Goal: Task Accomplishment & Management: Manage account settings

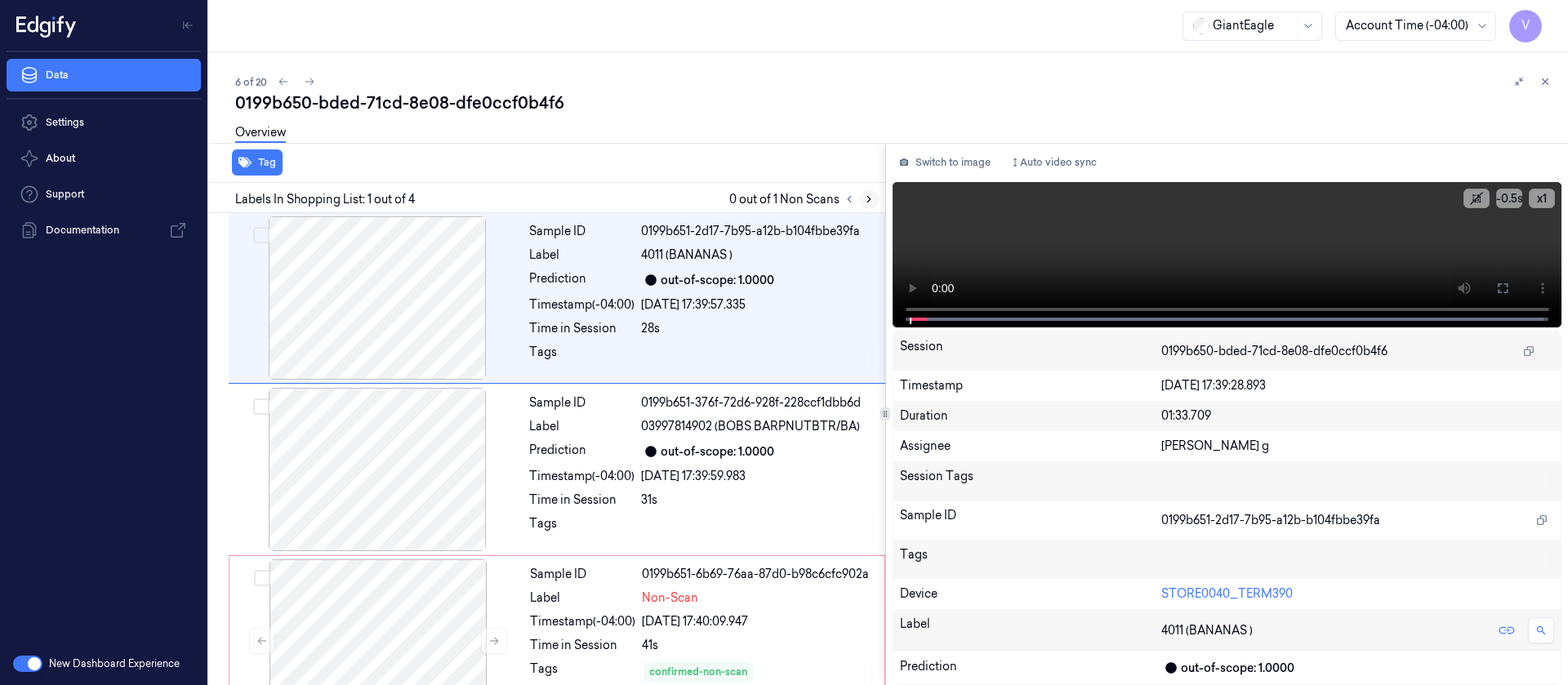
click at [869, 198] on icon at bounding box center [869, 200] width 4 height 6
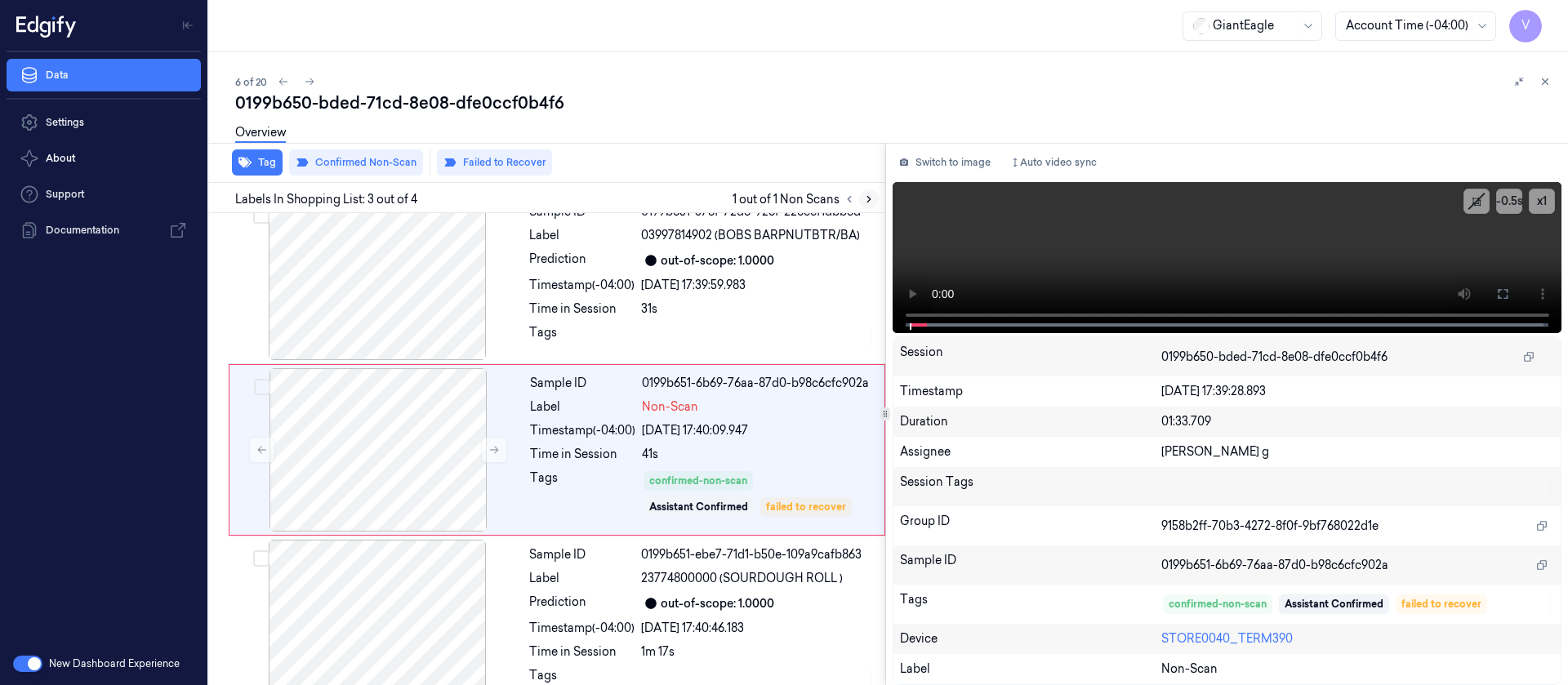
scroll to position [192, 0]
click at [942, 150] on button "Switch to image" at bounding box center [945, 163] width 104 height 26
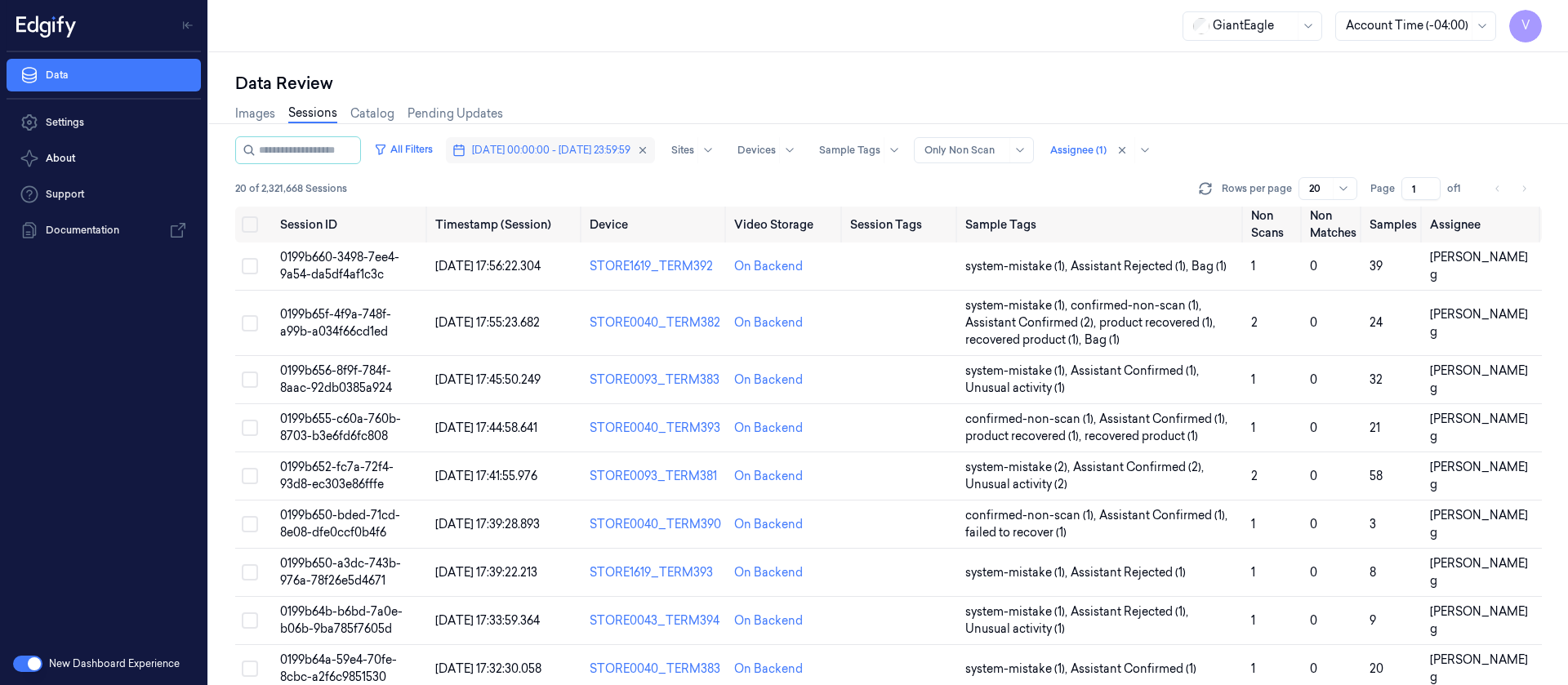
click at [549, 149] on span "05/10/2025 00:00:00 - 05/10/2025 23:59:59" at bounding box center [551, 151] width 158 height 15
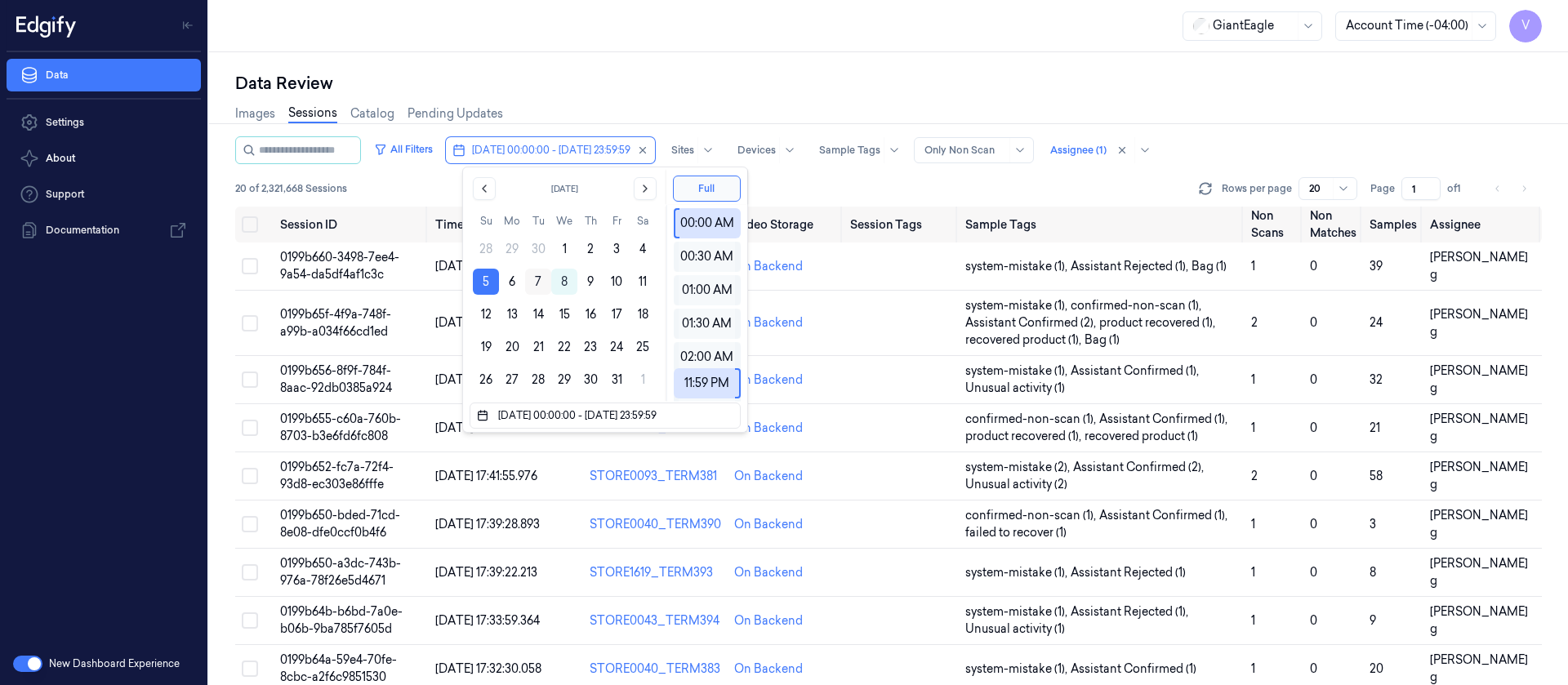
click at [535, 287] on button "7" at bounding box center [538, 282] width 26 height 26
click at [535, 286] on button "7" at bounding box center [538, 282] width 26 height 26
type input "[DATE] 00:00:00 - [DATE] 23:59:59"
click at [690, 109] on div "Images Sessions Catalog Pending Updates" at bounding box center [888, 115] width 1306 height 42
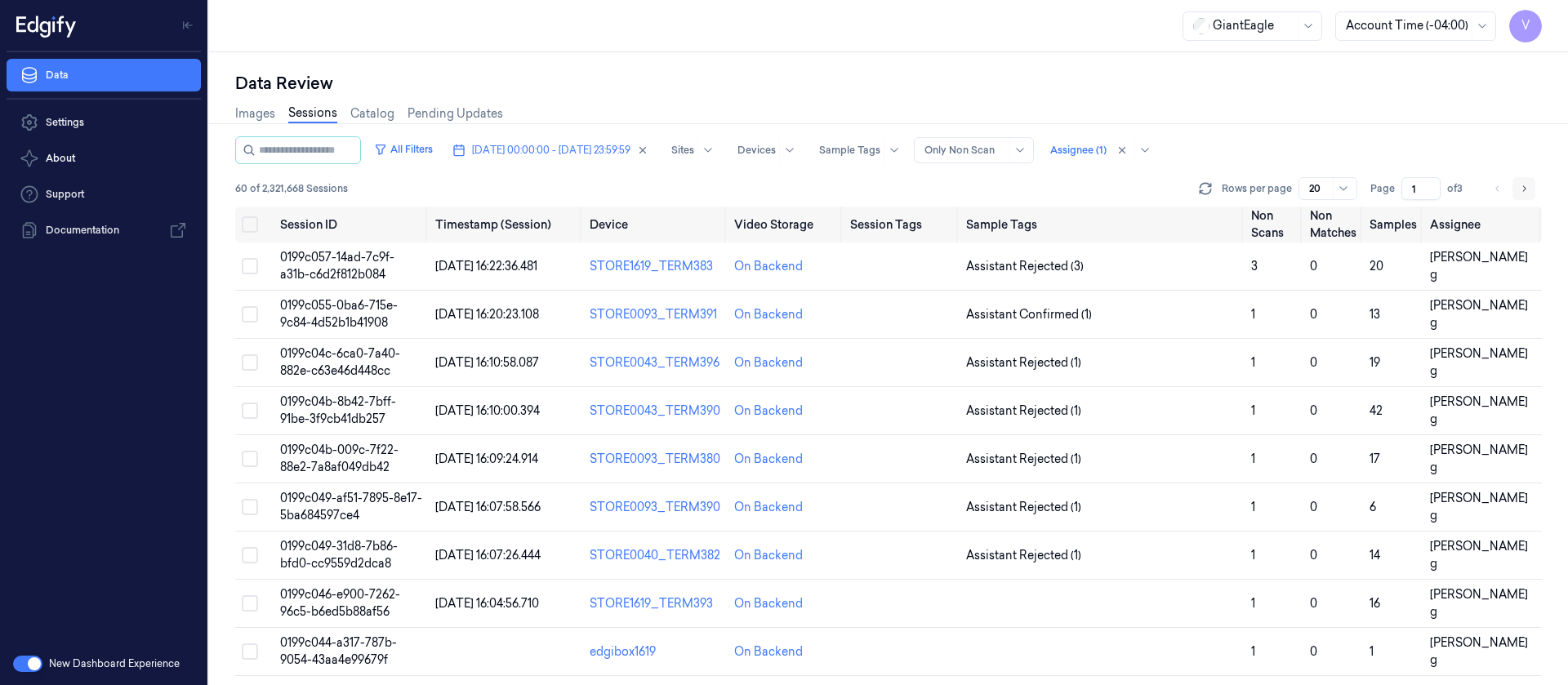
click at [1526, 184] on icon "Go to next page" at bounding box center [1524, 189] width 10 height 13
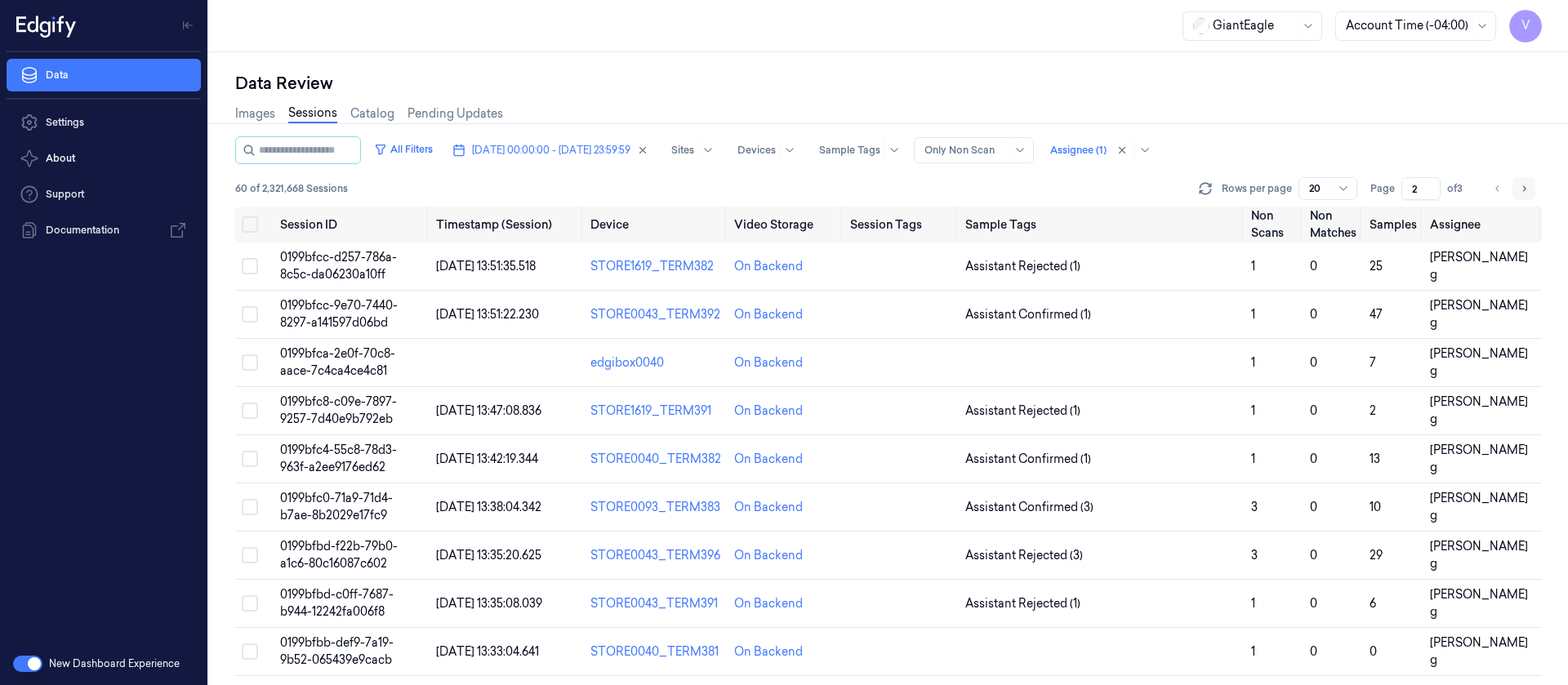
click at [1526, 184] on icon "Go to next page" at bounding box center [1524, 189] width 10 height 13
type input "3"
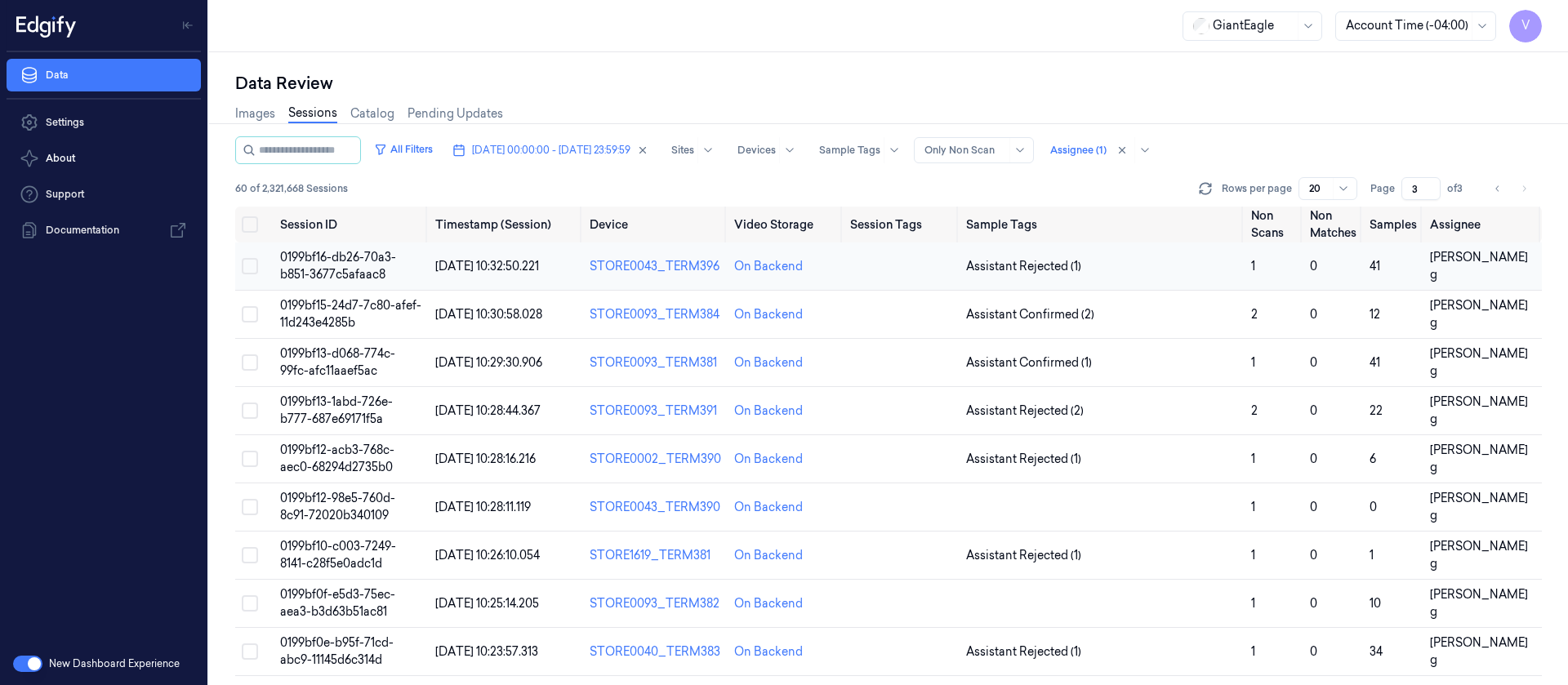
click at [888, 270] on td at bounding box center [901, 266] width 116 height 48
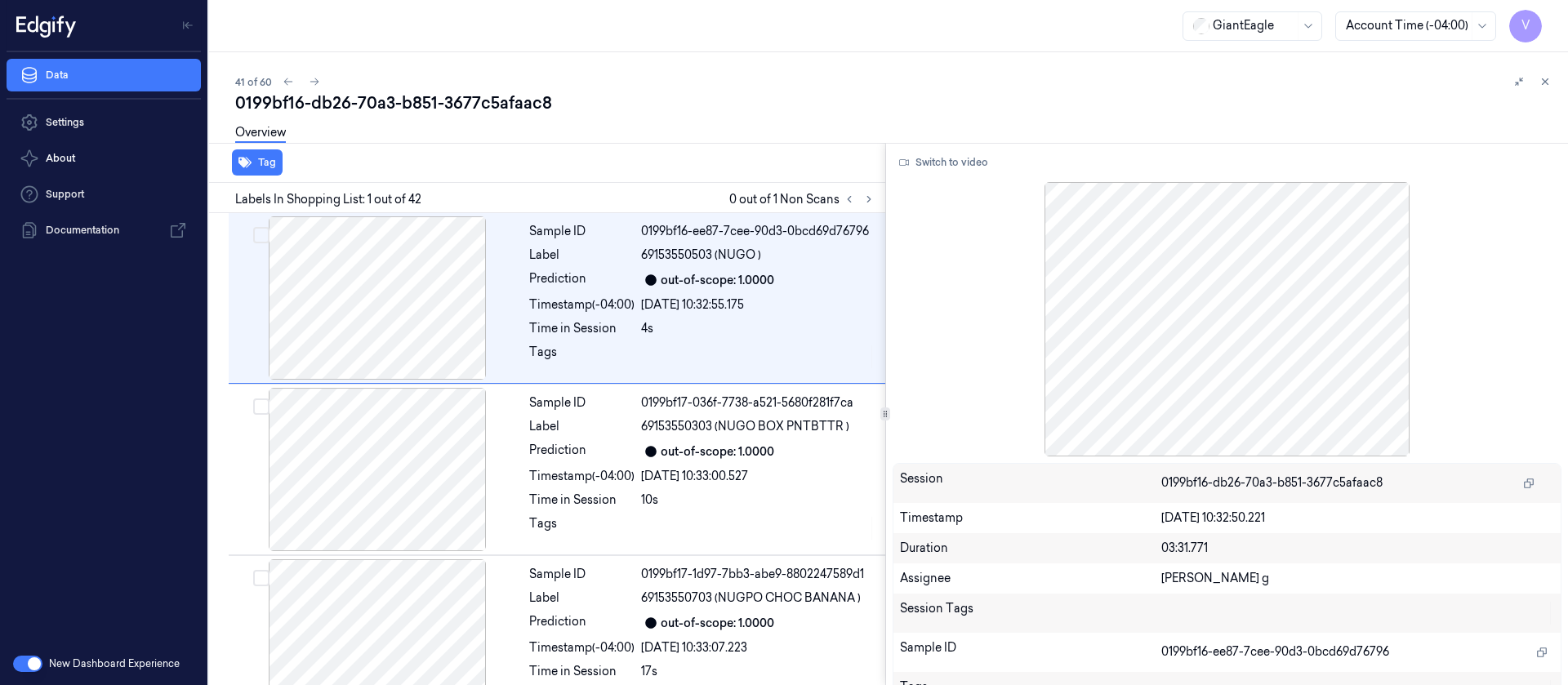
click at [637, 125] on div "Overview" at bounding box center [895, 135] width 1320 height 42
click at [1554, 80] on button at bounding box center [1545, 81] width 19 height 19
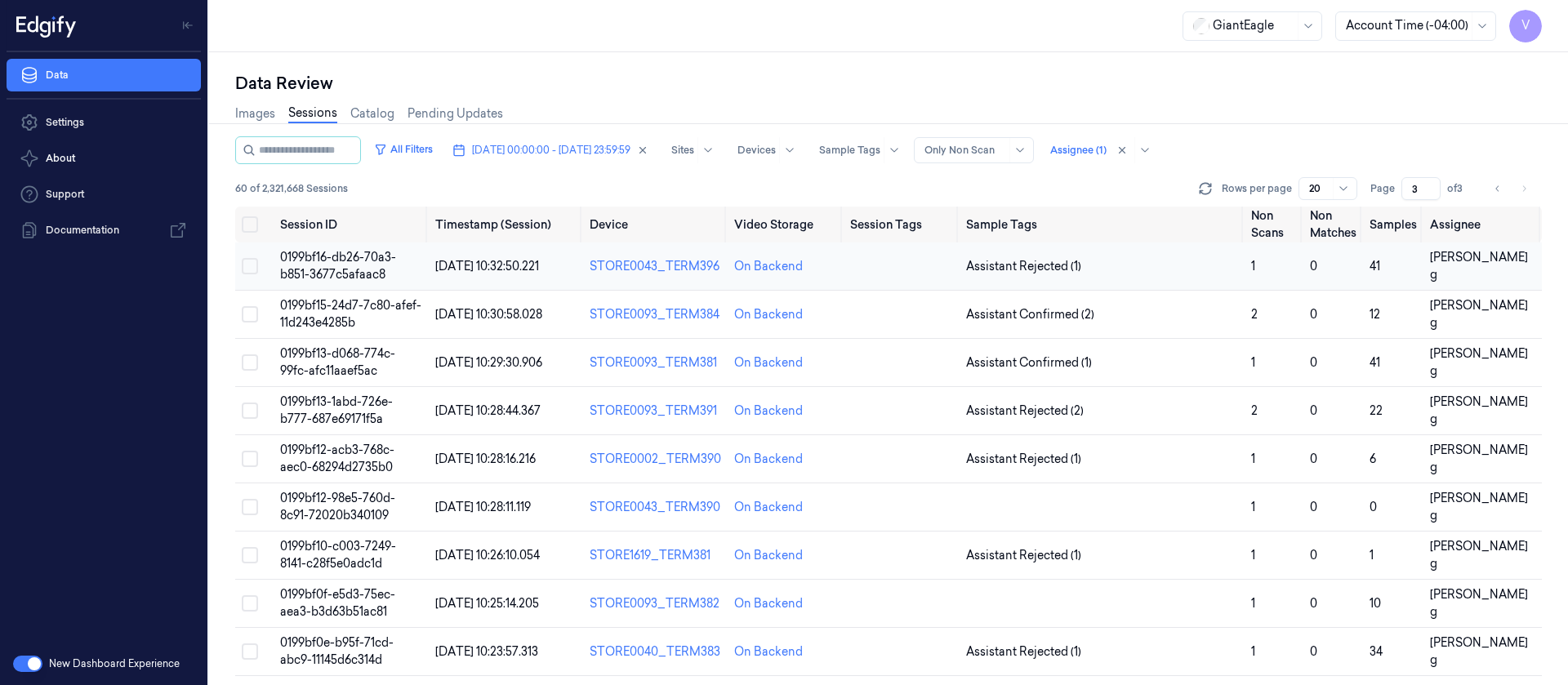
click at [895, 276] on td at bounding box center [901, 266] width 116 height 48
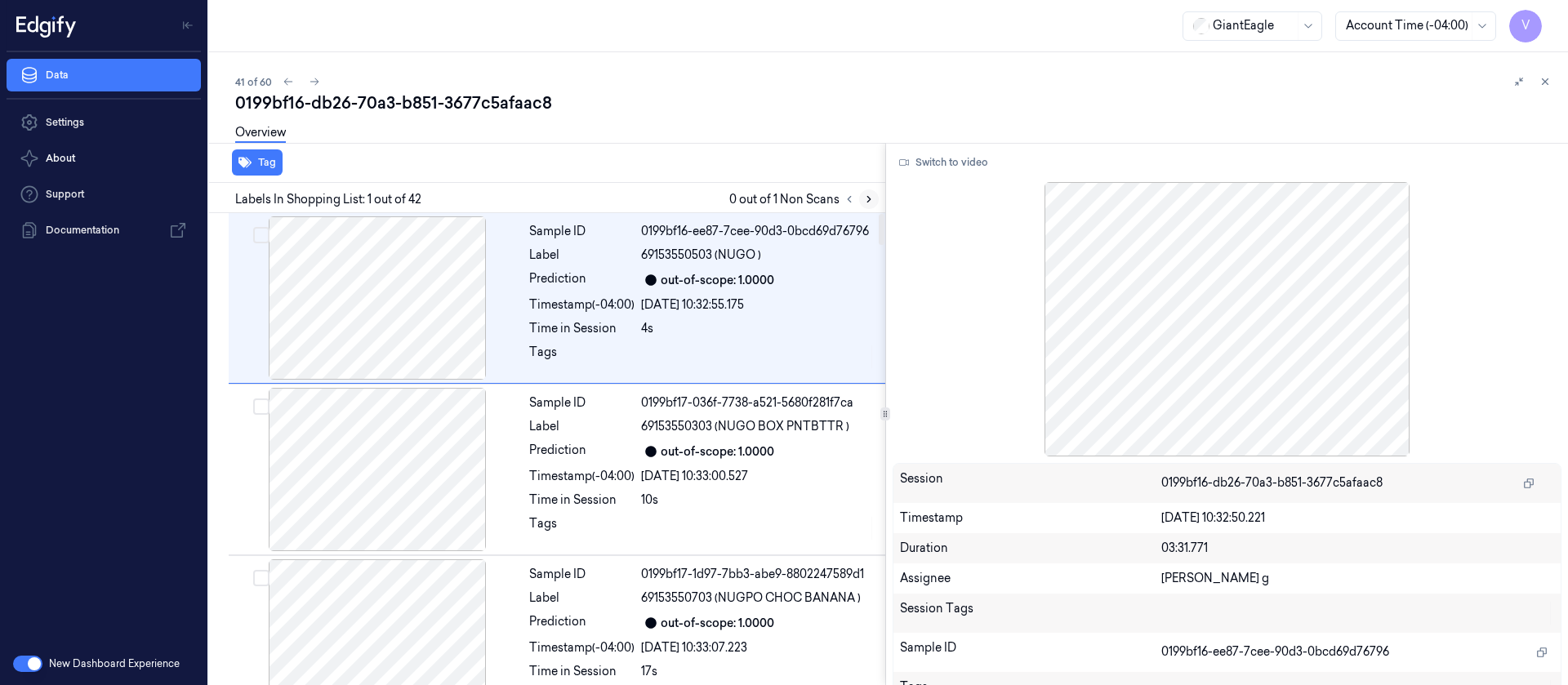
click at [869, 194] on icon at bounding box center [869, 199] width 11 height 11
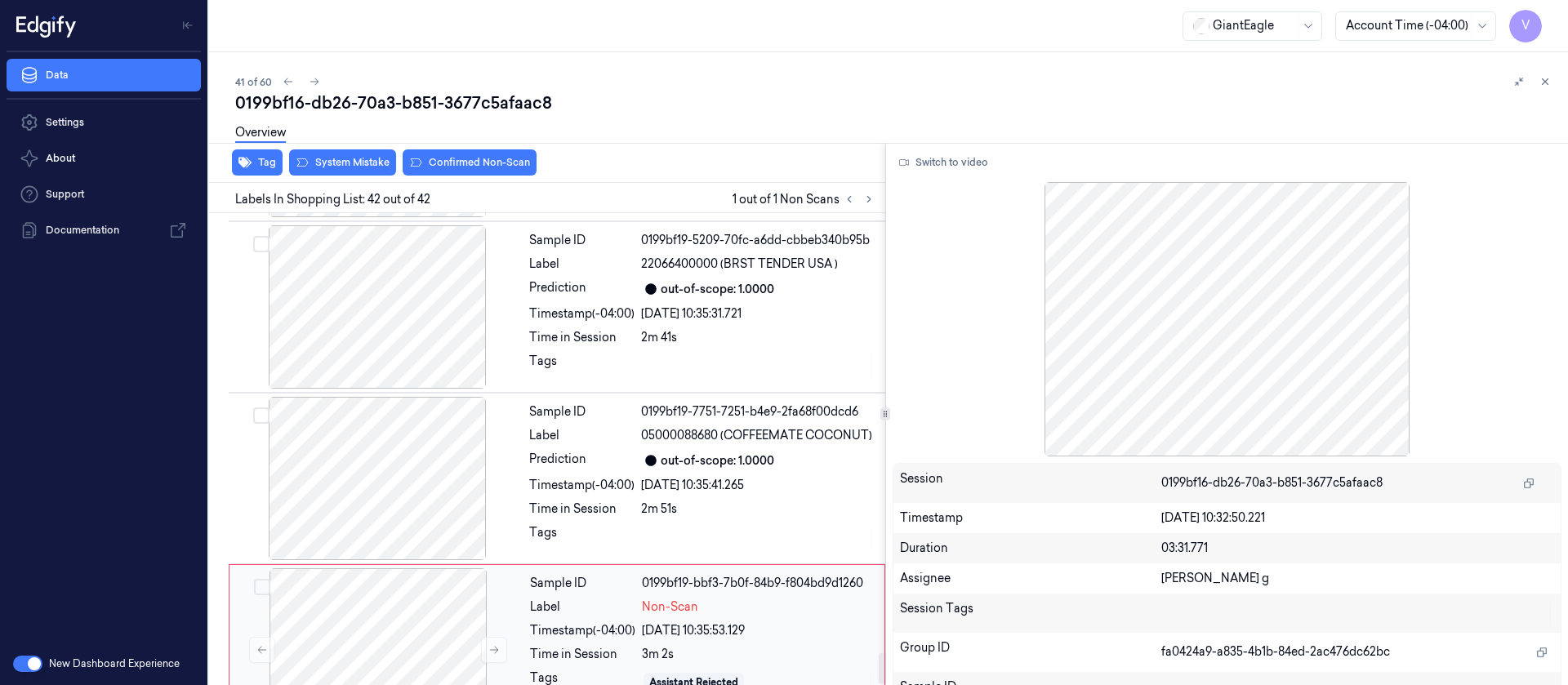
scroll to position [6736, 0]
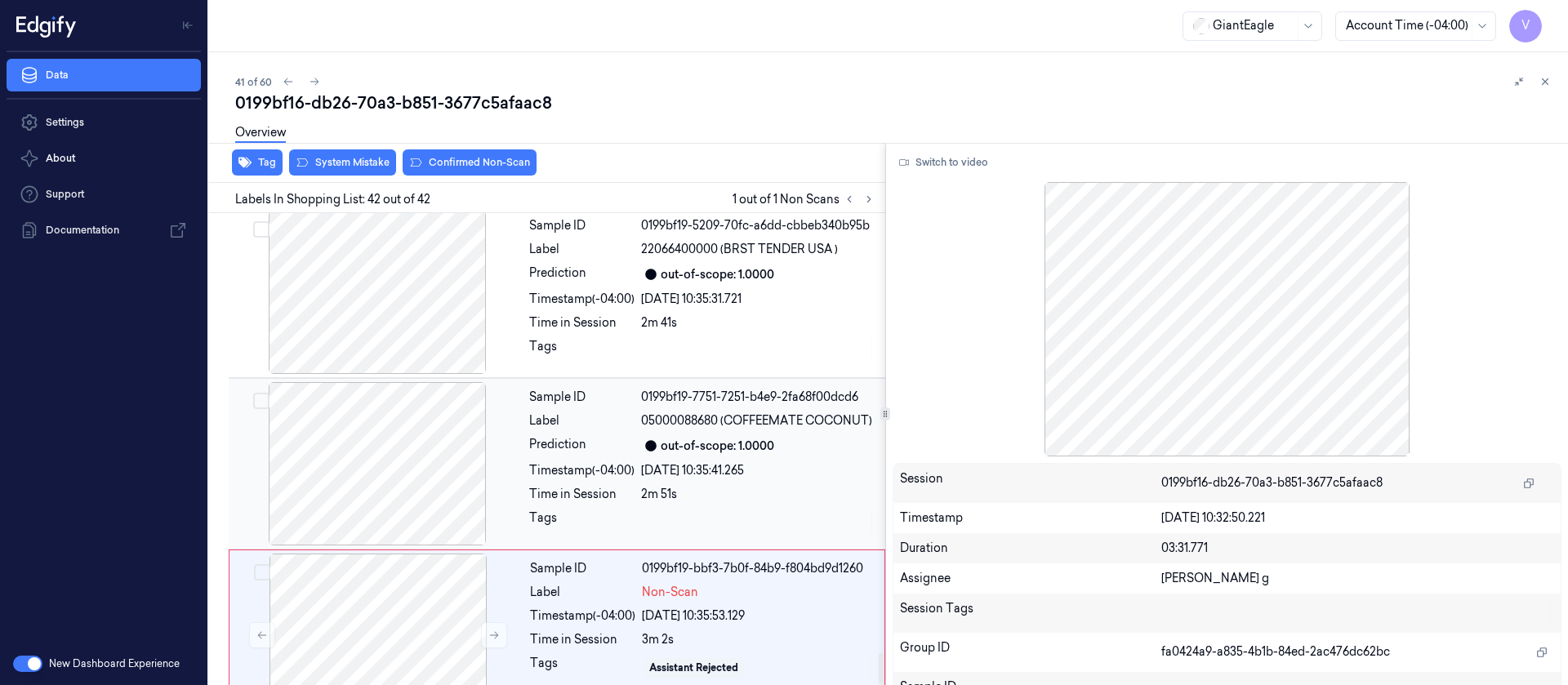
click at [639, 462] on div "Timestamp (-04:00) 07/10/2025 10:35:41.265" at bounding box center [702, 471] width 347 height 18
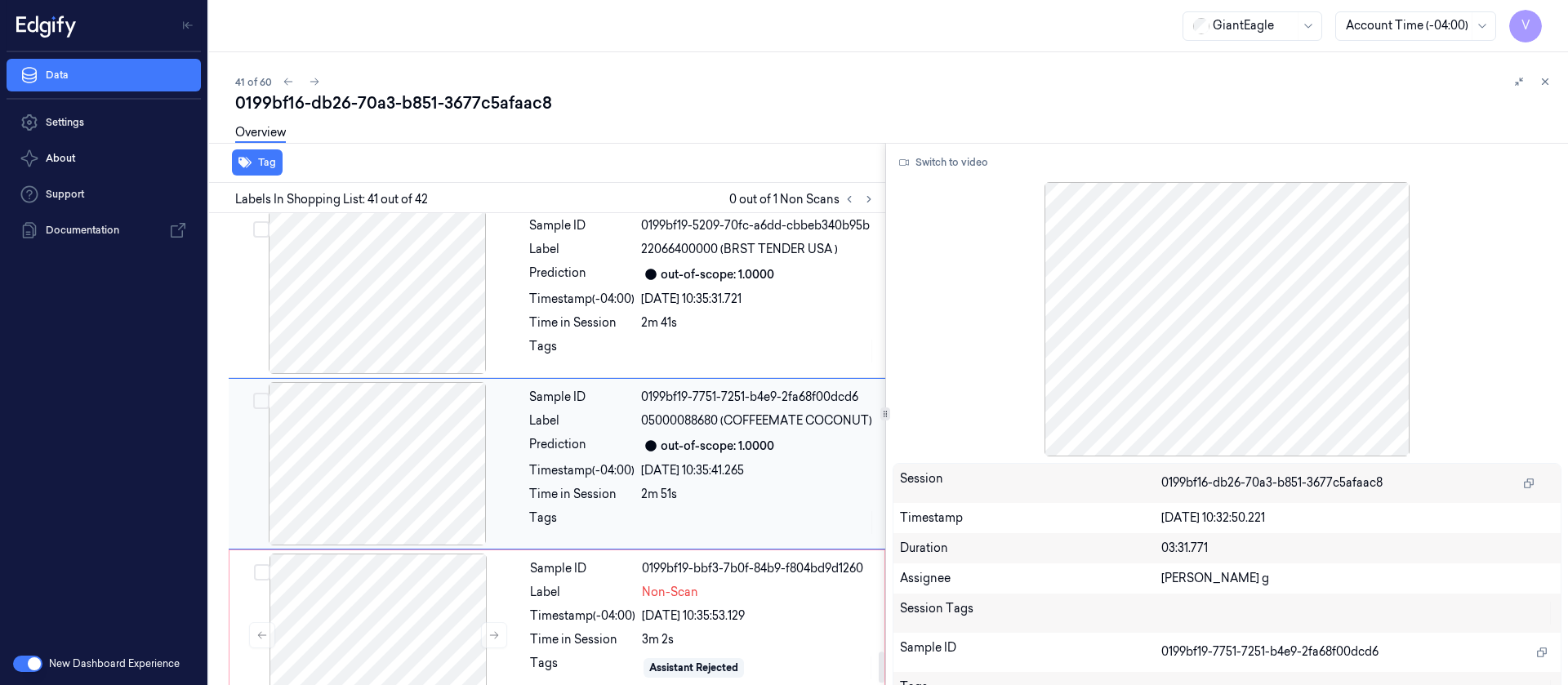
scroll to position [6709, 0]
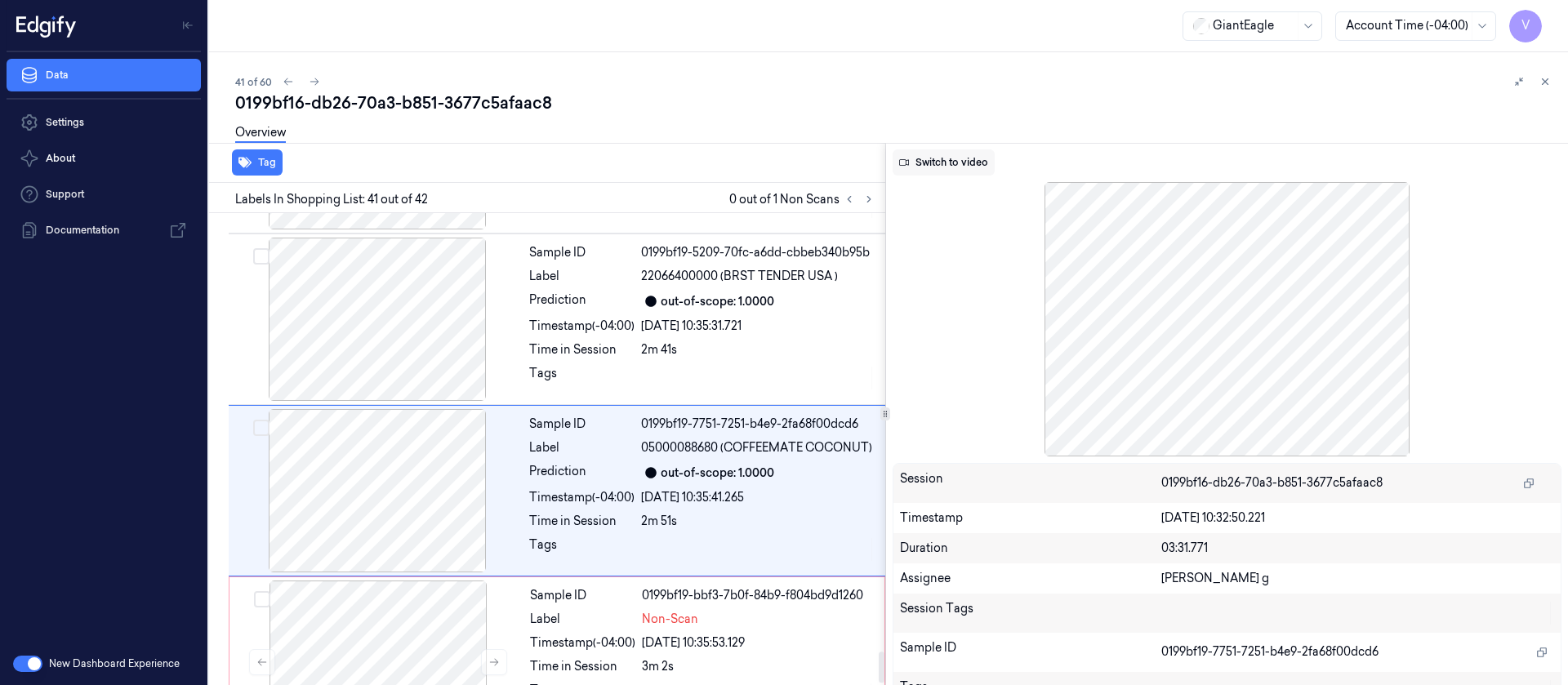
click at [946, 161] on button "Switch to video" at bounding box center [944, 163] width 102 height 26
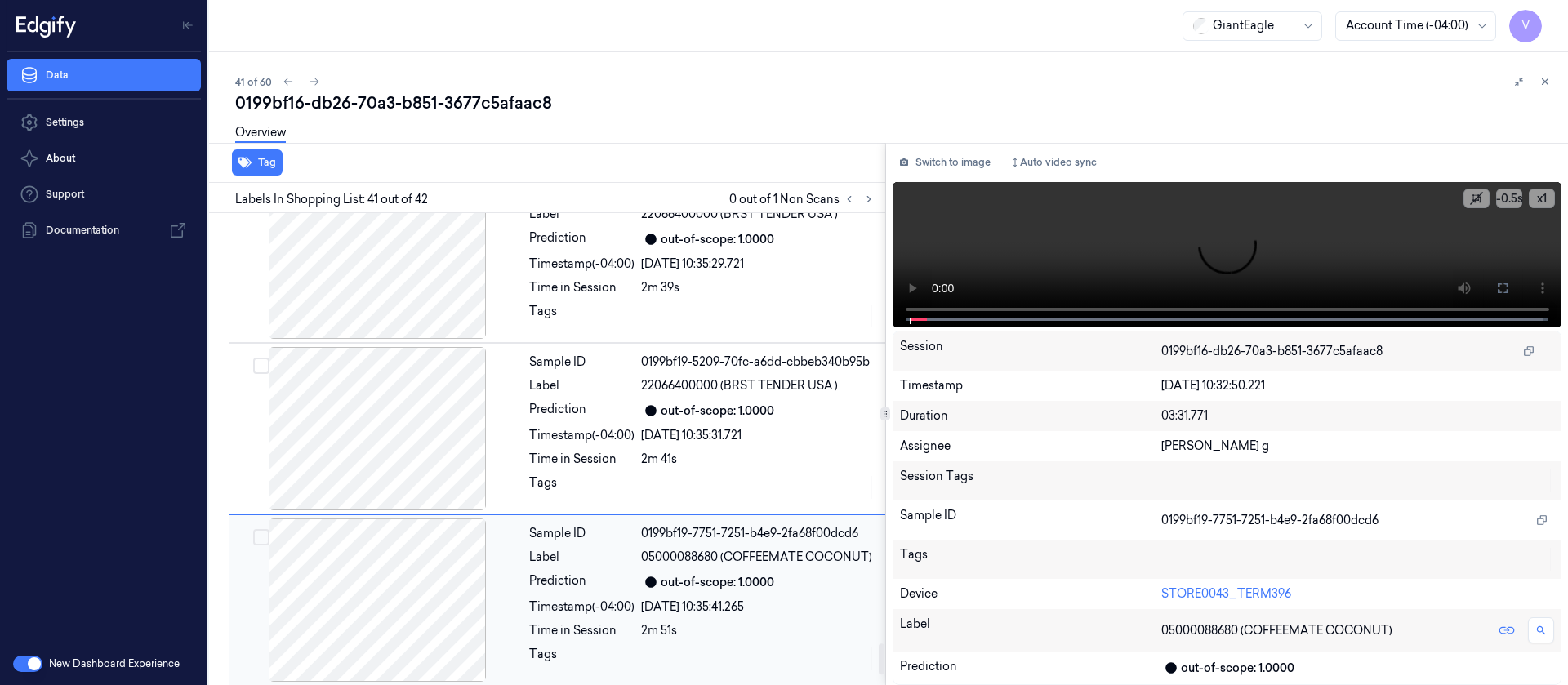
scroll to position [6587, 0]
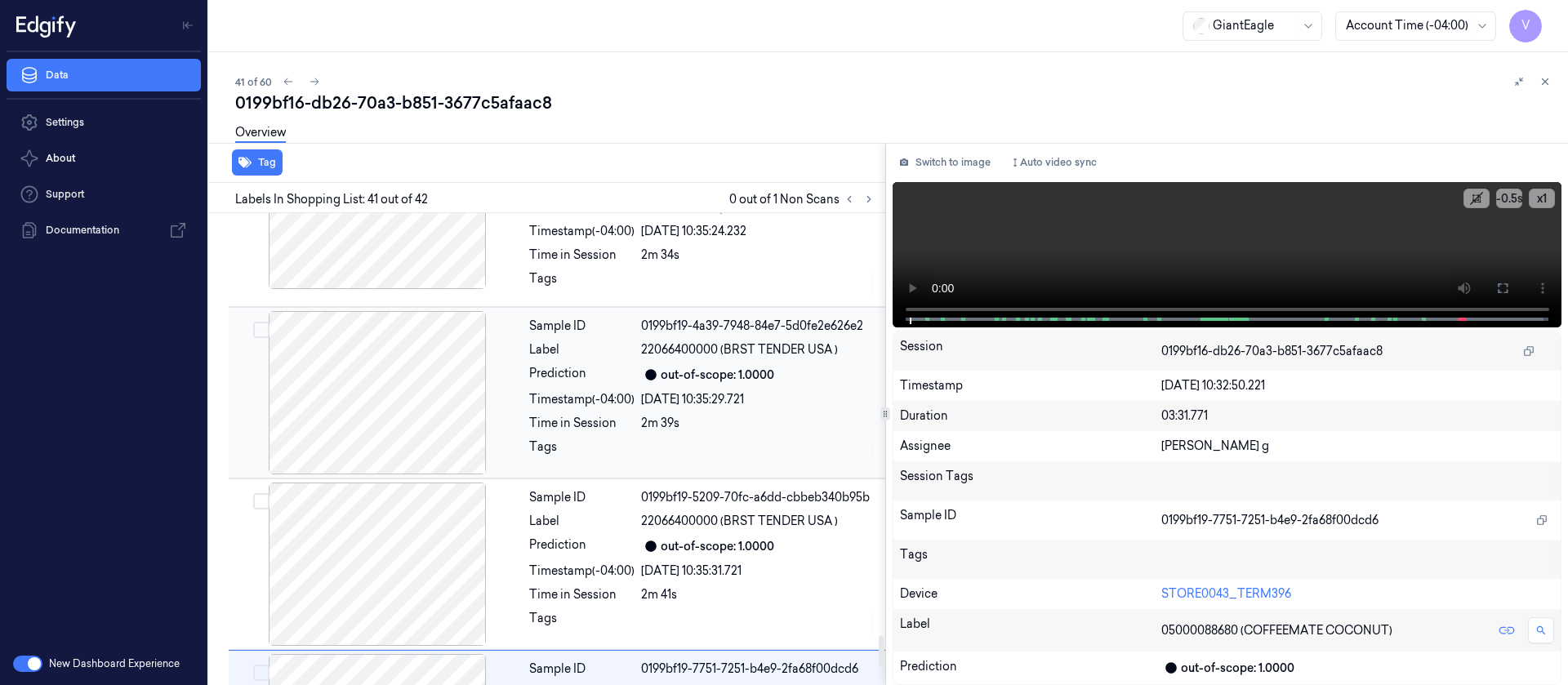
click at [651, 369] on icon at bounding box center [651, 374] width 11 height 11
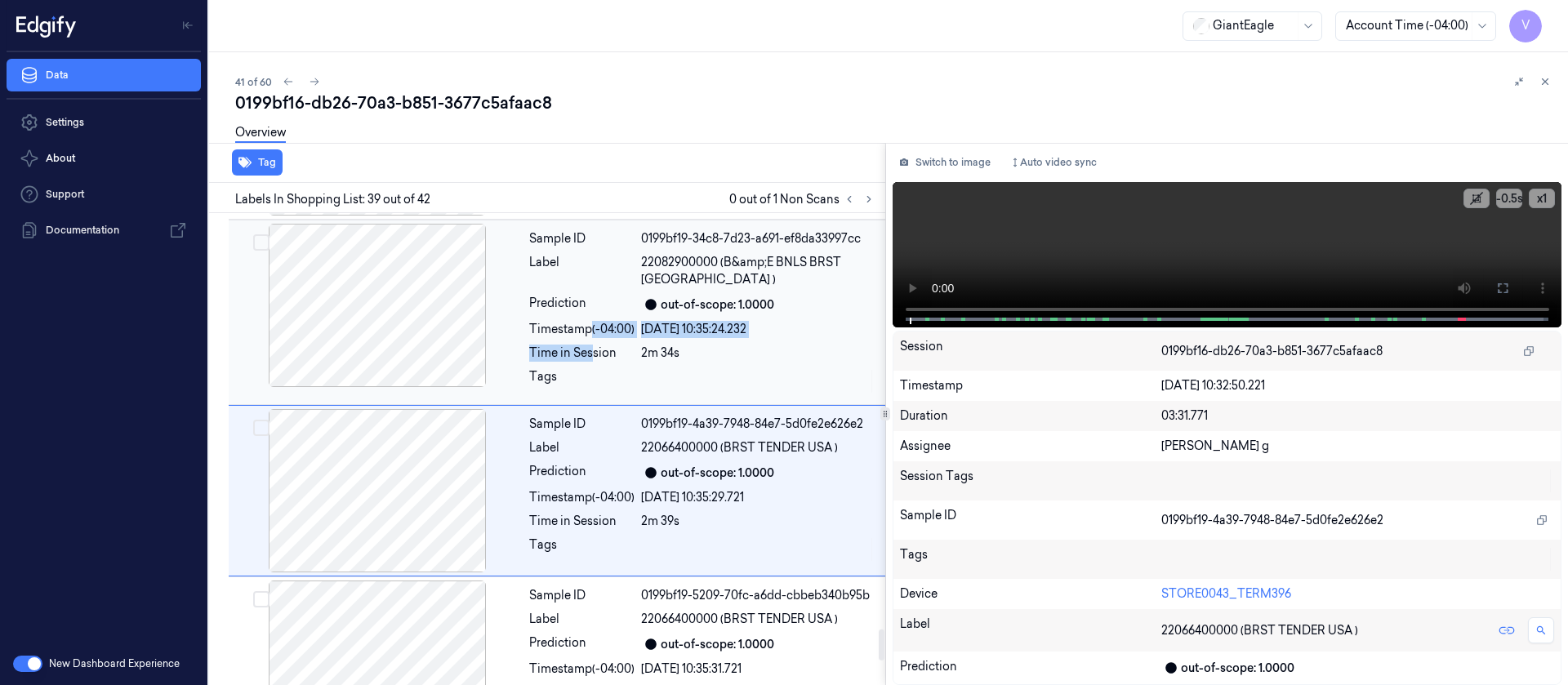
click at [592, 296] on div "Sample ID 0199bf19-34c8-7d23-a691-ef8da33997cc Label 22082900000 (B&amp;E BNLS …" at bounding box center [702, 312] width 360 height 177
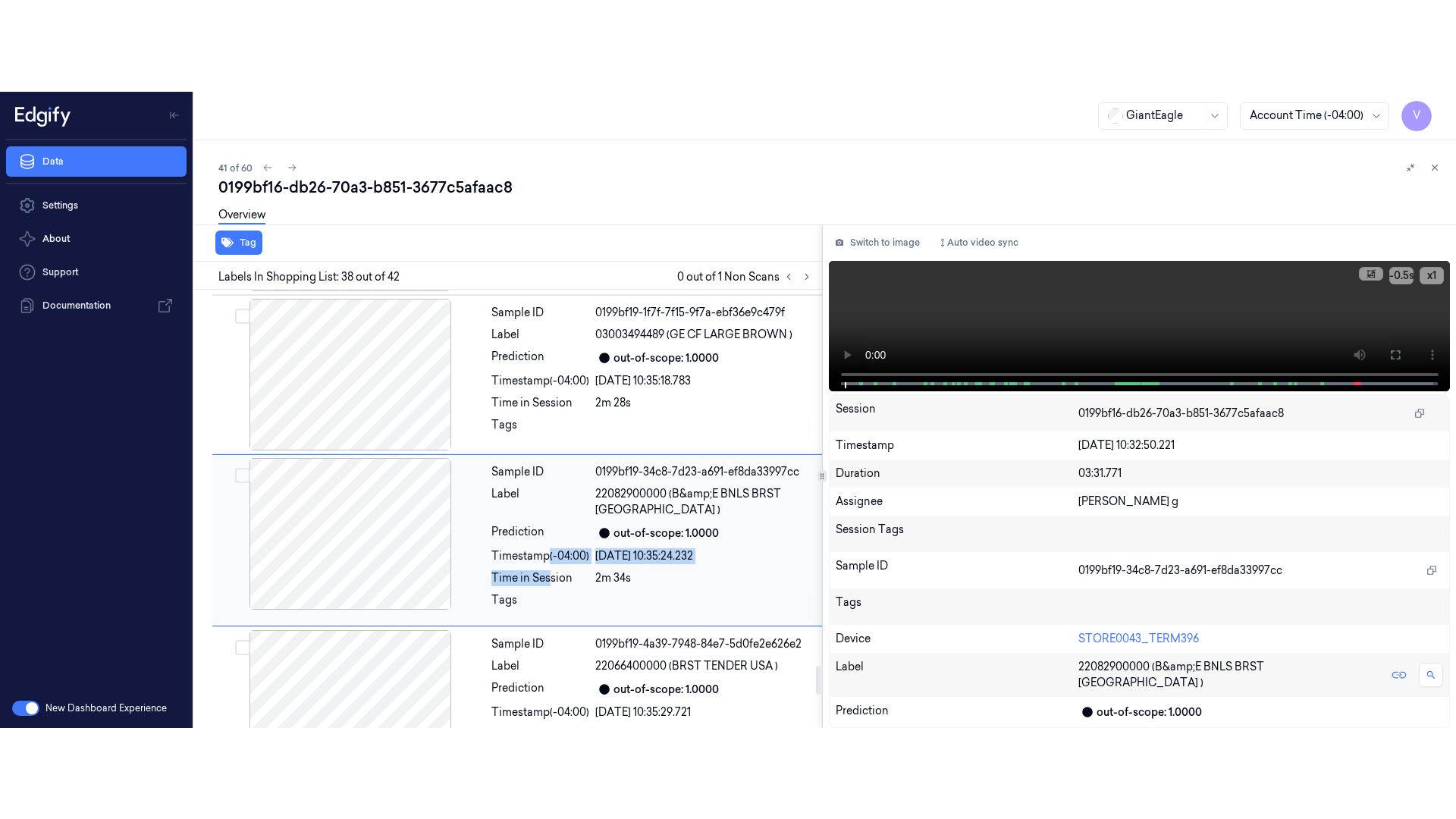
scroll to position [5753, 0]
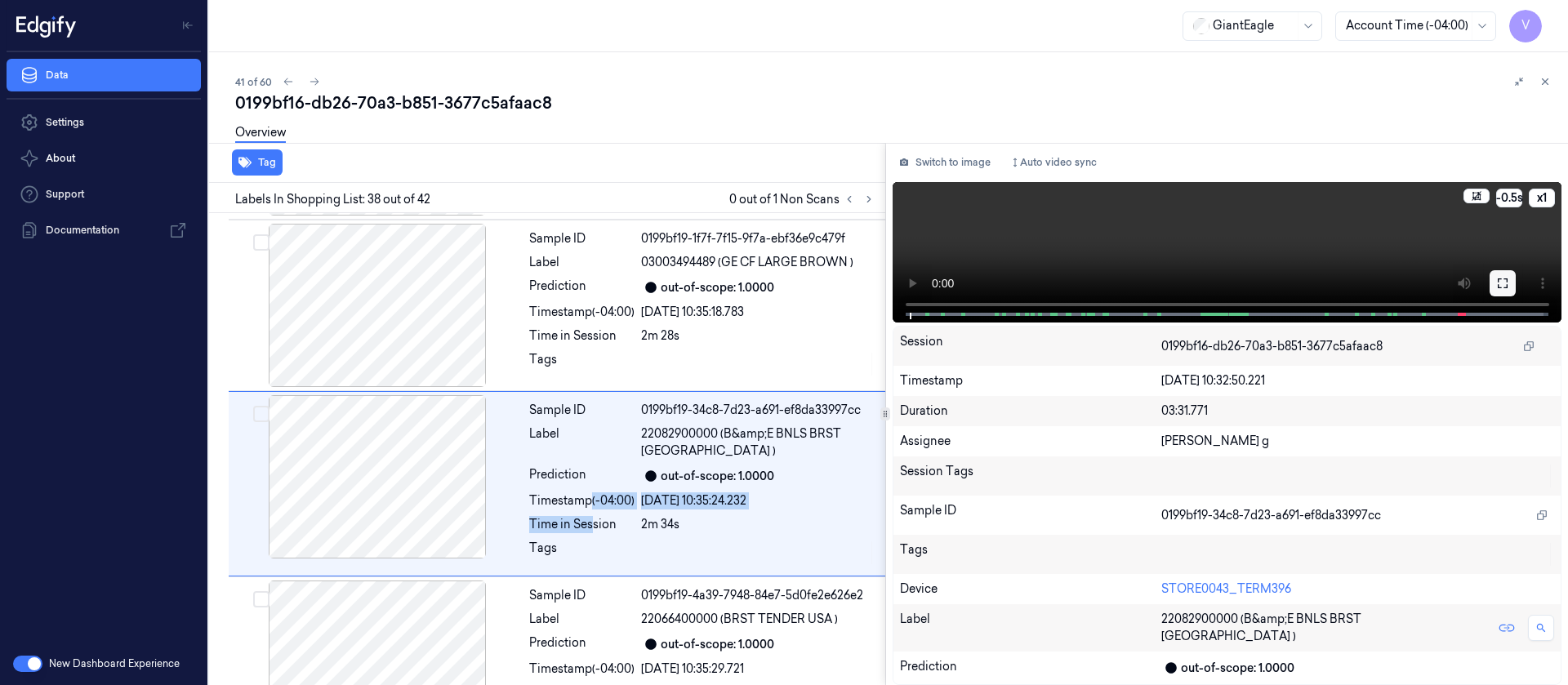
click at [1506, 290] on icon at bounding box center [1502, 283] width 13 height 13
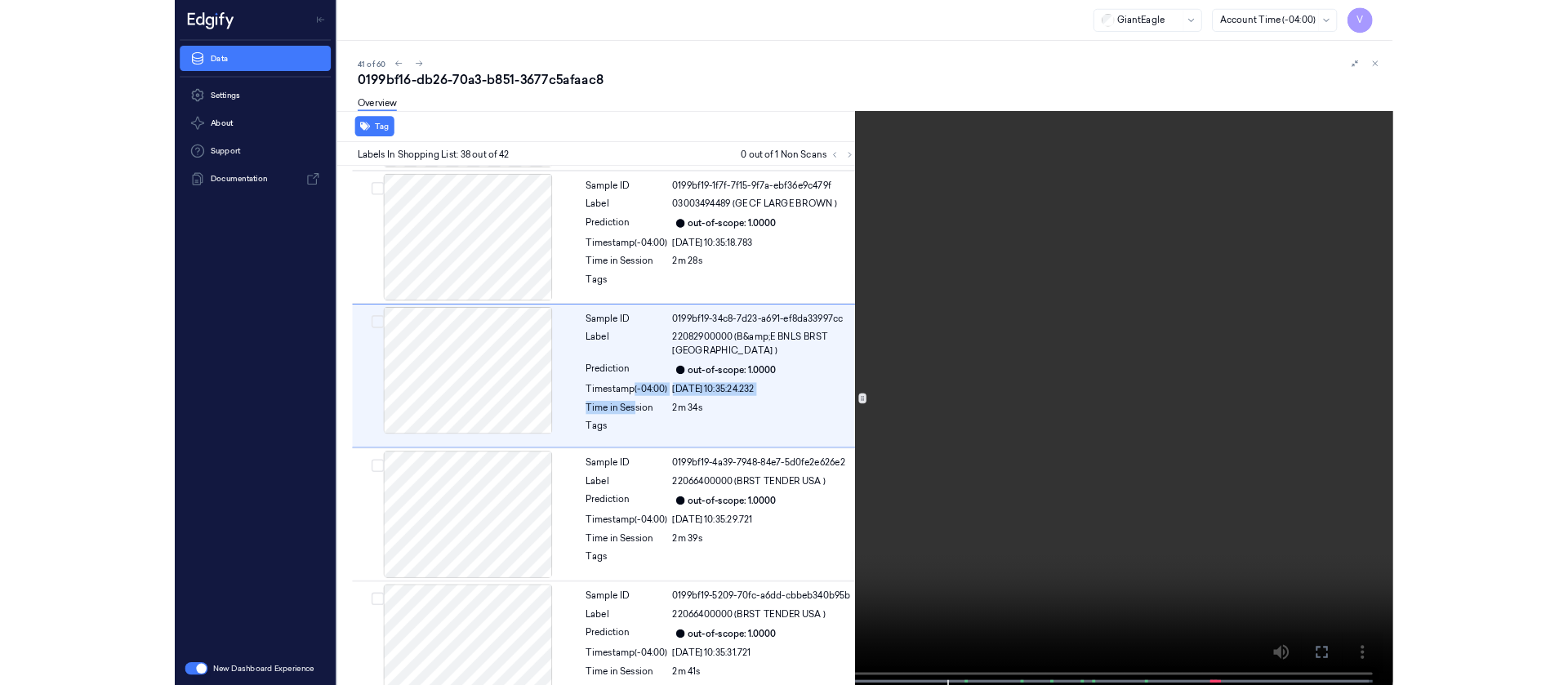
scroll to position [6097, 0]
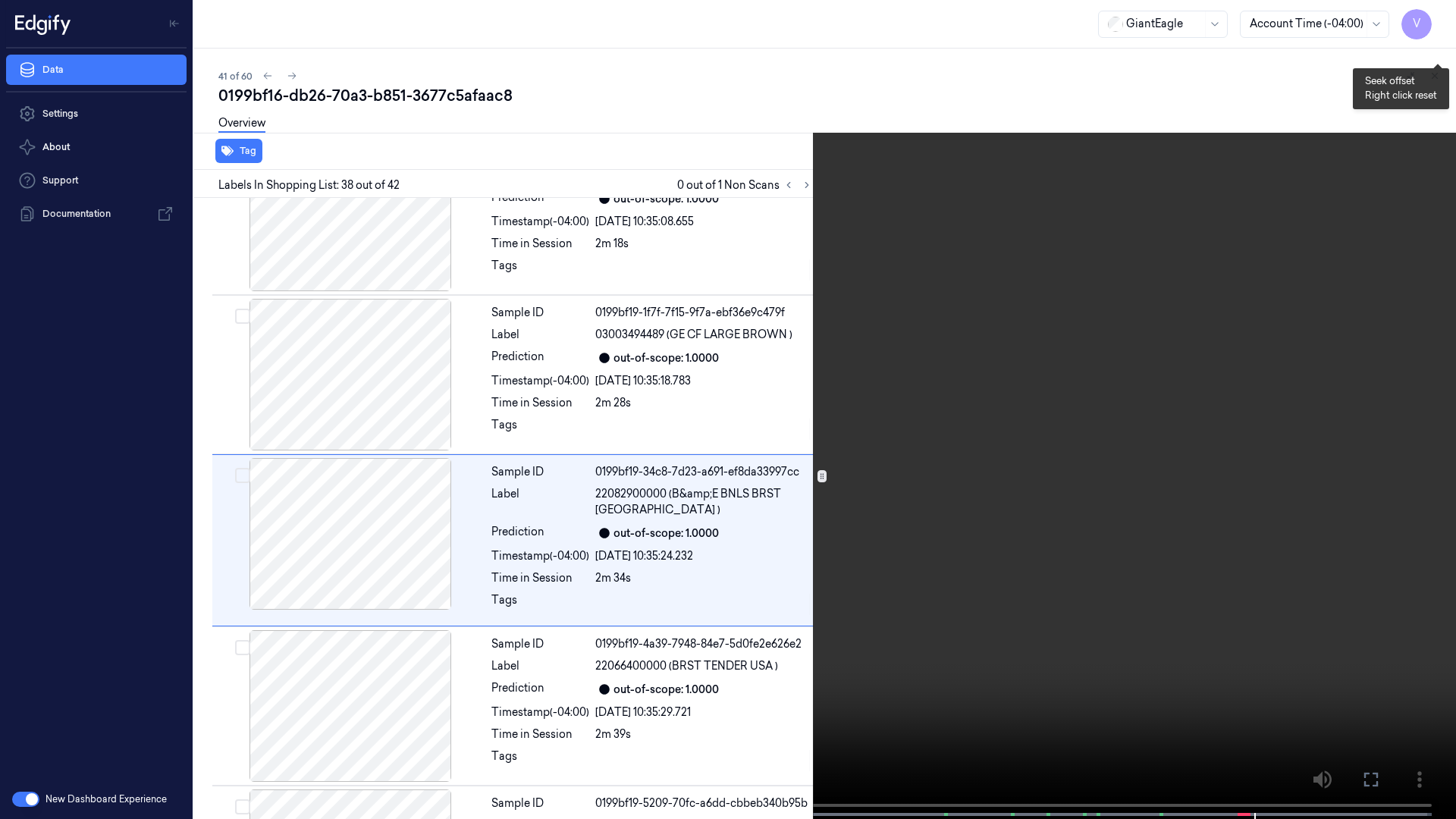
click at [1435, 51] on button "-0.5 s" at bounding box center [1438, 48] width 24 height 24
click at [0, 0] on icon at bounding box center [0, 0] width 0 height 0
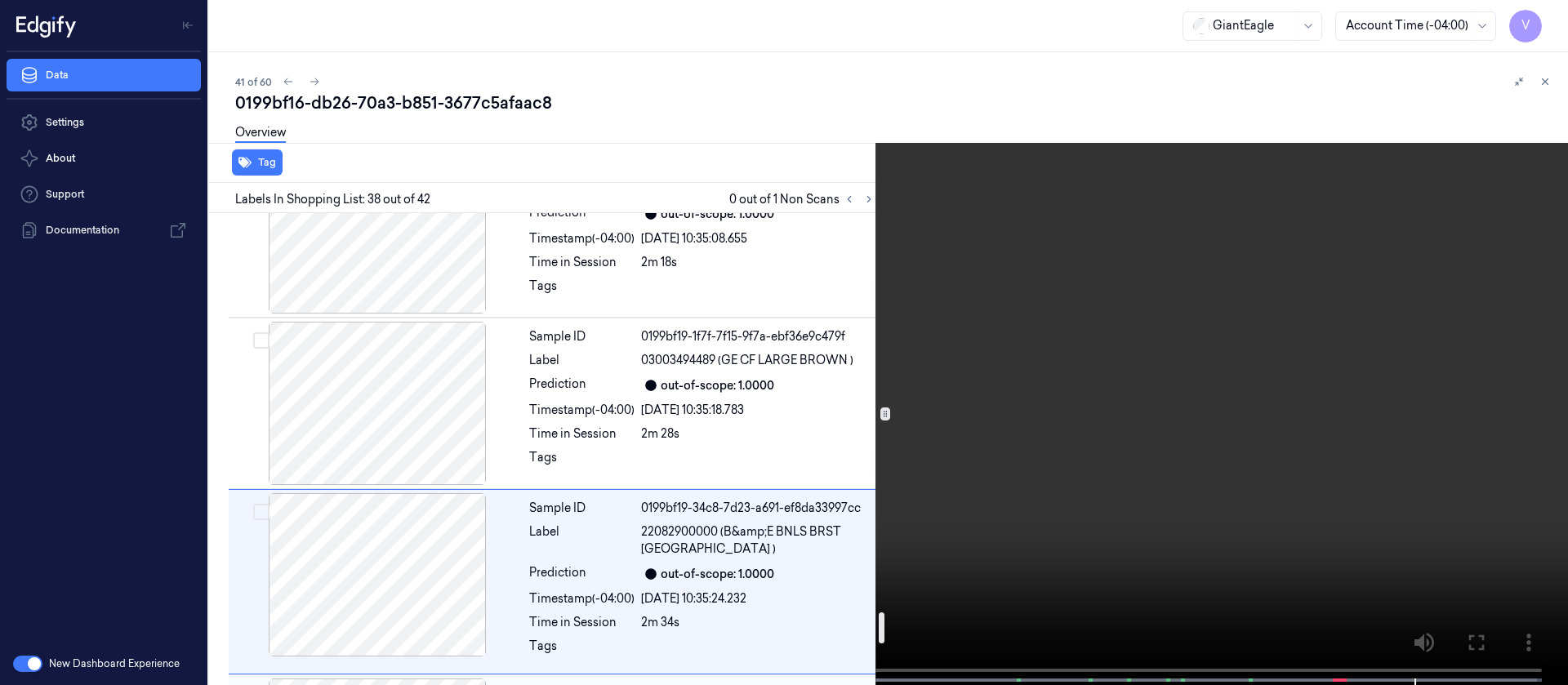
scroll to position [6342, 0]
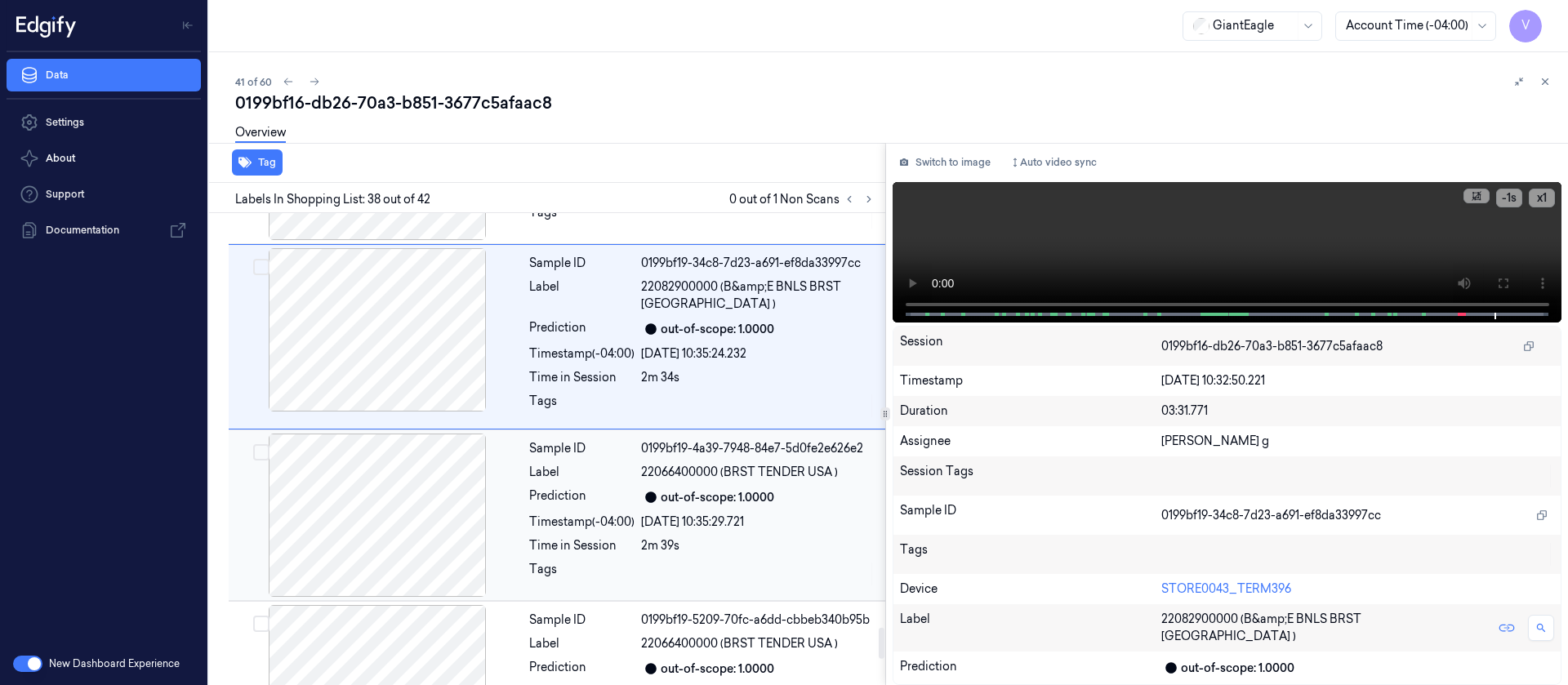
click at [375, 471] on div at bounding box center [377, 515] width 291 height 164
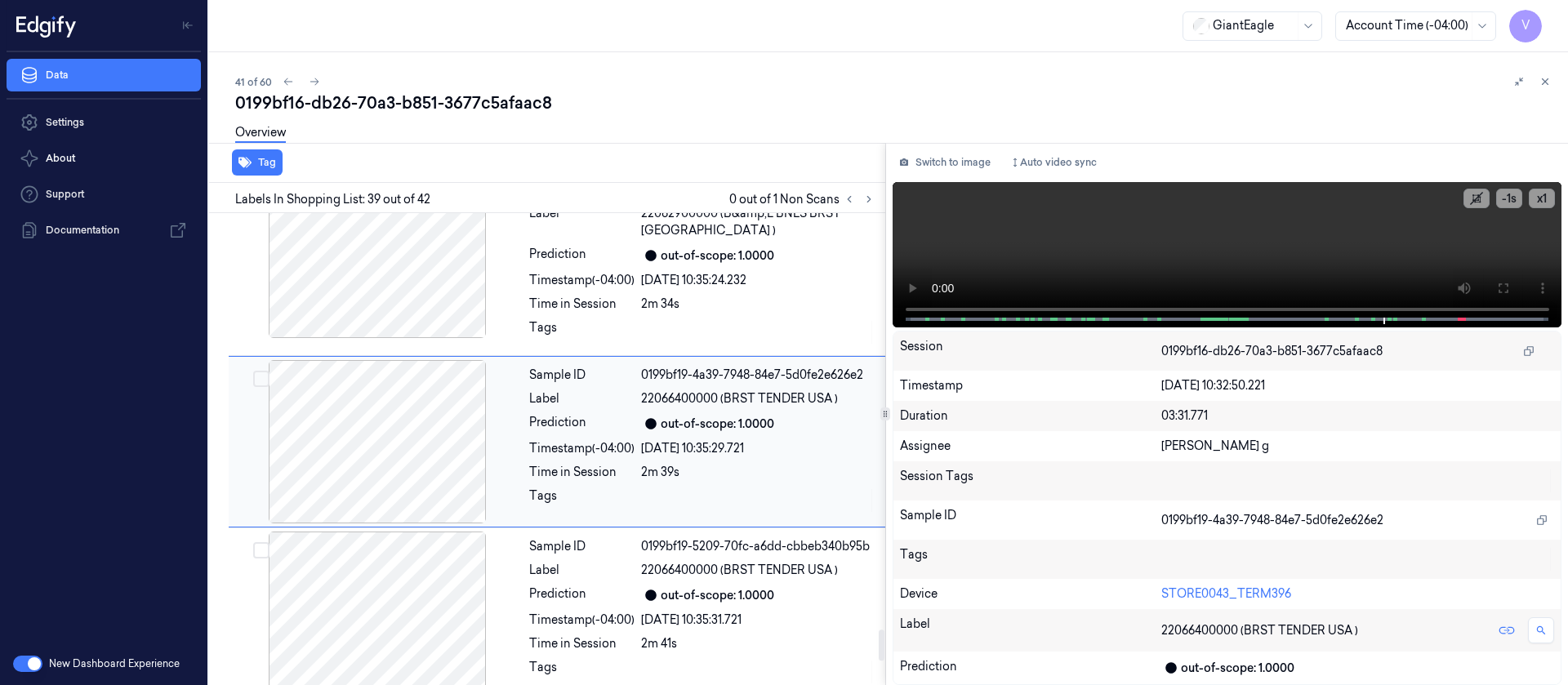
scroll to position [6489, 0]
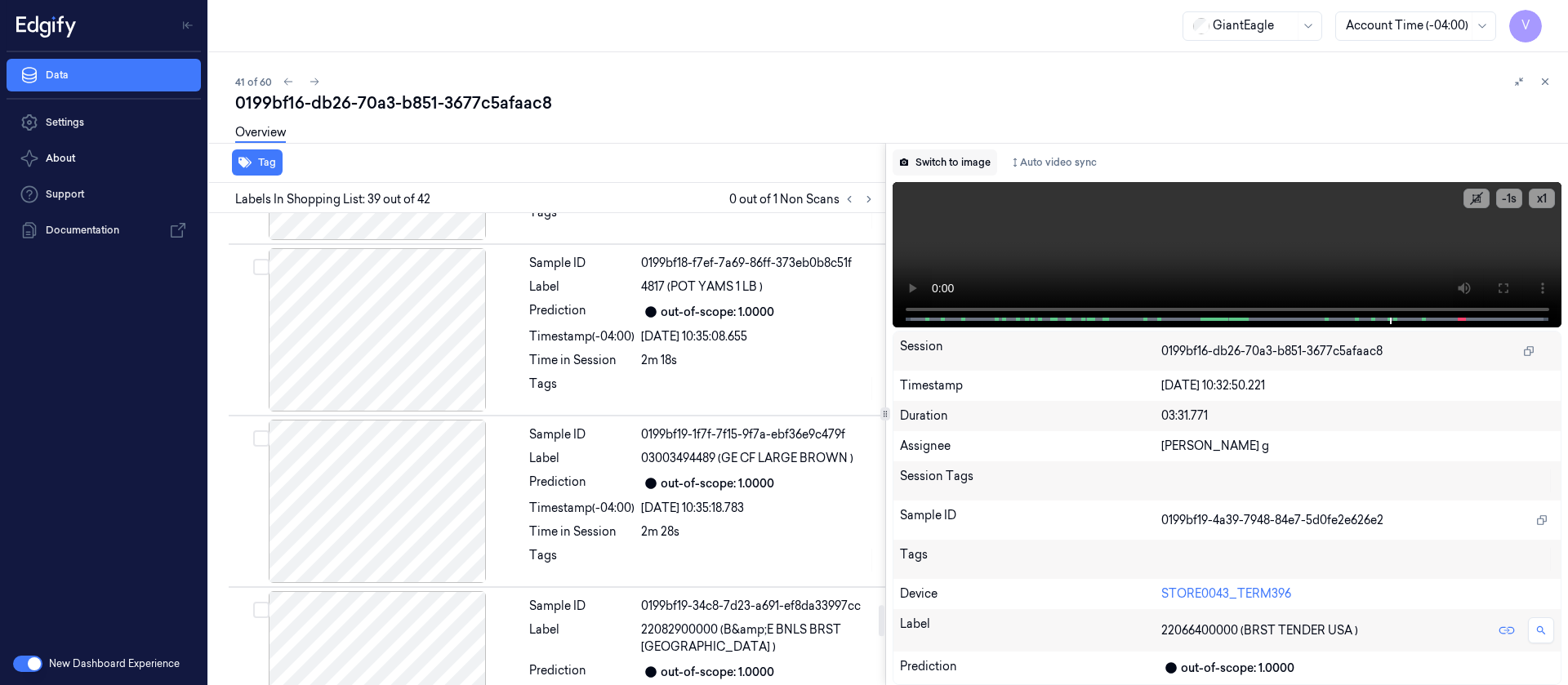
click at [958, 164] on button "Switch to image" at bounding box center [945, 163] width 104 height 26
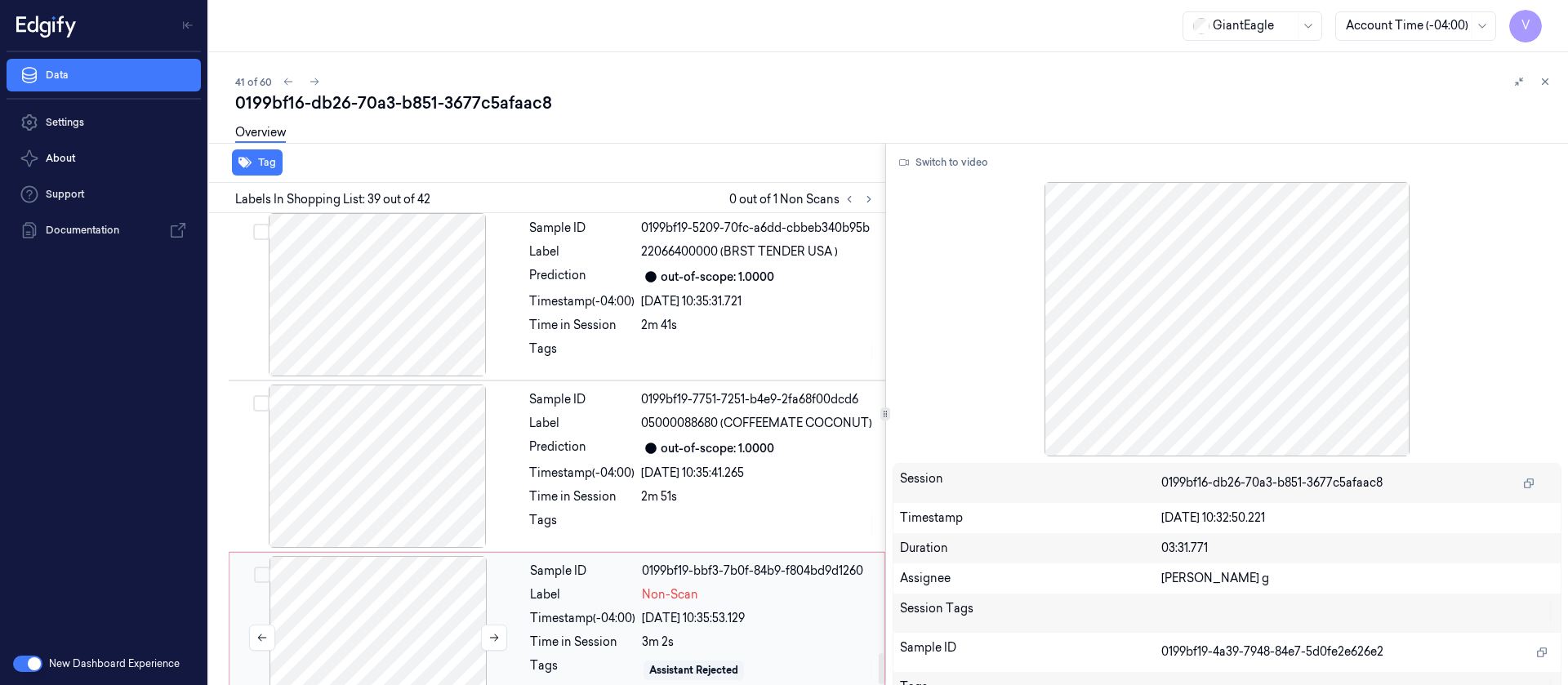
click at [377, 599] on div at bounding box center [378, 638] width 291 height 164
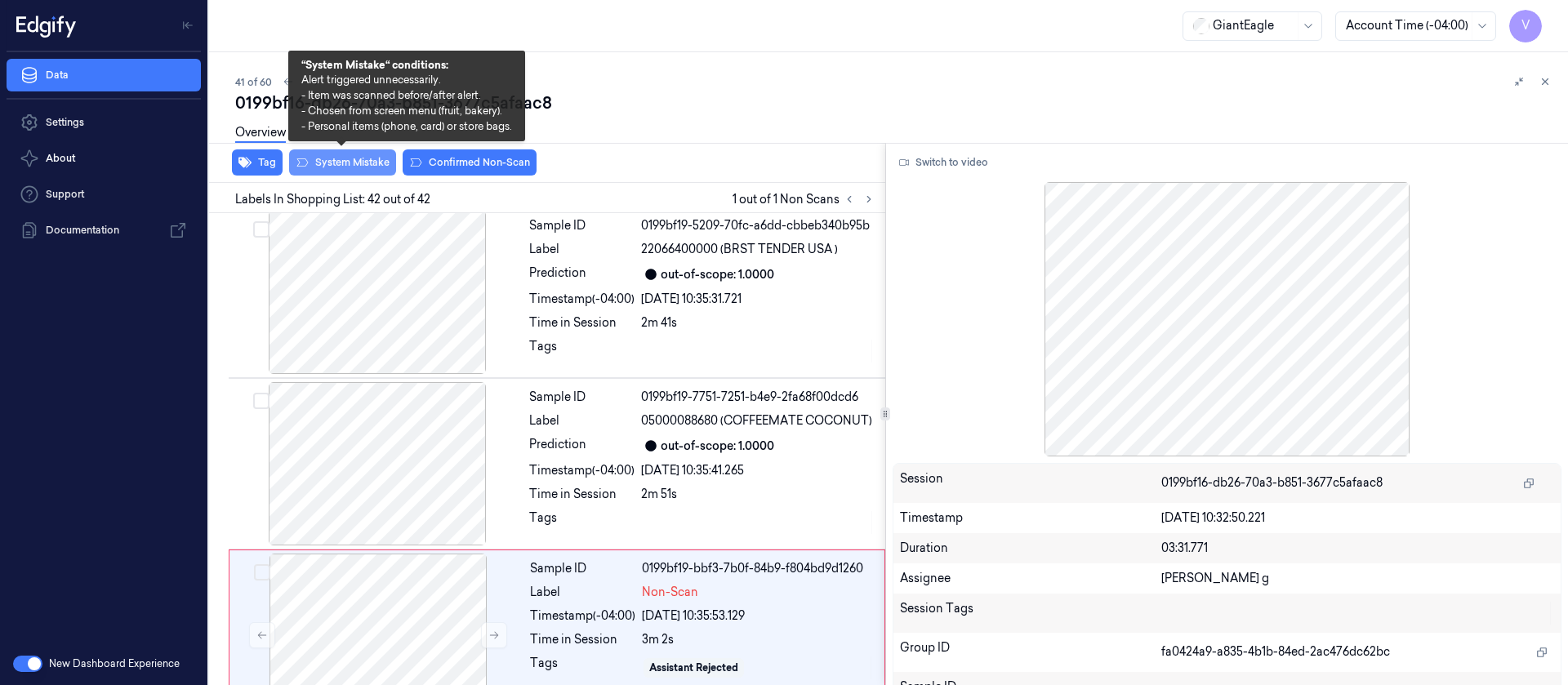
click at [324, 159] on button "System Mistake" at bounding box center [343, 163] width 107 height 26
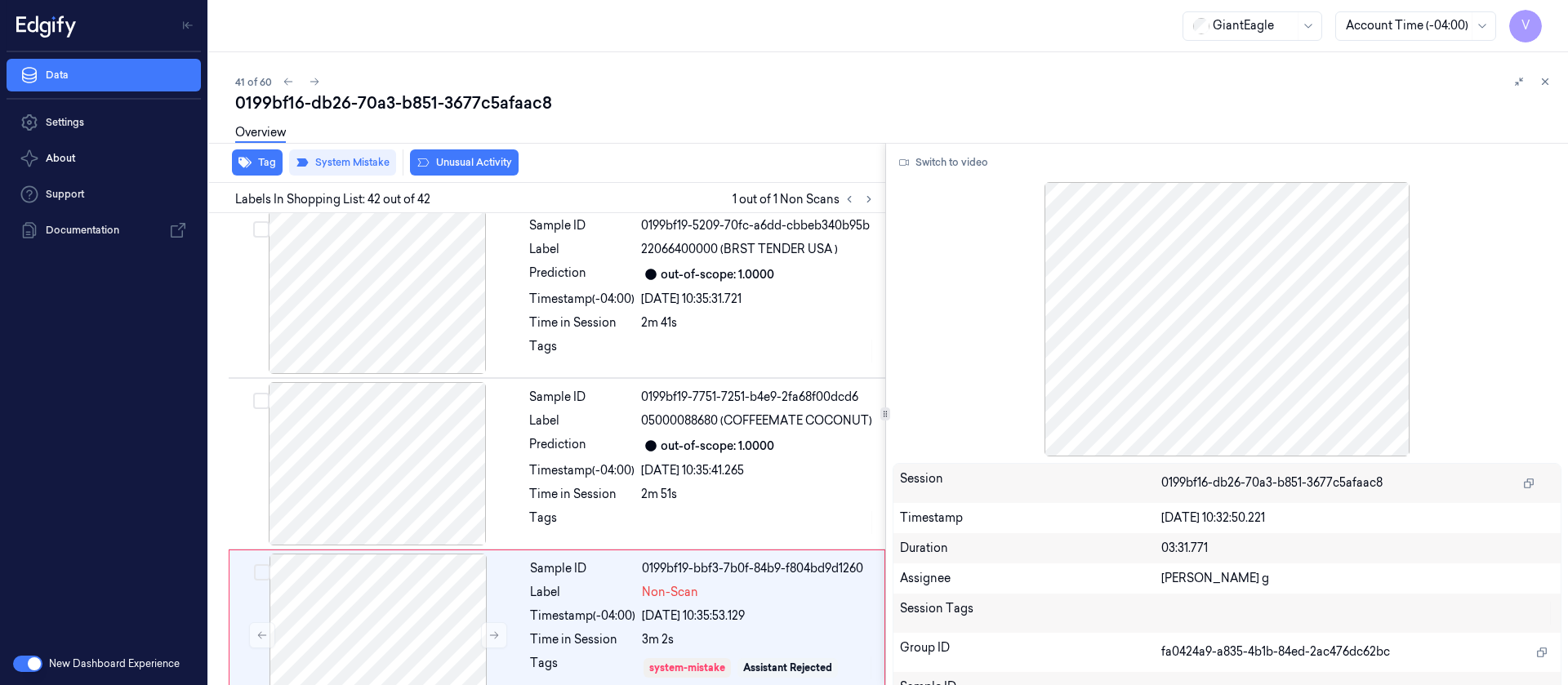
click at [673, 152] on div "Overview" at bounding box center [895, 135] width 1320 height 42
click at [313, 77] on icon at bounding box center [314, 81] width 11 height 11
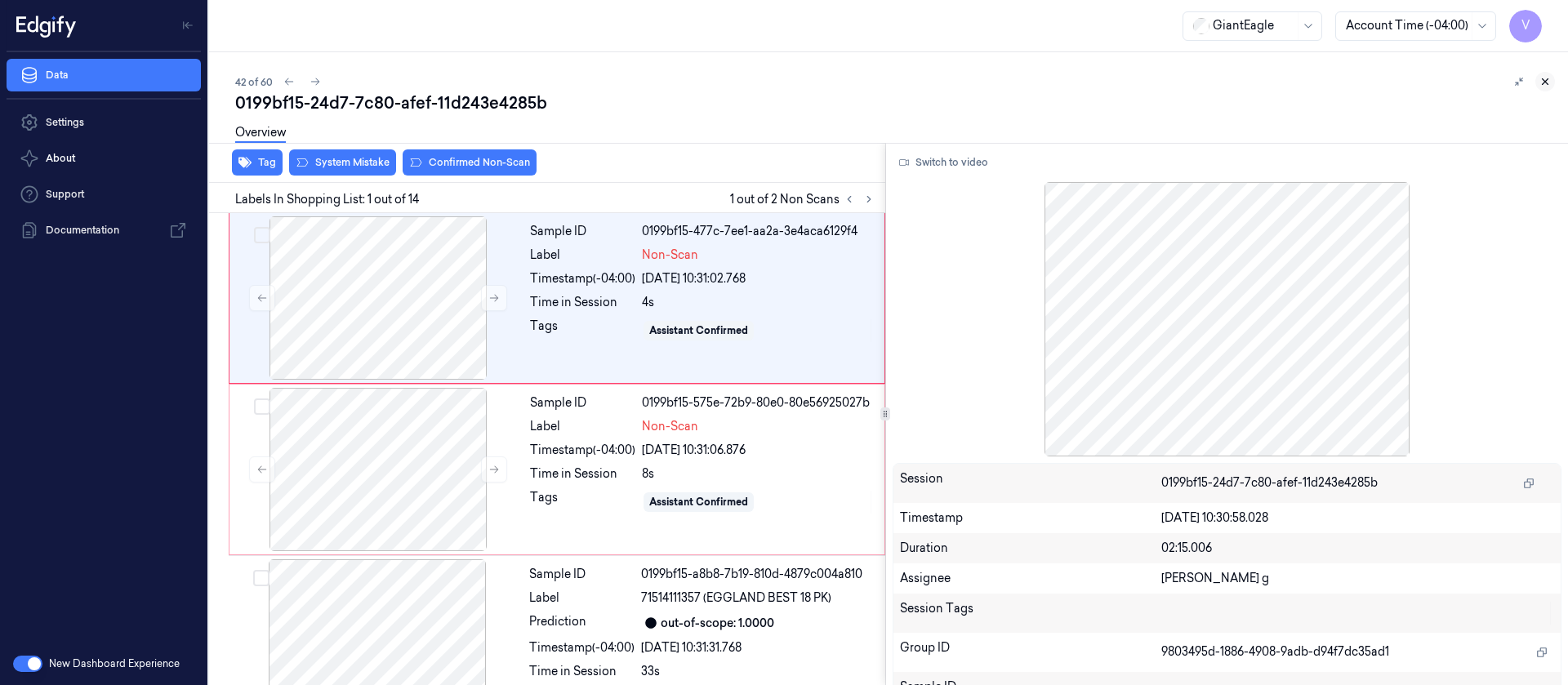
click at [1537, 82] on button at bounding box center [1545, 81] width 19 height 19
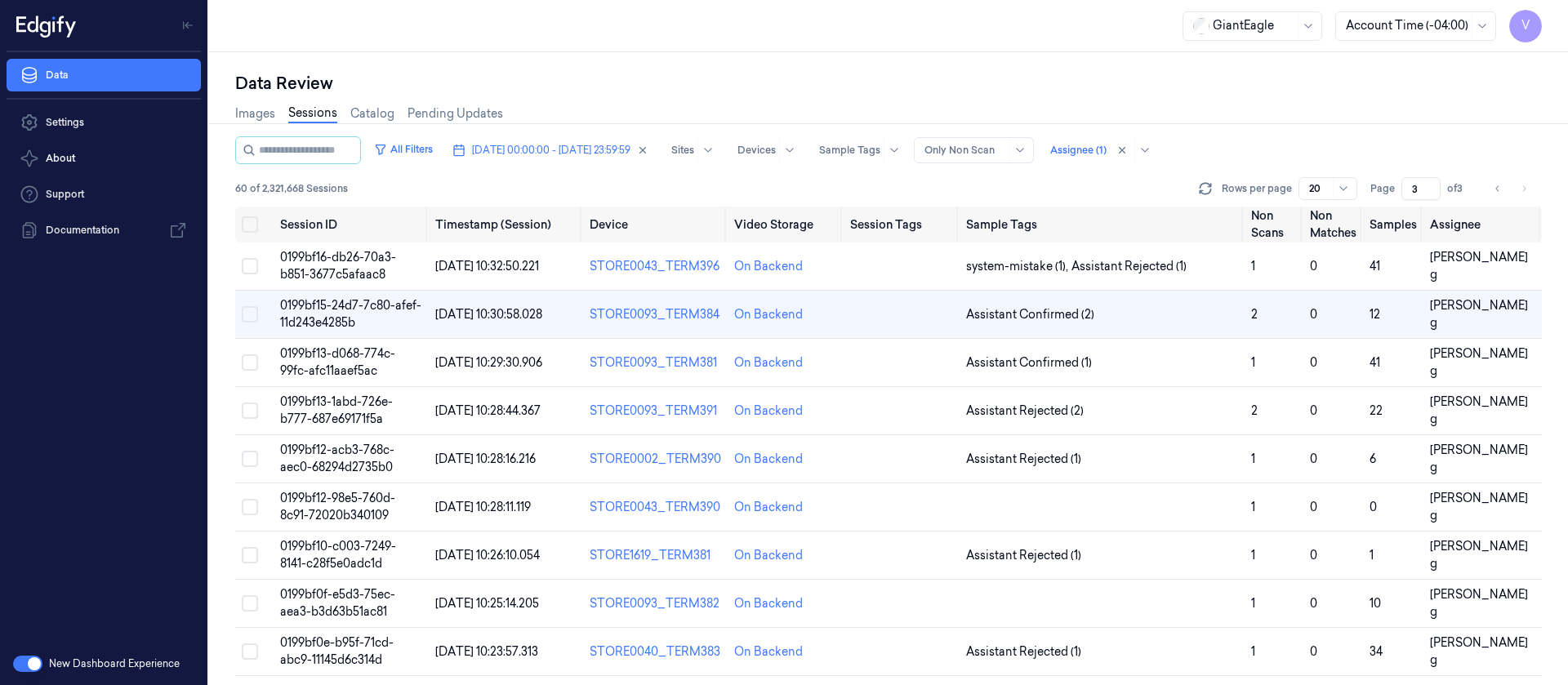
click at [858, 330] on td at bounding box center [901, 315] width 116 height 48
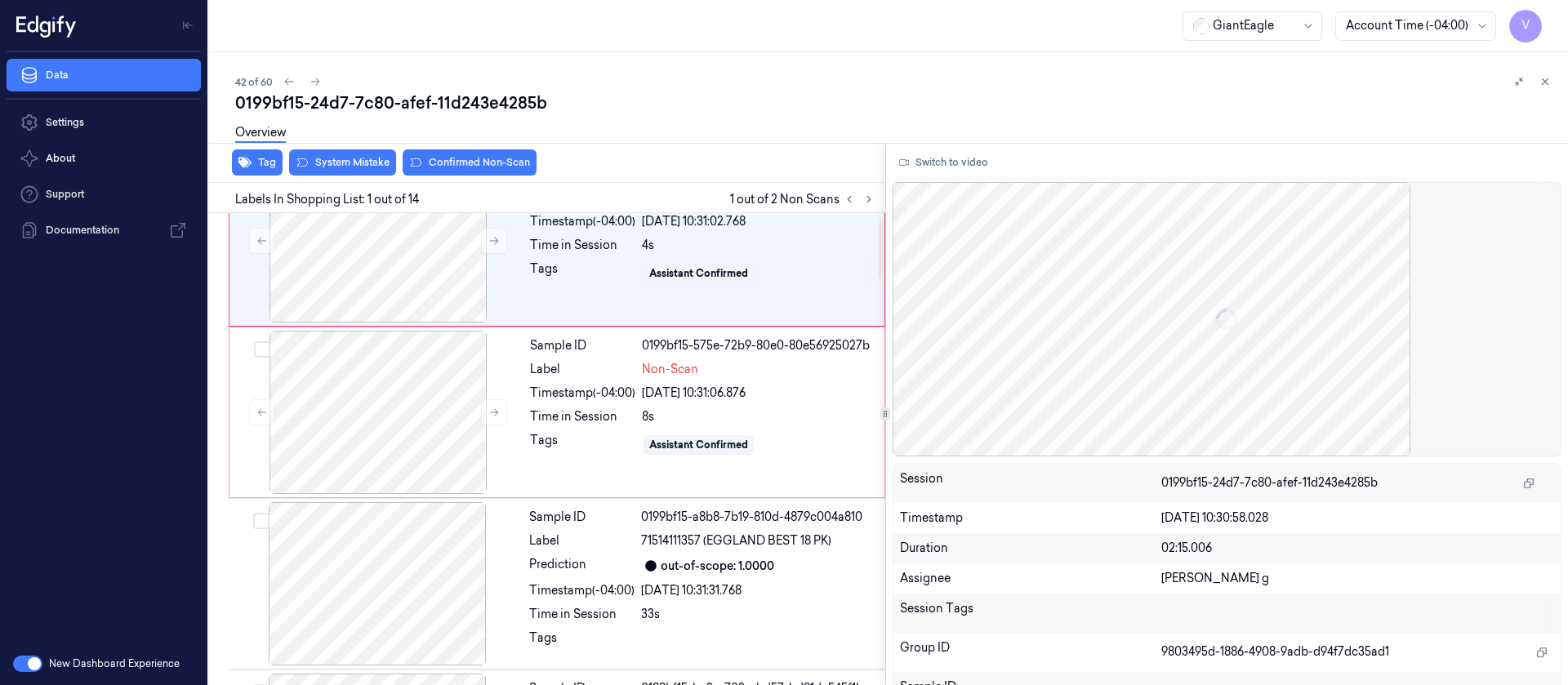
scroll to position [58, 0]
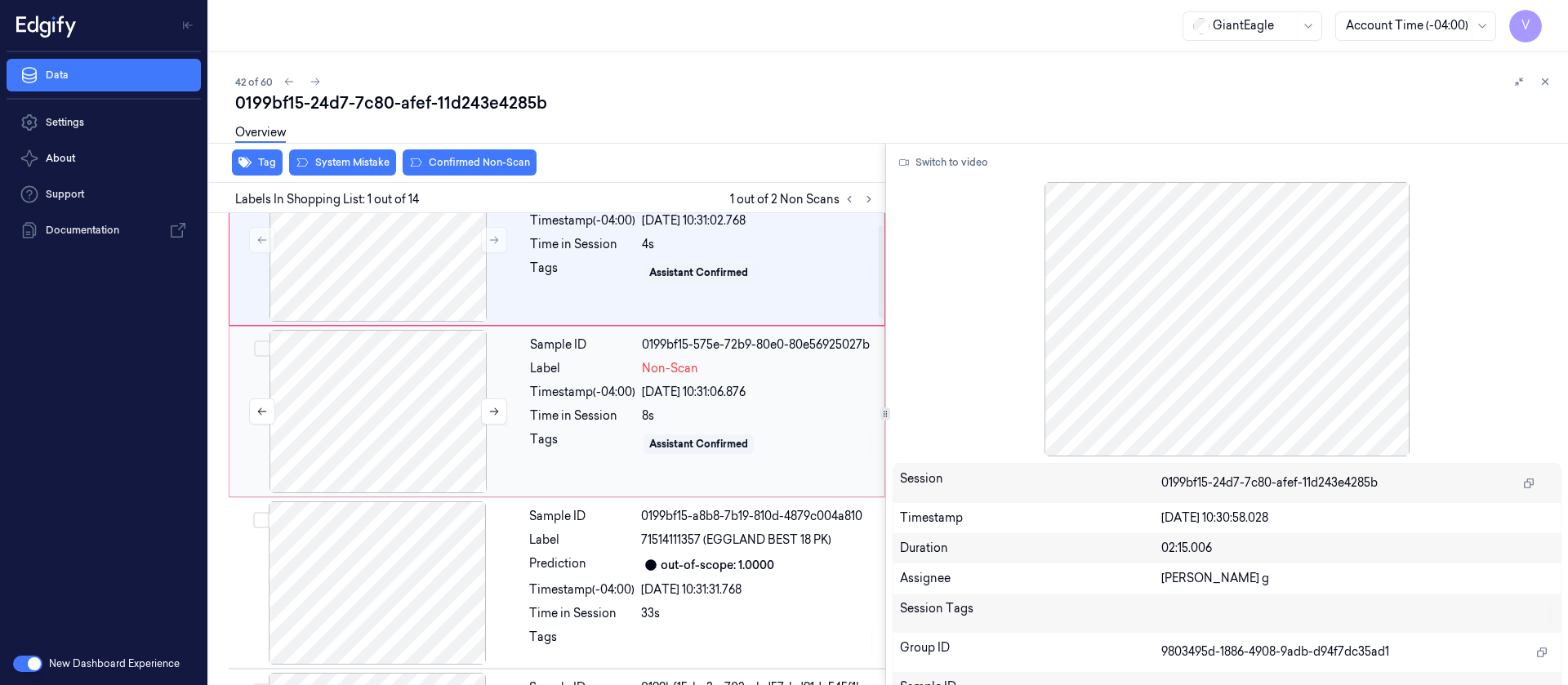
click at [380, 413] on div at bounding box center [378, 411] width 291 height 164
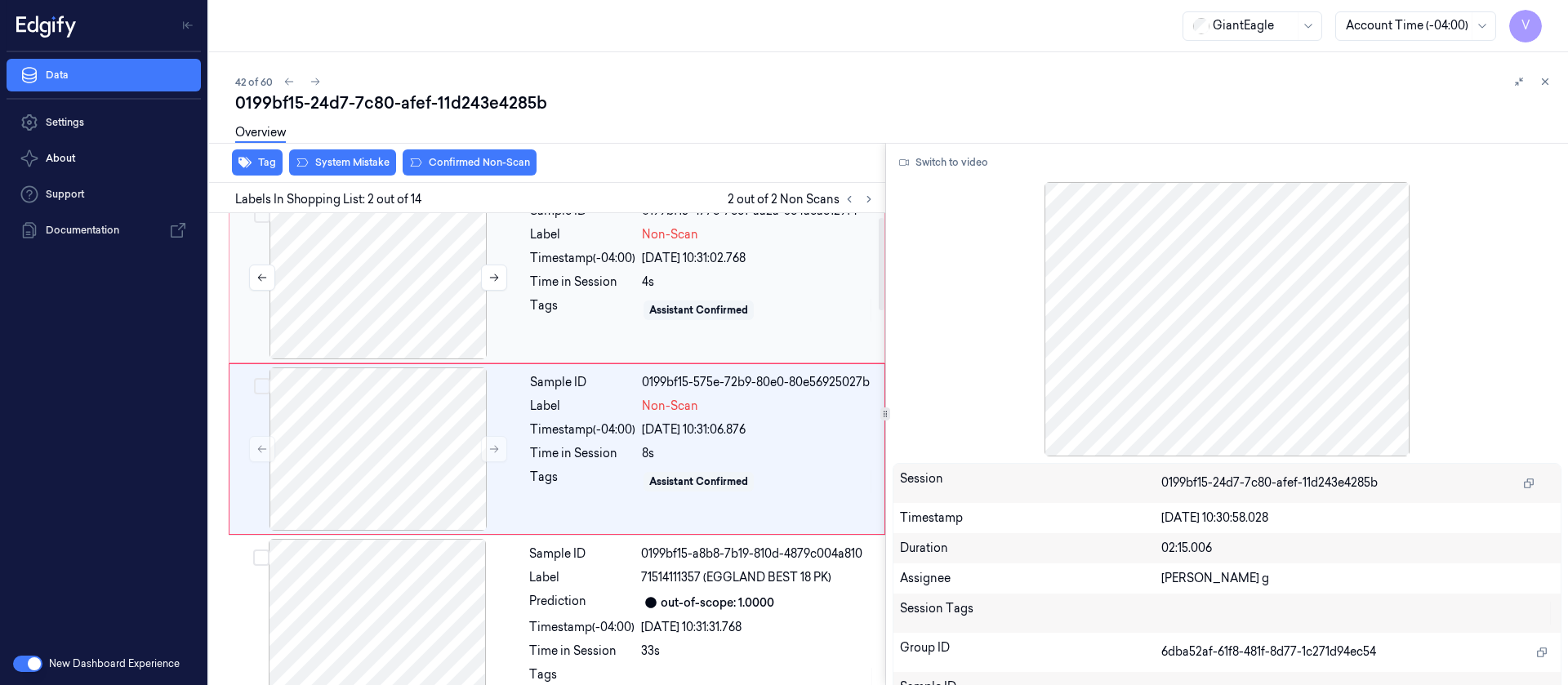
click at [381, 286] on div at bounding box center [378, 277] width 291 height 164
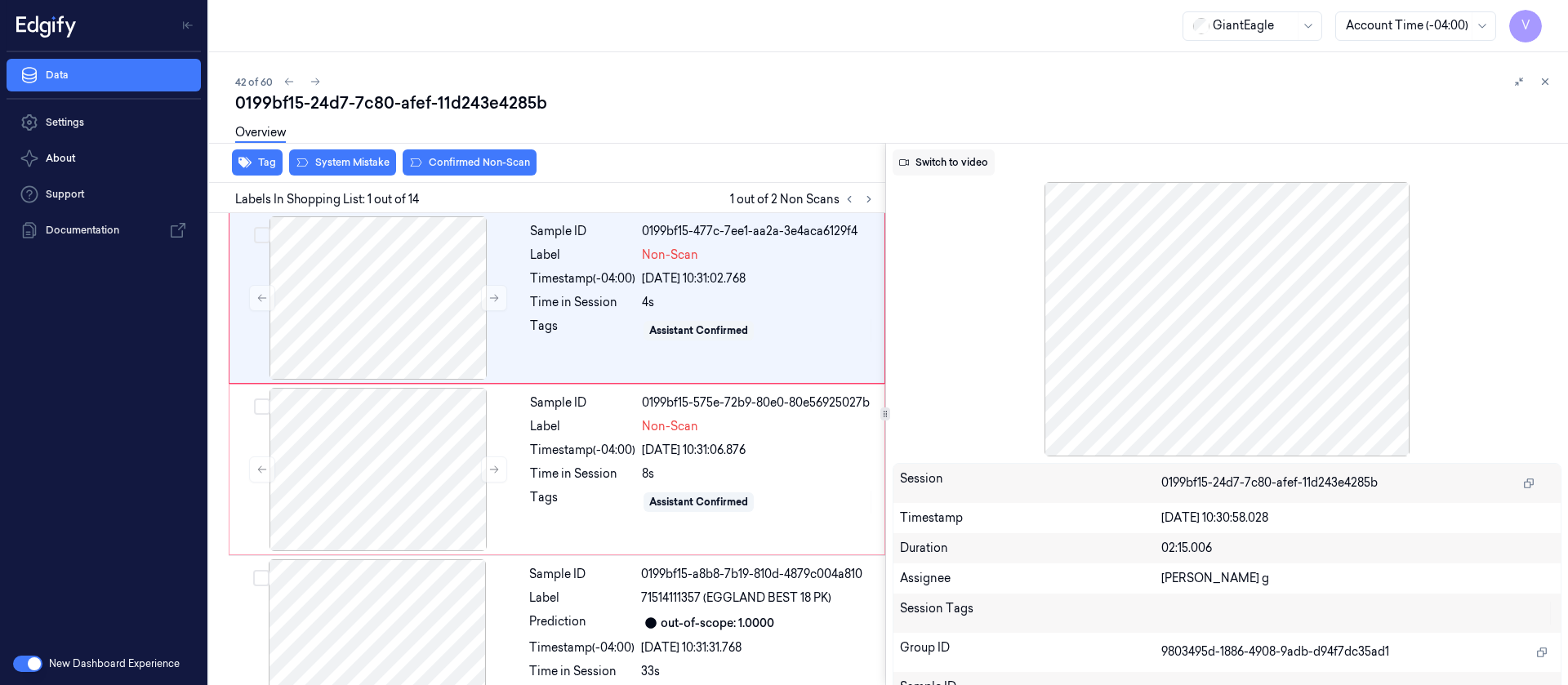
click at [959, 158] on button "Switch to video" at bounding box center [944, 163] width 102 height 26
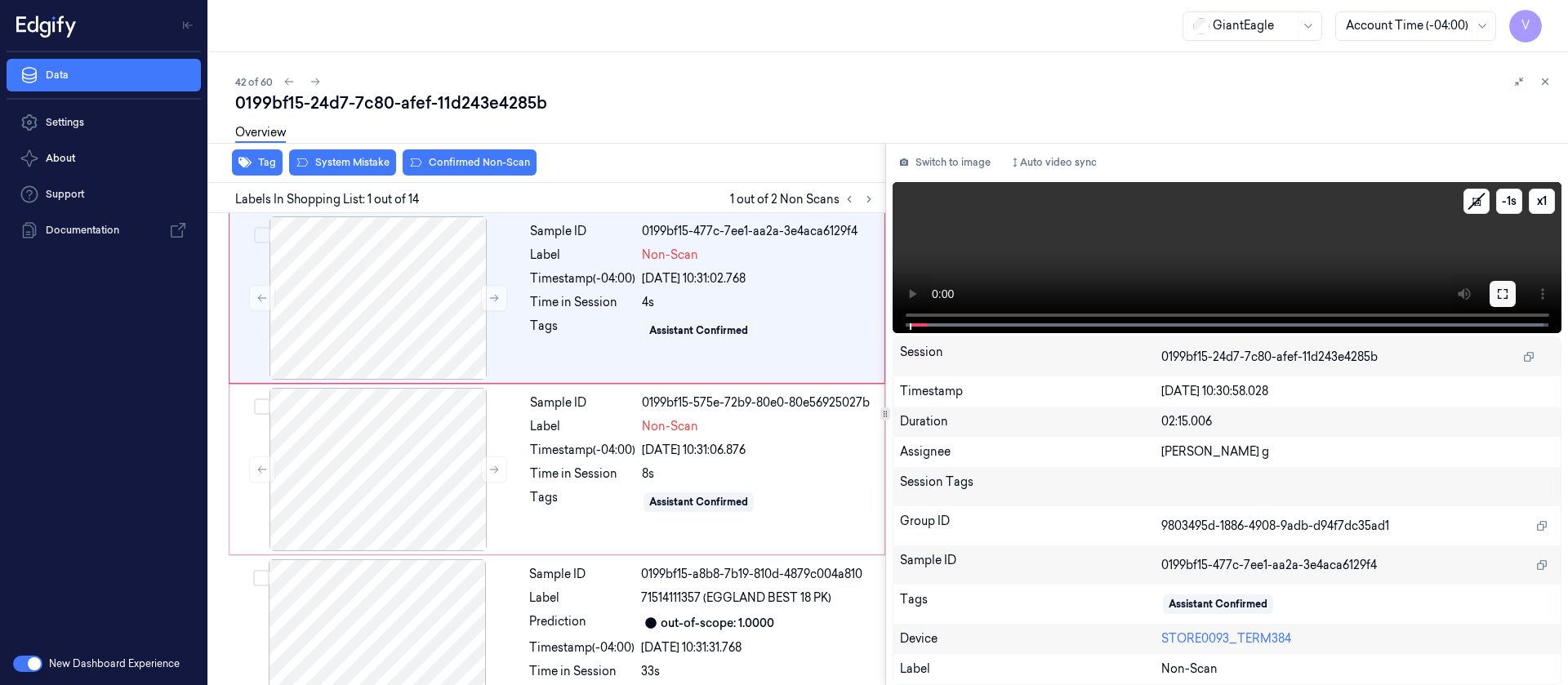
click at [1510, 291] on button at bounding box center [1502, 294] width 26 height 26
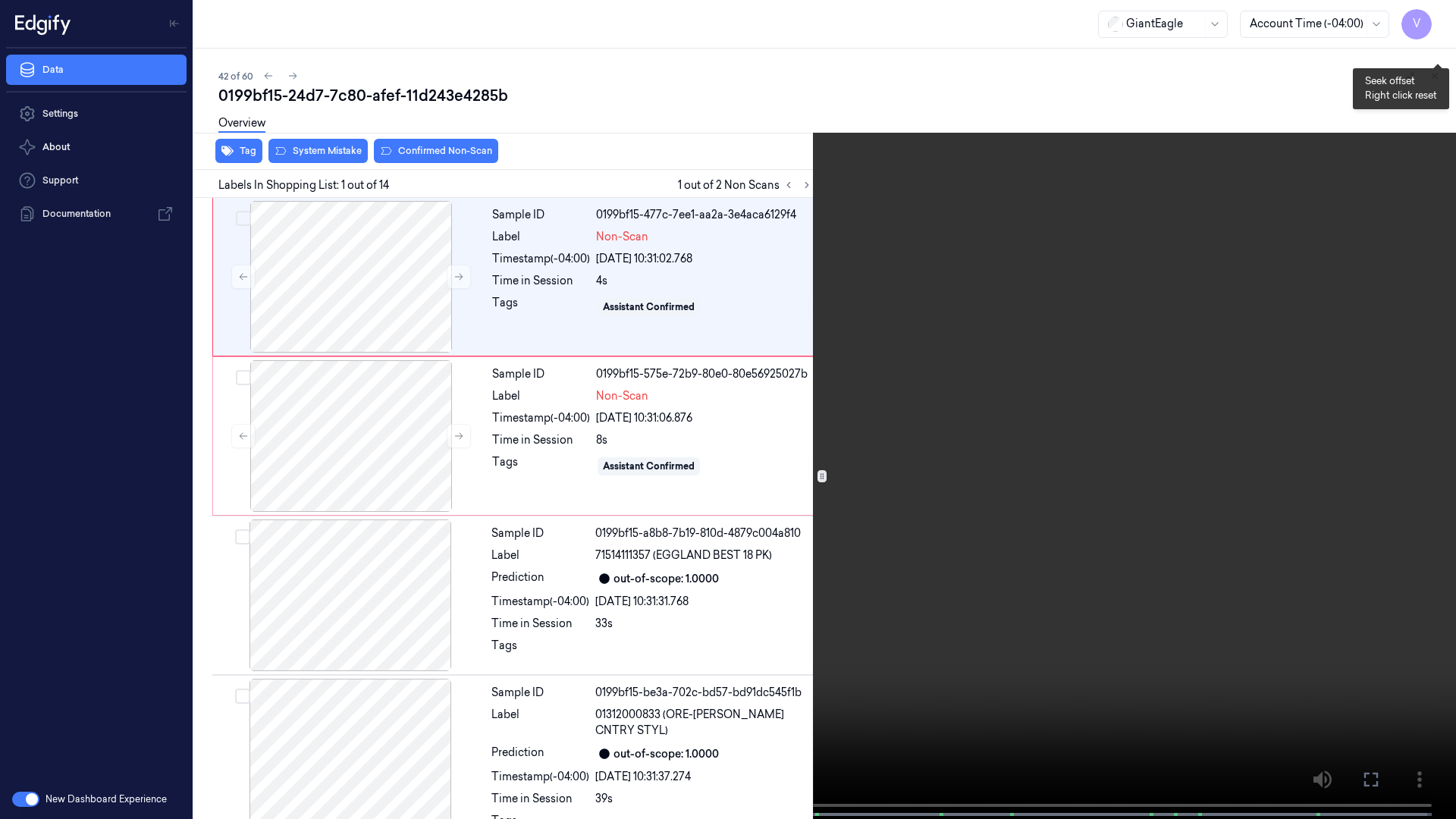
click at [1437, 49] on button "-1 s" at bounding box center [1438, 48] width 24 height 24
click at [1437, 49] on button "-1.5 s" at bounding box center [1438, 48] width 24 height 24
click at [1437, 49] on button "-2 s" at bounding box center [1438, 48] width 24 height 24
click at [1436, 54] on button "-3 s" at bounding box center [1438, 48] width 24 height 24
click at [1436, 54] on button "0 s" at bounding box center [1438, 48] width 24 height 24
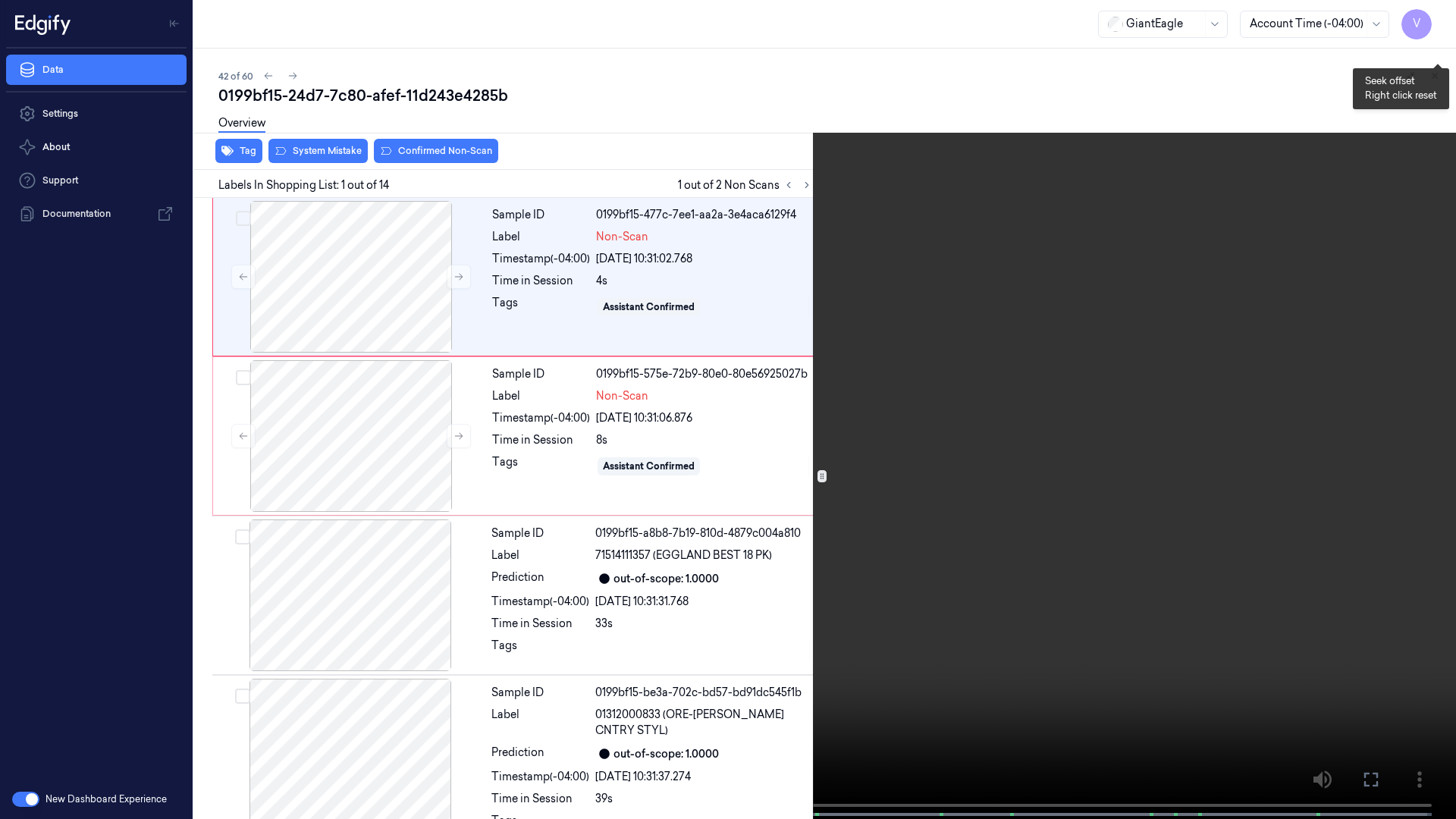
click at [1434, 52] on button "-0.5 s" at bounding box center [1438, 48] width 24 height 24
click at [1431, 55] on button "-1 s" at bounding box center [1438, 48] width 24 height 24
click at [1431, 55] on button "-1.5 s" at bounding box center [1438, 48] width 24 height 24
click at [1431, 55] on button "-2 s" at bounding box center [1438, 48] width 24 height 24
click at [1431, 55] on button "-3 s" at bounding box center [1438, 48] width 24 height 24
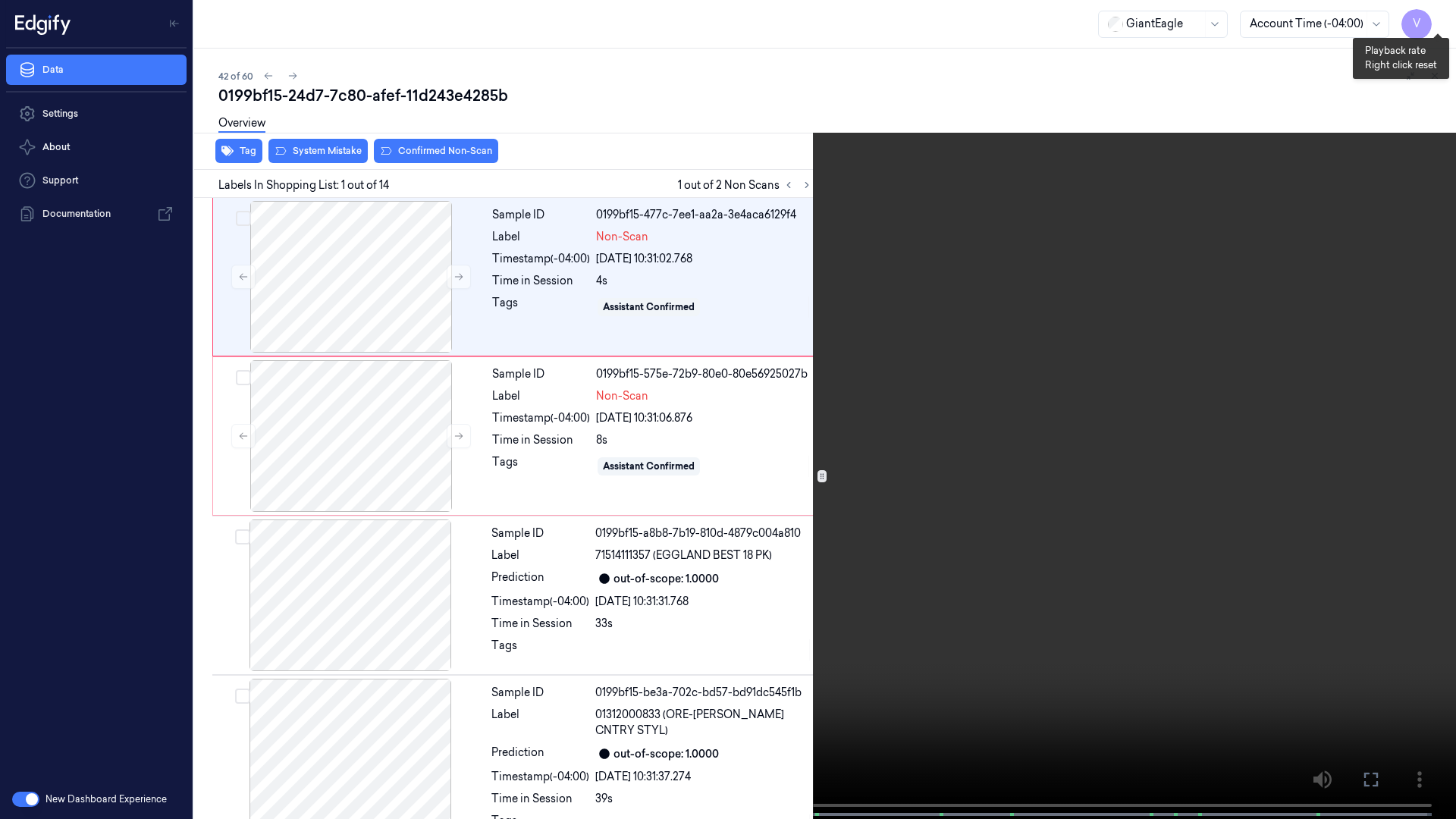
click at [1432, 16] on button "x 1" at bounding box center [1438, 18] width 24 height 24
click at [0, 0] on icon at bounding box center [0, 0] width 0 height 0
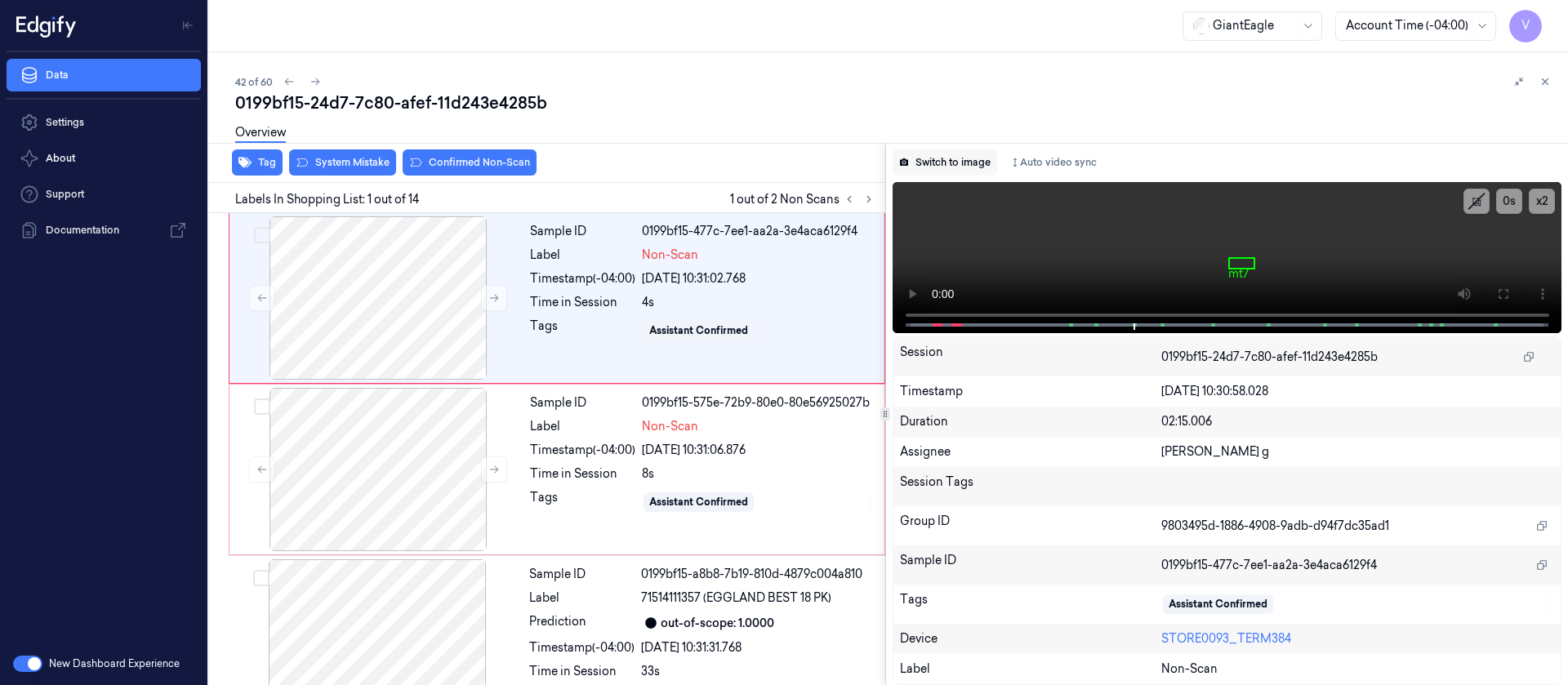
click at [949, 153] on button "Switch to image" at bounding box center [945, 163] width 104 height 26
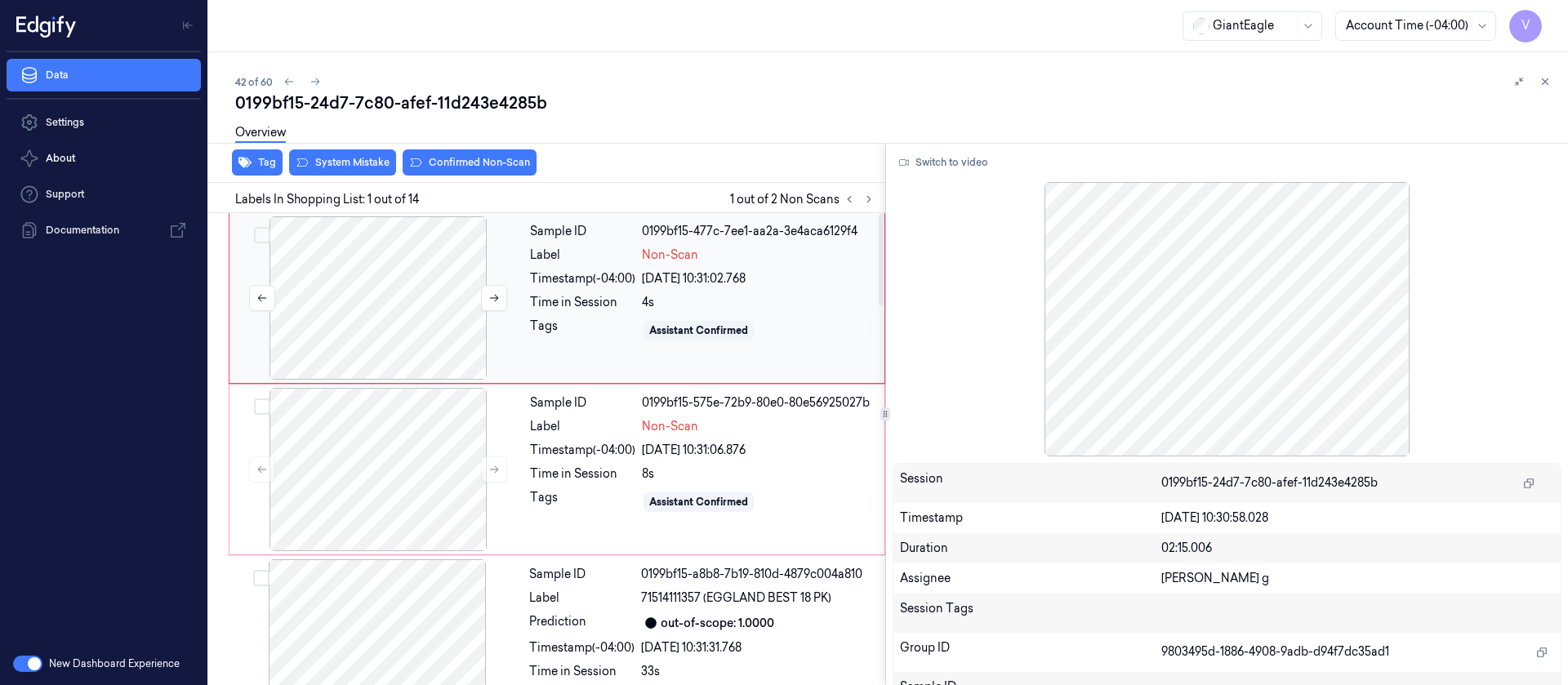
click at [396, 310] on div at bounding box center [378, 298] width 291 height 164
click at [485, 302] on button at bounding box center [494, 298] width 26 height 26
click at [484, 301] on button at bounding box center [494, 298] width 26 height 26
click at [455, 435] on div at bounding box center [378, 470] width 291 height 164
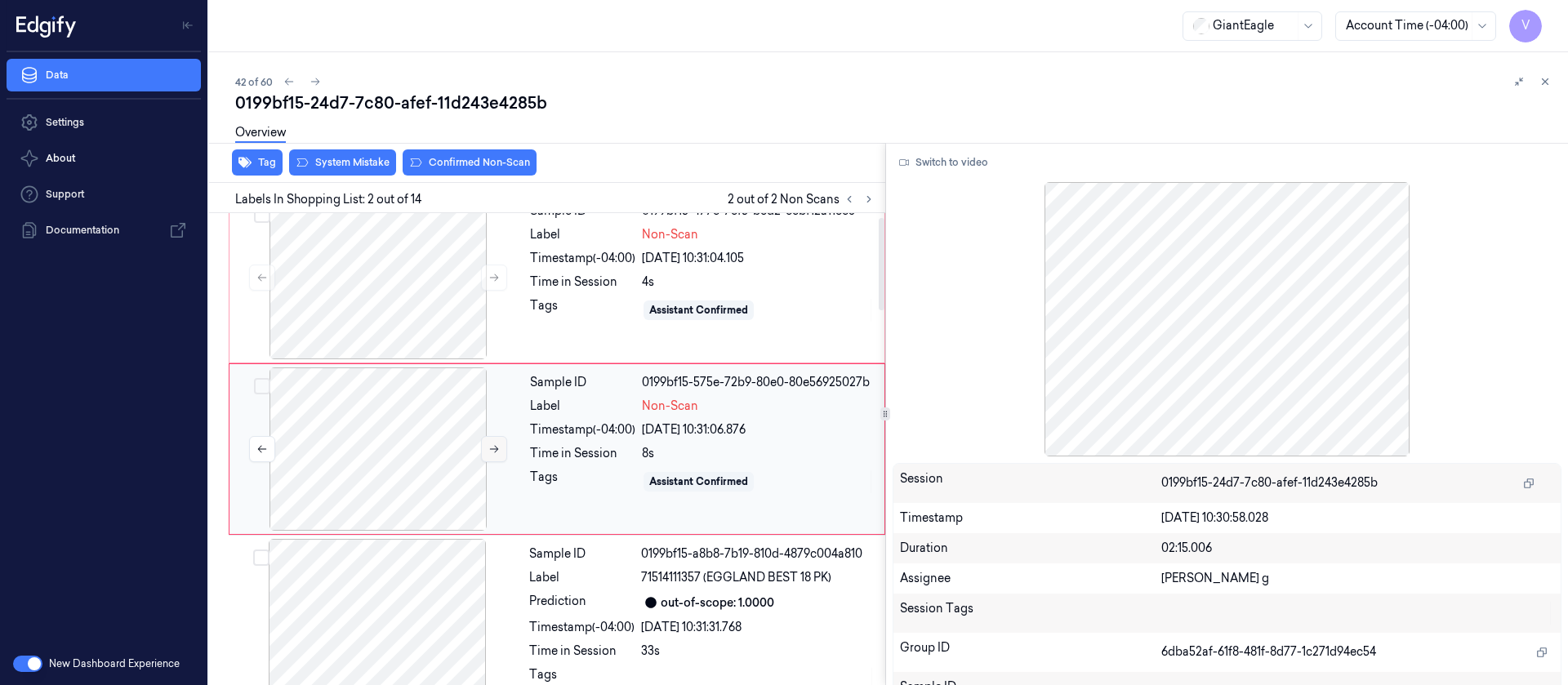
click at [493, 446] on icon at bounding box center [494, 449] width 11 height 11
click at [445, 289] on div at bounding box center [378, 277] width 291 height 164
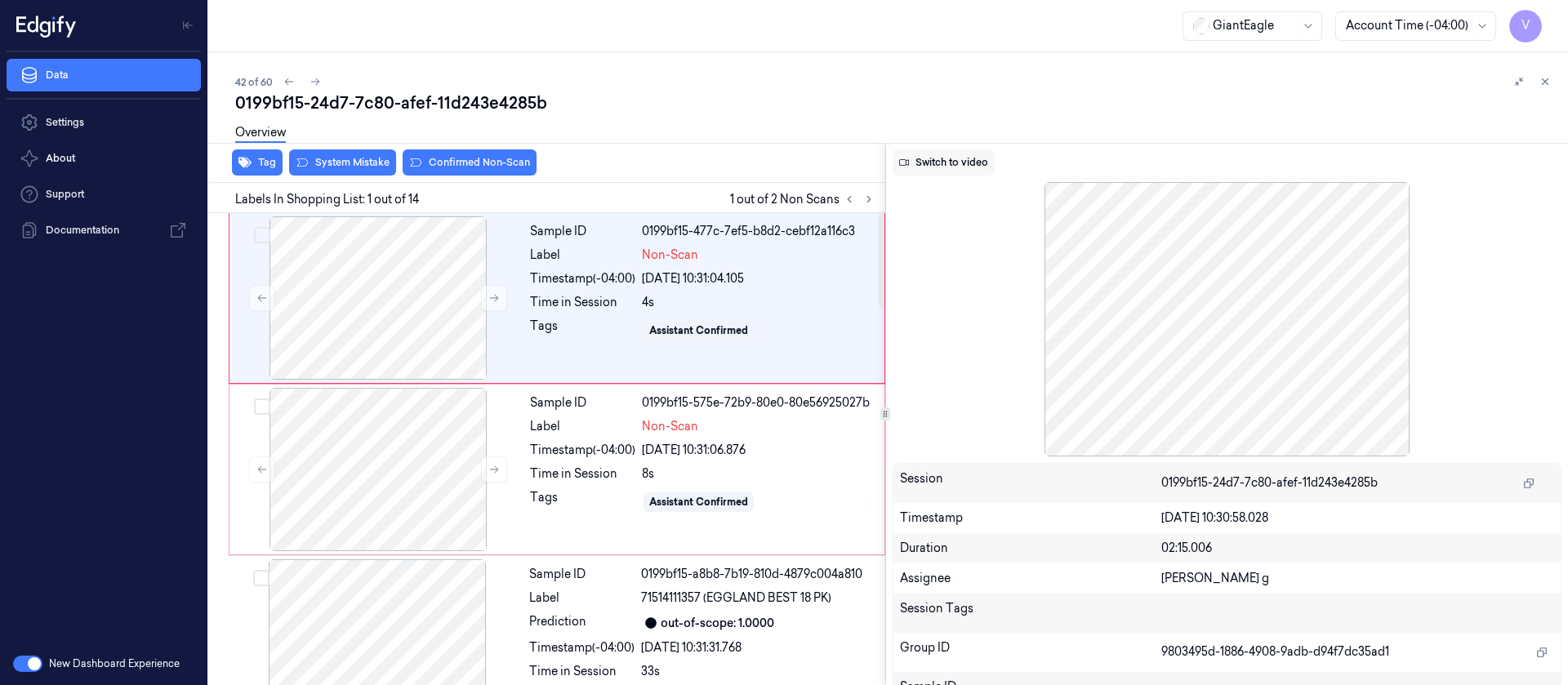
click at [929, 165] on button "Switch to video" at bounding box center [944, 163] width 102 height 26
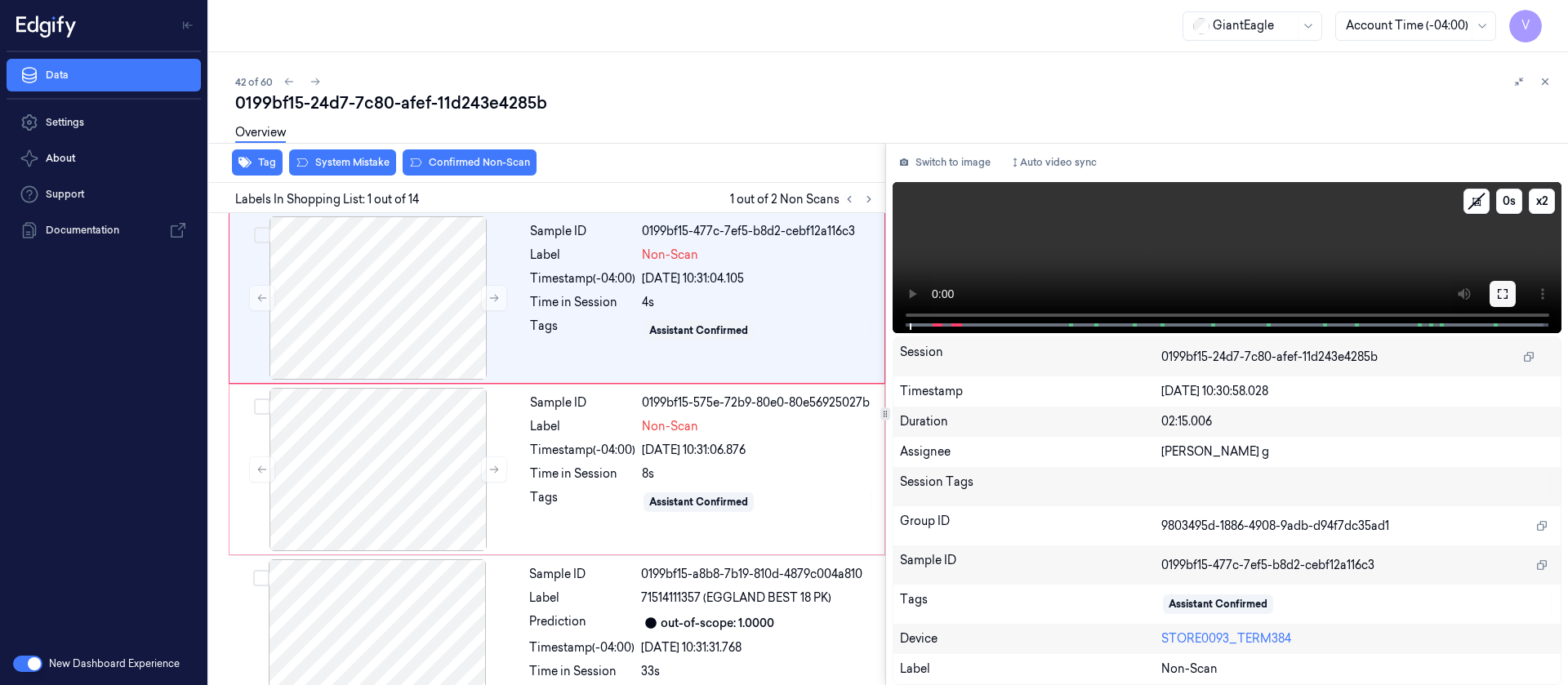
click at [1513, 291] on button at bounding box center [1502, 294] width 26 height 26
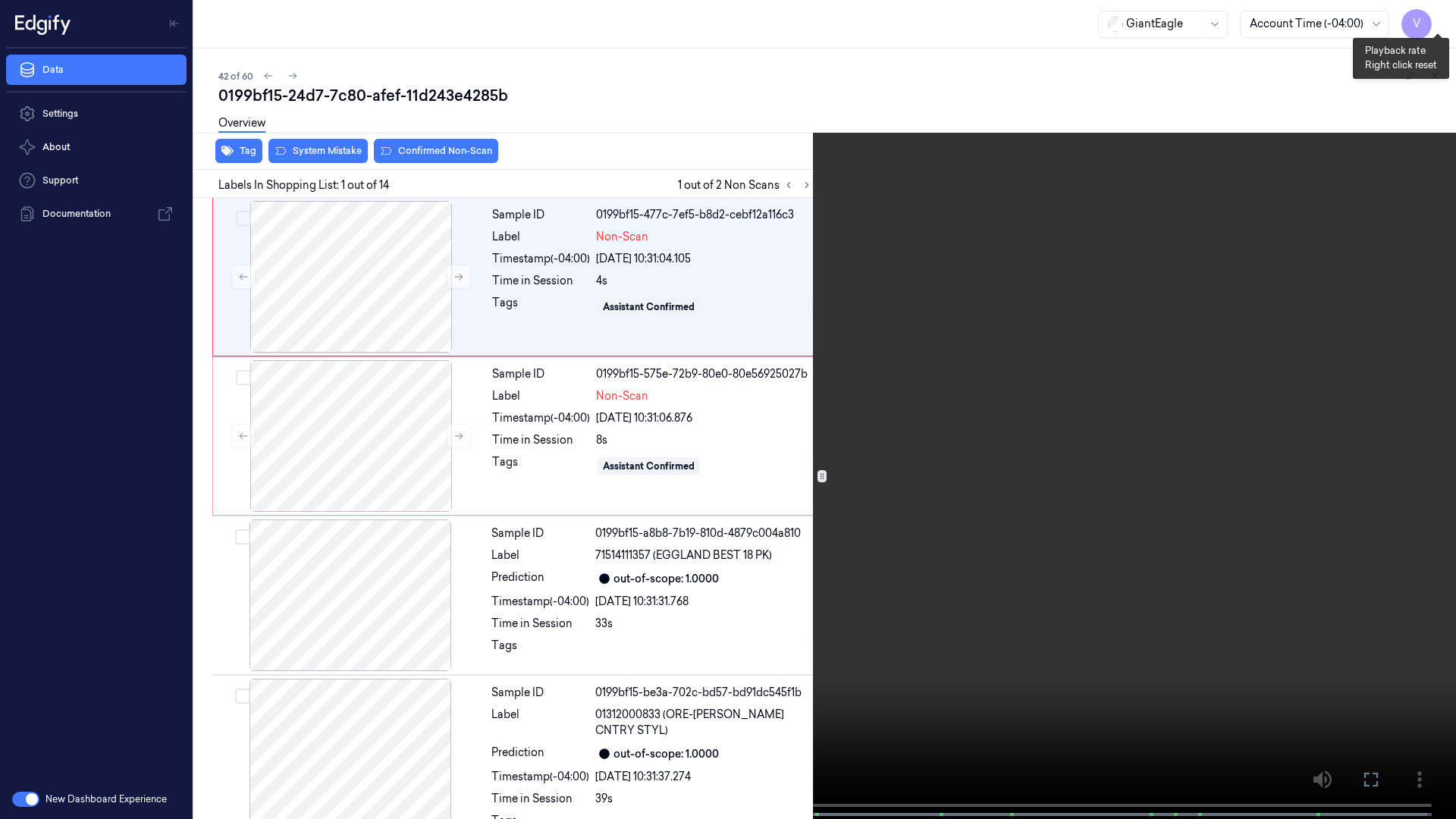
click at [1447, 16] on button "x 2" at bounding box center [1438, 18] width 24 height 24
click at [1447, 16] on button "x 4" at bounding box center [1438, 18] width 24 height 24
click at [0, 0] on icon at bounding box center [0, 0] width 0 height 0
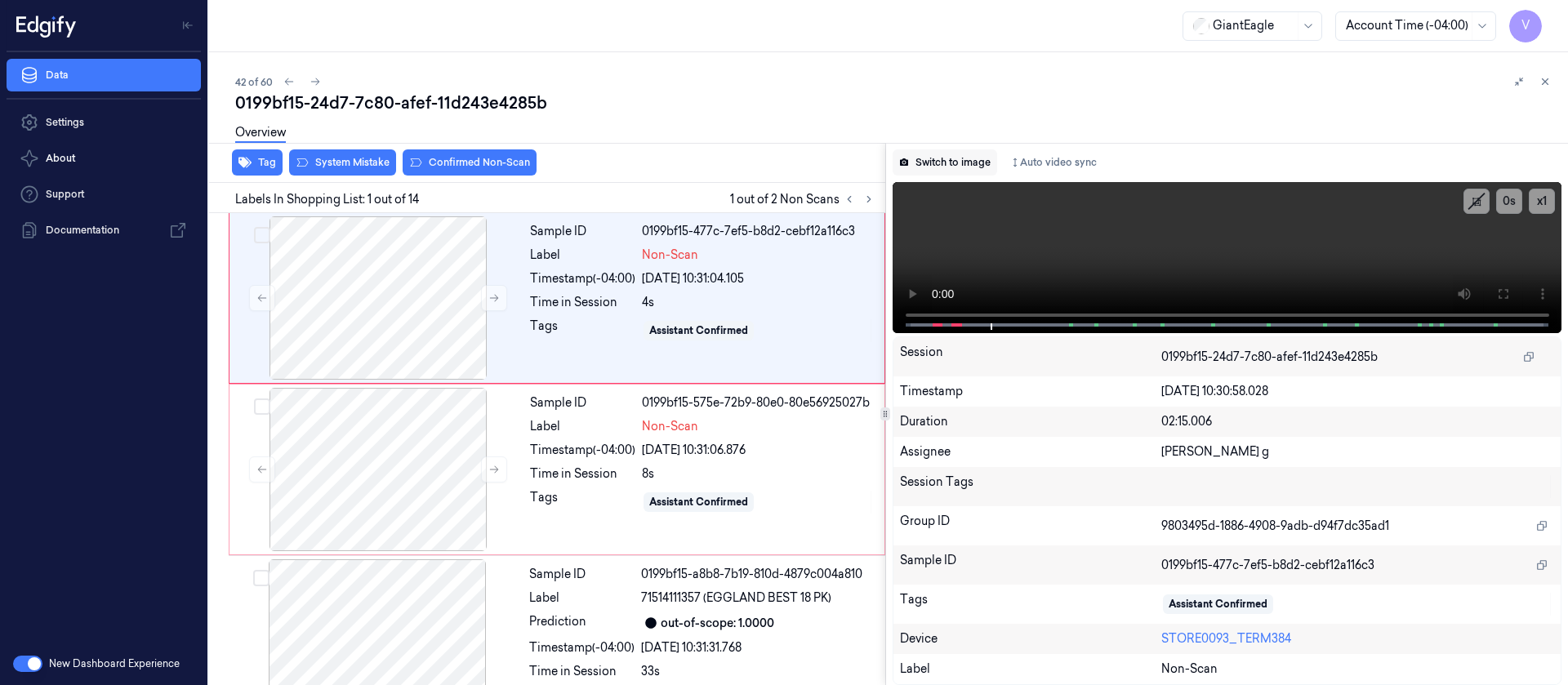
click at [936, 160] on button "Switch to image" at bounding box center [945, 163] width 104 height 26
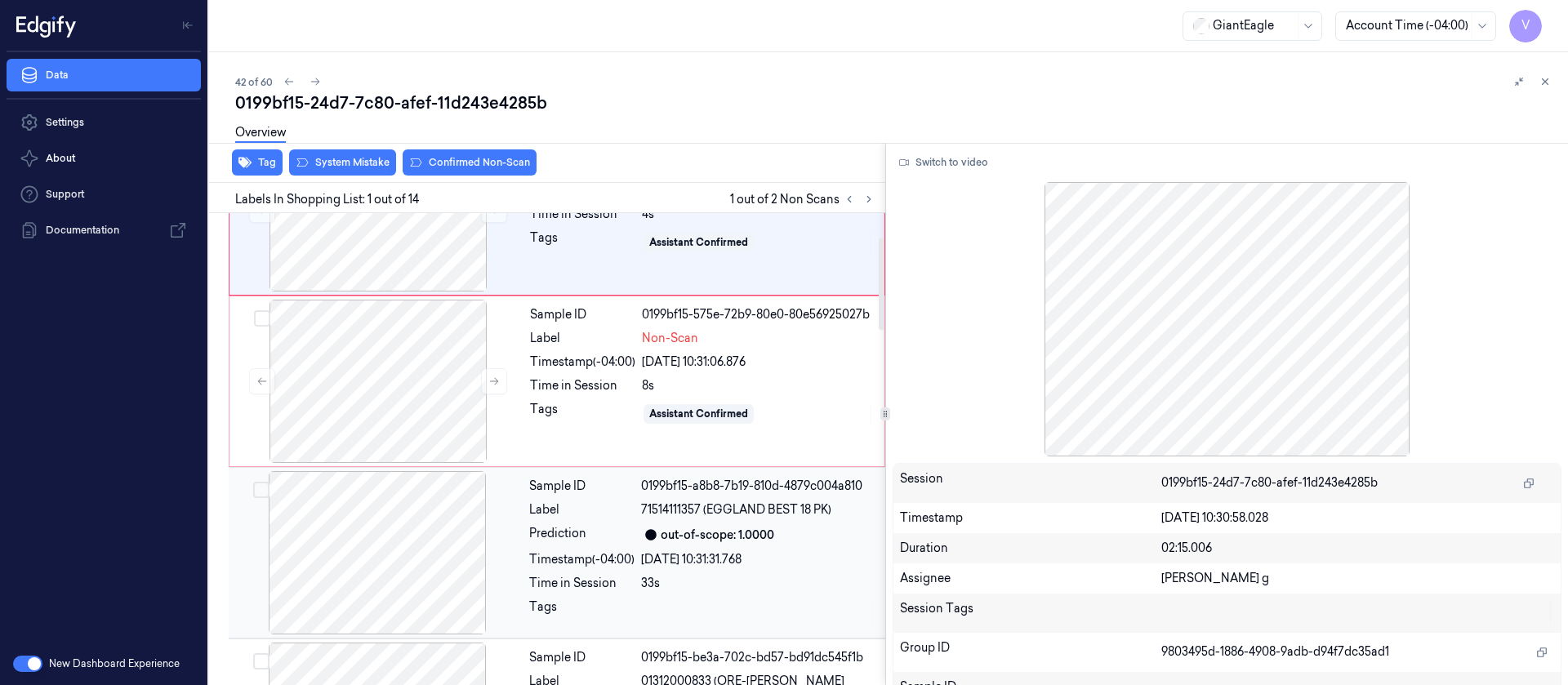
scroll to position [123, 0]
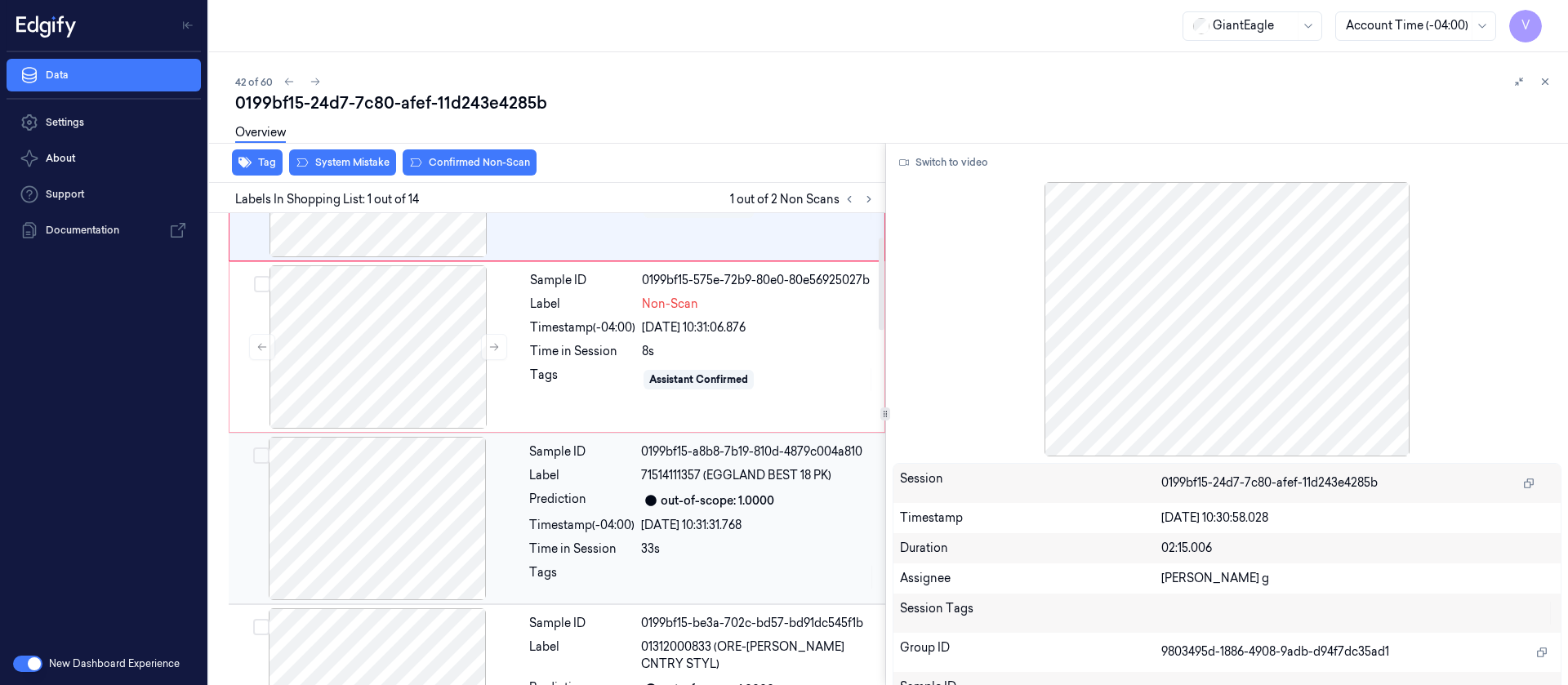
click at [371, 533] on div at bounding box center [377, 519] width 291 height 164
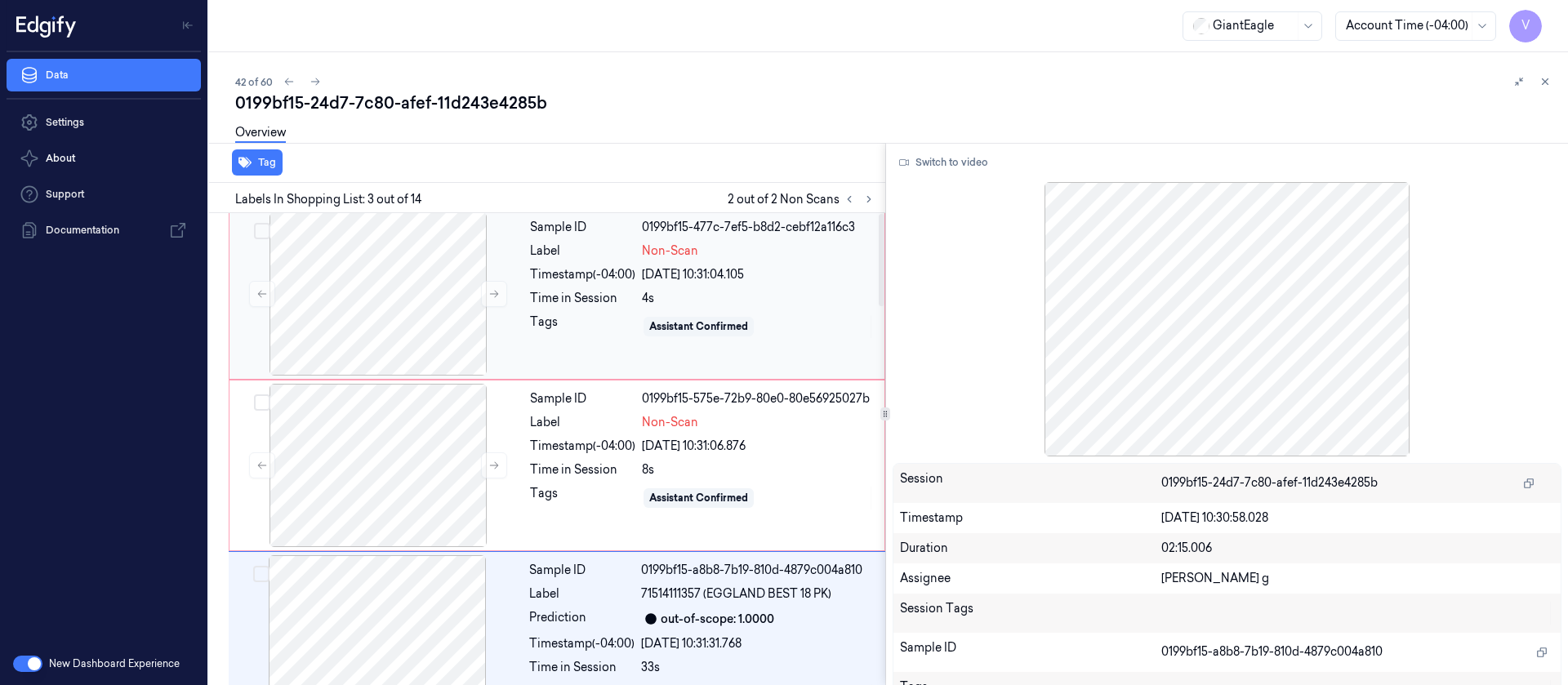
scroll to position [0, 0]
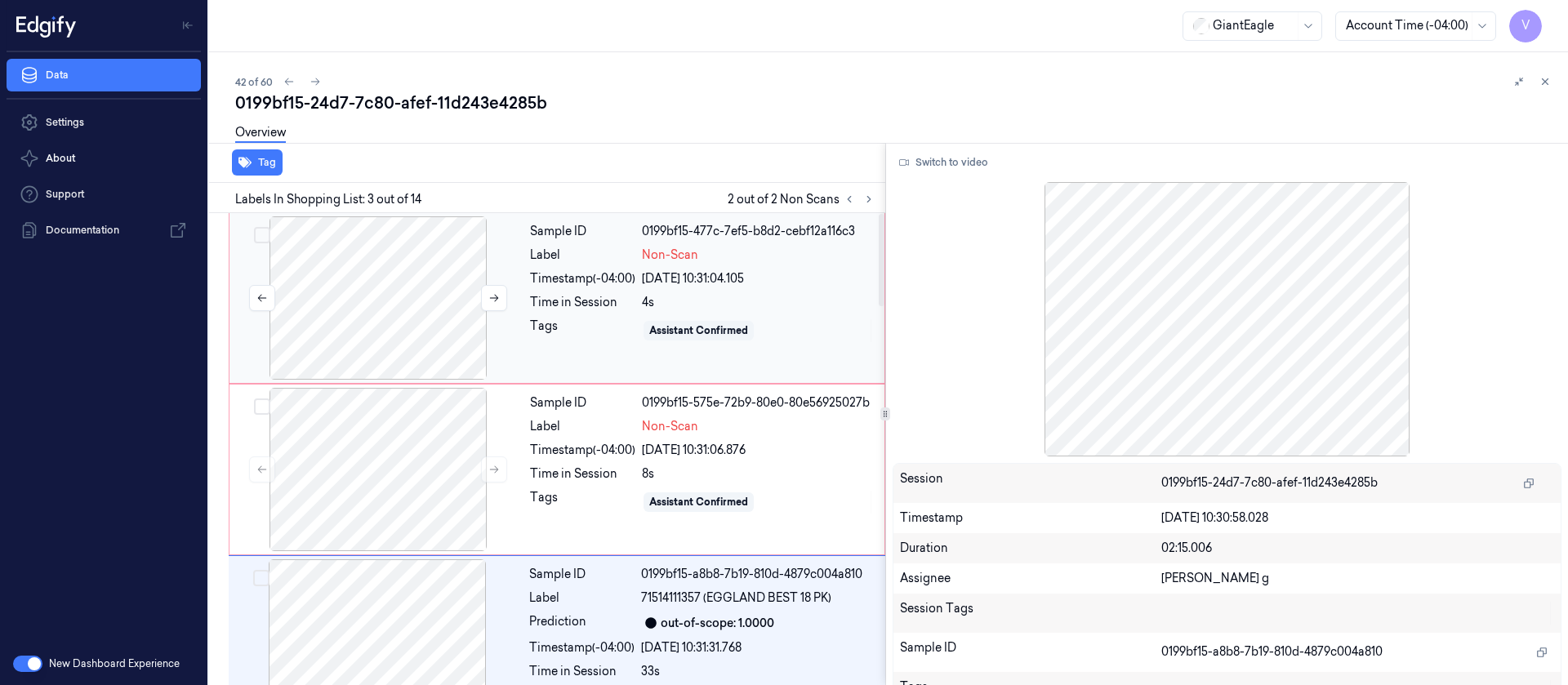
click at [395, 279] on div at bounding box center [378, 298] width 291 height 164
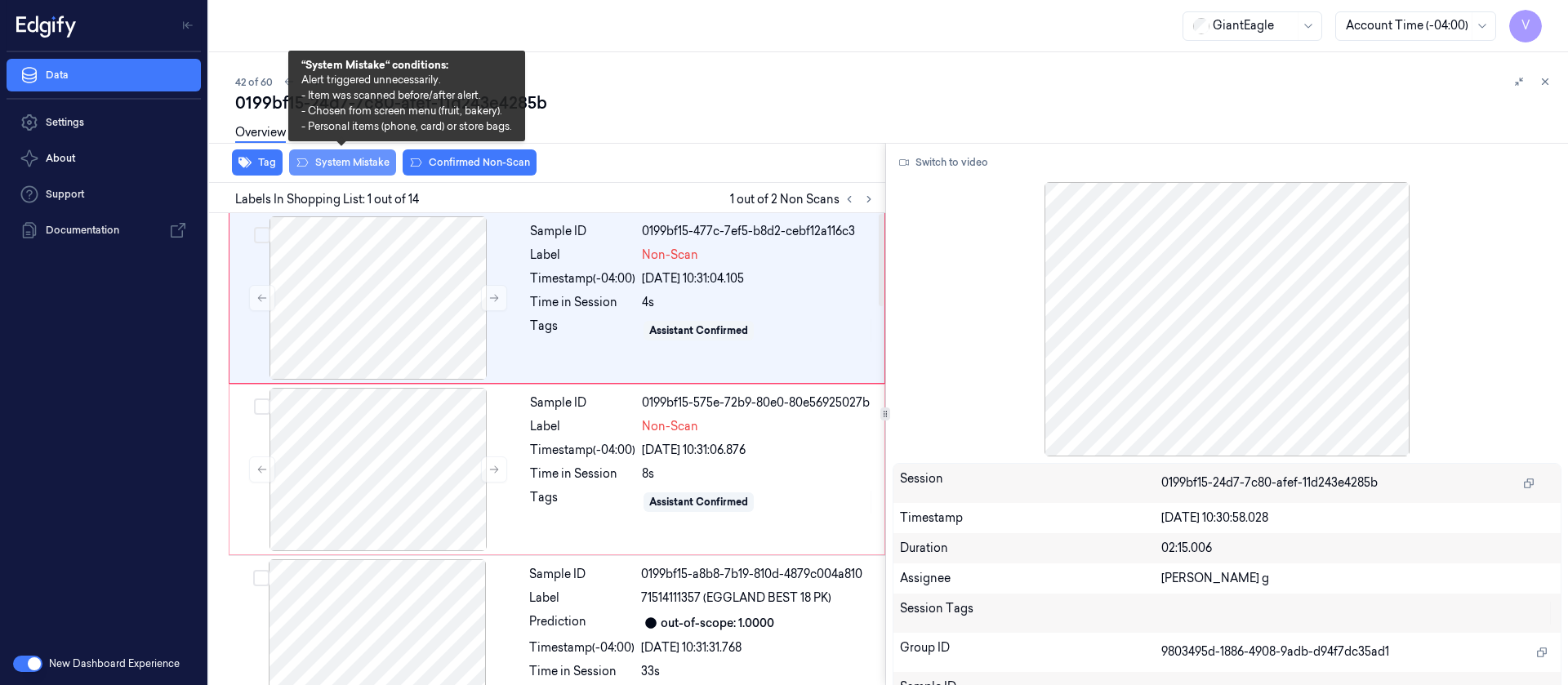
click at [361, 162] on button "System Mistake" at bounding box center [343, 163] width 107 height 26
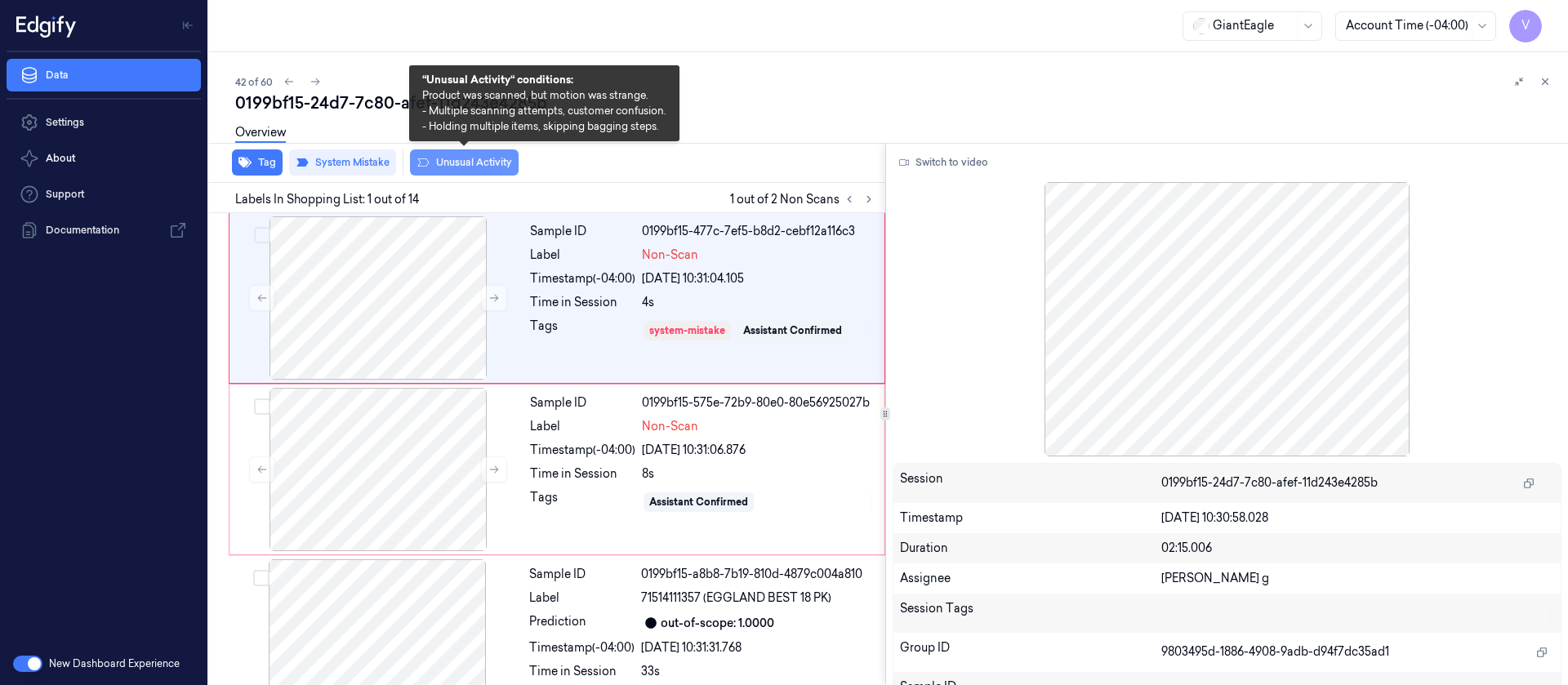
click at [459, 158] on button "Unusual Activity" at bounding box center [463, 163] width 108 height 26
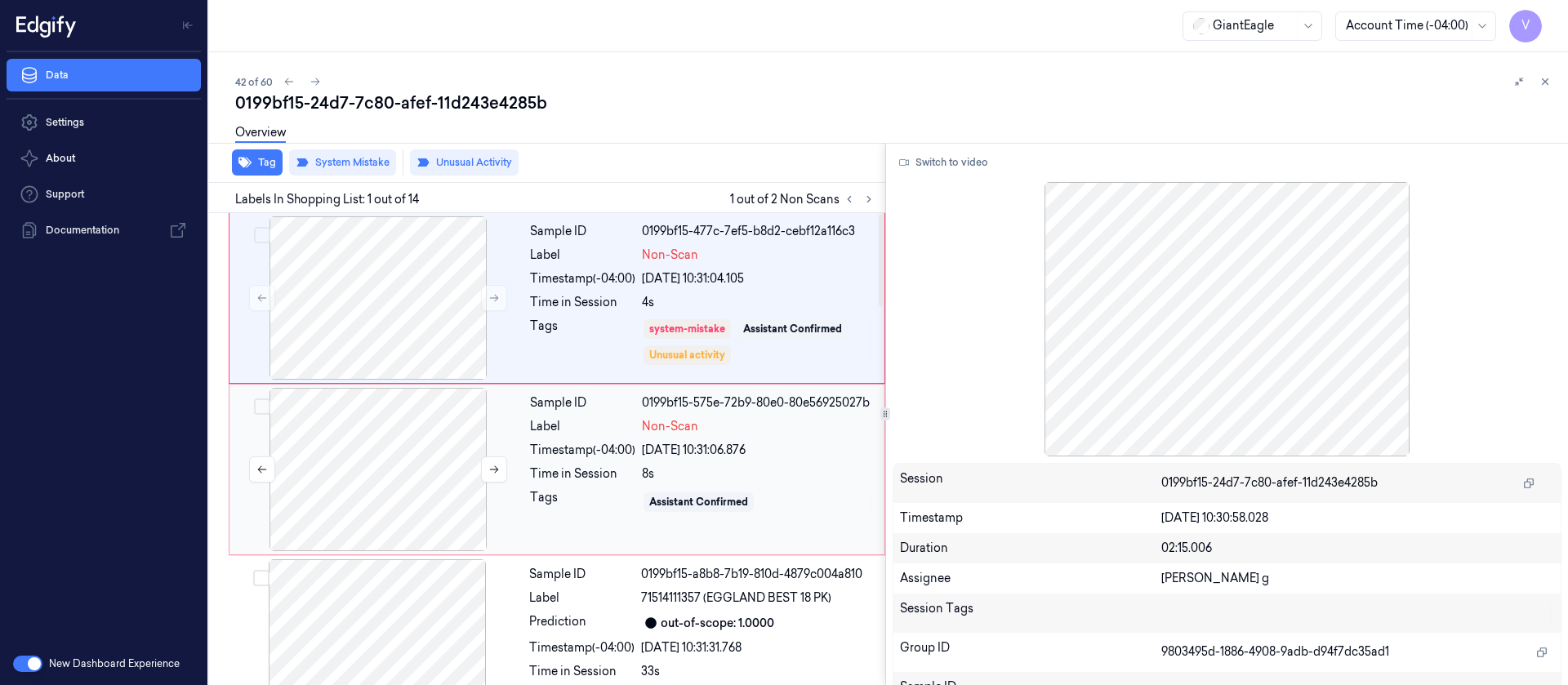
click at [351, 433] on div at bounding box center [378, 470] width 291 height 164
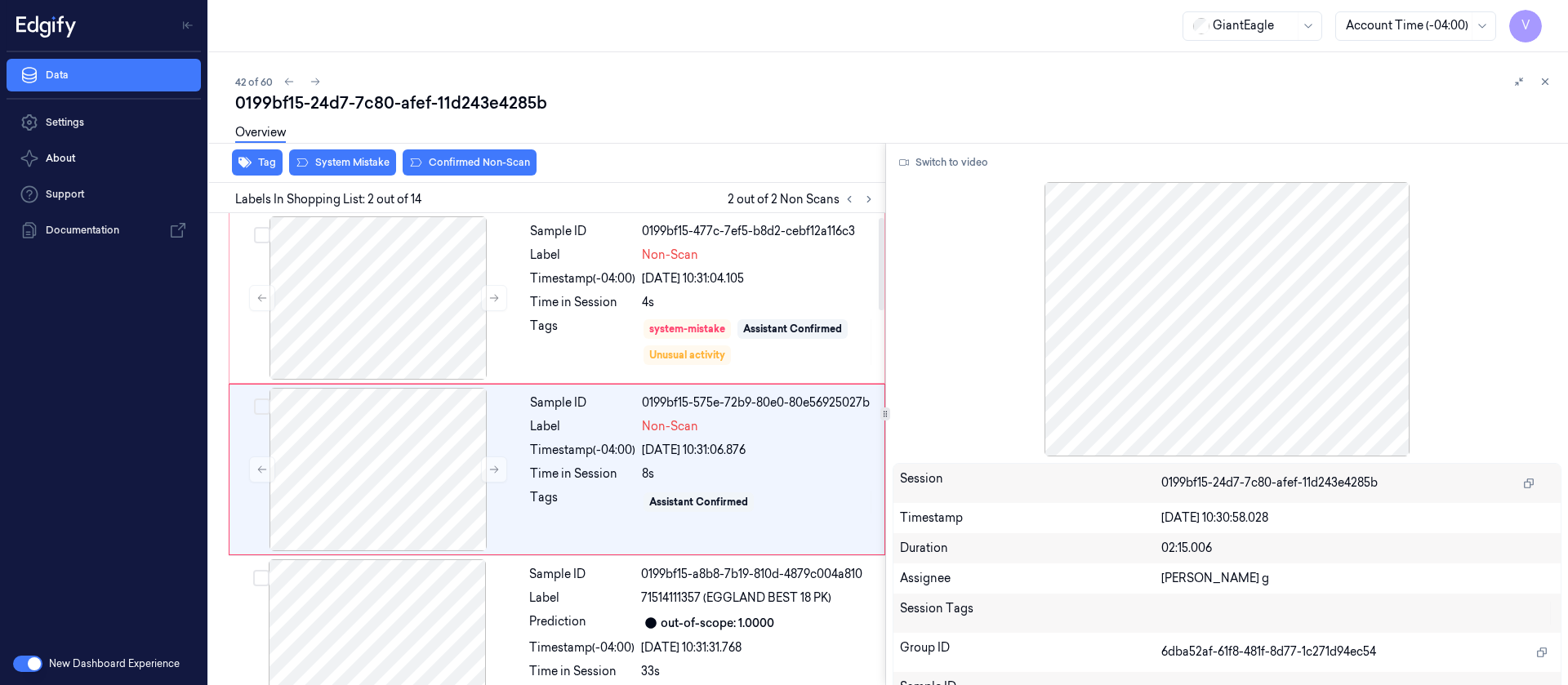
scroll to position [20, 0]
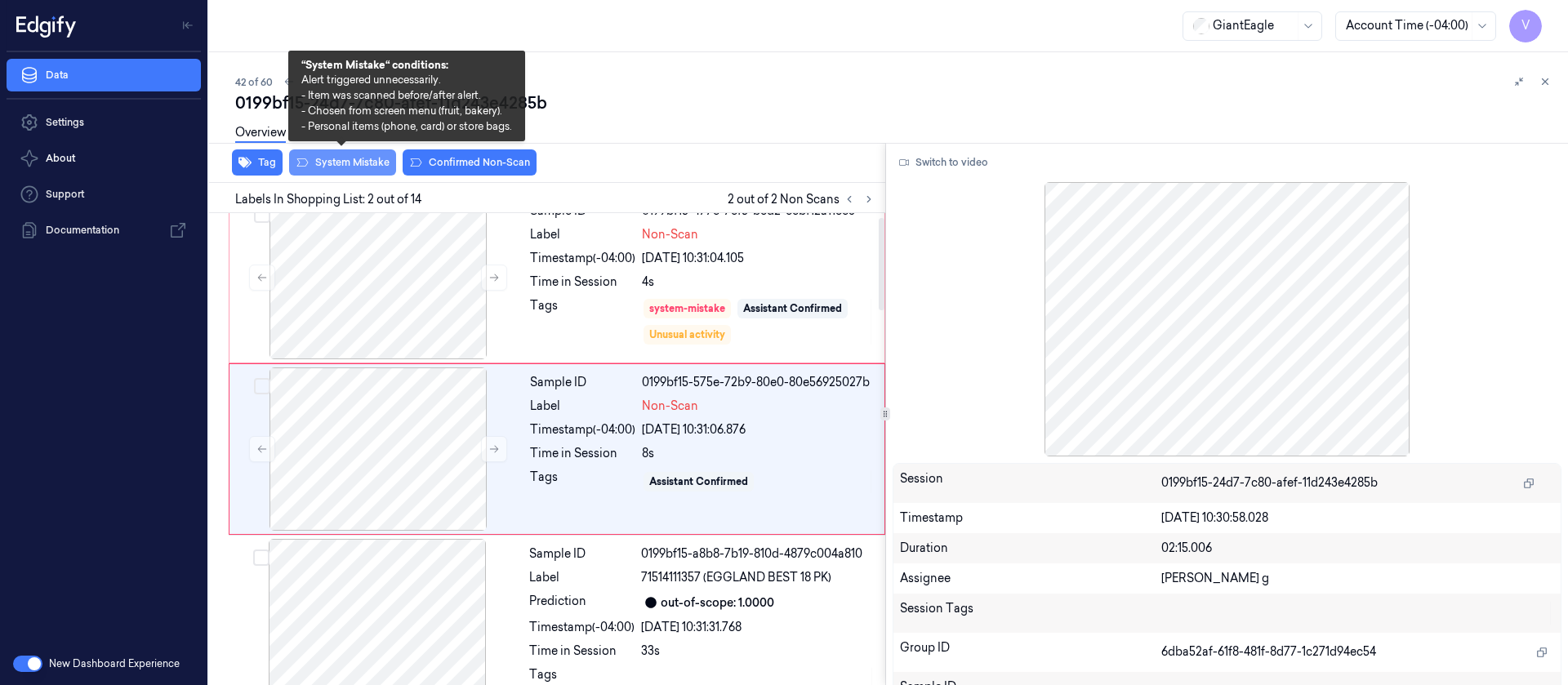
click at [340, 165] on button "System Mistake" at bounding box center [343, 163] width 107 height 26
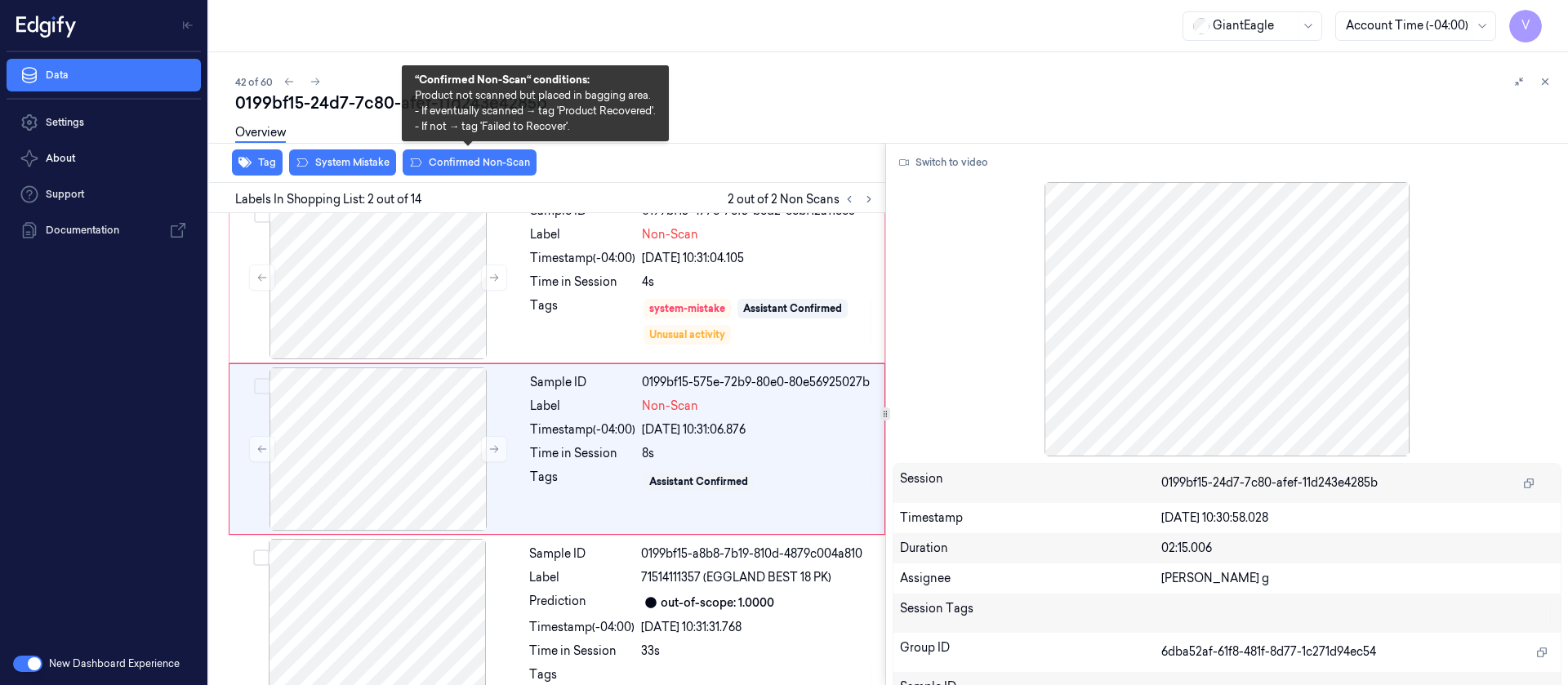
click at [463, 166] on button "Confirmed Non-Scan" at bounding box center [470, 163] width 134 height 26
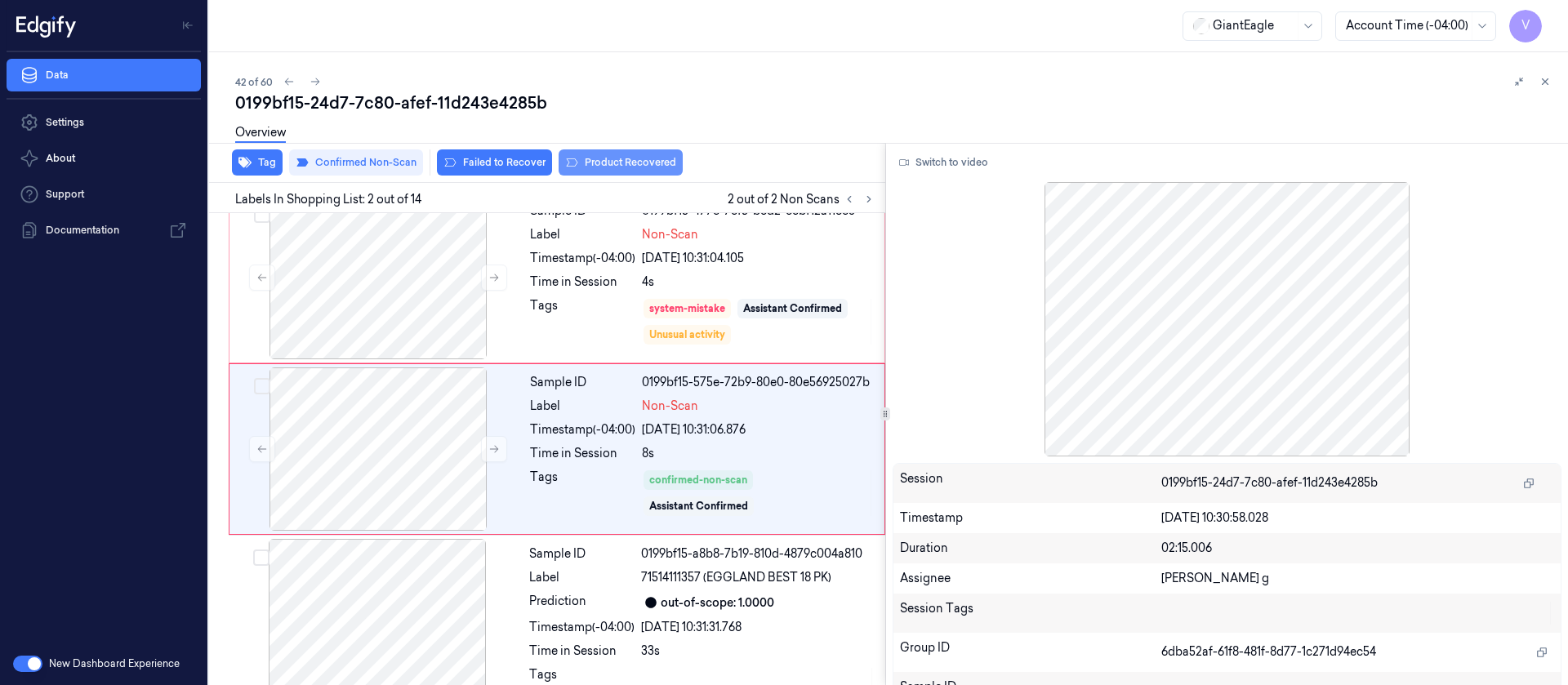
click at [594, 158] on button "Product Recovered" at bounding box center [620, 163] width 124 height 26
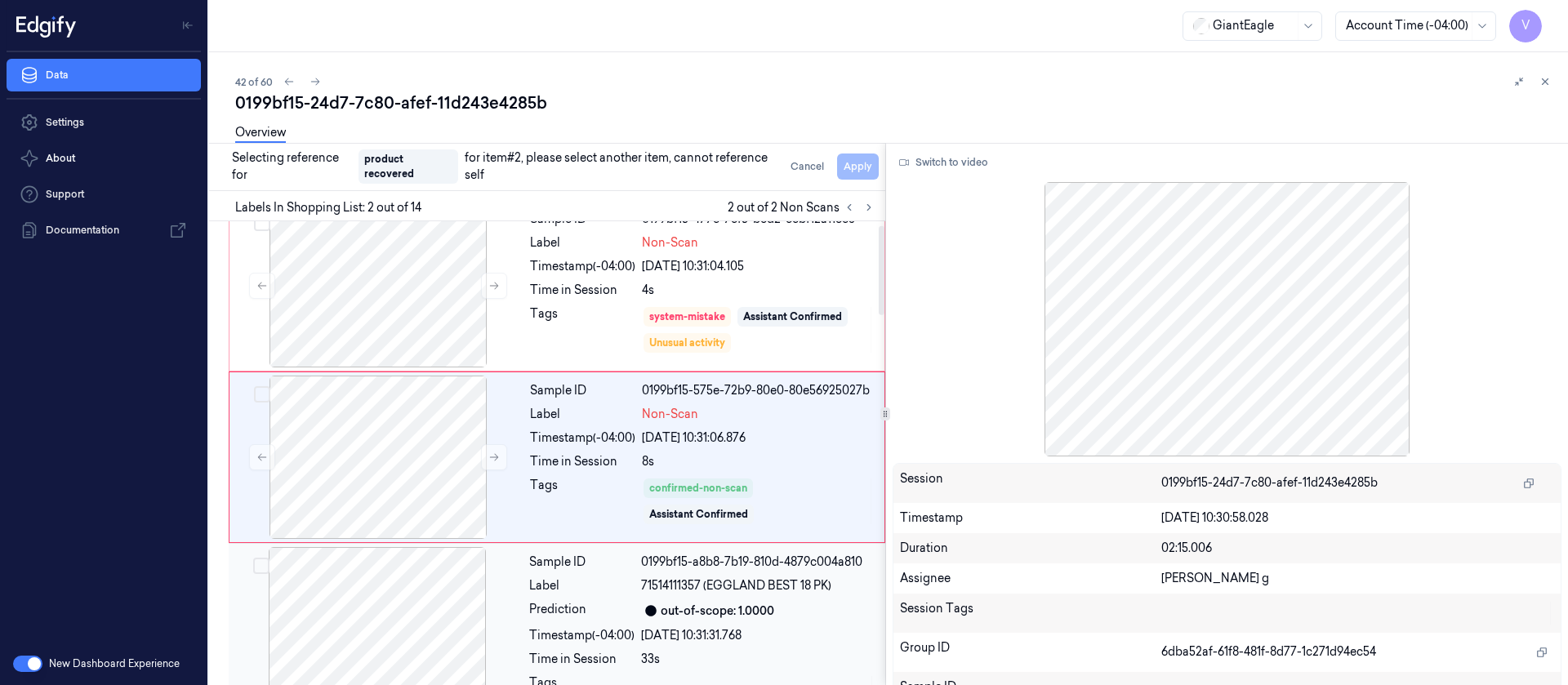
click at [337, 606] on div at bounding box center [377, 629] width 291 height 164
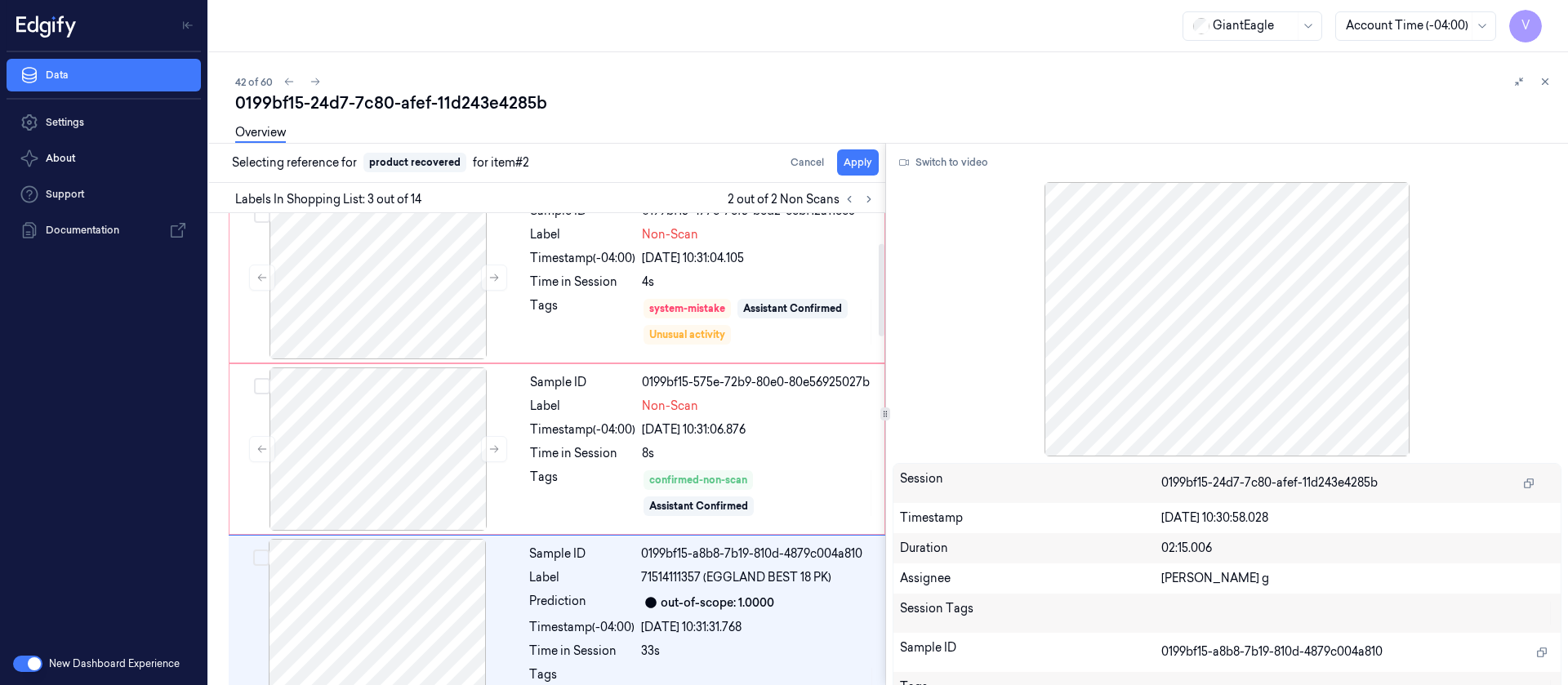
scroll to position [192, 0]
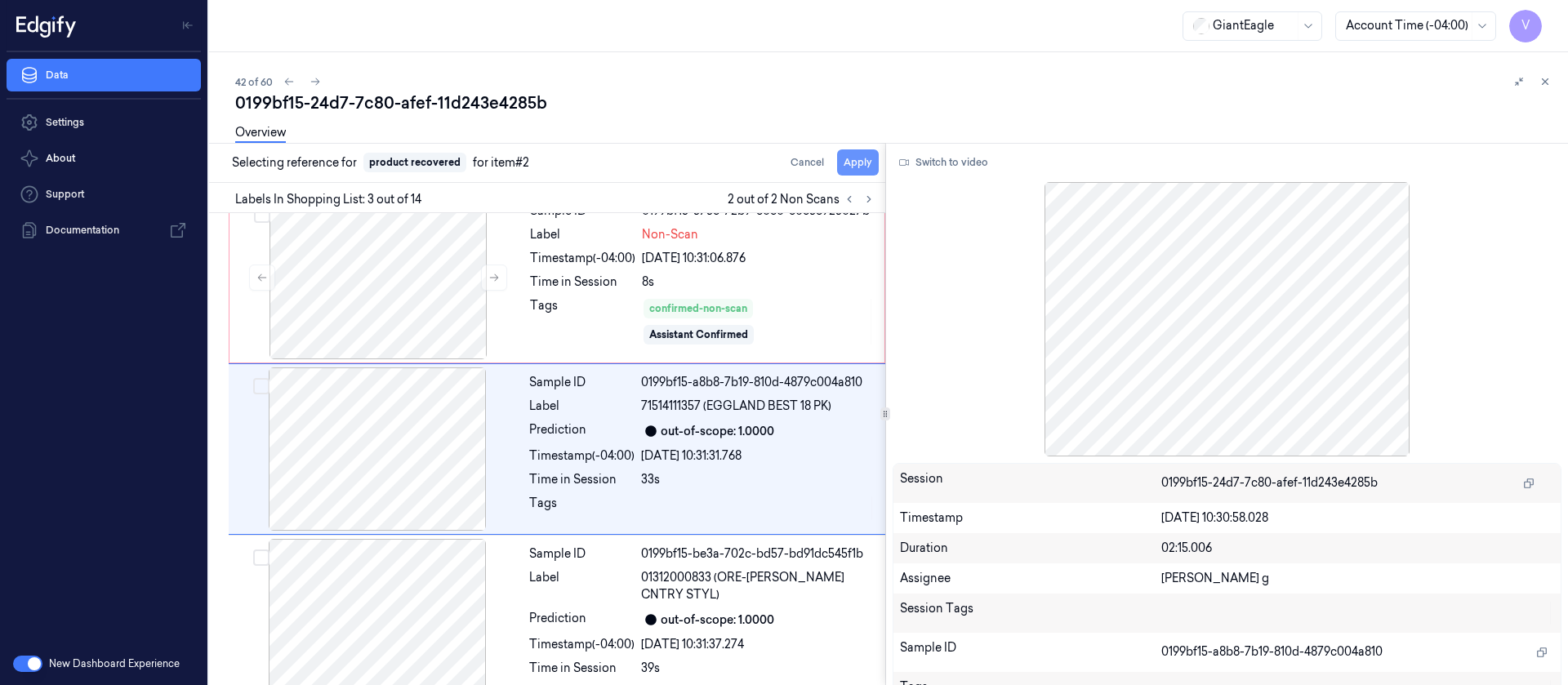
click at [870, 167] on button "Apply" at bounding box center [858, 163] width 42 height 26
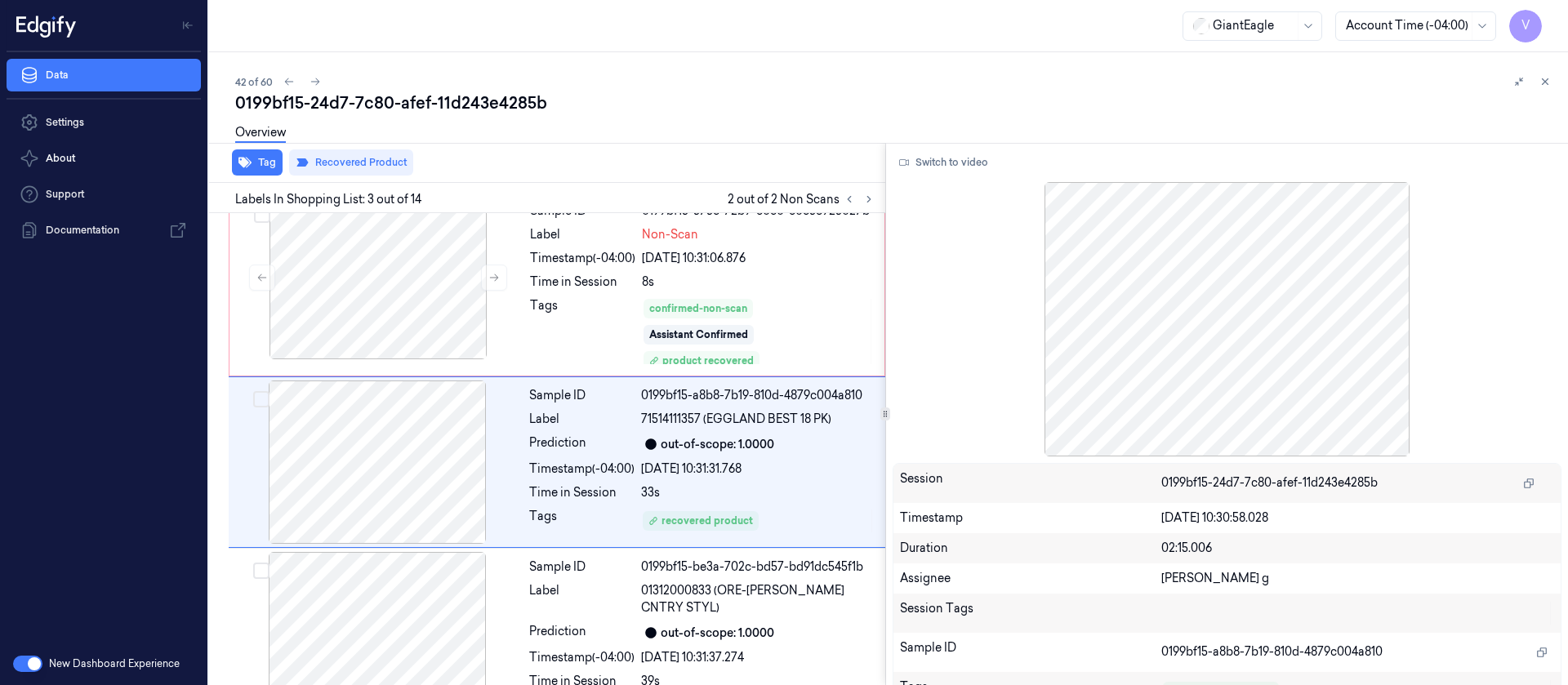
scroll to position [205, 0]
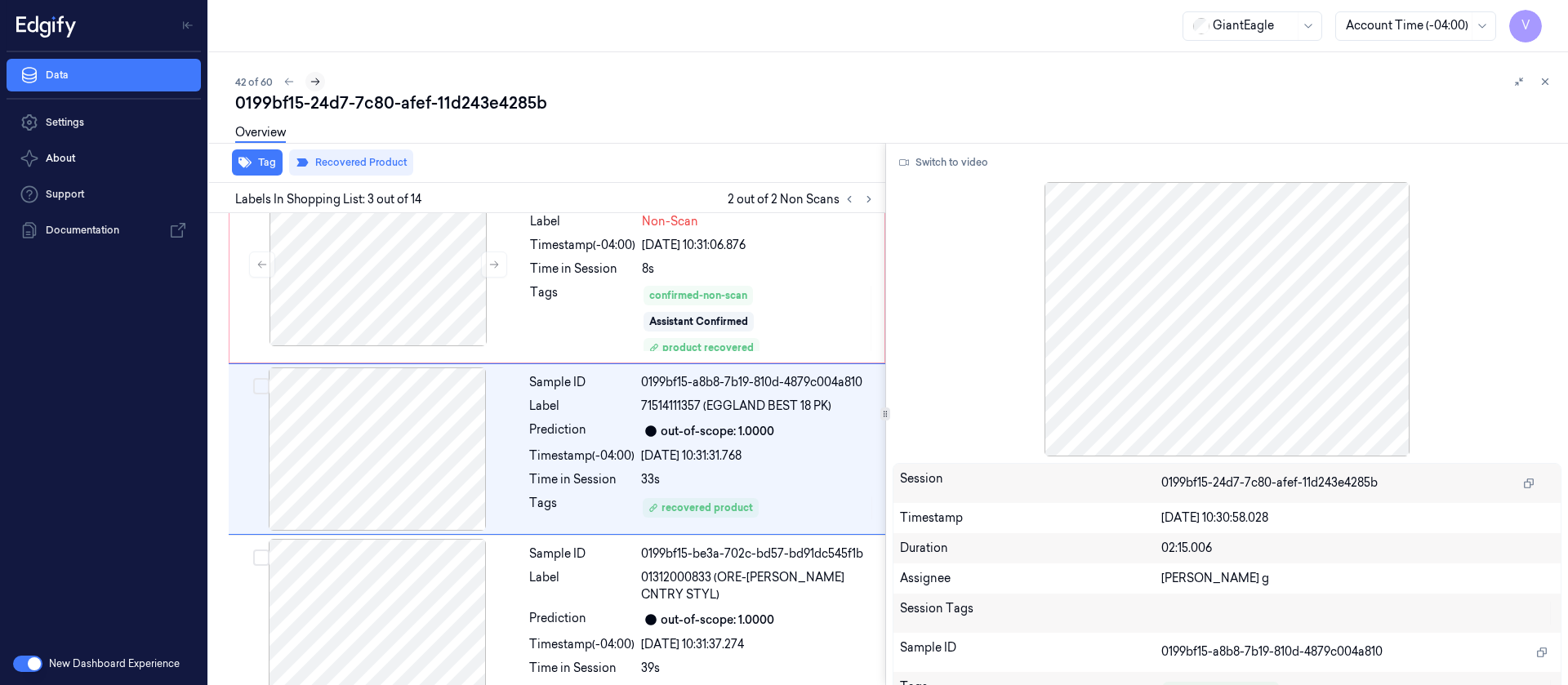
click at [325, 81] on button at bounding box center [314, 81] width 19 height 19
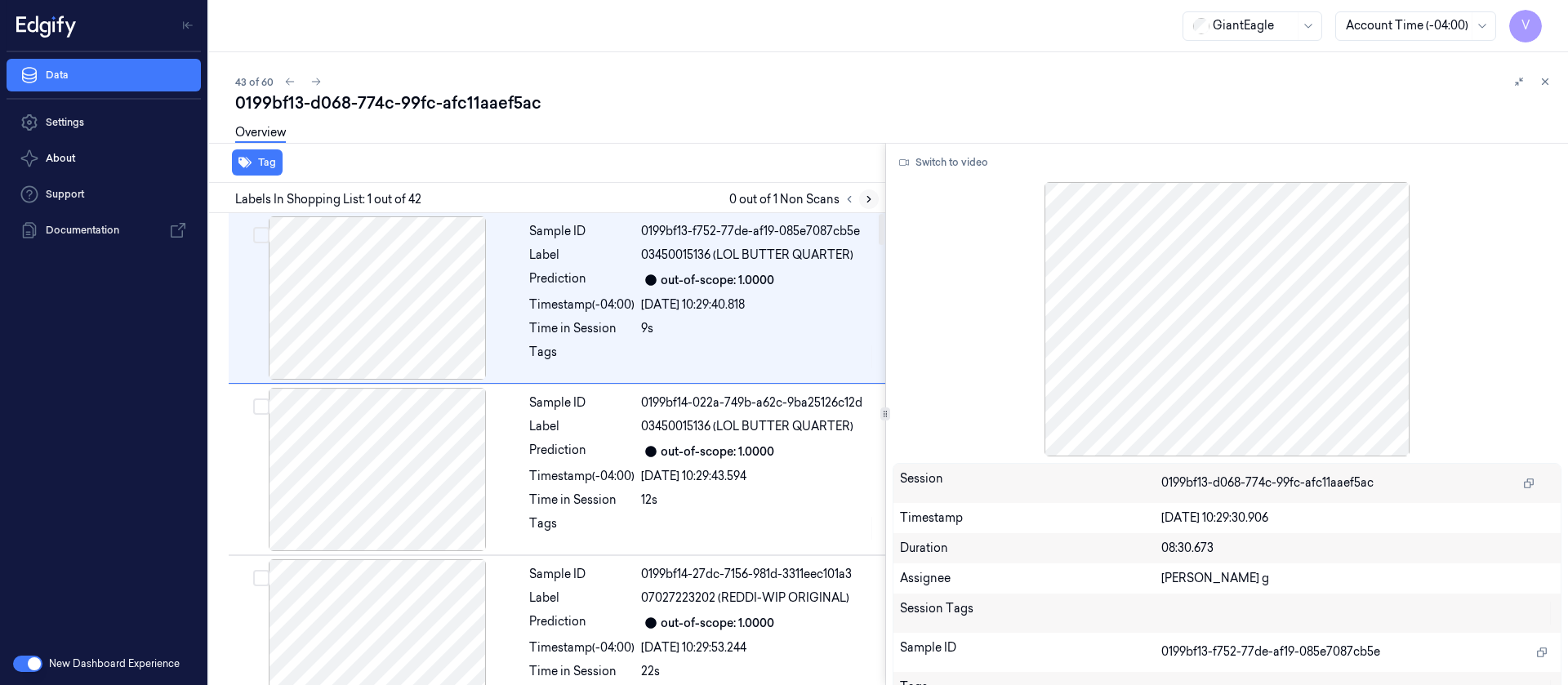
click at [864, 197] on icon at bounding box center [869, 199] width 11 height 11
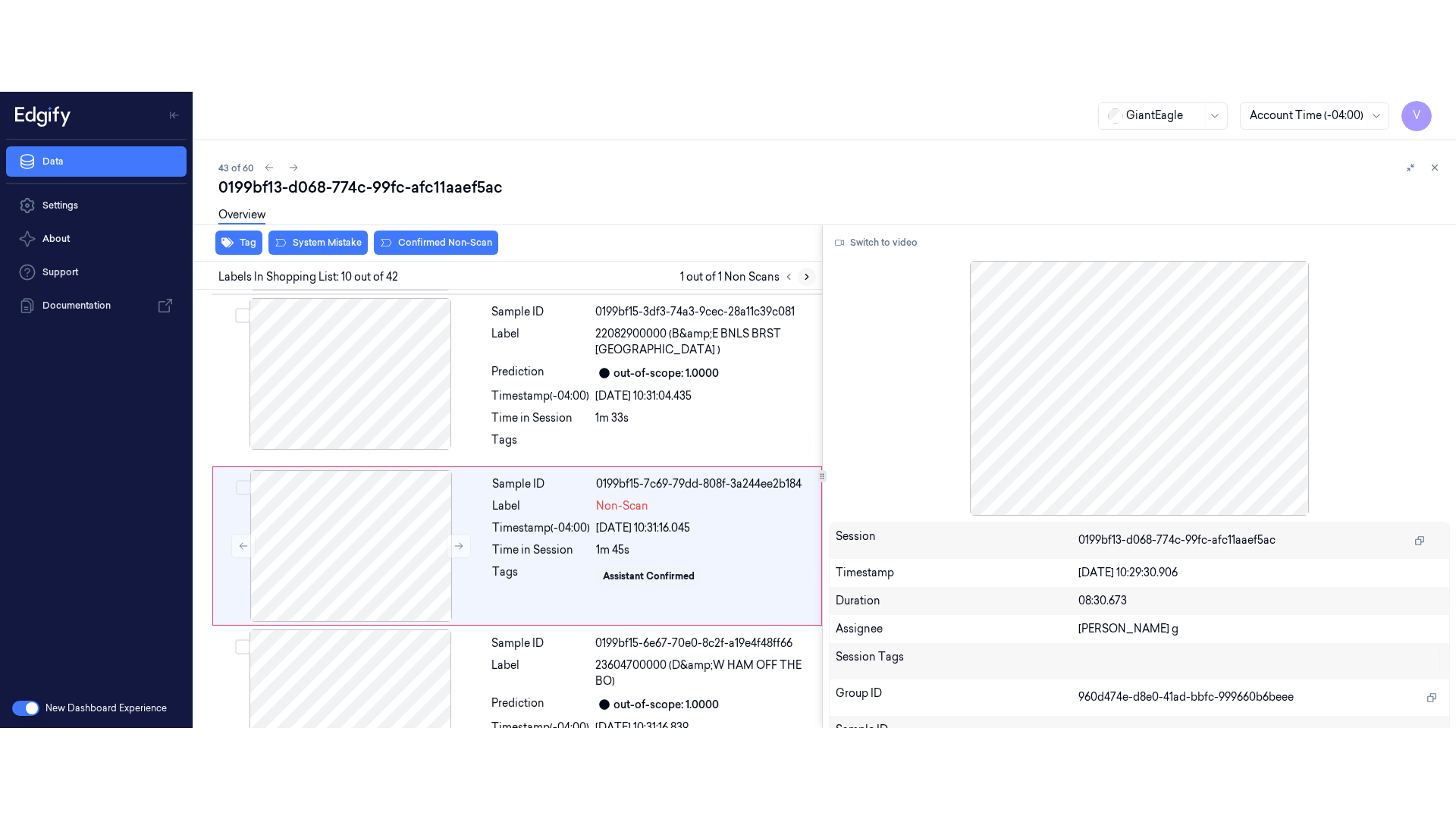
scroll to position [1293, 0]
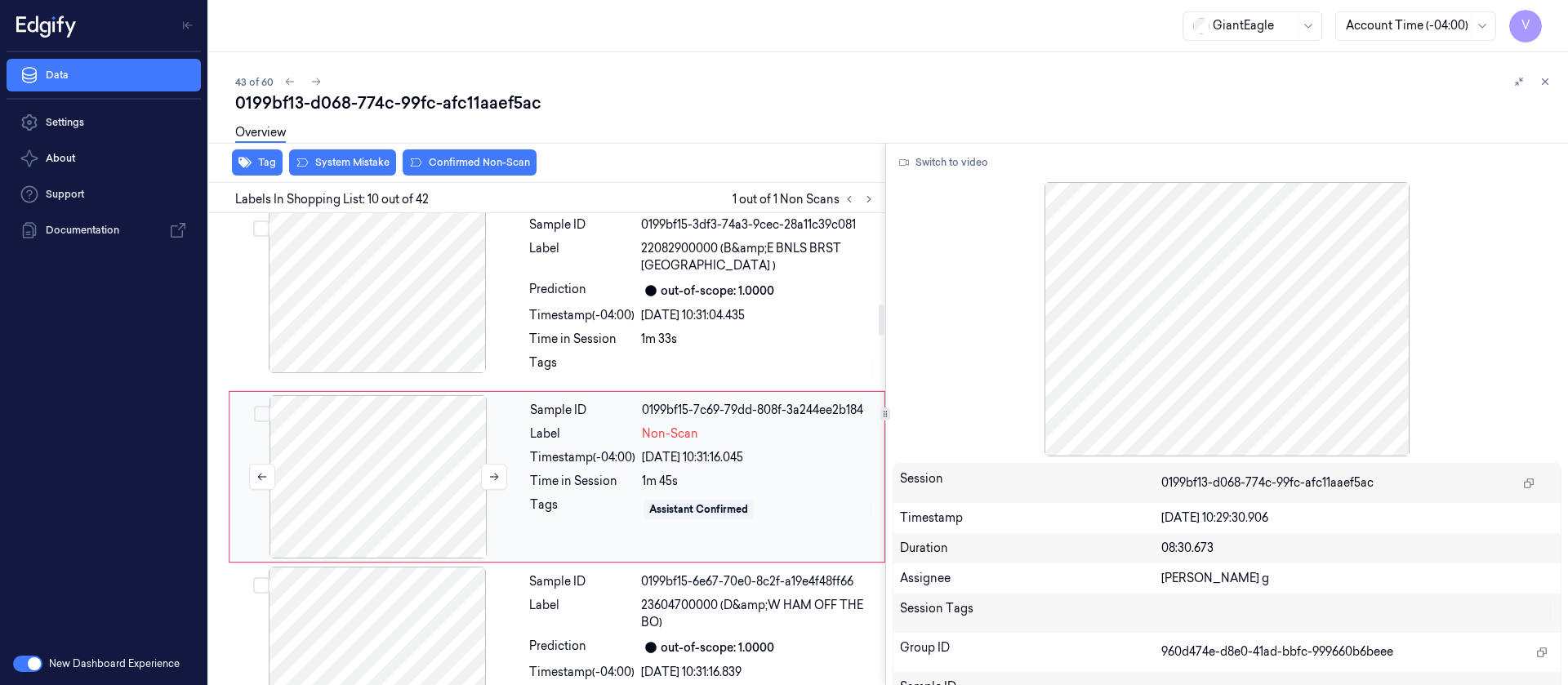
click at [398, 454] on div at bounding box center [378, 477] width 291 height 164
click at [936, 155] on button "Switch to video" at bounding box center [944, 163] width 102 height 26
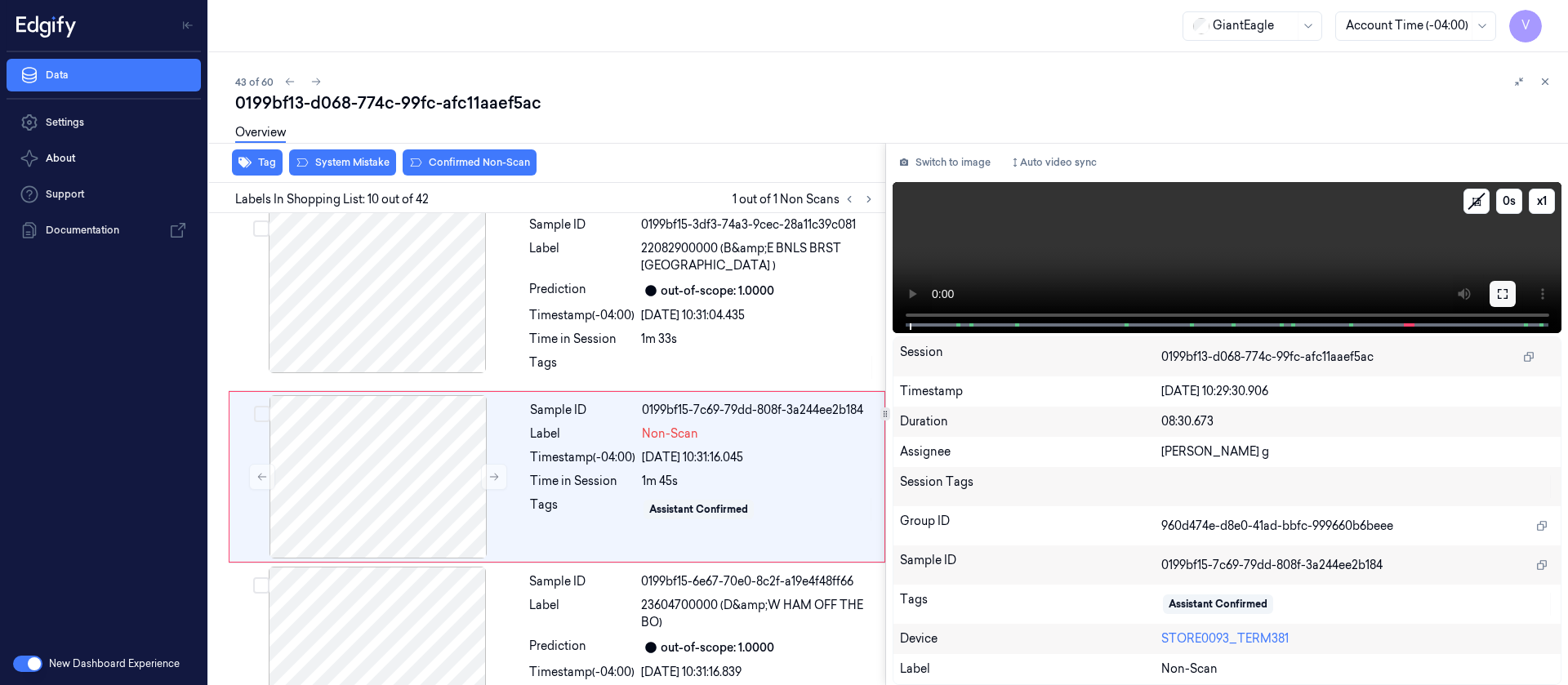
click at [1500, 287] on icon at bounding box center [1502, 294] width 13 height 13
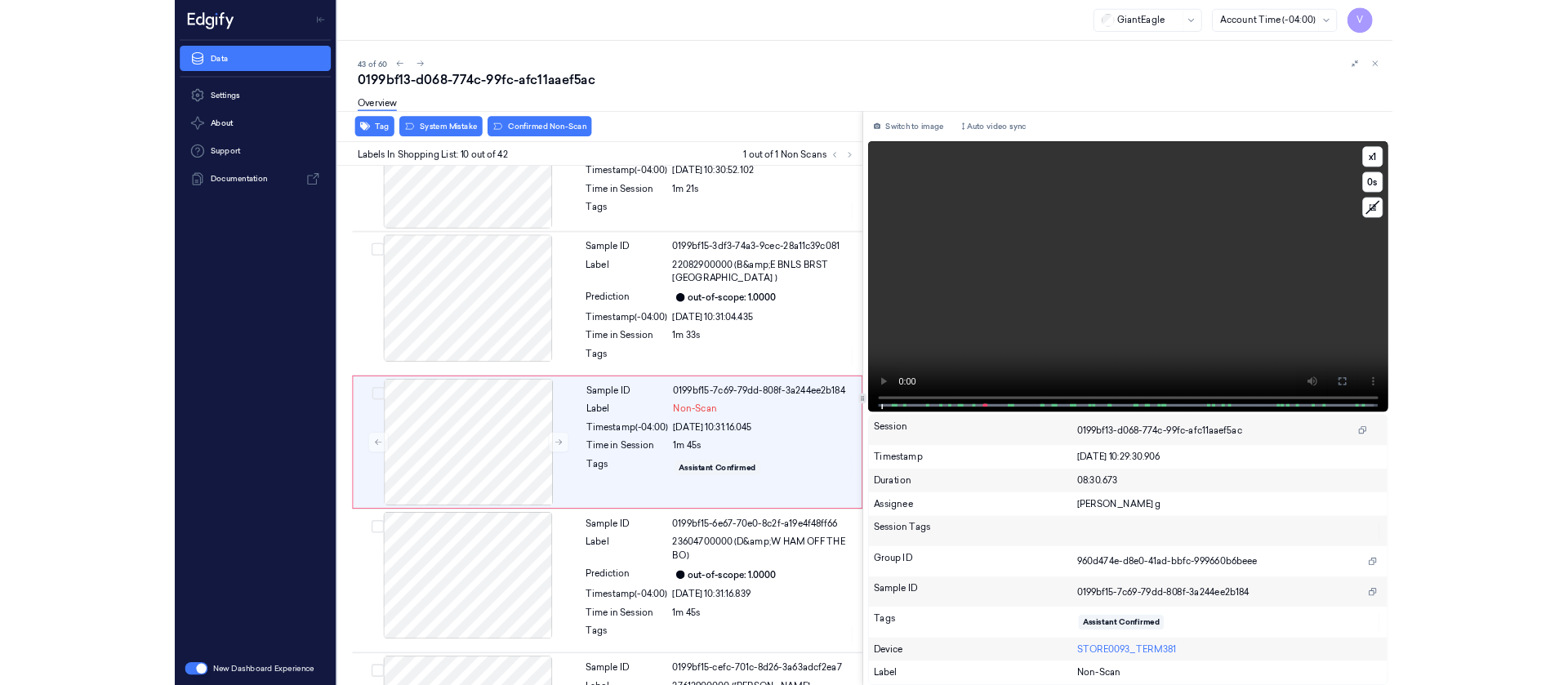
scroll to position [1294, 0]
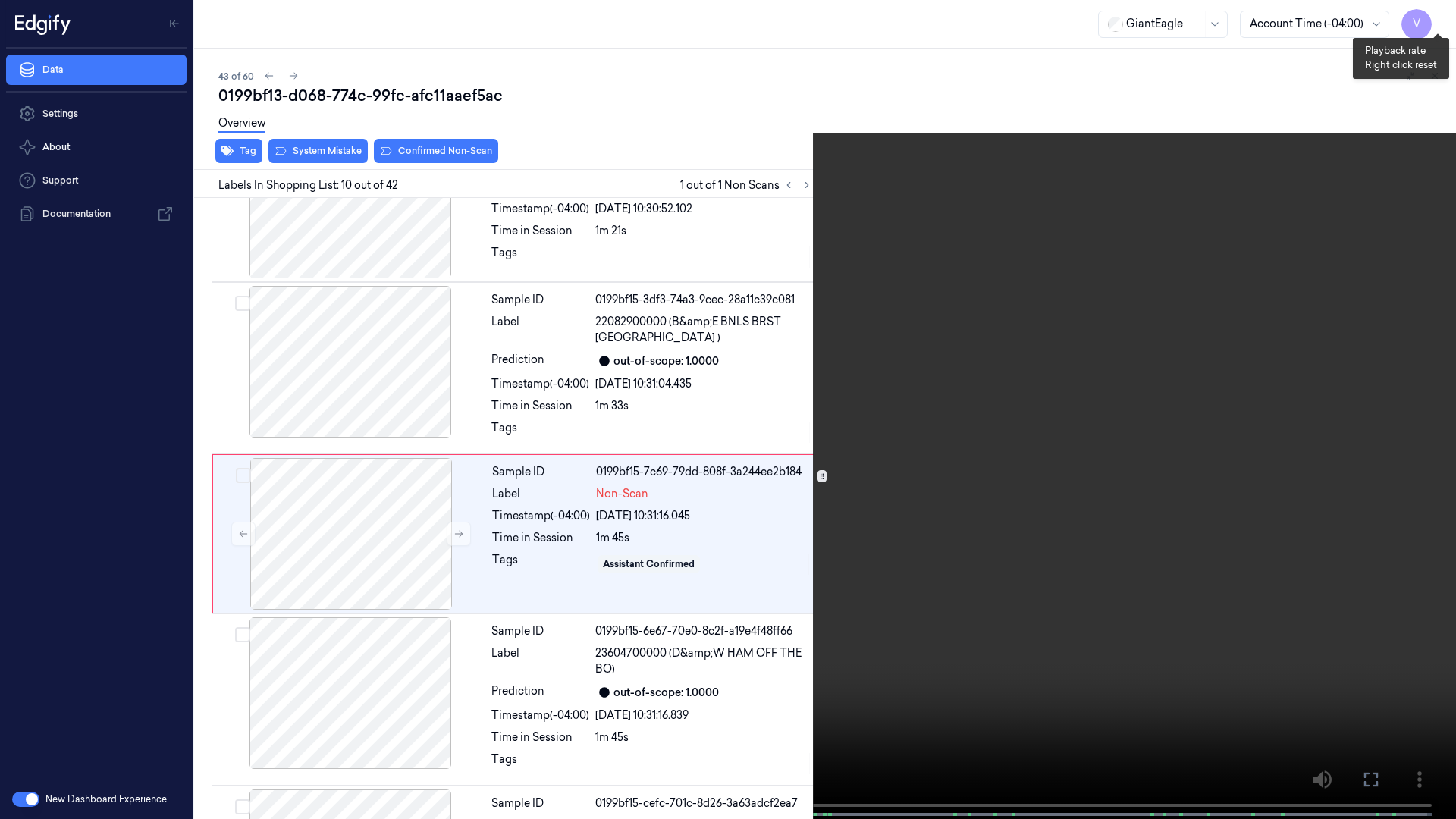
drag, startPoint x: 1435, startPoint y: 21, endPoint x: 1422, endPoint y: 26, distance: 13.9
click at [1432, 21] on button "x 1" at bounding box center [1438, 18] width 24 height 24
click at [1448, 16] on button "x 2" at bounding box center [1438, 18] width 24 height 24
click at [1448, 16] on button "x 4" at bounding box center [1438, 18] width 24 height 24
click at [1439, 13] on button "x 1" at bounding box center [1438, 18] width 24 height 24
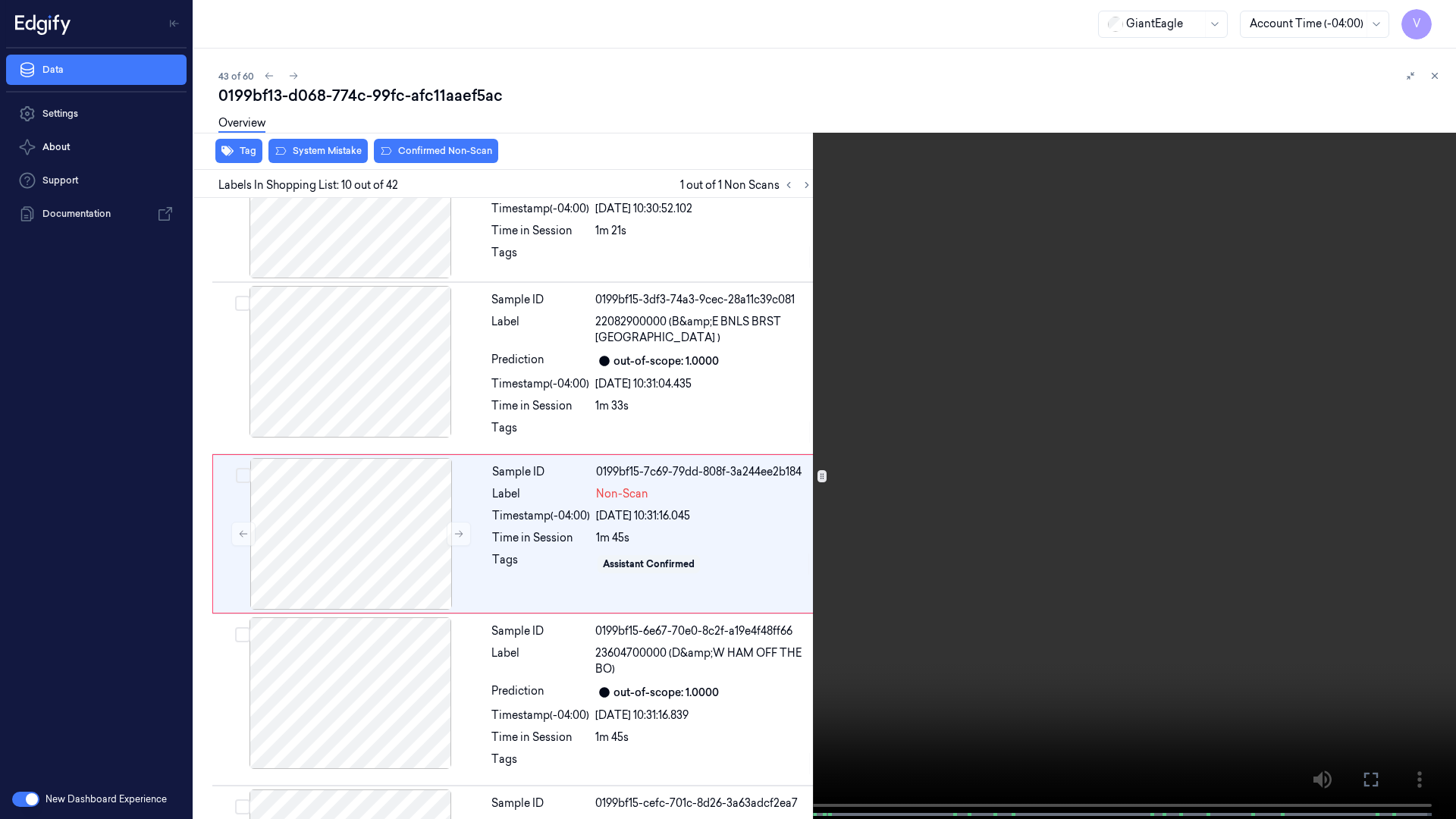
click at [0, 0] on button at bounding box center [0, 0] width 0 height 0
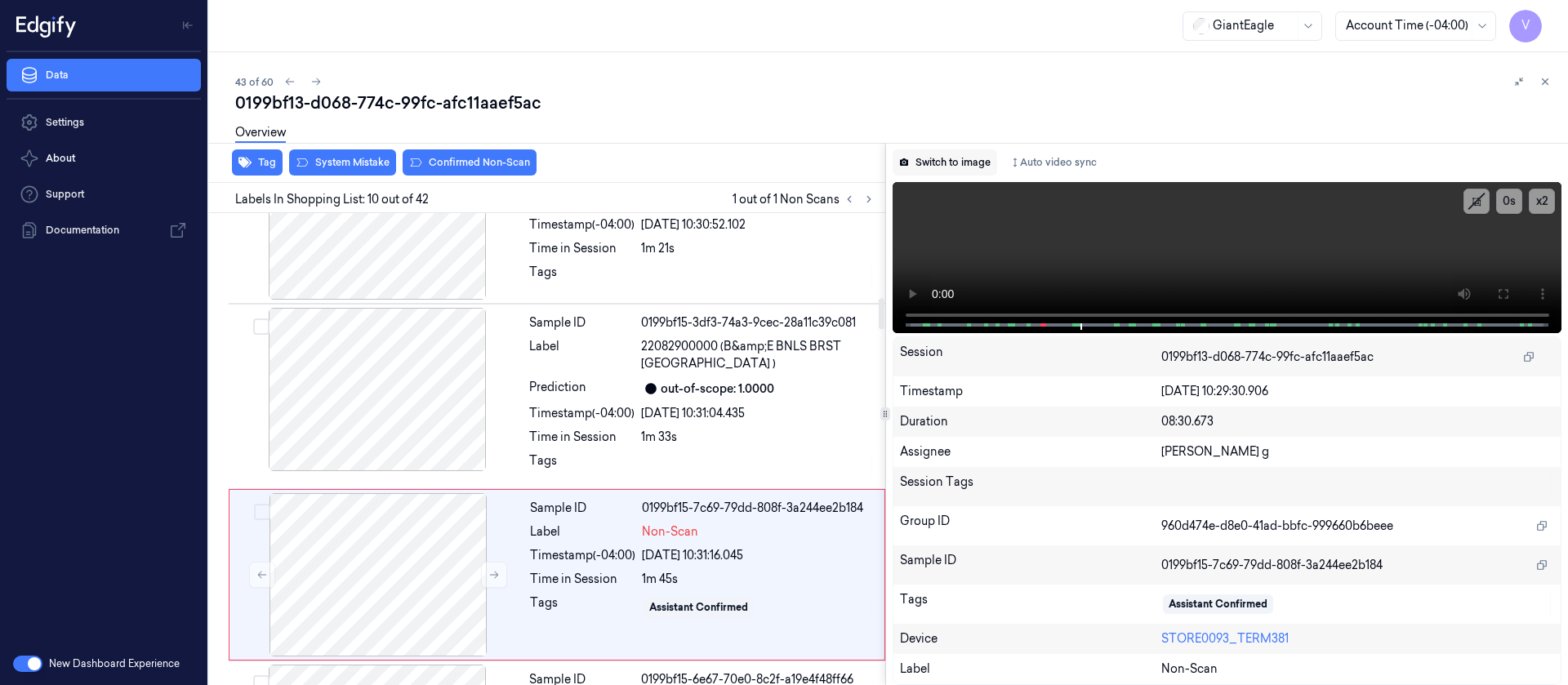
click at [949, 154] on button "Switch to image" at bounding box center [945, 163] width 104 height 26
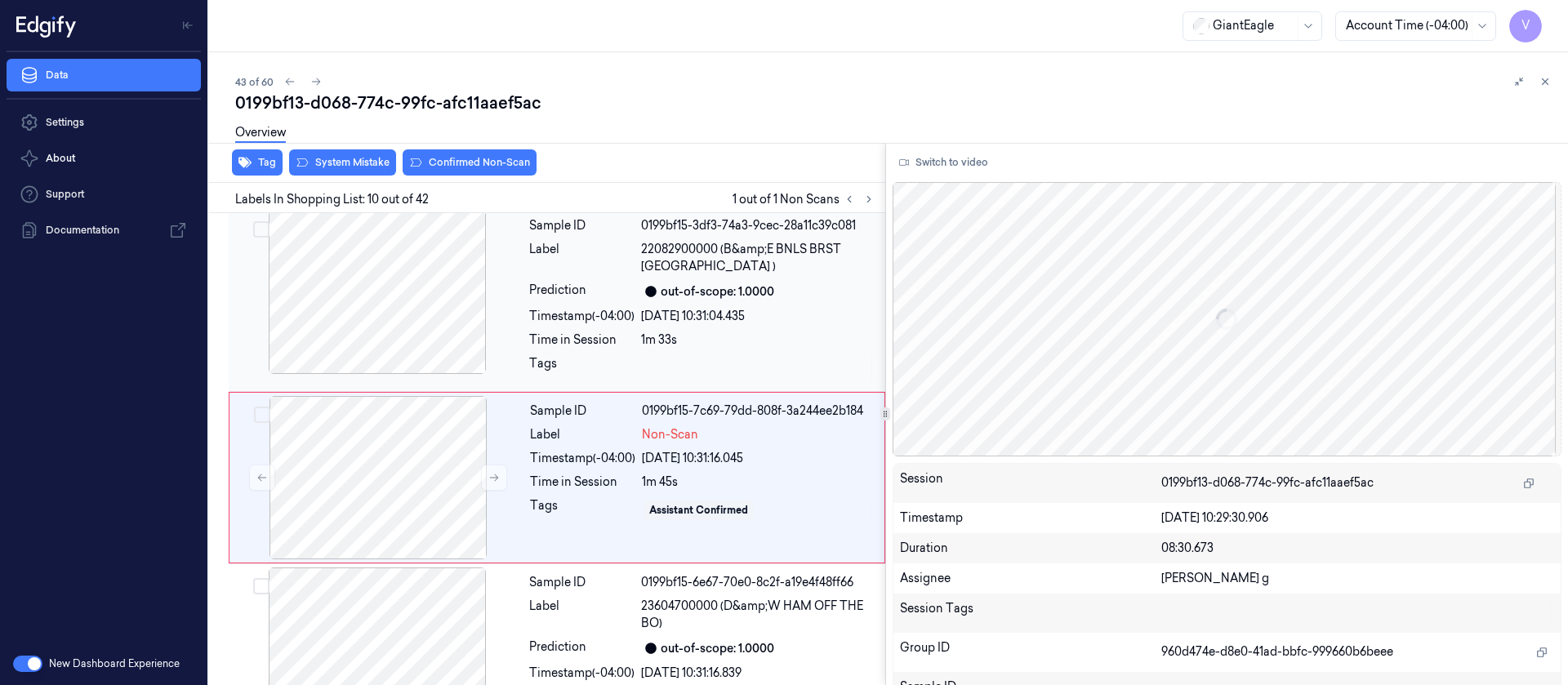
scroll to position [1392, 0]
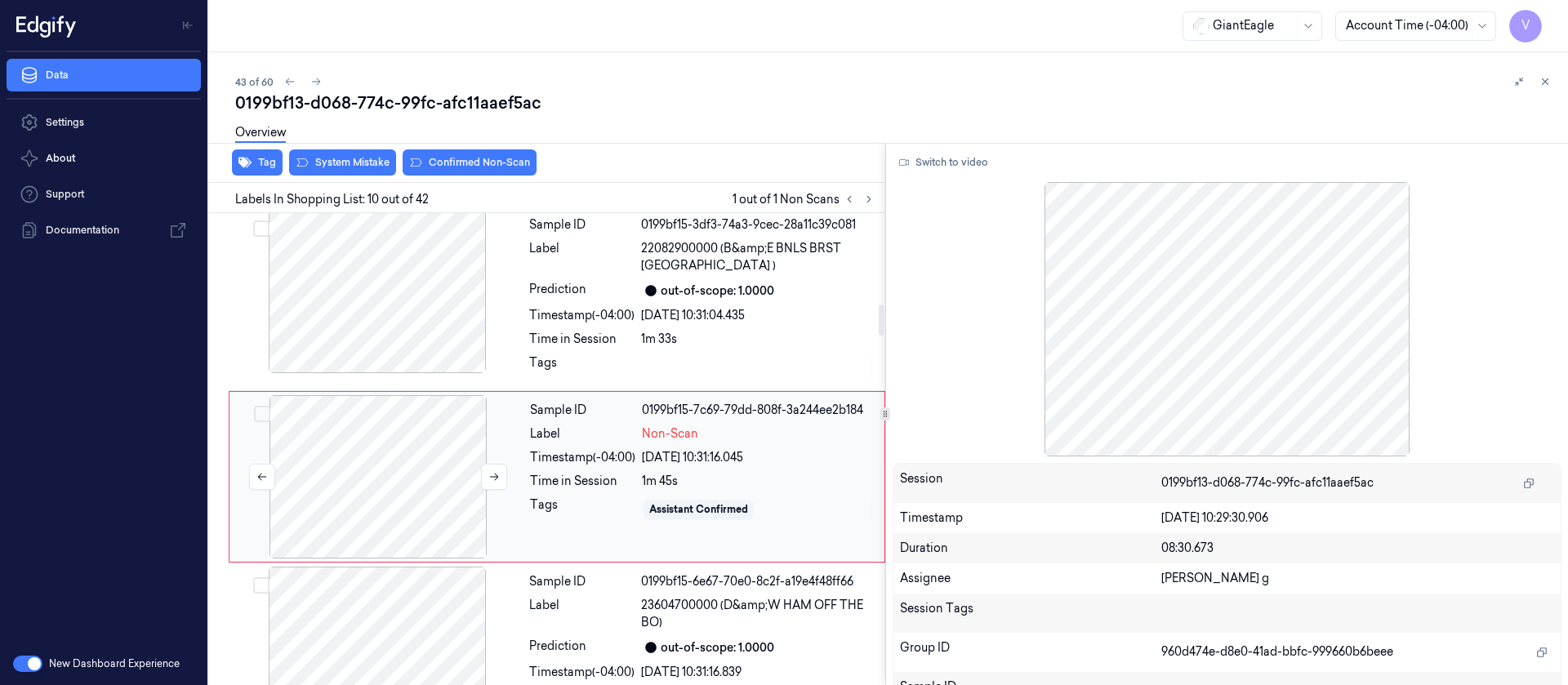
click at [387, 442] on div at bounding box center [378, 477] width 291 height 164
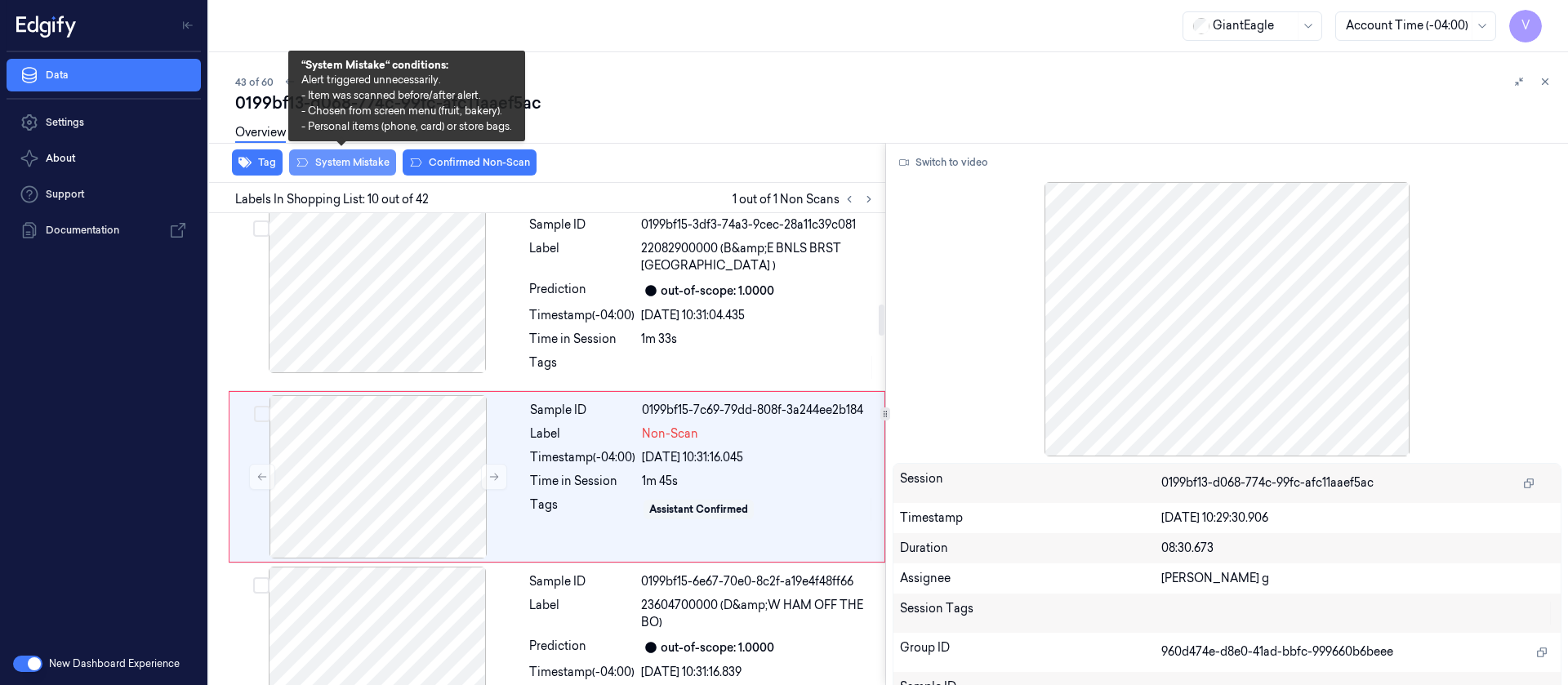
click at [342, 163] on button "System Mistake" at bounding box center [343, 163] width 107 height 26
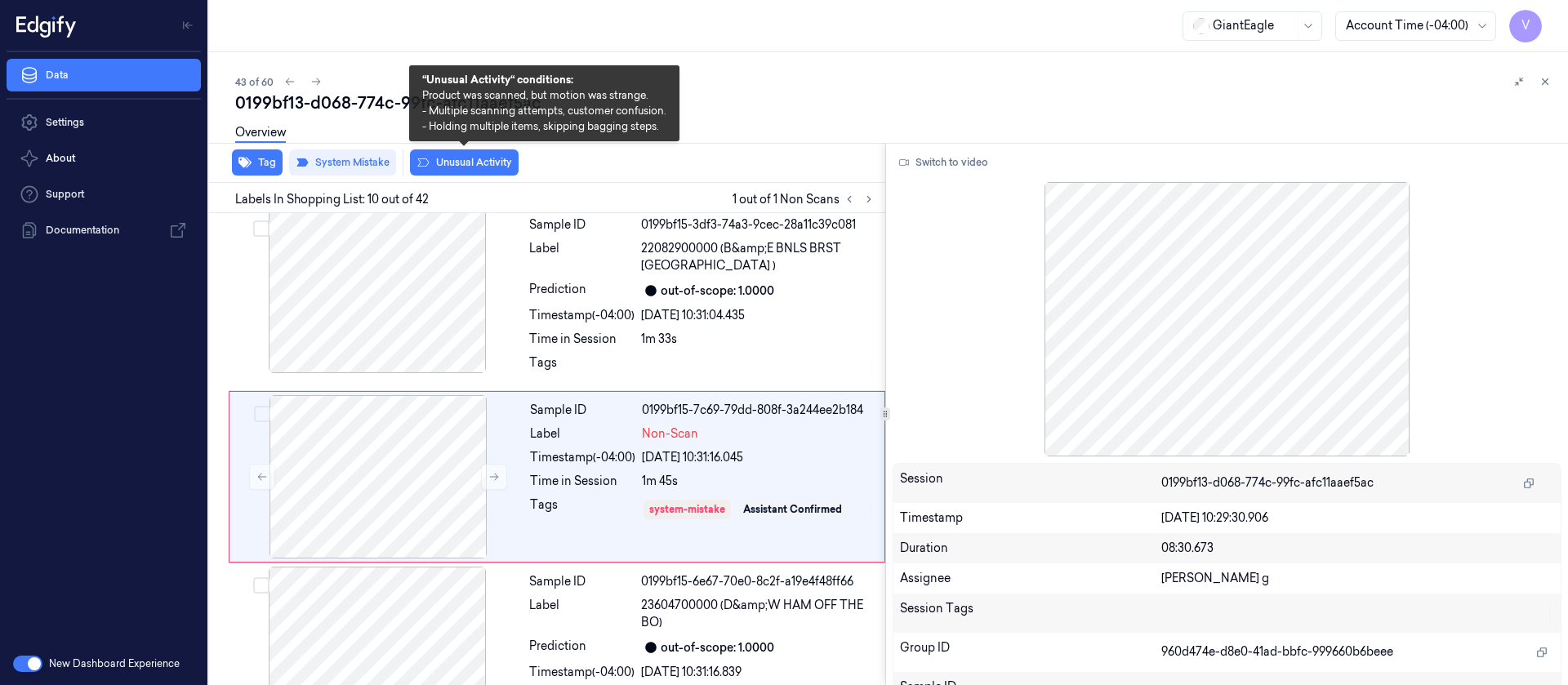
click at [453, 165] on button "Unusual Activity" at bounding box center [463, 163] width 108 height 26
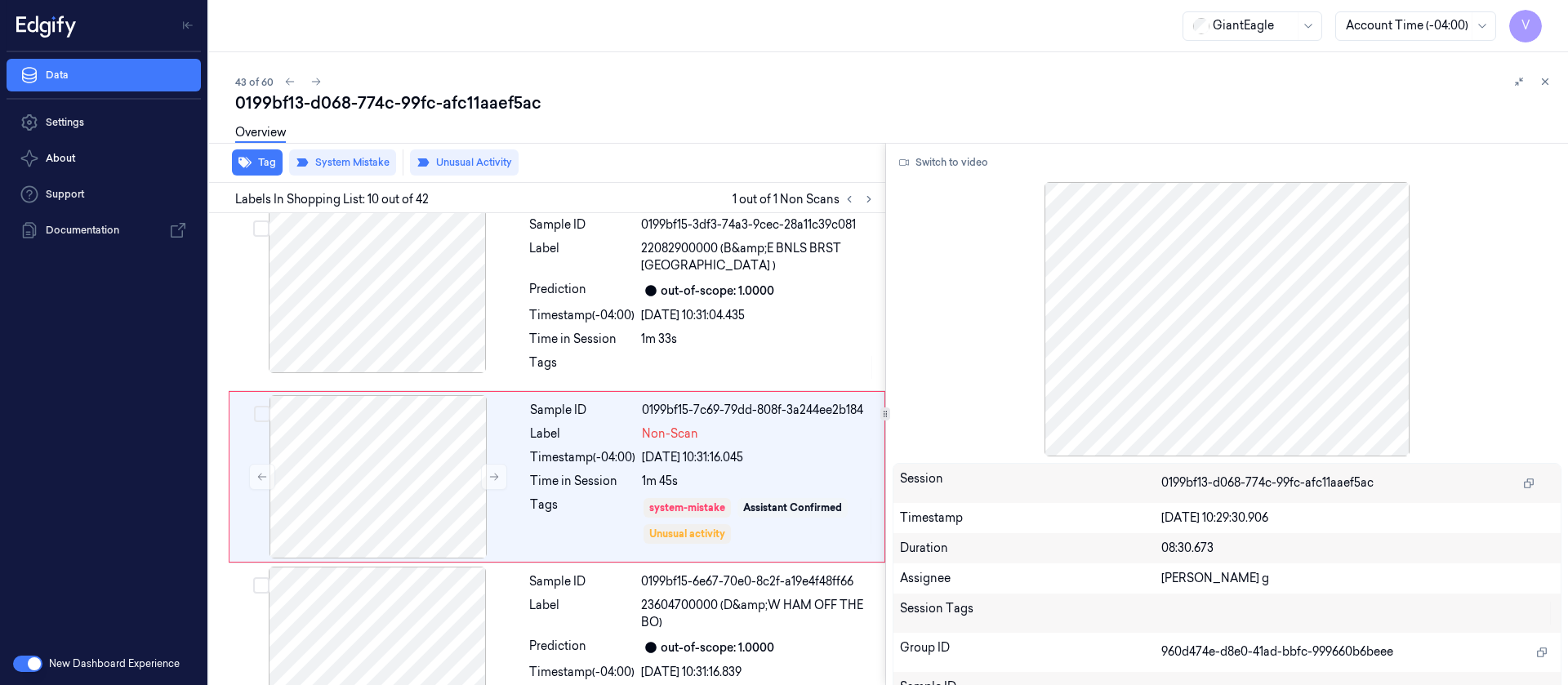
click at [732, 106] on div "0199bf13-d068-774c-99fc-afc11aaef5ac" at bounding box center [895, 103] width 1320 height 23
click at [313, 83] on icon at bounding box center [316, 81] width 11 height 11
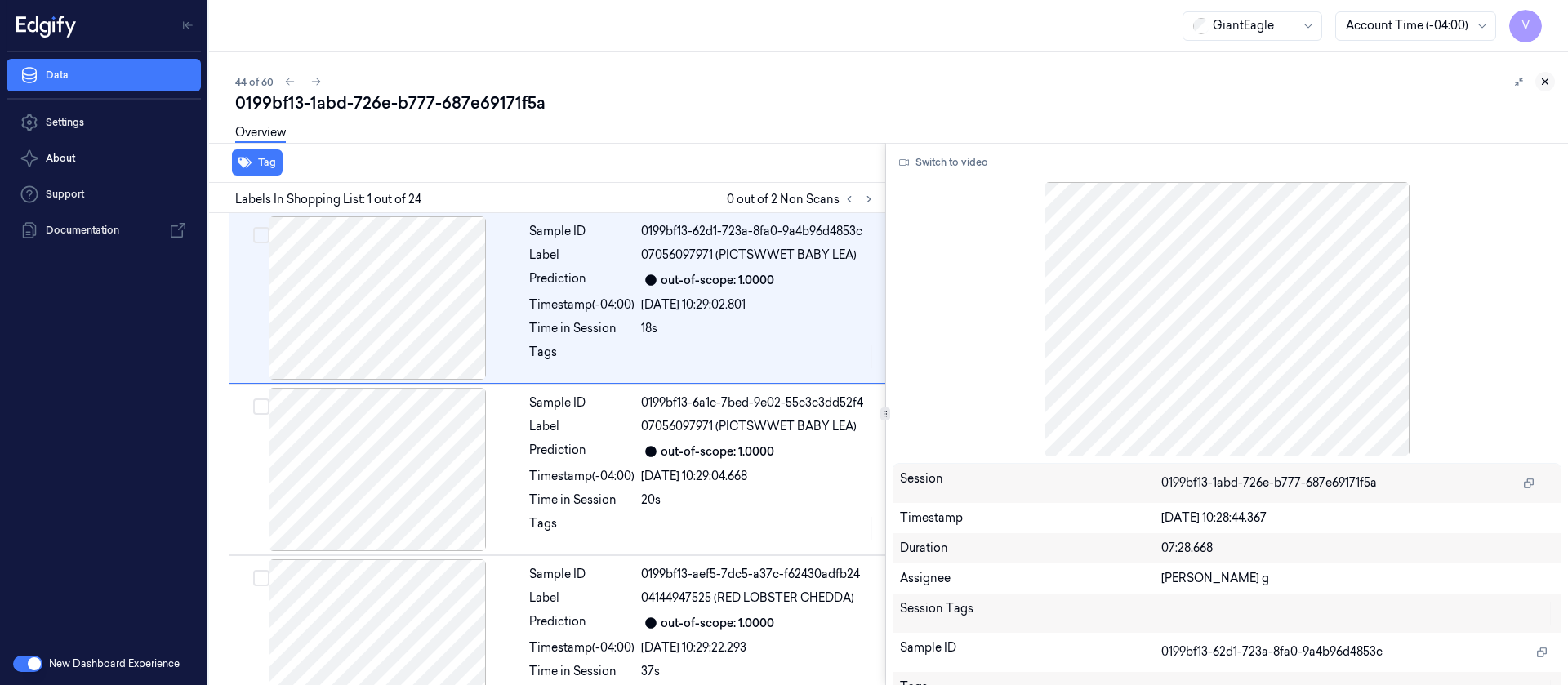
click at [1550, 76] on icon at bounding box center [1545, 81] width 11 height 11
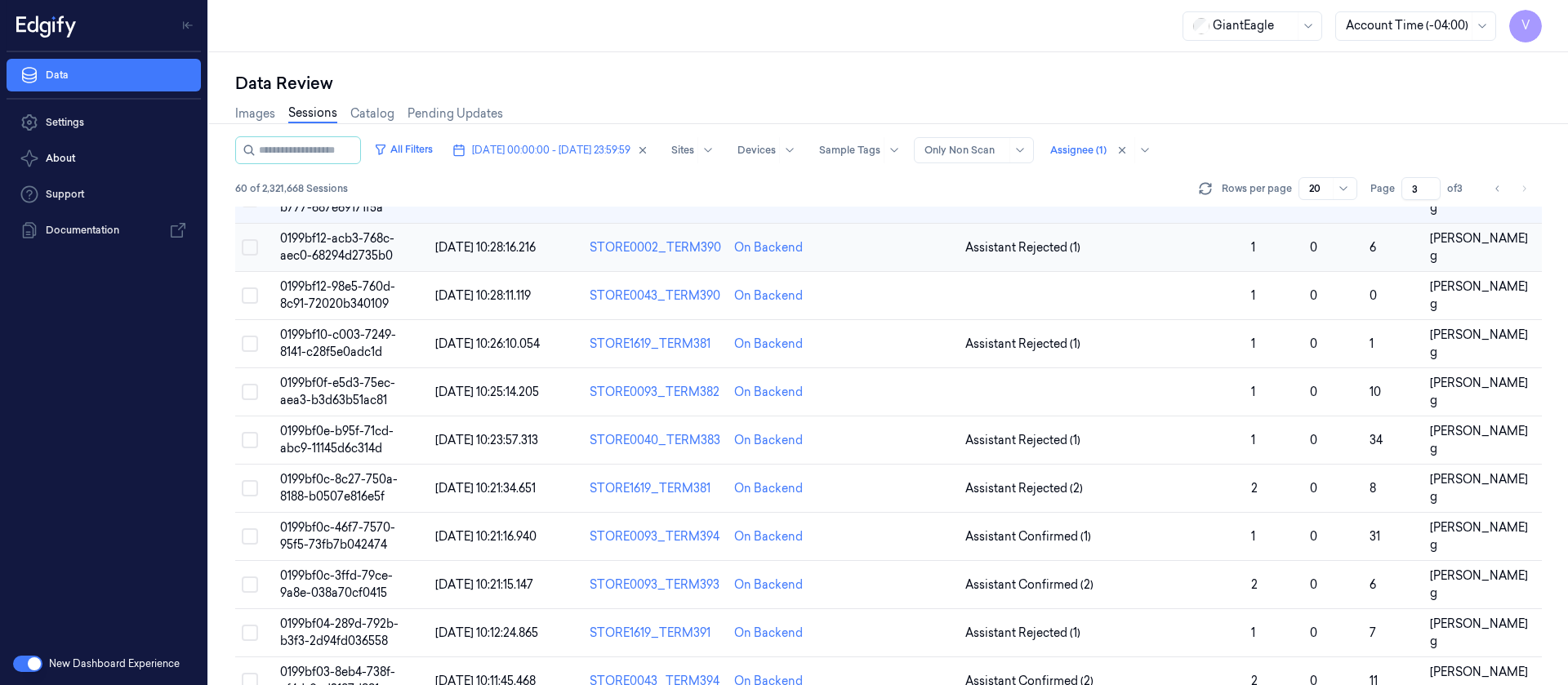
scroll to position [48, 0]
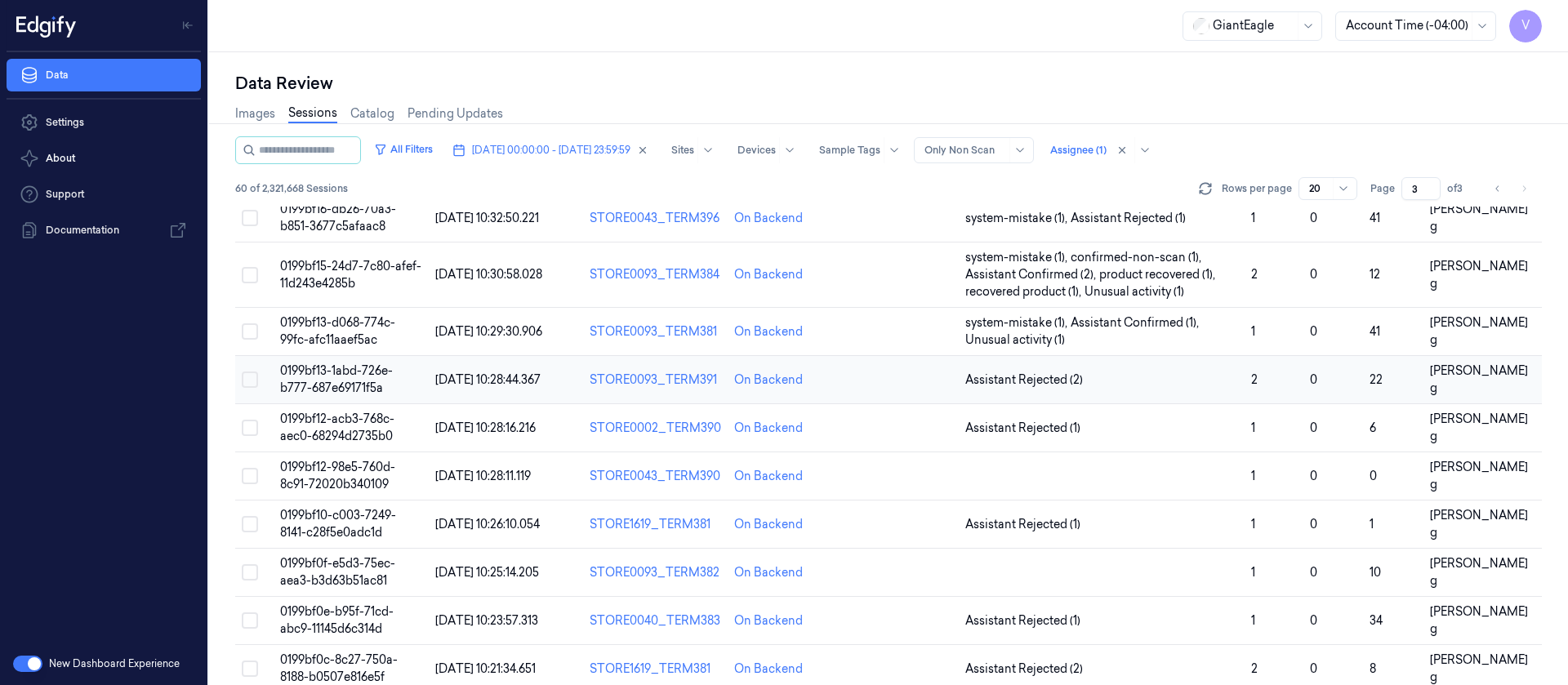
click at [886, 374] on td at bounding box center [901, 380] width 116 height 48
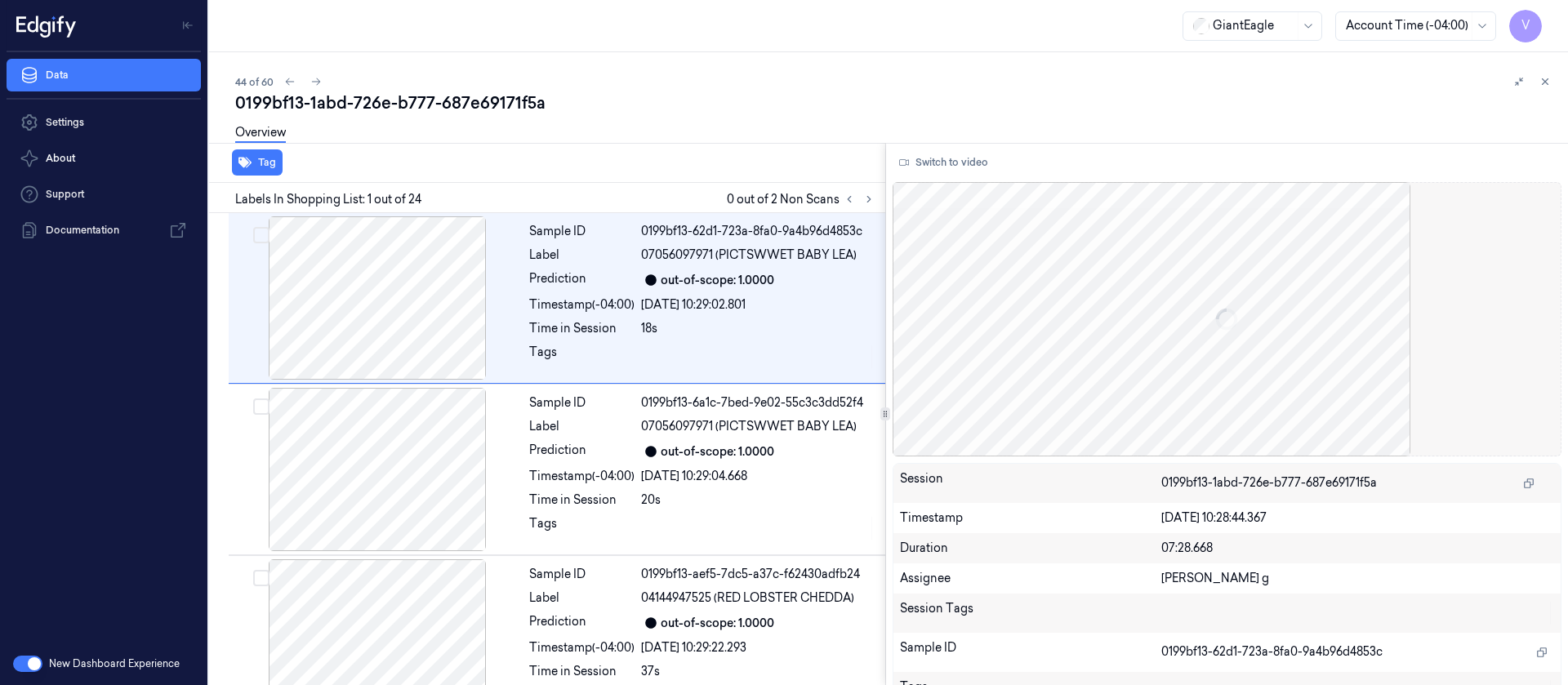
scroll to position [45, 0]
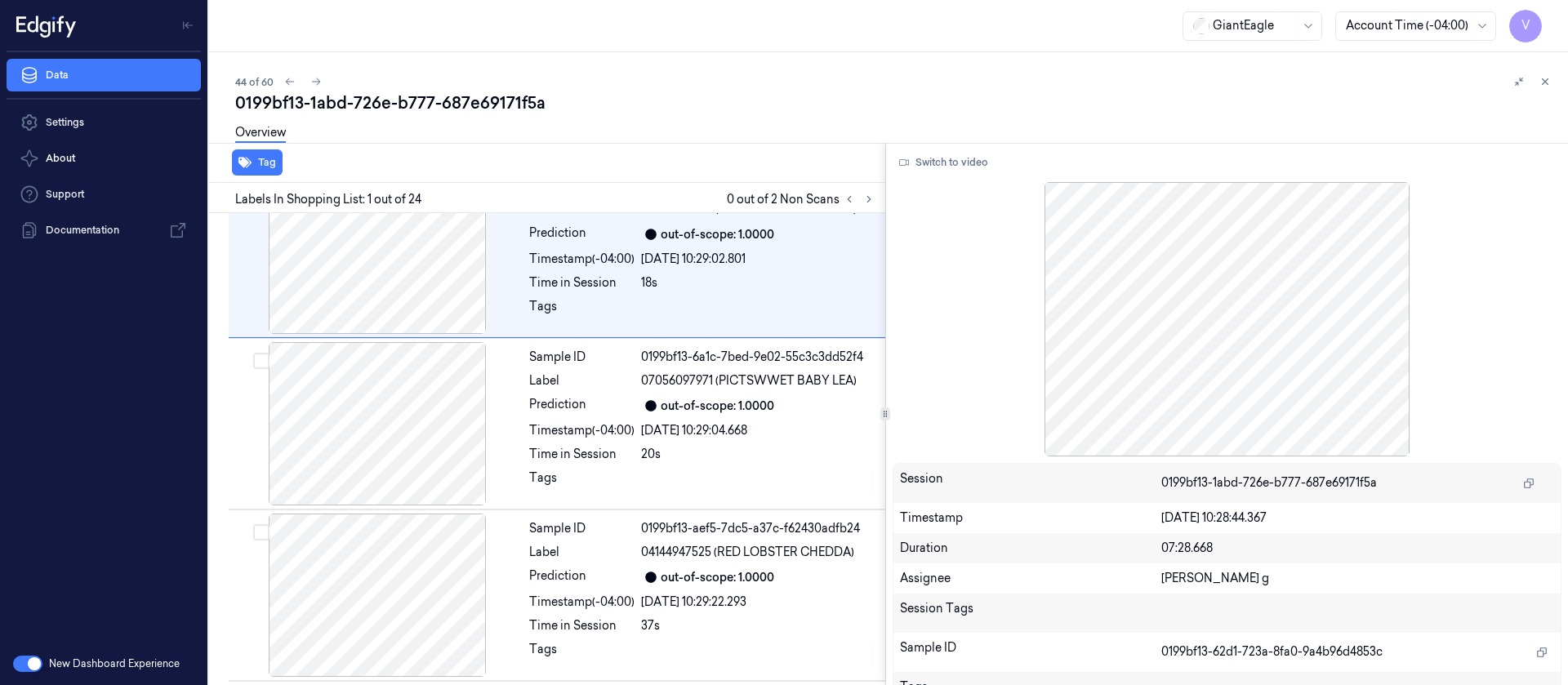
click at [543, 95] on div "0199bf13-1abd-726e-b777-687e69171f5a" at bounding box center [895, 103] width 1320 height 23
click at [867, 200] on icon at bounding box center [869, 199] width 11 height 11
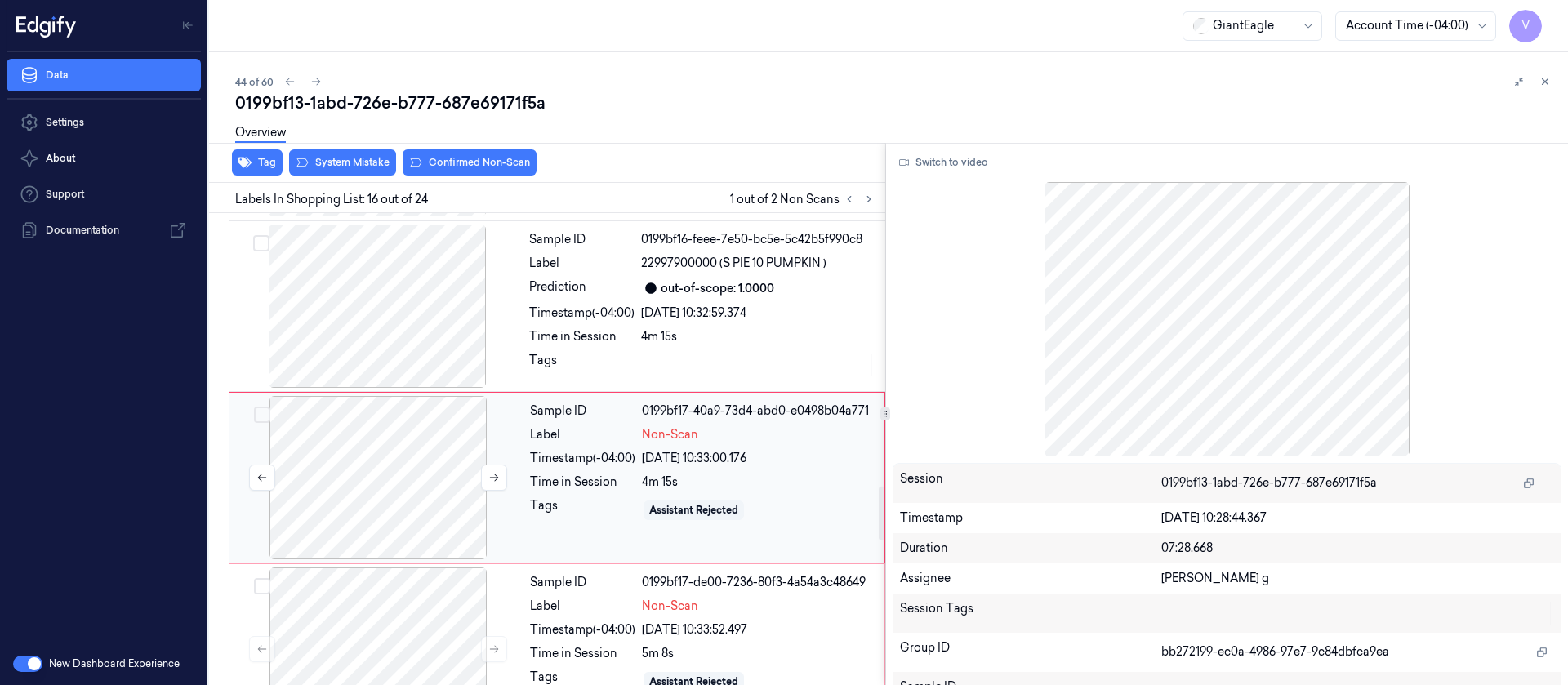
scroll to position [2421, 0]
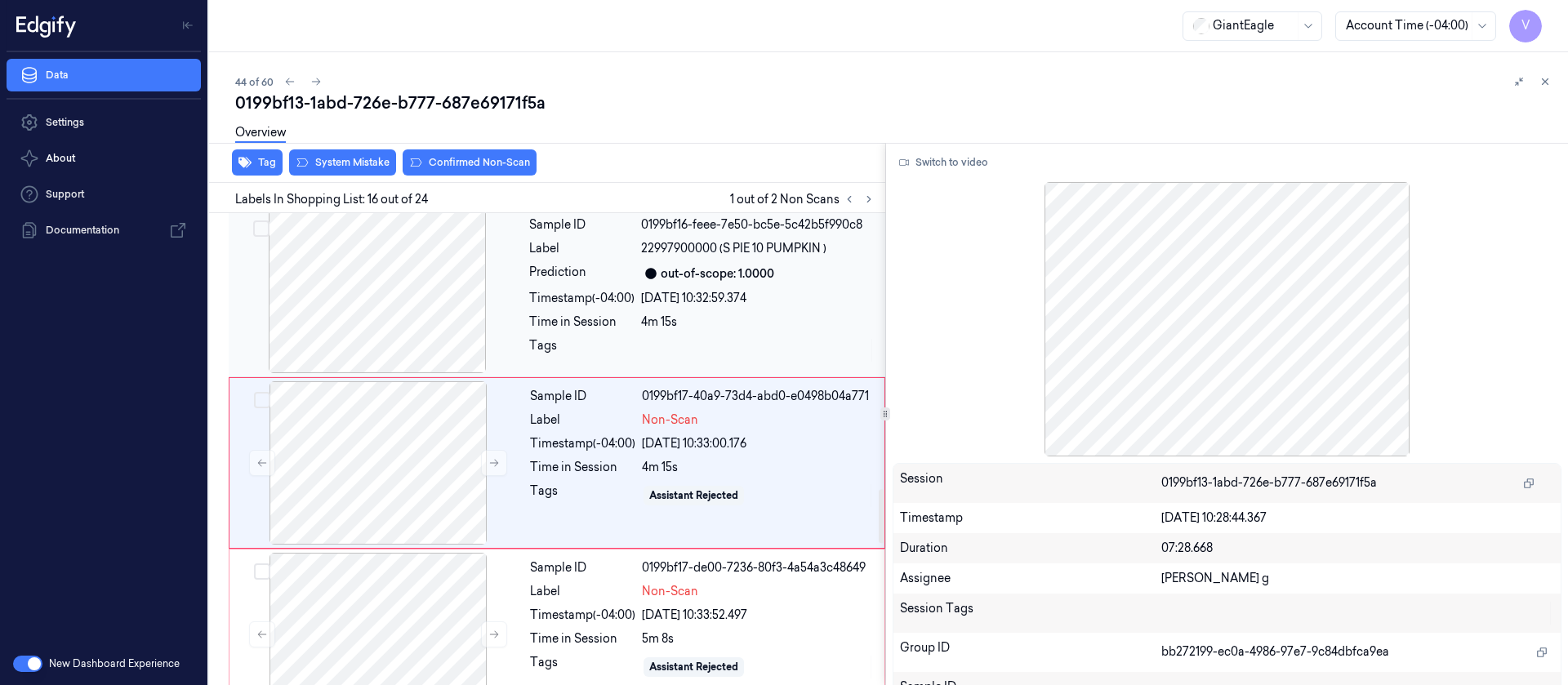
click at [586, 291] on div "Timestamp (-04:00)" at bounding box center [582, 299] width 105 height 18
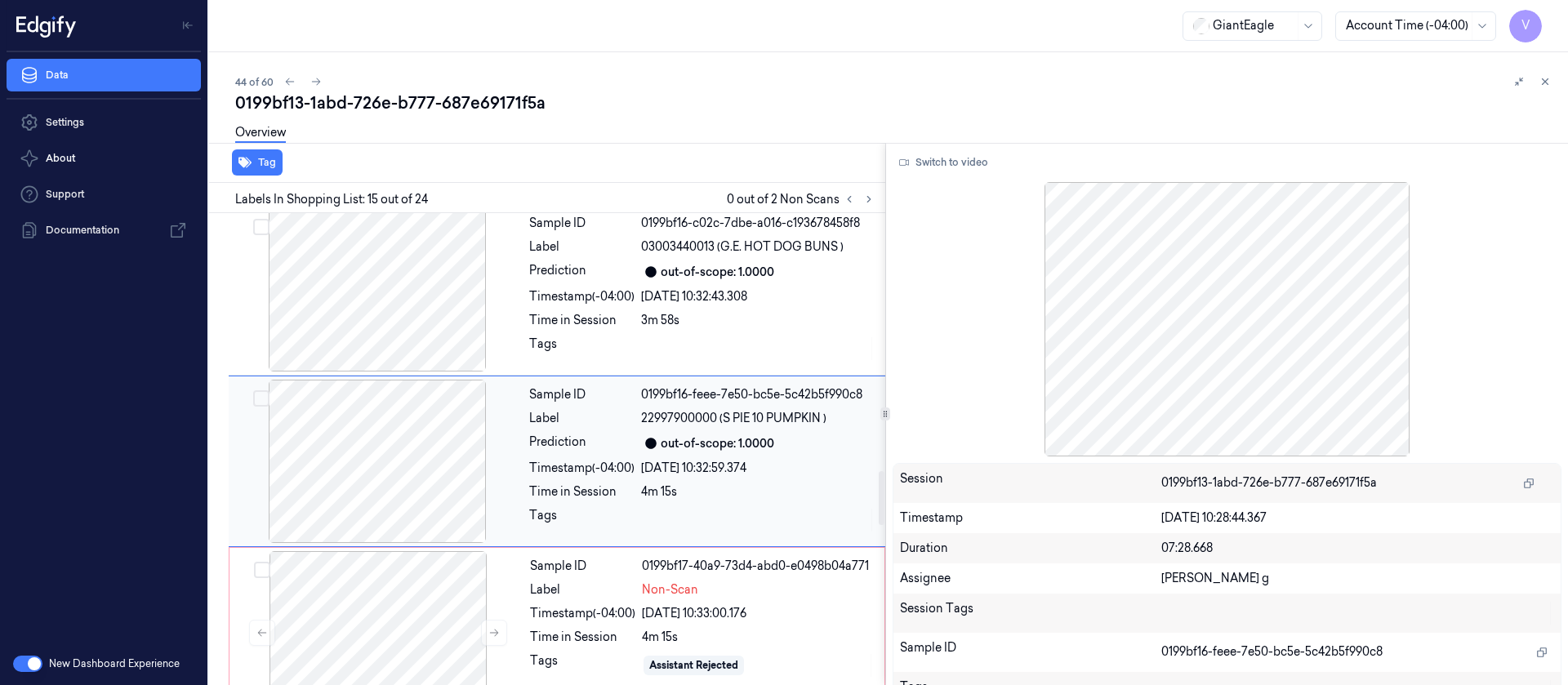
scroll to position [2250, 0]
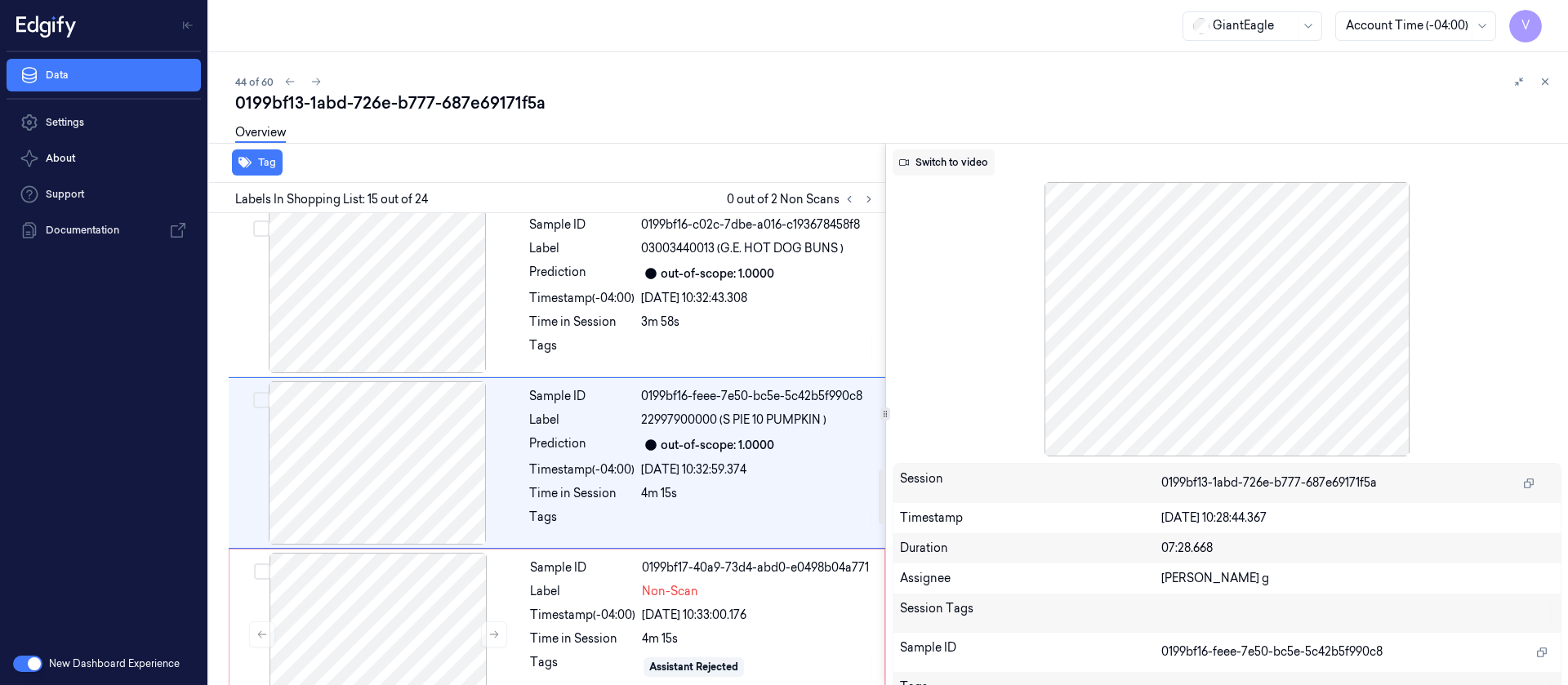
click at [948, 165] on button "Switch to video" at bounding box center [944, 163] width 102 height 26
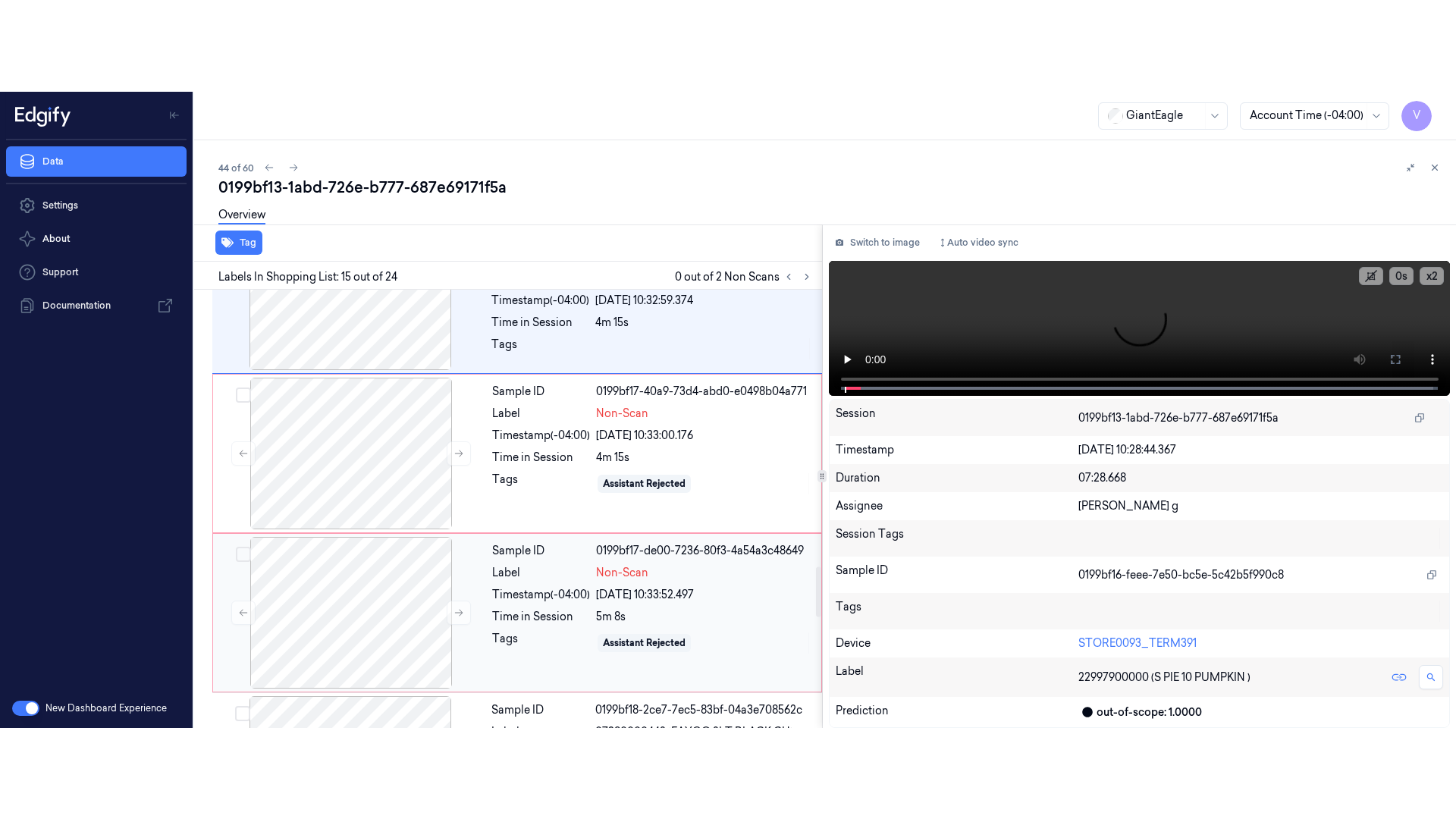
scroll to position [2430, 0]
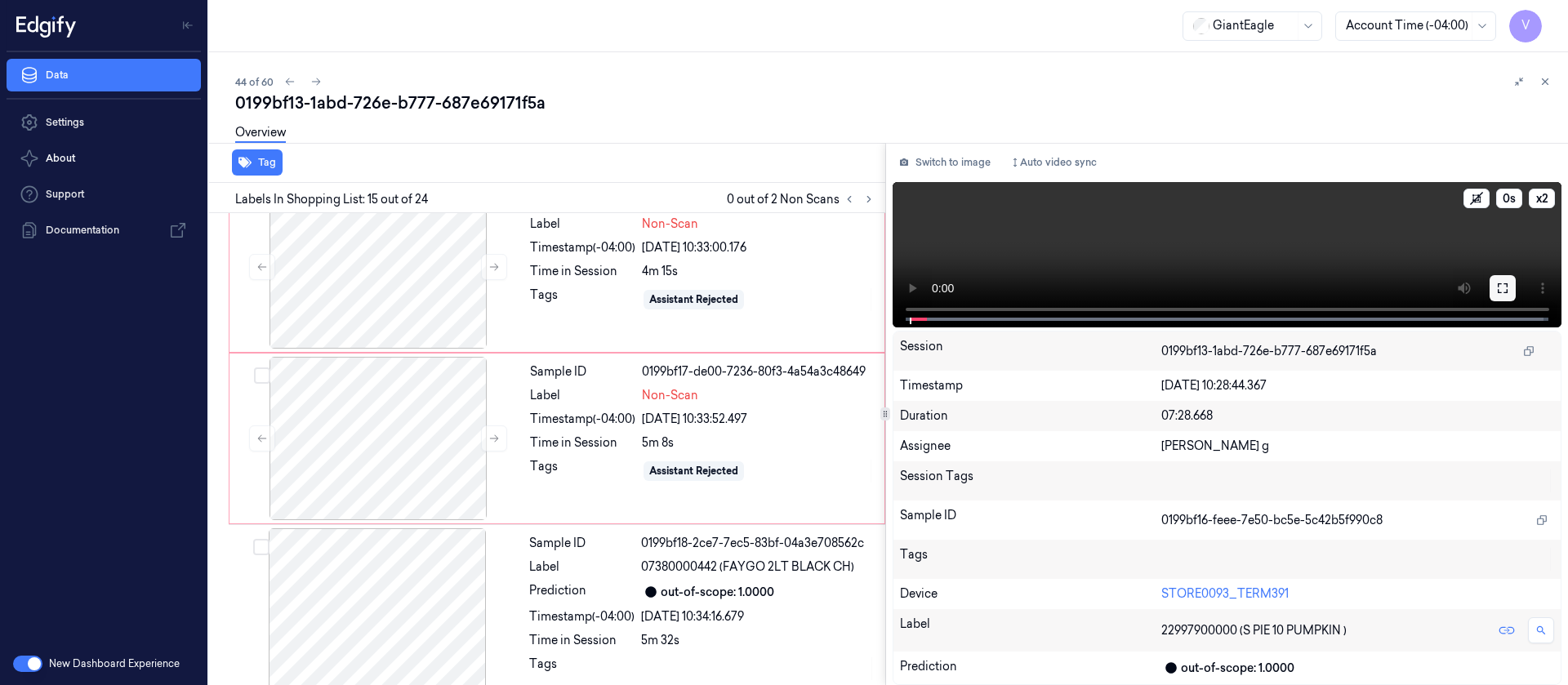
click at [1497, 291] on icon at bounding box center [1502, 288] width 13 height 13
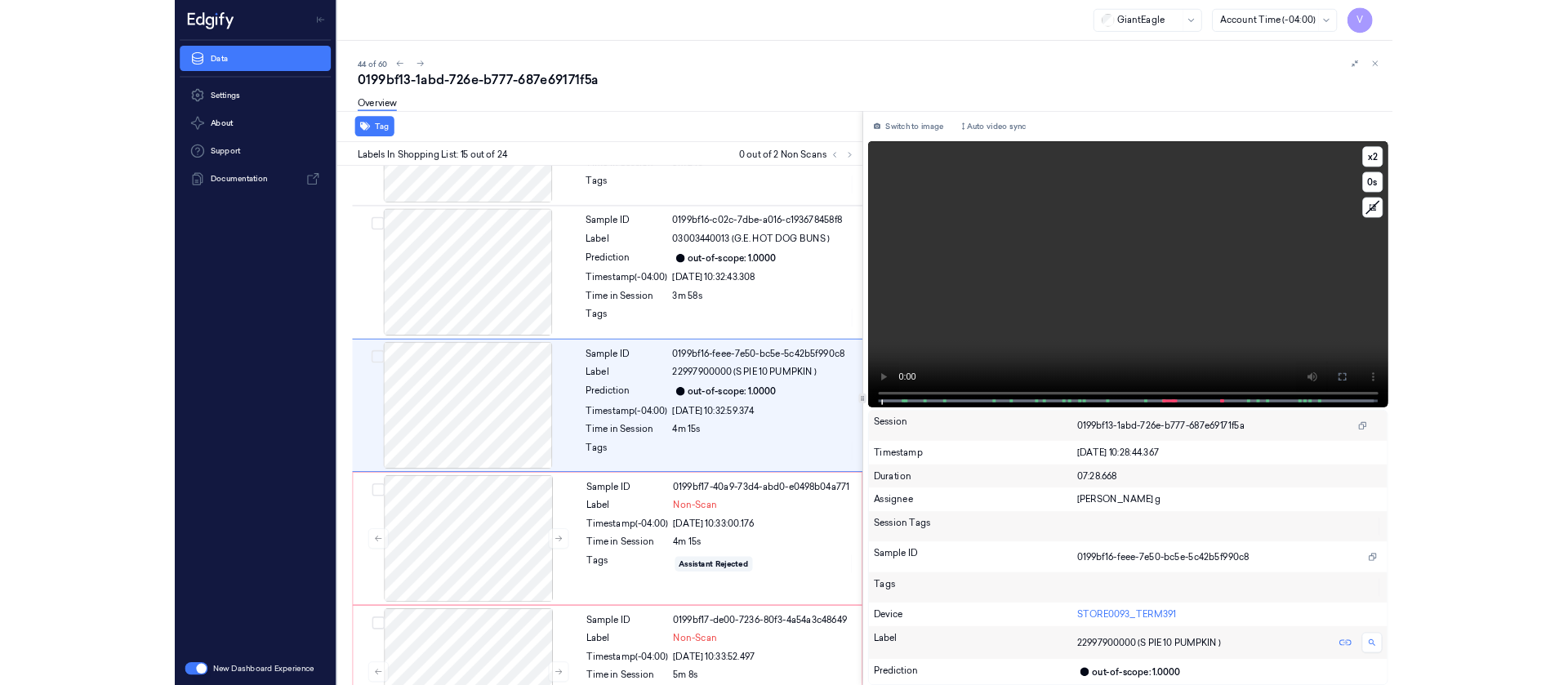
scroll to position [2152, 0]
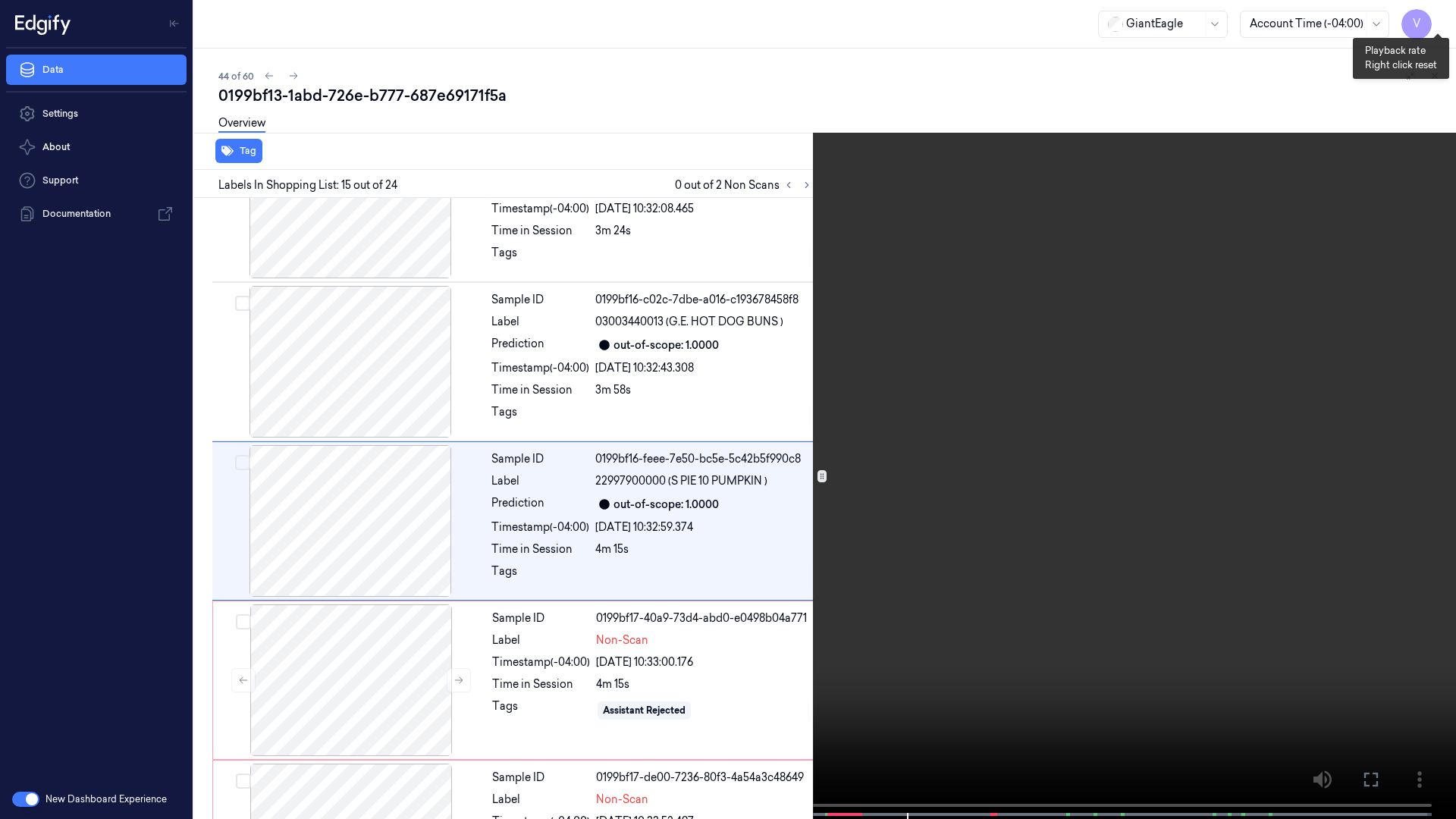
click at [1438, 17] on button "x 2" at bounding box center [1438, 18] width 24 height 24
click at [1438, 17] on button "x 4" at bounding box center [1438, 18] width 24 height 24
click at [1441, 19] on button "x 1" at bounding box center [1438, 18] width 24 height 24
click at [0, 0] on icon at bounding box center [0, 0] width 0 height 0
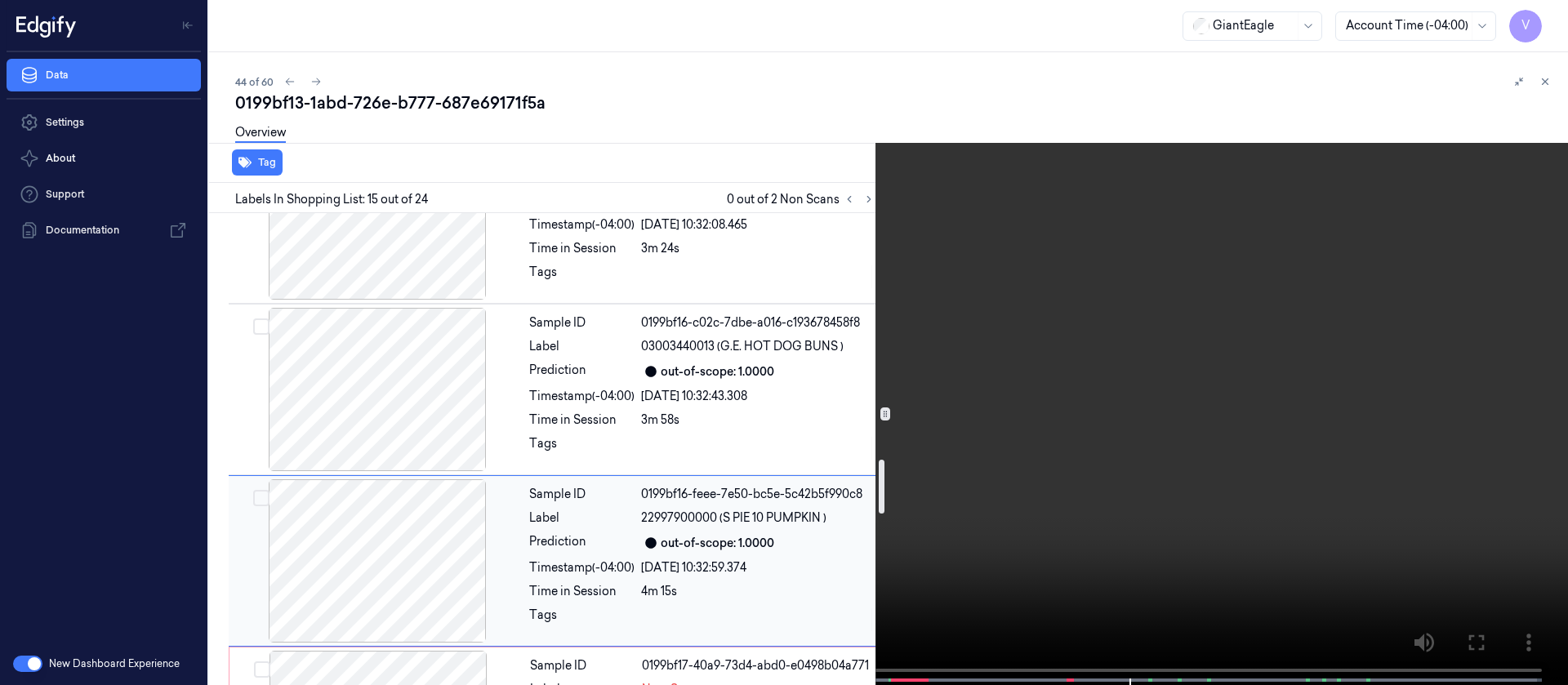
scroll to position [2397, 0]
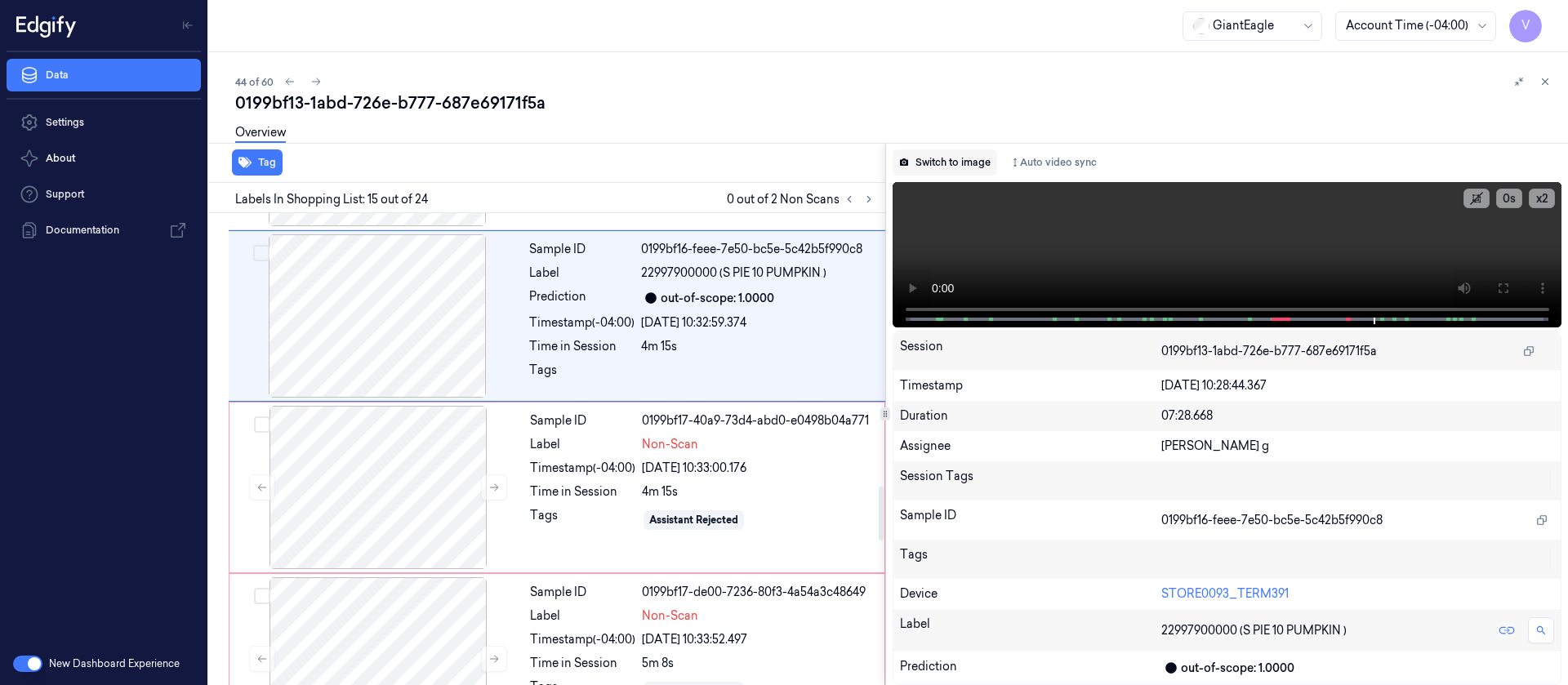
click at [938, 155] on button "Switch to image" at bounding box center [945, 163] width 104 height 26
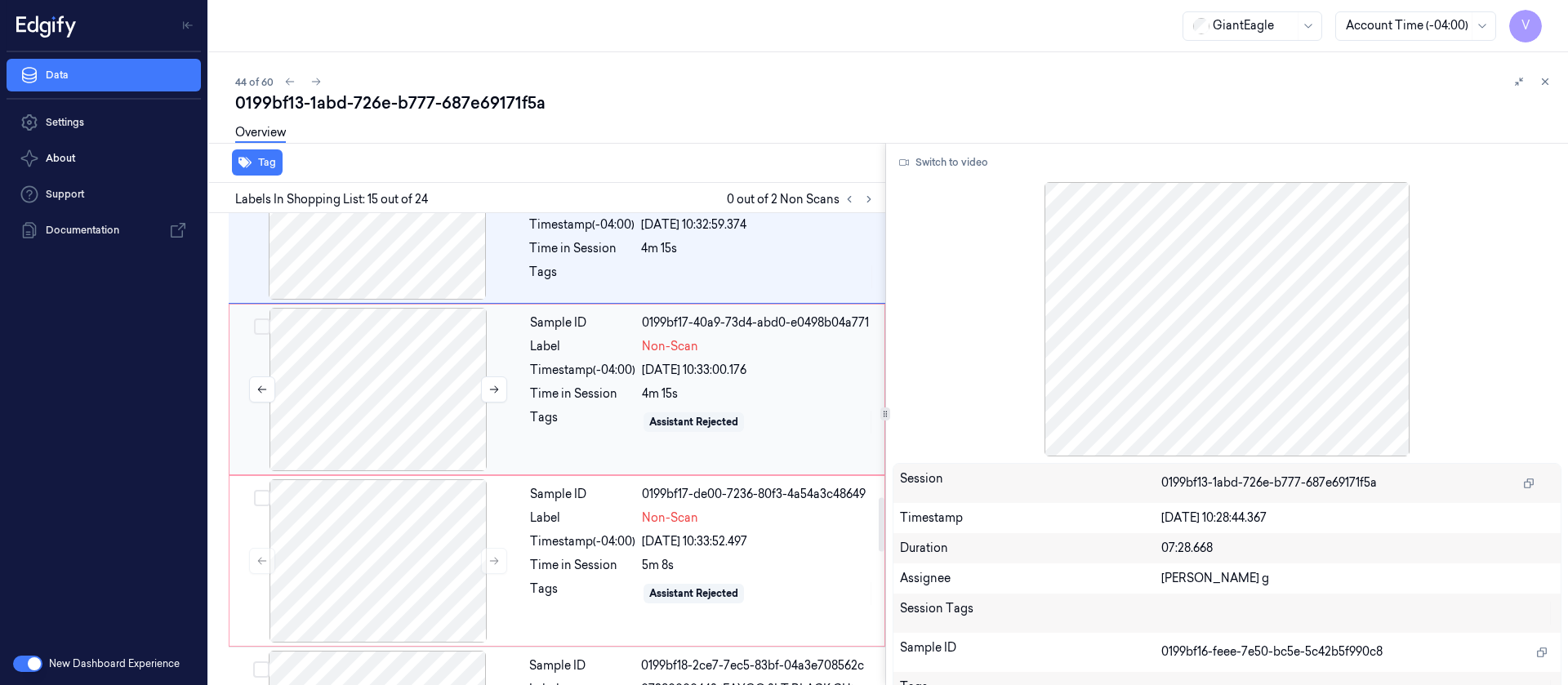
click at [383, 373] on div at bounding box center [378, 389] width 291 height 164
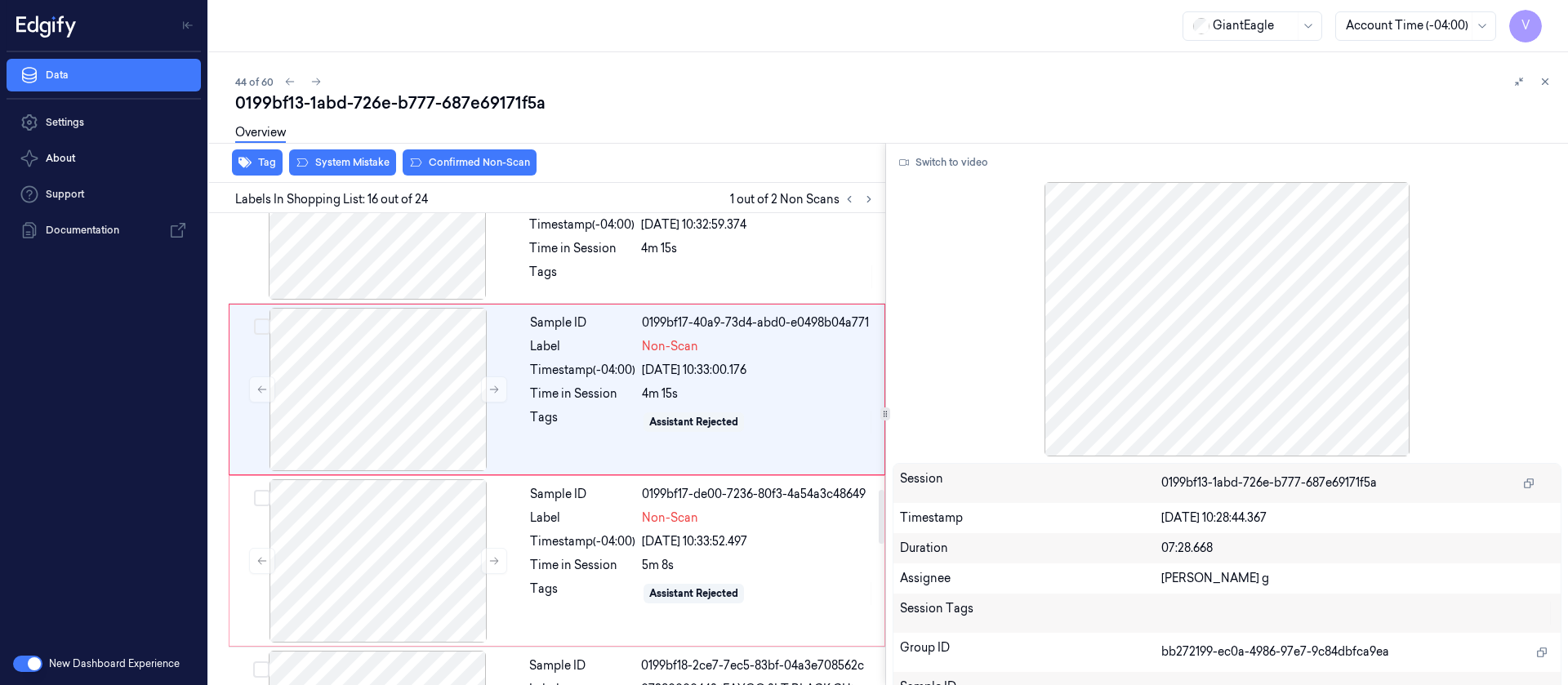
scroll to position [2421, 0]
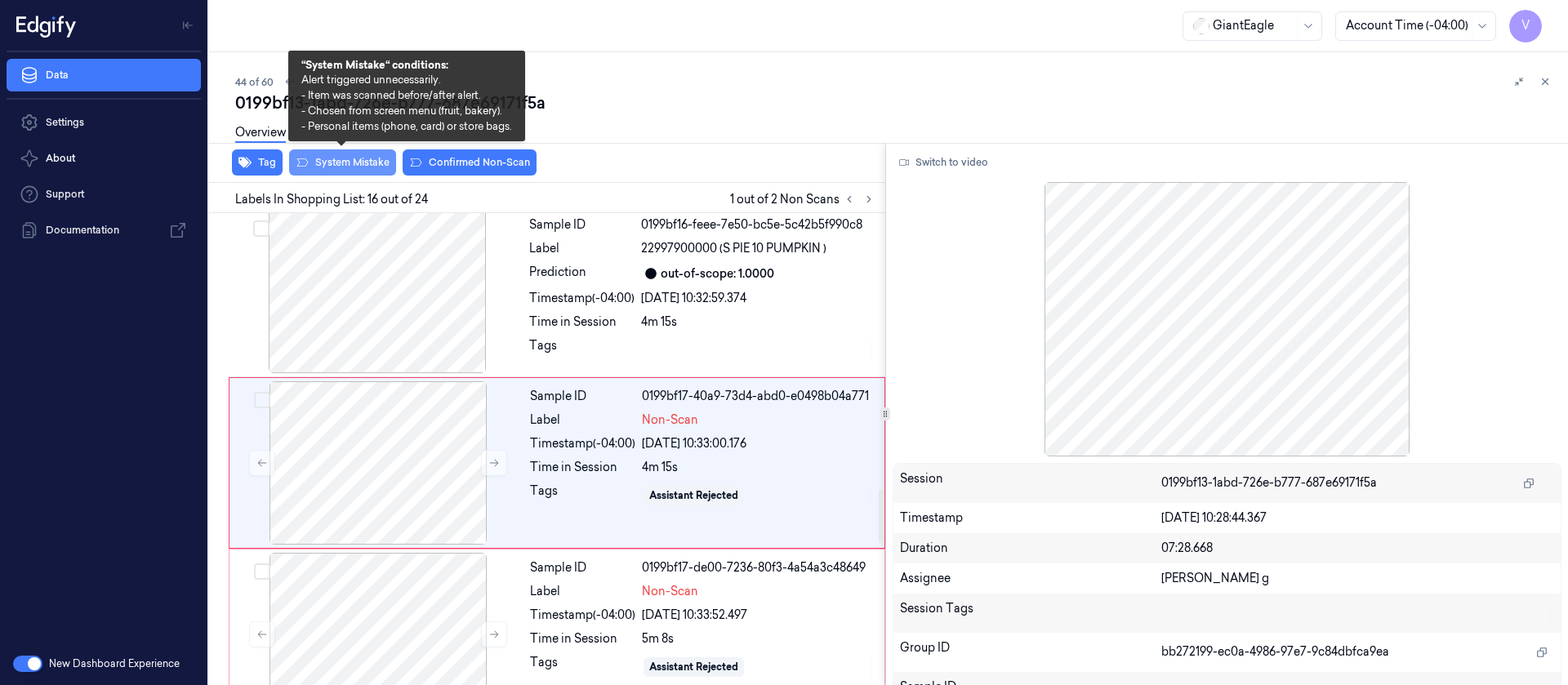
click at [327, 163] on button "System Mistake" at bounding box center [343, 163] width 107 height 26
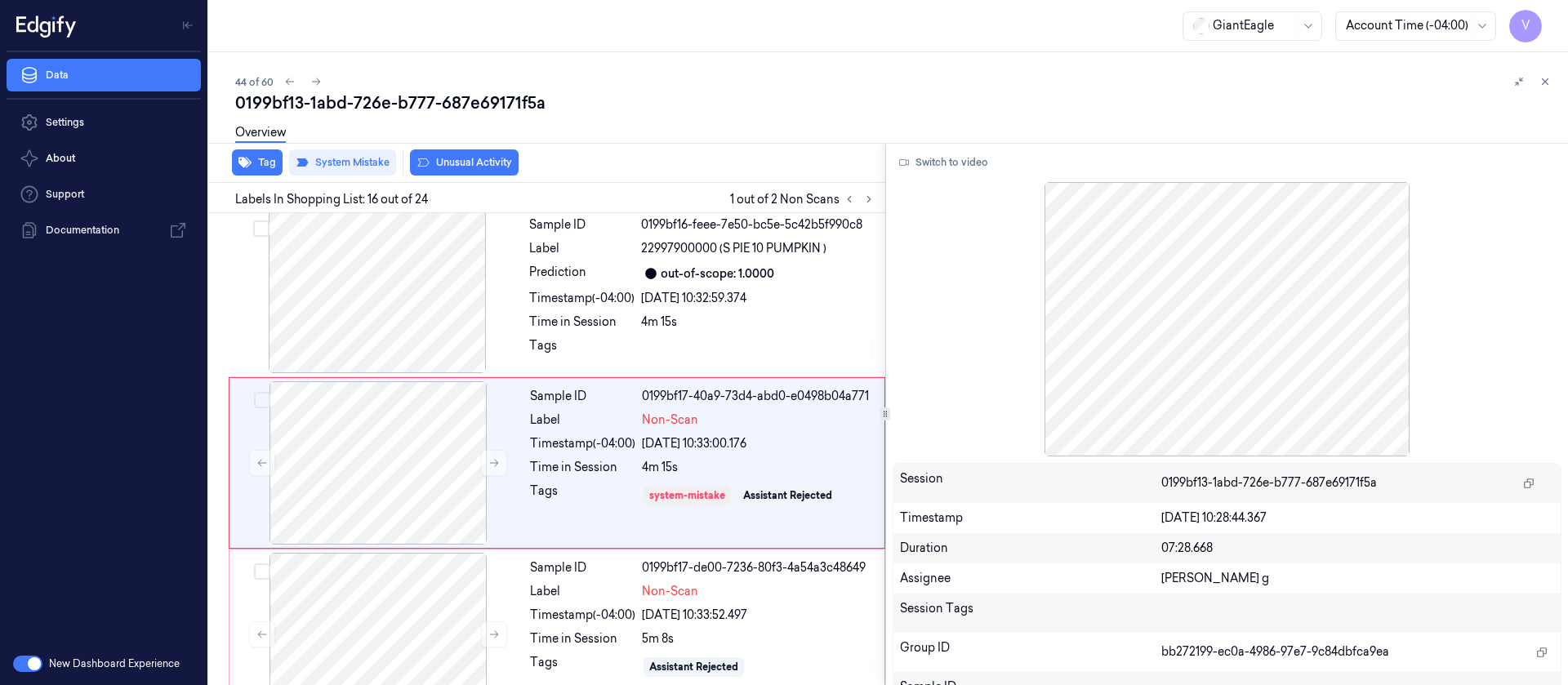
click at [485, 162] on button "Unusual Activity" at bounding box center [463, 163] width 108 height 26
click at [398, 564] on div at bounding box center [378, 634] width 291 height 164
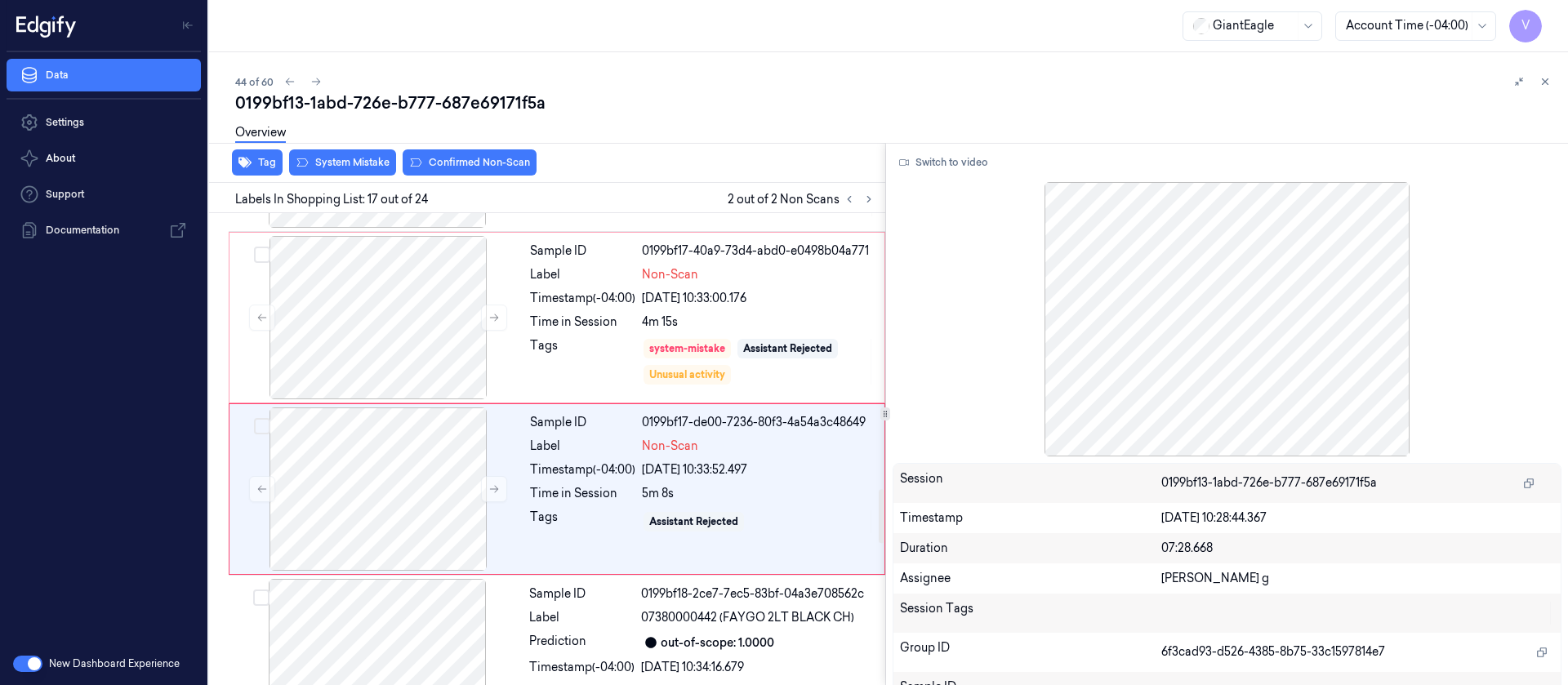
scroll to position [2593, 0]
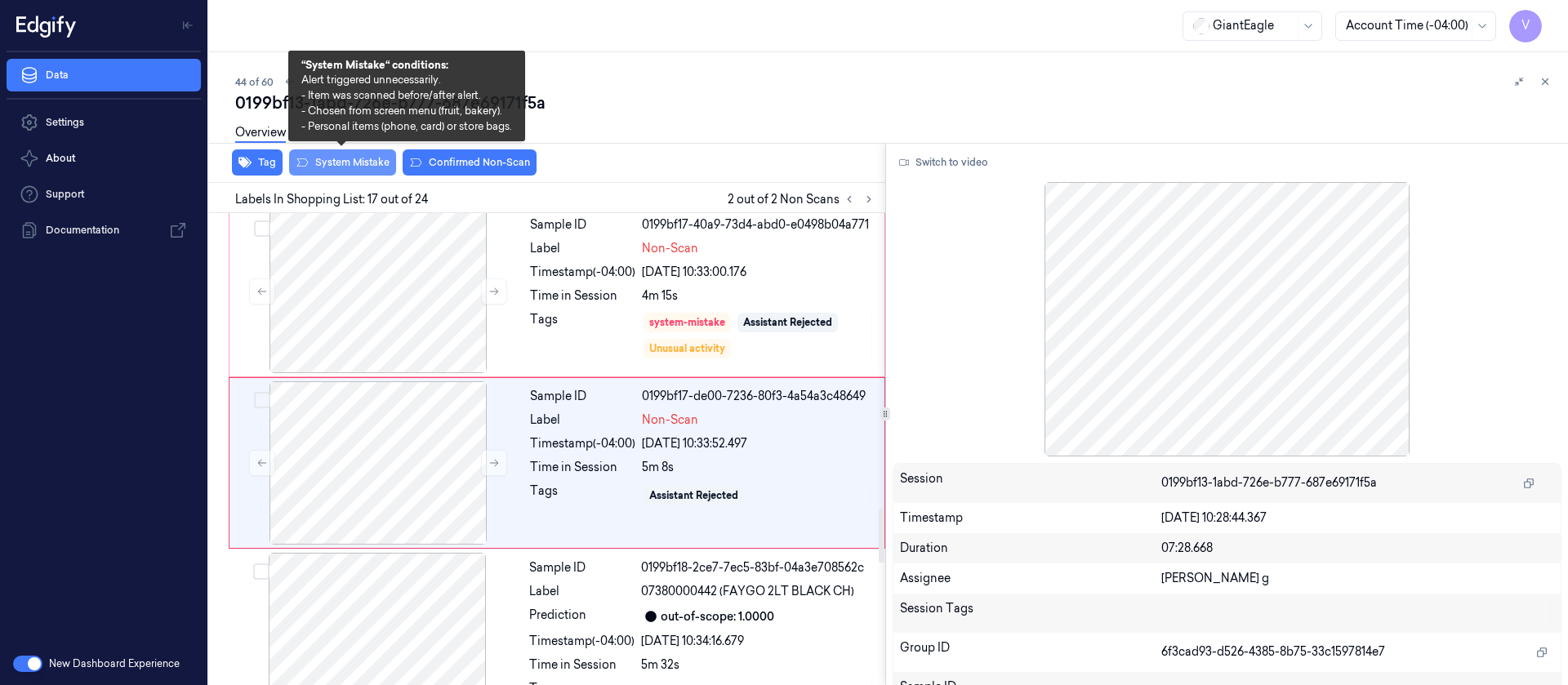
click at [331, 166] on button "System Mistake" at bounding box center [343, 163] width 107 height 26
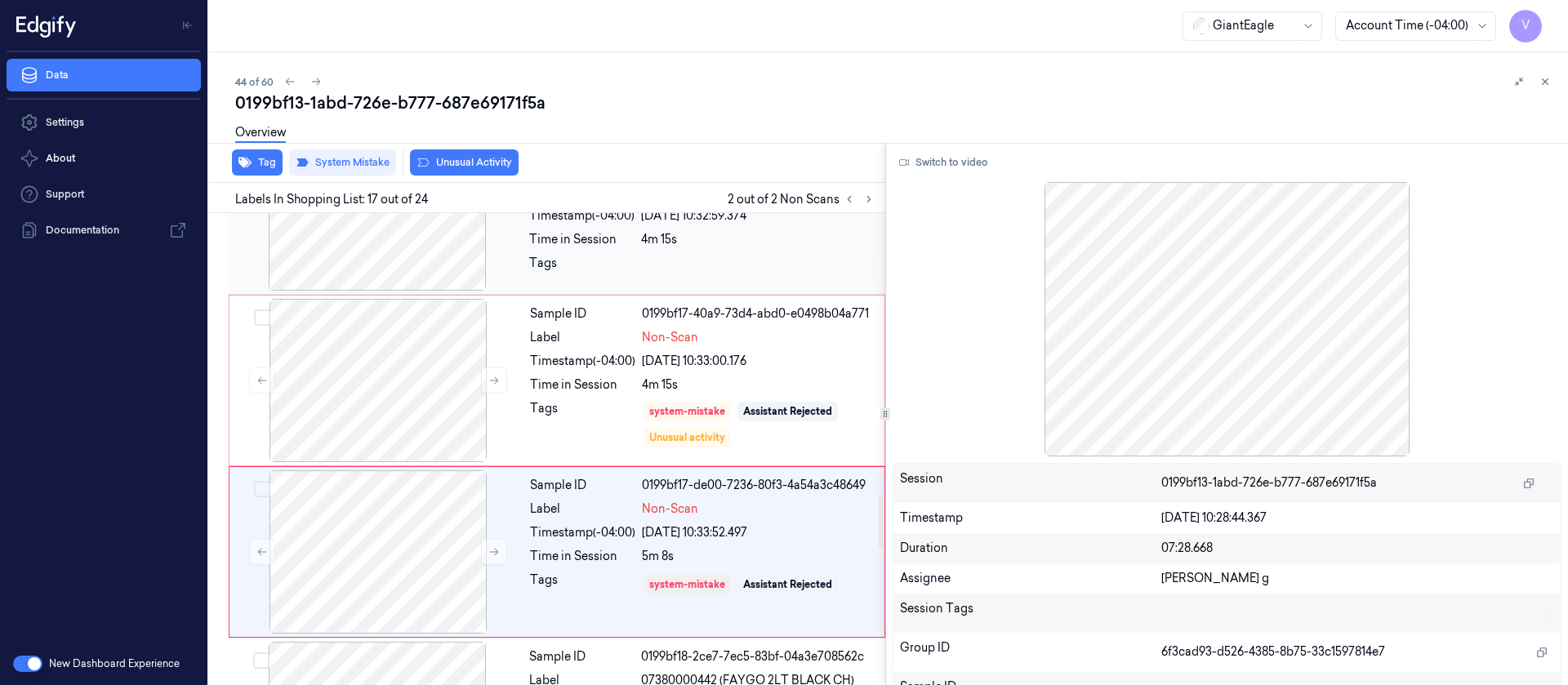
scroll to position [2470, 0]
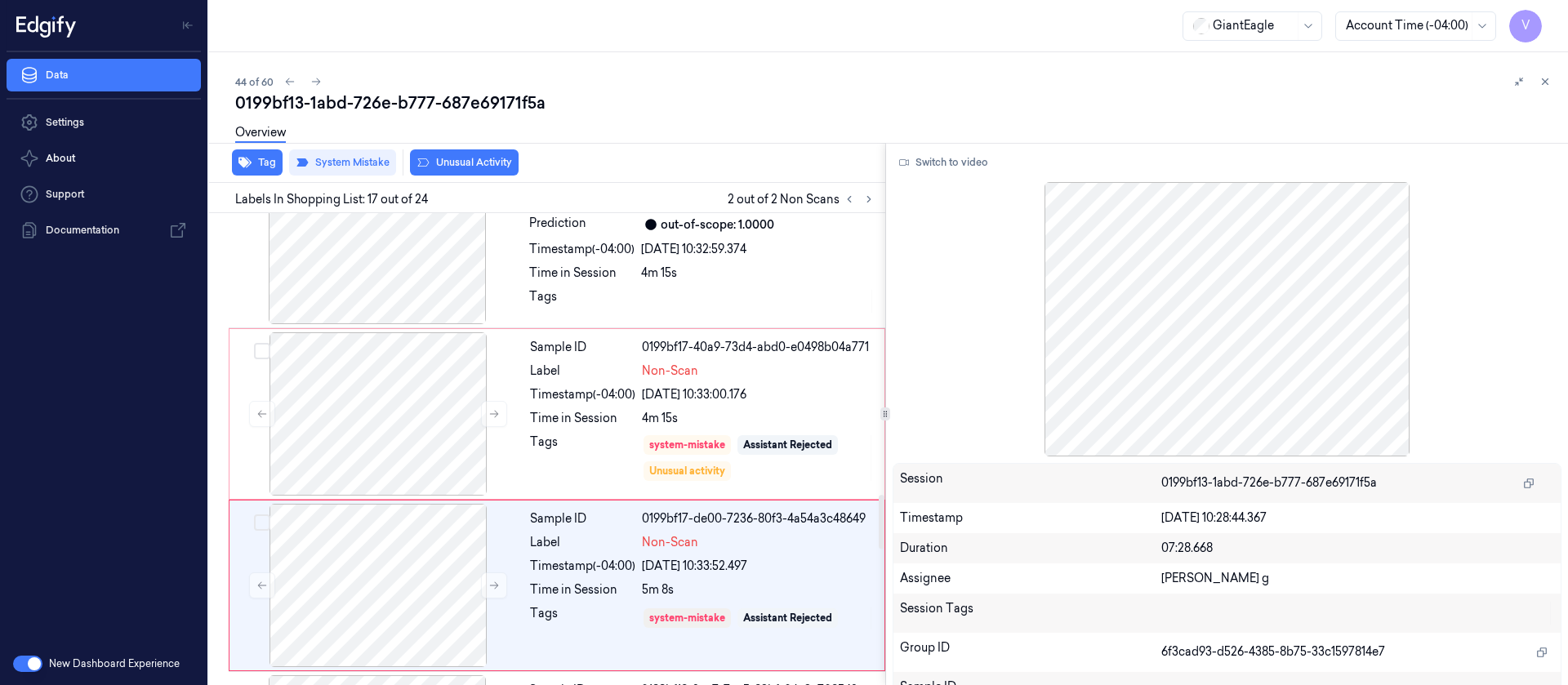
click at [672, 151] on div "Overview" at bounding box center [895, 135] width 1320 height 42
click at [322, 74] on button at bounding box center [315, 81] width 19 height 19
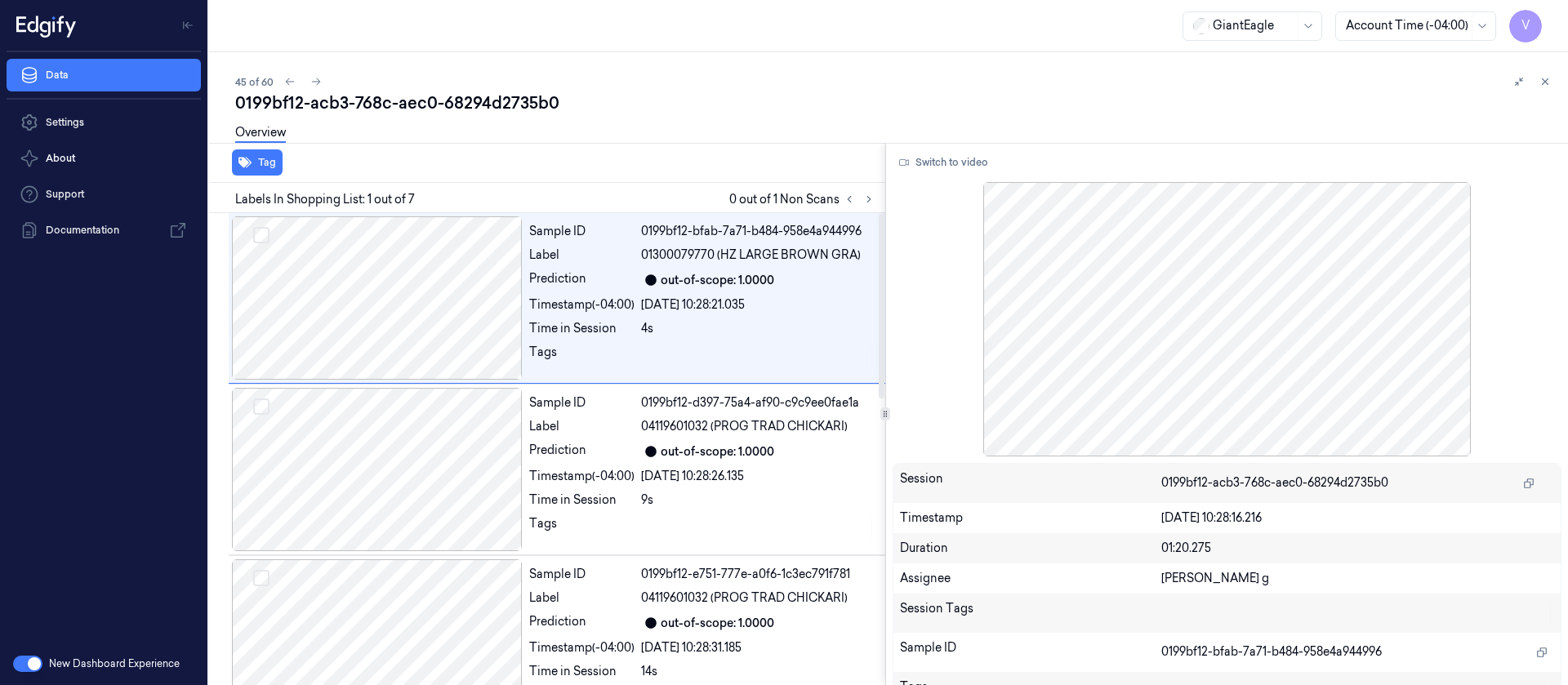
click at [644, 55] on div "45 of 60 0199bf12-acb3-768c-aec0-68294d2735b0 Overview Tag Labels In Shopping L…" at bounding box center [888, 369] width 1359 height 633
click at [873, 202] on icon at bounding box center [869, 199] width 11 height 11
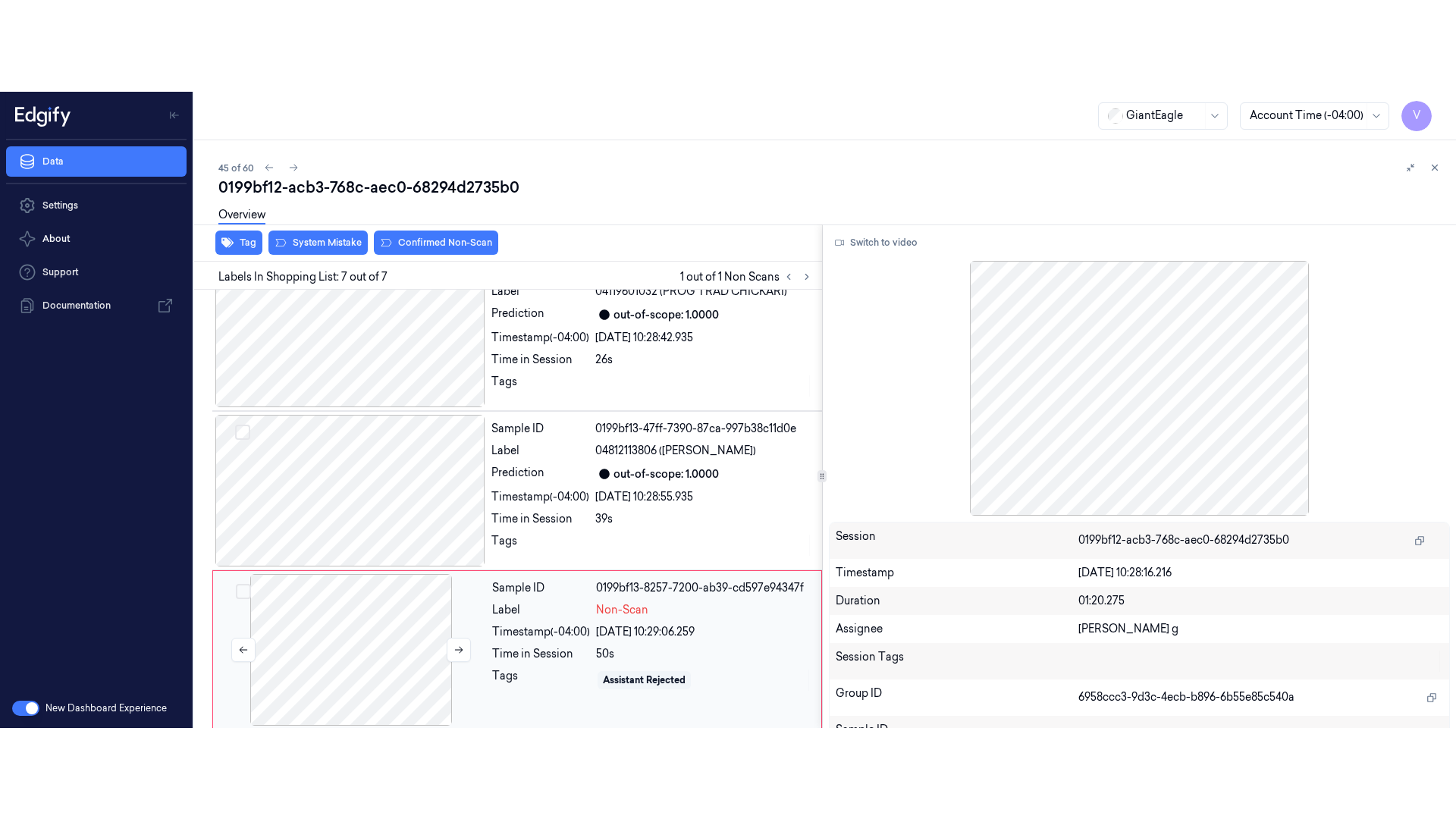
scroll to position [681, 0]
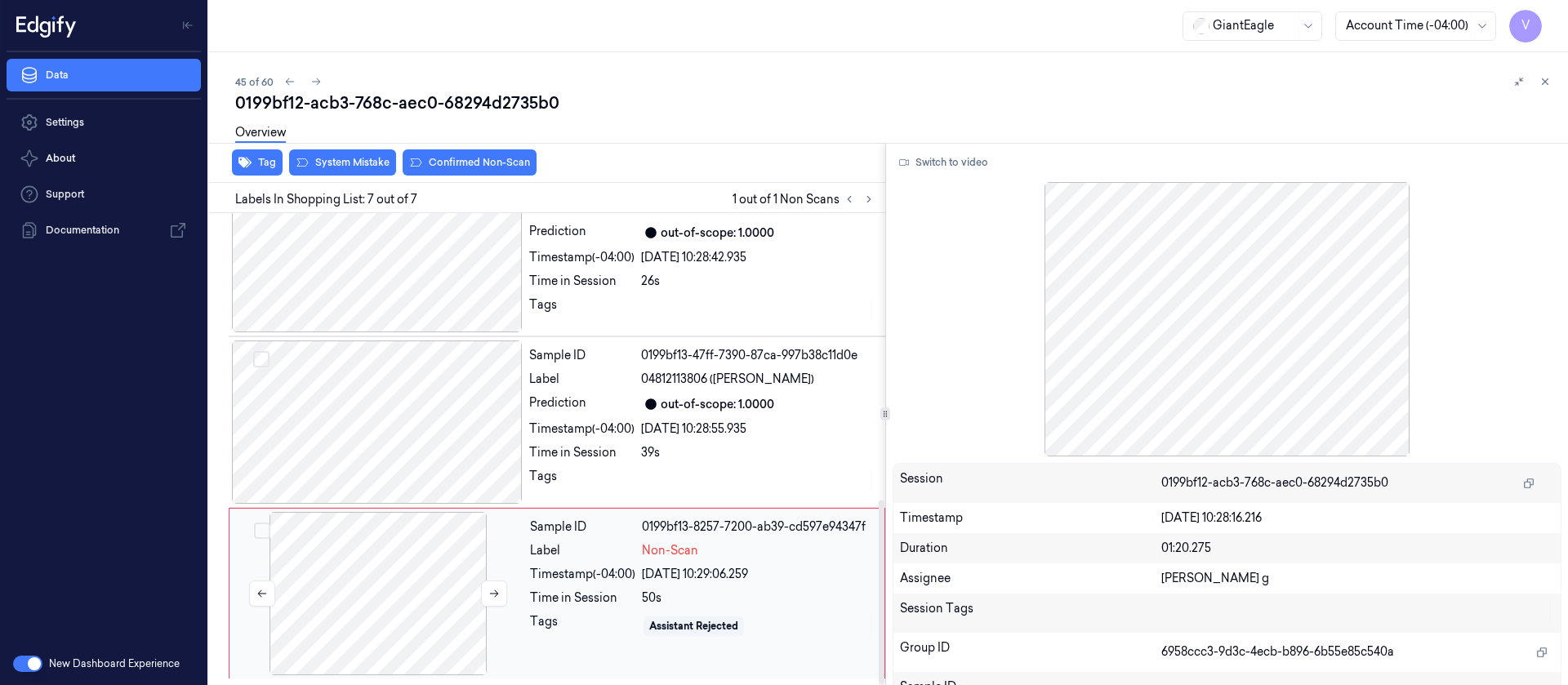
click at [435, 614] on div at bounding box center [378, 593] width 291 height 164
click at [371, 167] on button "System Mistake" at bounding box center [343, 163] width 107 height 26
click at [946, 164] on button "Switch to video" at bounding box center [944, 163] width 102 height 26
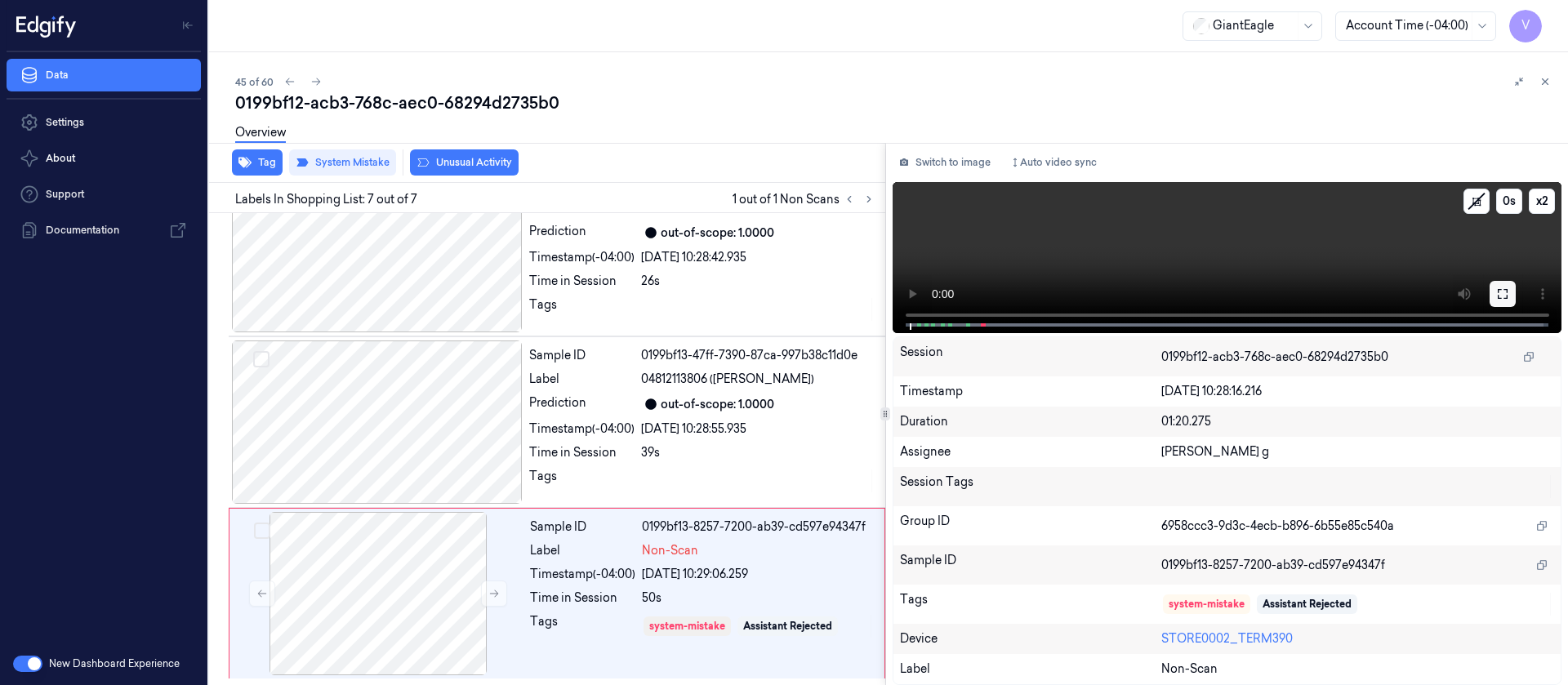
click at [1503, 286] on button at bounding box center [1502, 294] width 26 height 26
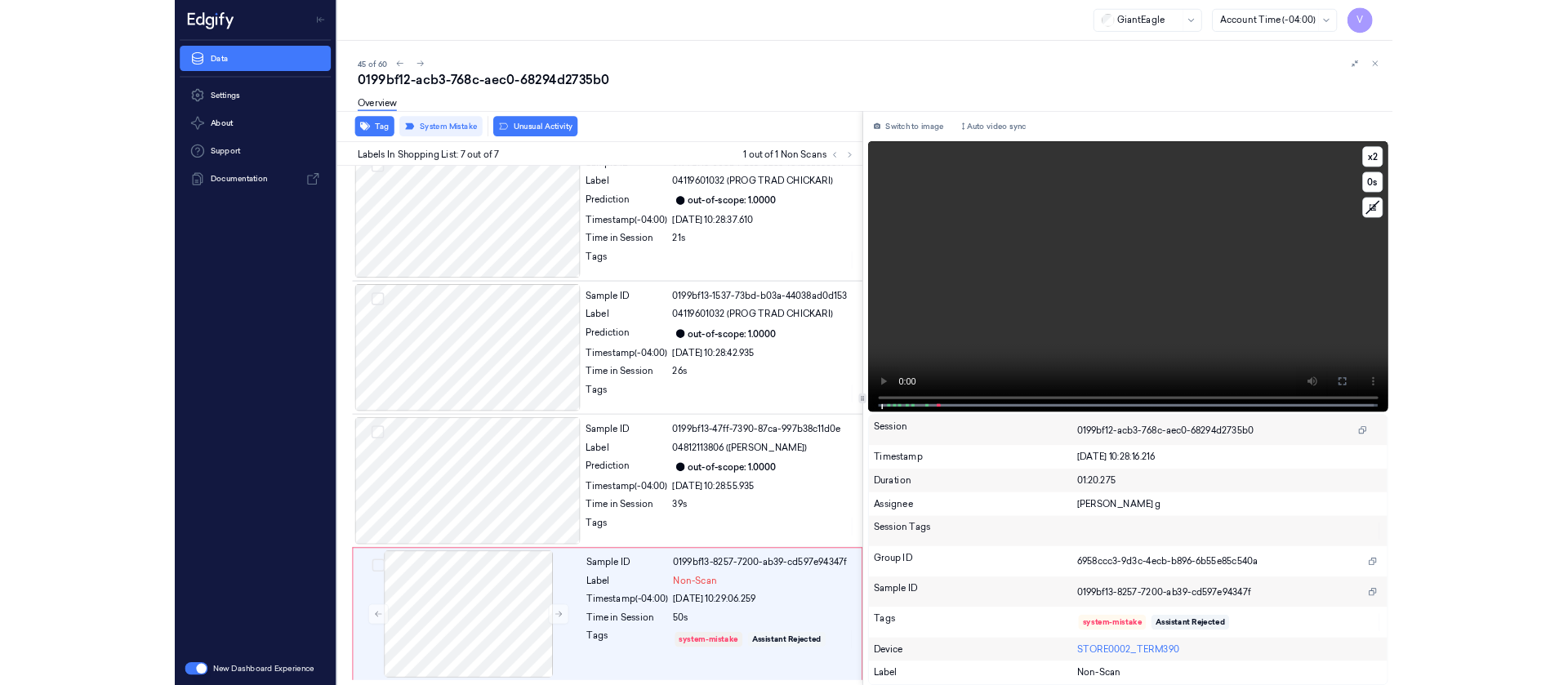
scroll to position [536, 0]
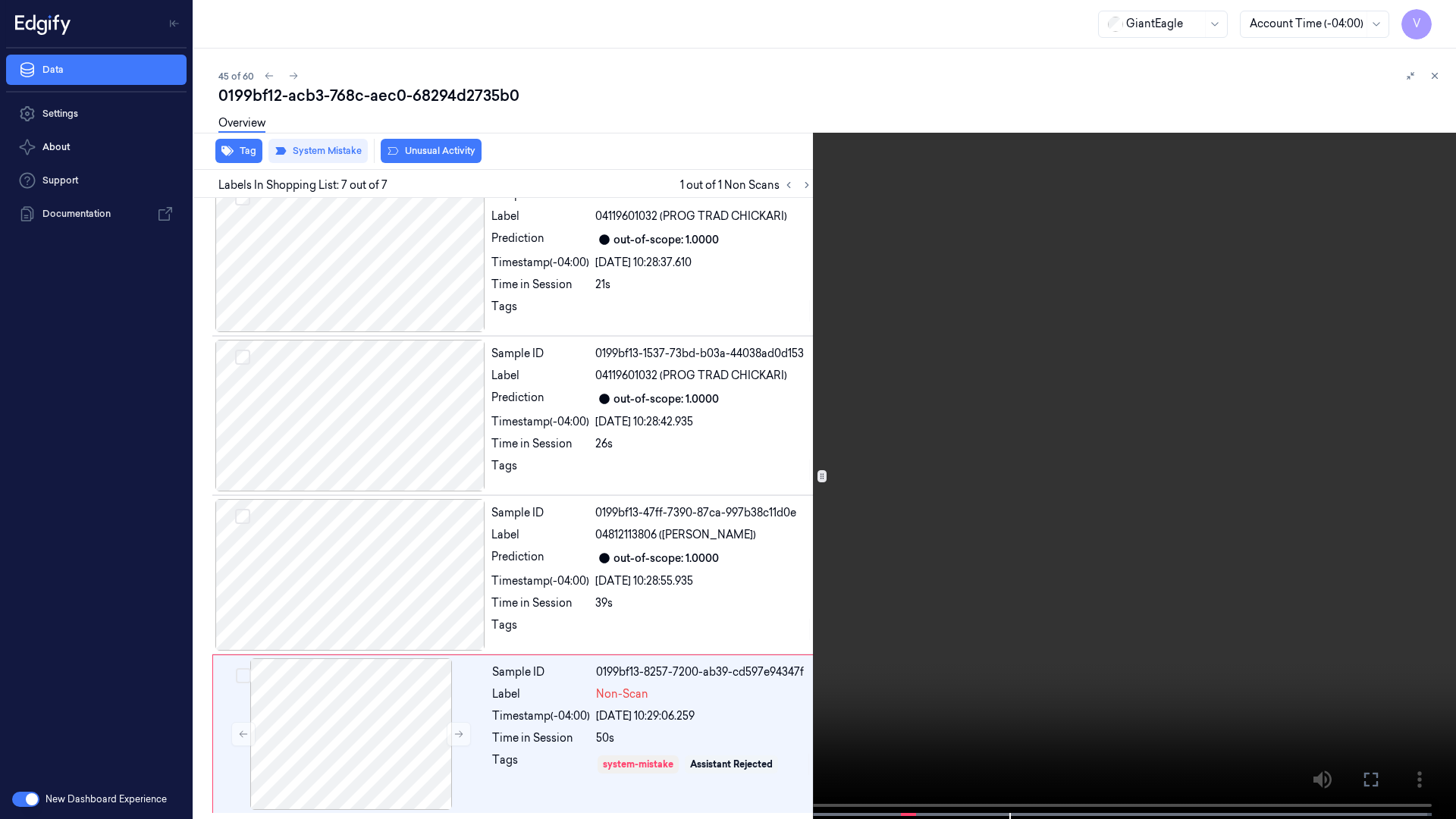
click at [0, 0] on icon at bounding box center [0, 0] width 0 height 0
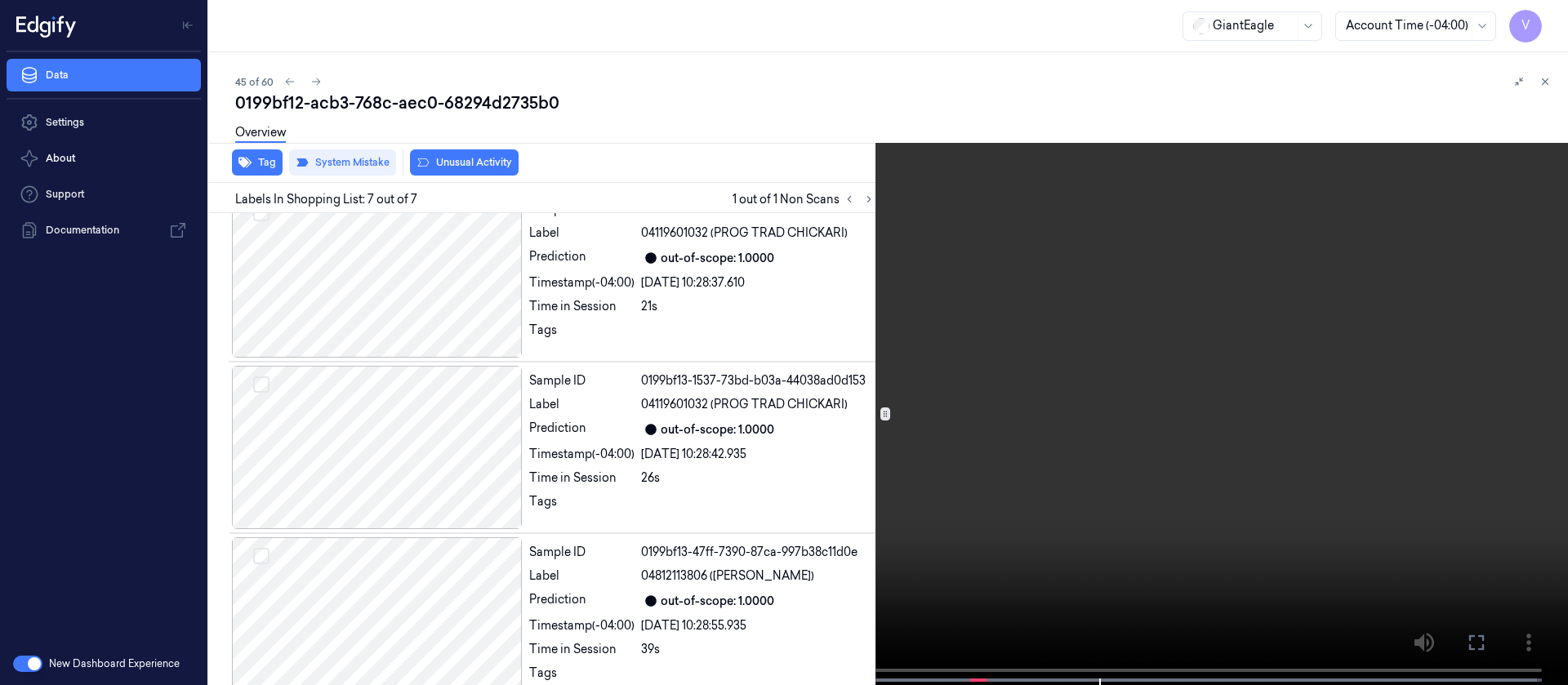
scroll to position [733, 0]
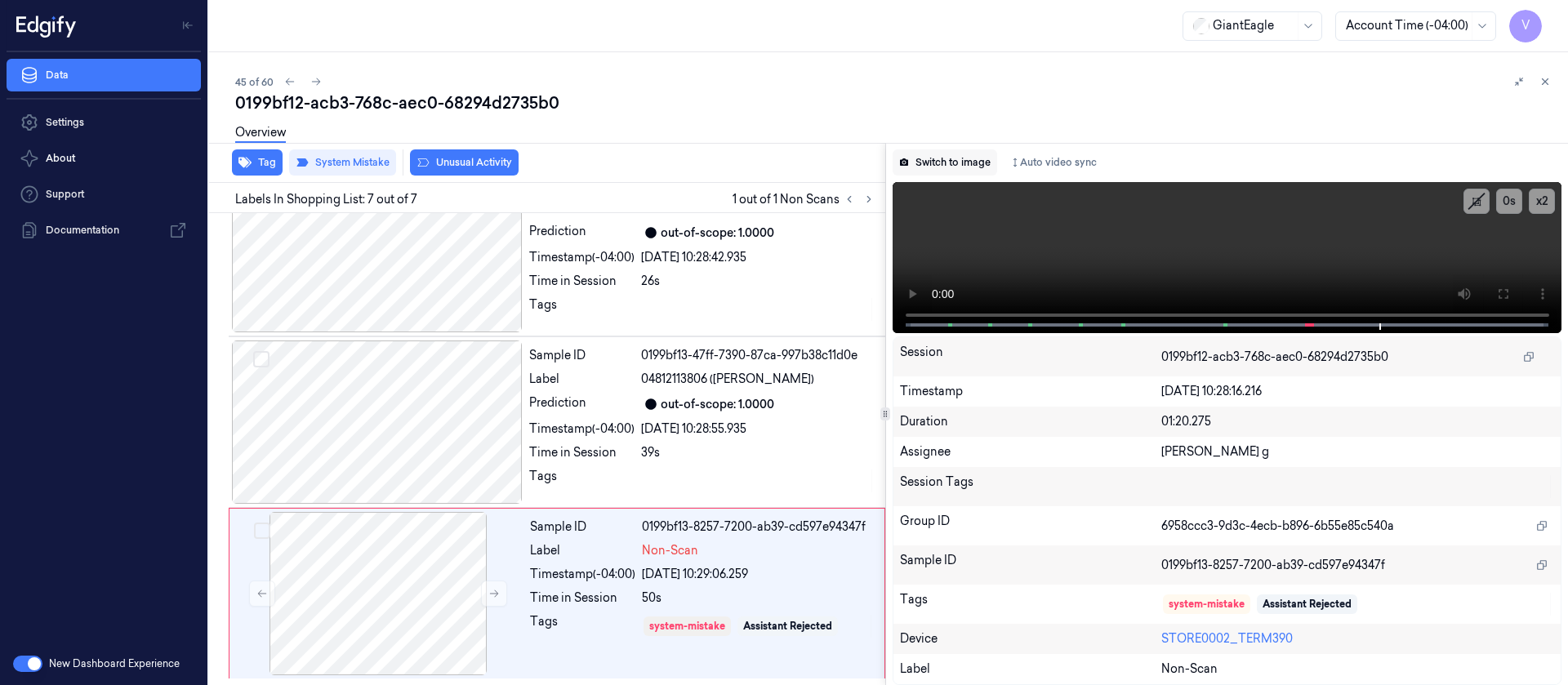
click at [939, 153] on button "Switch to image" at bounding box center [945, 163] width 104 height 26
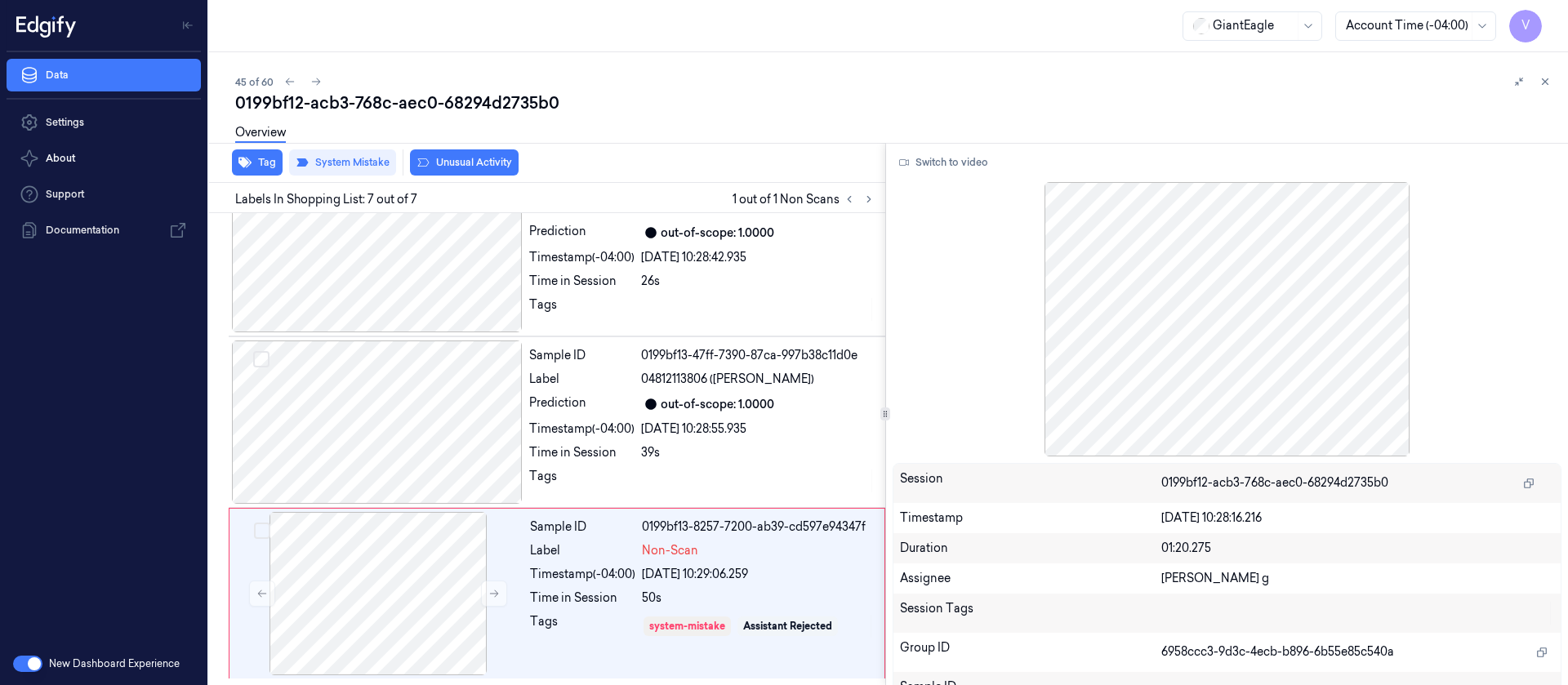
click at [753, 143] on div at bounding box center [885, 143] width 1366 height 1
click at [319, 80] on icon at bounding box center [316, 82] width 9 height 7
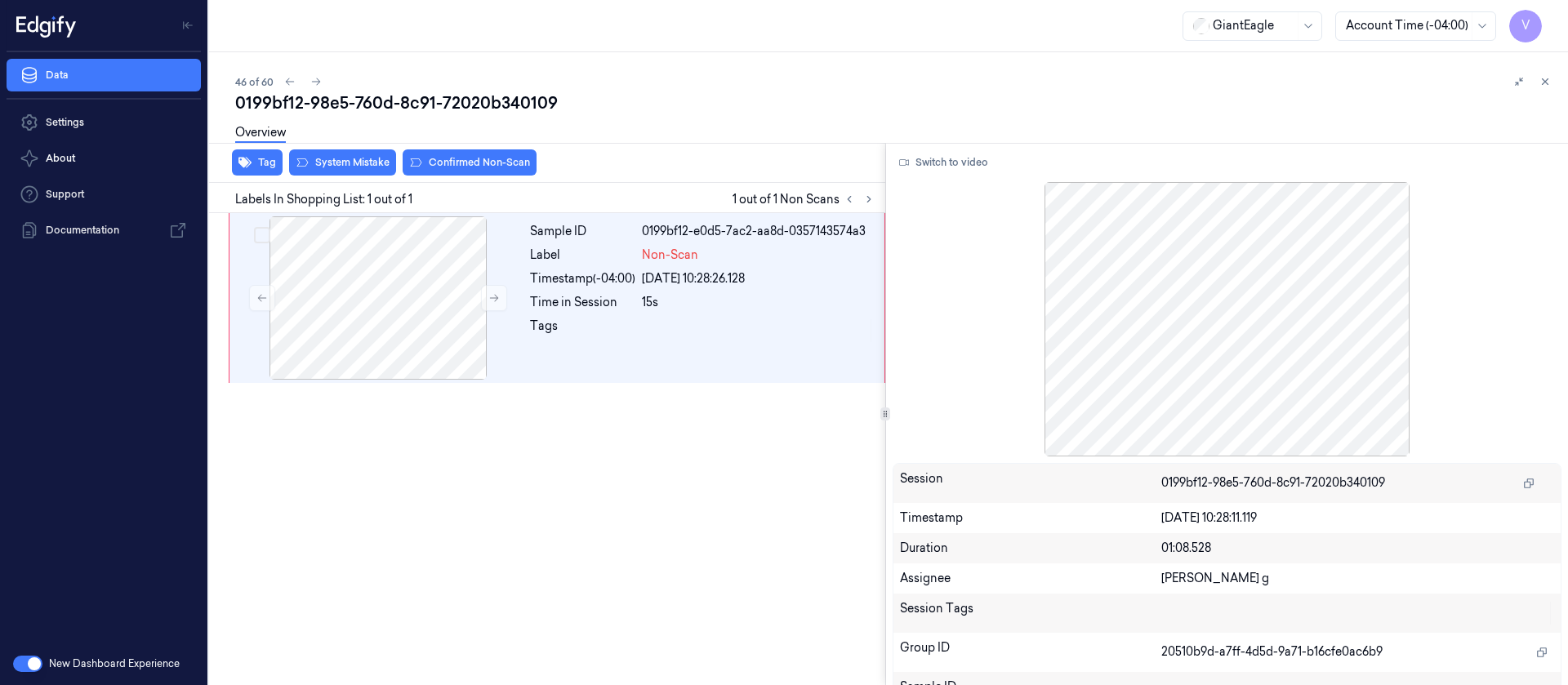
click at [743, 136] on div "Overview" at bounding box center [895, 135] width 1320 height 42
click at [870, 198] on icon at bounding box center [869, 199] width 11 height 11
click at [459, 298] on div at bounding box center [378, 298] width 291 height 164
click at [487, 295] on button at bounding box center [494, 298] width 26 height 26
click at [349, 316] on div at bounding box center [378, 298] width 291 height 164
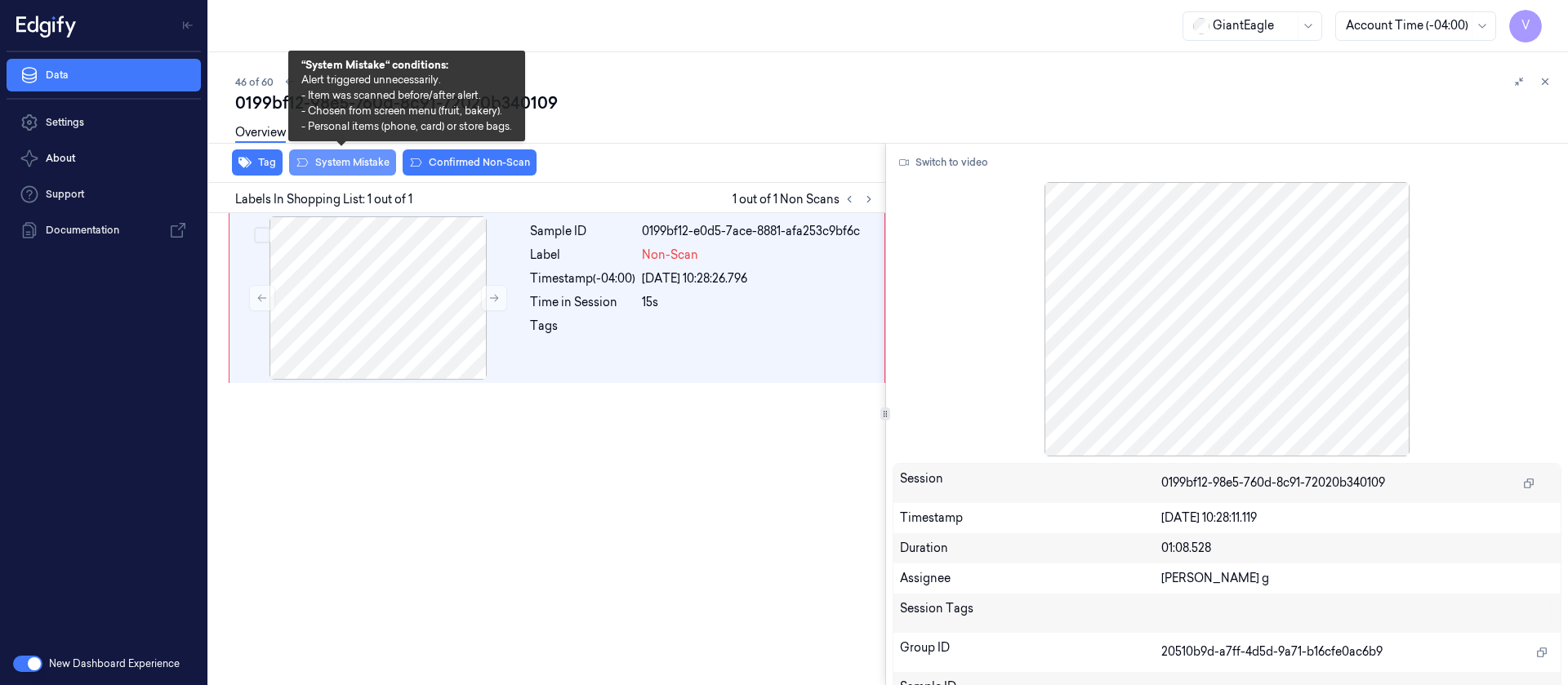
click at [348, 165] on button "System Mistake" at bounding box center [343, 163] width 107 height 26
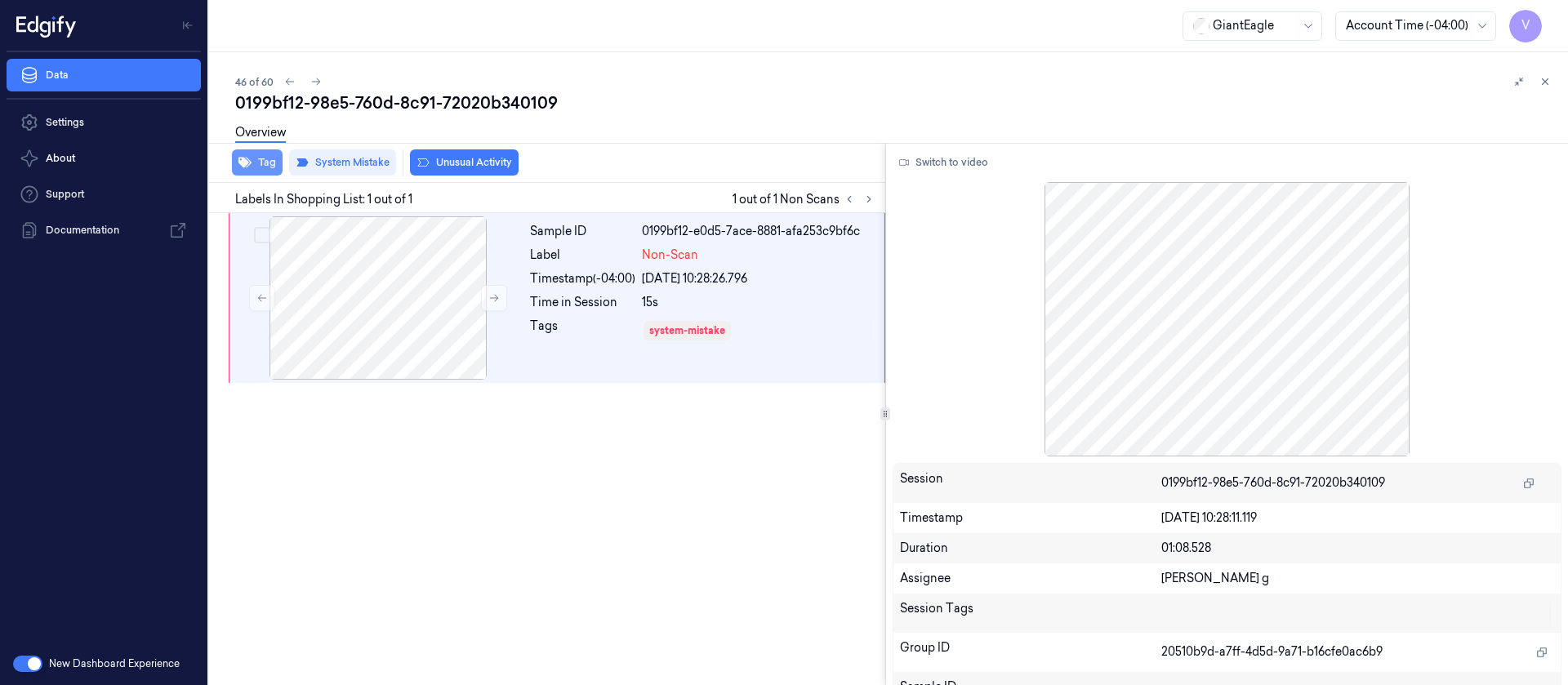
click at [266, 158] on button "Tag" at bounding box center [257, 163] width 51 height 26
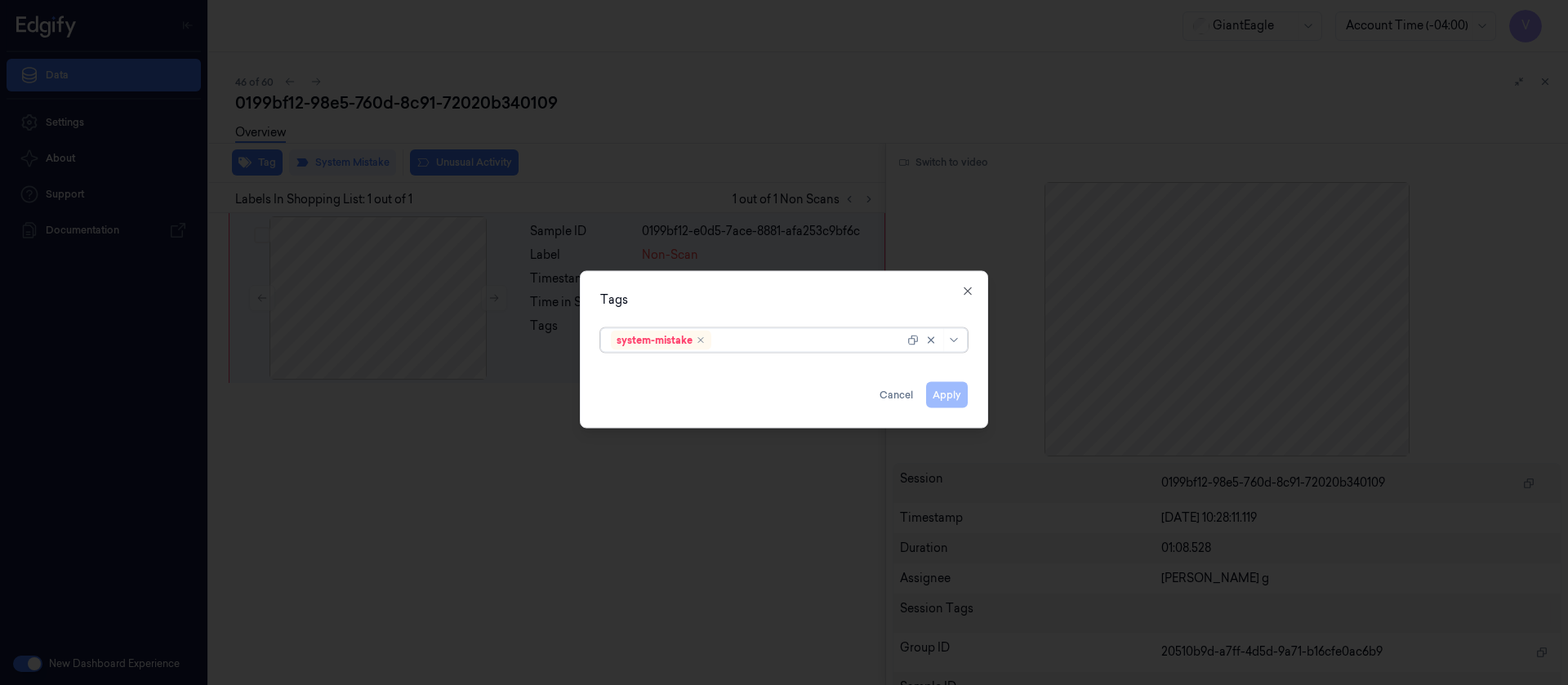
click at [749, 333] on div at bounding box center [809, 340] width 190 height 18
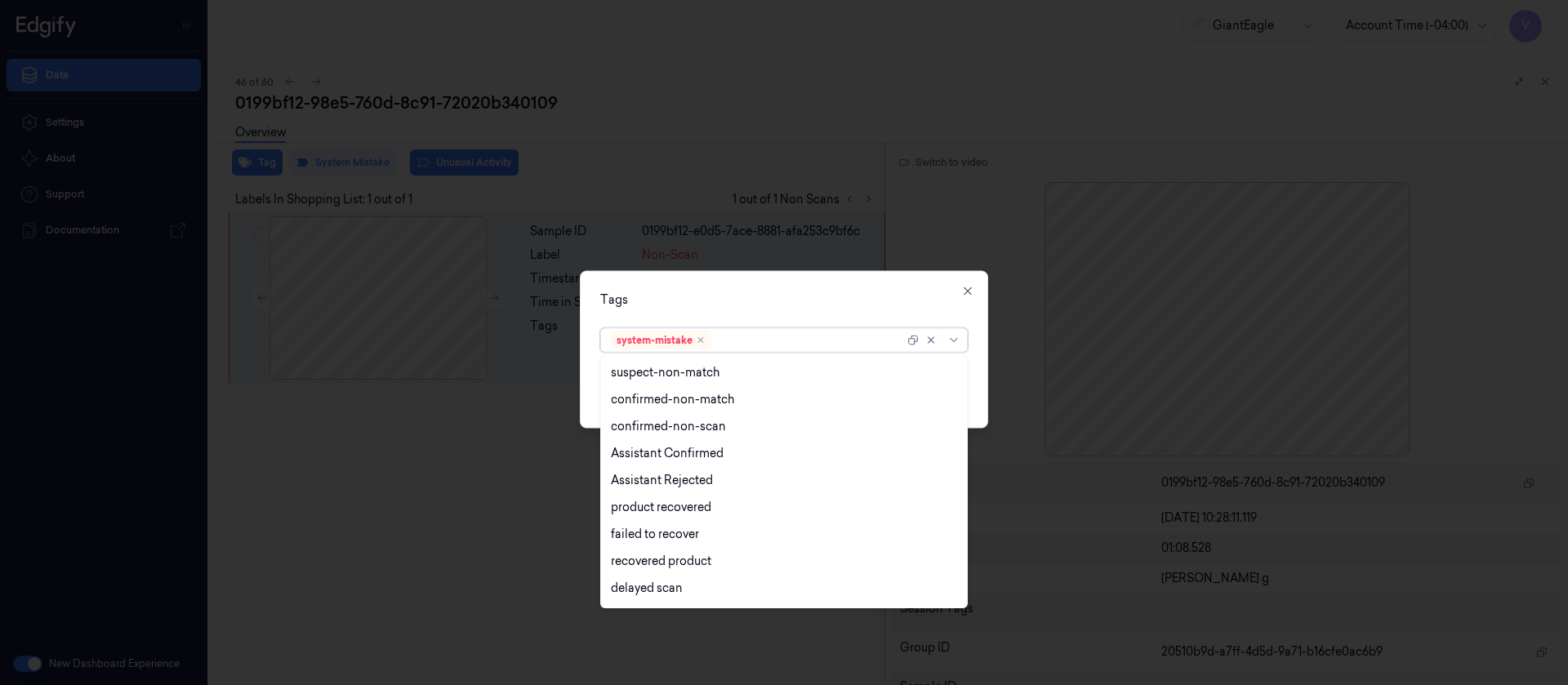
scroll to position [159, 0]
click at [628, 557] on div "Bag" at bounding box center [622, 564] width 22 height 18
click at [858, 291] on div "Tags" at bounding box center [784, 300] width 368 height 18
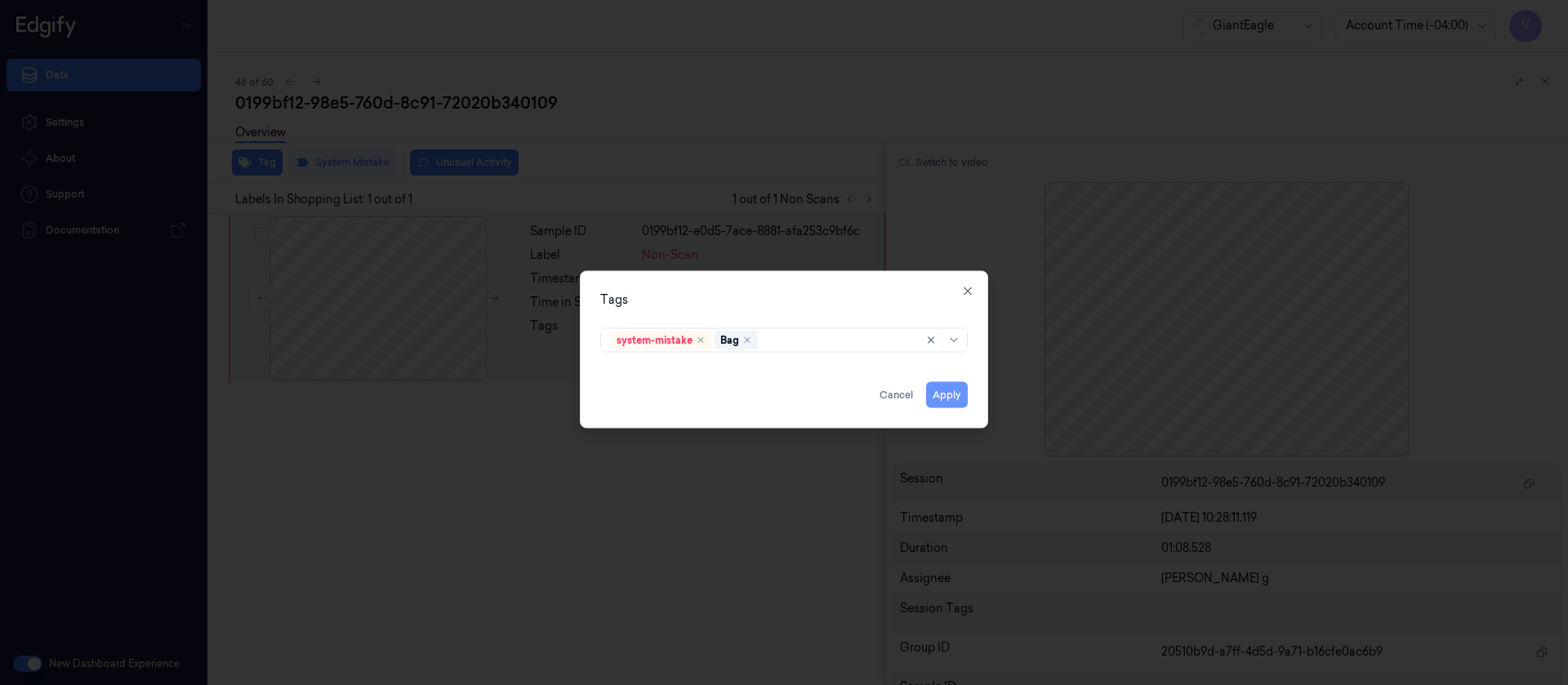
click at [951, 393] on button "Apply" at bounding box center [947, 395] width 42 height 26
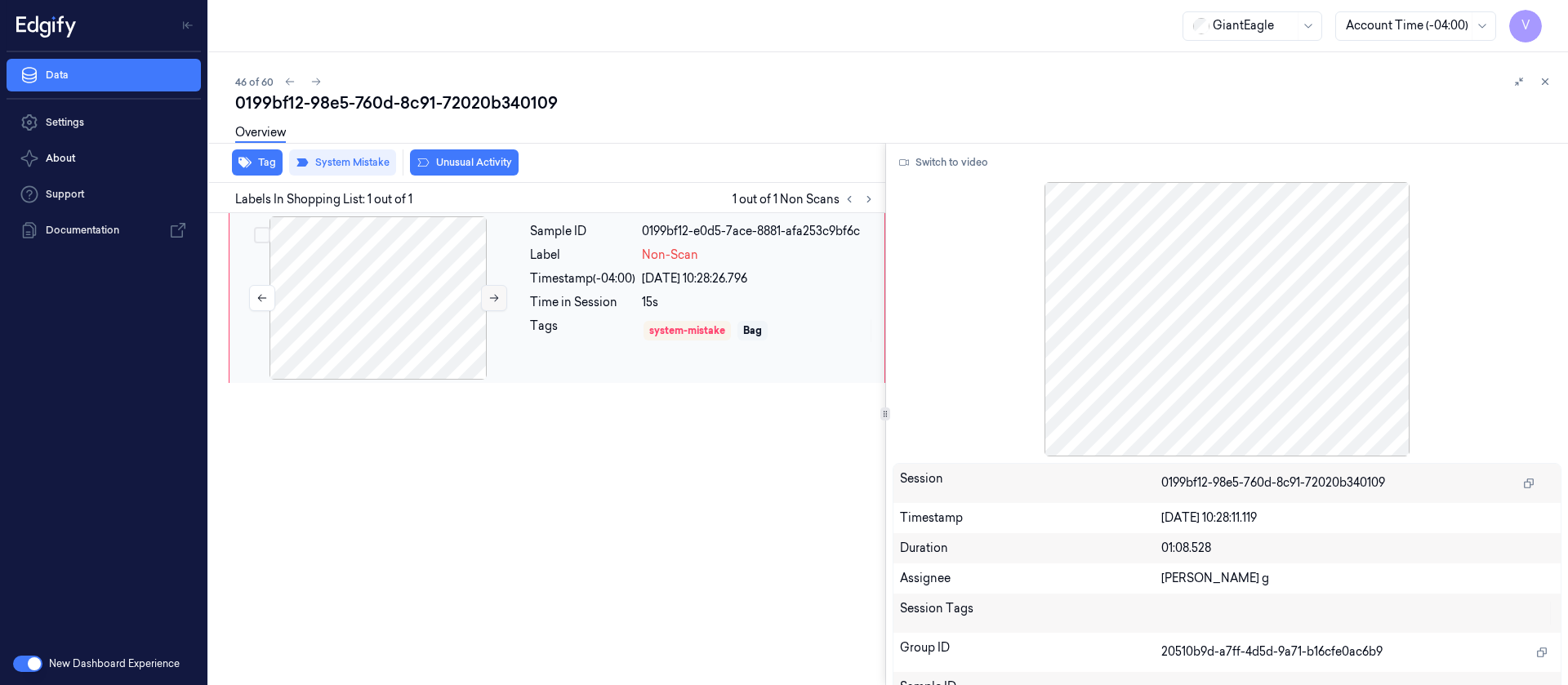
click at [498, 295] on icon at bounding box center [494, 298] width 11 height 11
click at [637, 58] on div "46 of 60 0199bf12-98e5-760d-8c91-72020b340109 Overview Tag System Mistake Unusu…" at bounding box center [888, 369] width 1359 height 633
click at [312, 78] on icon at bounding box center [316, 81] width 11 height 11
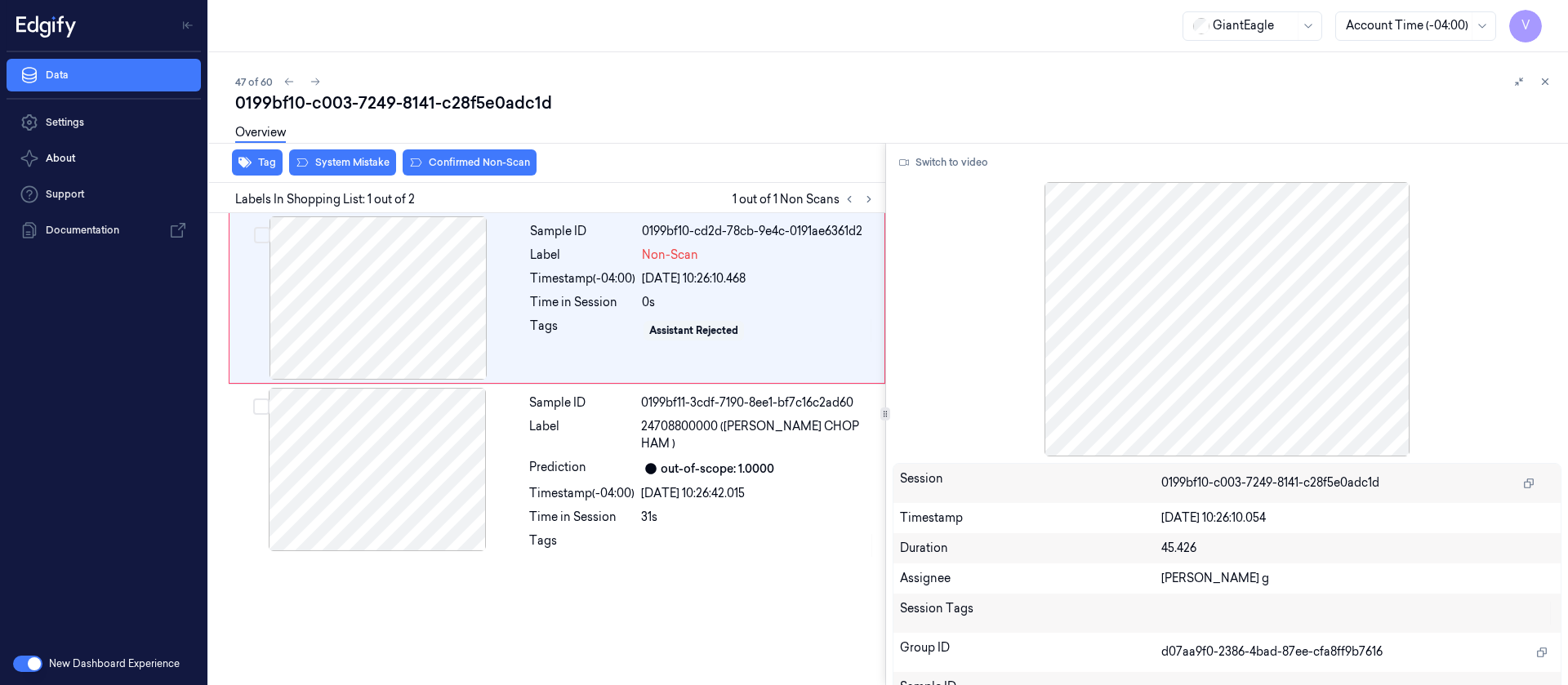
click at [786, 164] on div "Tag System Mistake Confirmed Non-Scan" at bounding box center [544, 163] width 683 height 40
click at [400, 304] on div at bounding box center [378, 298] width 291 height 164
click at [959, 162] on button "Switch to video" at bounding box center [944, 163] width 102 height 26
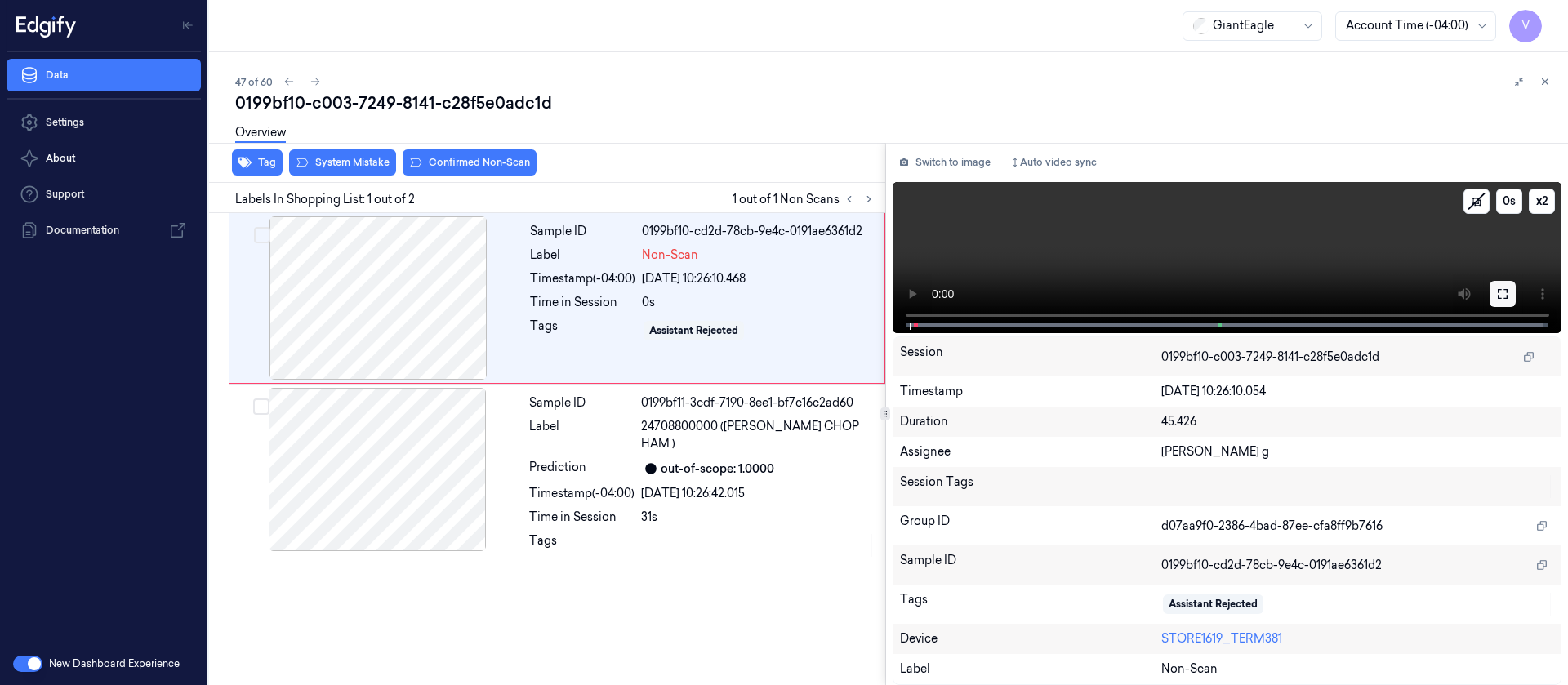
click at [1498, 292] on icon at bounding box center [1502, 294] width 10 height 10
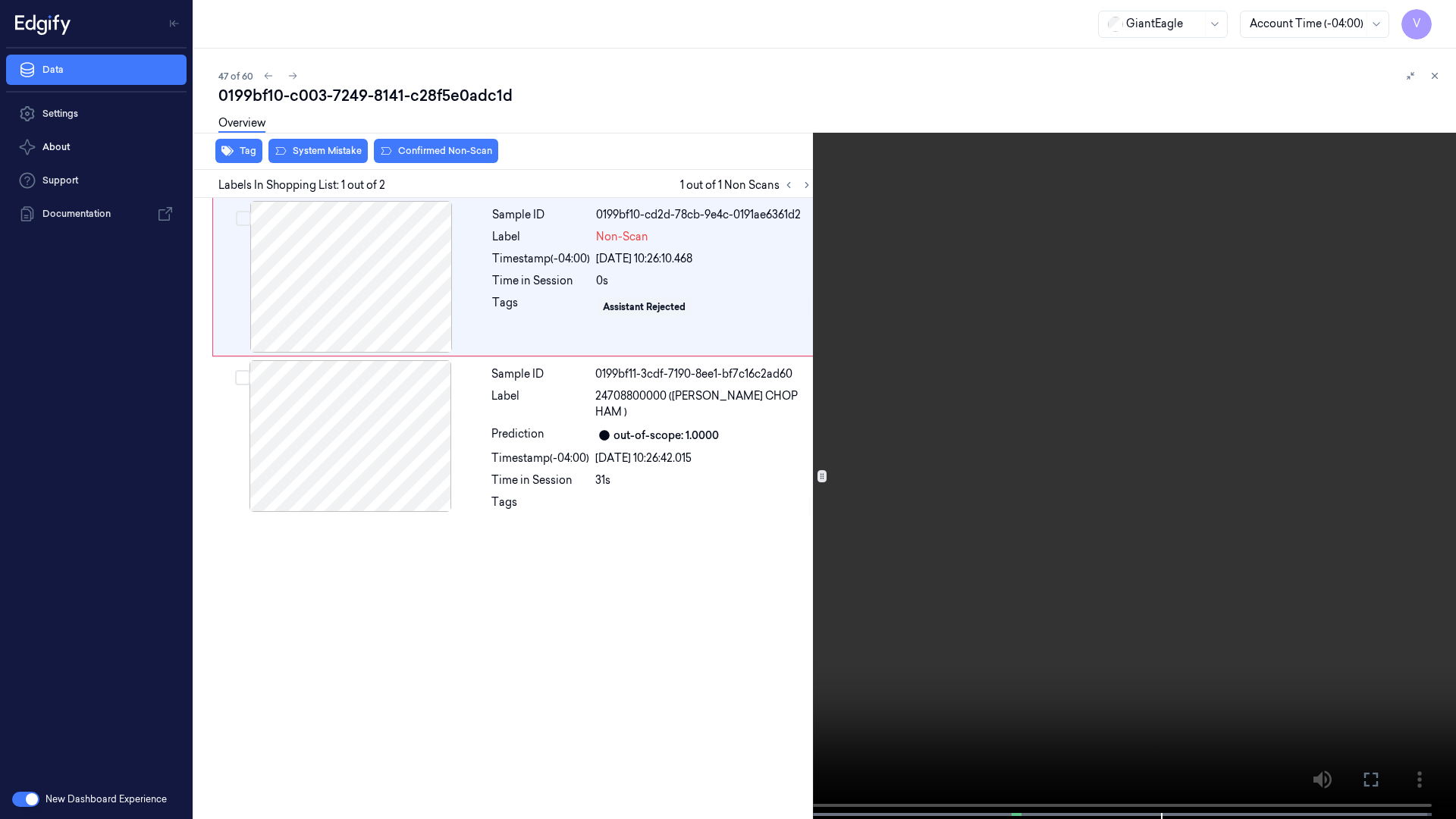
click at [0, 0] on button at bounding box center [0, 0] width 0 height 0
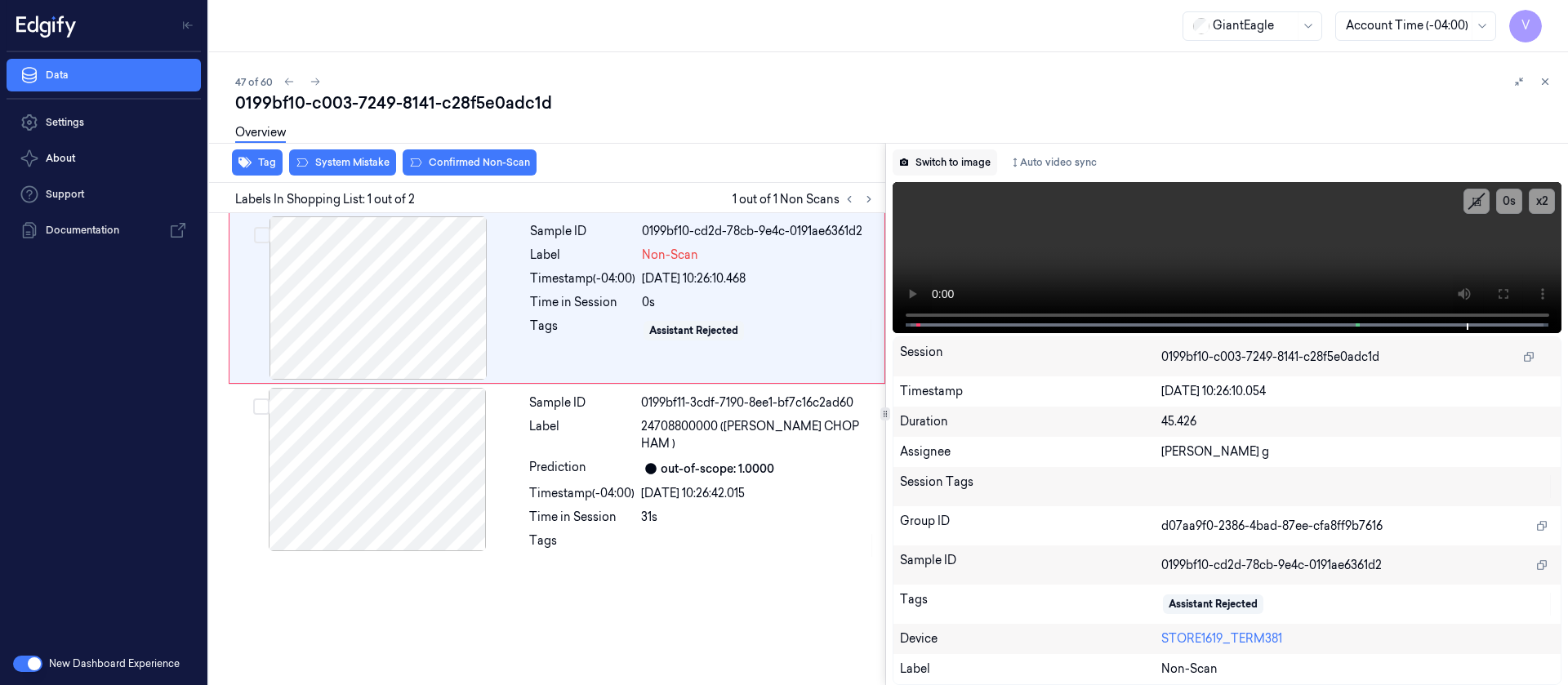
click at [938, 165] on button "Switch to image" at bounding box center [945, 163] width 104 height 26
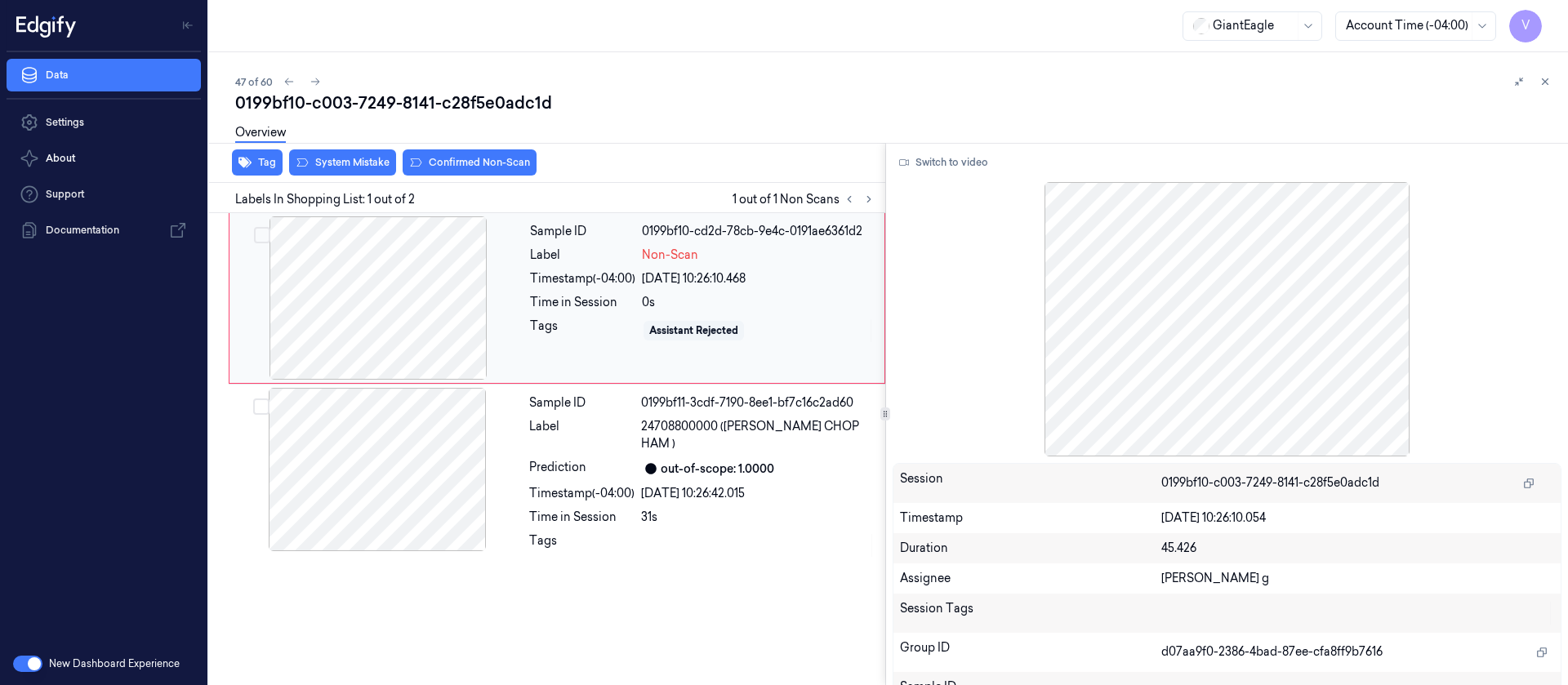
click at [424, 310] on div at bounding box center [378, 298] width 291 height 164
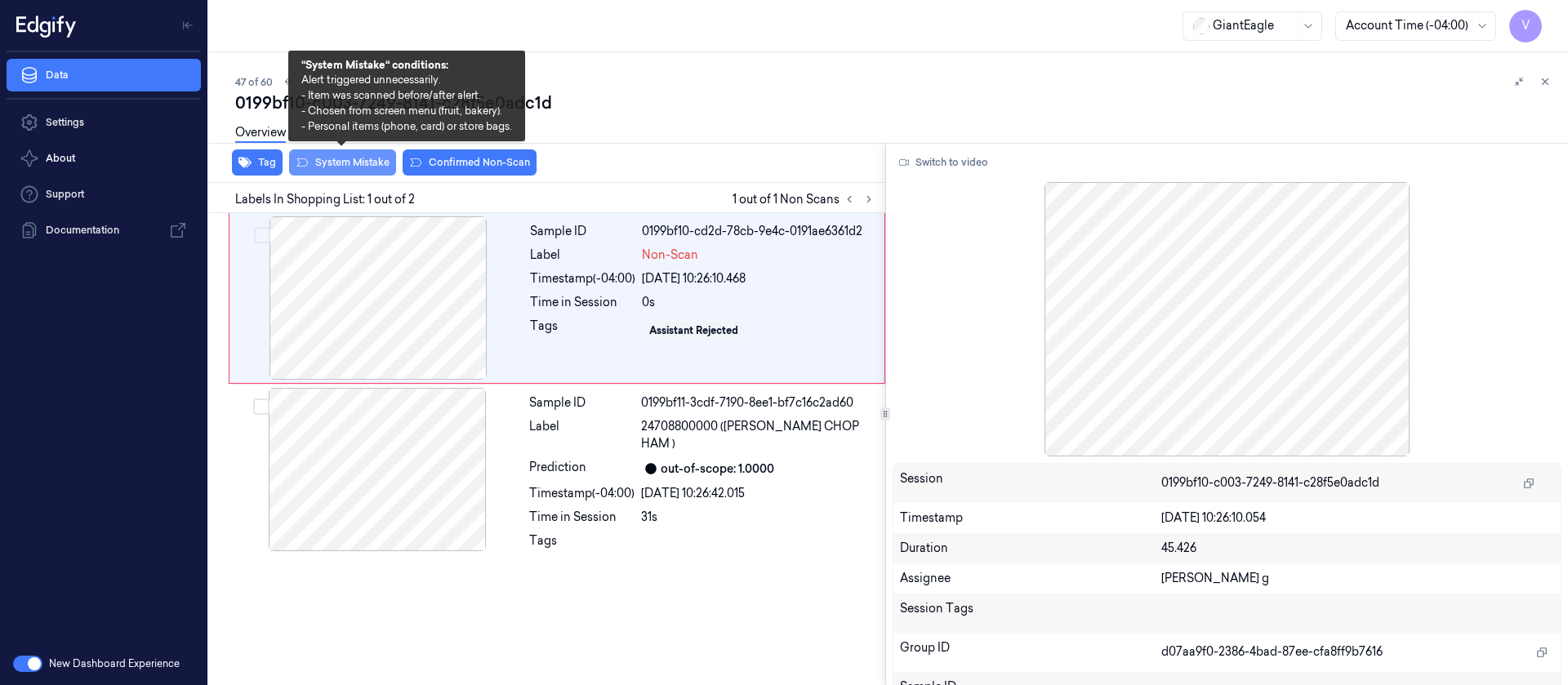
click at [357, 165] on button "System Mistake" at bounding box center [343, 163] width 107 height 26
click at [347, 171] on button "System Mistake" at bounding box center [343, 163] width 107 height 26
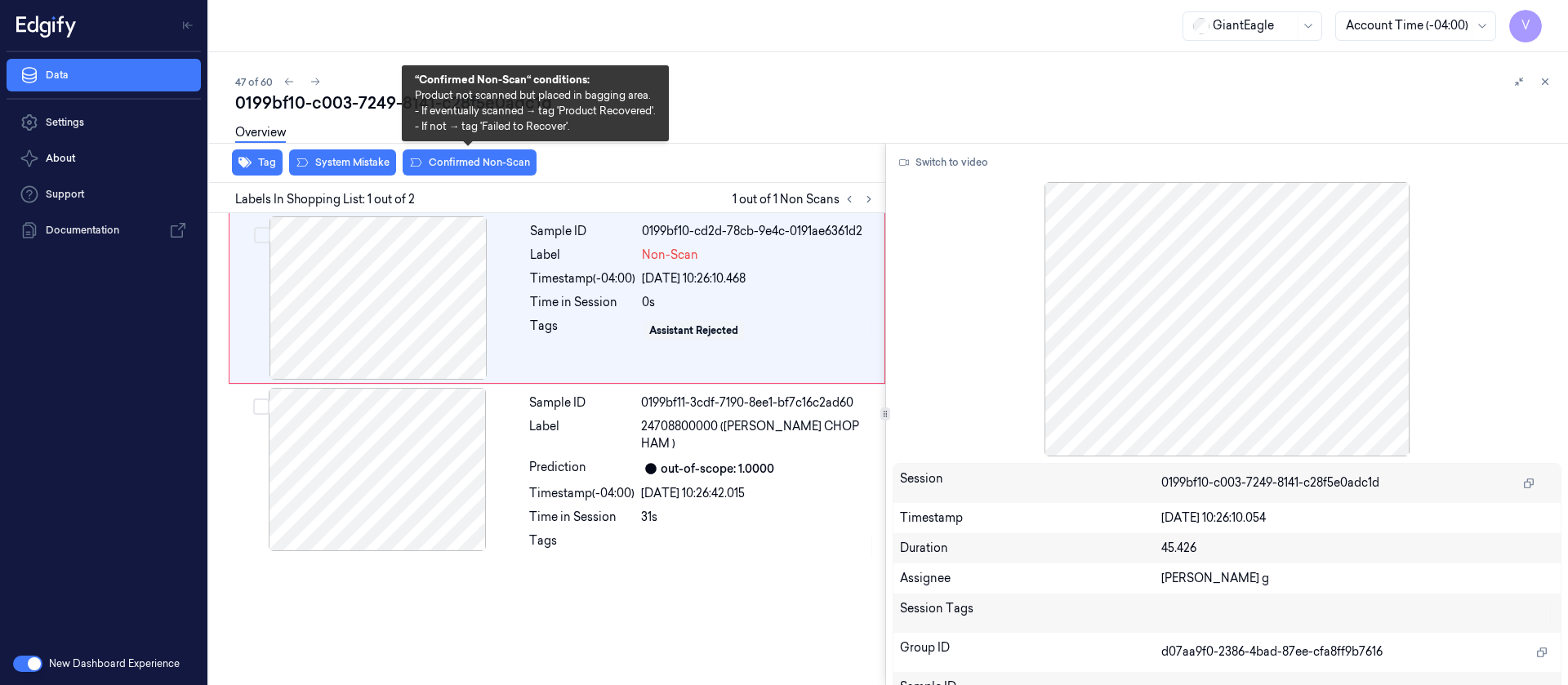
click at [447, 164] on button "Confirmed Non-Scan" at bounding box center [470, 163] width 134 height 26
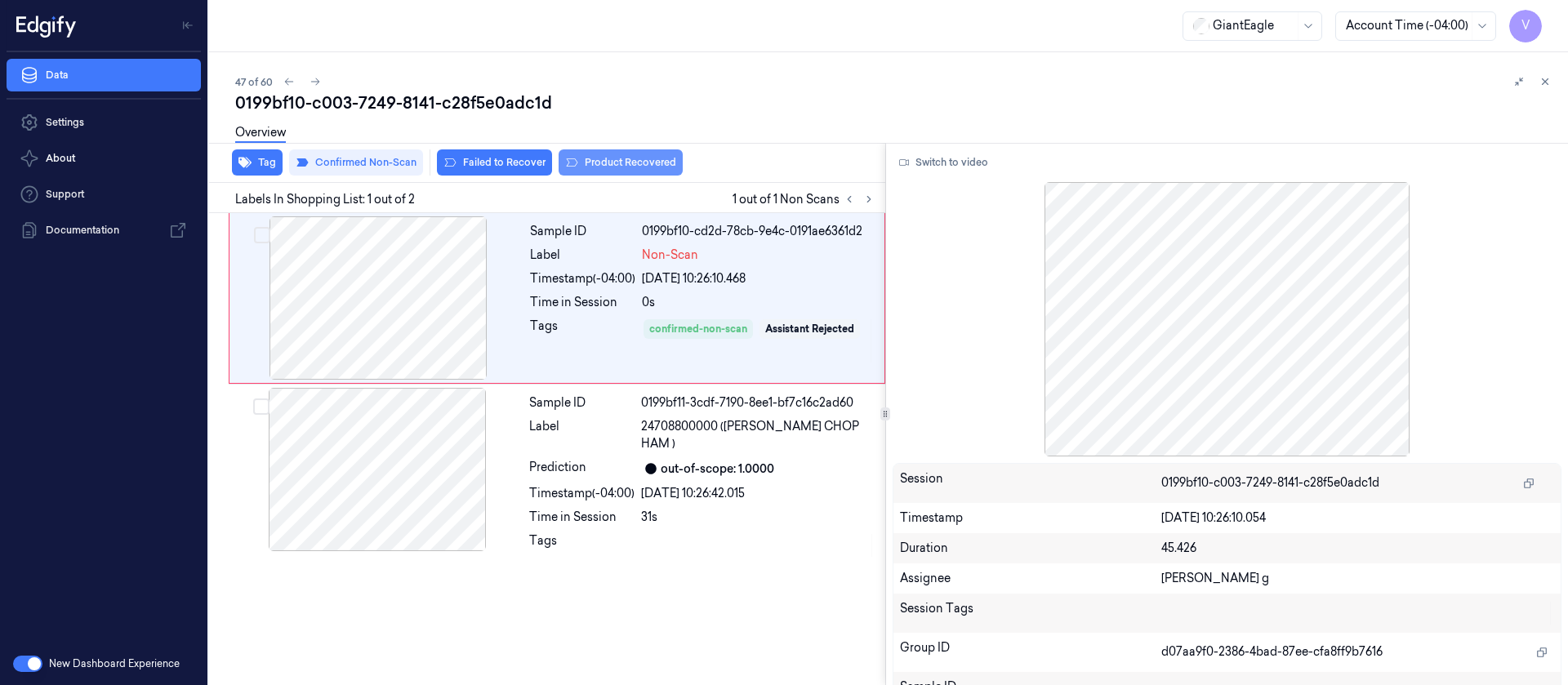
click at [613, 161] on button "Product Recovered" at bounding box center [620, 163] width 124 height 26
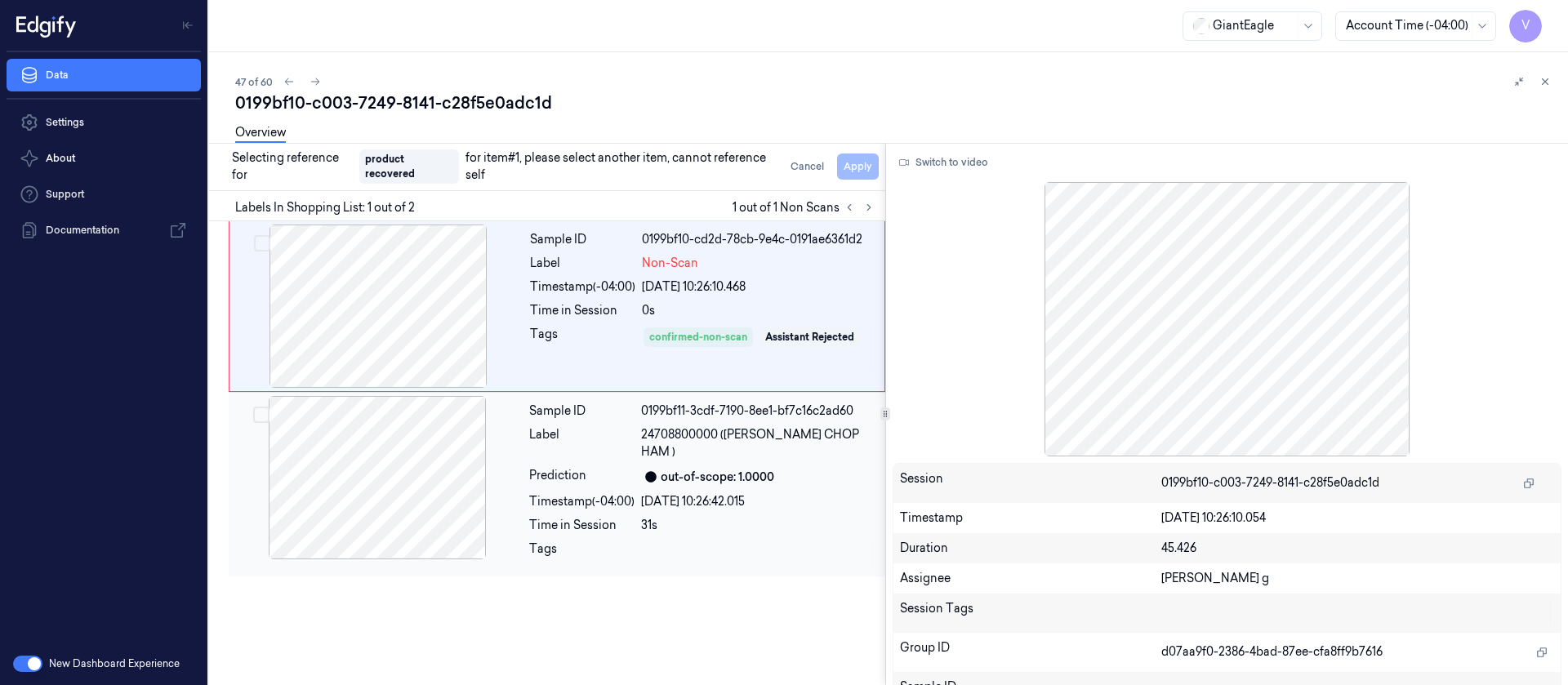
click at [348, 488] on div at bounding box center [377, 477] width 291 height 164
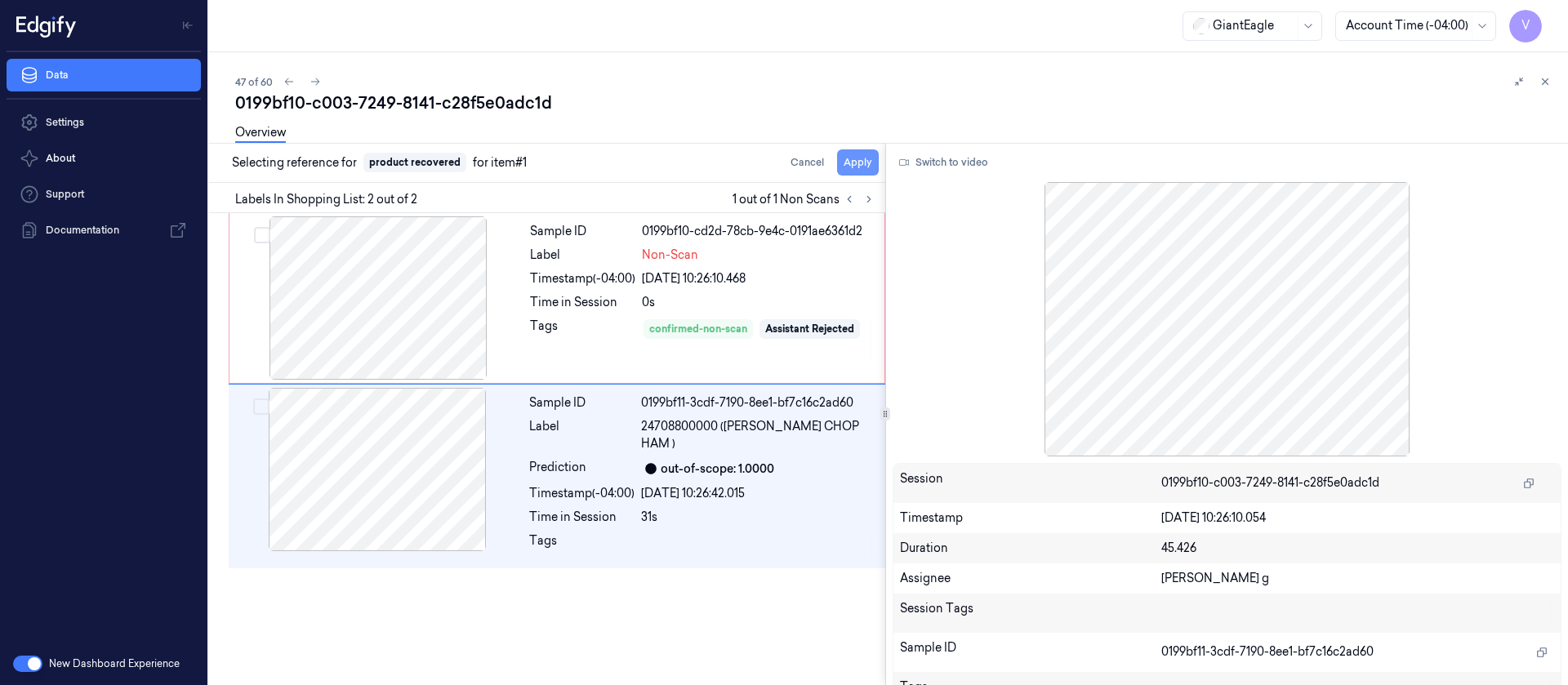
click at [853, 170] on button "Apply" at bounding box center [858, 163] width 42 height 26
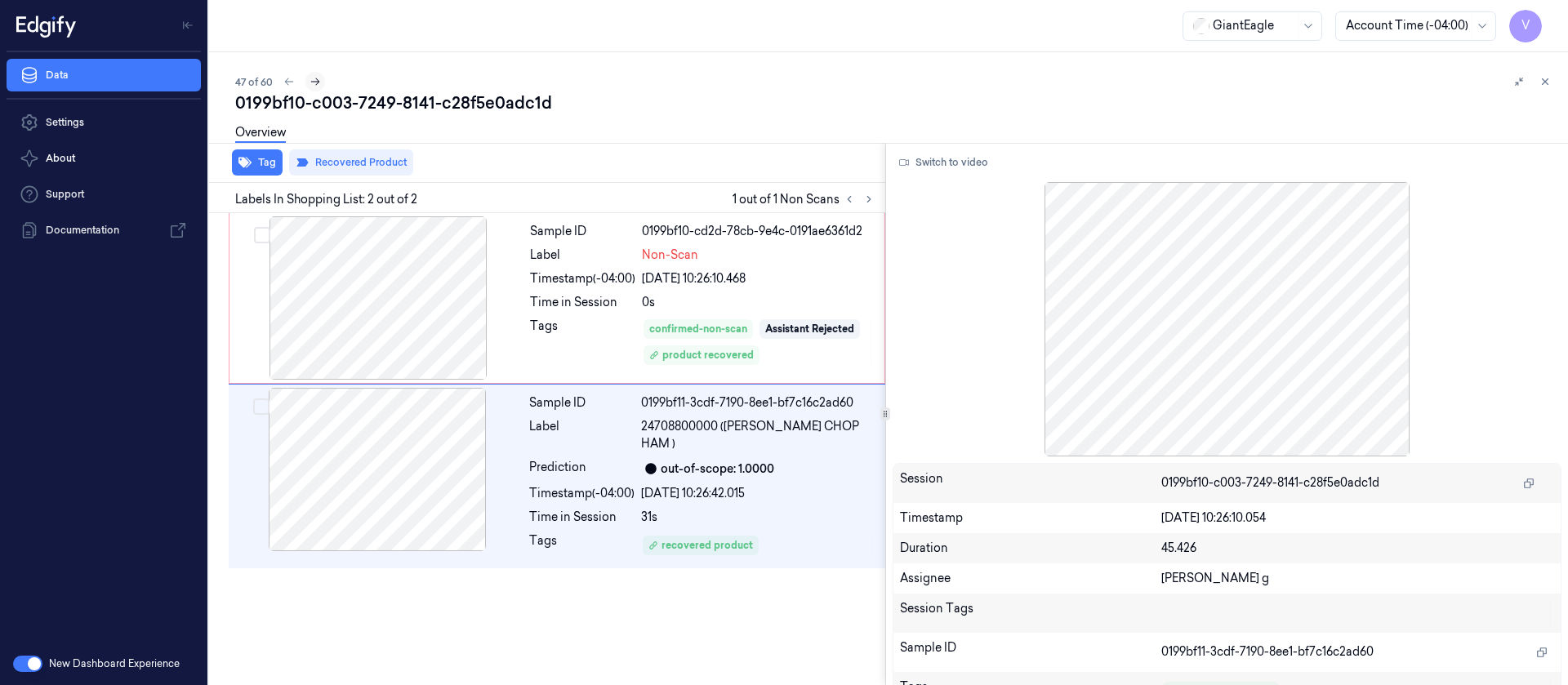
click at [319, 80] on icon at bounding box center [315, 81] width 11 height 11
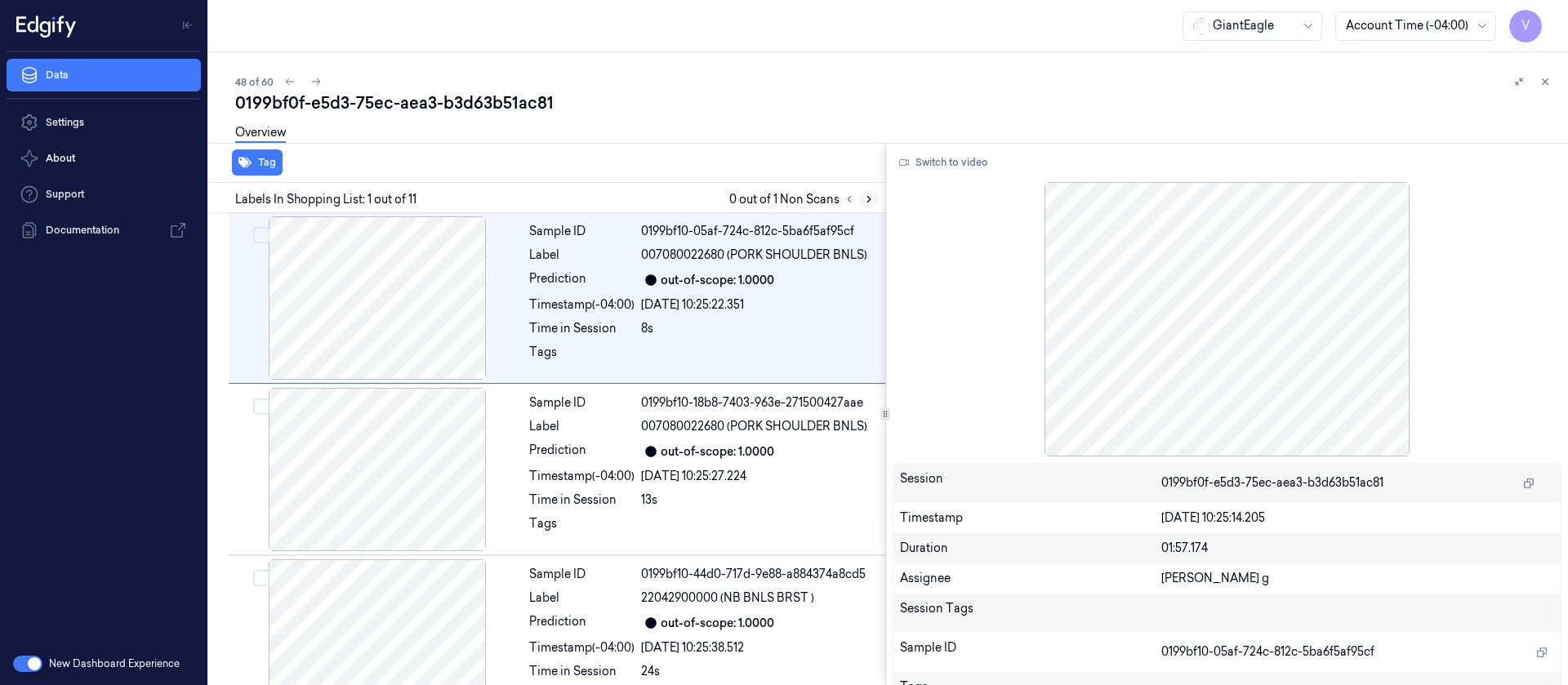
click at [870, 201] on icon at bounding box center [869, 199] width 11 height 11
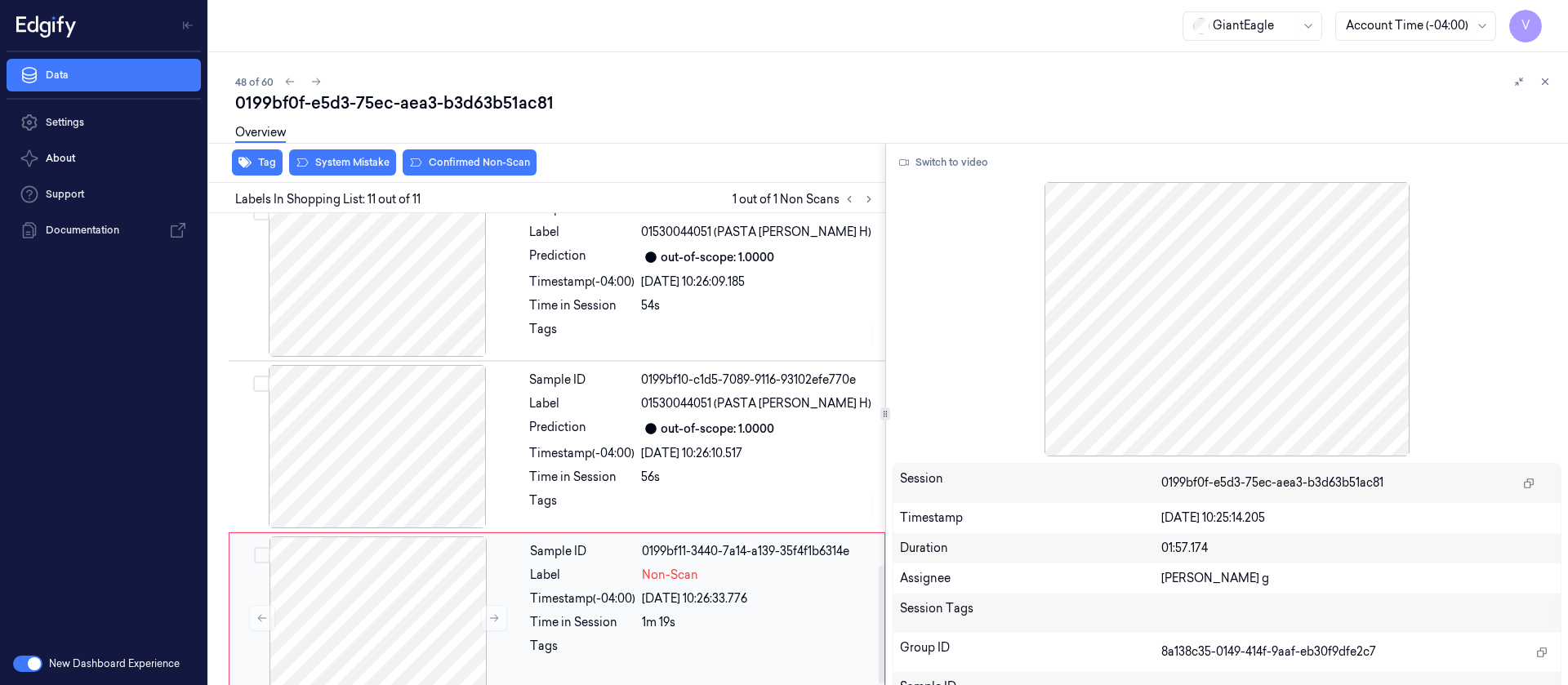
scroll to position [1419, 0]
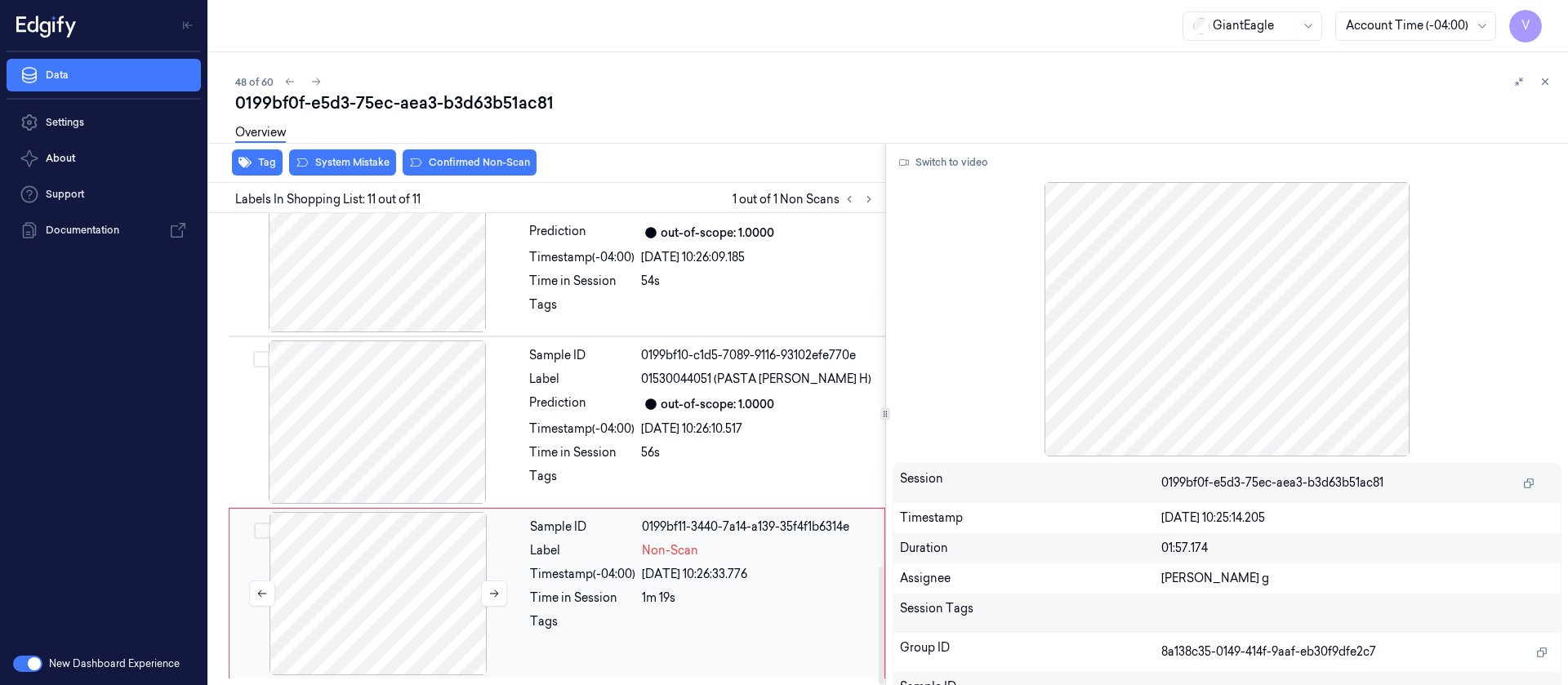
click at [375, 604] on div at bounding box center [378, 593] width 291 height 164
click at [382, 406] on div at bounding box center [377, 422] width 291 height 164
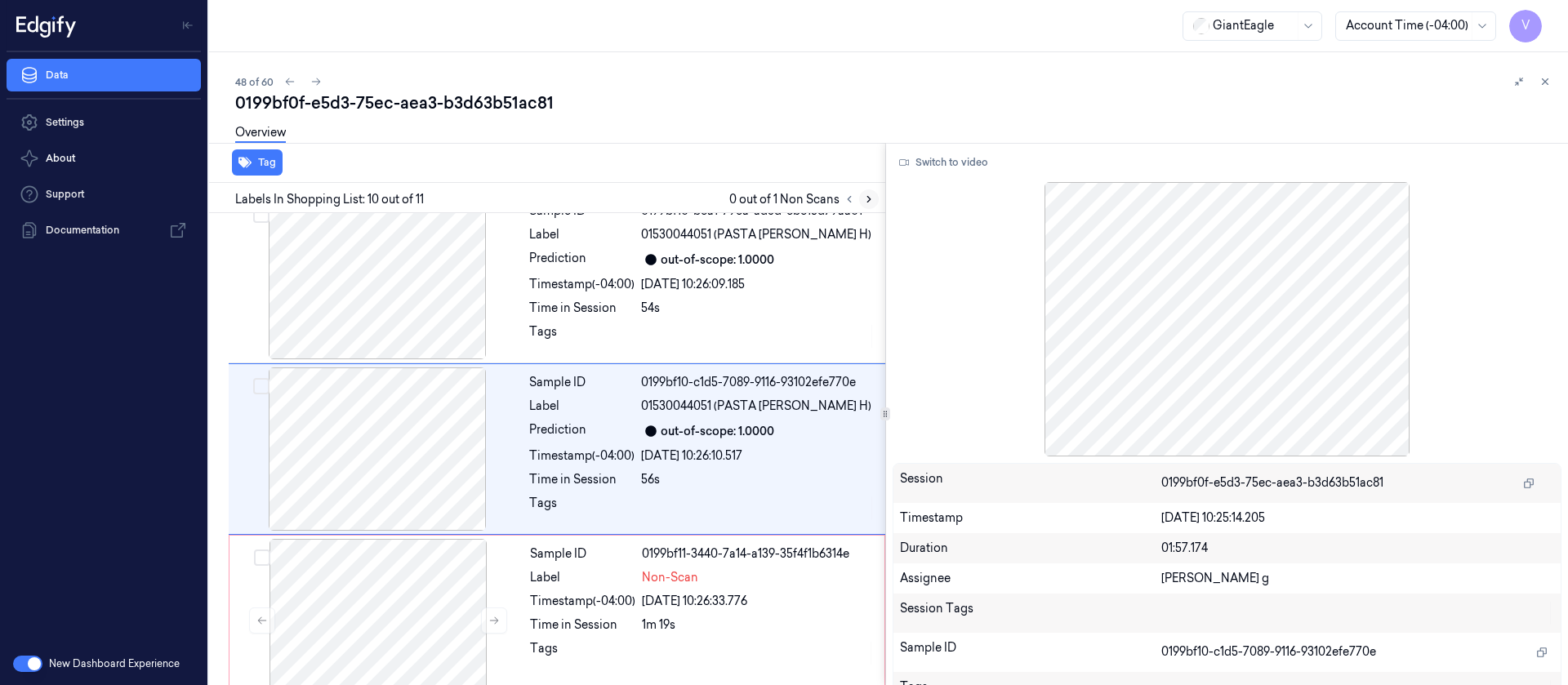
click at [876, 198] on button at bounding box center [868, 199] width 19 height 19
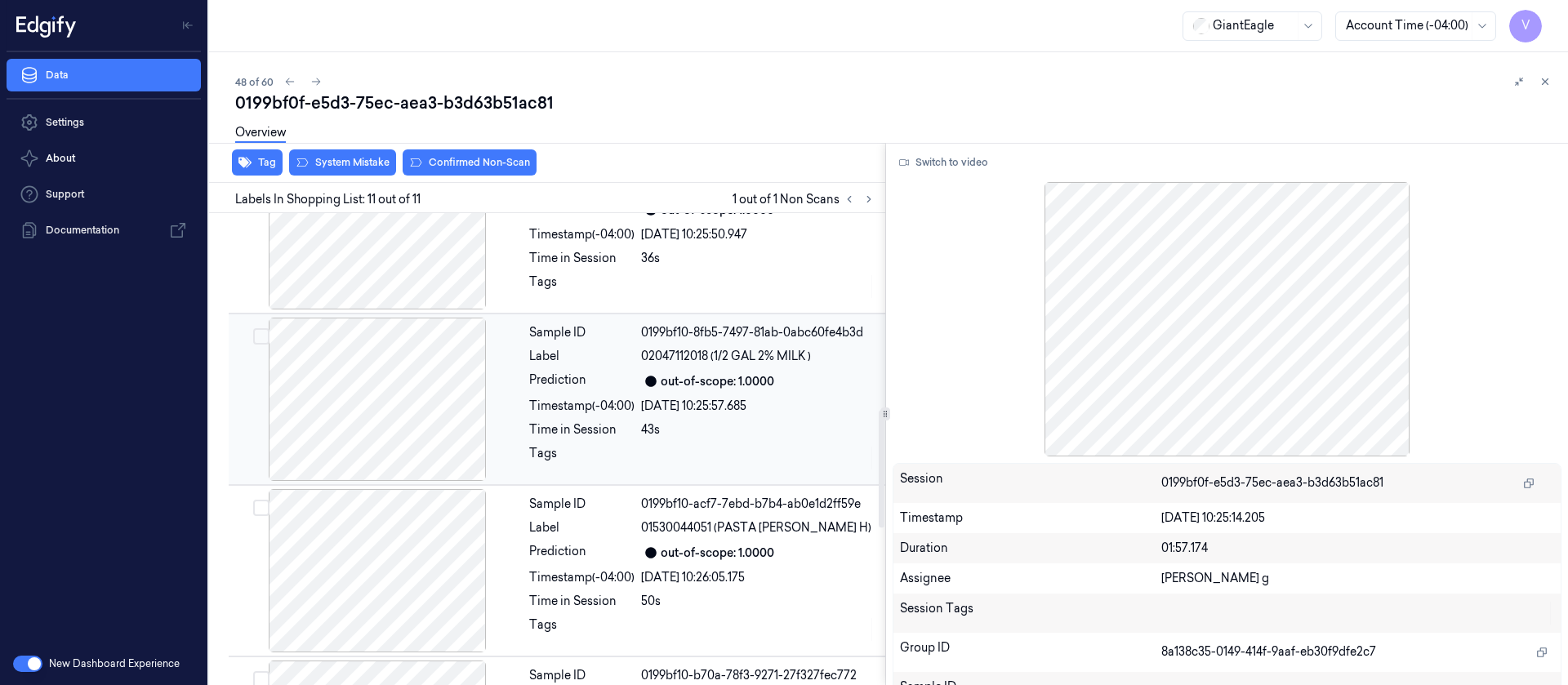
scroll to position [807, 0]
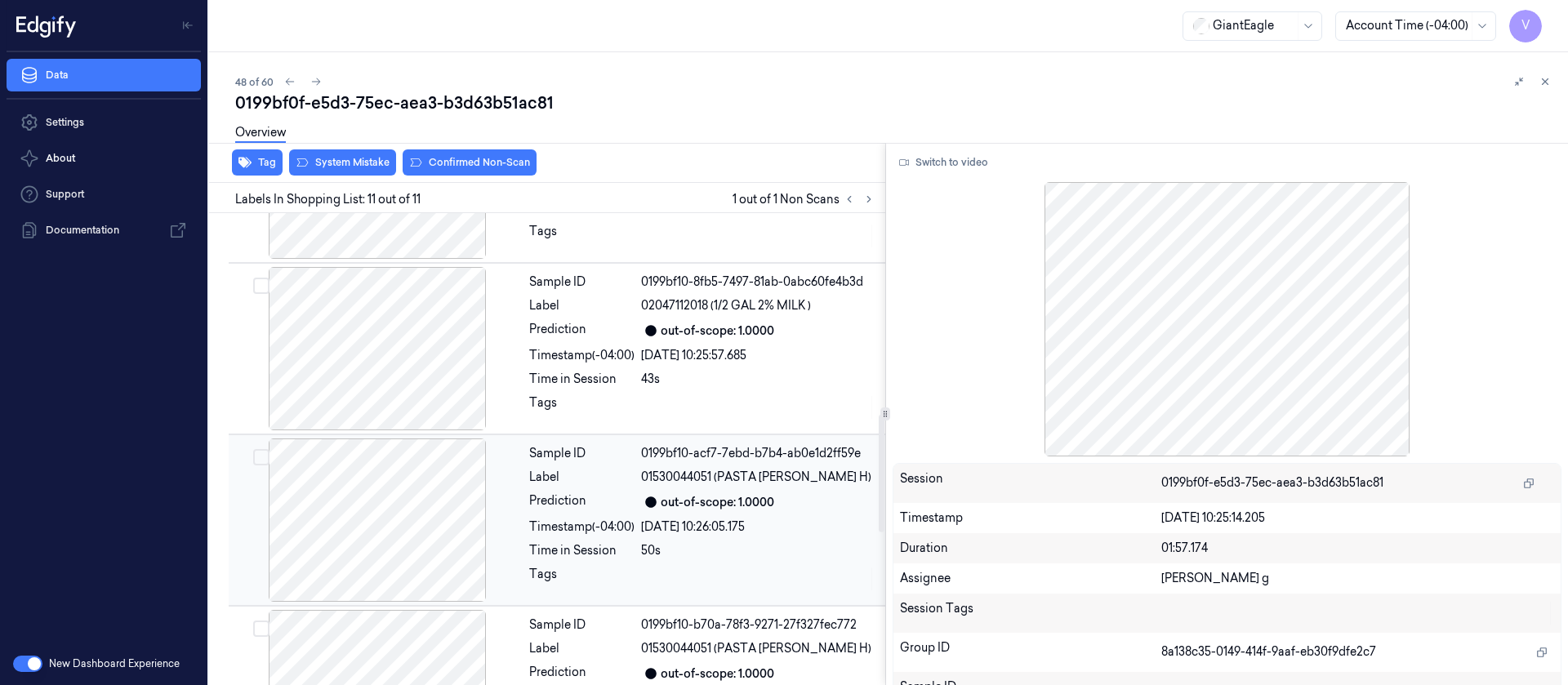
click at [578, 519] on div "Timestamp (-04:00)" at bounding box center [582, 527] width 105 height 18
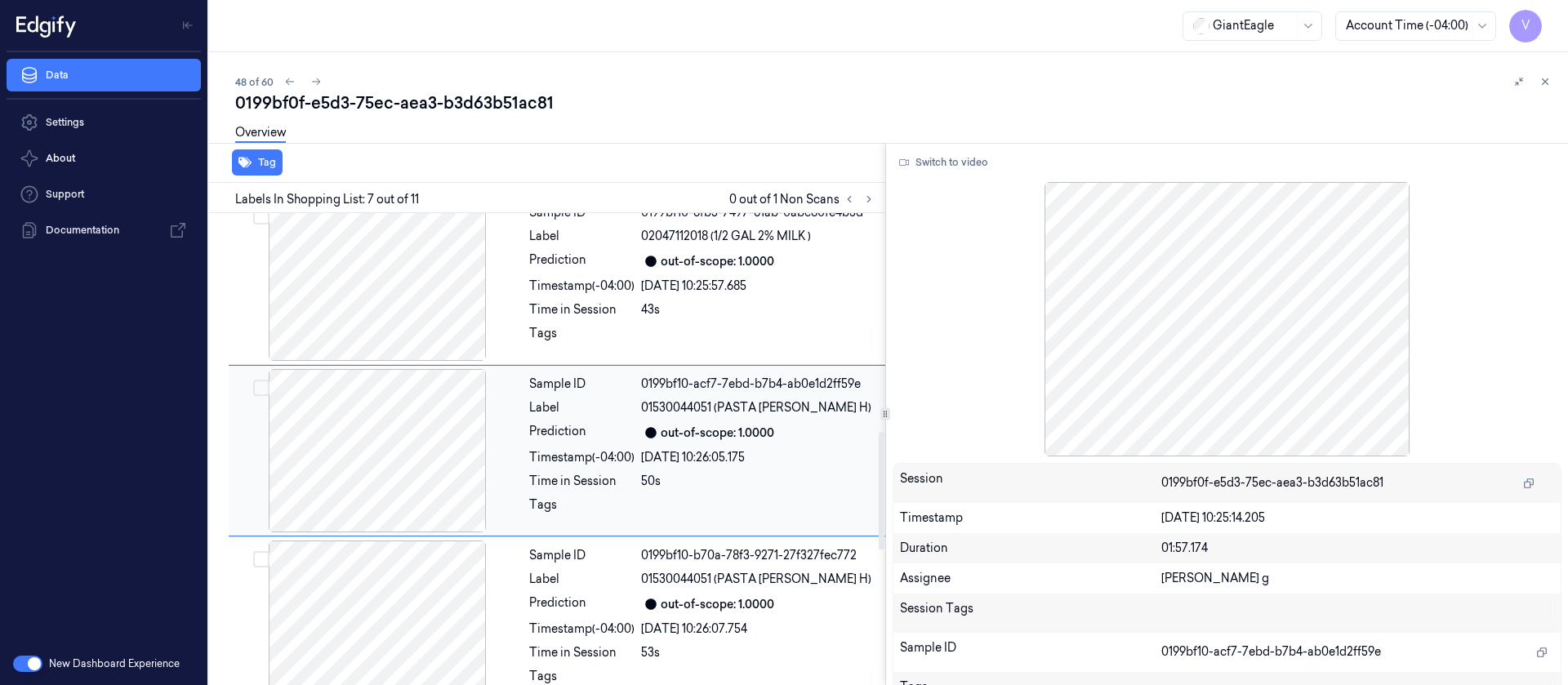
scroll to position [878, 0]
click at [933, 158] on button "Switch to video" at bounding box center [944, 163] width 102 height 26
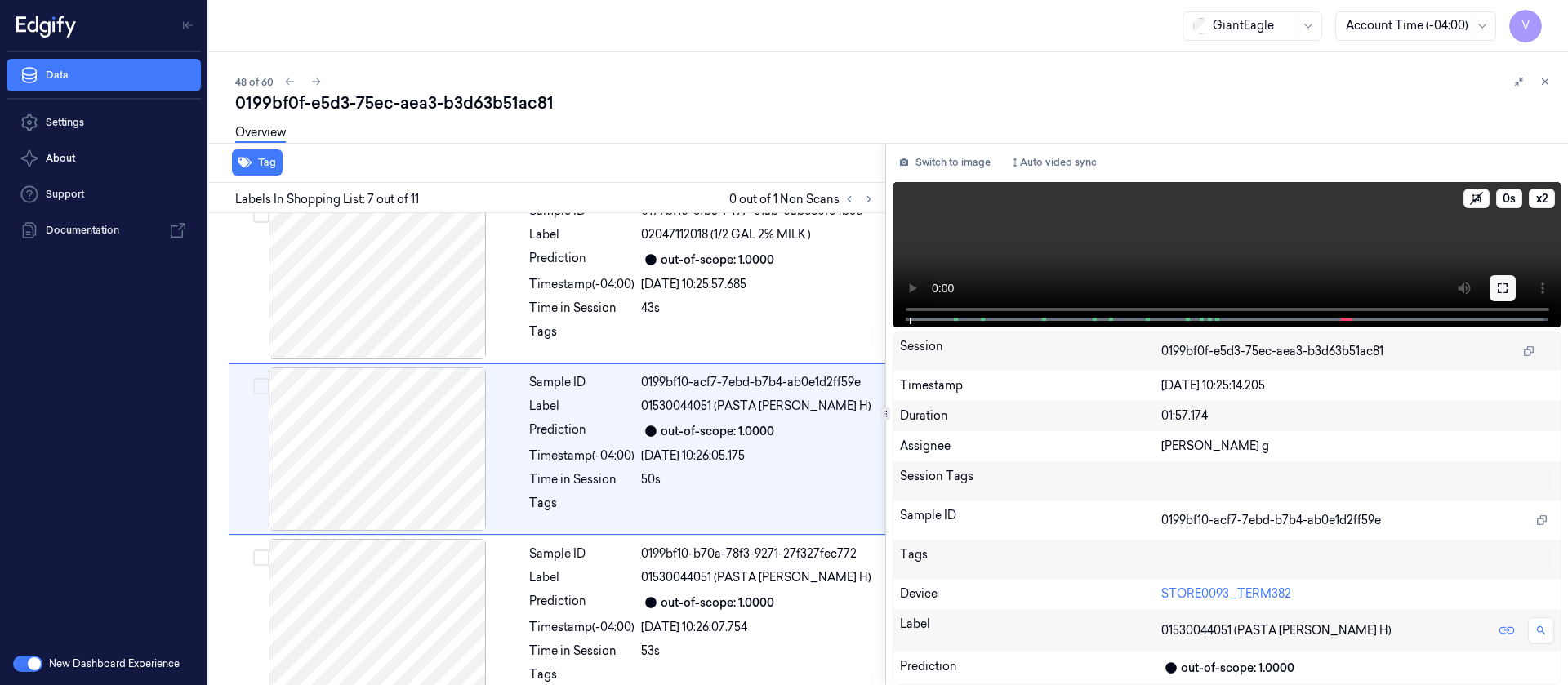
click at [1501, 284] on icon at bounding box center [1502, 288] width 13 height 13
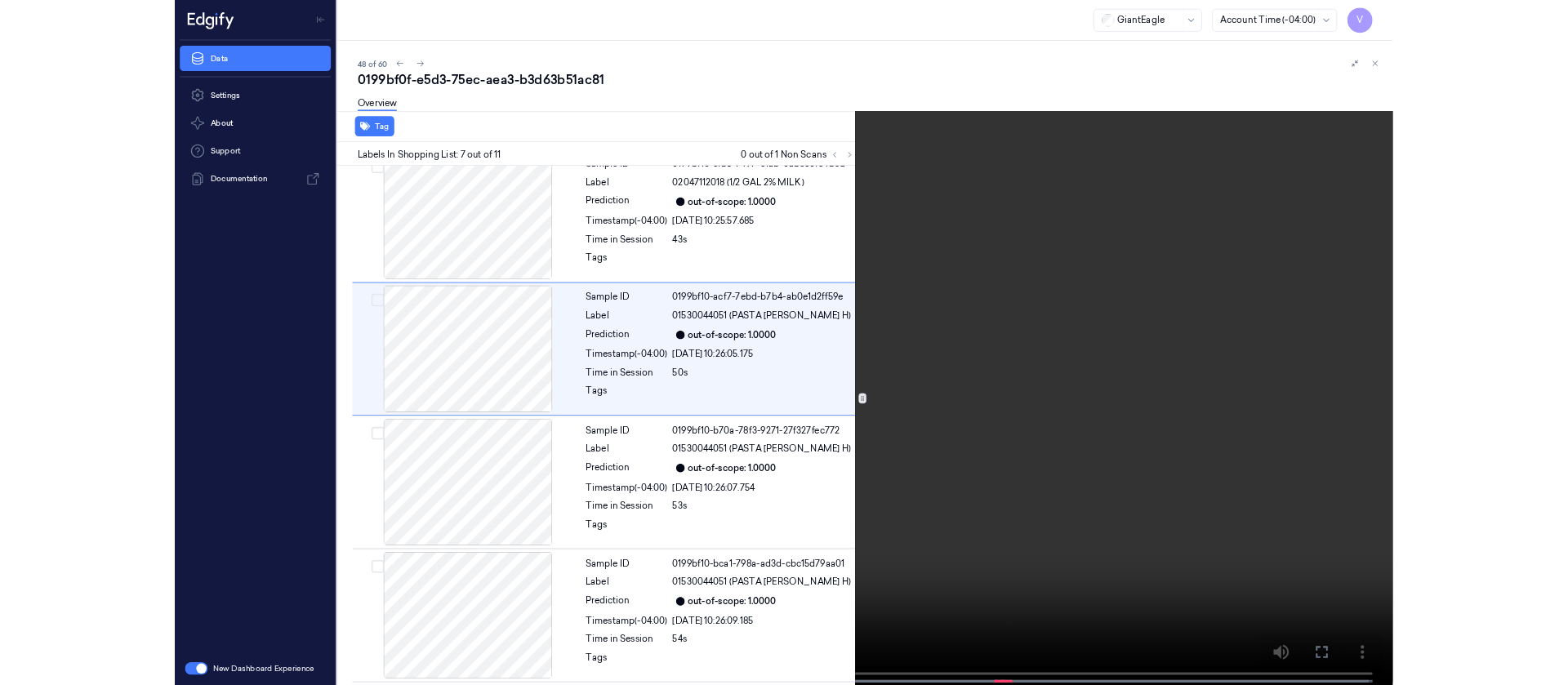
scroll to position [780, 0]
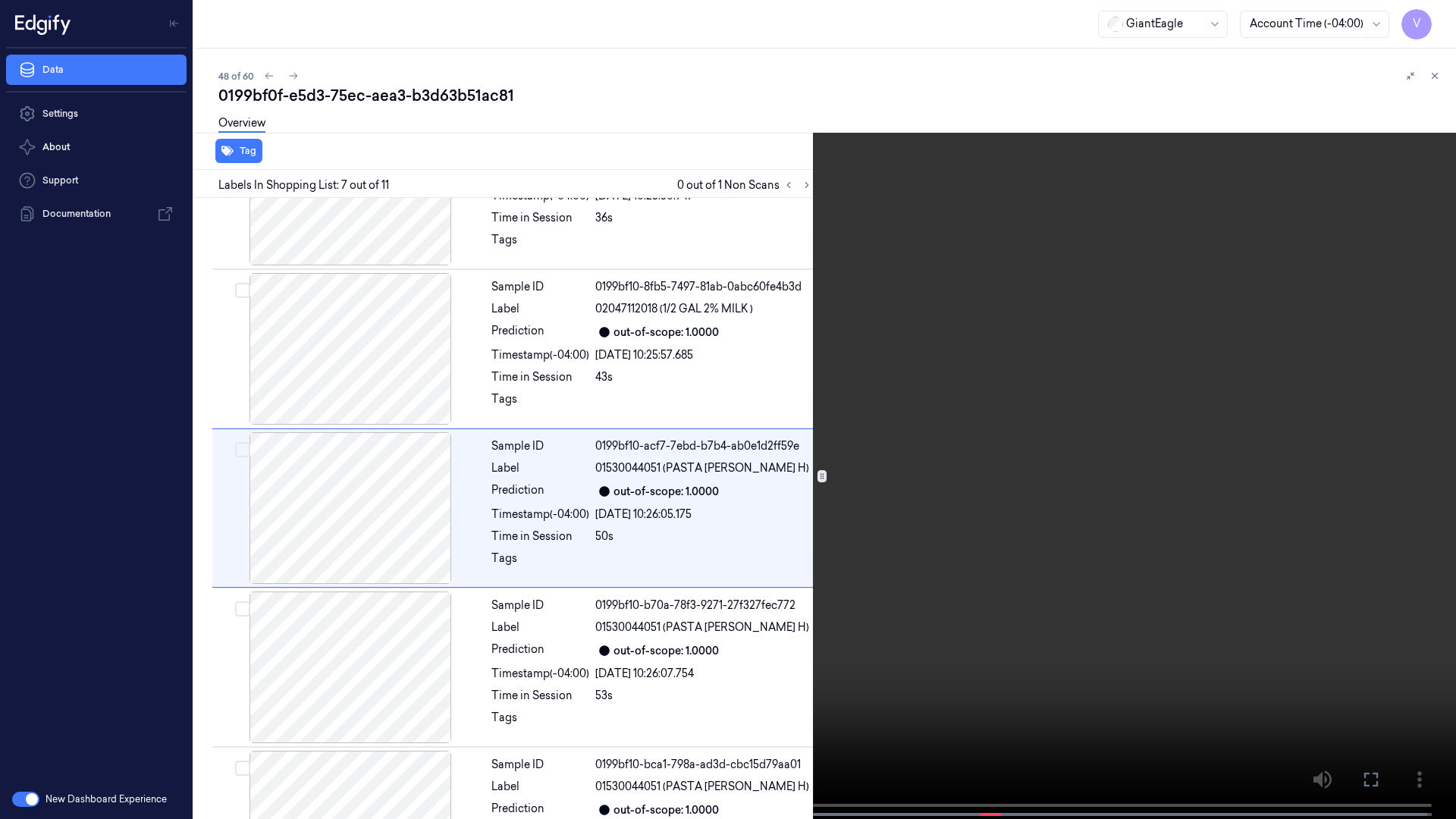
click at [641, 635] on span at bounding box center [641, 814] width 3 height 8
click at [0, 0] on icon at bounding box center [0, 0] width 0 height 0
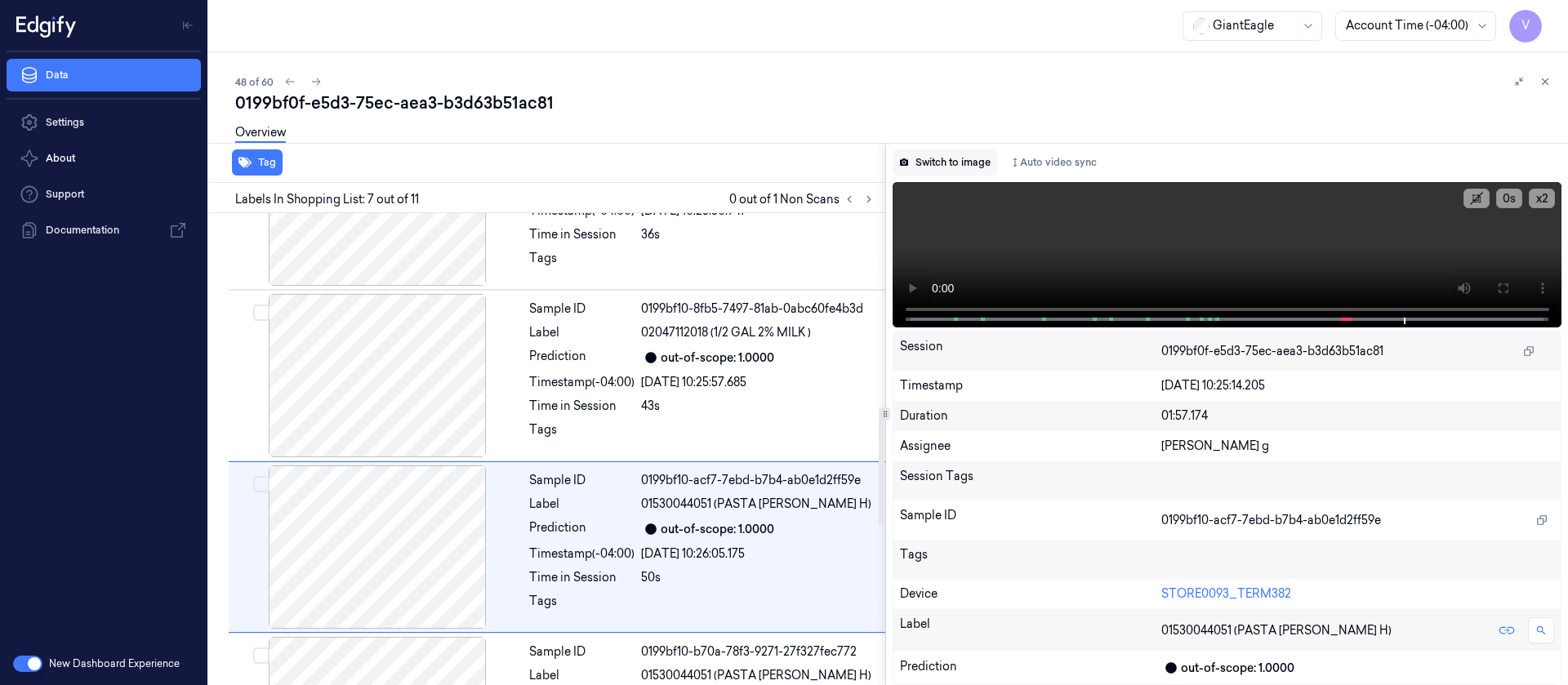
click at [925, 161] on button "Switch to image" at bounding box center [945, 163] width 104 height 26
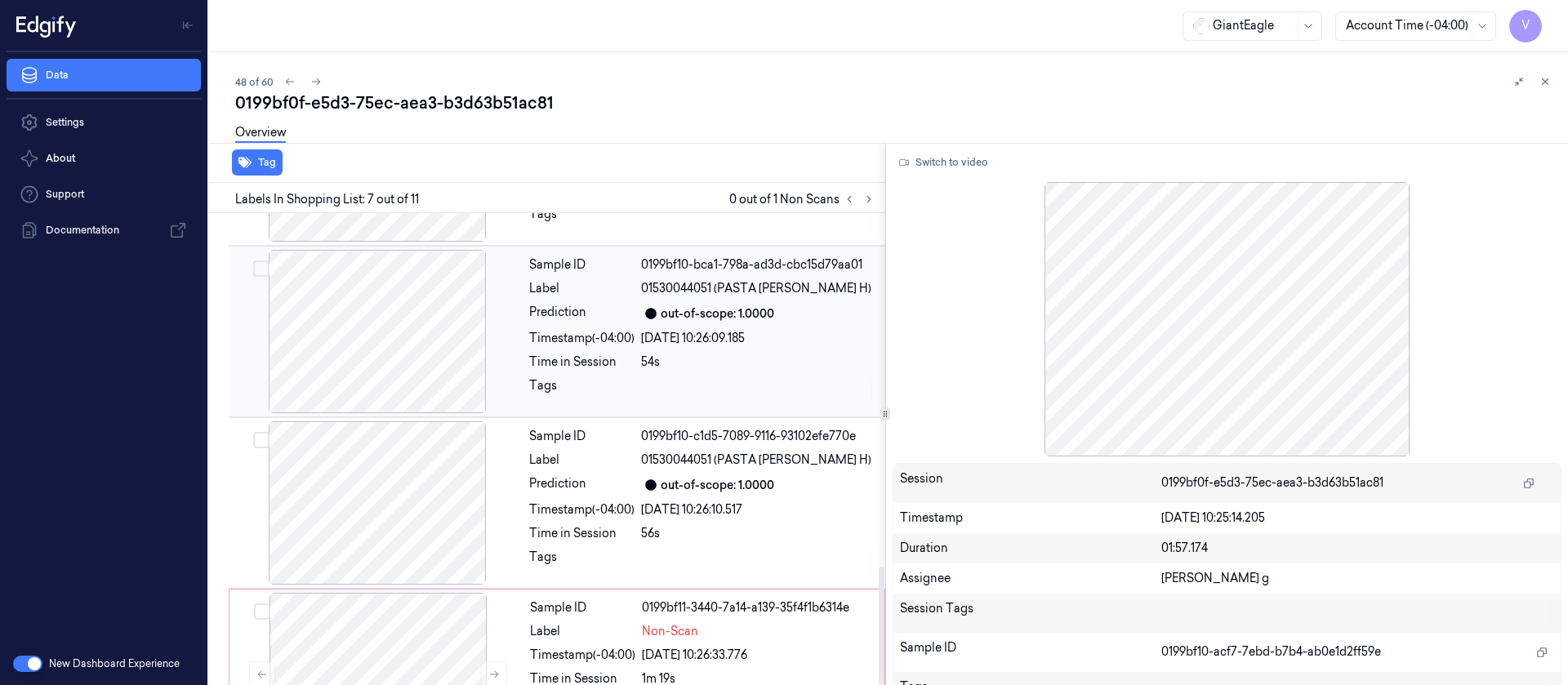
scroll to position [1419, 0]
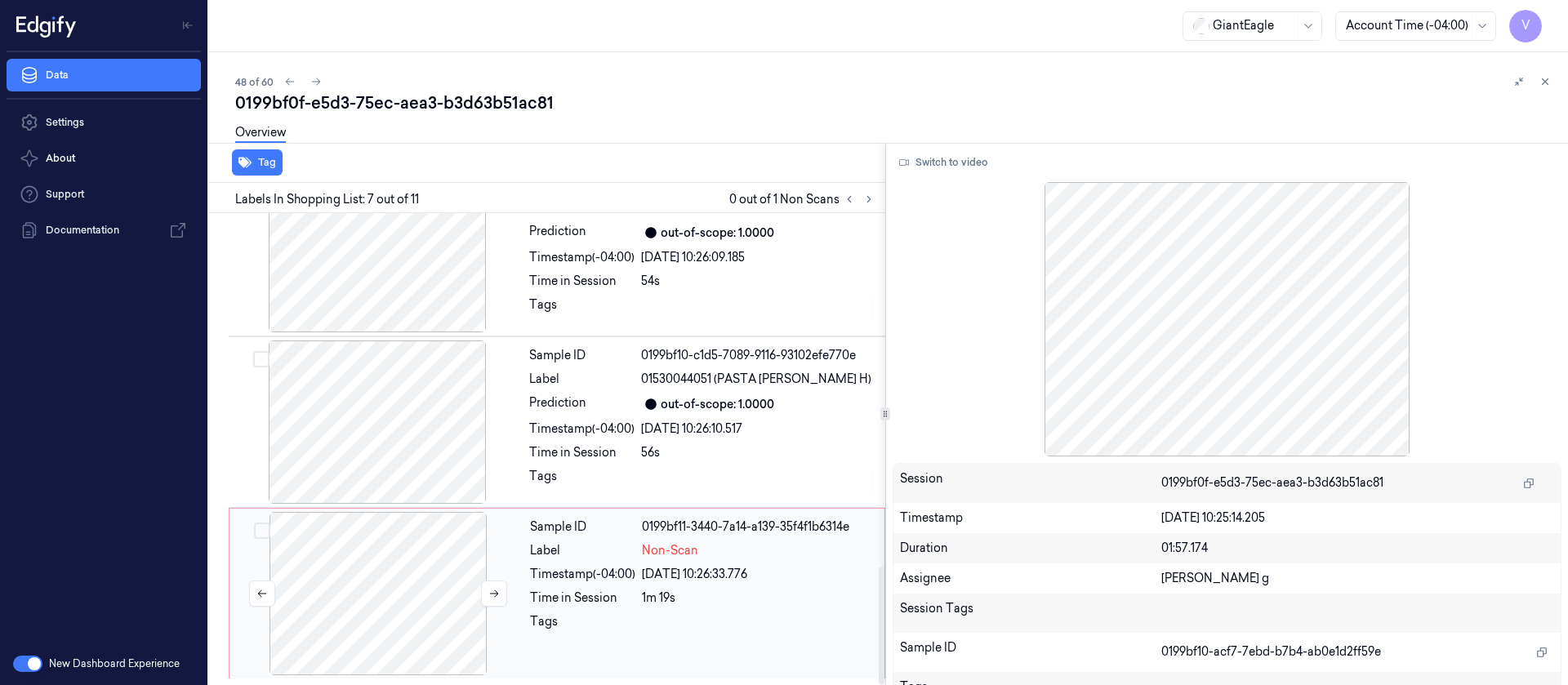
click at [391, 580] on div at bounding box center [378, 593] width 291 height 164
click at [375, 157] on button "System Mistake" at bounding box center [343, 163] width 107 height 26
click at [462, 170] on button "Unusual Activity" at bounding box center [463, 163] width 108 height 26
click at [801, 92] on div "0199bf0f-e5d3-75ec-aea3-b3d63b51ac81" at bounding box center [895, 103] width 1320 height 23
click at [321, 83] on icon at bounding box center [316, 81] width 11 height 11
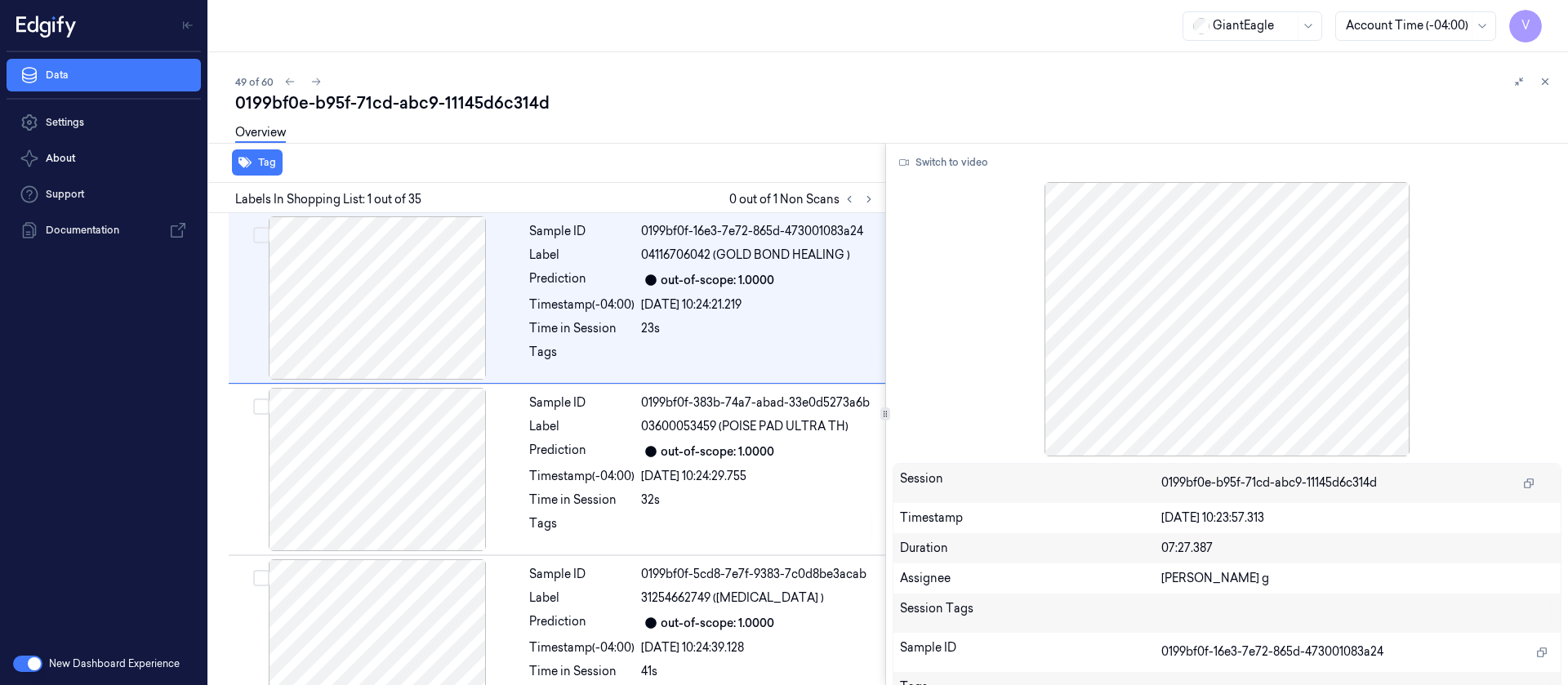
click at [691, 116] on div "Overview" at bounding box center [895, 135] width 1320 height 42
click at [864, 198] on icon at bounding box center [869, 199] width 11 height 11
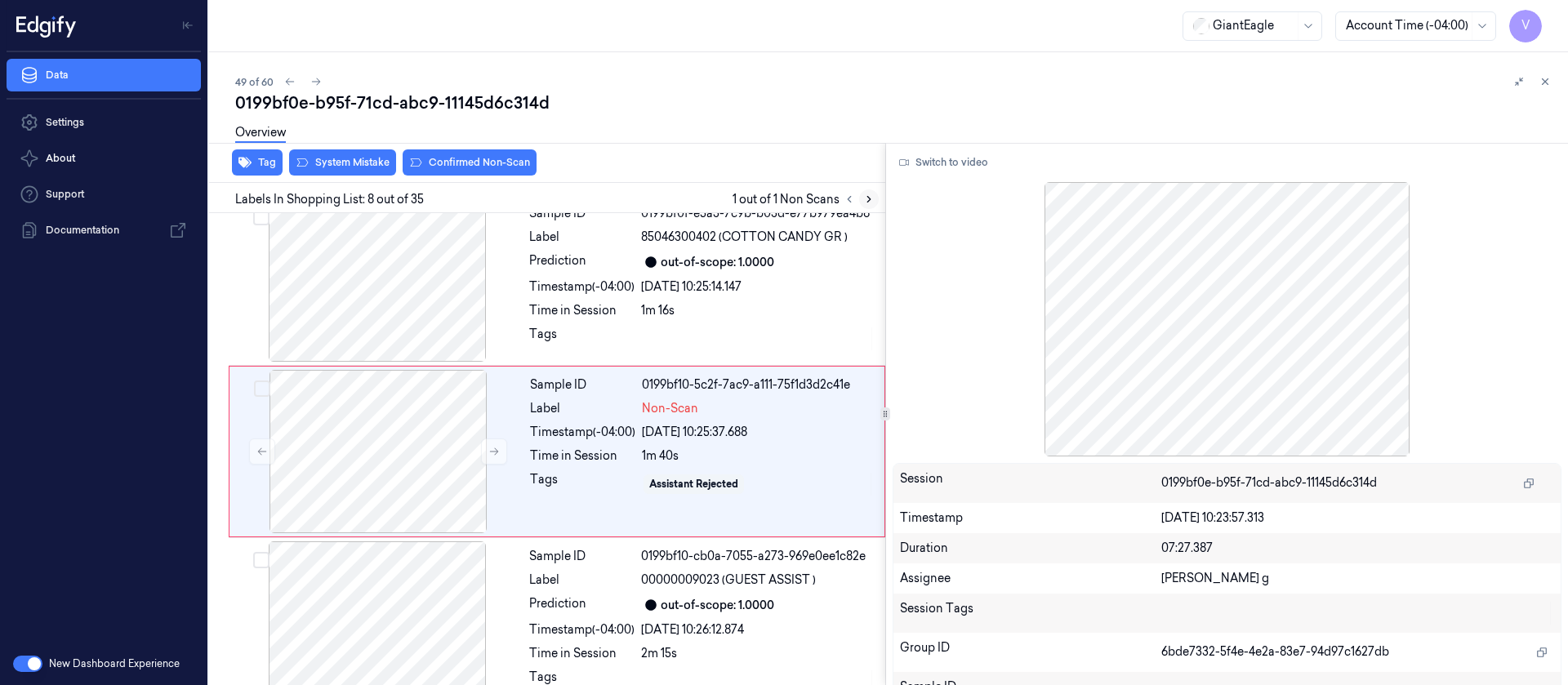
scroll to position [1049, 0]
click at [386, 314] on div at bounding box center [377, 277] width 291 height 164
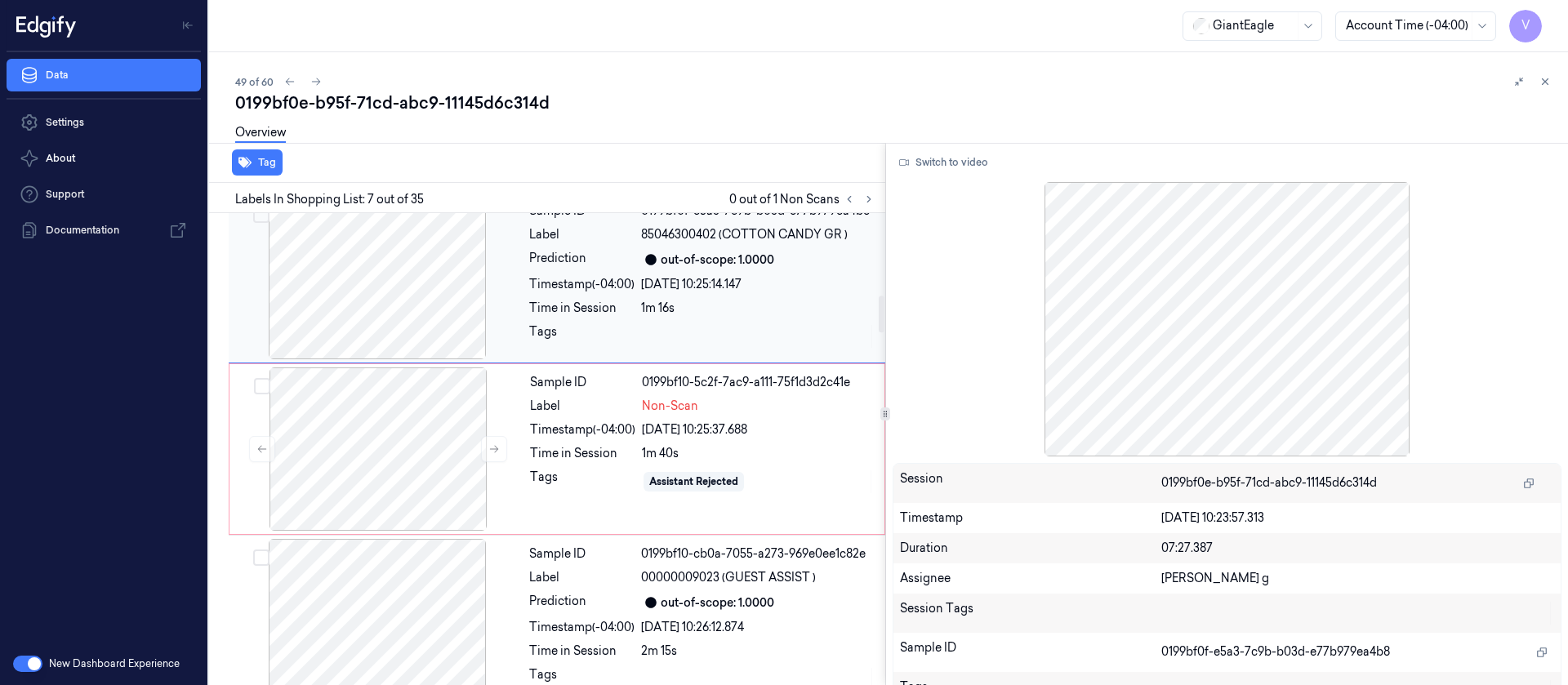
scroll to position [878, 0]
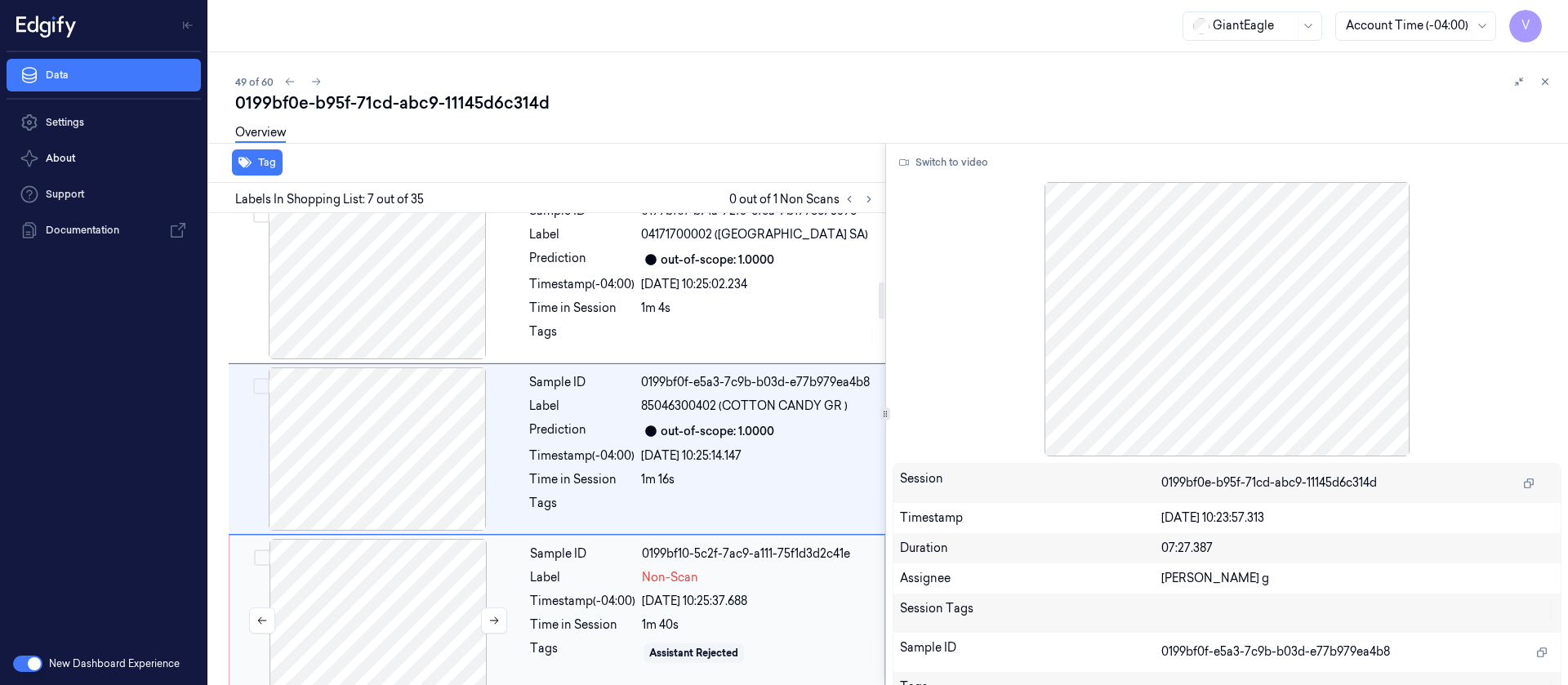
click at [398, 623] on div at bounding box center [378, 620] width 291 height 164
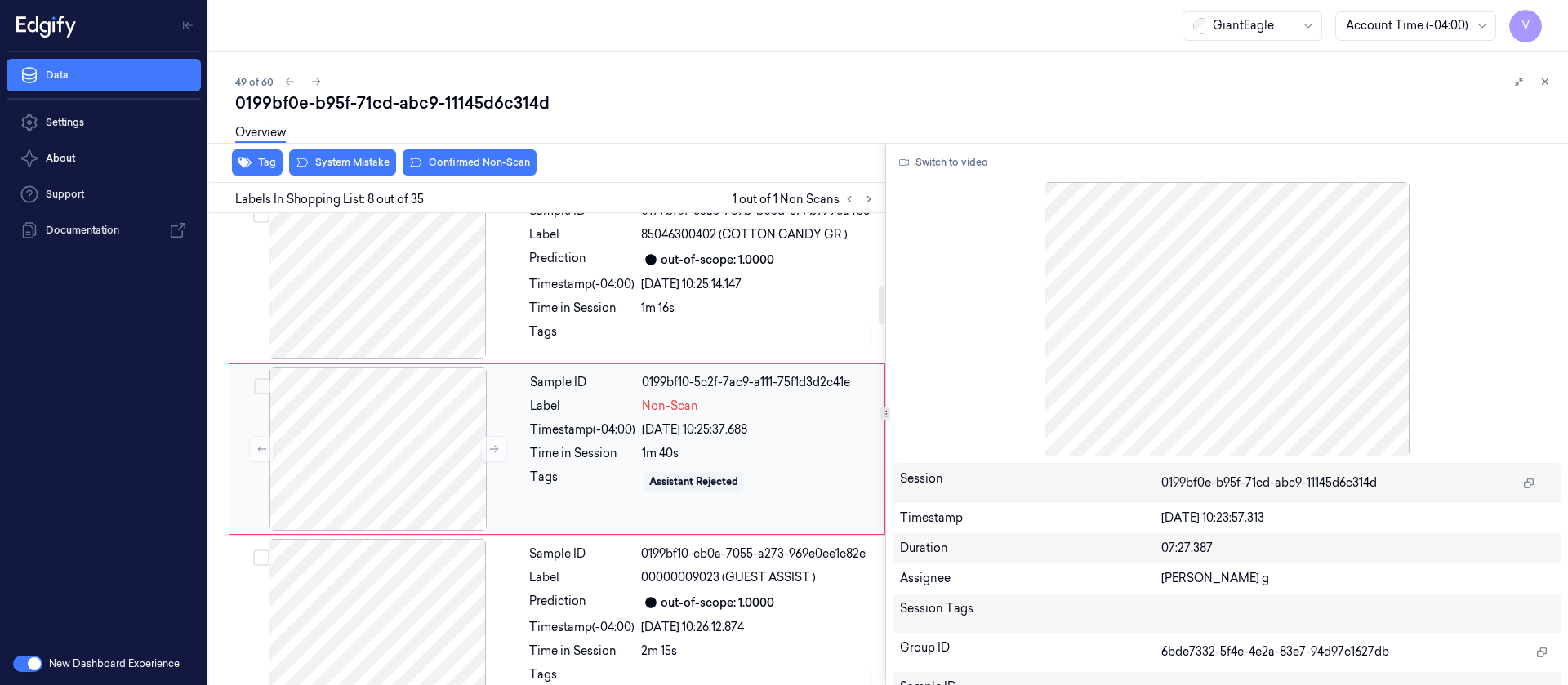
scroll to position [804, 0]
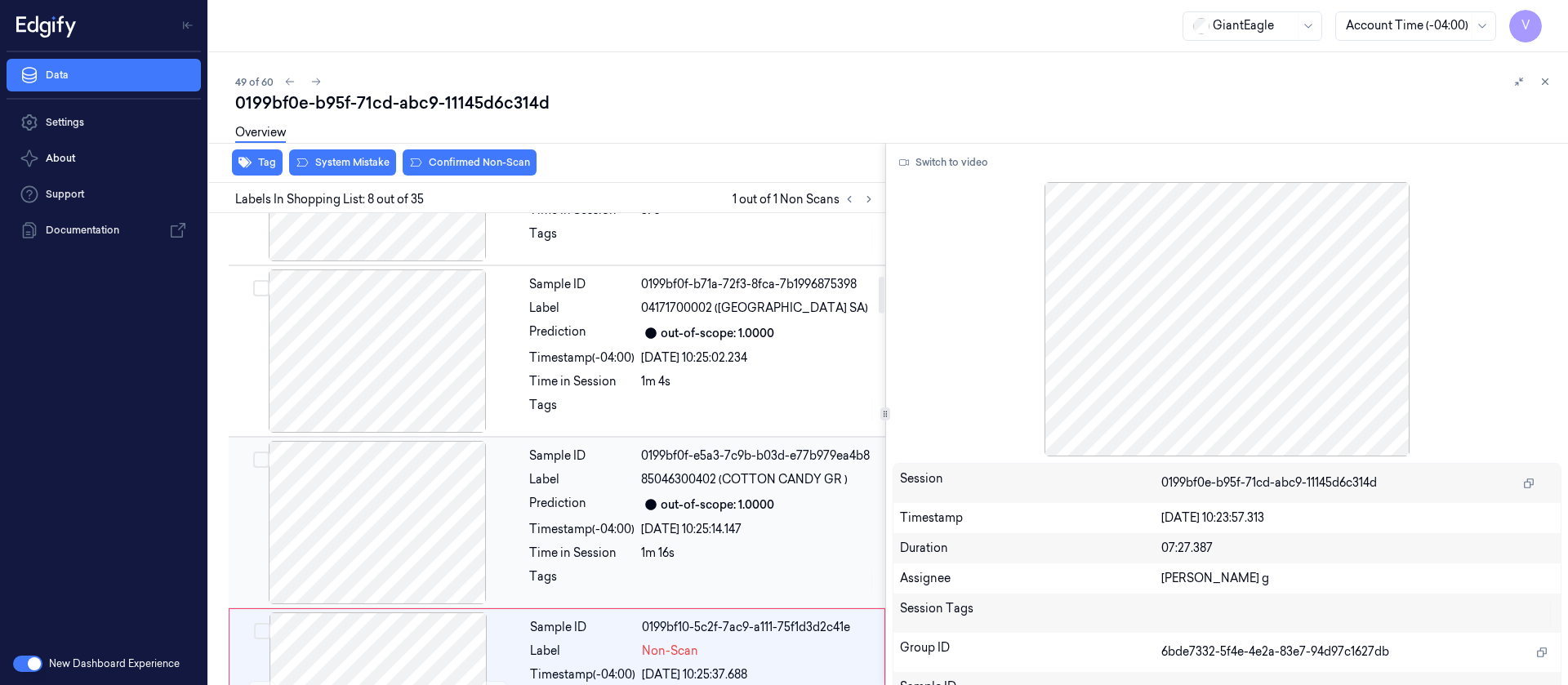
click at [656, 487] on span "85046300402 (COTTON CANDY GR )" at bounding box center [744, 480] width 207 height 18
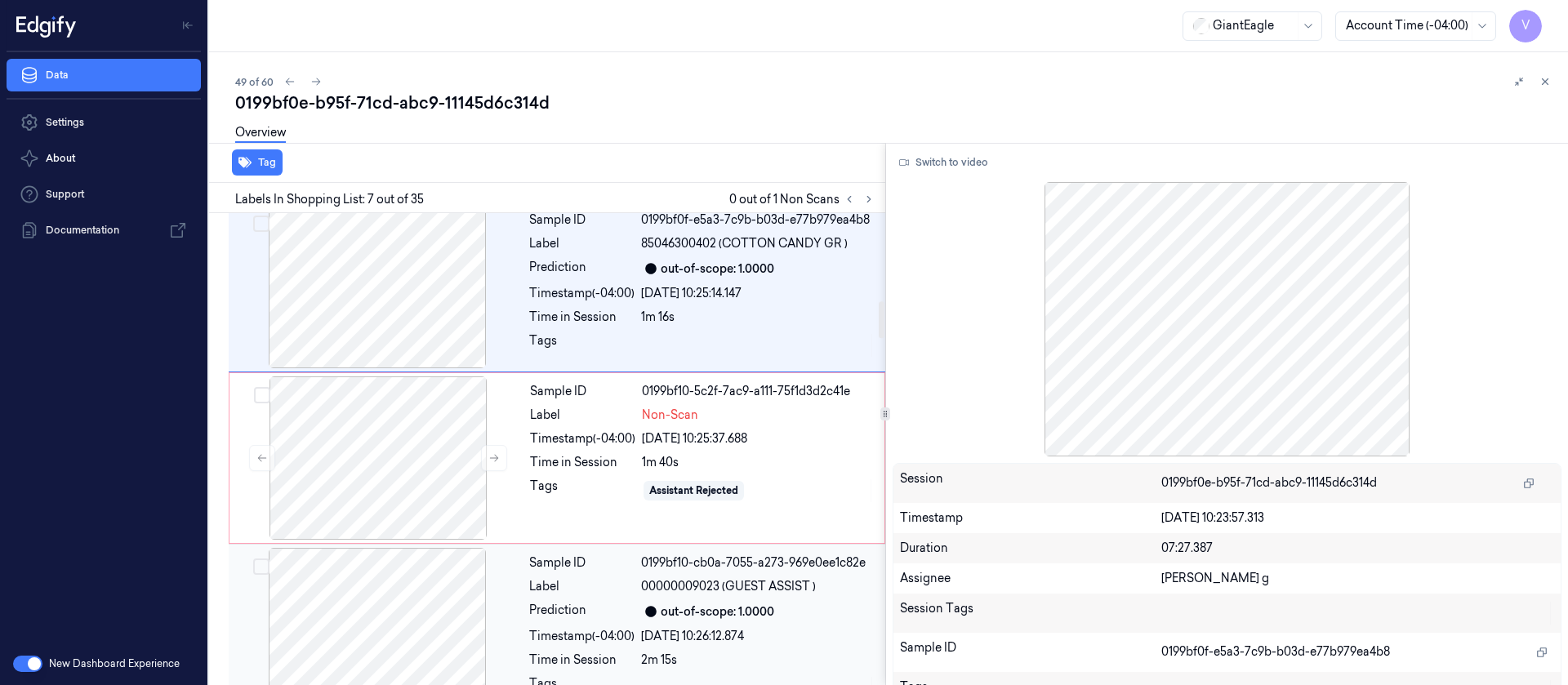
scroll to position [1123, 0]
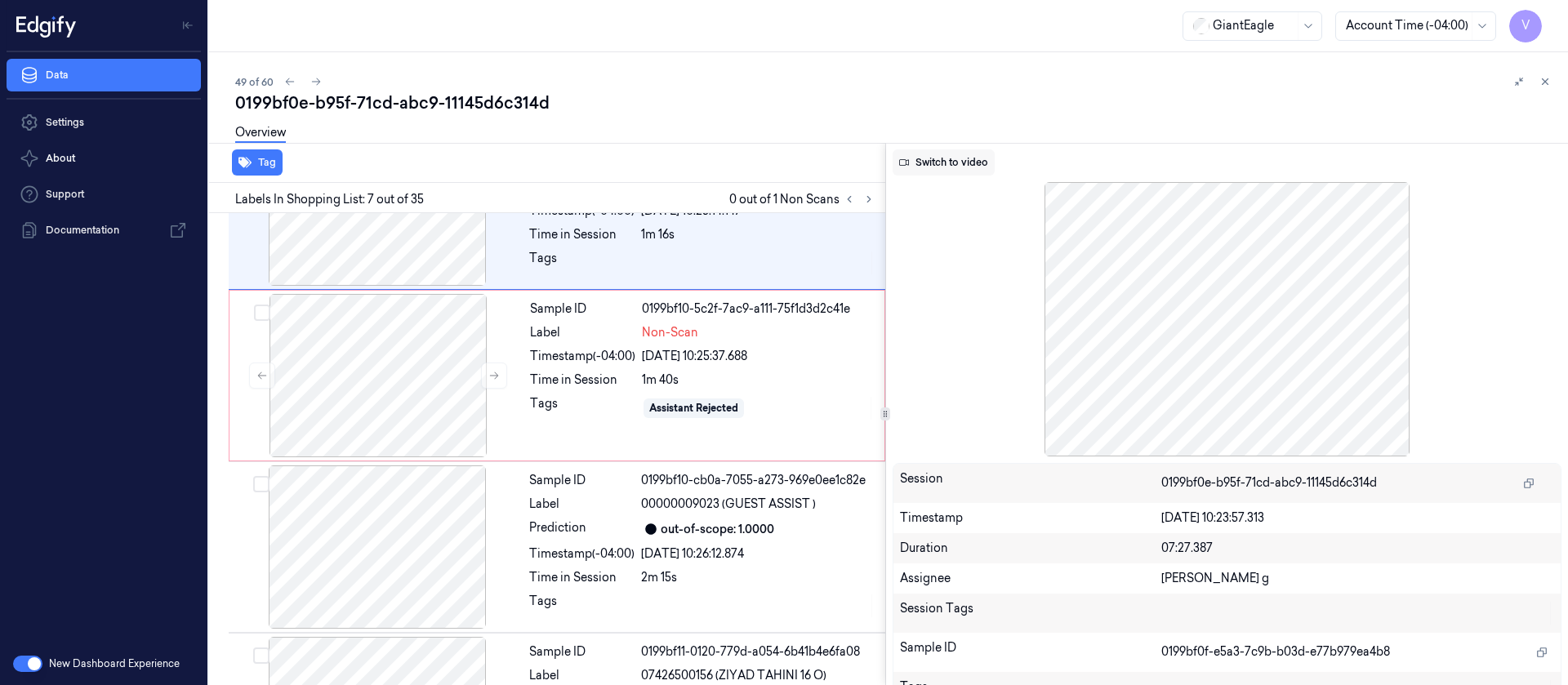
click at [949, 153] on button "Switch to video" at bounding box center [944, 163] width 102 height 26
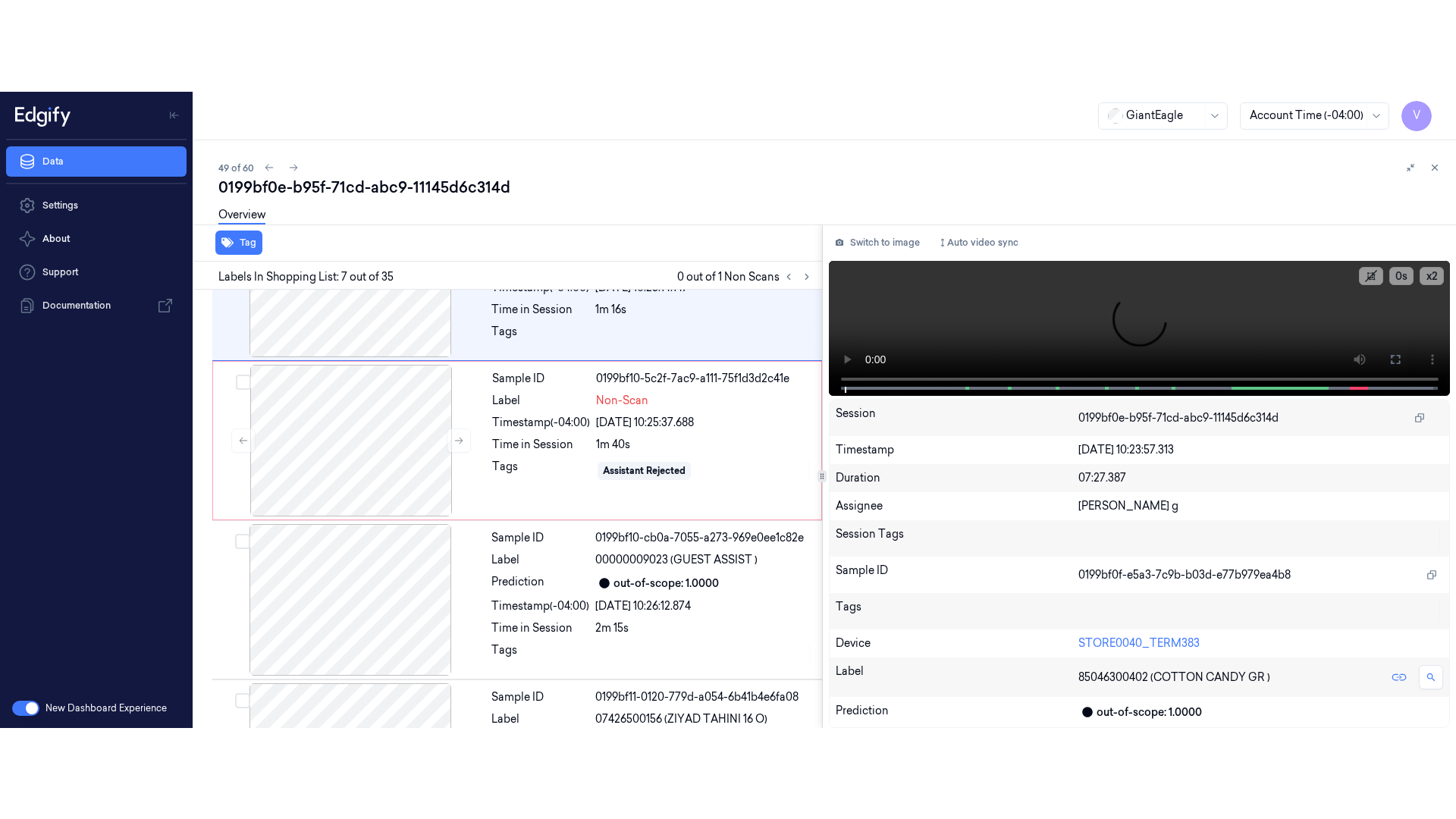
scroll to position [816, 0]
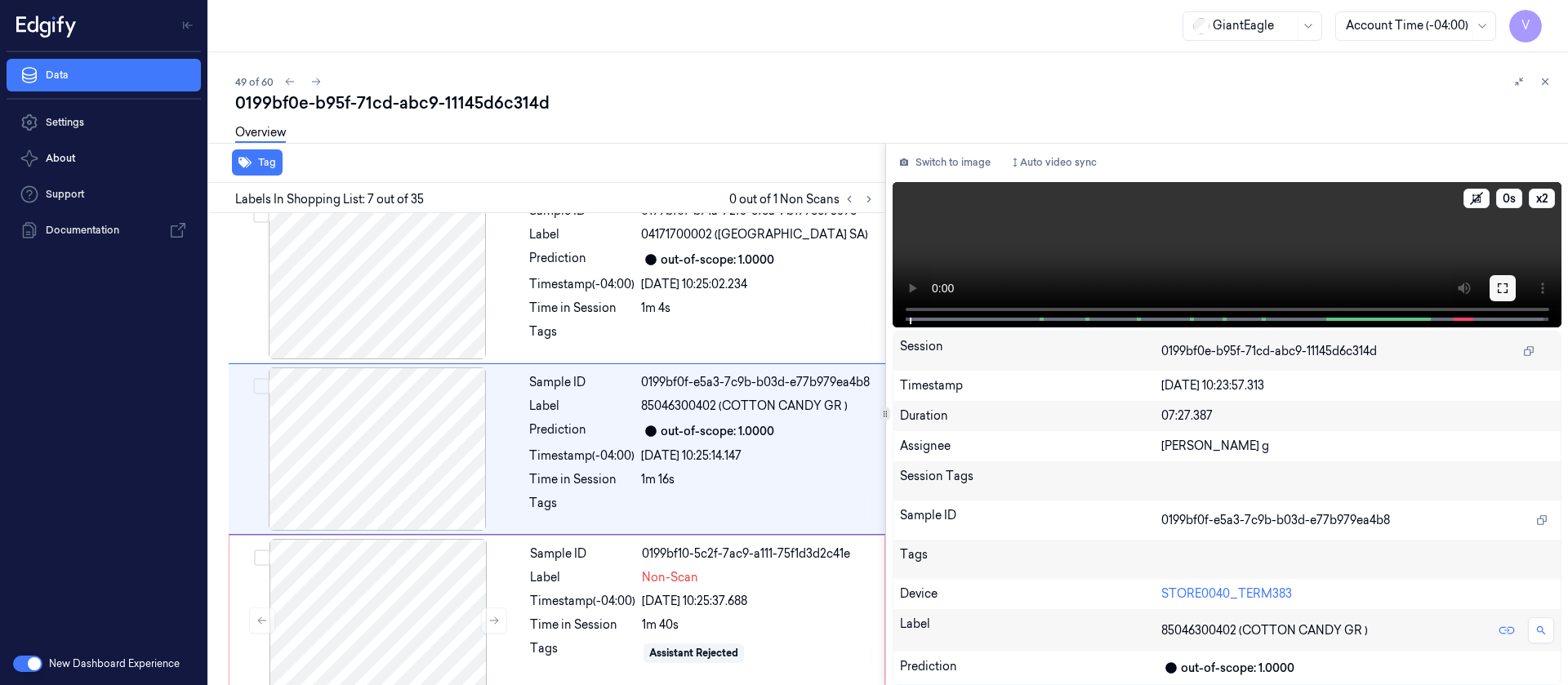
click at [1503, 287] on icon at bounding box center [1502, 288] width 13 height 13
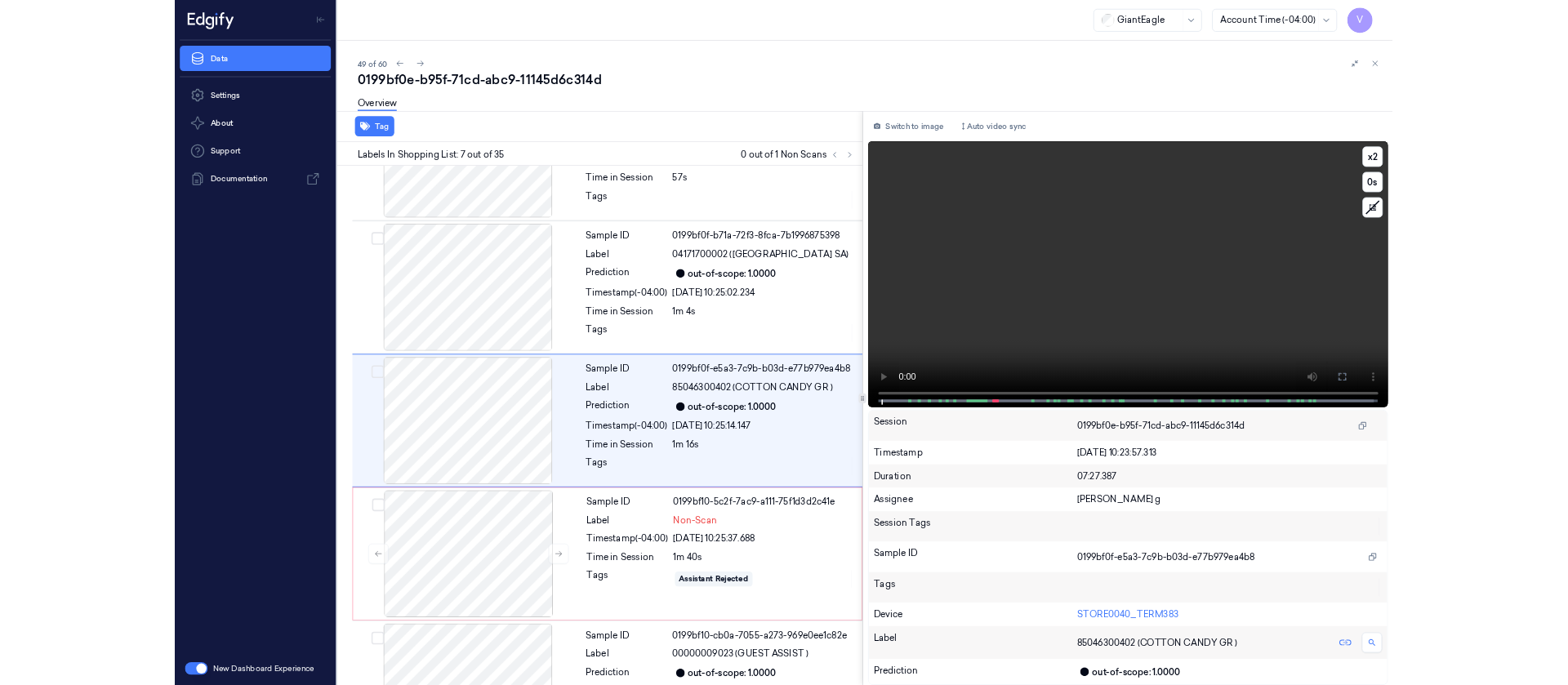
scroll to position [780, 0]
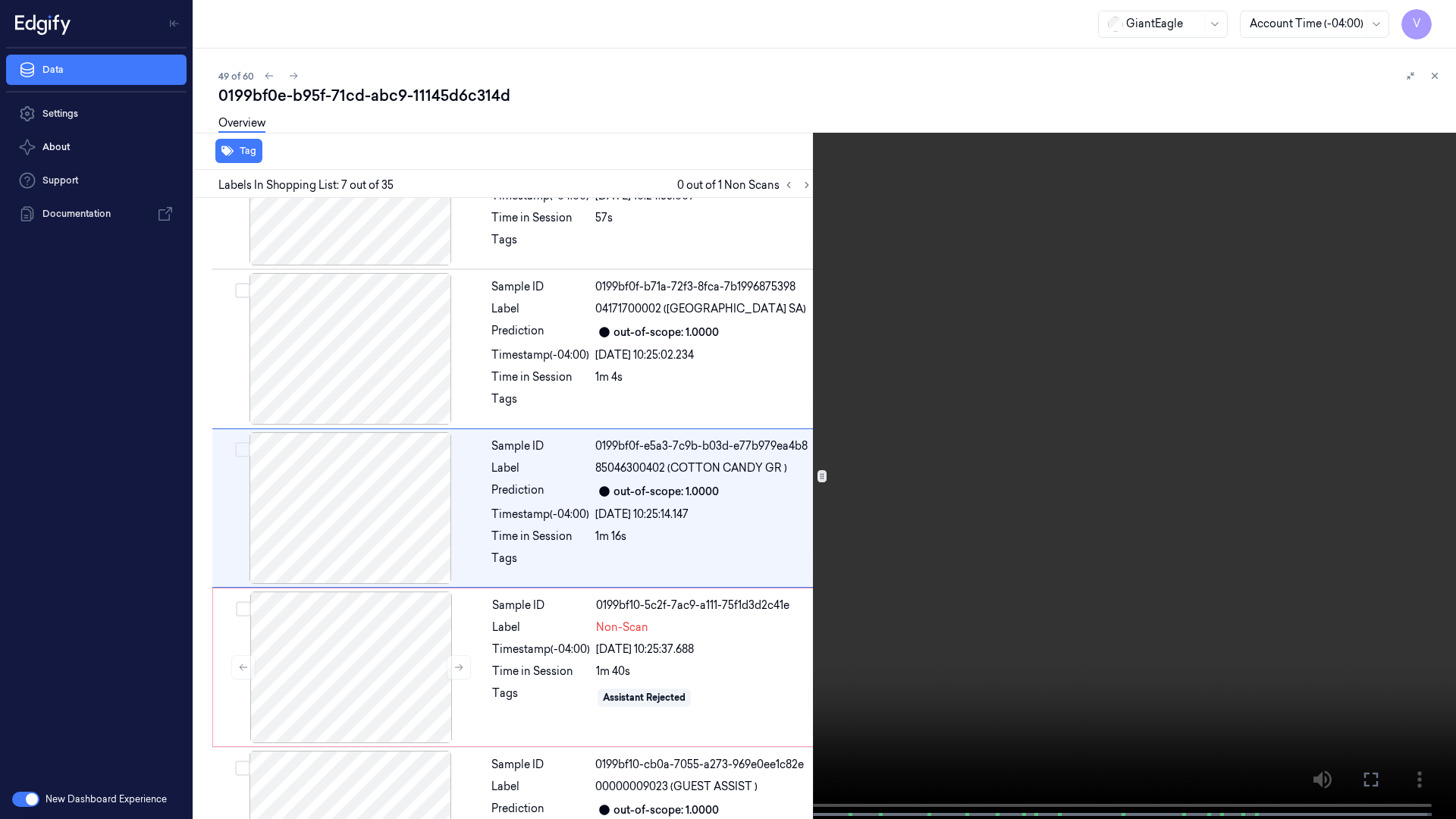
click at [0, 0] on icon at bounding box center [0, 0] width 0 height 0
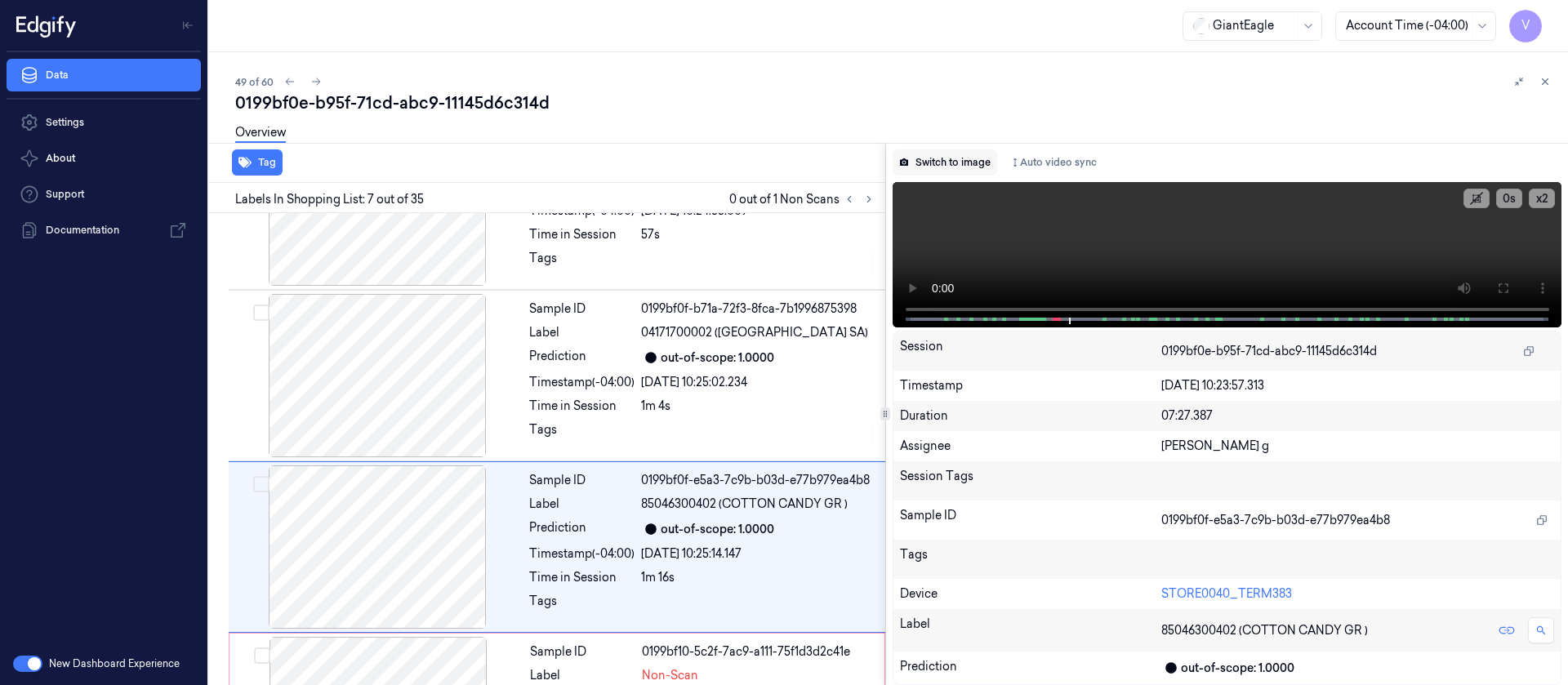
click at [937, 158] on button "Switch to image" at bounding box center [945, 163] width 104 height 26
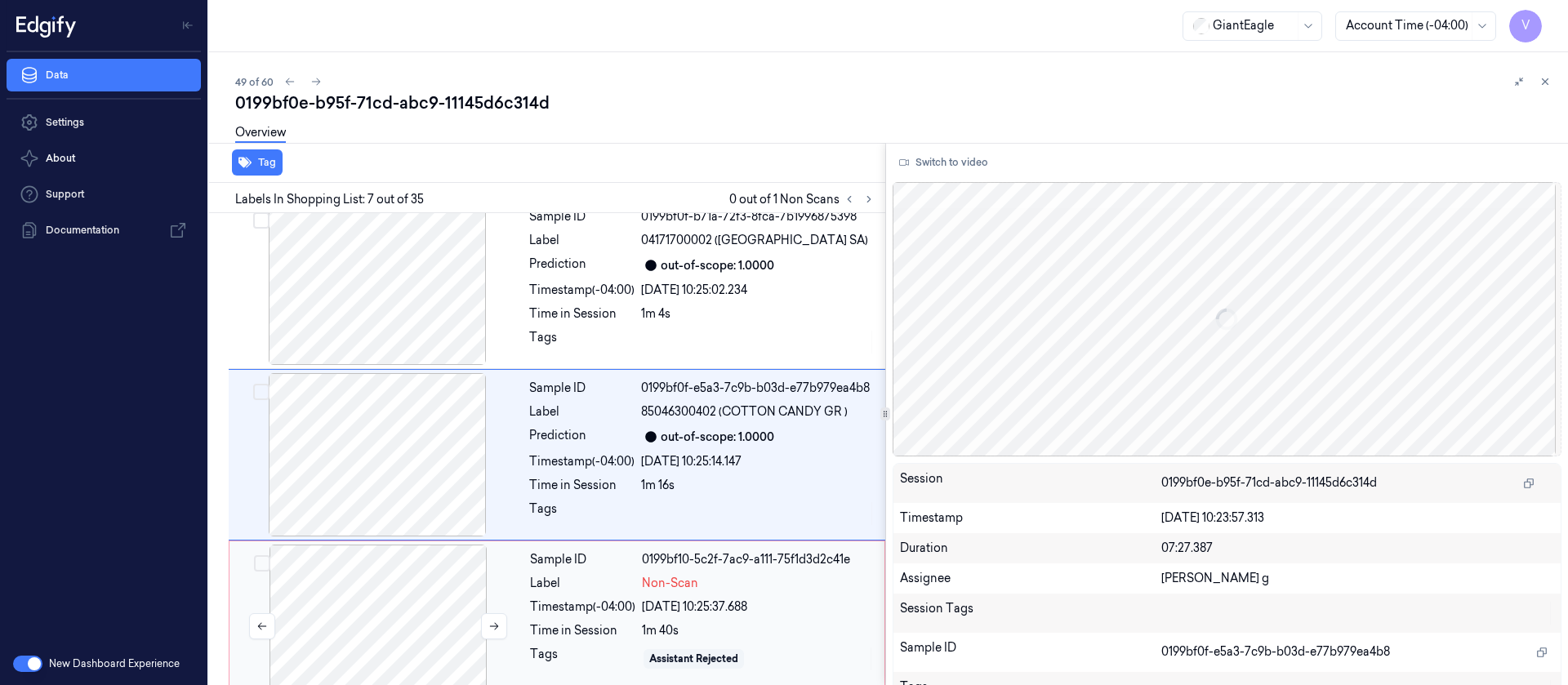
scroll to position [878, 0]
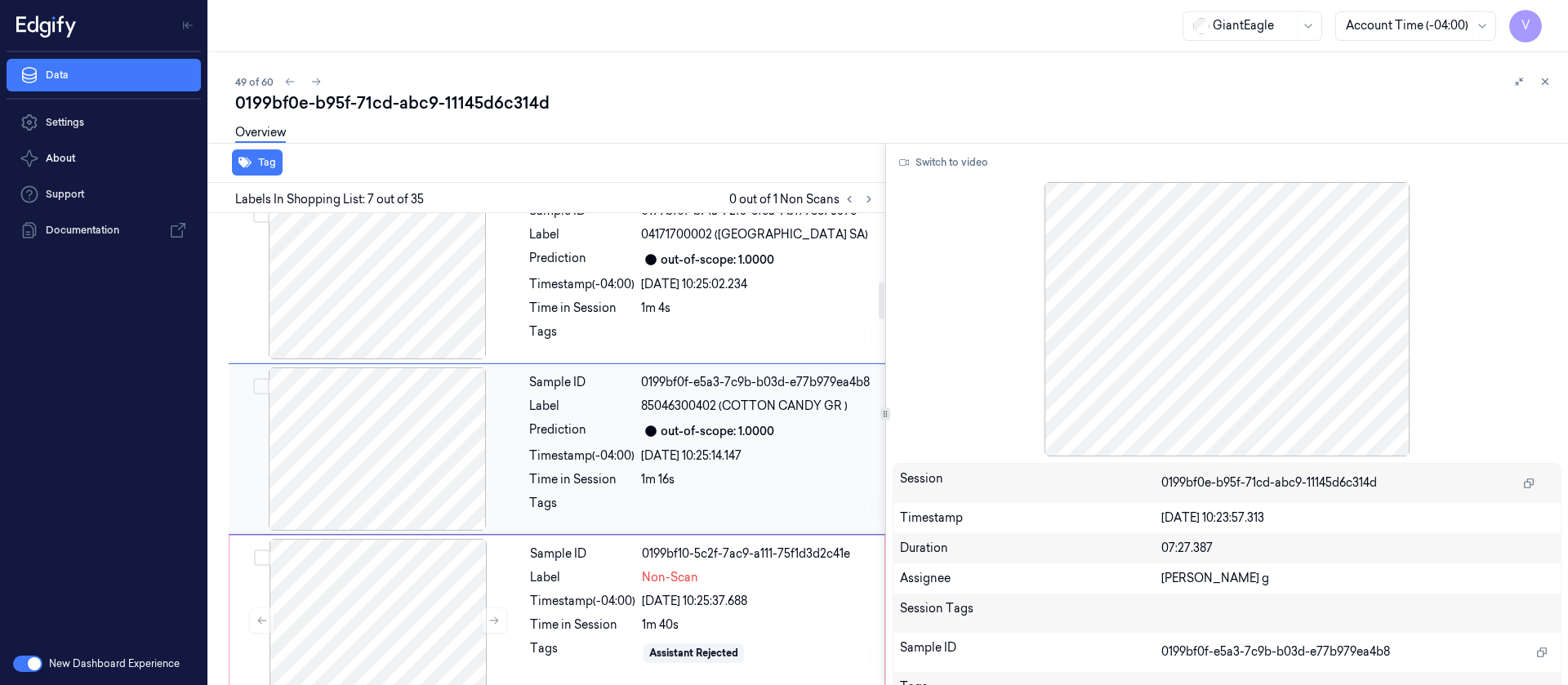
click at [340, 451] on div at bounding box center [377, 449] width 291 height 164
click at [407, 621] on div at bounding box center [378, 620] width 291 height 164
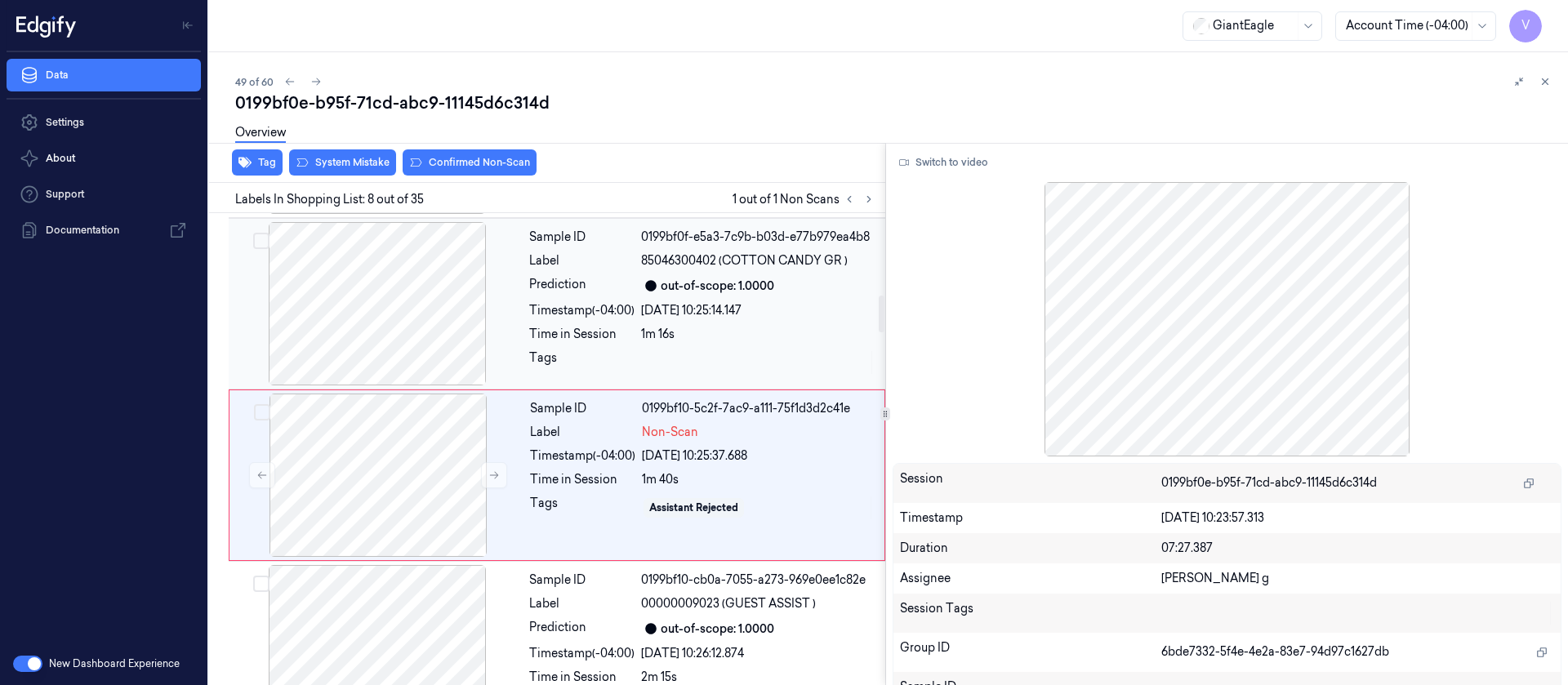
scroll to position [1049, 0]
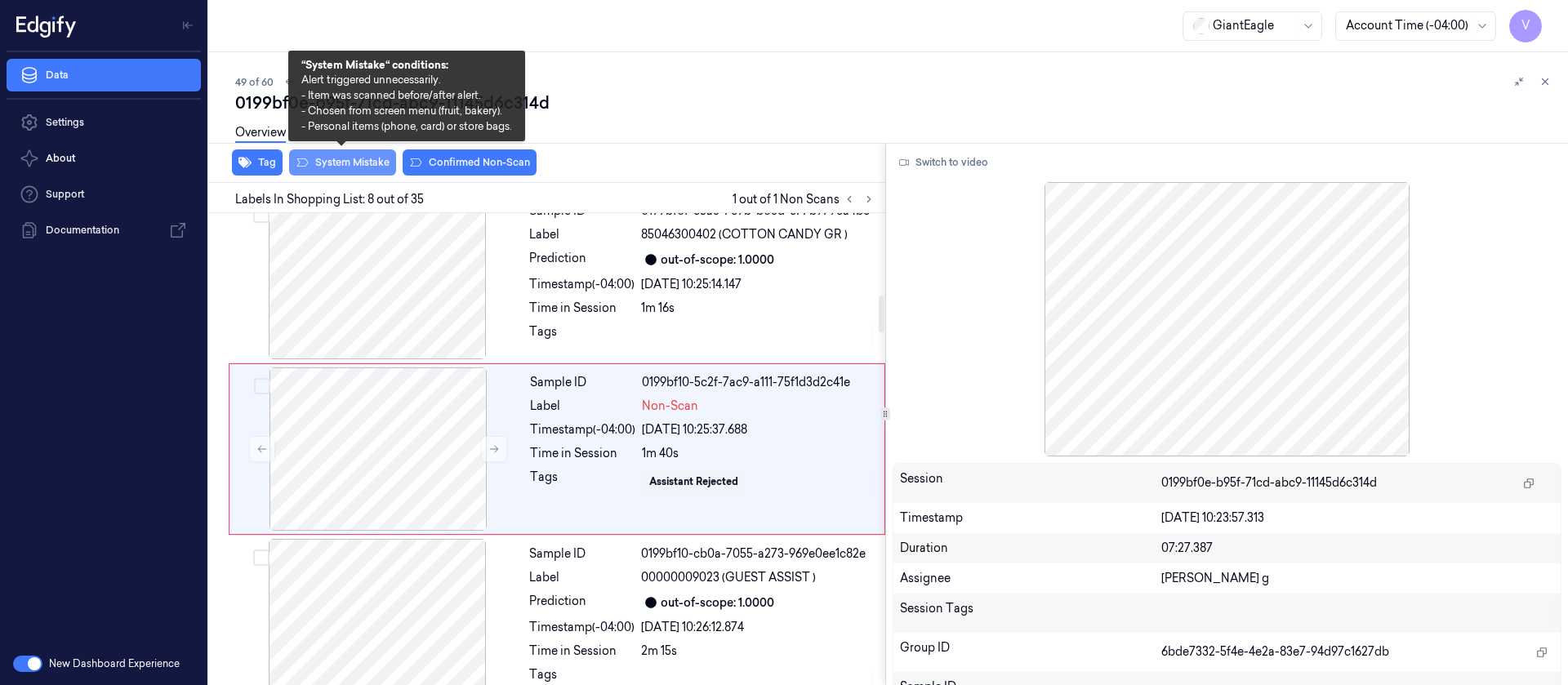
click at [334, 158] on button "System Mistake" at bounding box center [343, 163] width 107 height 26
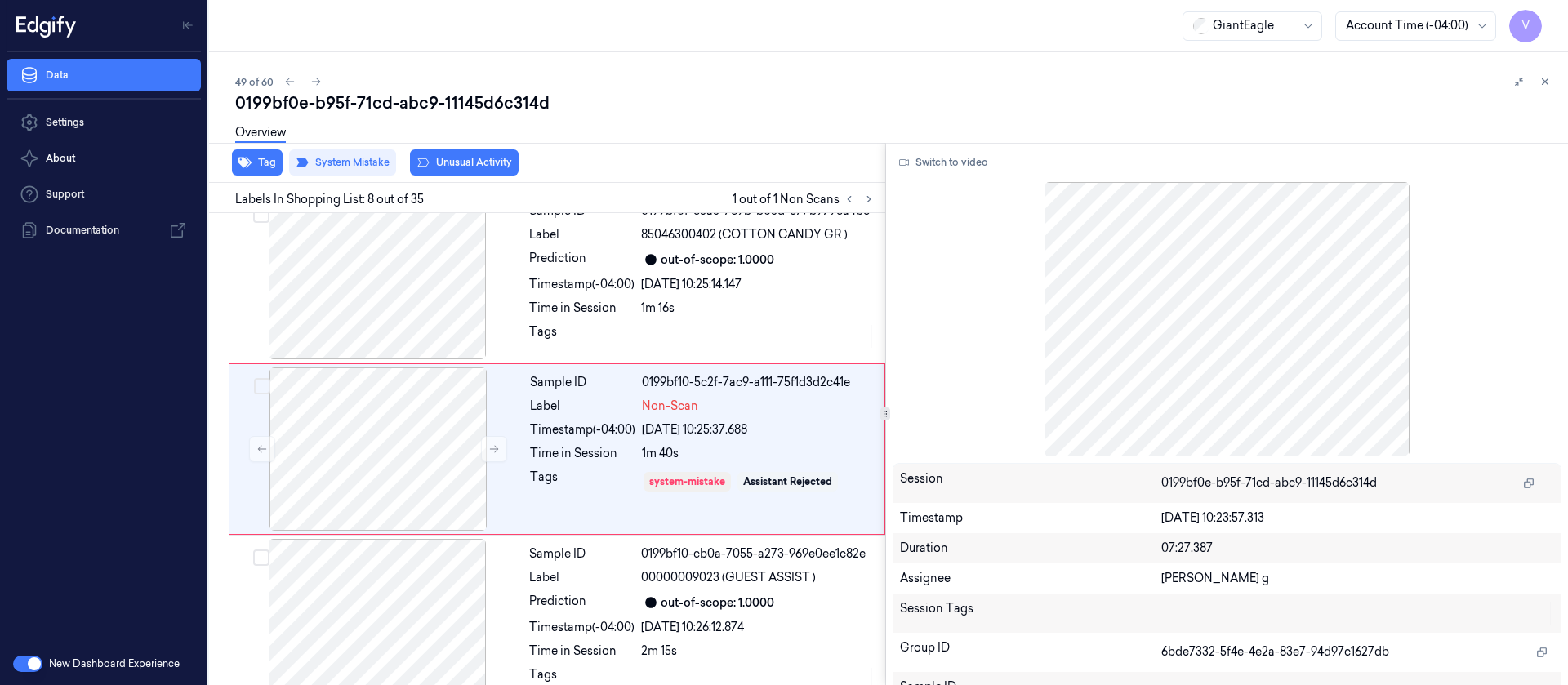
click at [472, 165] on button "Unusual Activity" at bounding box center [463, 163] width 108 height 26
click at [741, 128] on div "Overview" at bounding box center [895, 135] width 1320 height 42
click at [318, 81] on icon at bounding box center [316, 81] width 11 height 11
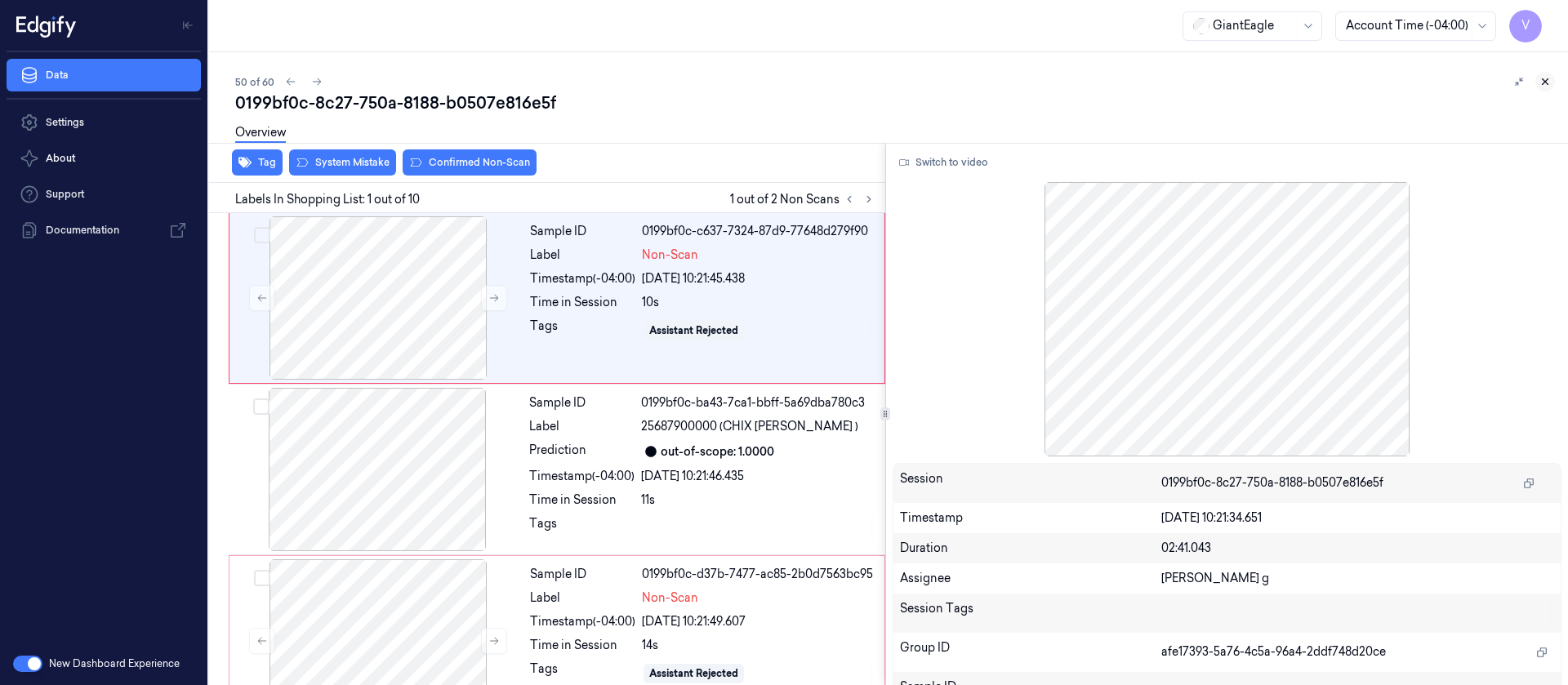
click at [1550, 80] on icon at bounding box center [1545, 81] width 11 height 11
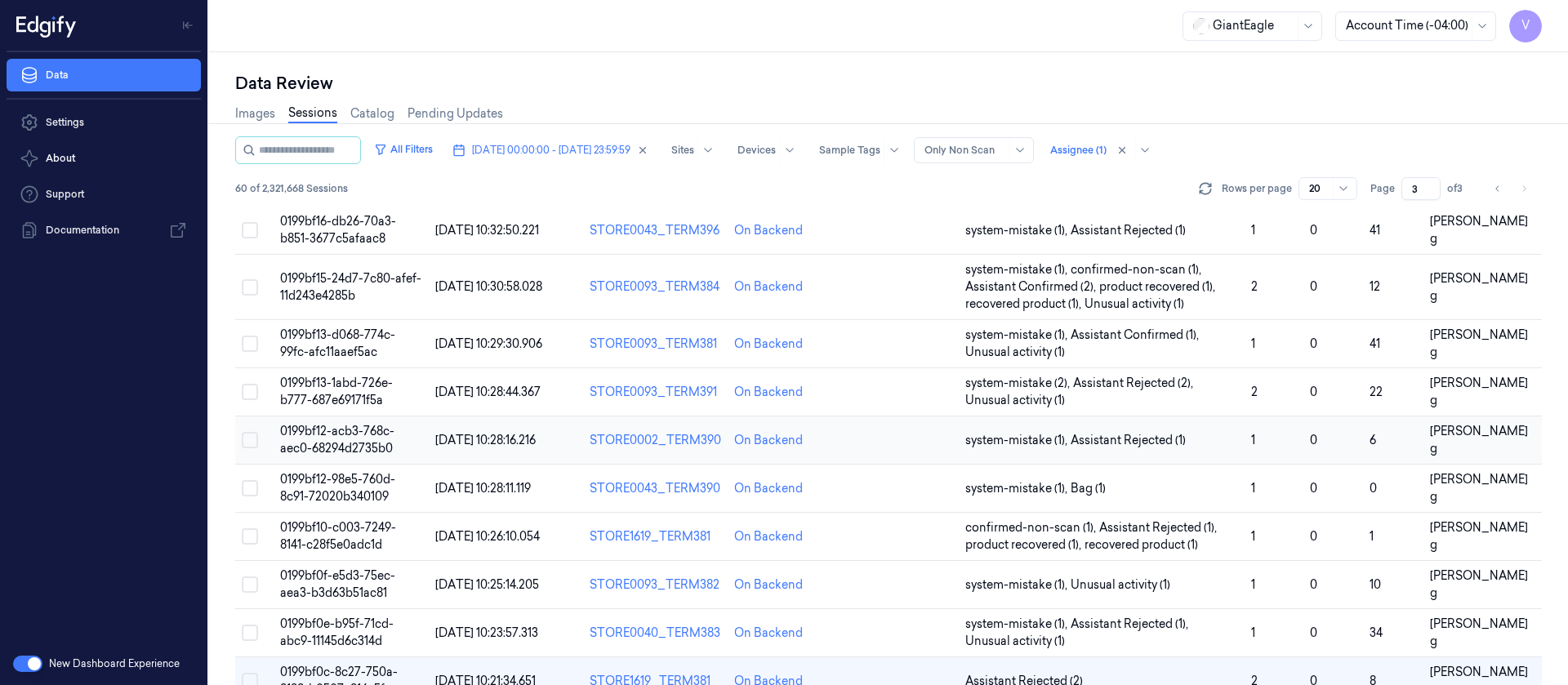
scroll to position [158, 0]
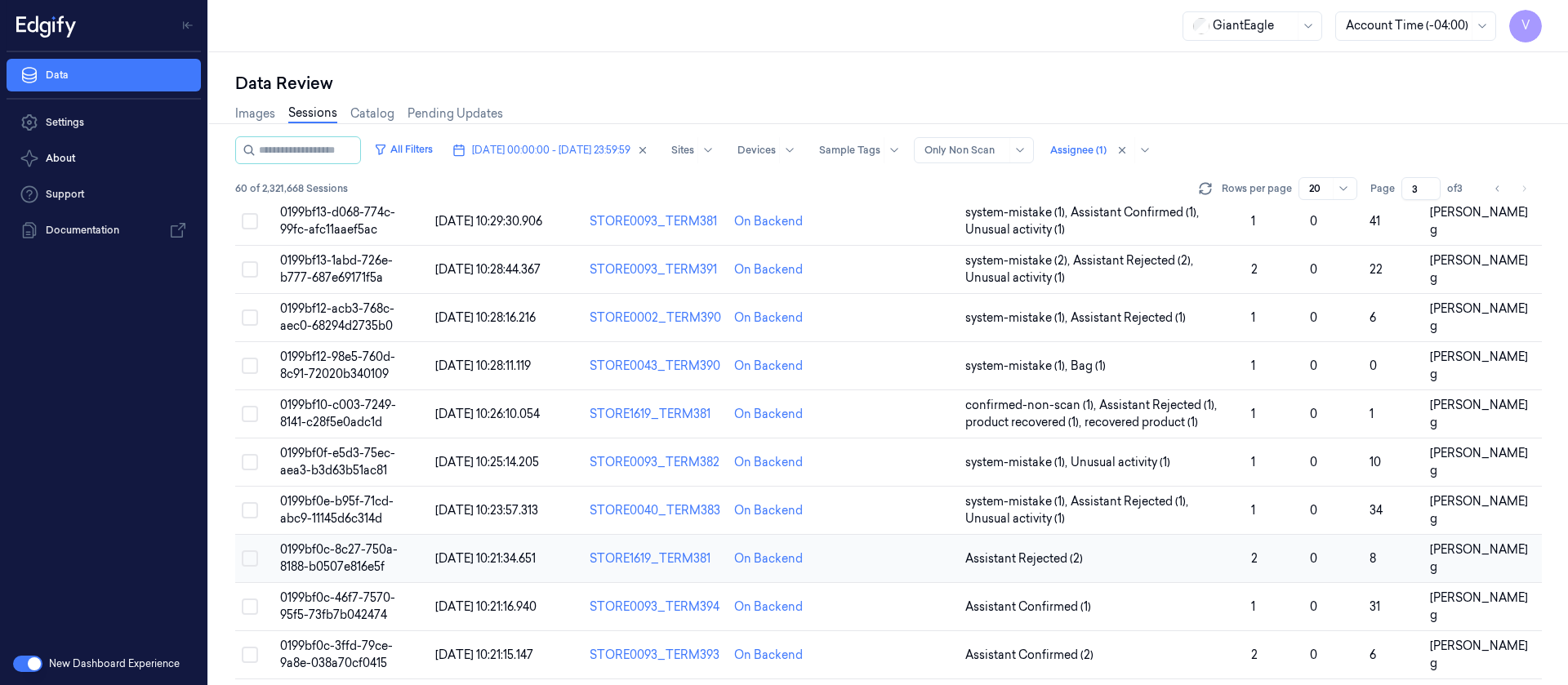
click at [865, 564] on td at bounding box center [901, 559] width 116 height 48
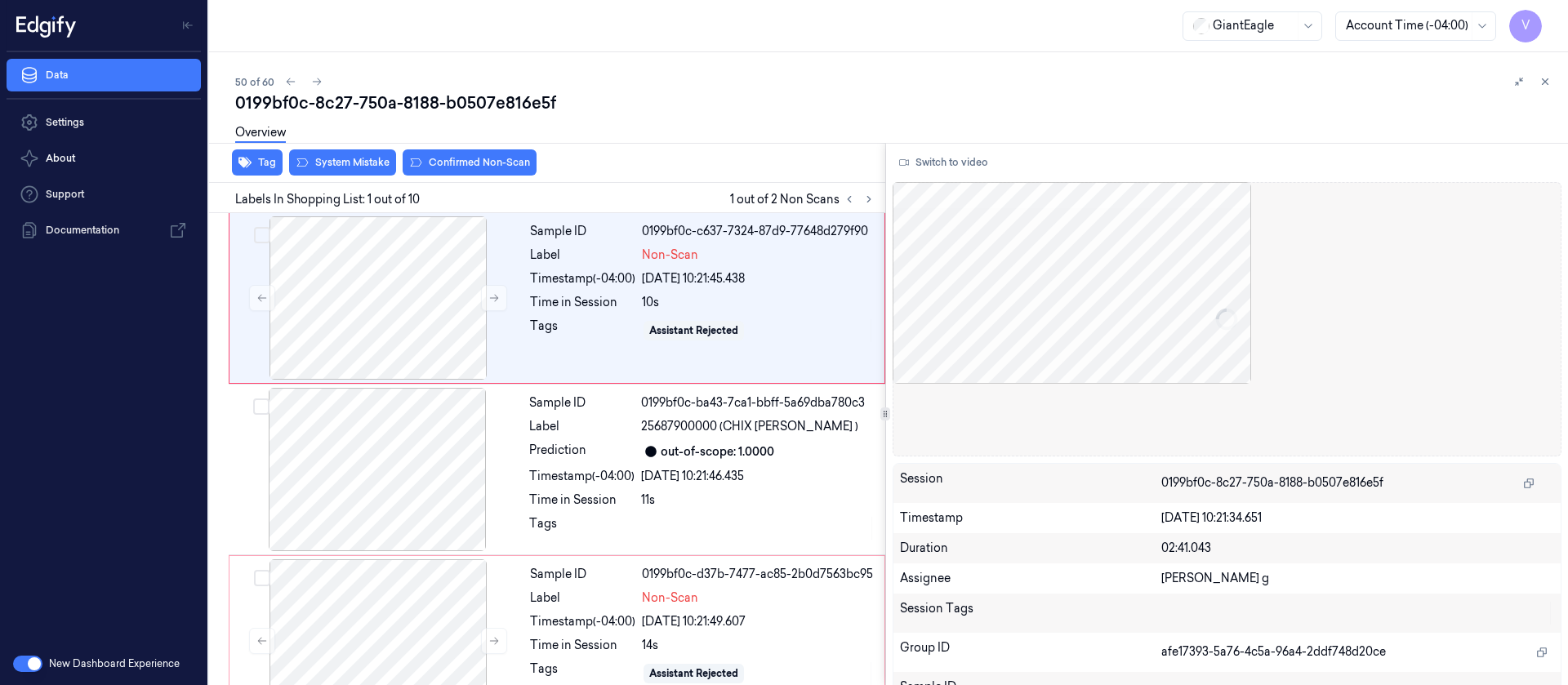
scroll to position [58, 0]
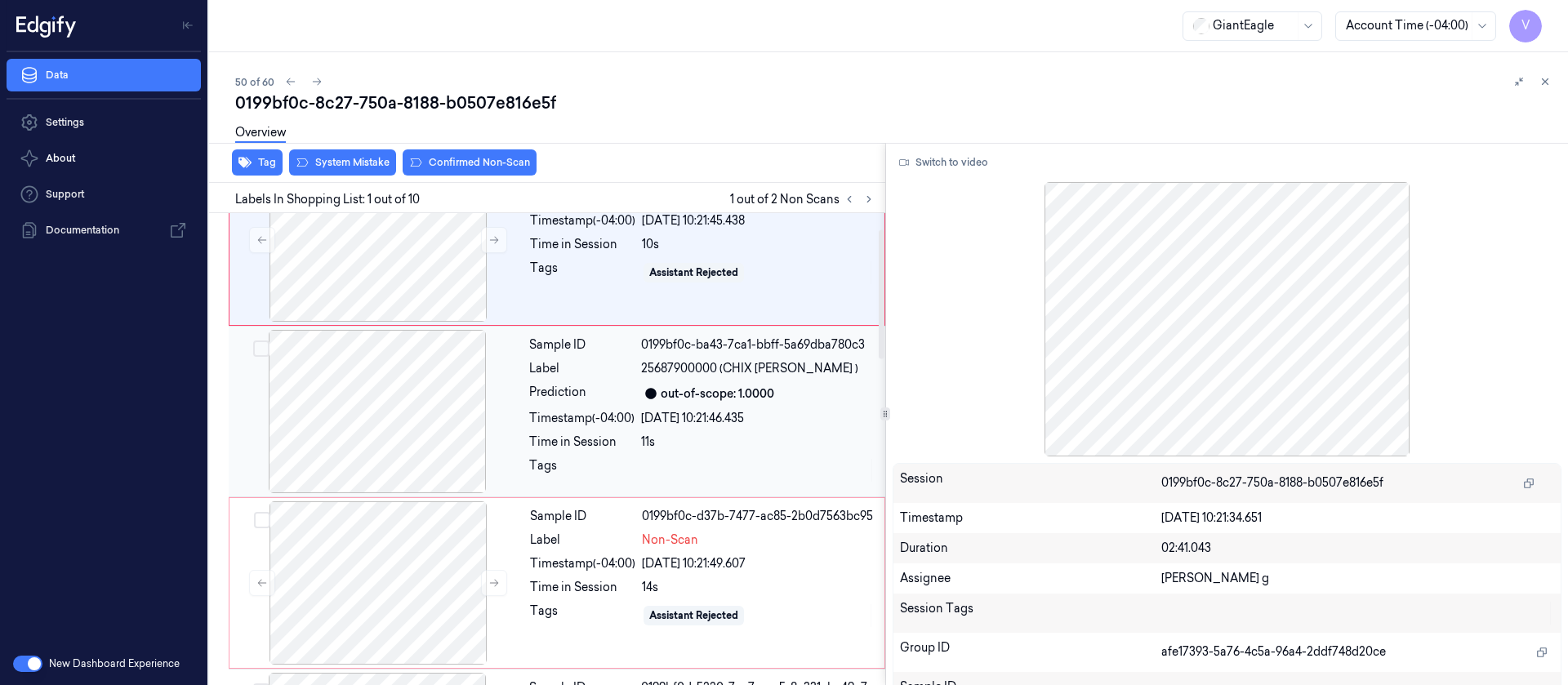
click at [423, 444] on div at bounding box center [377, 411] width 291 height 164
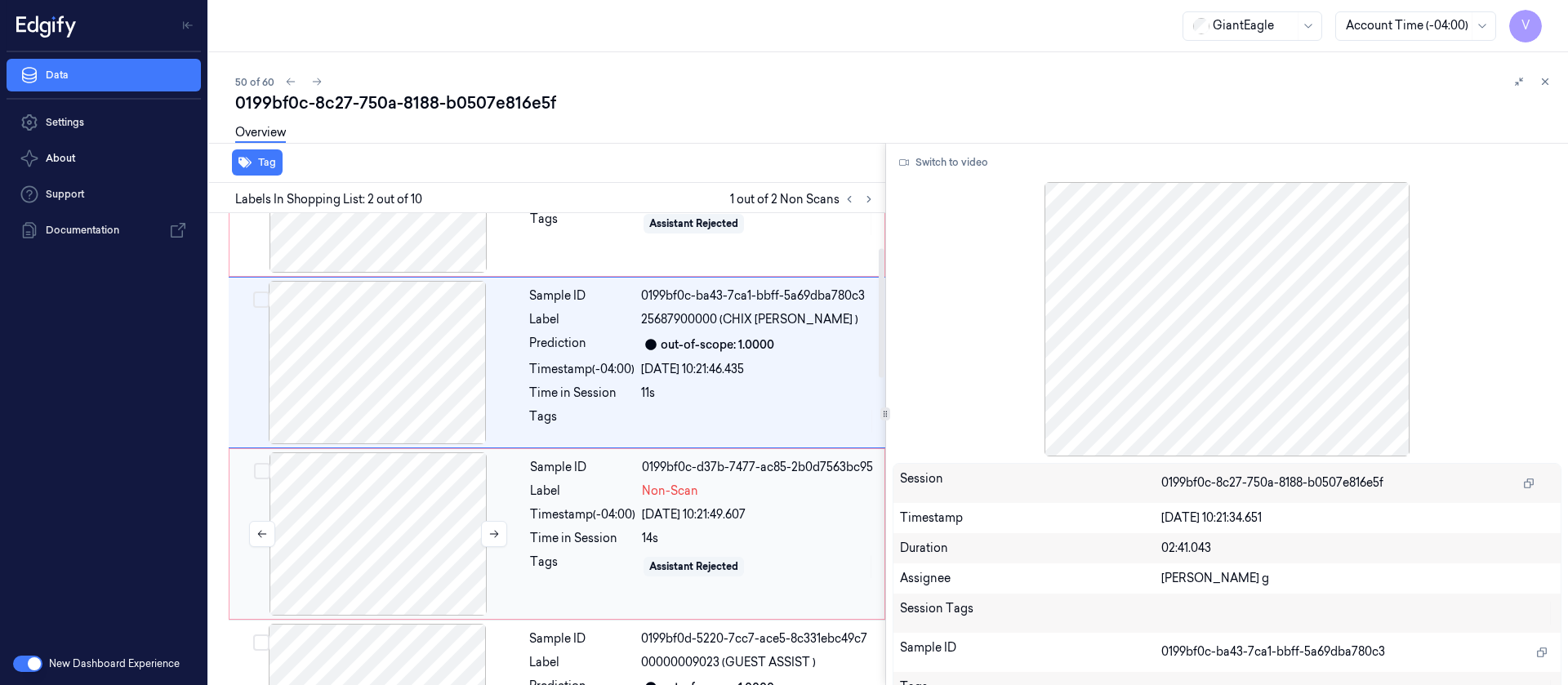
scroll to position [265, 0]
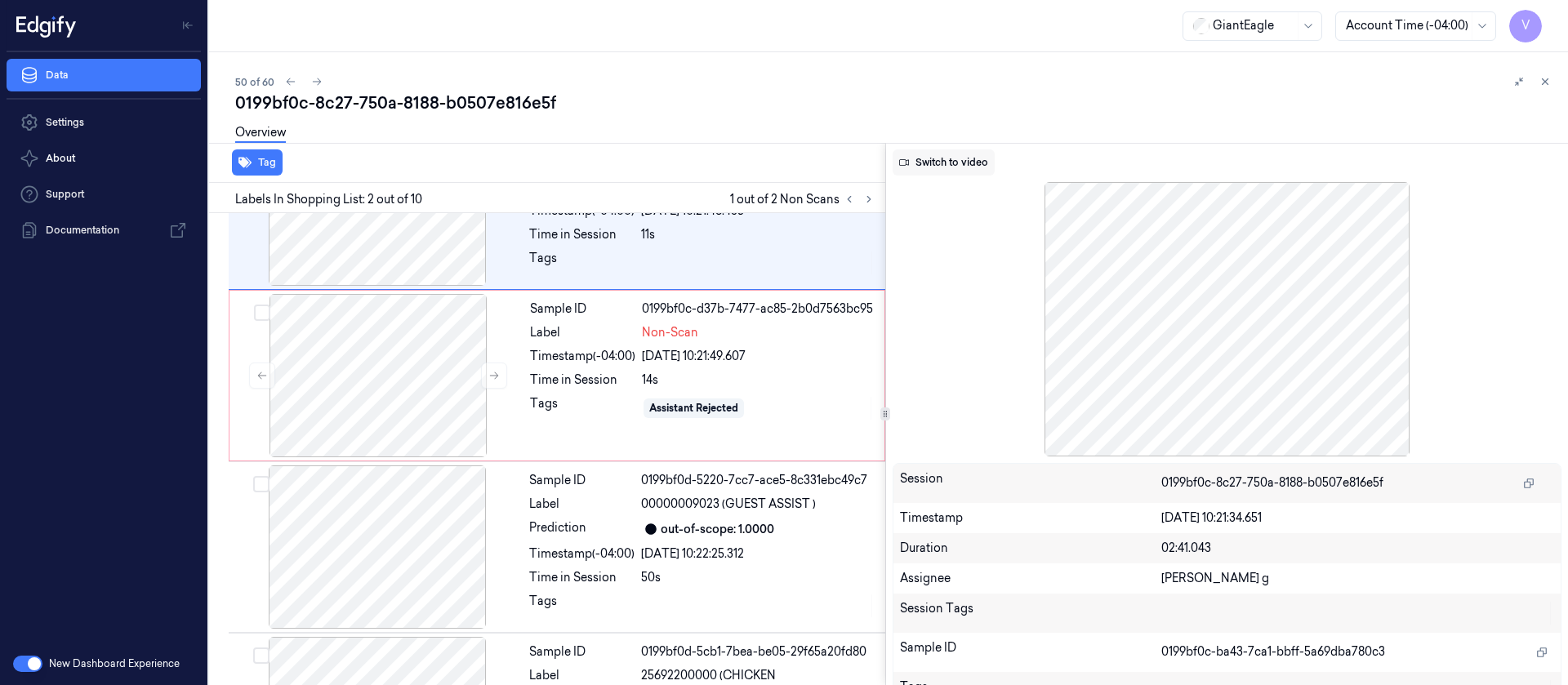
click at [942, 164] on button "Switch to video" at bounding box center [944, 163] width 102 height 26
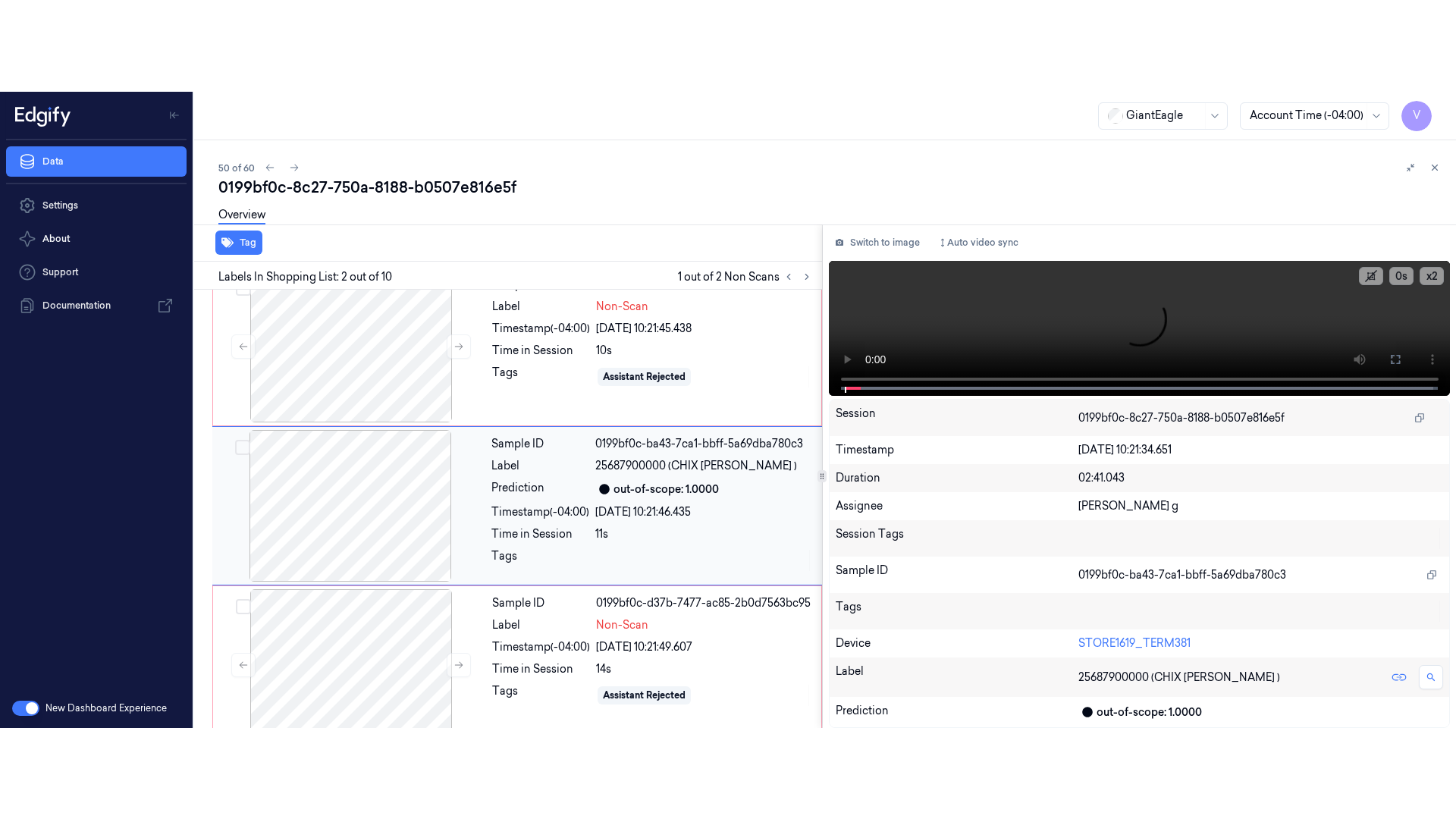
scroll to position [19, 0]
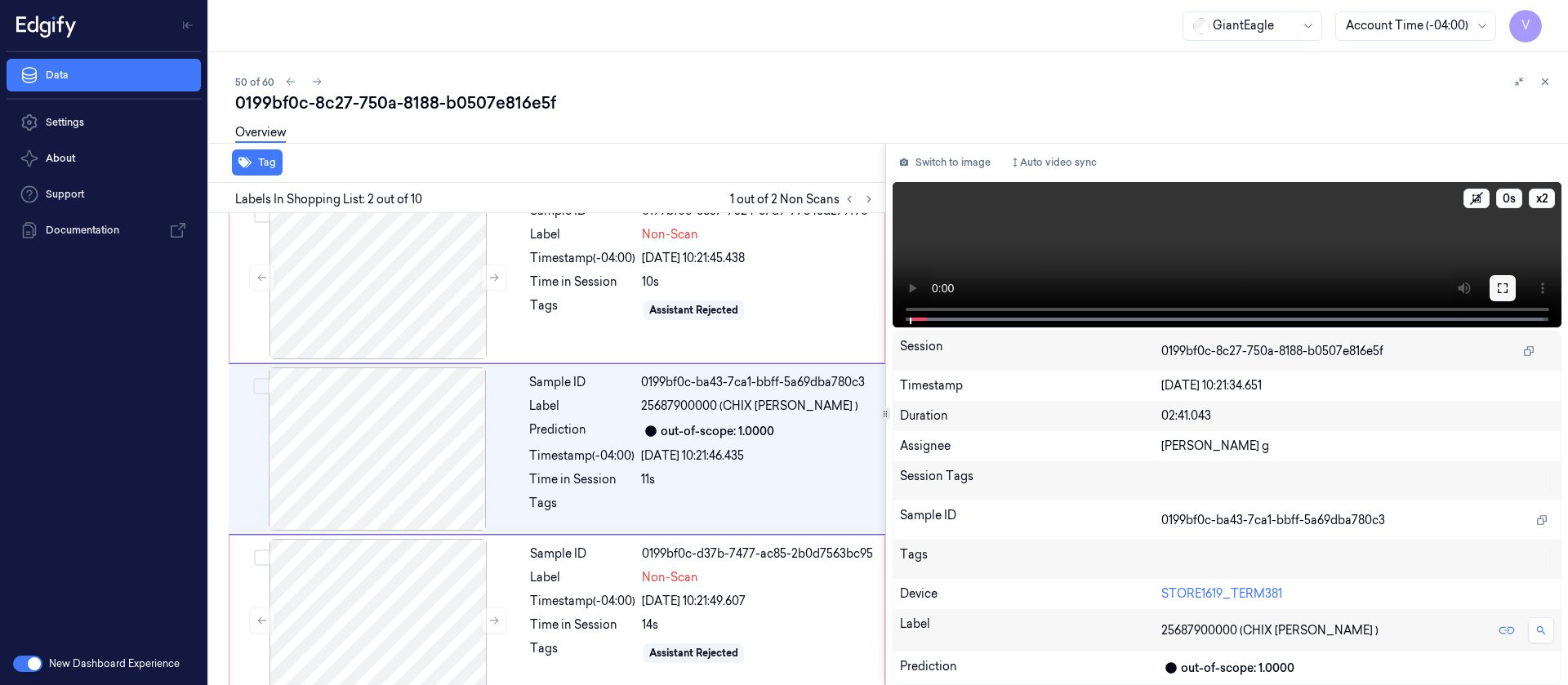
click at [1505, 282] on icon at bounding box center [1502, 288] width 13 height 13
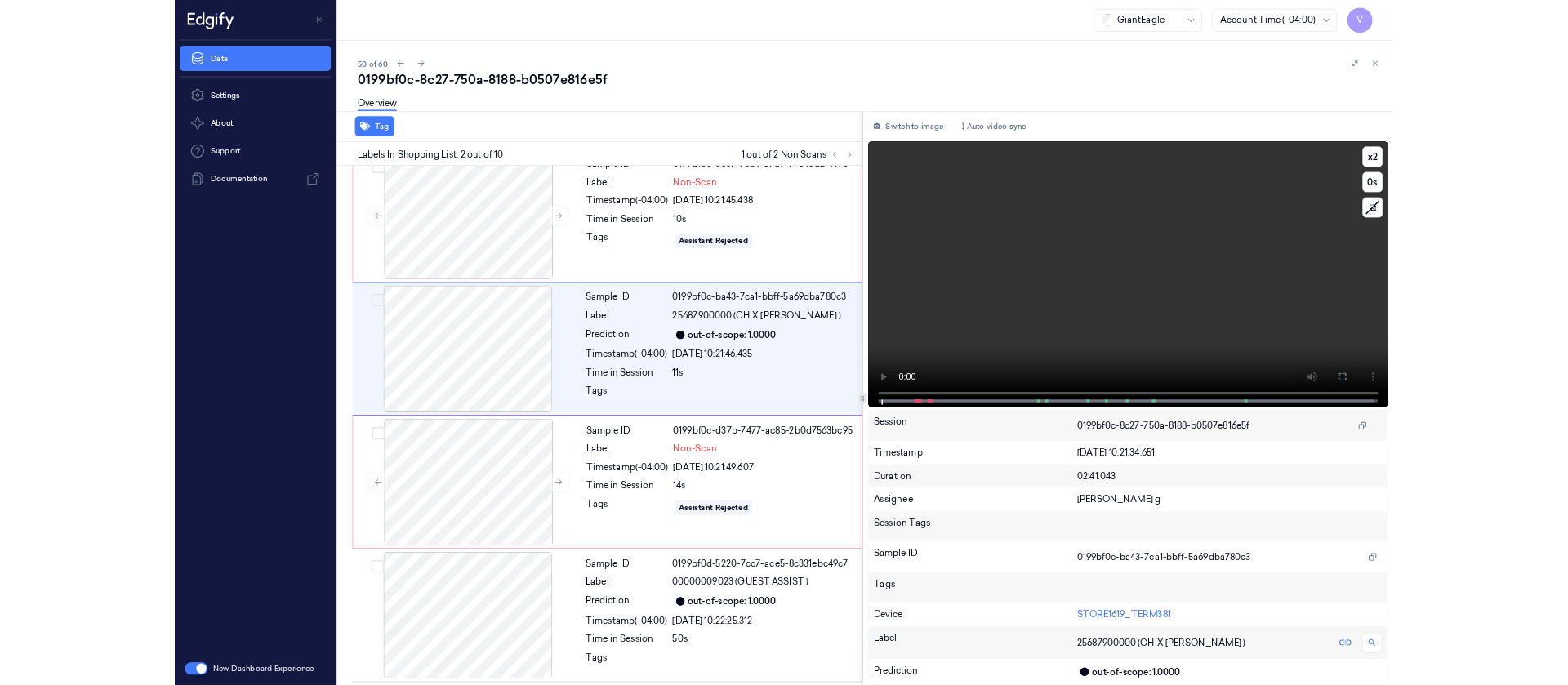
scroll to position [0, 0]
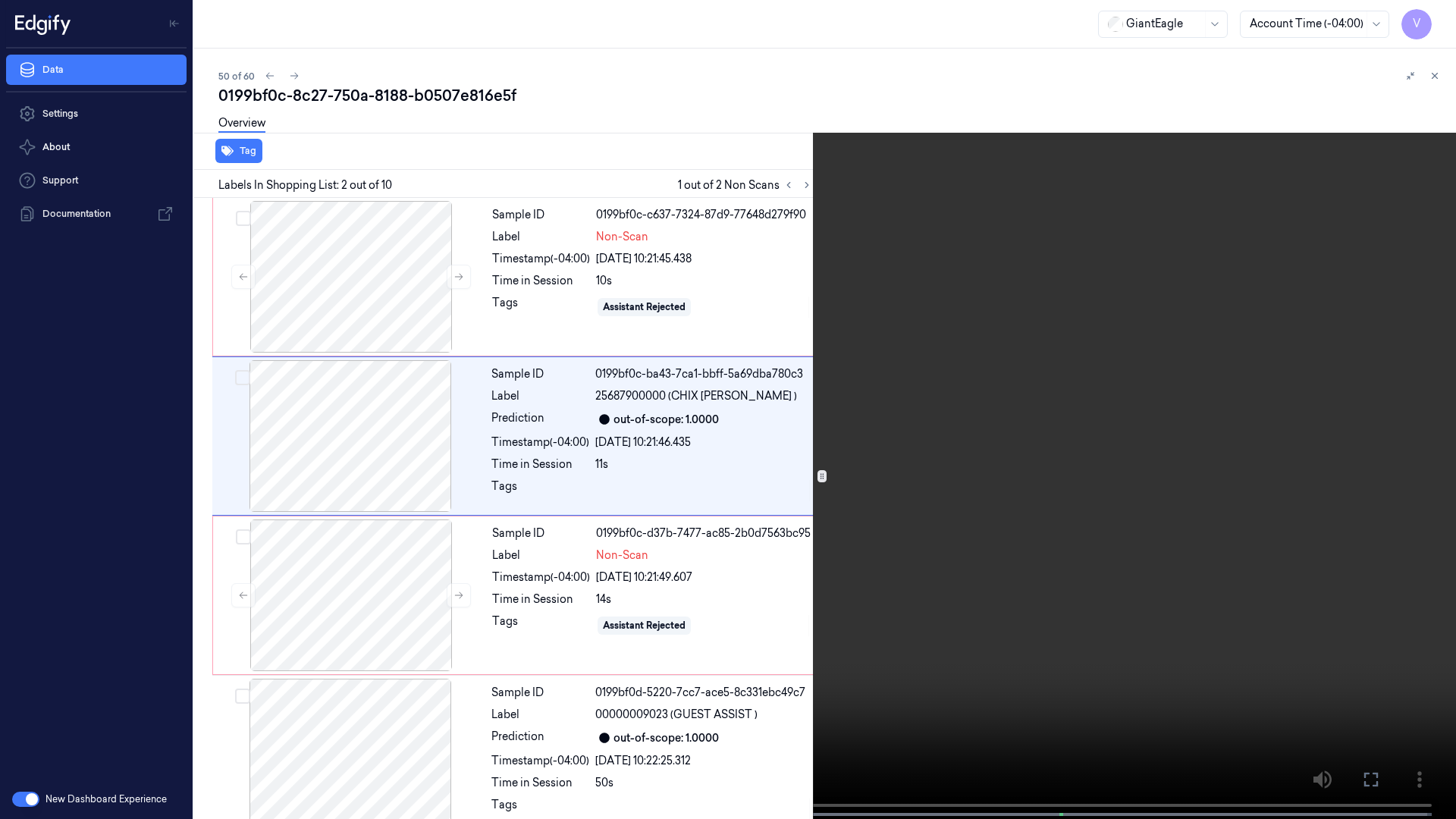
click at [1436, 23] on button "x 2" at bounding box center [1438, 18] width 24 height 24
click at [1436, 23] on button "x 4" at bounding box center [1438, 18] width 24 height 24
click at [1437, 42] on button "0 s" at bounding box center [1438, 48] width 24 height 24
click at [1286, 162] on video at bounding box center [728, 411] width 1456 height 822
click at [1437, 51] on button "-0.5 s" at bounding box center [1438, 48] width 24 height 24
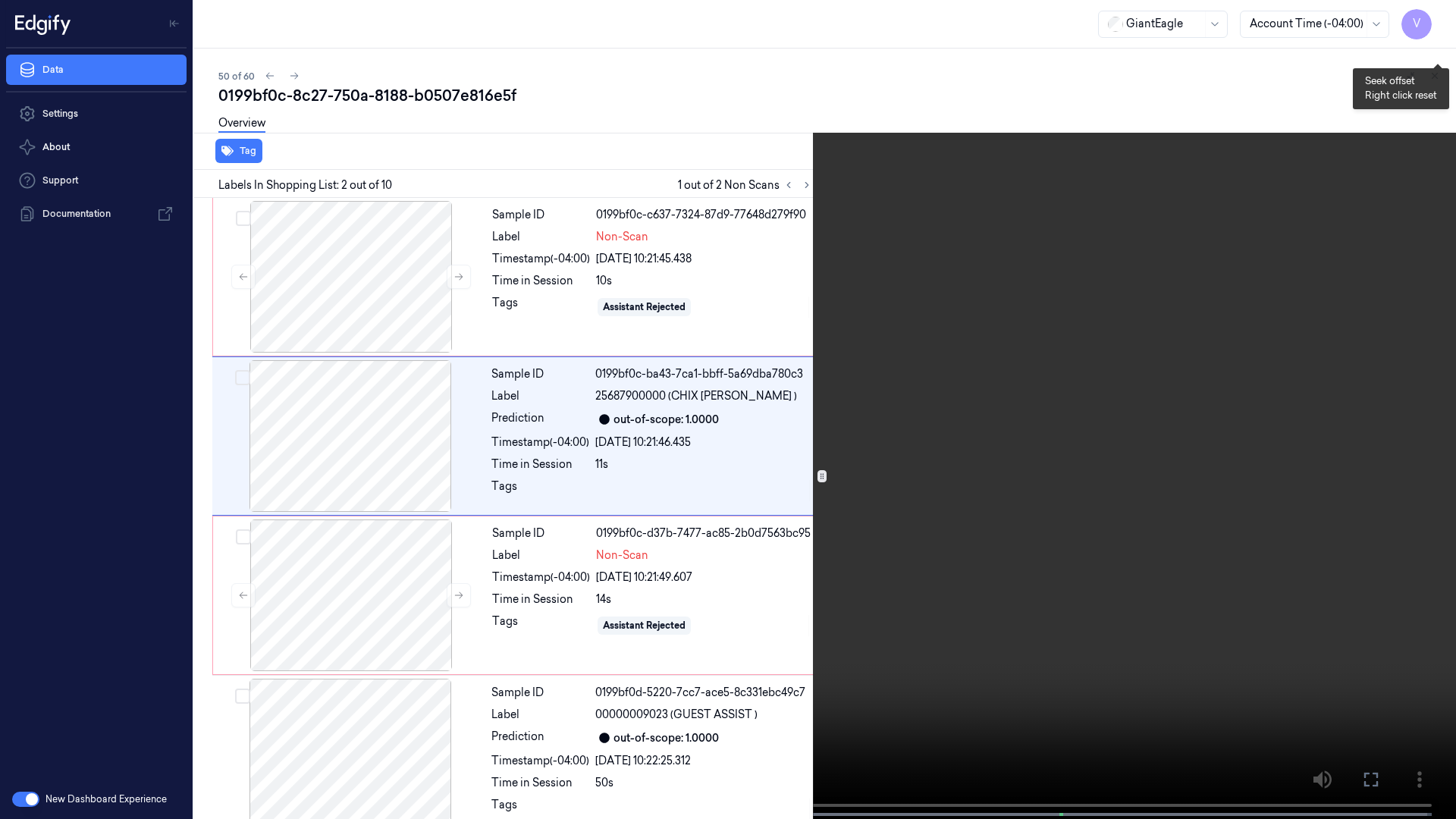
click at [1437, 51] on button "-1 s" at bounding box center [1438, 48] width 24 height 24
click at [1437, 51] on button "-1.5 s" at bounding box center [1438, 48] width 24 height 24
click at [1437, 51] on button "-2 s" at bounding box center [1438, 48] width 24 height 24
click at [1444, 49] on button "-3 s" at bounding box center [1438, 48] width 24 height 24
click at [1452, 20] on video at bounding box center [728, 411] width 1456 height 822
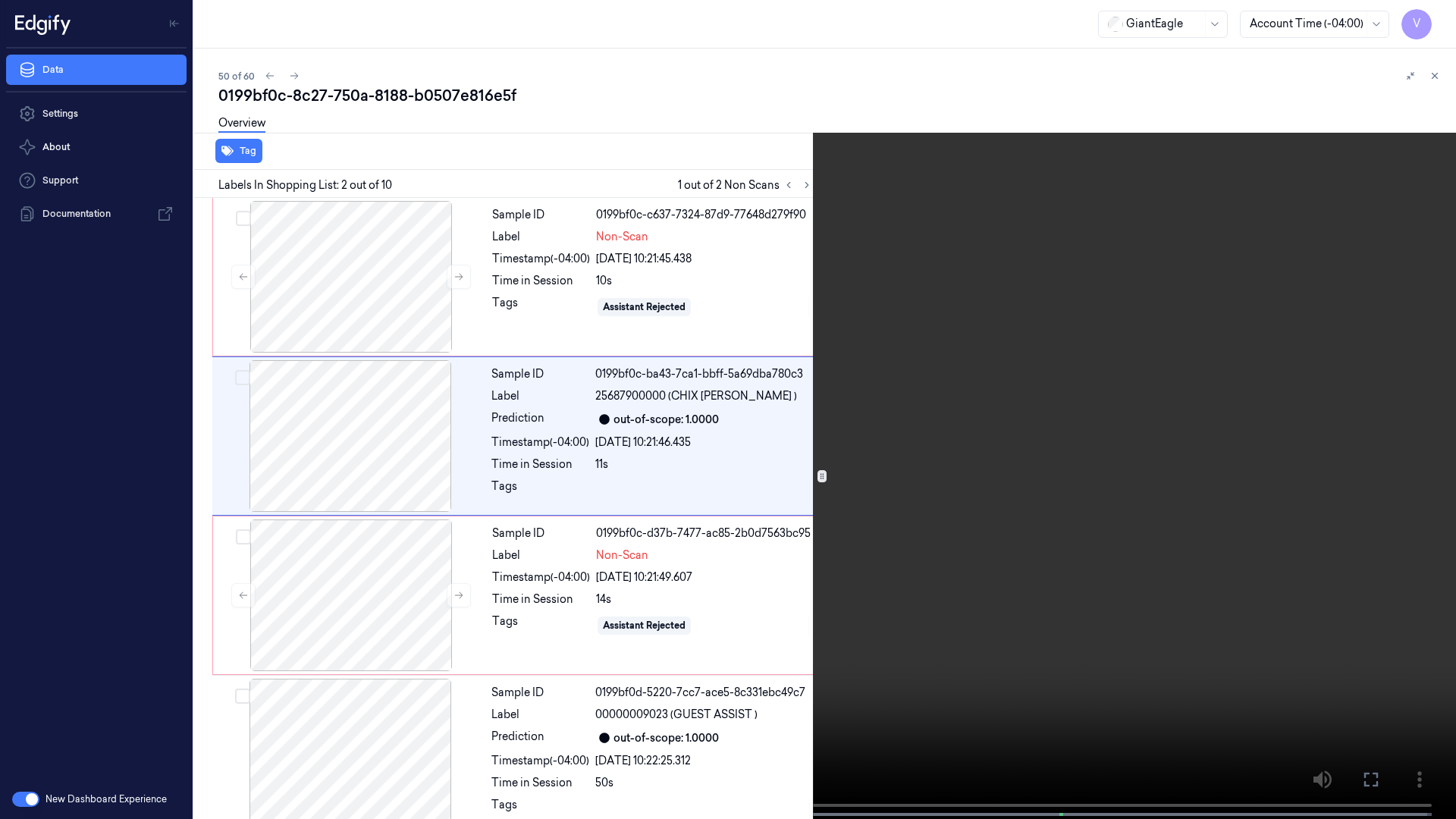
click at [810, 375] on video at bounding box center [728, 411] width 1456 height 822
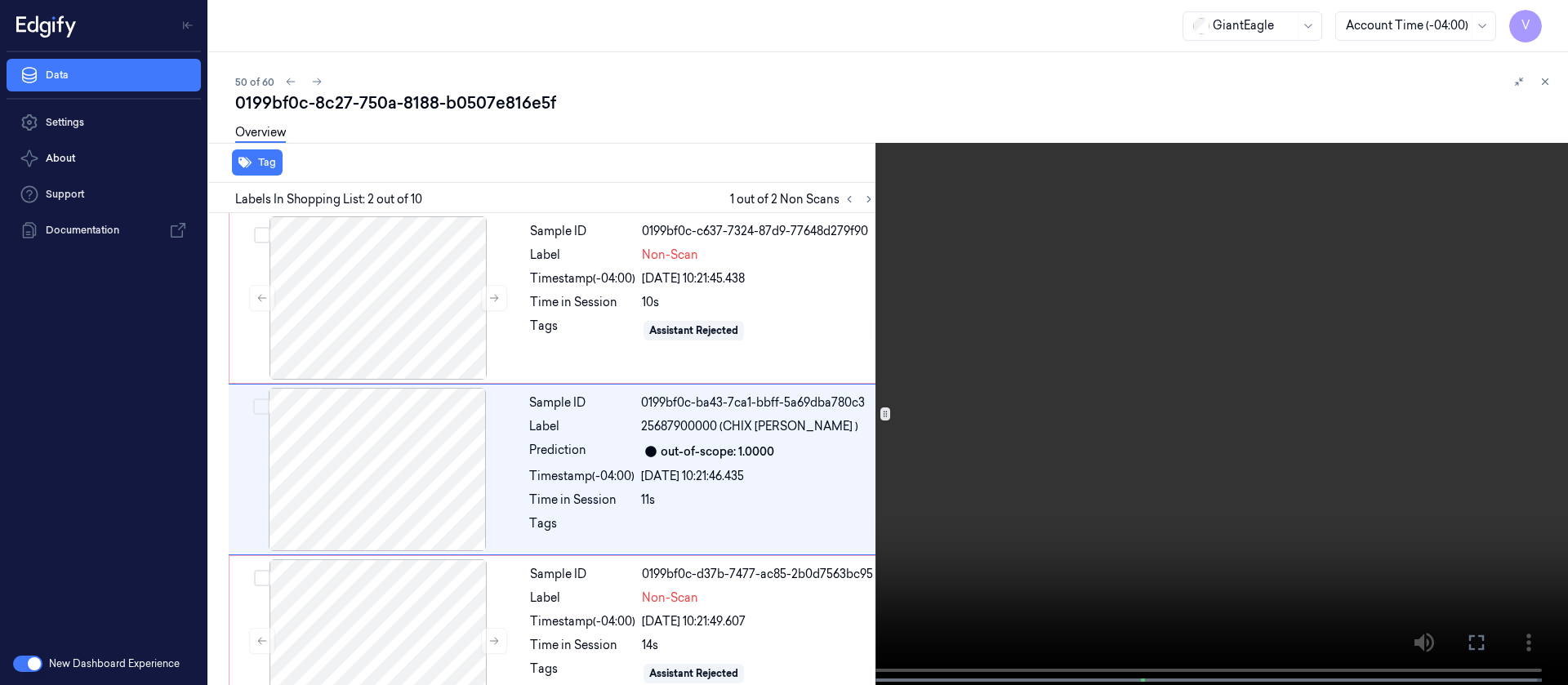
scroll to position [20, 0]
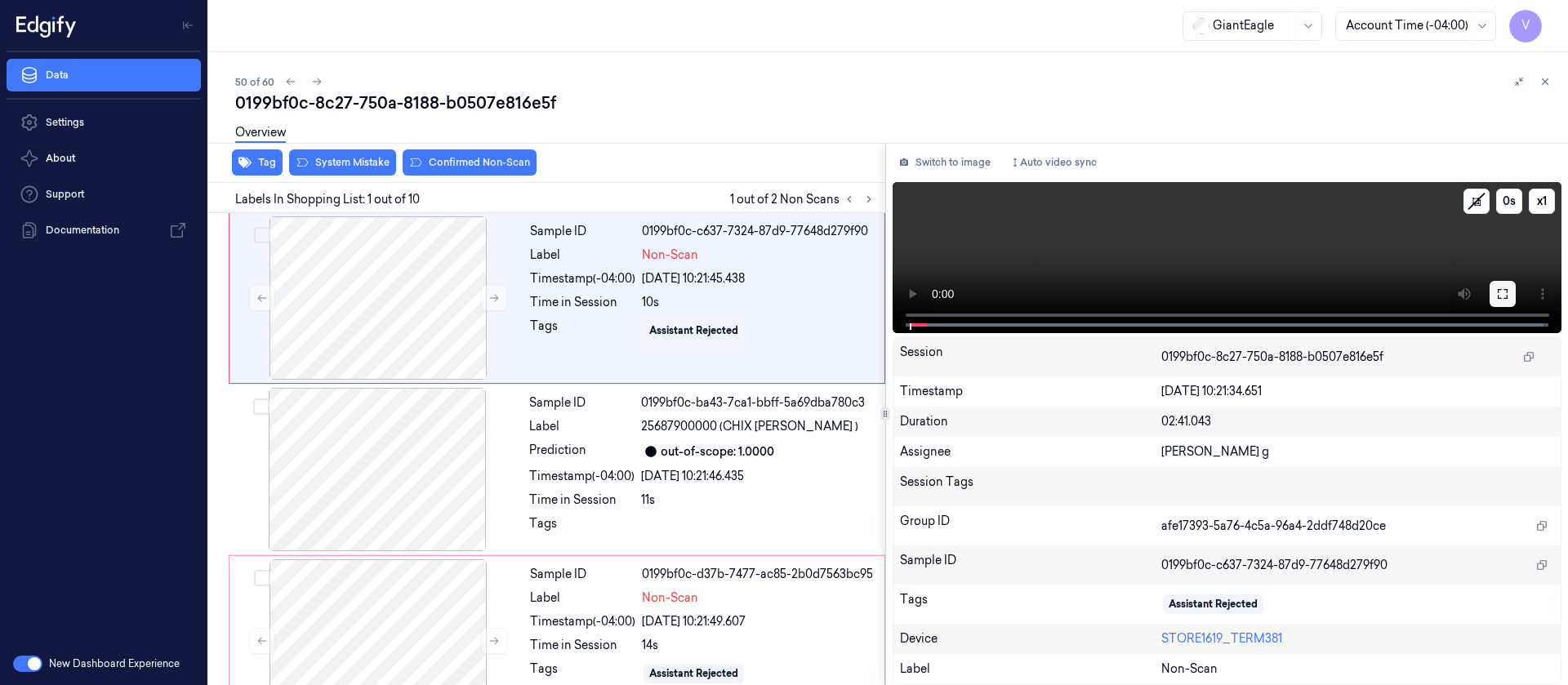
click at [1513, 298] on button at bounding box center [1502, 294] width 26 height 26
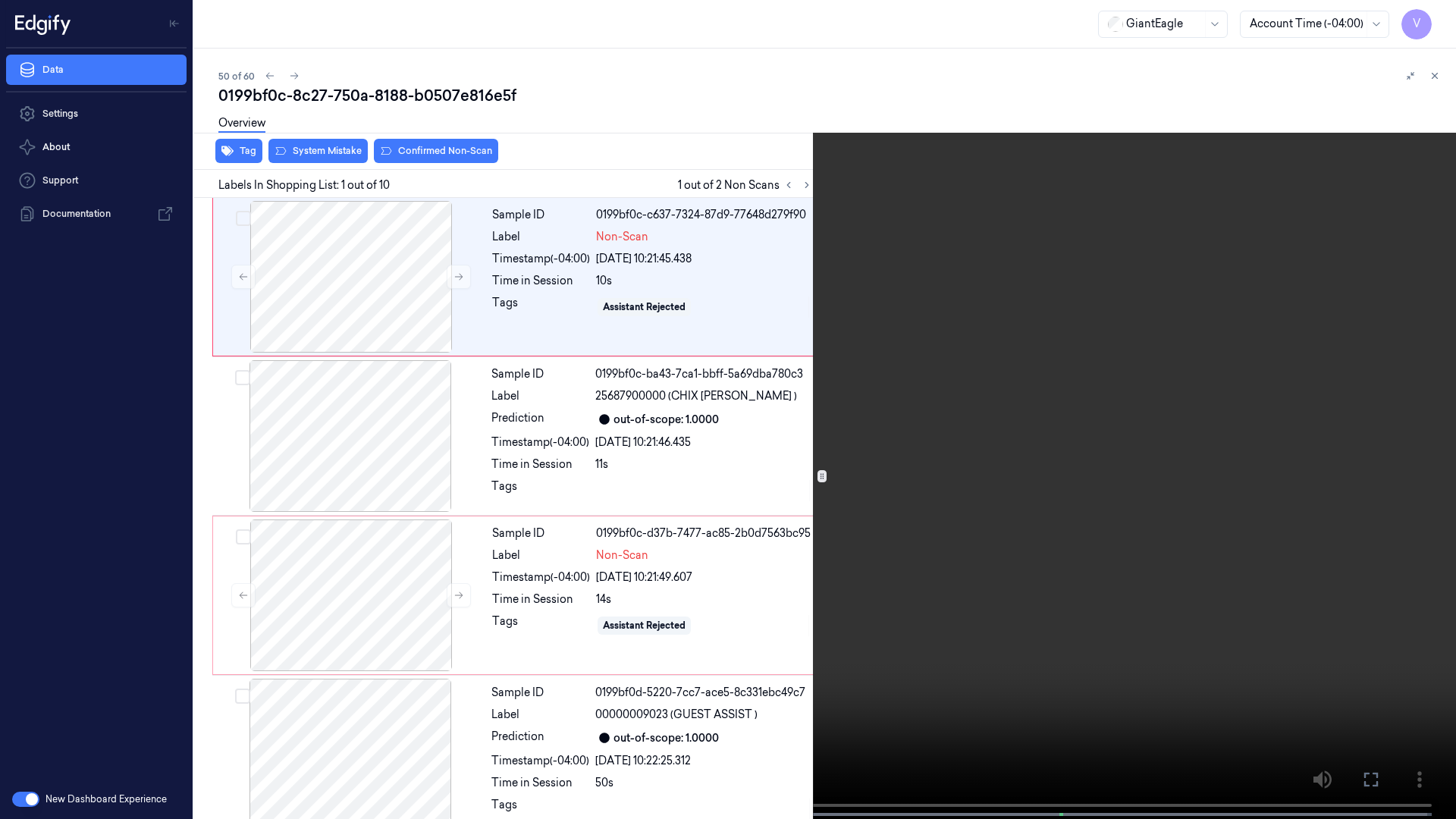
click at [616, 635] on video at bounding box center [728, 411] width 1456 height 822
click at [1441, 18] on button "x 1" at bounding box center [1438, 18] width 24 height 24
click at [0, 0] on button at bounding box center [0, 0] width 0 height 0
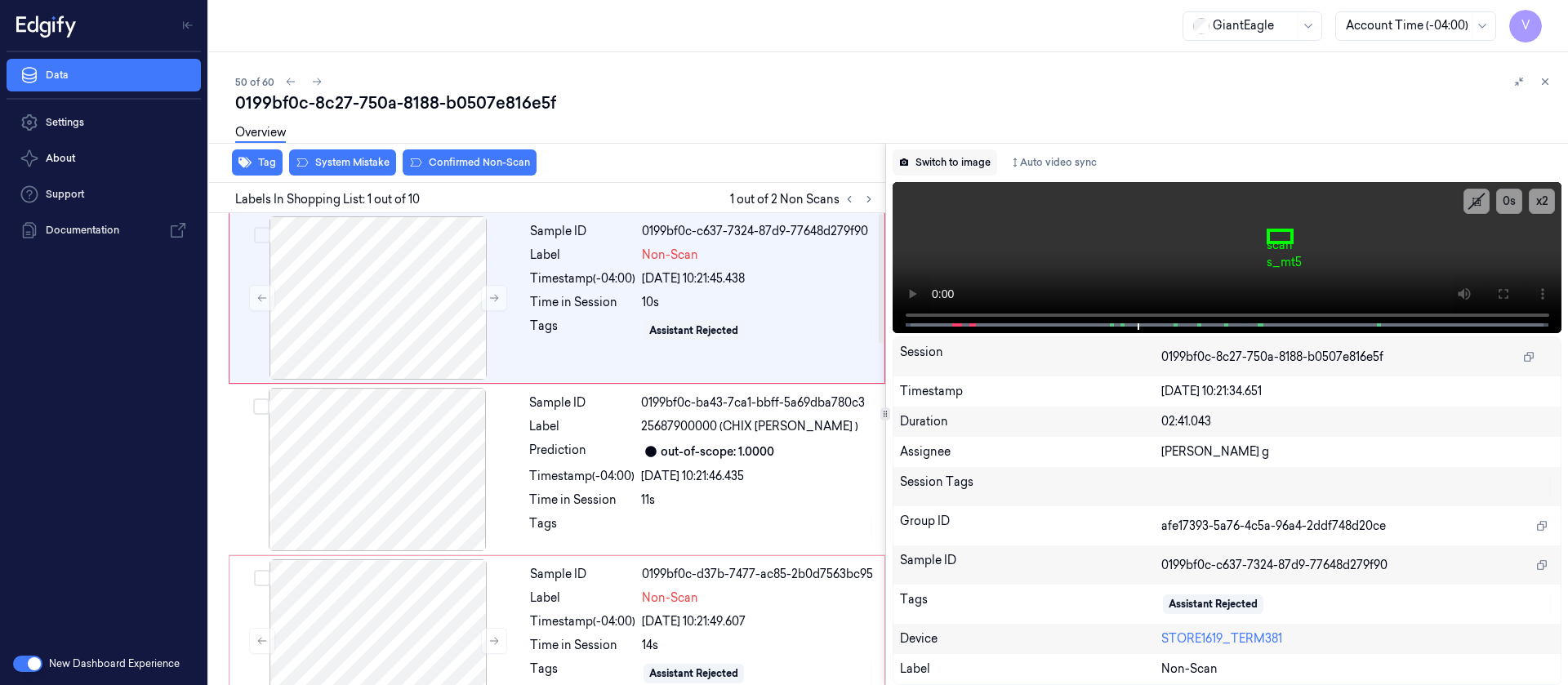
click at [951, 155] on button "Switch to image" at bounding box center [945, 163] width 104 height 26
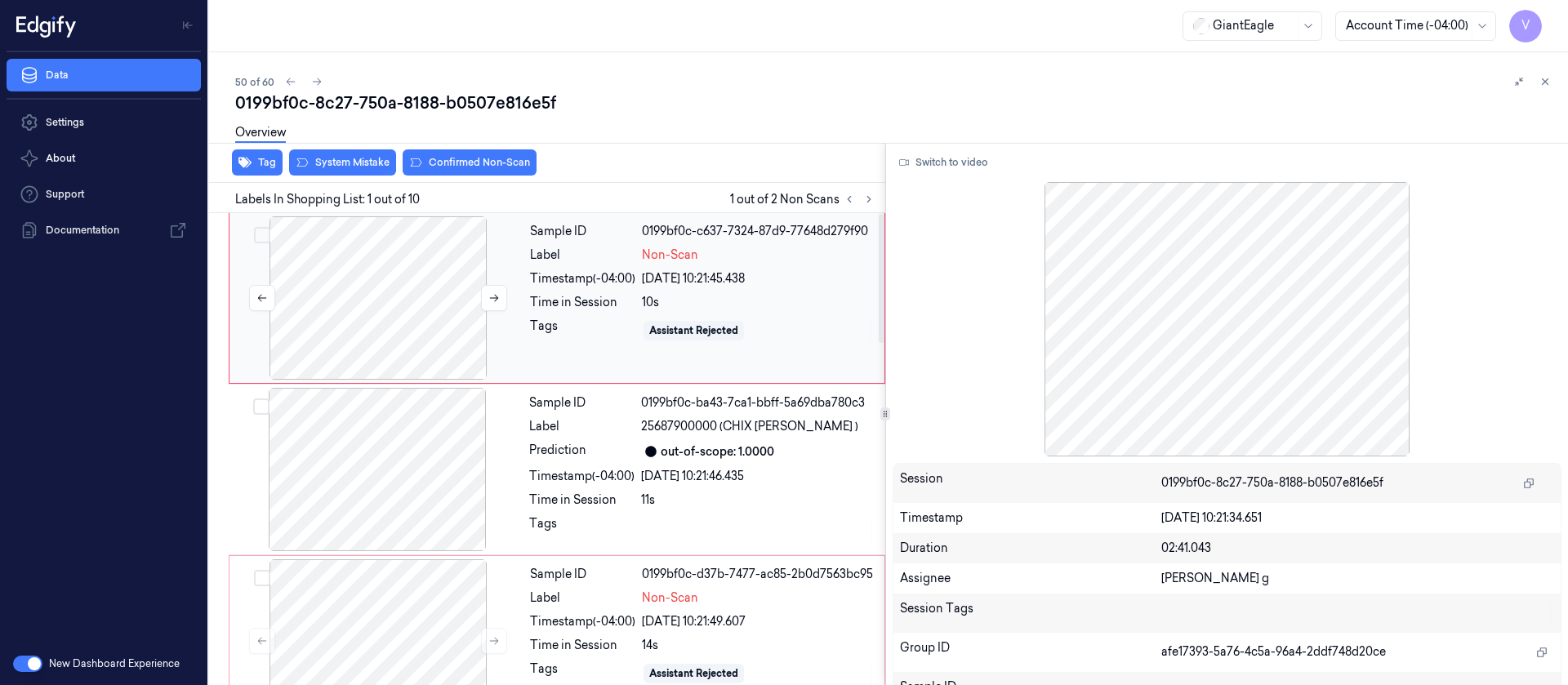
click at [398, 304] on div at bounding box center [378, 298] width 291 height 164
click at [419, 290] on div at bounding box center [378, 298] width 291 height 164
click at [484, 297] on button at bounding box center [494, 298] width 26 height 26
click at [485, 297] on button at bounding box center [494, 298] width 26 height 26
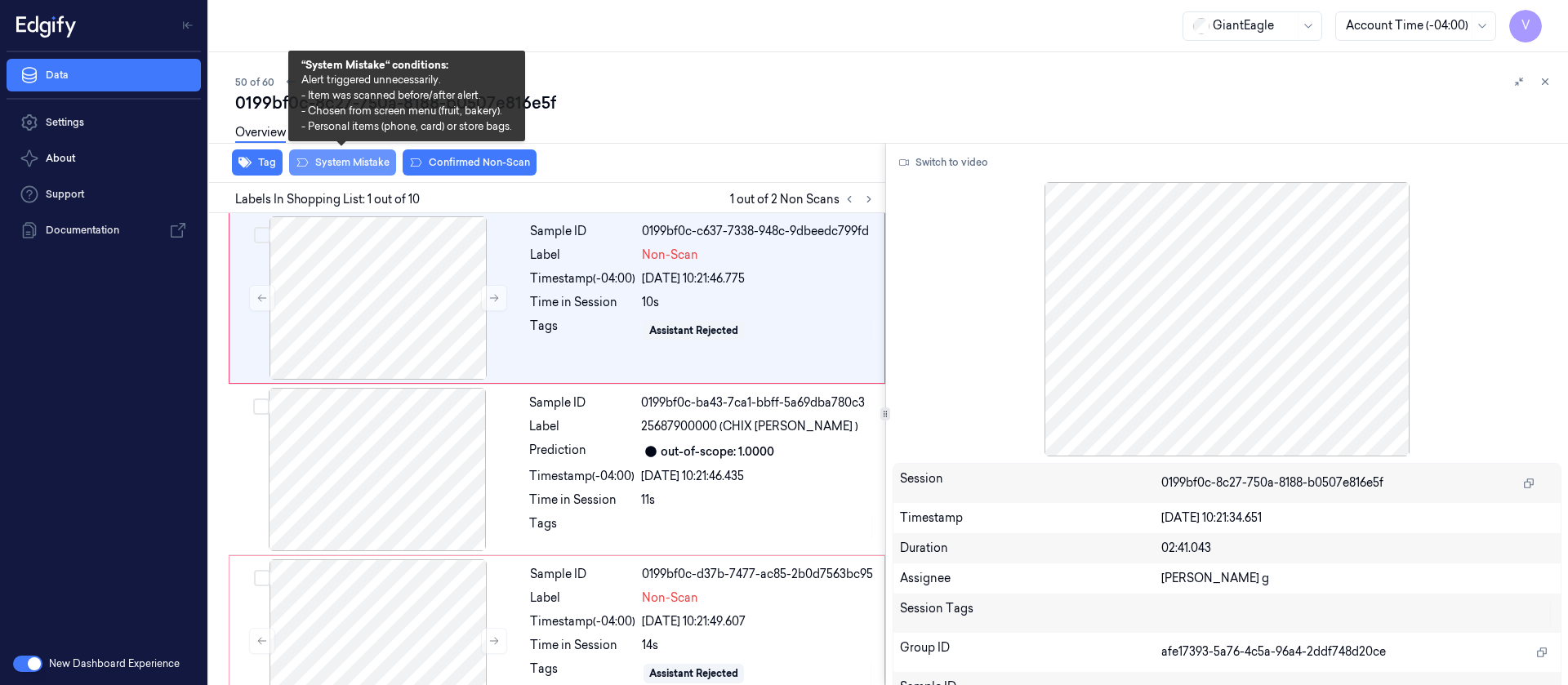
click at [353, 164] on button "System Mistake" at bounding box center [343, 163] width 107 height 26
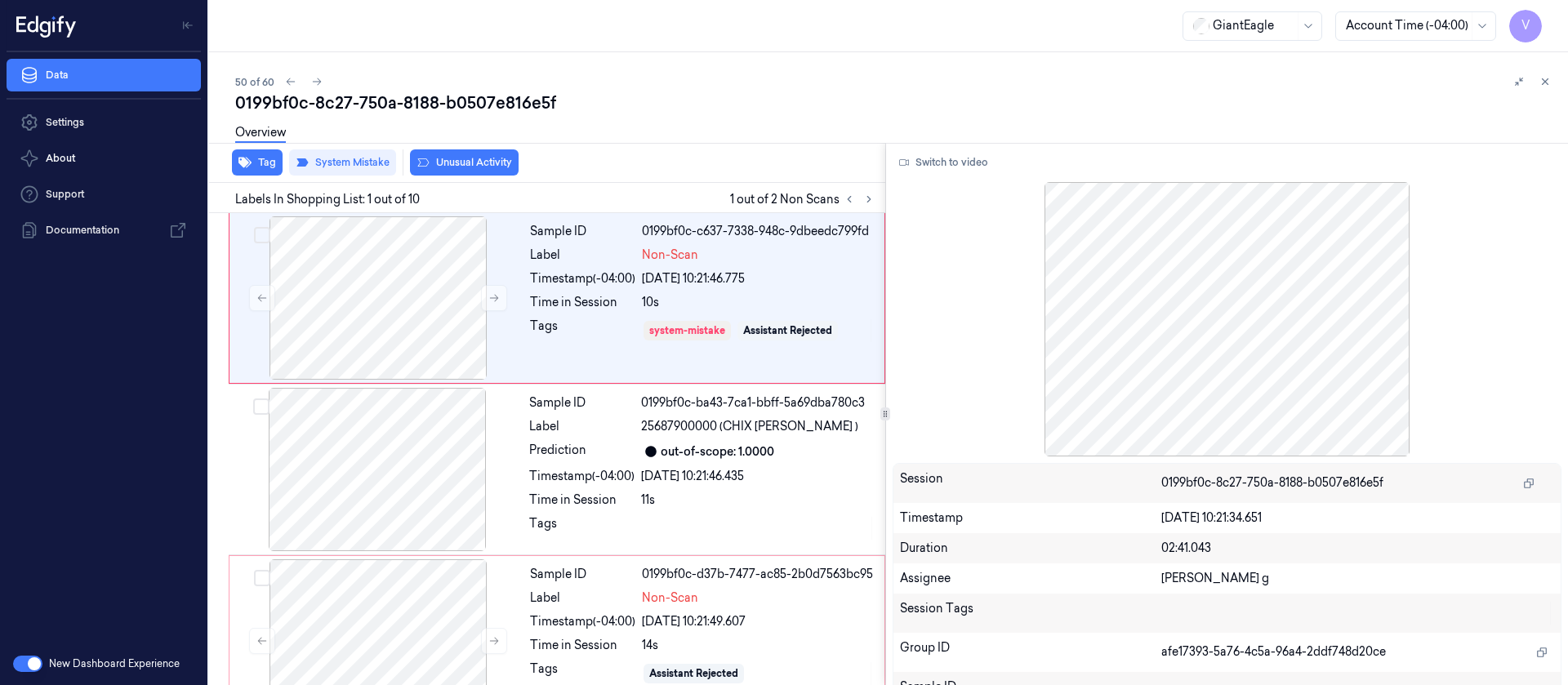
click at [466, 167] on button "Unusual Activity" at bounding box center [463, 163] width 108 height 26
click at [382, 614] on div at bounding box center [378, 641] width 291 height 164
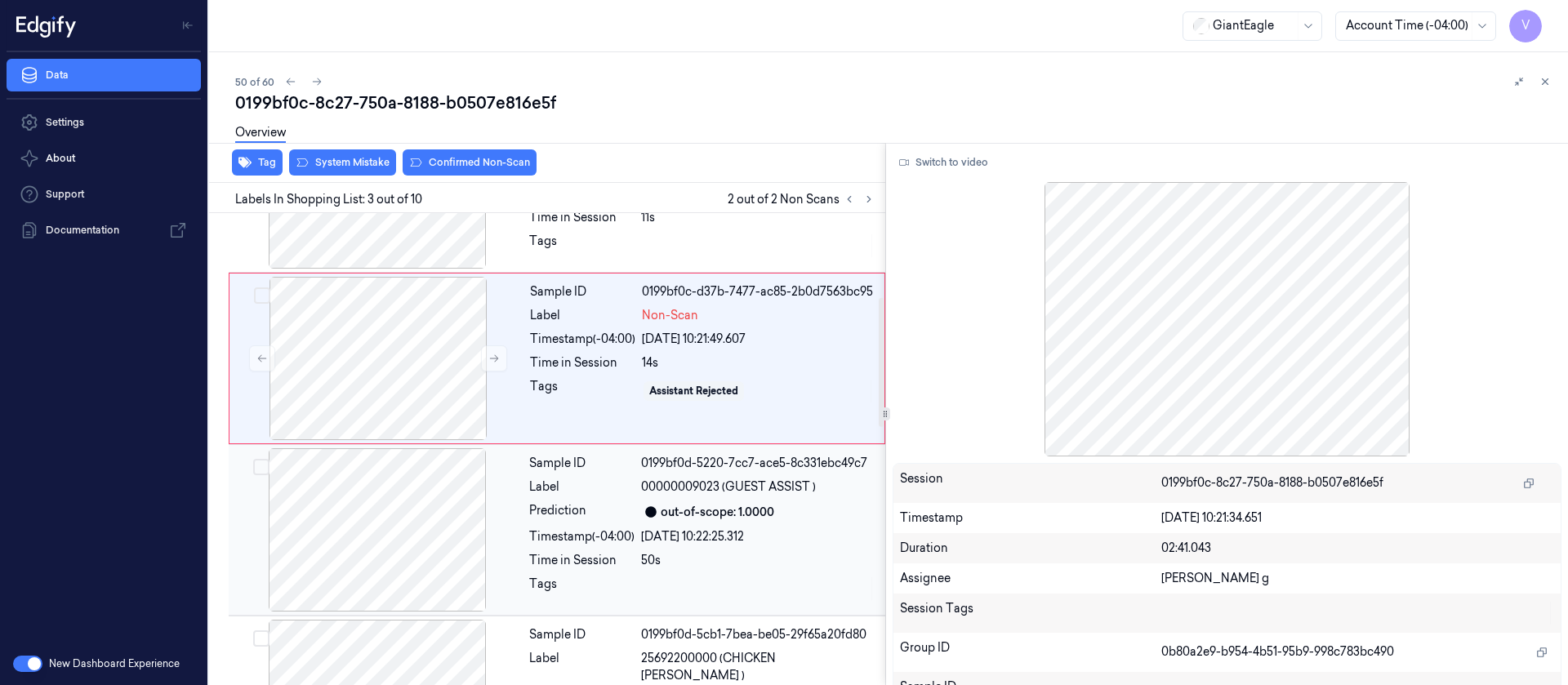
scroll to position [314, 0]
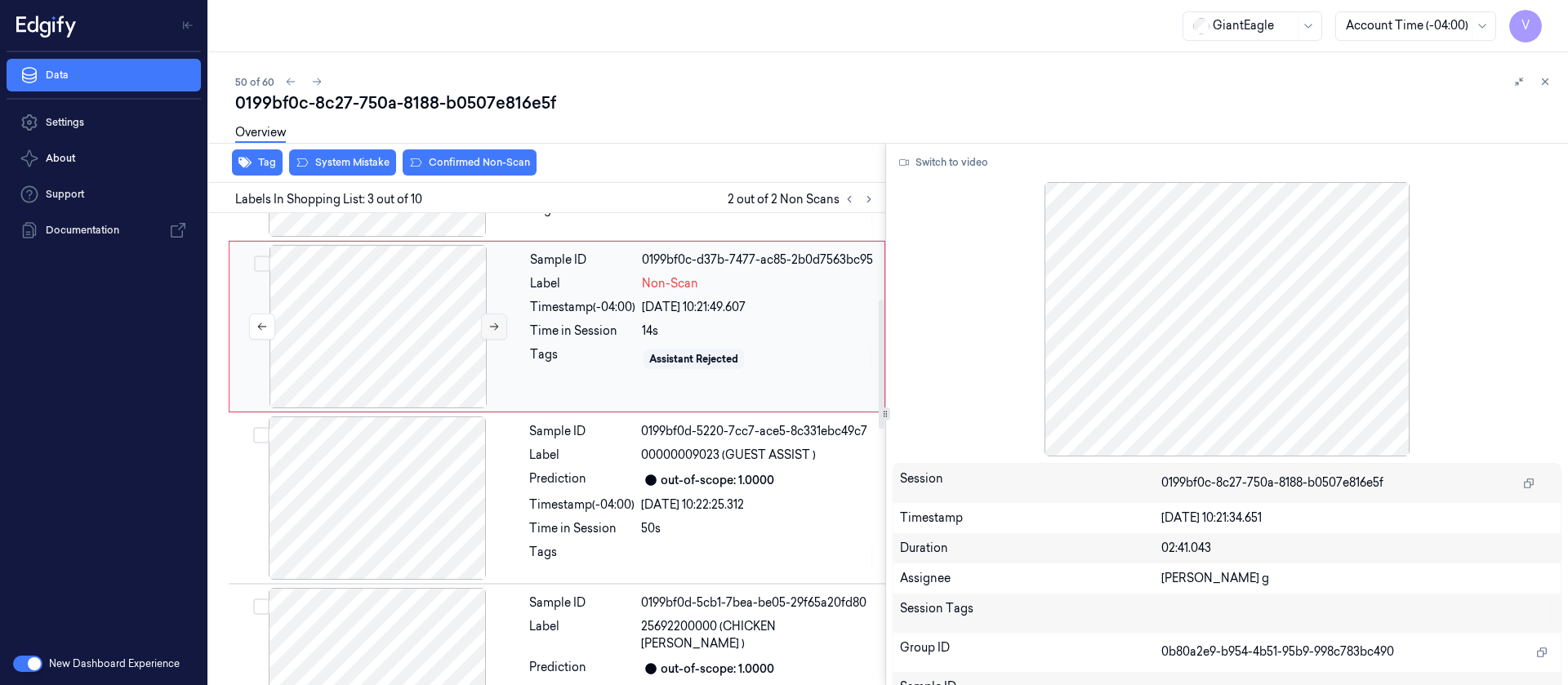
click at [492, 327] on icon at bounding box center [494, 326] width 11 height 11
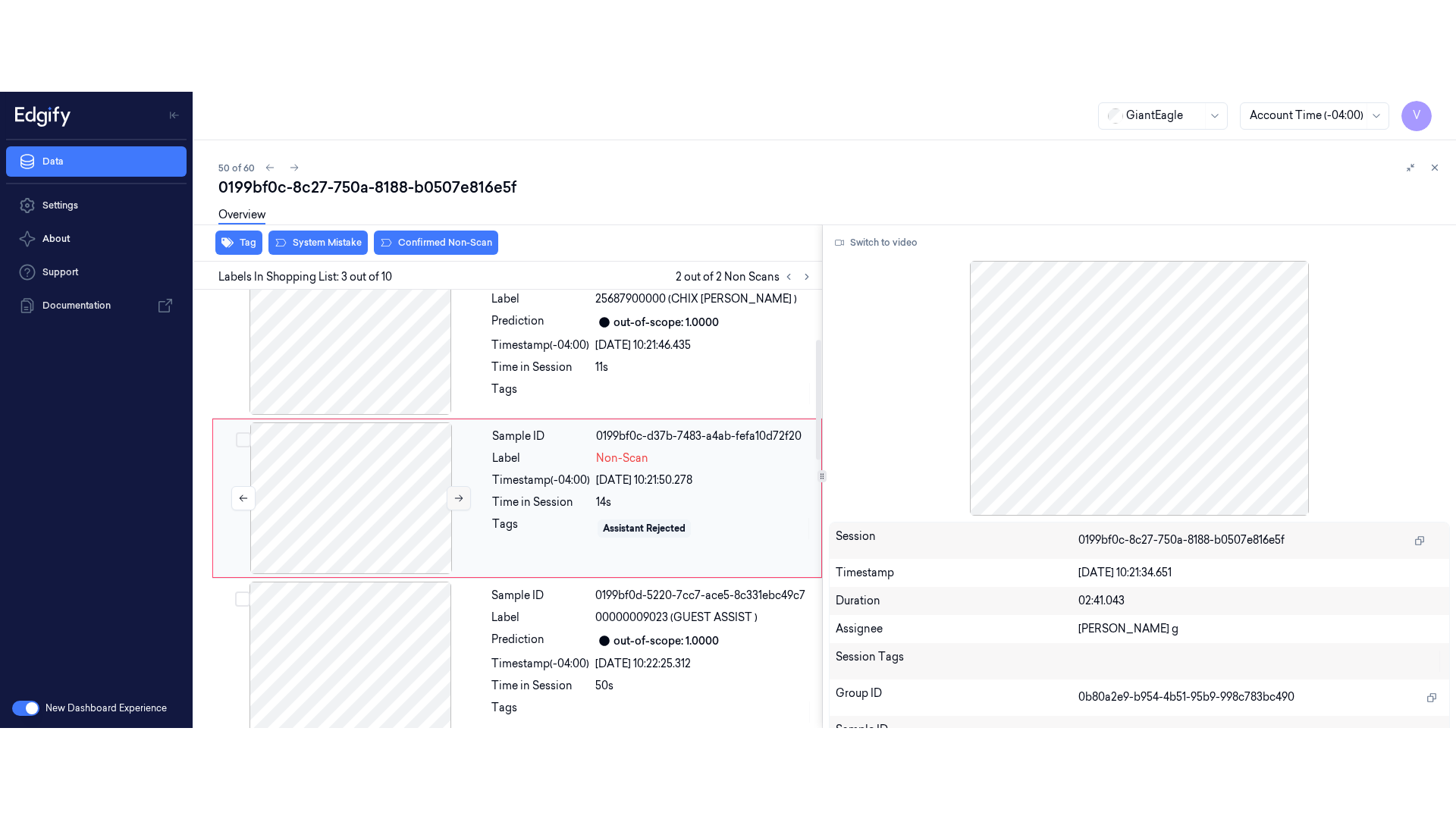
scroll to position [179, 0]
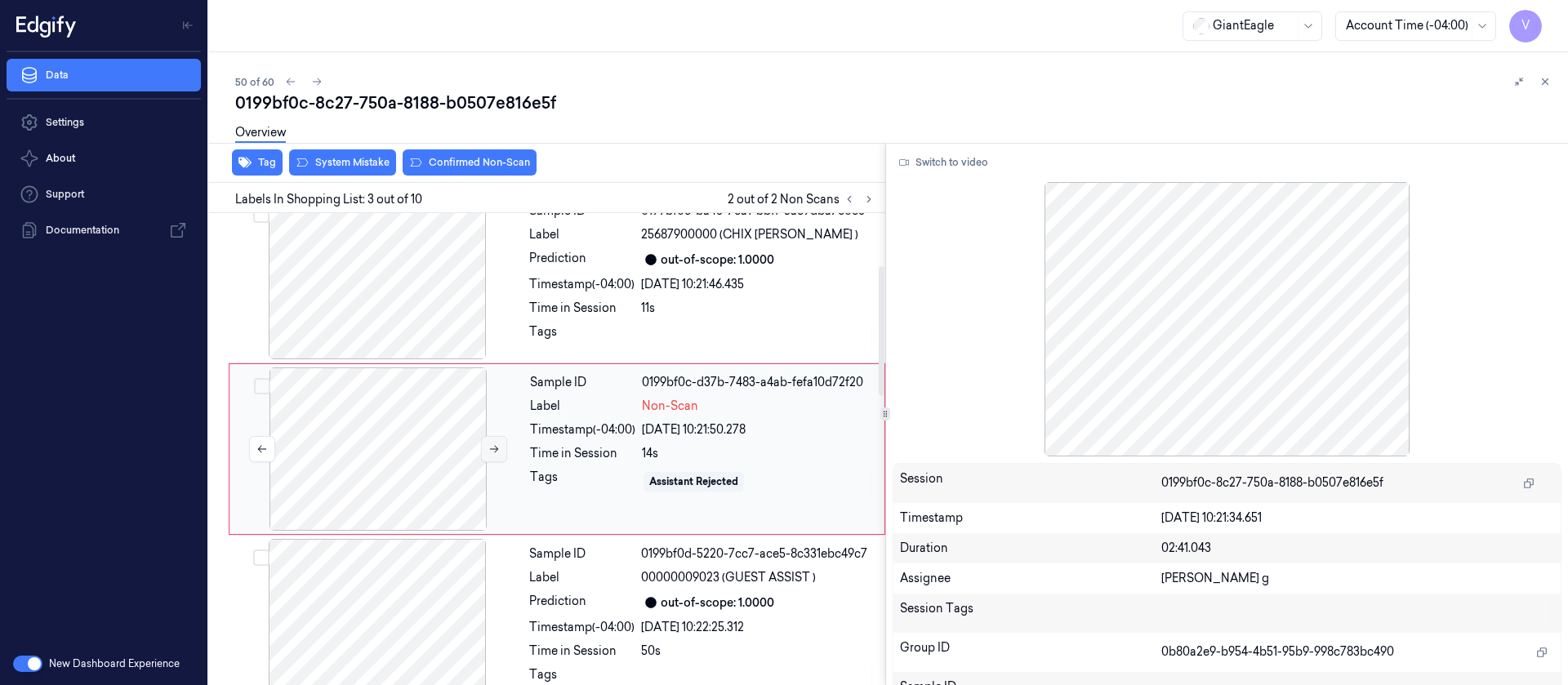
click at [487, 446] on button at bounding box center [494, 449] width 26 height 26
click at [938, 157] on button "Switch to video" at bounding box center [944, 163] width 102 height 26
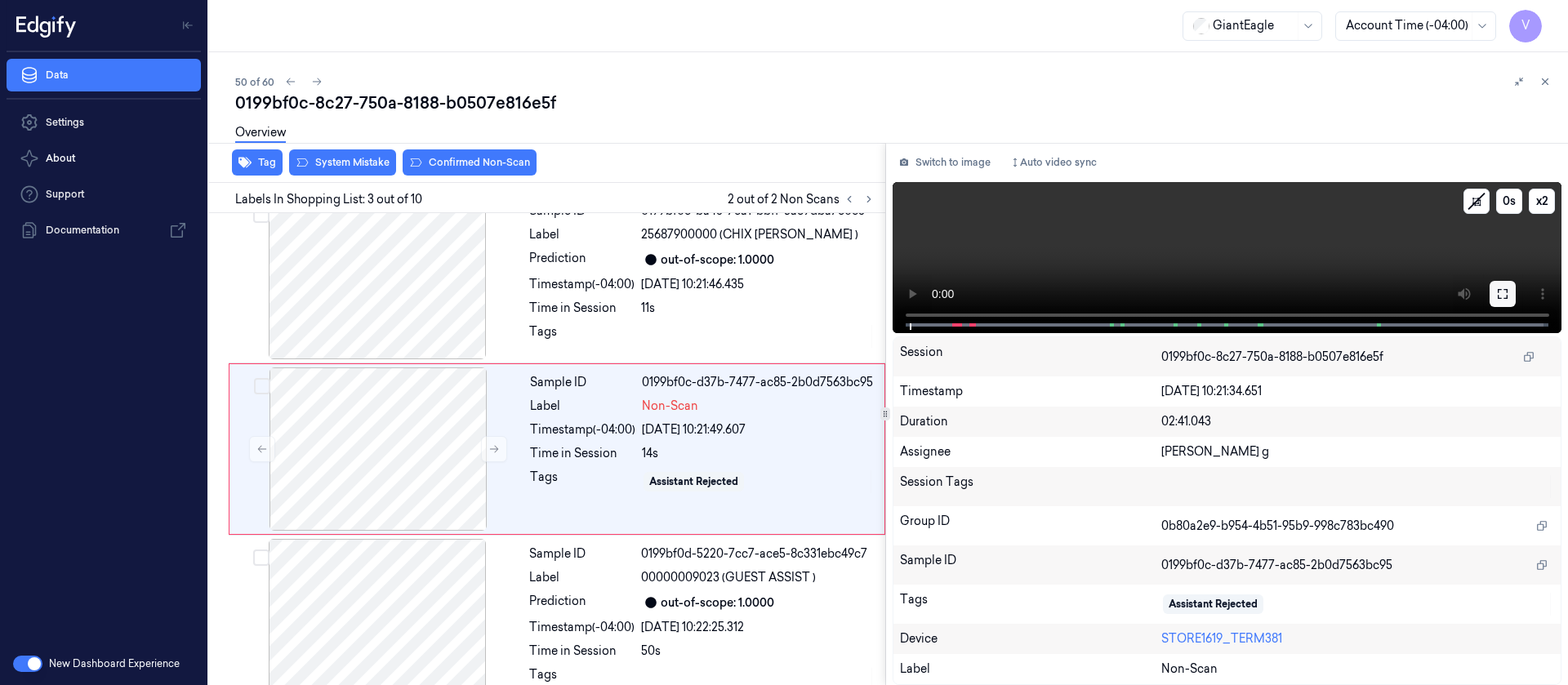
click at [1503, 297] on icon at bounding box center [1502, 294] width 13 height 13
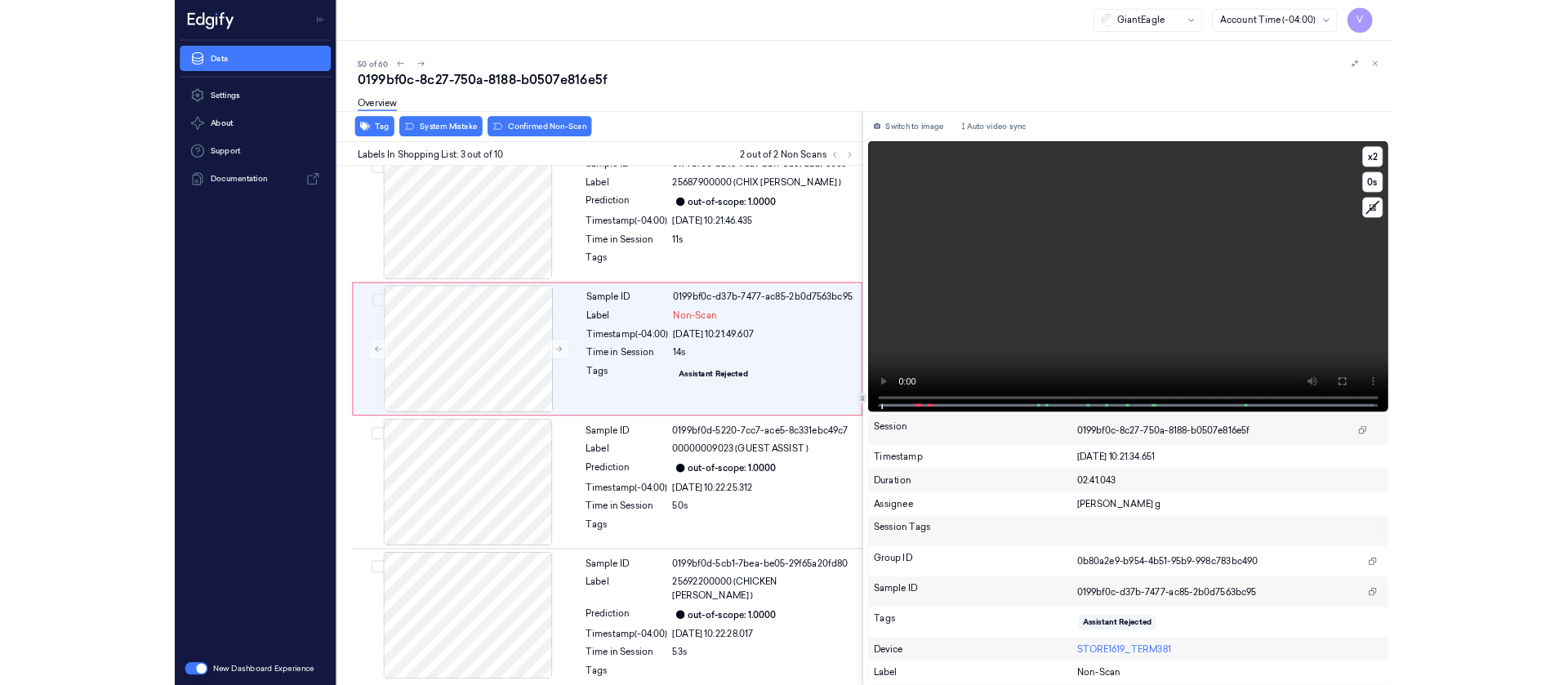
scroll to position [94, 0]
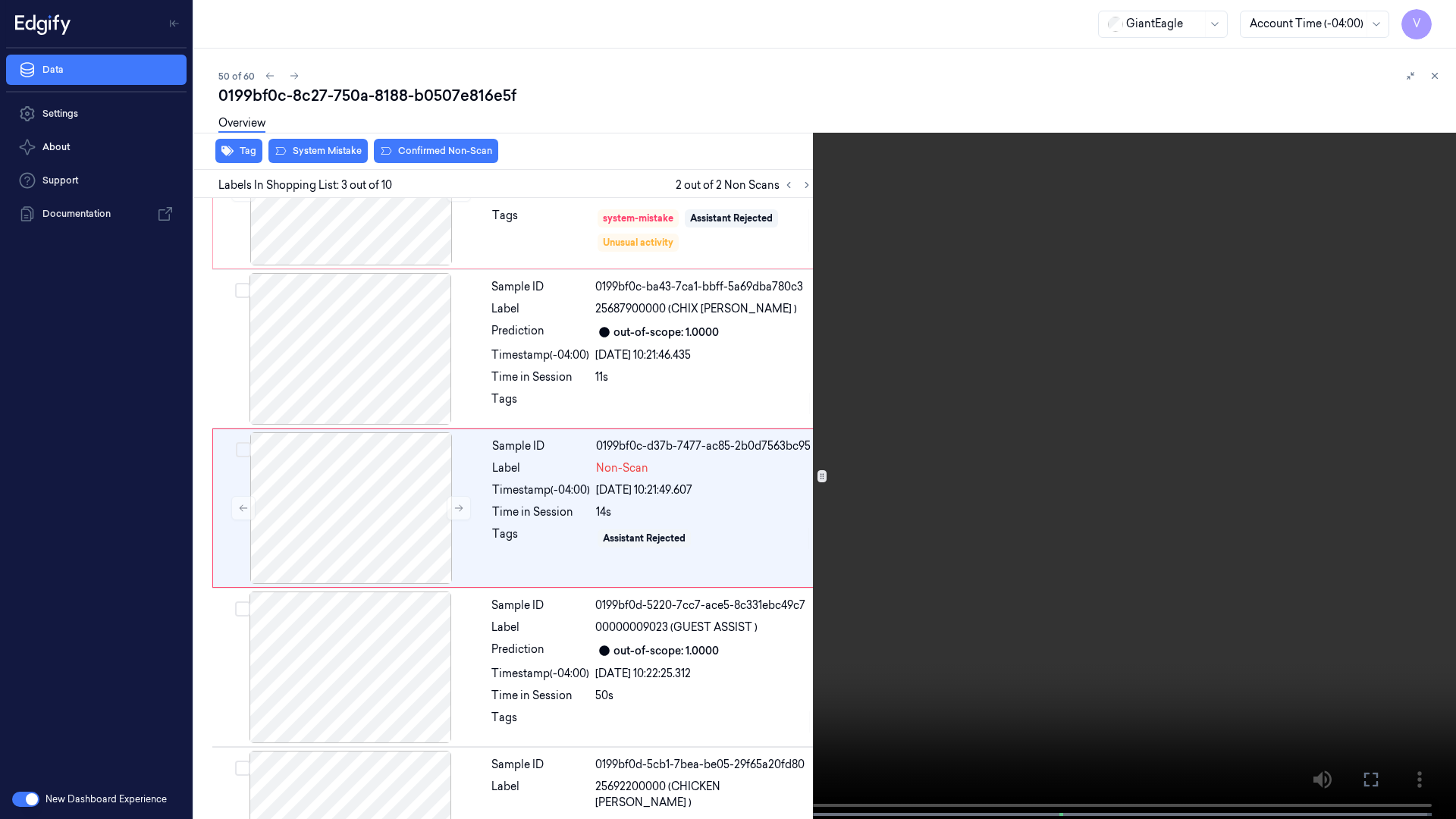
click at [0, 0] on icon at bounding box center [0, 0] width 0 height 0
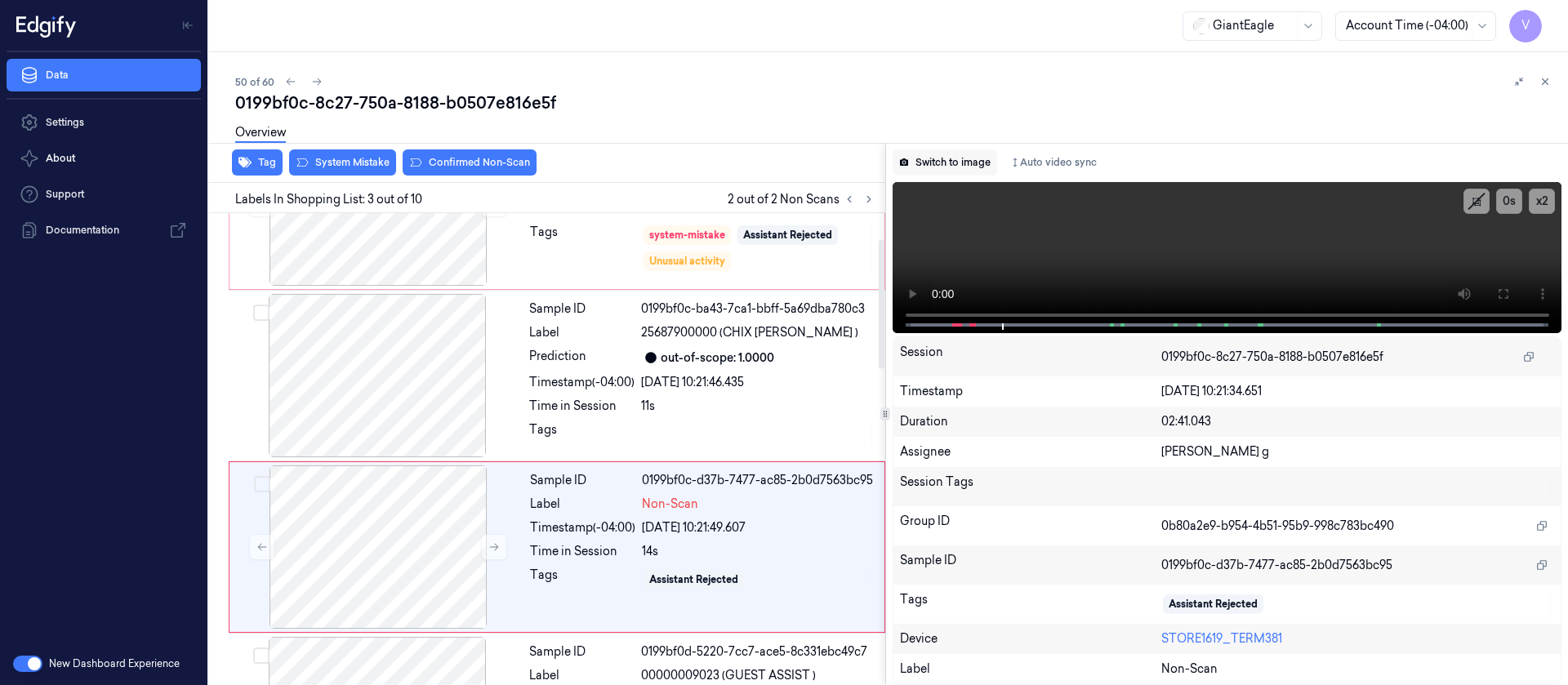
click at [927, 163] on button "Switch to image" at bounding box center [945, 163] width 104 height 26
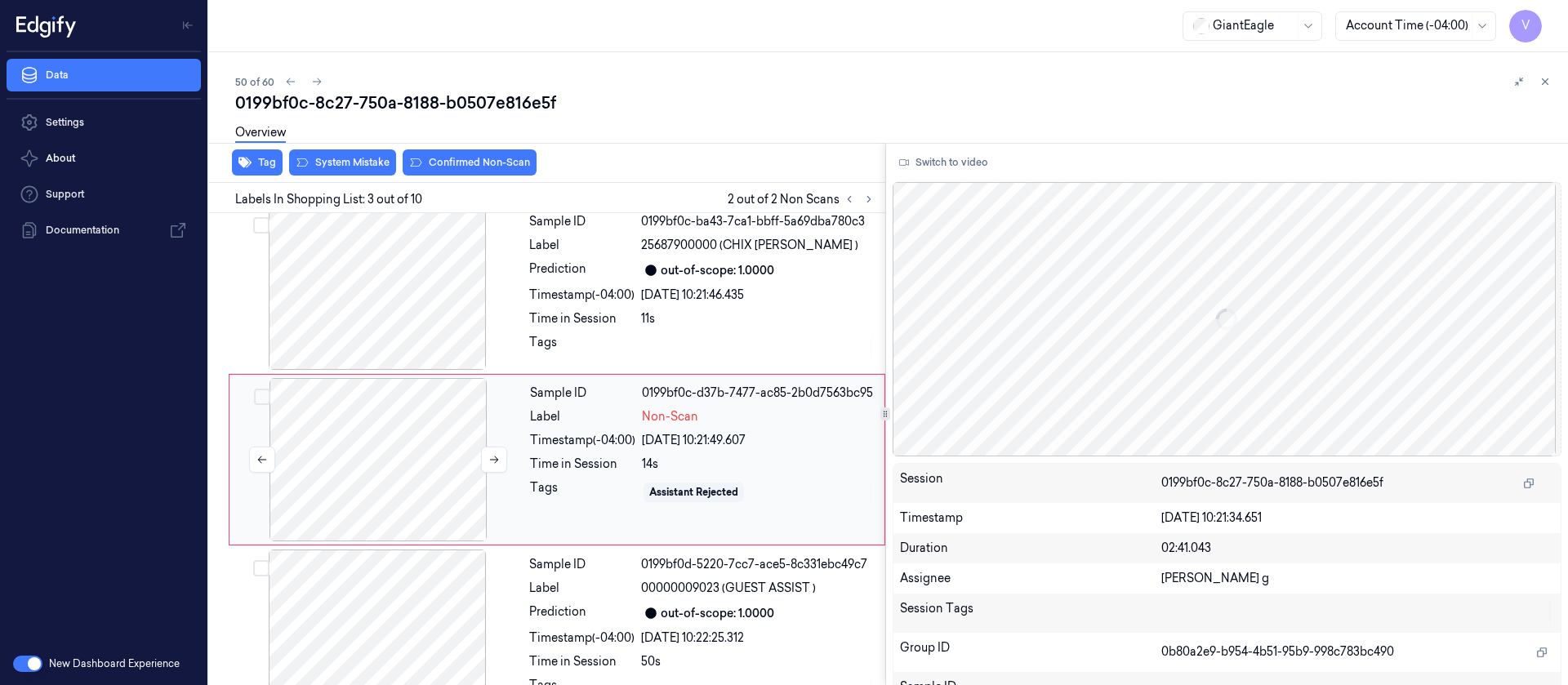
scroll to position [192, 0]
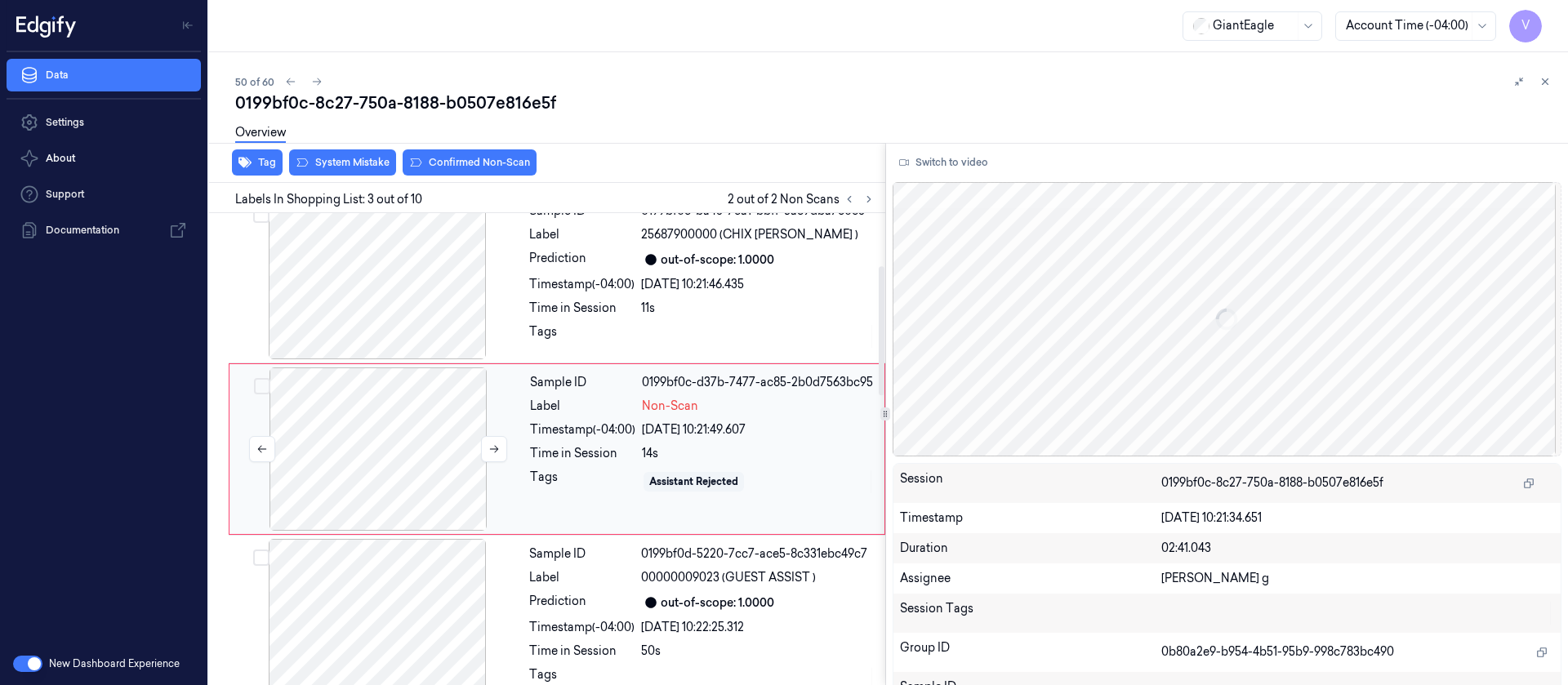
click at [445, 434] on div at bounding box center [378, 449] width 291 height 164
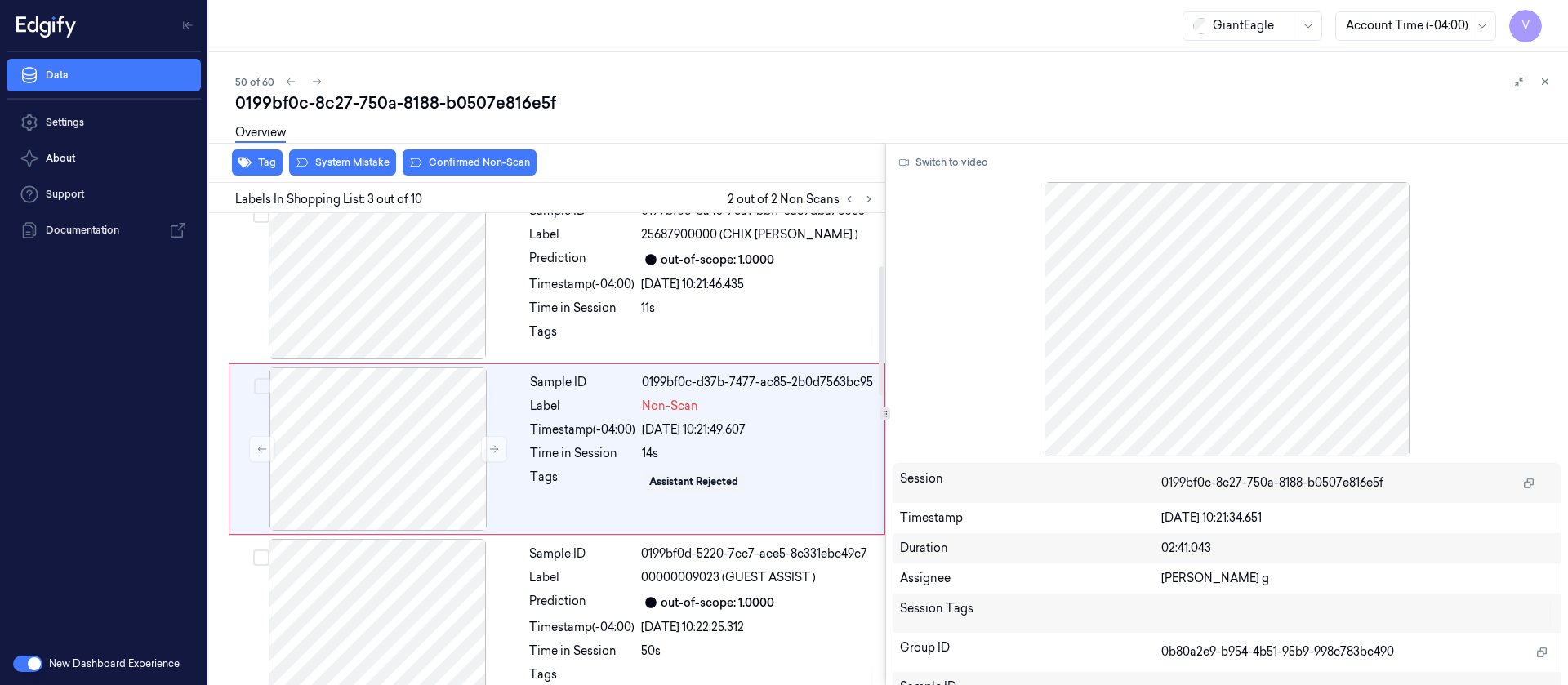
click at [453, 153] on div "Overview" at bounding box center [895, 135] width 1320 height 42
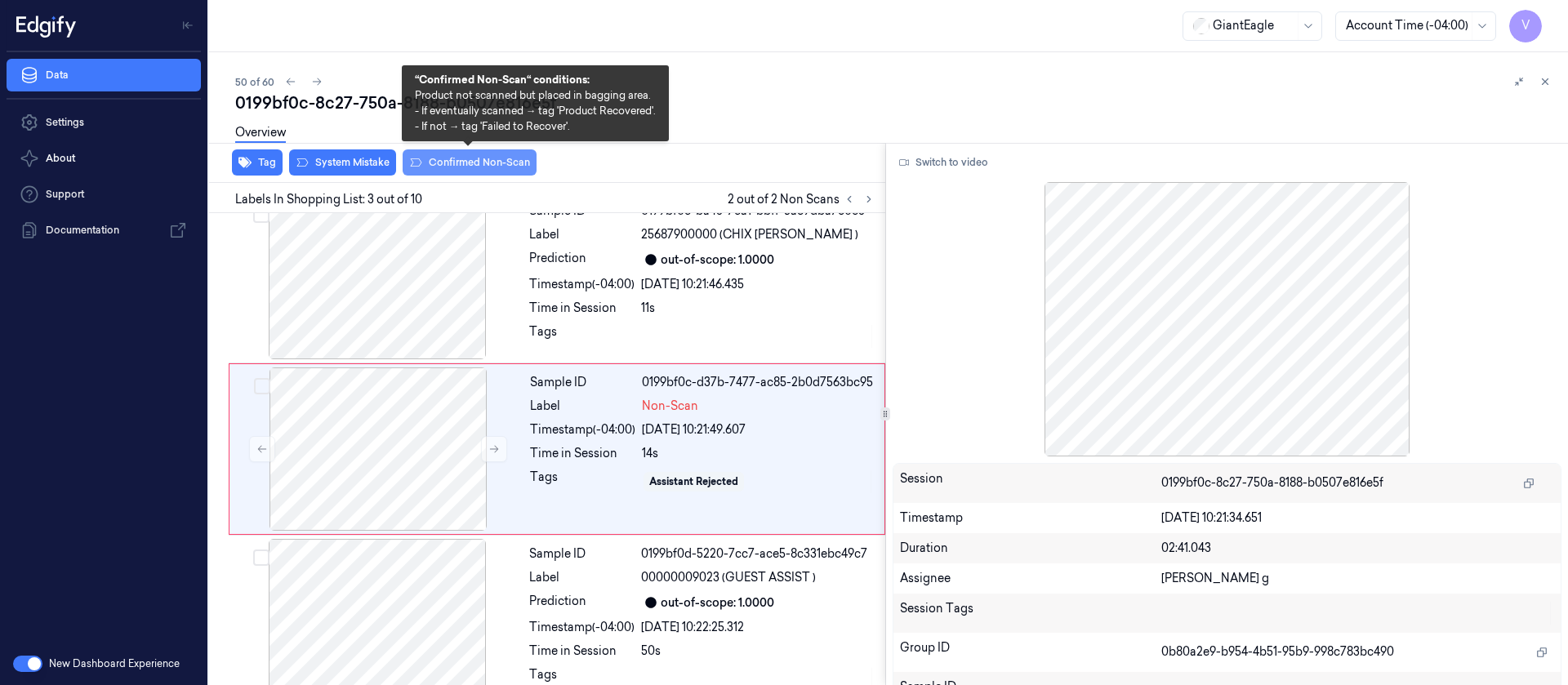
click at [459, 163] on button "Confirmed Non-Scan" at bounding box center [470, 163] width 134 height 26
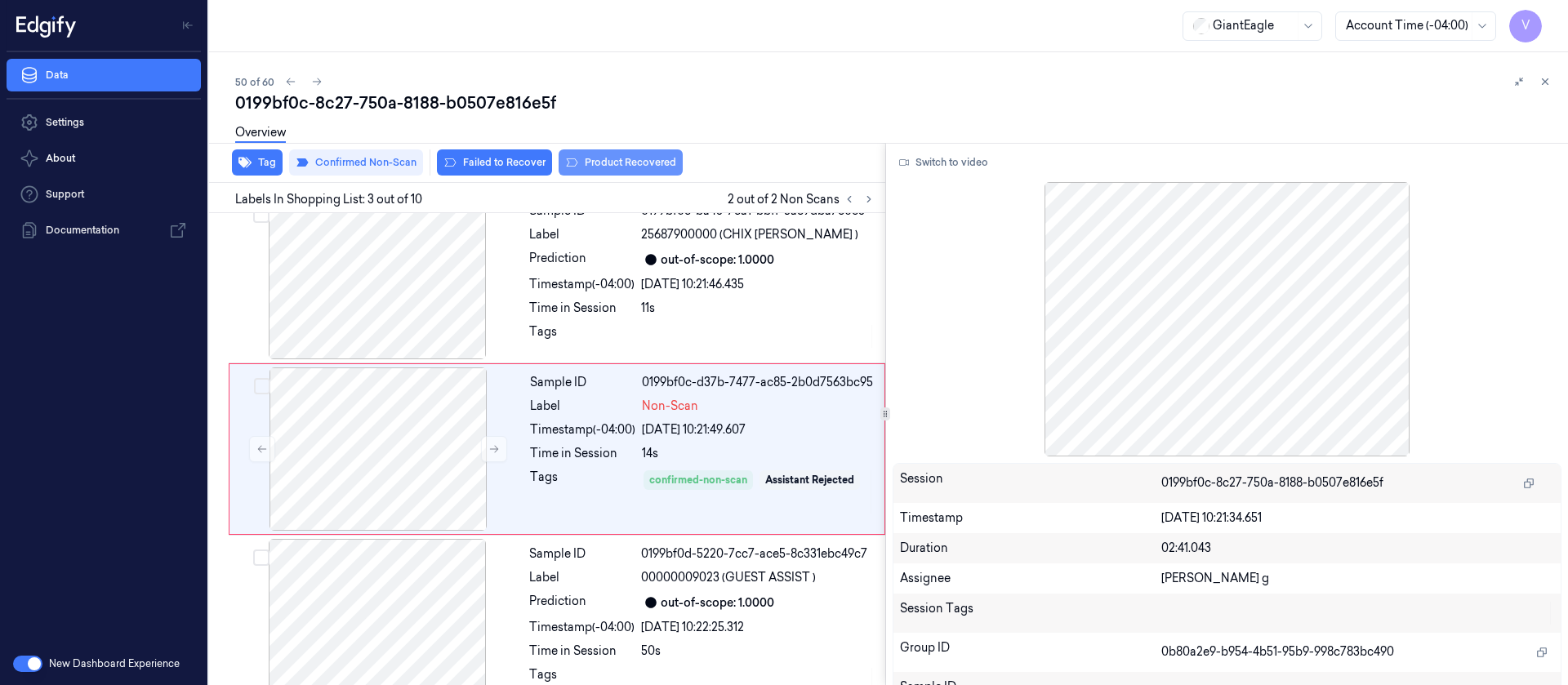
click at [609, 165] on button "Product Recovered" at bounding box center [620, 163] width 124 height 26
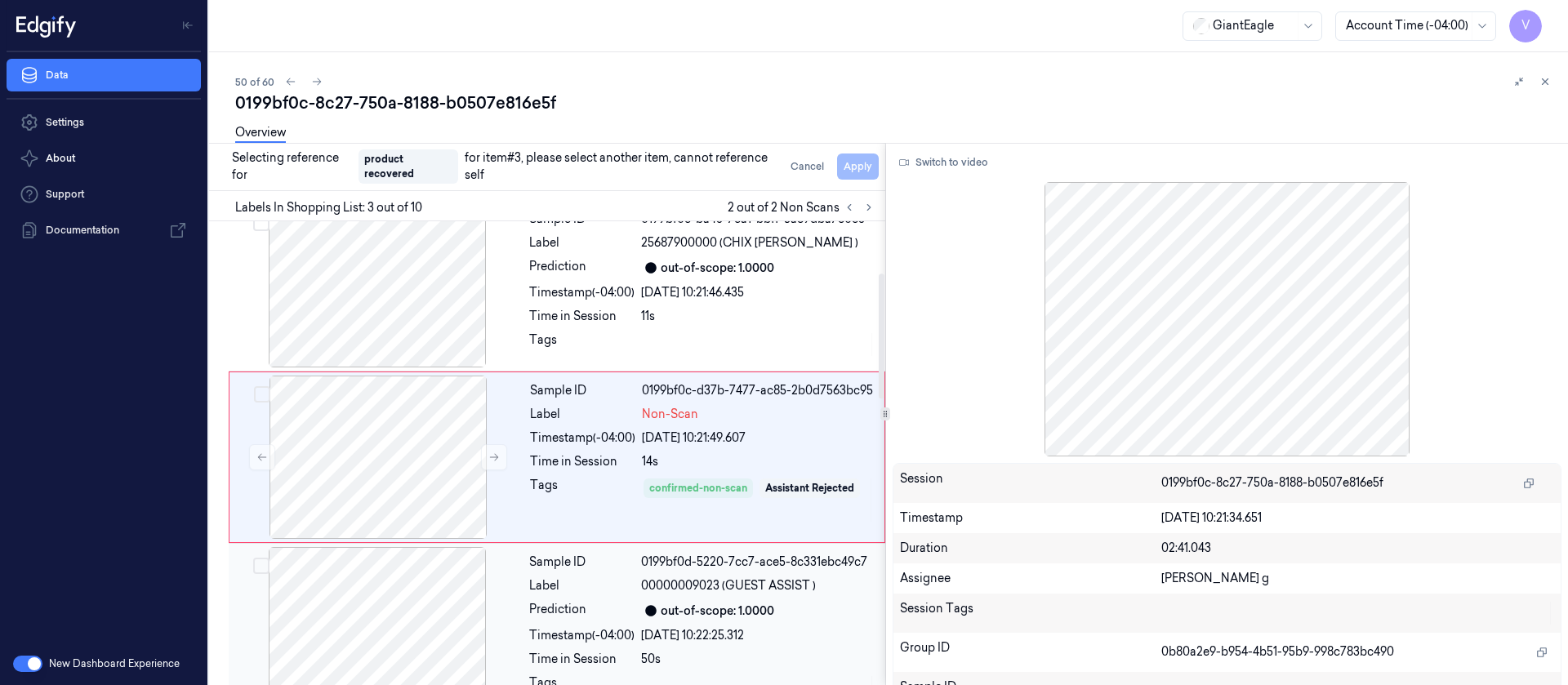
click at [359, 620] on div at bounding box center [377, 629] width 291 height 164
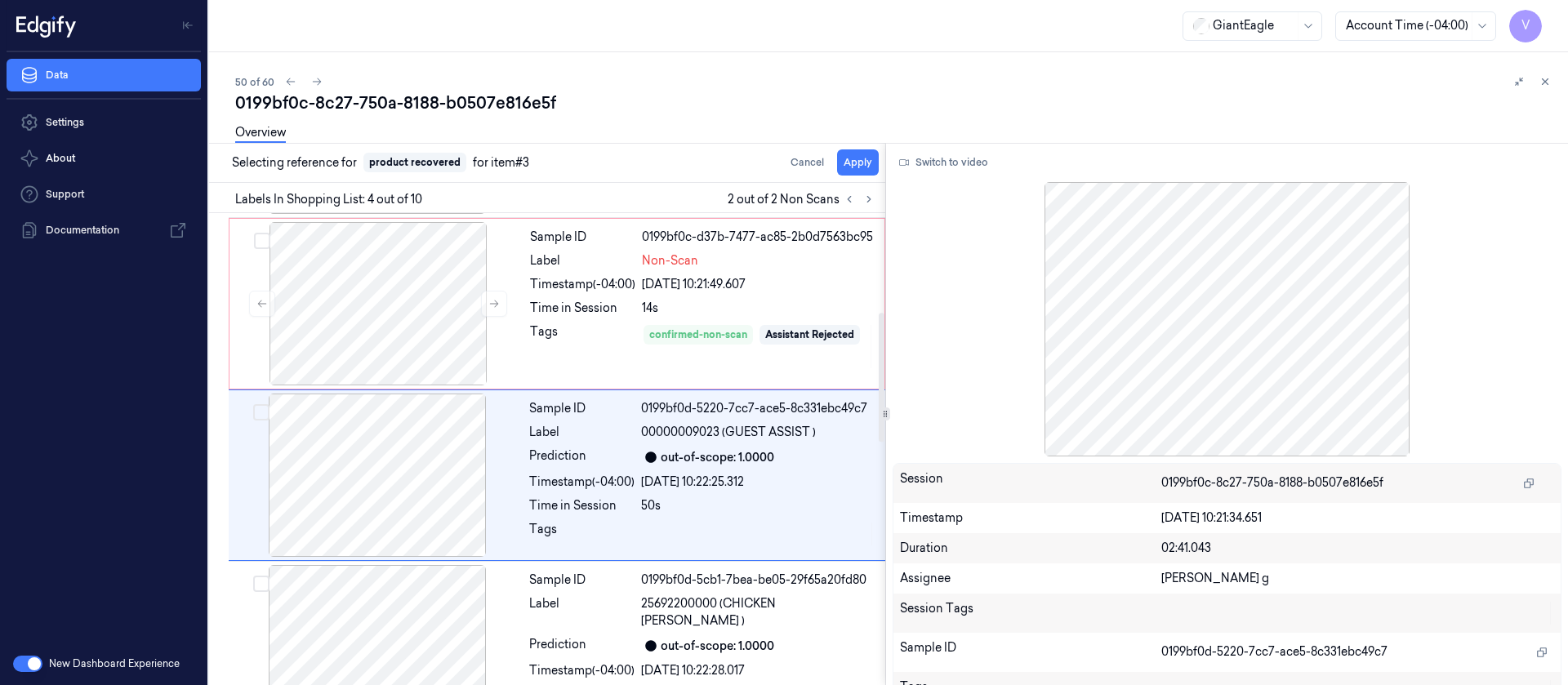
scroll to position [363, 0]
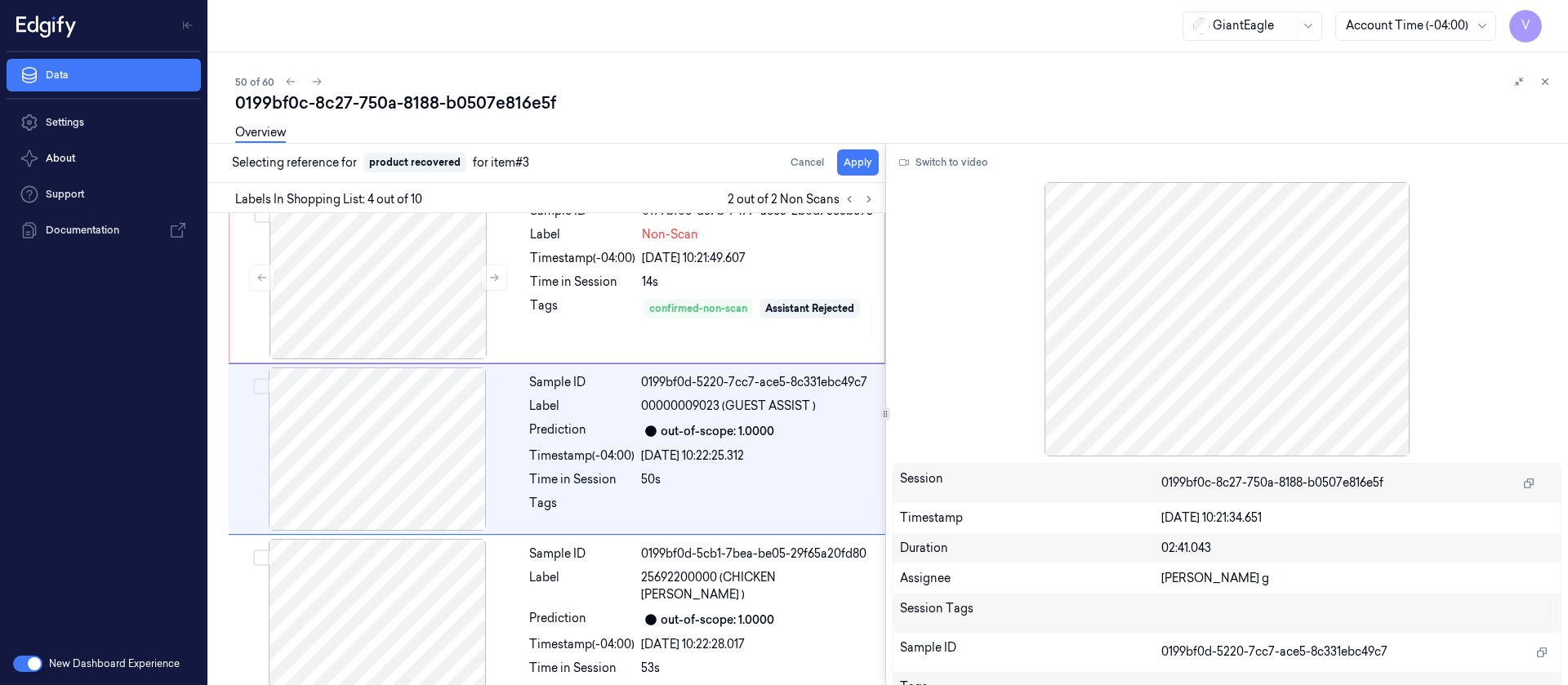
click at [841, 154] on div "Overview" at bounding box center [895, 135] width 1320 height 42
click at [853, 166] on button "Apply" at bounding box center [858, 163] width 42 height 26
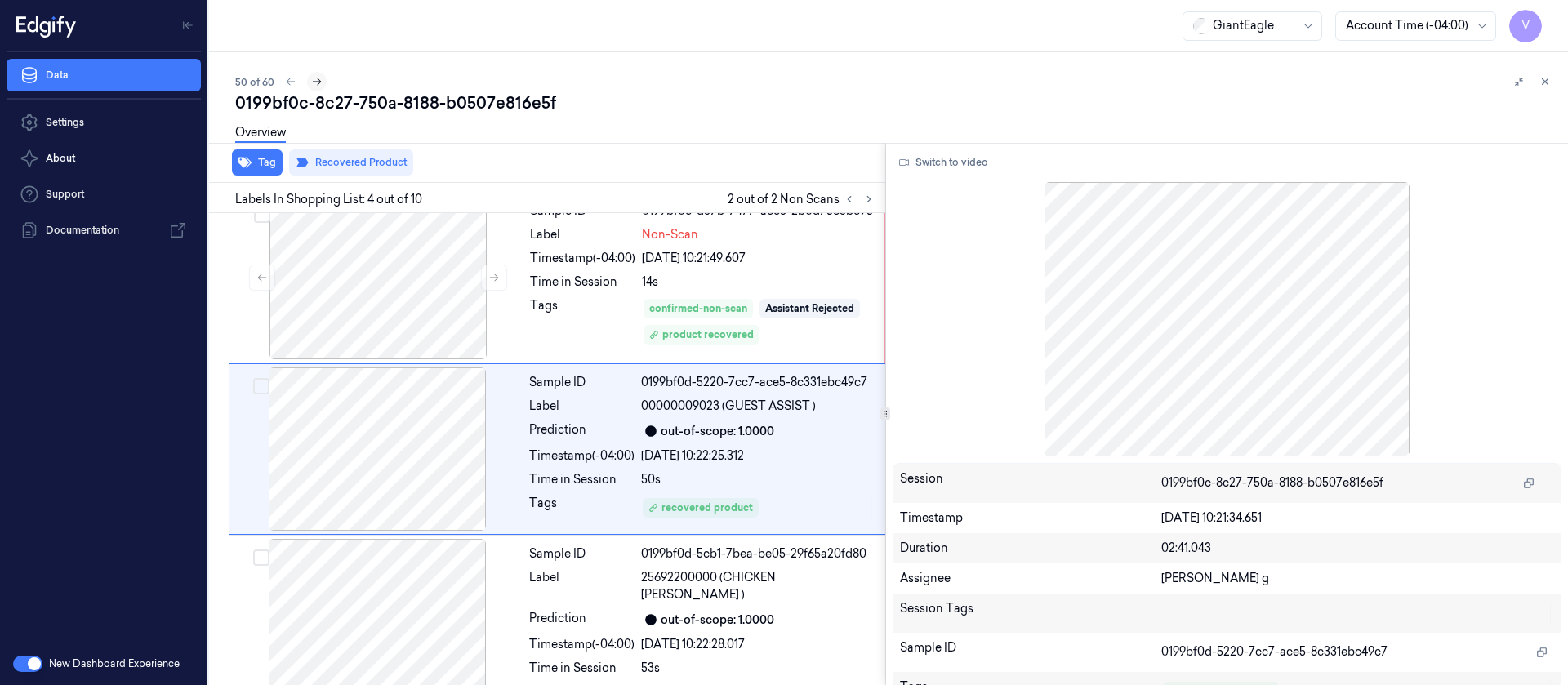
click at [319, 85] on icon at bounding box center [317, 81] width 11 height 11
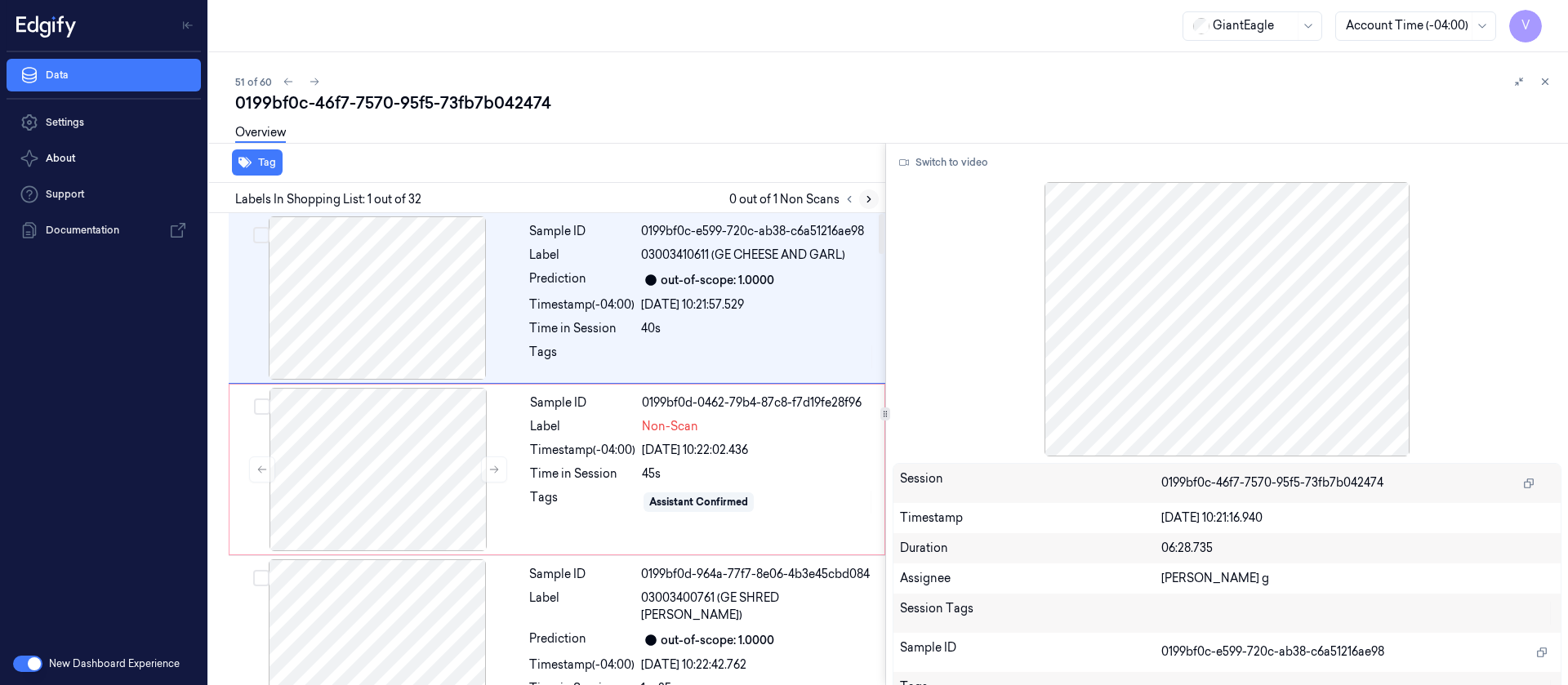
click at [873, 198] on icon at bounding box center [869, 199] width 11 height 11
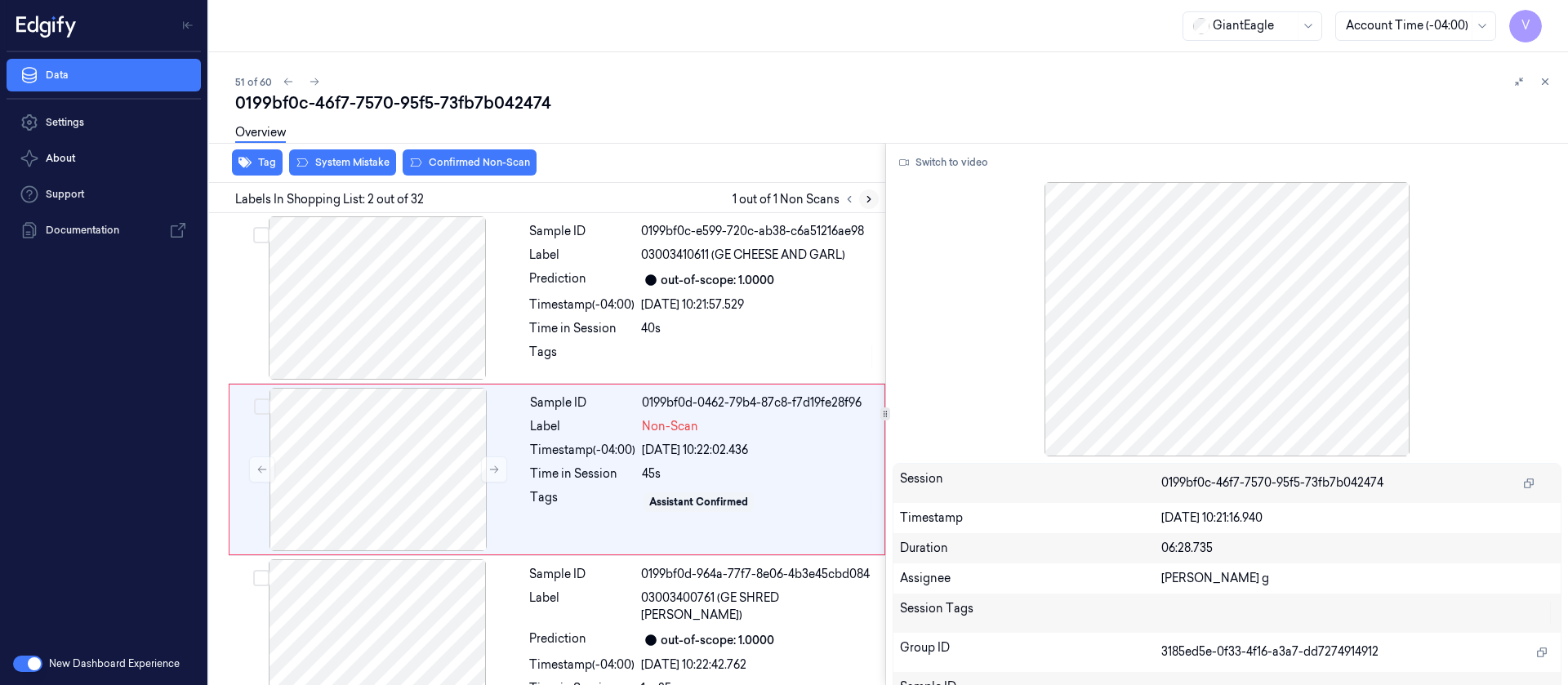
scroll to position [20, 0]
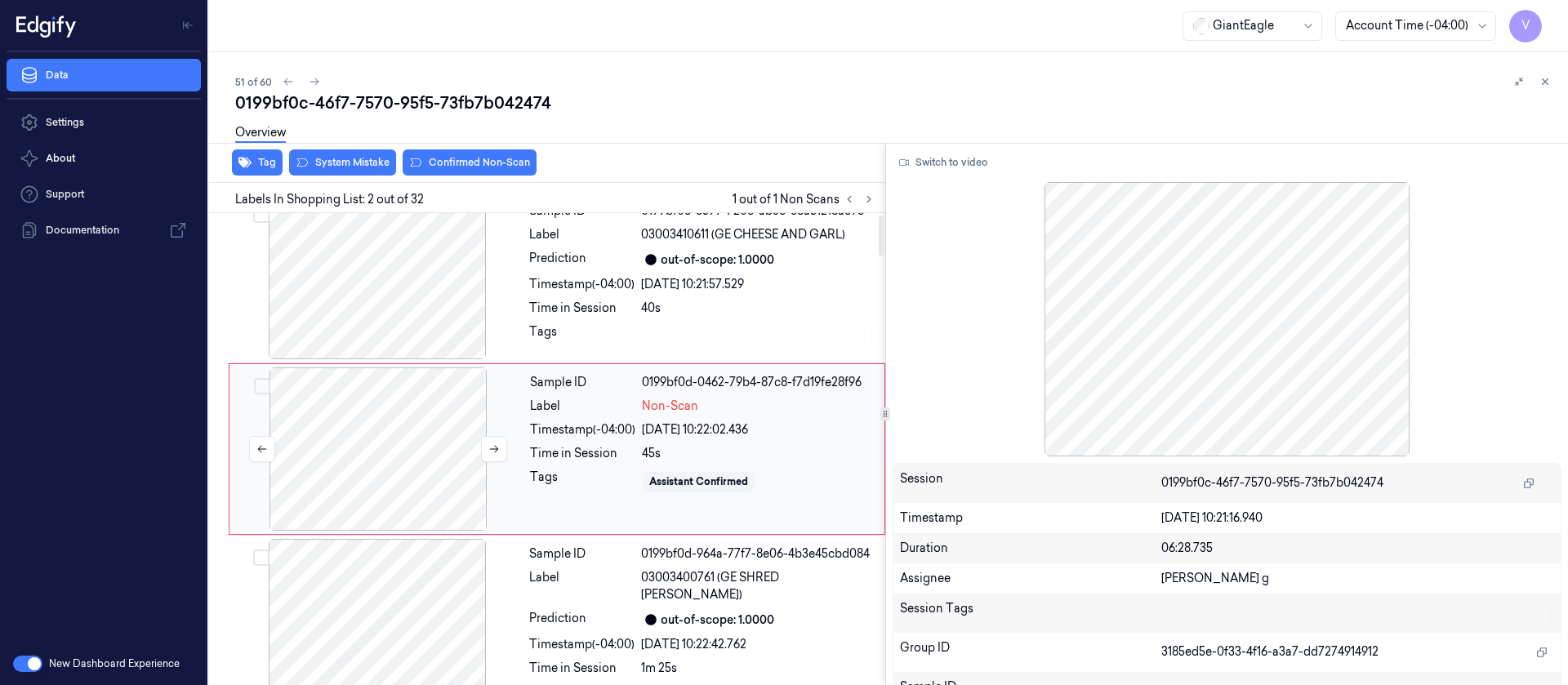
click at [433, 452] on div at bounding box center [378, 449] width 291 height 164
click at [495, 447] on icon at bounding box center [494, 449] width 11 height 11
click at [417, 281] on div at bounding box center [377, 277] width 291 height 164
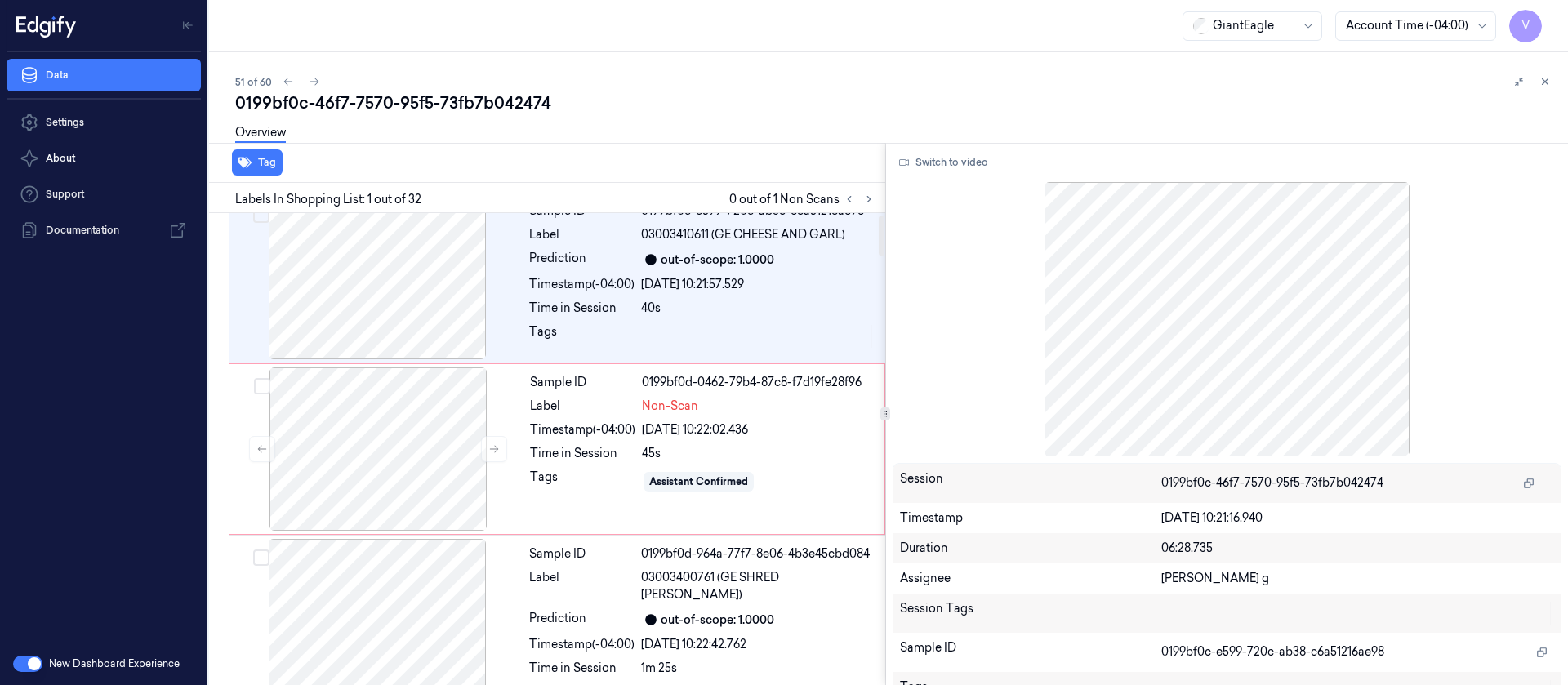
scroll to position [0, 0]
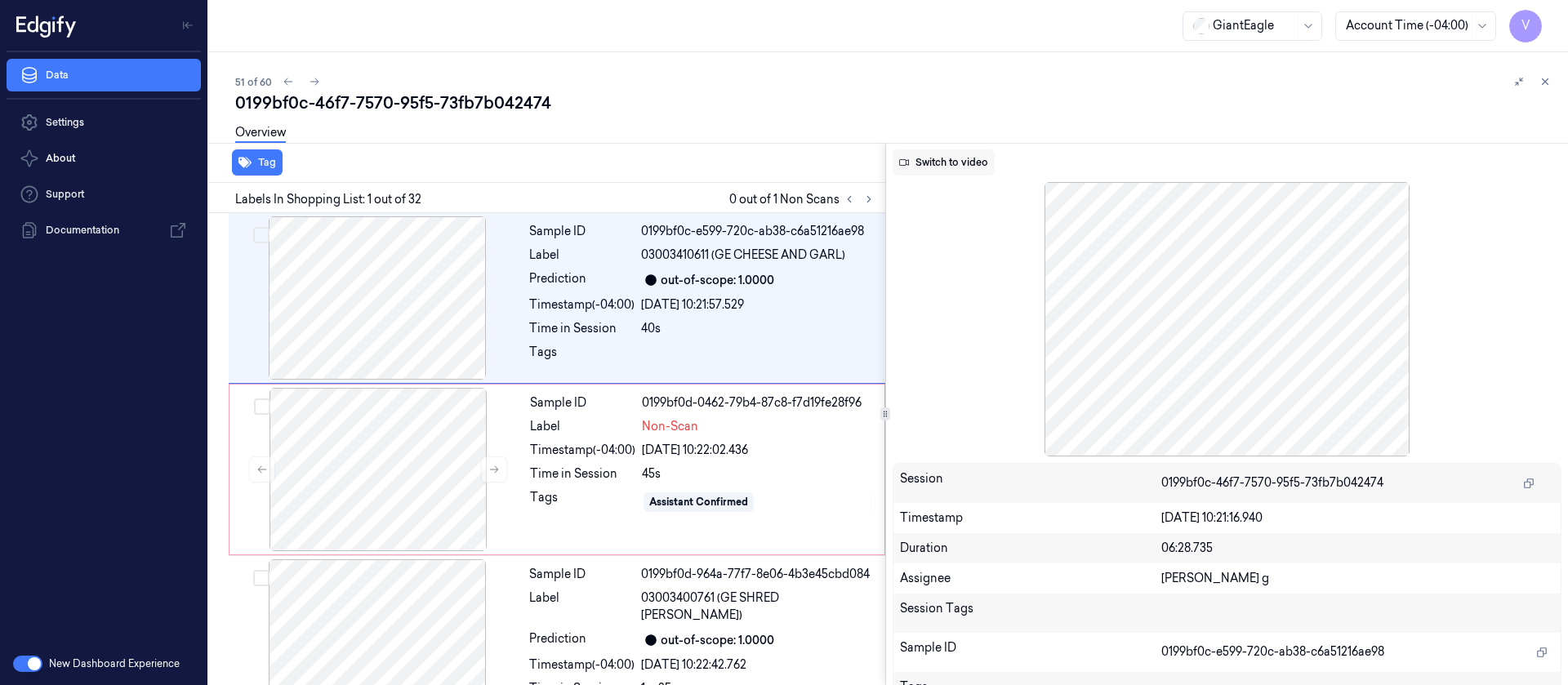
click at [964, 161] on button "Switch to video" at bounding box center [944, 163] width 102 height 26
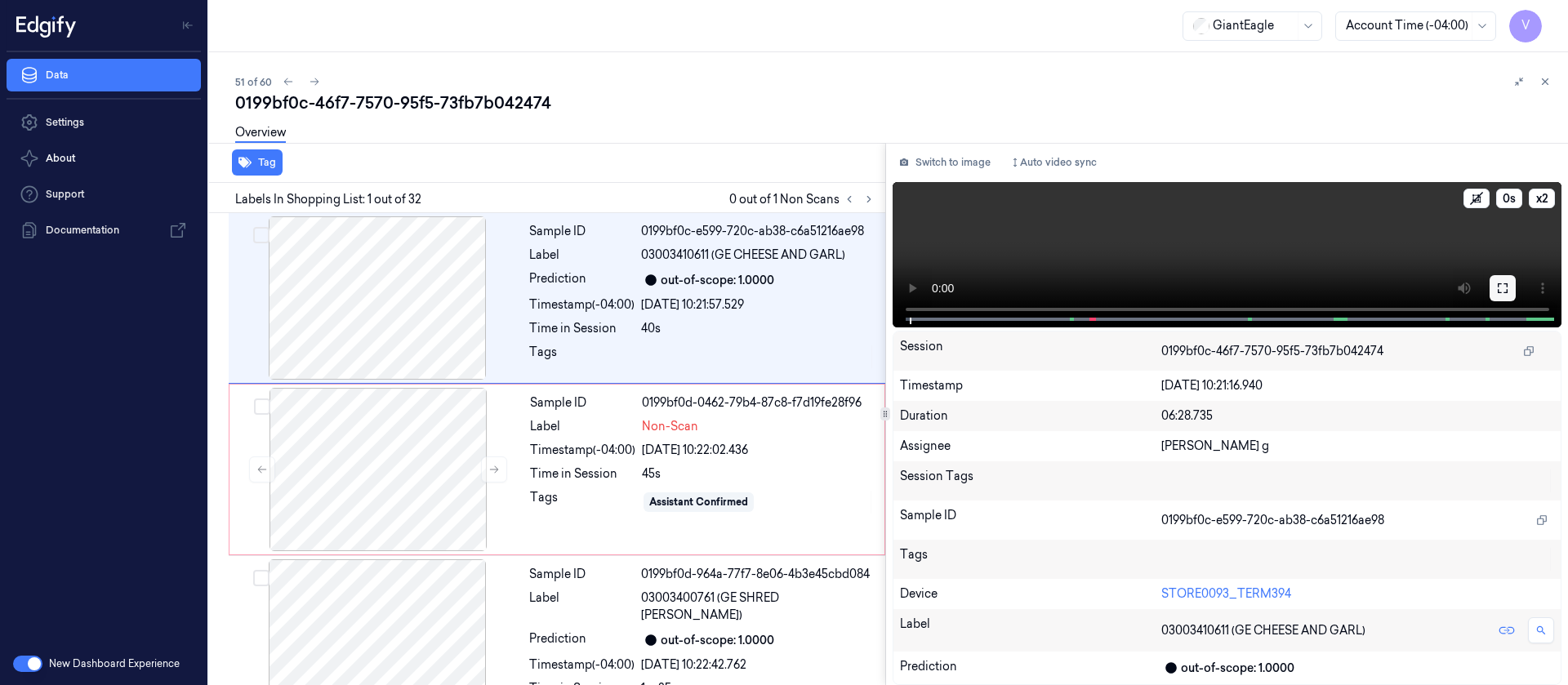
click at [1509, 287] on icon at bounding box center [1502, 288] width 13 height 13
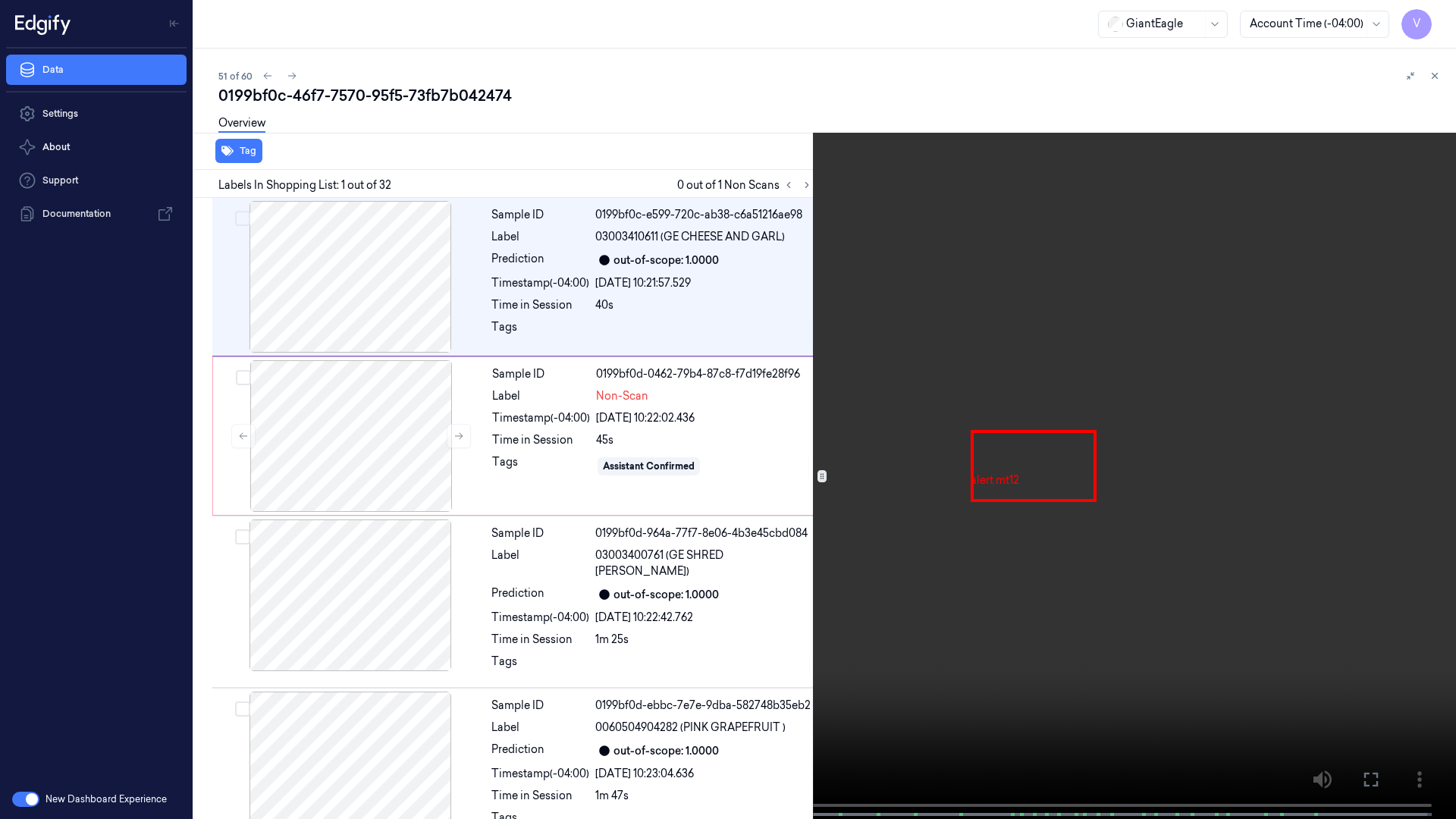
click at [0, 0] on icon at bounding box center [0, 0] width 0 height 0
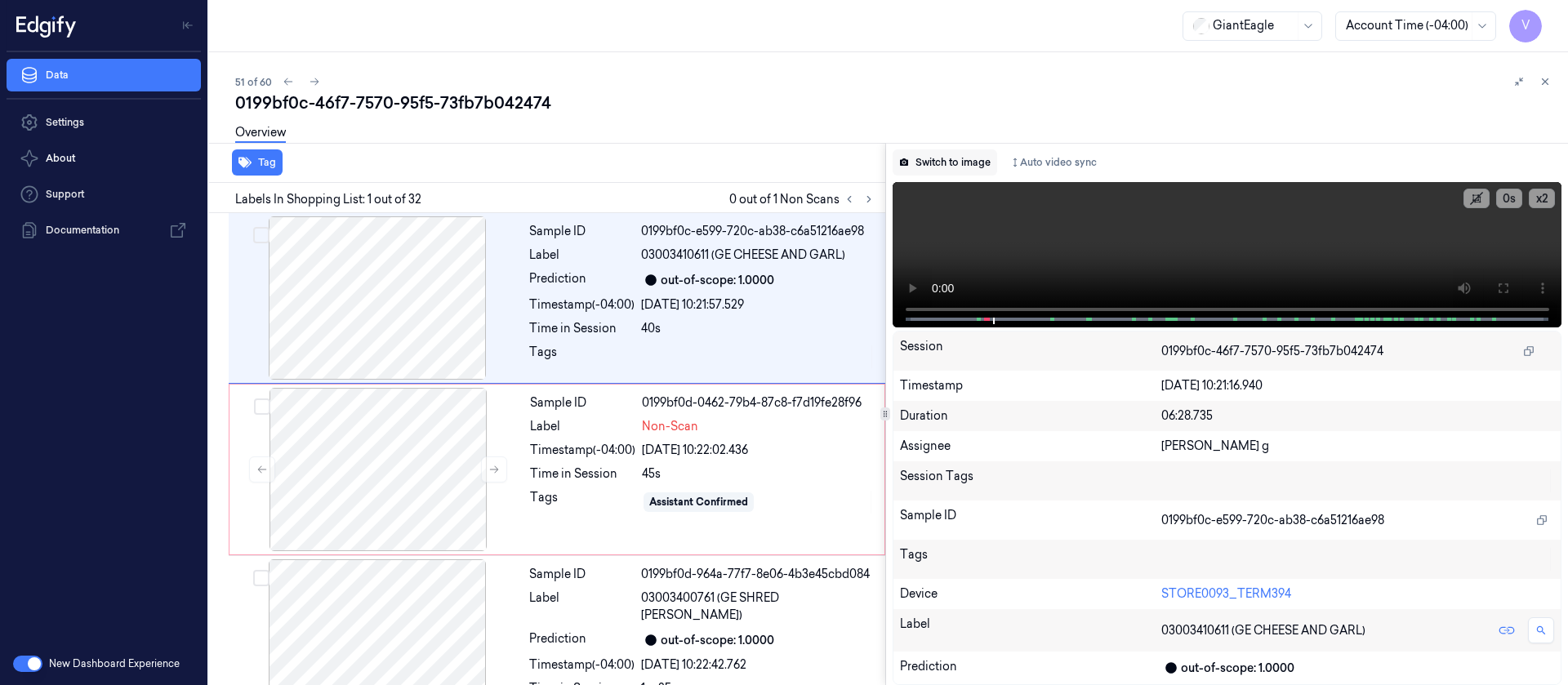
click at [976, 159] on button "Switch to image" at bounding box center [945, 163] width 104 height 26
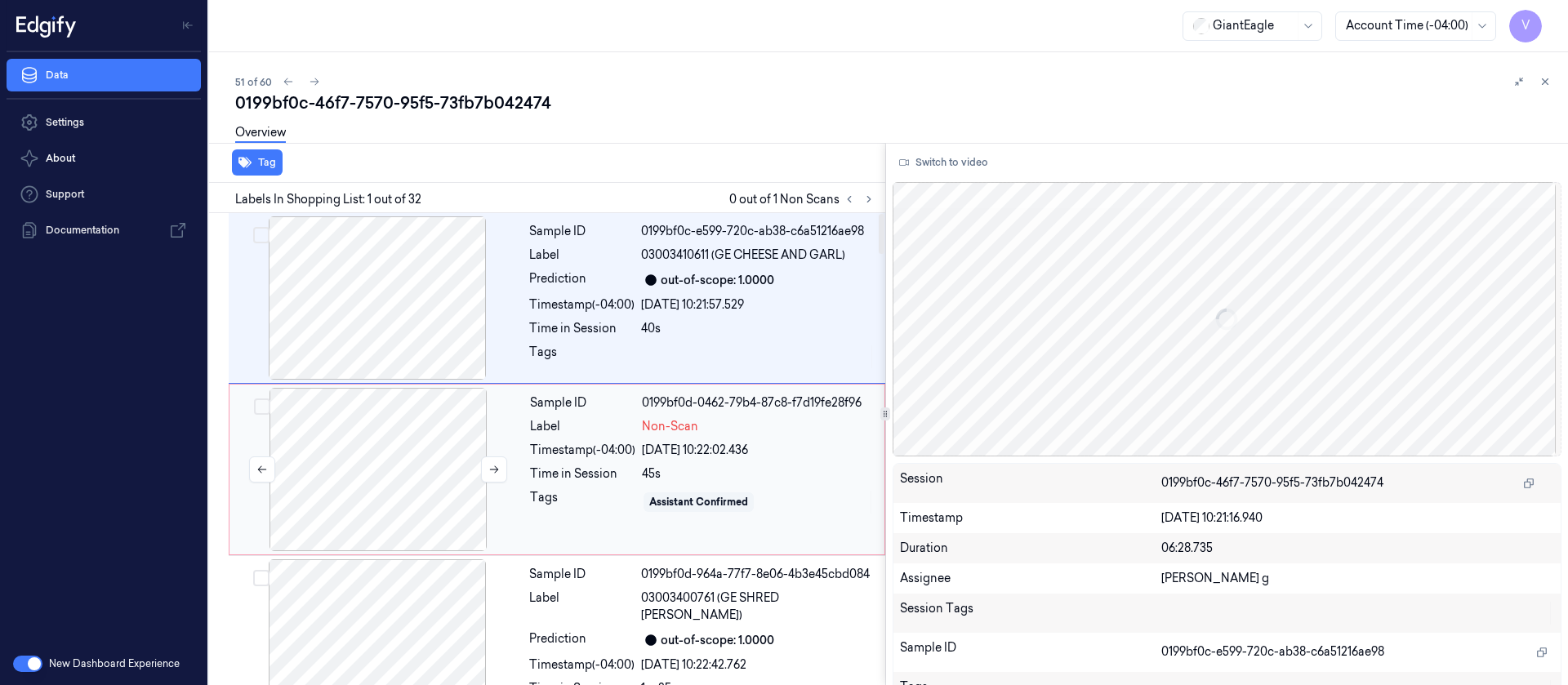
click at [403, 434] on div at bounding box center [378, 470] width 291 height 164
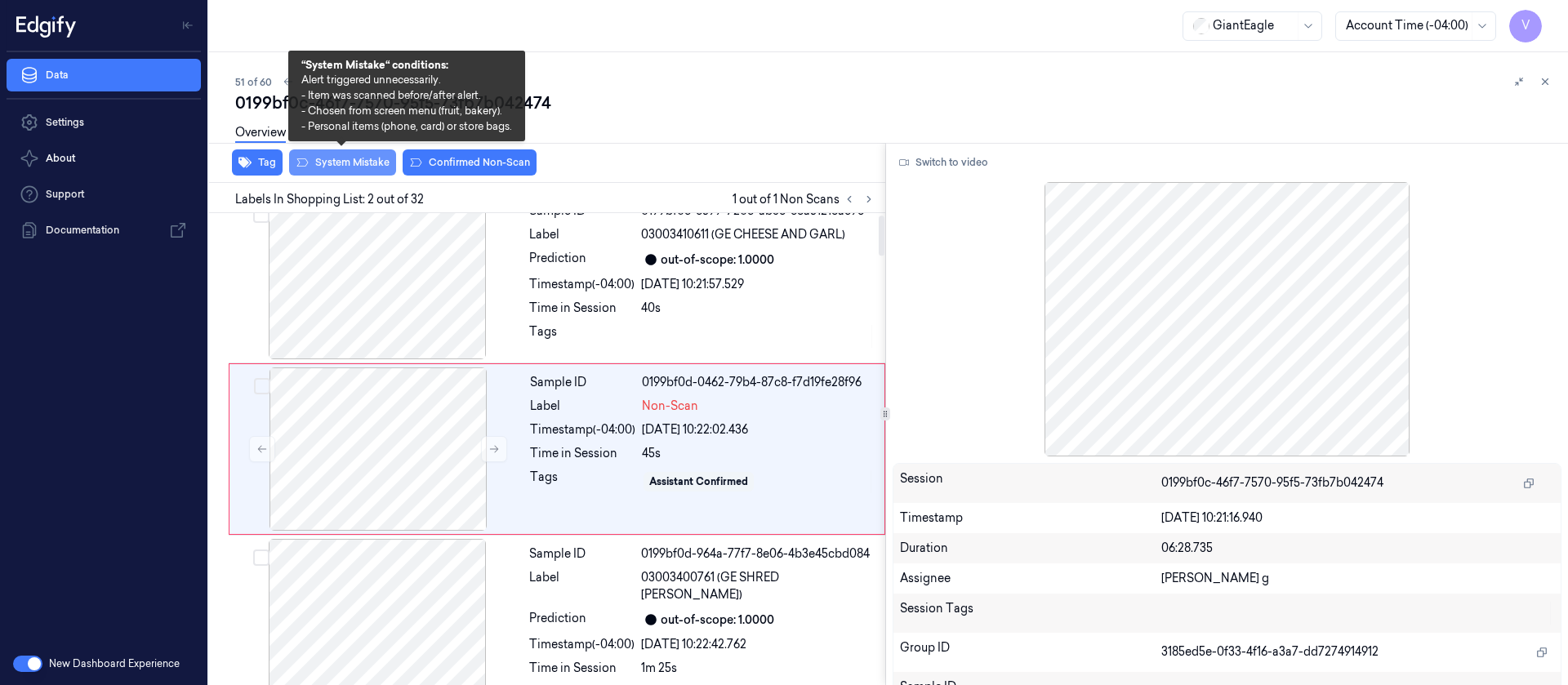
click at [362, 162] on button "System Mistake" at bounding box center [343, 163] width 107 height 26
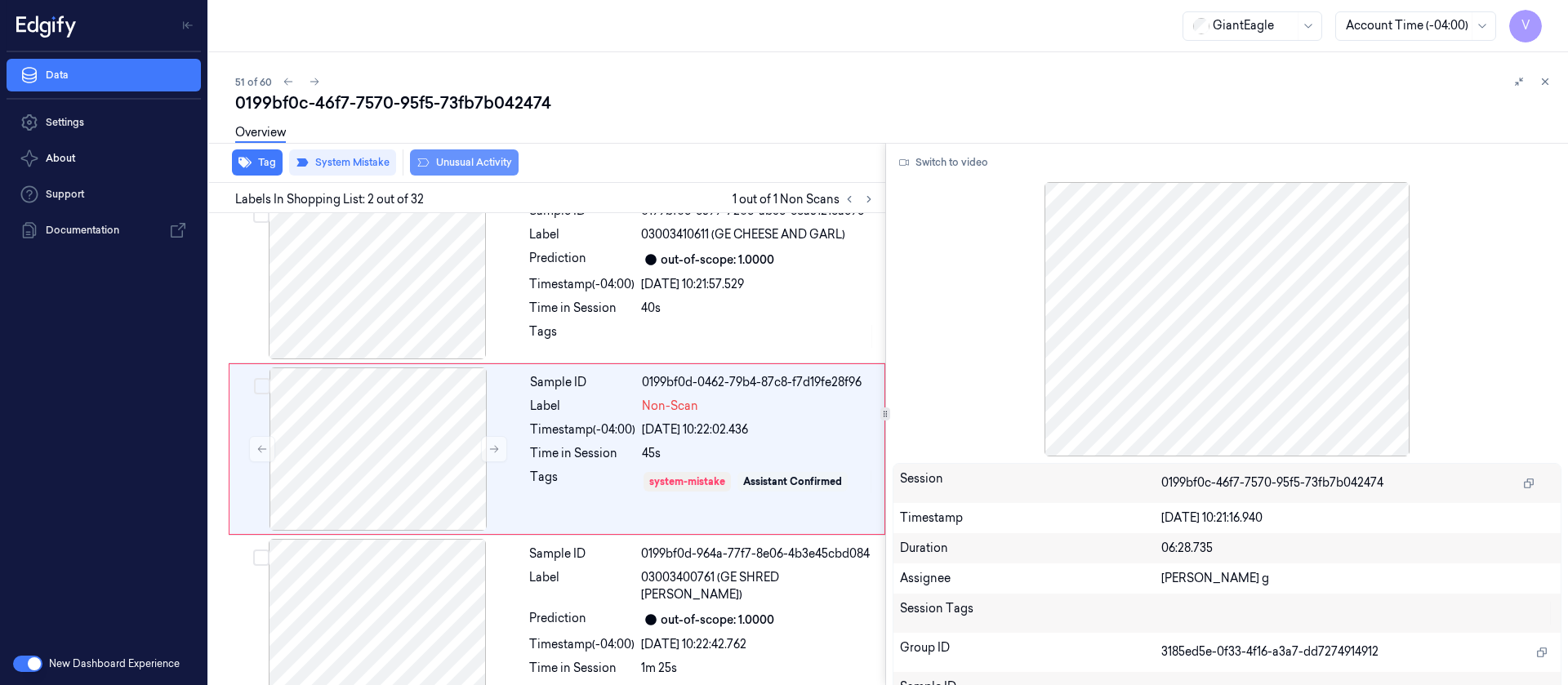
click at [482, 167] on button "Unusual Activity" at bounding box center [463, 163] width 108 height 26
click at [317, 80] on icon at bounding box center [314, 81] width 11 height 11
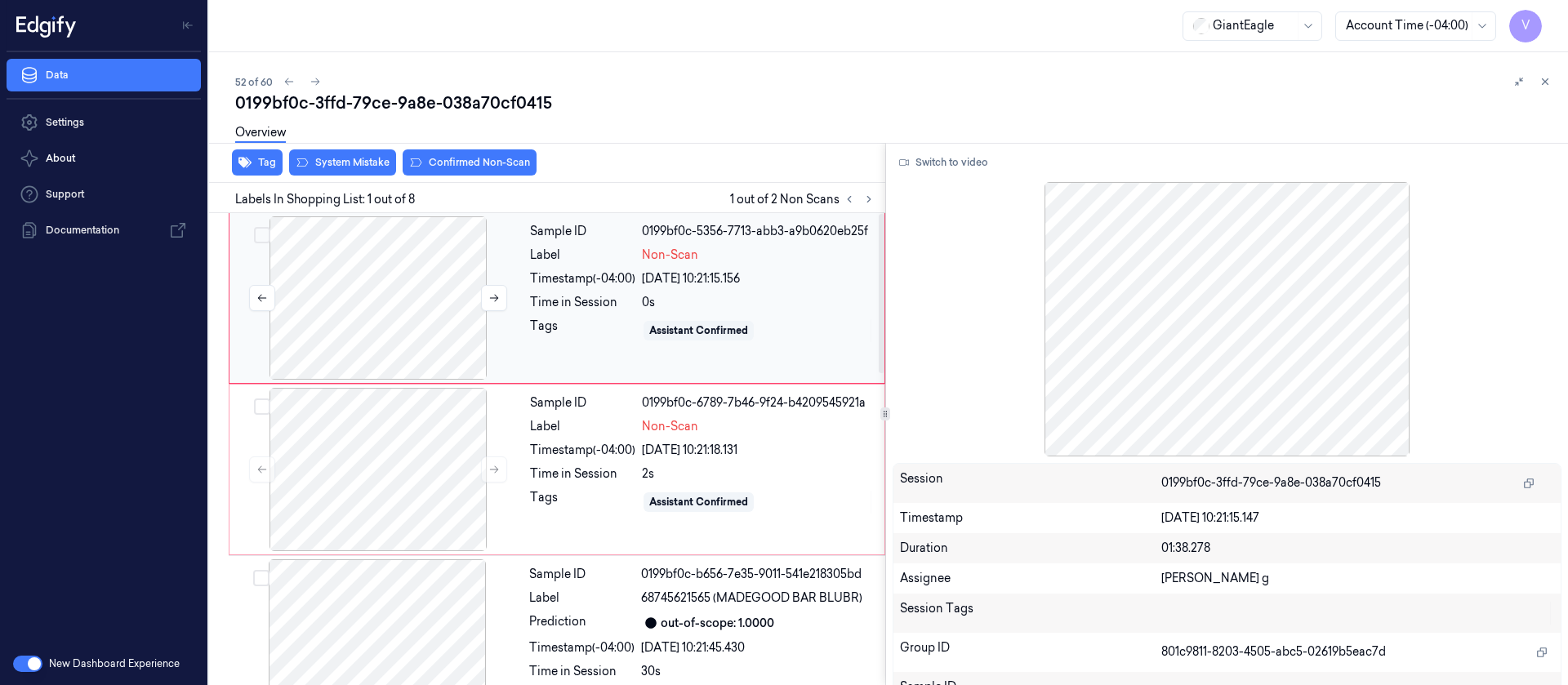
click at [325, 294] on div at bounding box center [378, 298] width 291 height 164
click at [404, 456] on div at bounding box center [378, 470] width 291 height 164
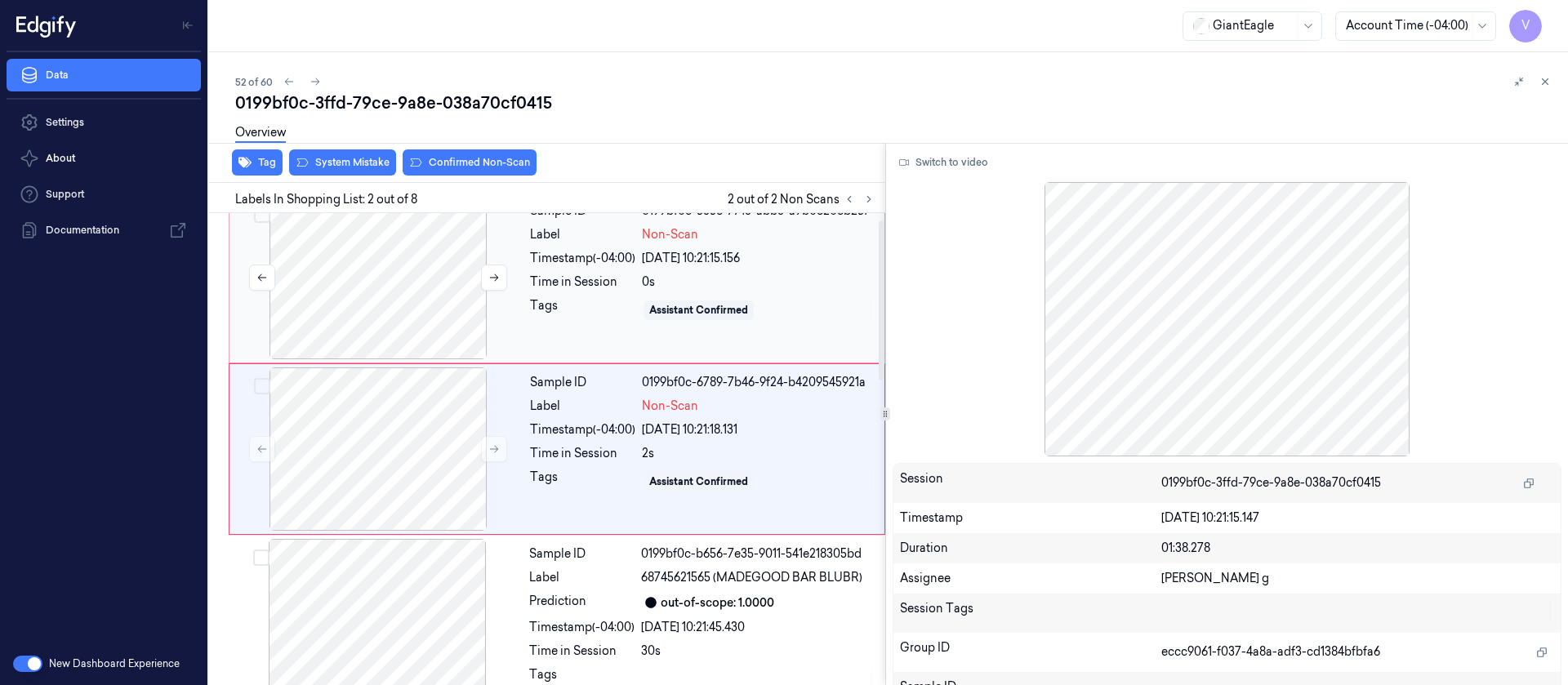
click at [435, 291] on div at bounding box center [378, 277] width 291 height 164
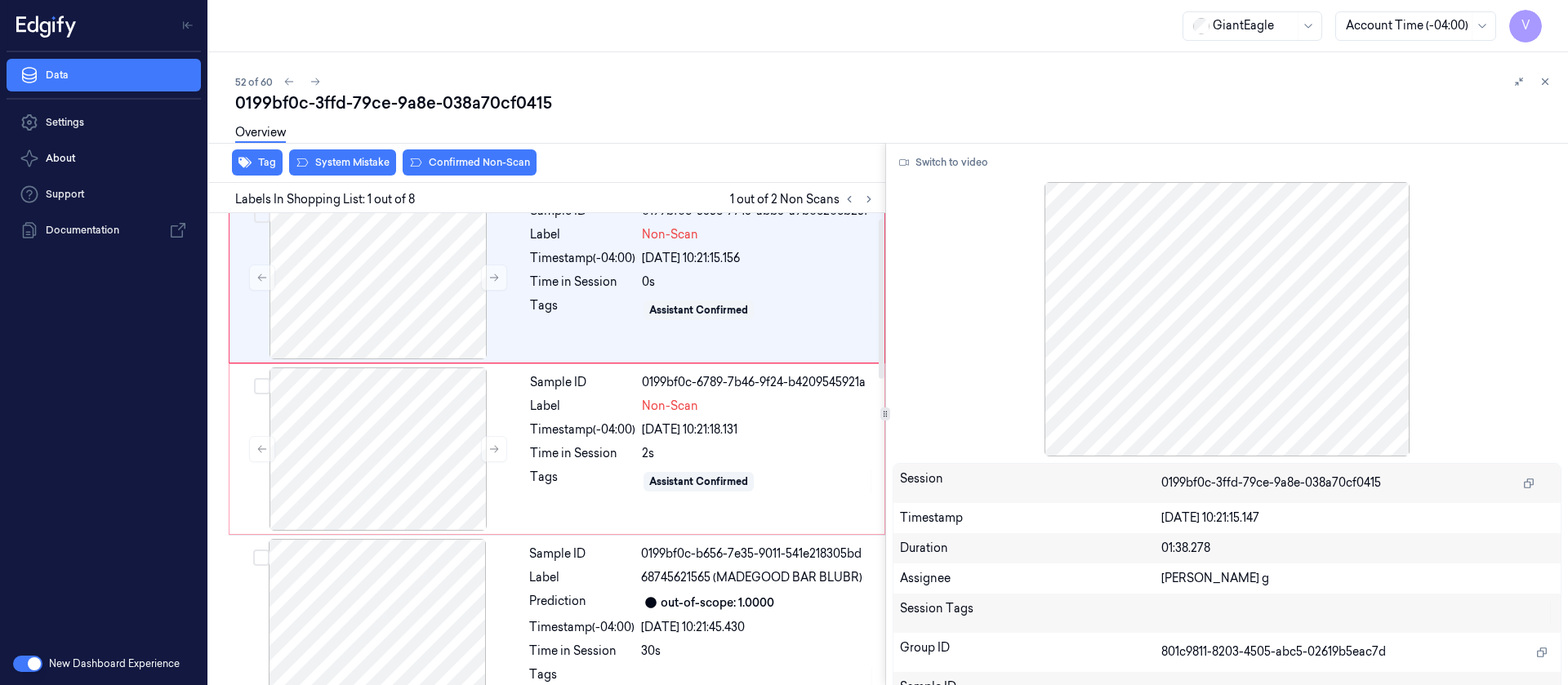
scroll to position [0, 0]
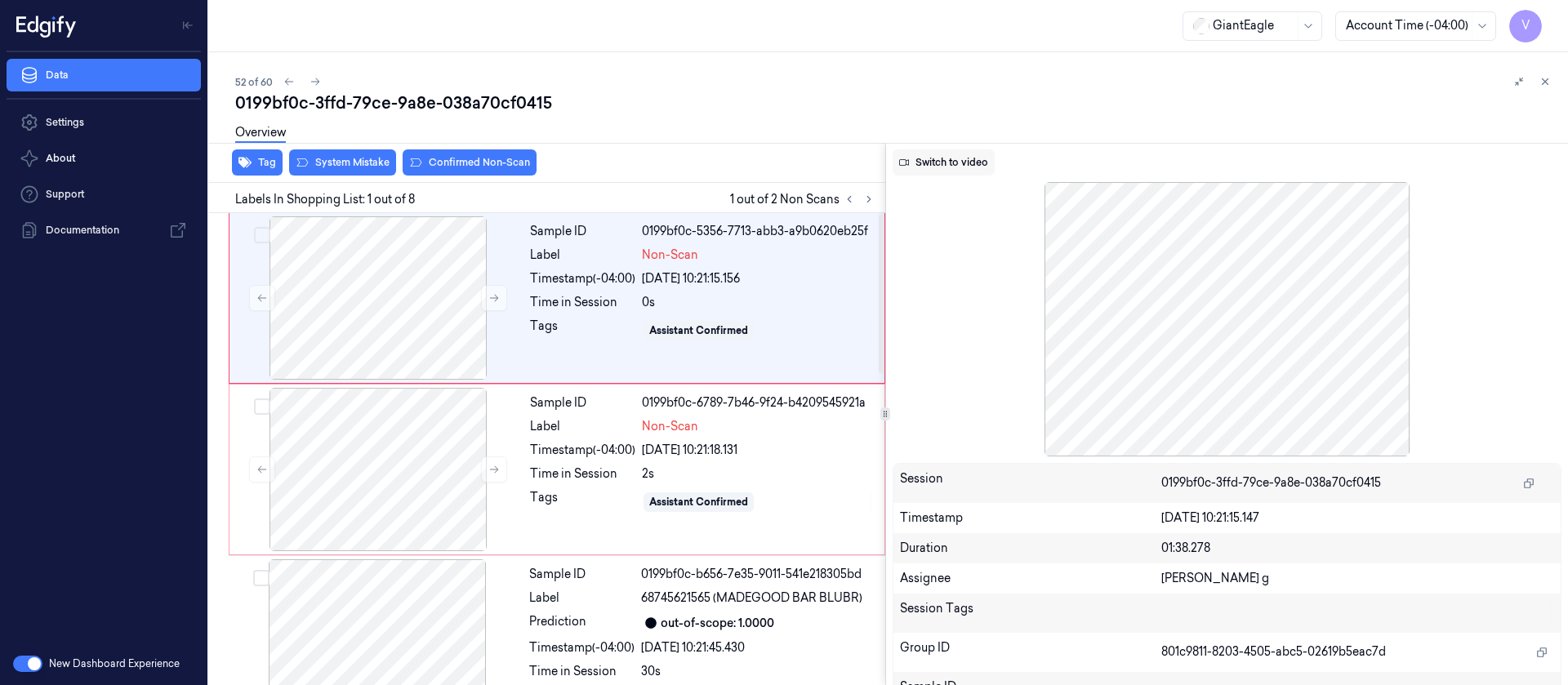
click at [952, 162] on button "Switch to video" at bounding box center [944, 163] width 102 height 26
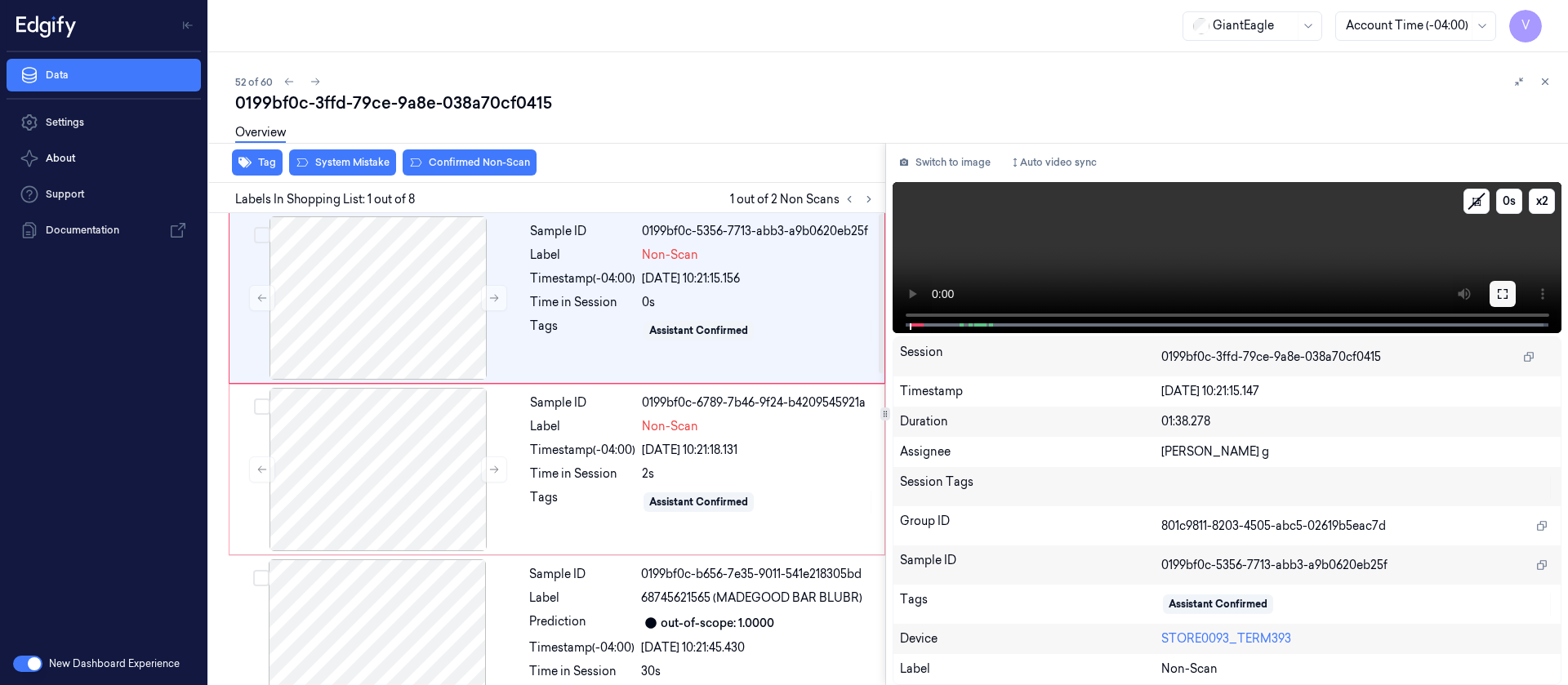
click at [1503, 295] on icon at bounding box center [1502, 294] width 13 height 13
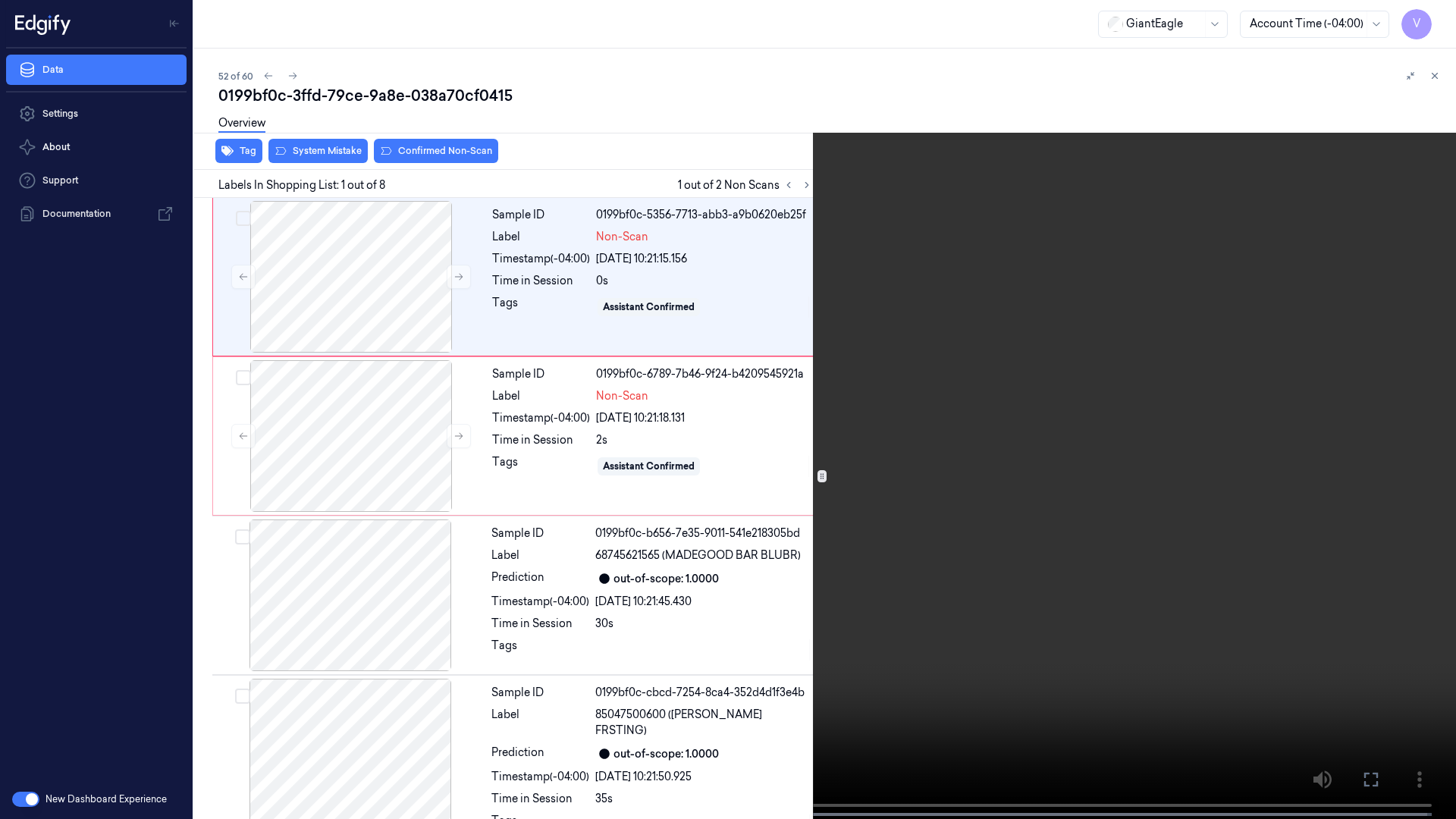
click at [0, 0] on button at bounding box center [0, 0] width 0 height 0
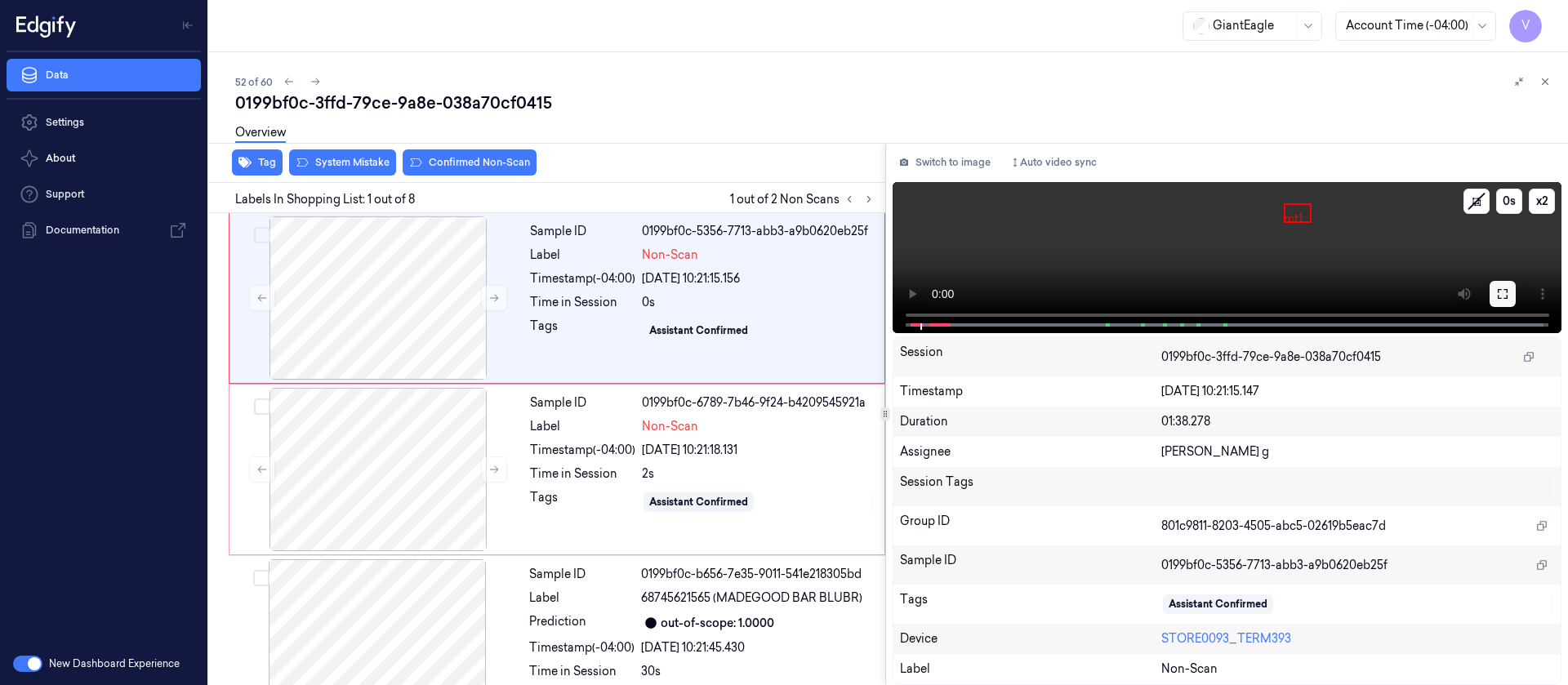
click at [1510, 291] on button at bounding box center [1502, 294] width 26 height 26
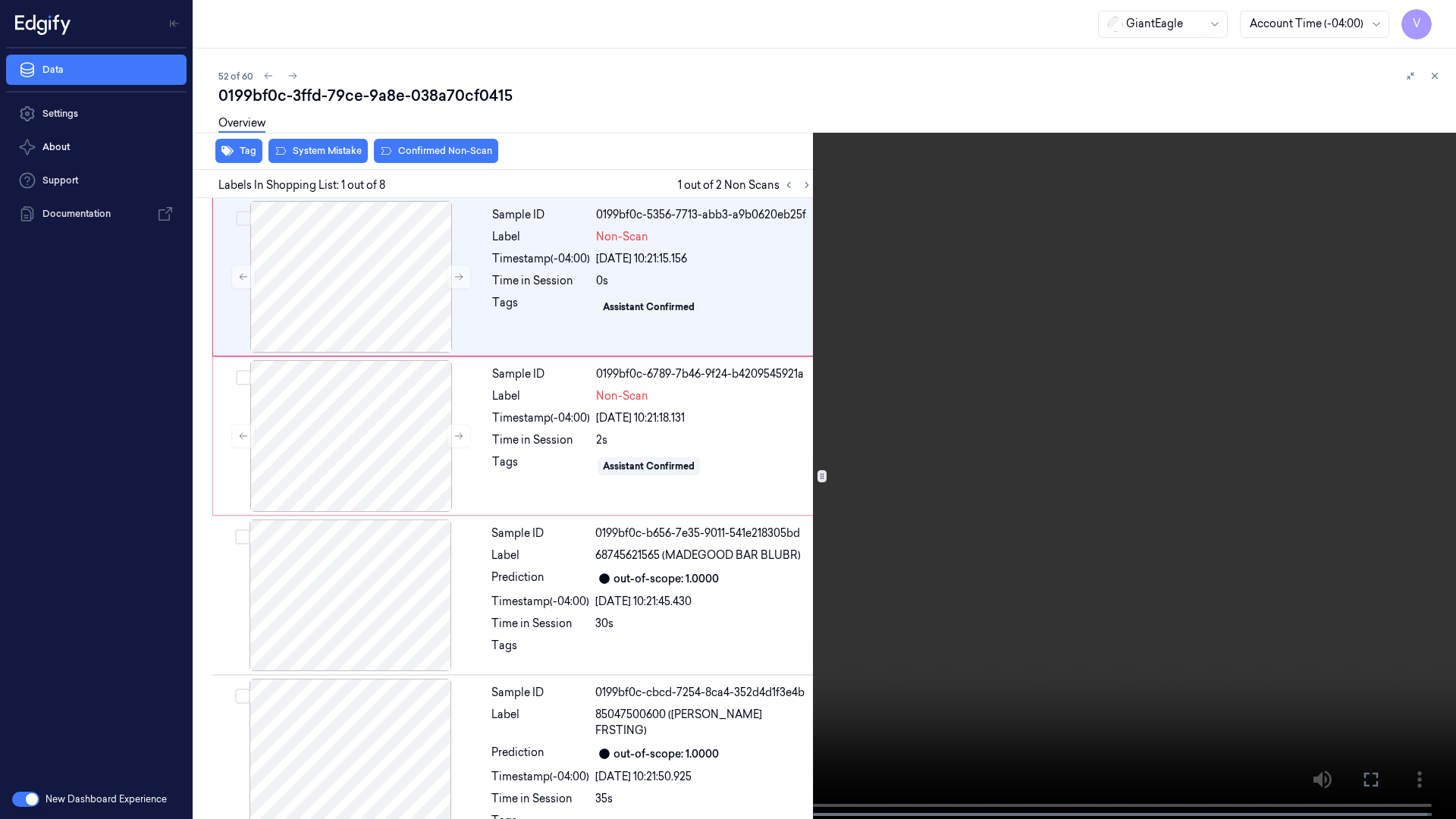
click at [0, 0] on icon at bounding box center [0, 0] width 0 height 0
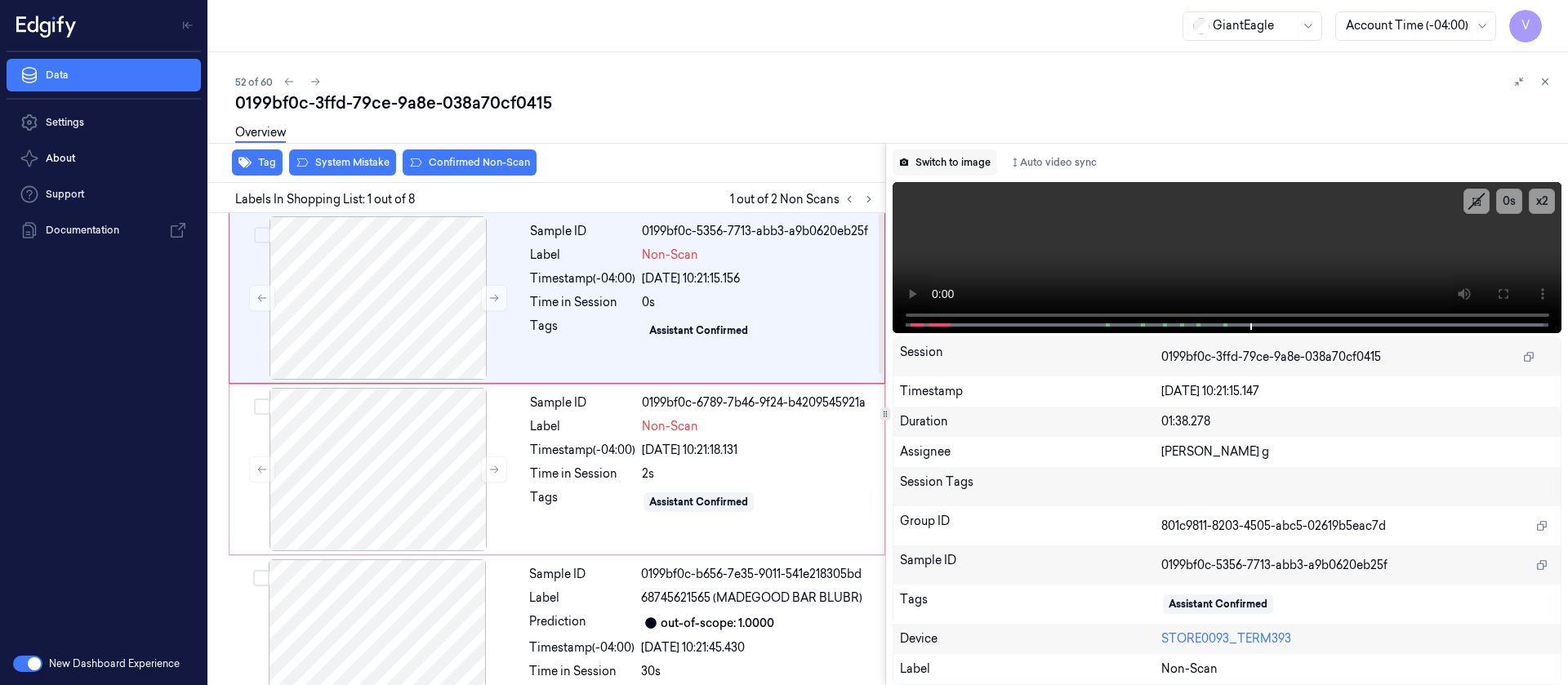
click at [939, 162] on button "Switch to image" at bounding box center [945, 163] width 104 height 26
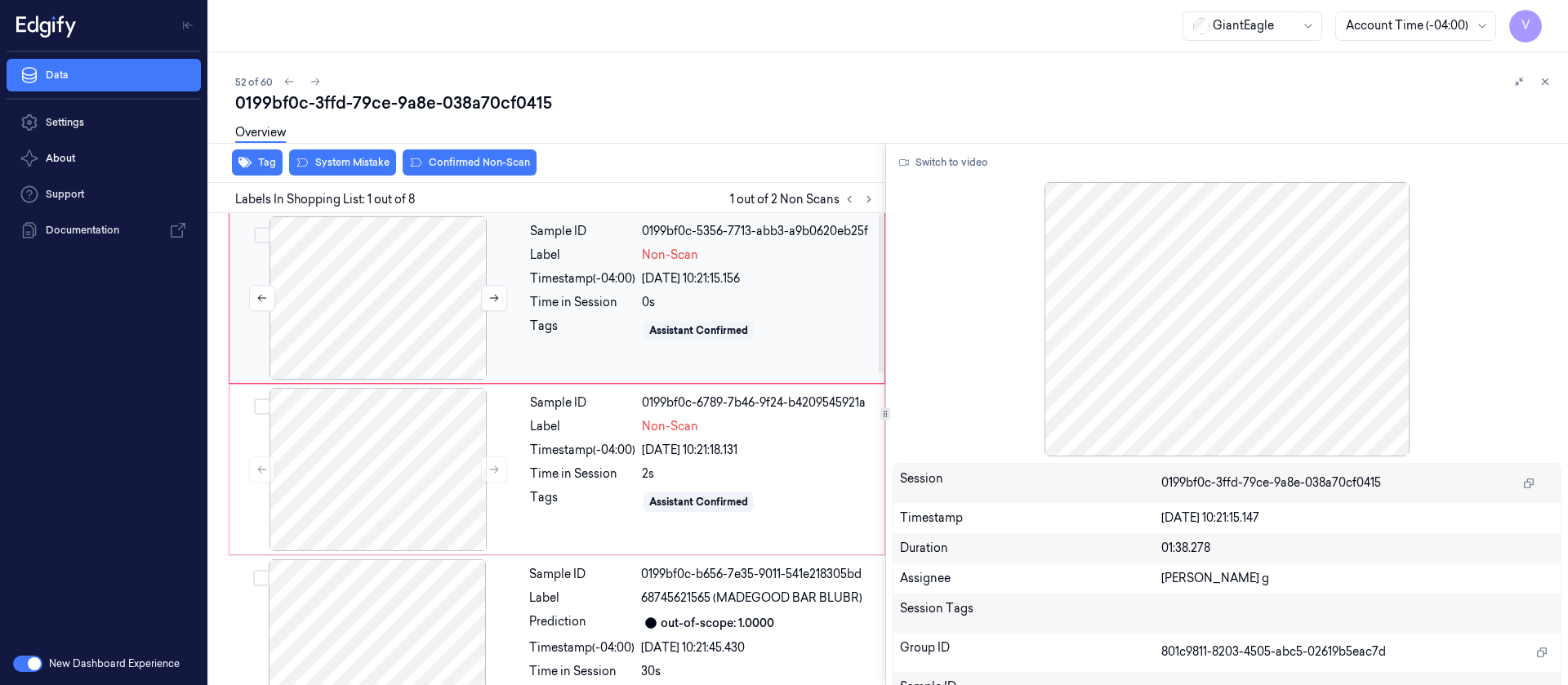
click at [333, 340] on div at bounding box center [378, 298] width 291 height 164
click at [492, 305] on button at bounding box center [494, 298] width 26 height 26
click at [492, 298] on icon at bounding box center [494, 298] width 11 height 11
click at [459, 156] on button "Confirmed Non-Scan" at bounding box center [470, 163] width 134 height 26
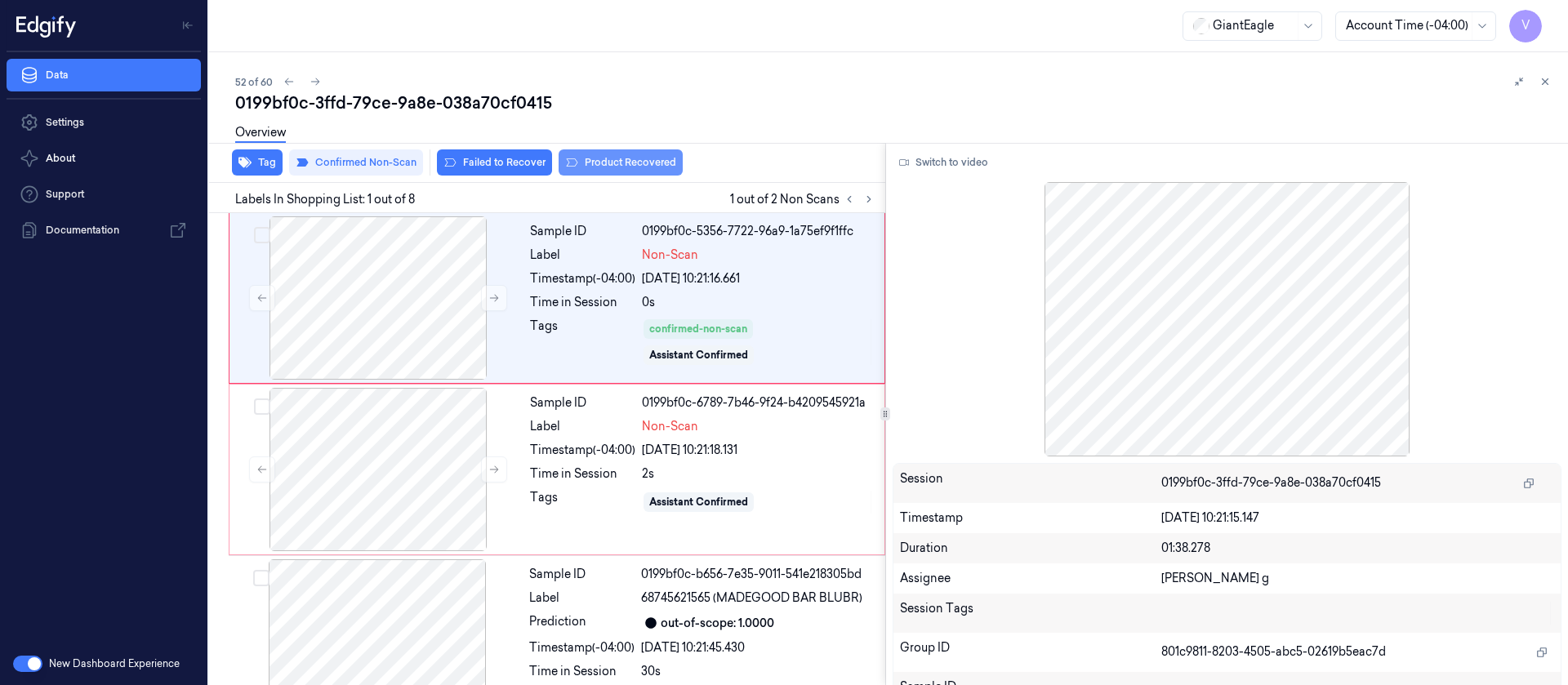
click at [618, 165] on button "Product Recovered" at bounding box center [620, 163] width 124 height 26
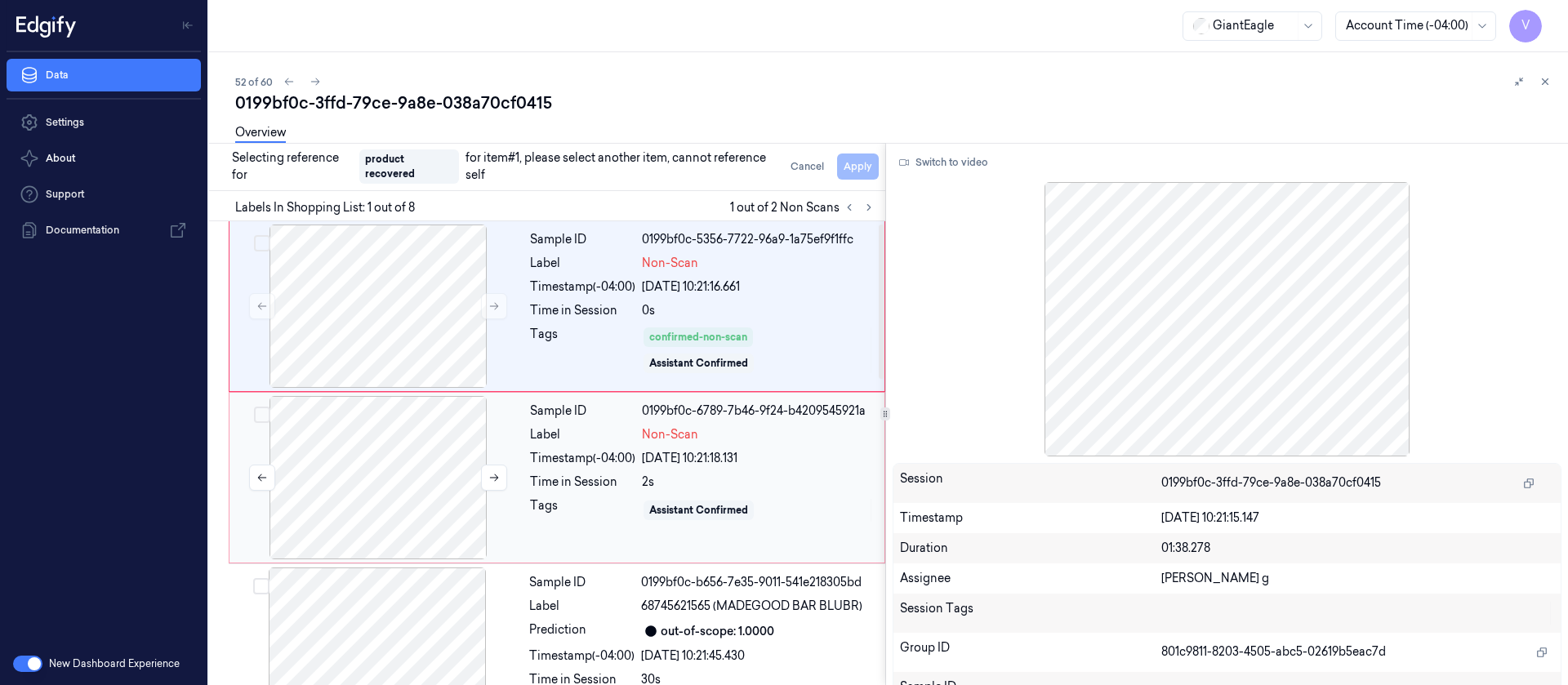
scroll to position [123, 0]
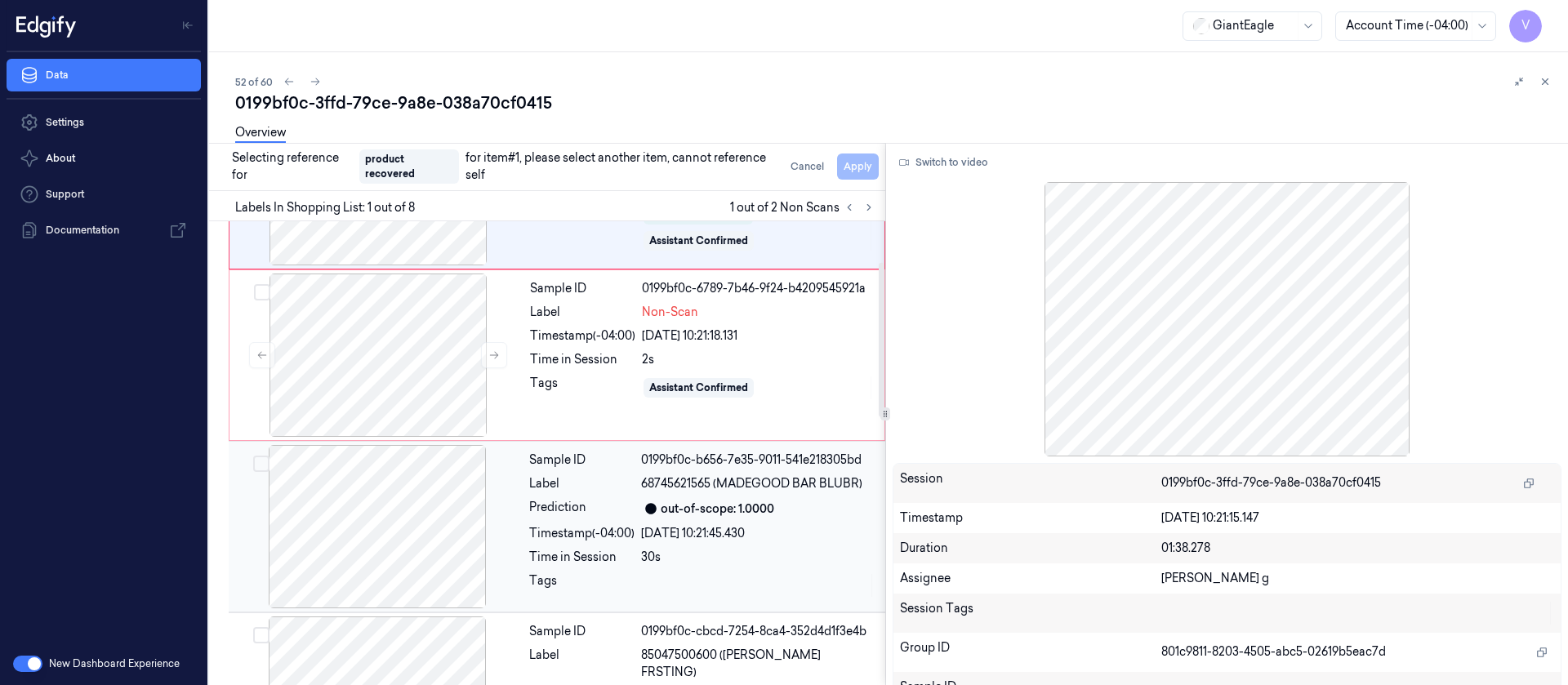
click at [422, 515] on div at bounding box center [377, 526] width 291 height 164
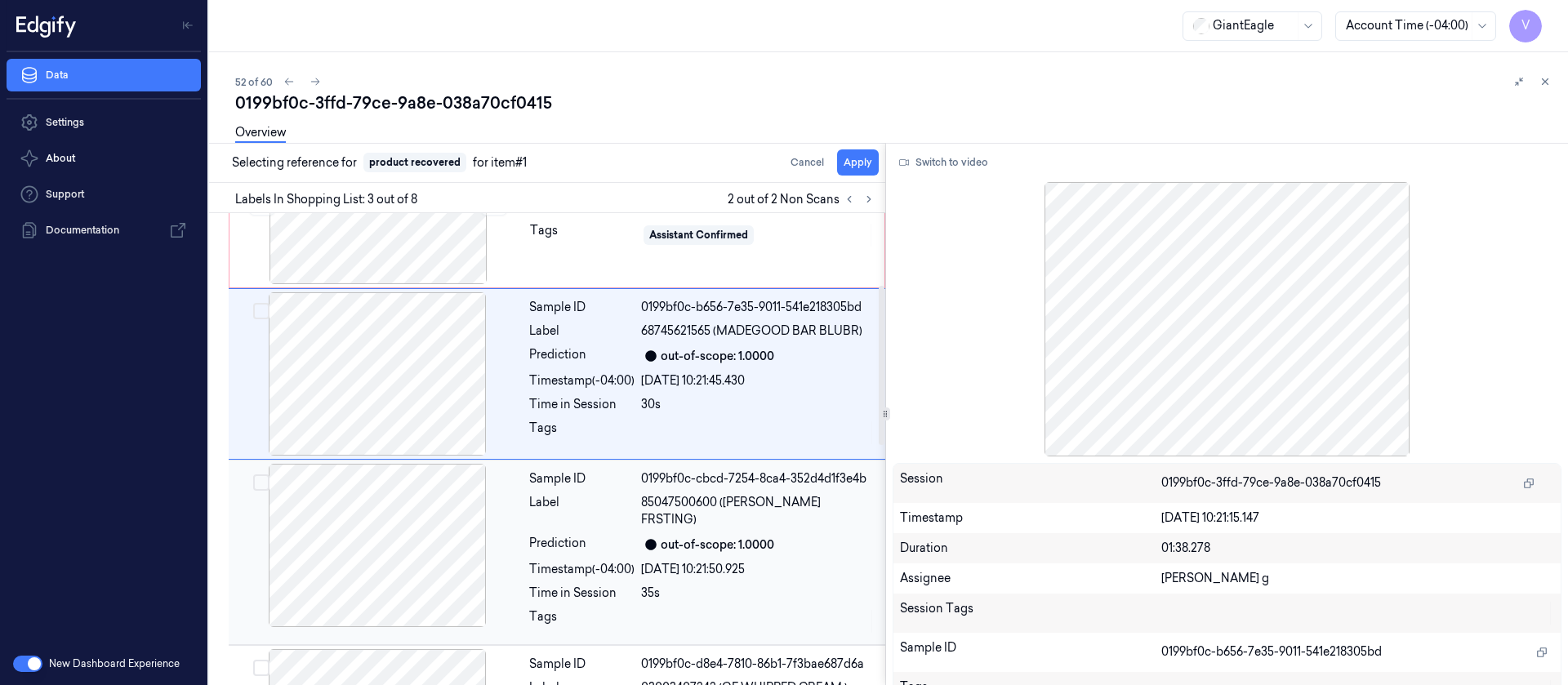
scroll to position [314, 0]
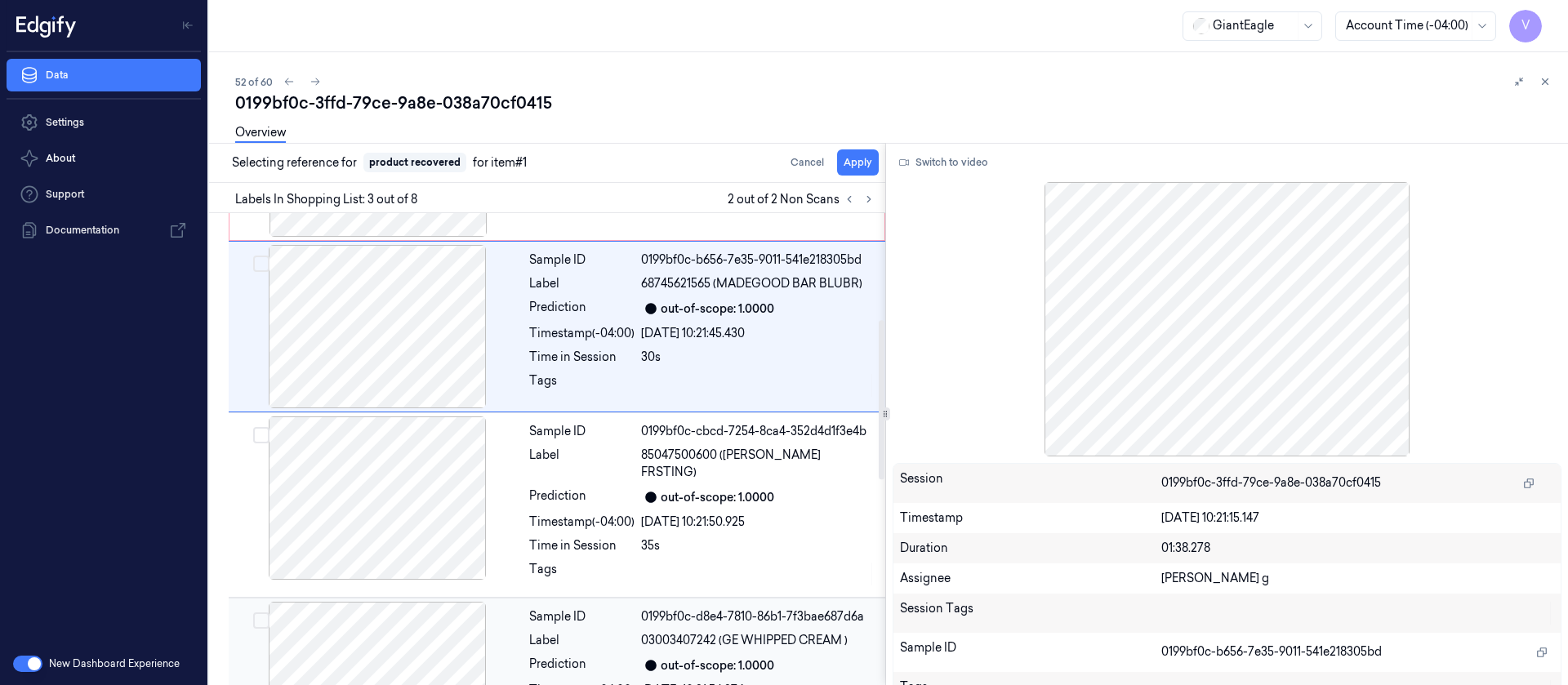
click at [398, 628] on div at bounding box center [377, 683] width 291 height 164
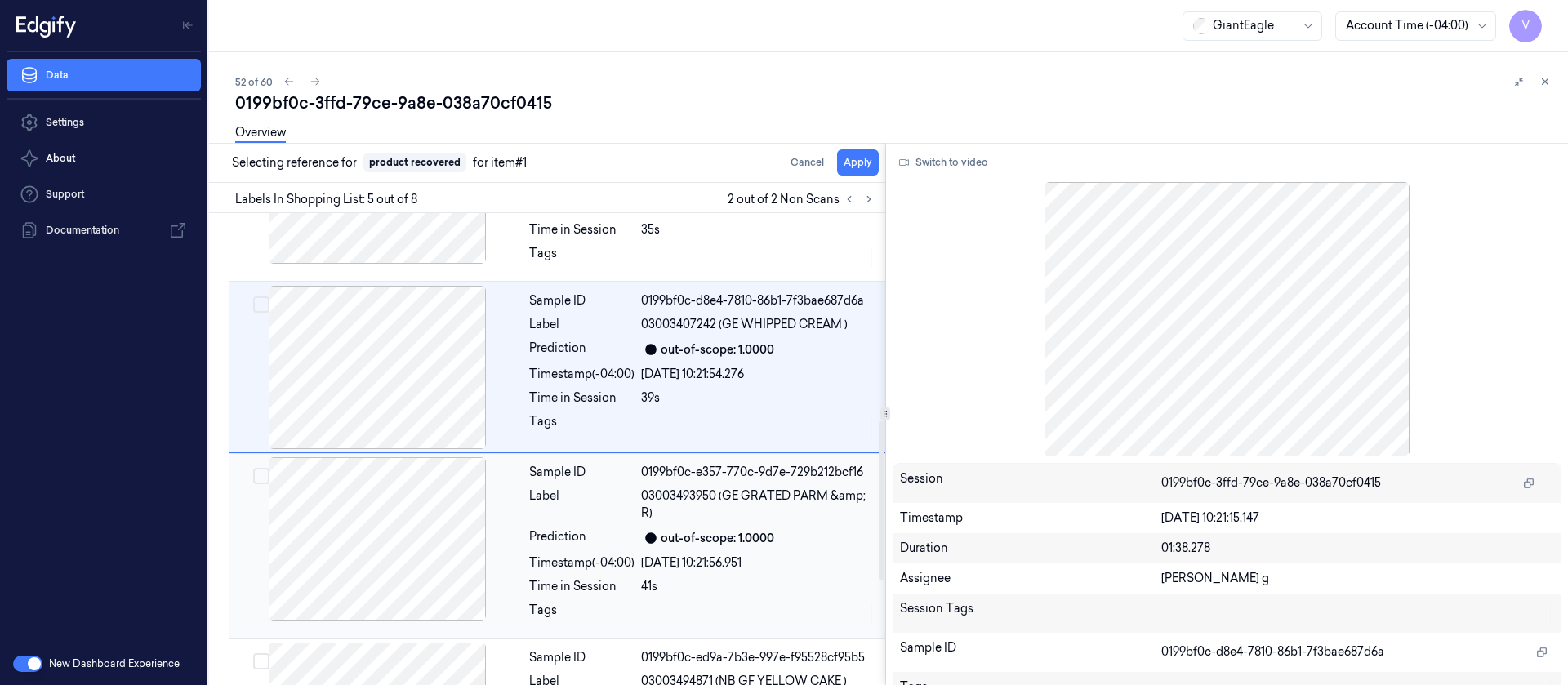
scroll to position [657, 0]
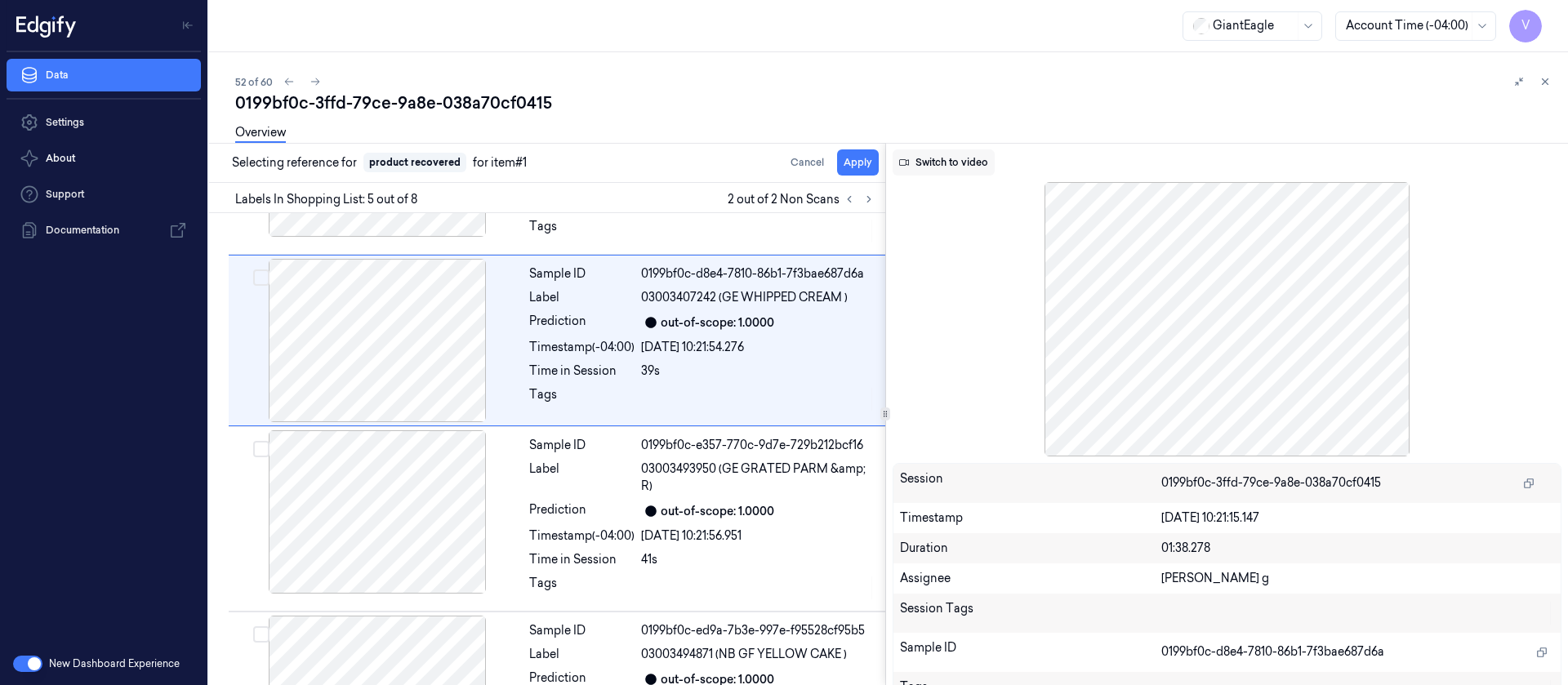
click at [943, 167] on button "Switch to video" at bounding box center [944, 163] width 102 height 26
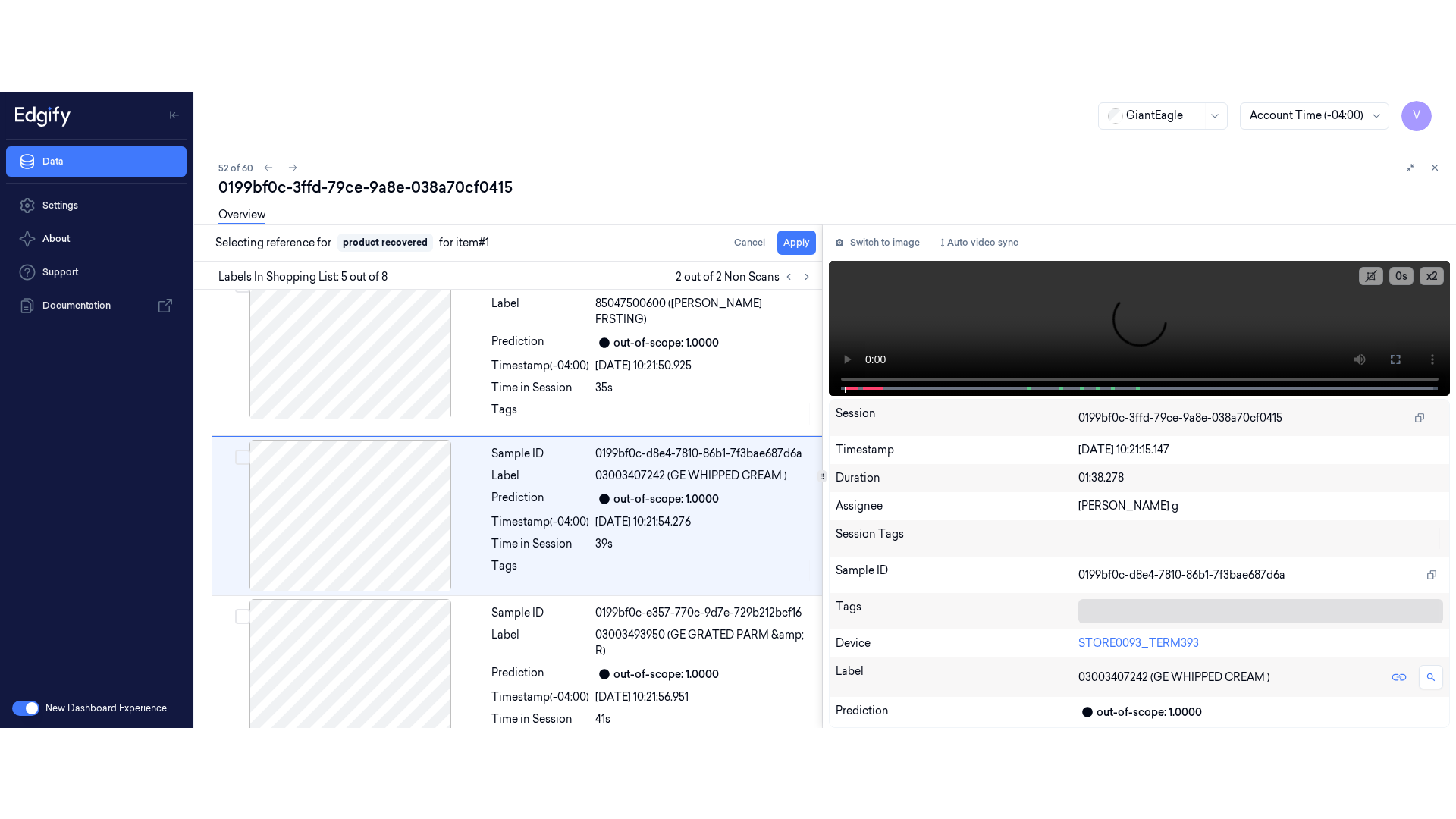
scroll to position [497, 0]
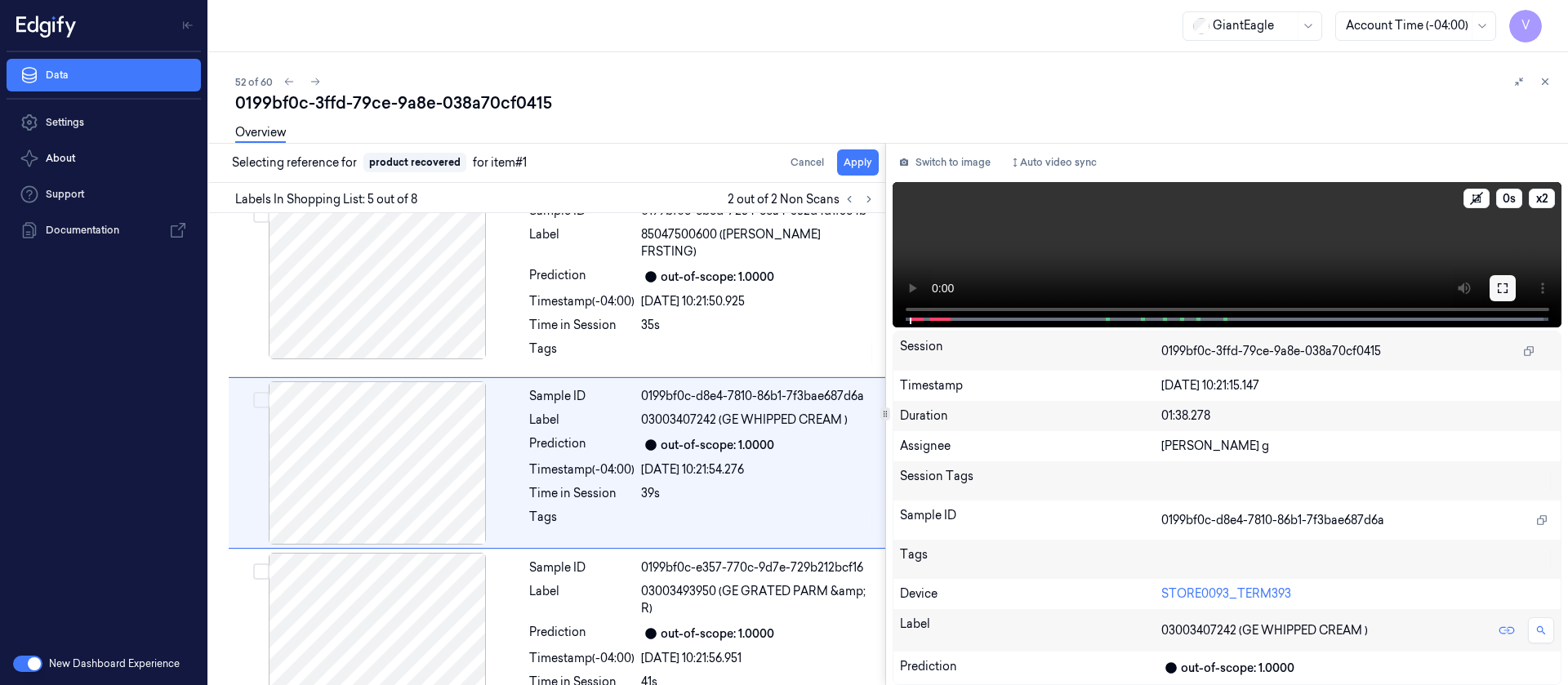
click at [1502, 296] on button at bounding box center [1502, 288] width 26 height 26
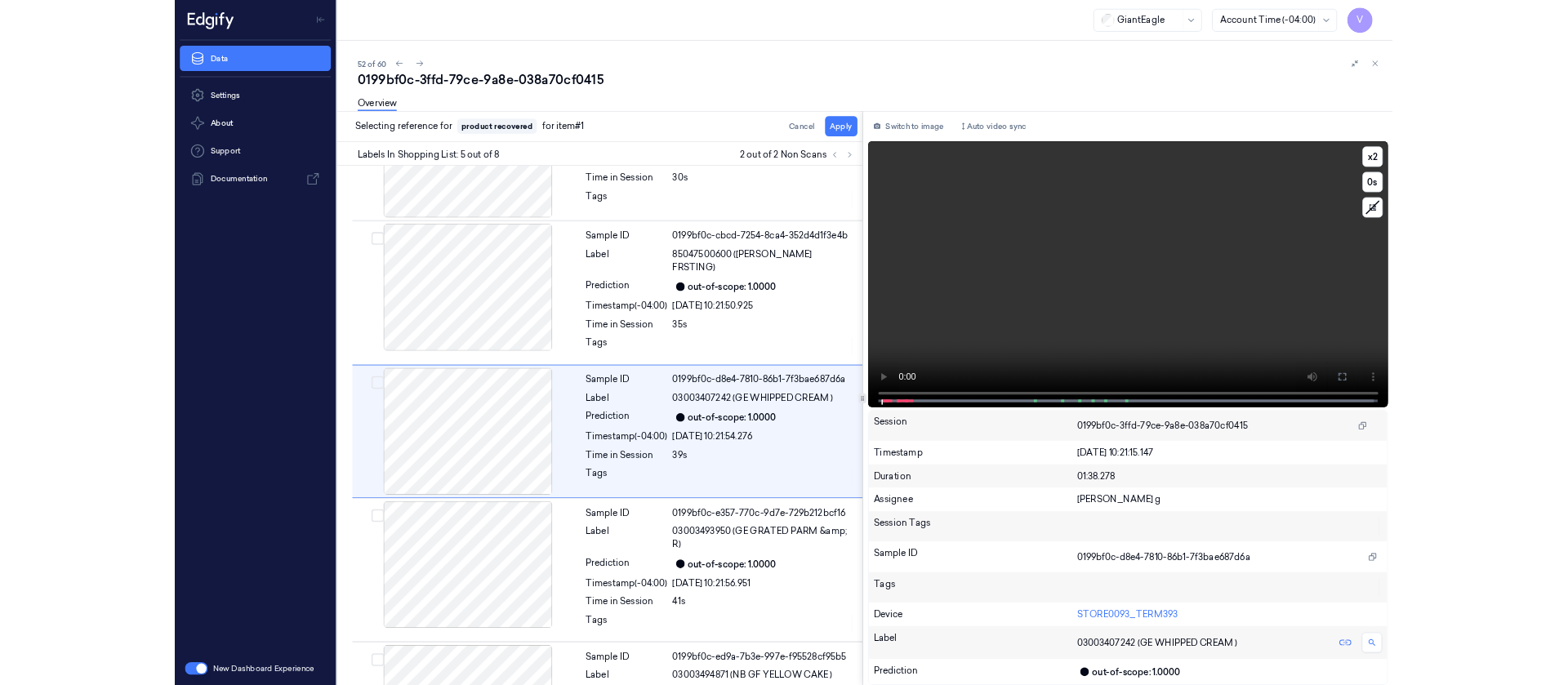
scroll to position [437, 0]
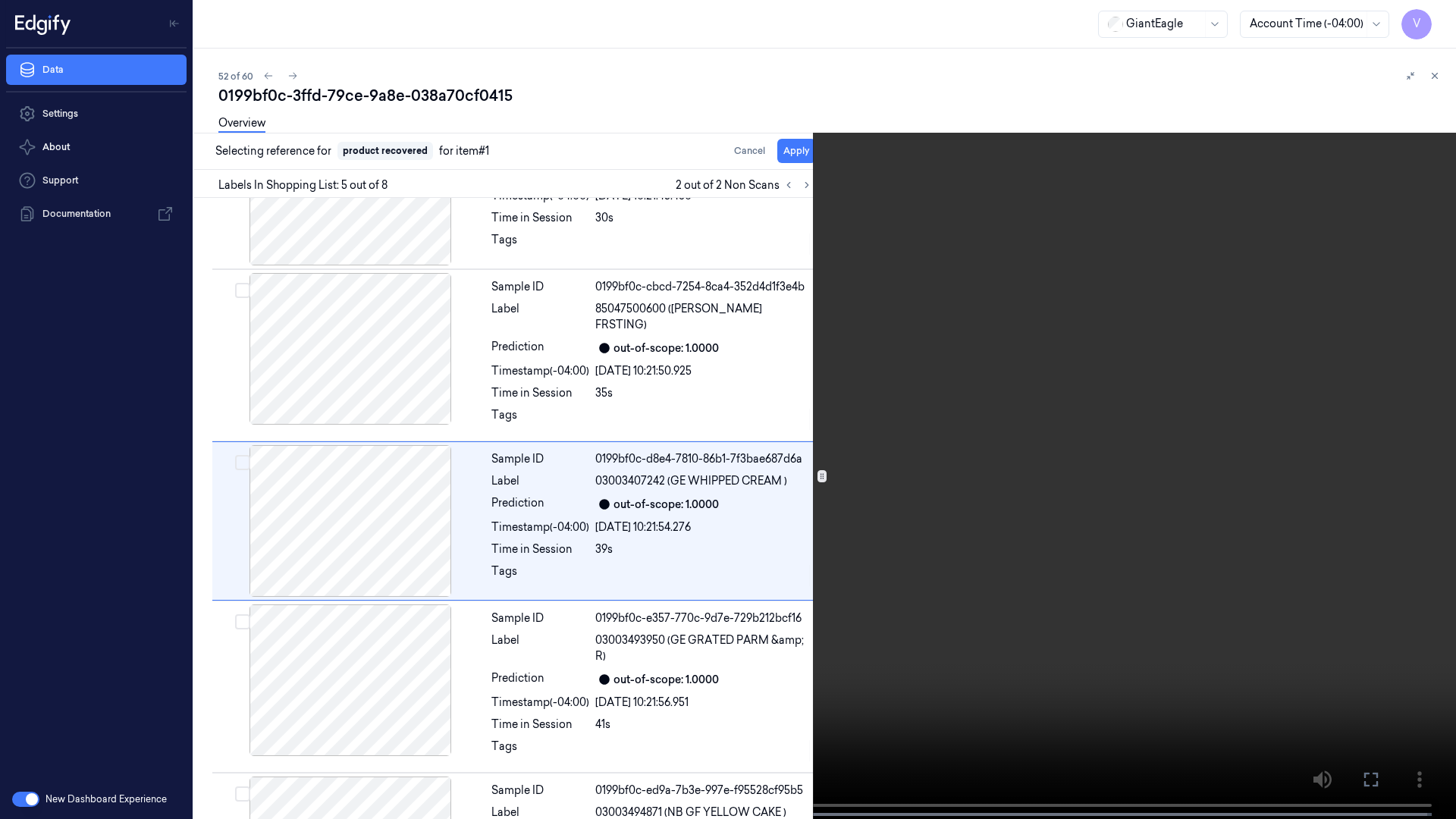
click at [0, 0] on icon at bounding box center [0, 0] width 0 height 0
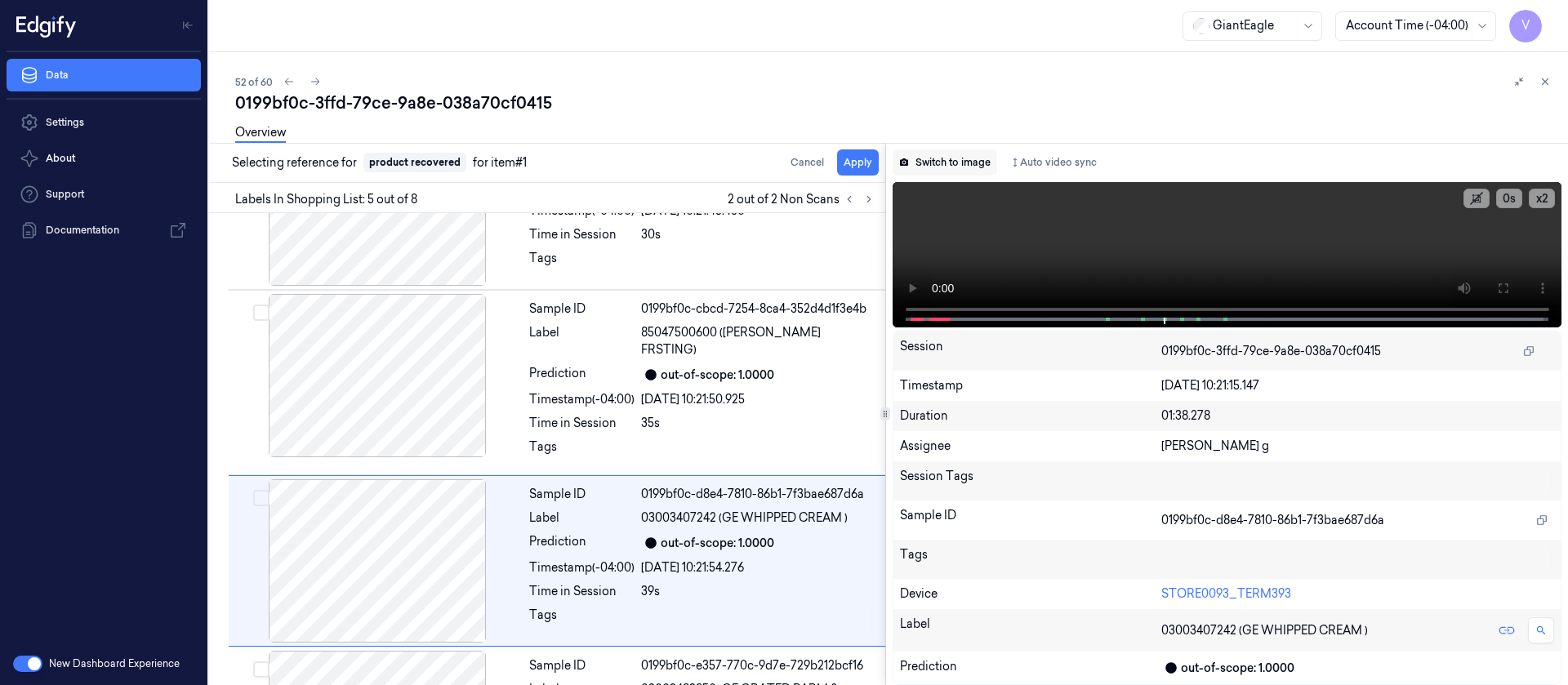
click at [937, 166] on button "Switch to image" at bounding box center [945, 163] width 104 height 26
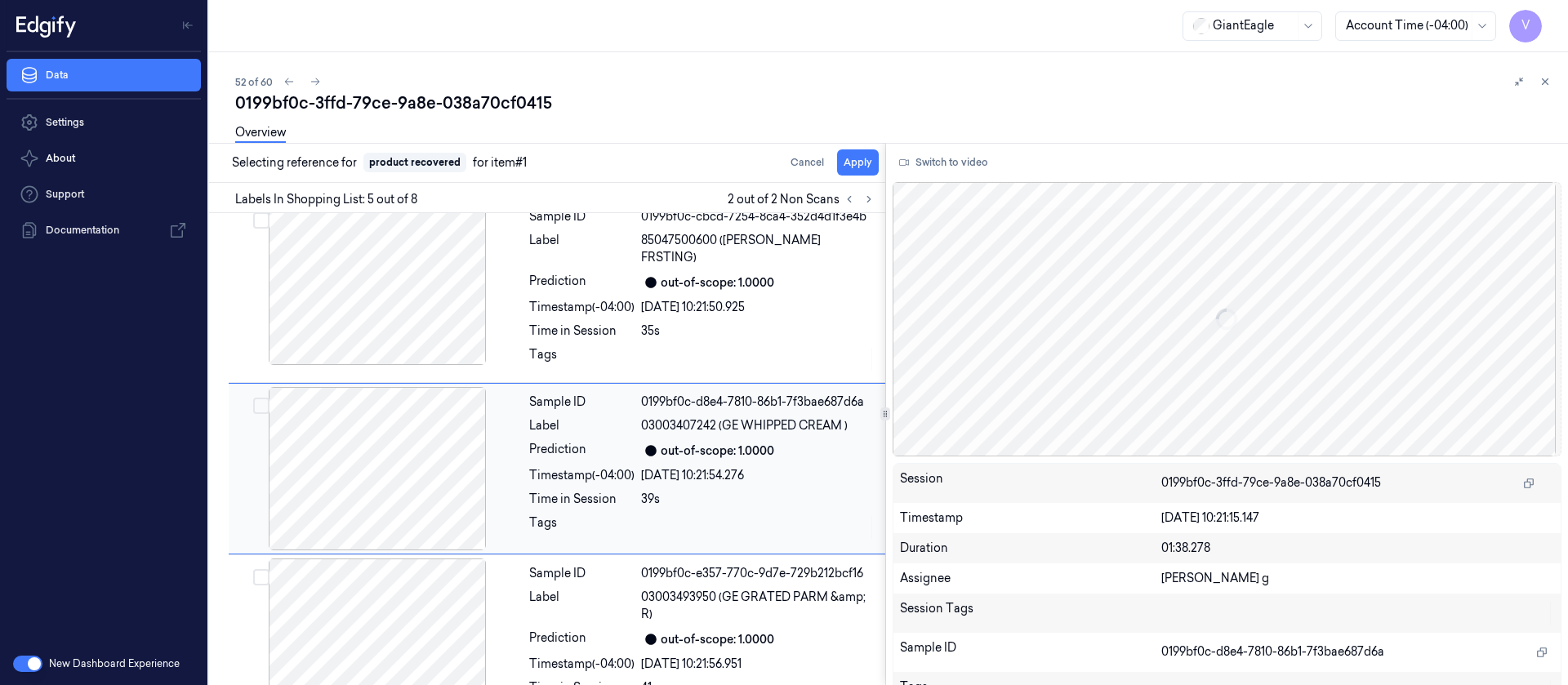
scroll to position [535, 0]
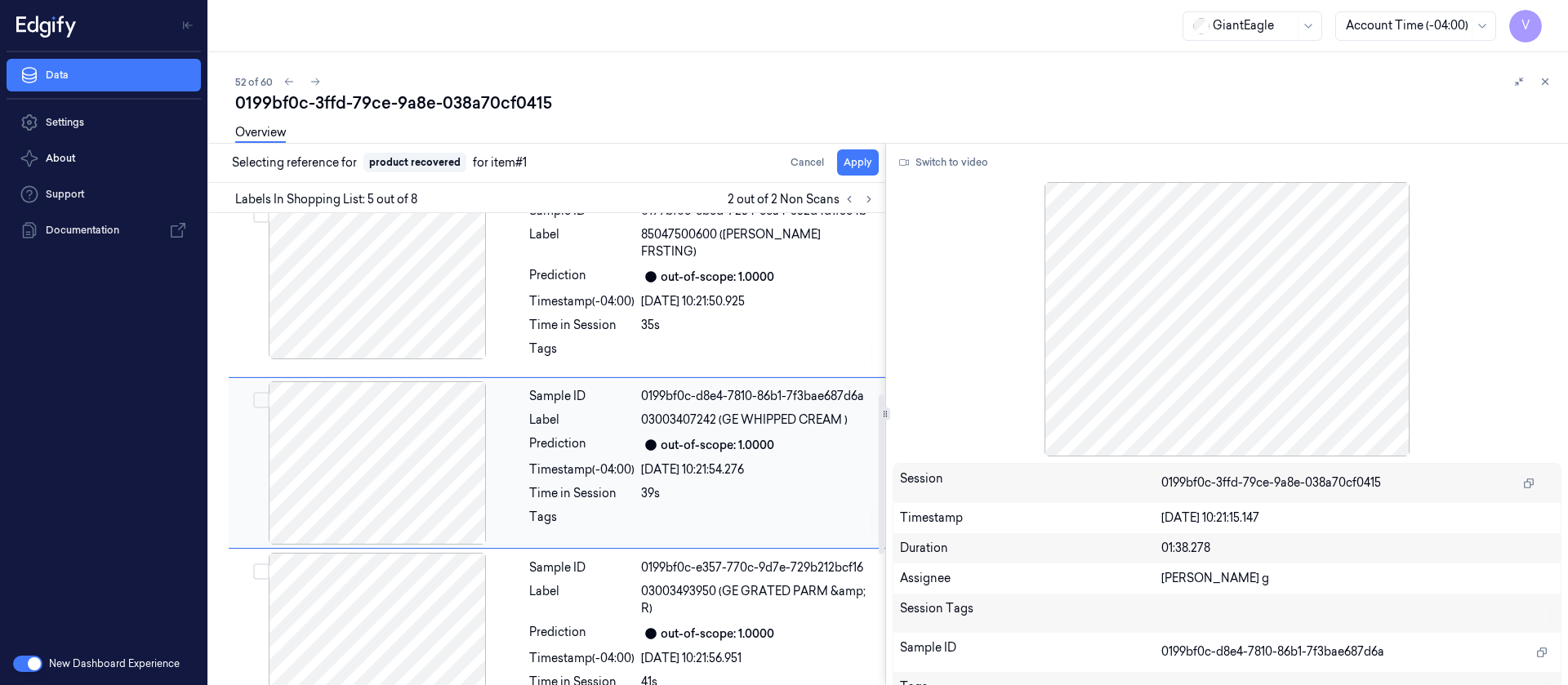
click at [438, 467] on div at bounding box center [377, 463] width 291 height 164
click at [865, 155] on div "Overview" at bounding box center [895, 135] width 1320 height 42
click at [862, 168] on button "Apply" at bounding box center [858, 163] width 42 height 26
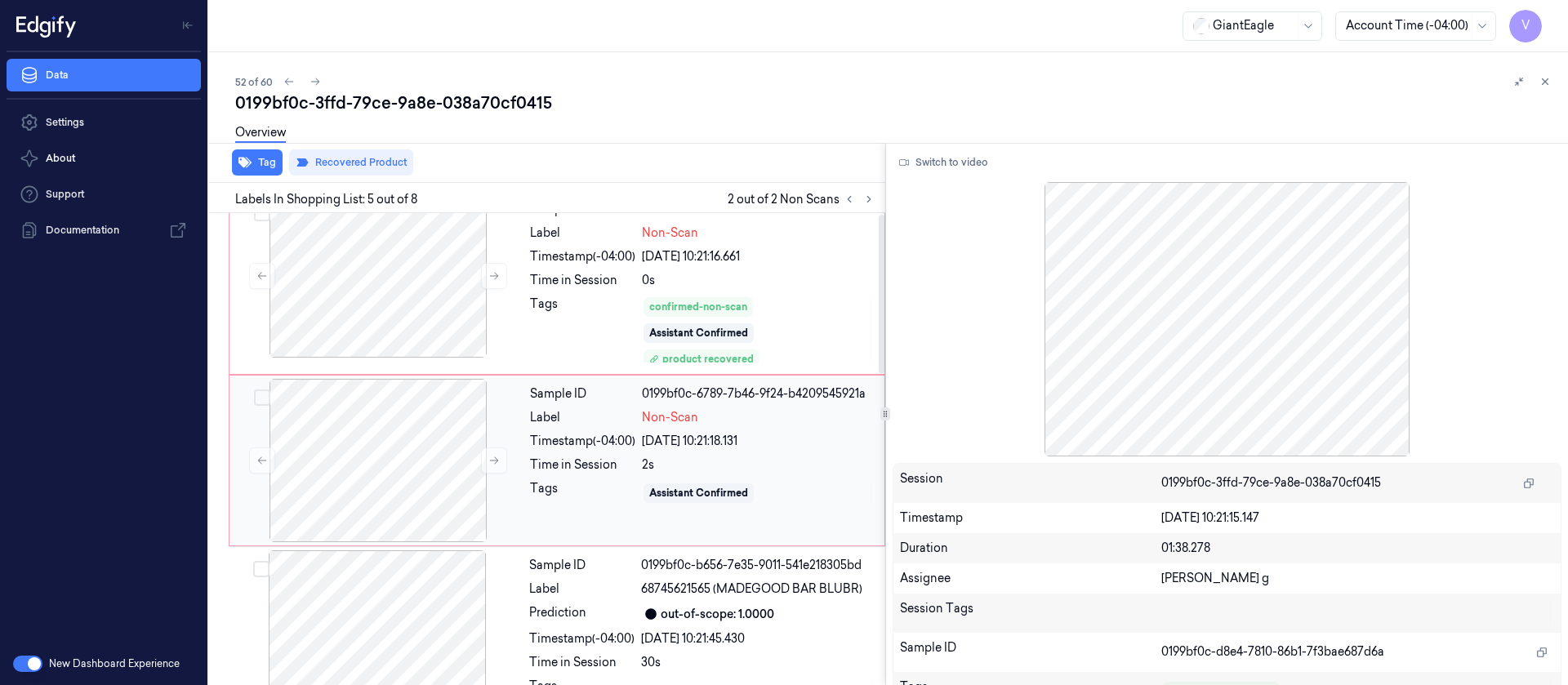
scroll to position [0, 0]
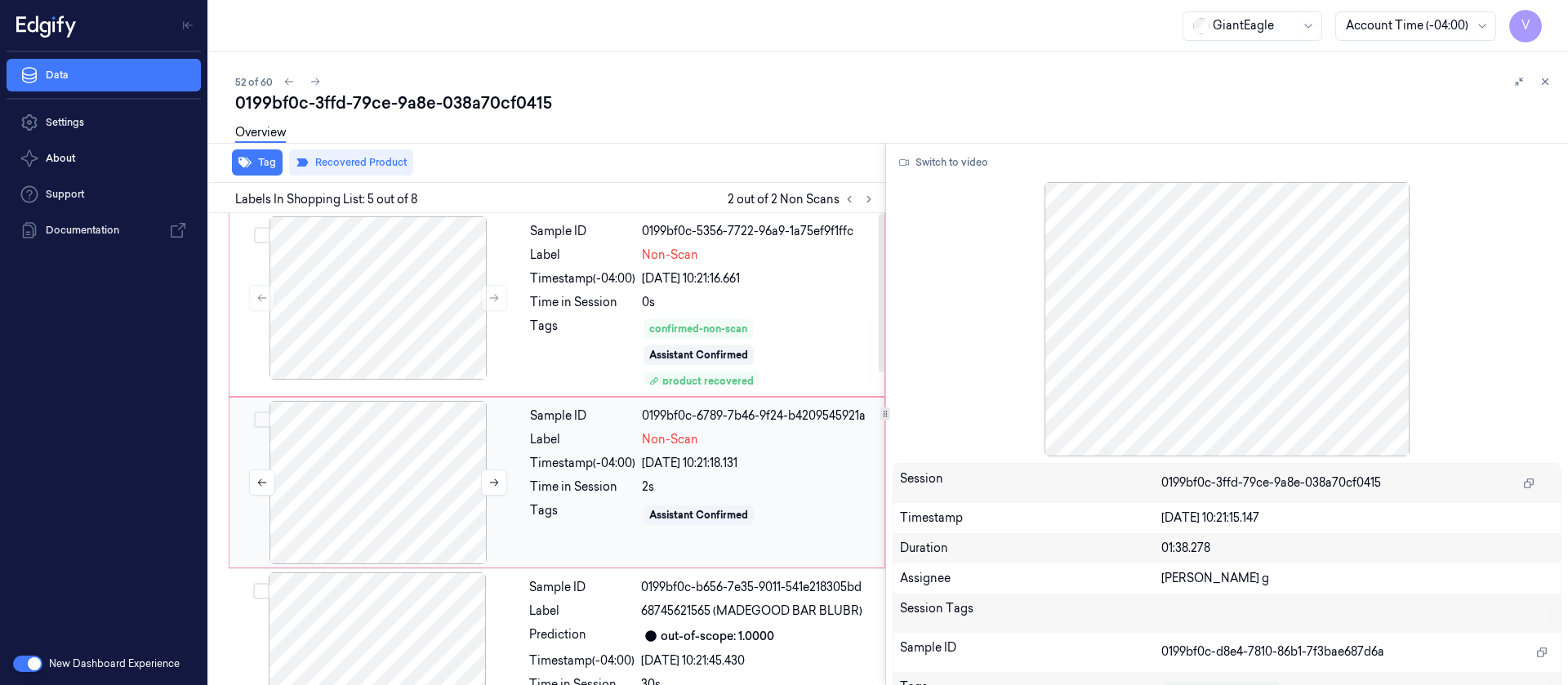
click at [354, 472] on div at bounding box center [378, 483] width 291 height 164
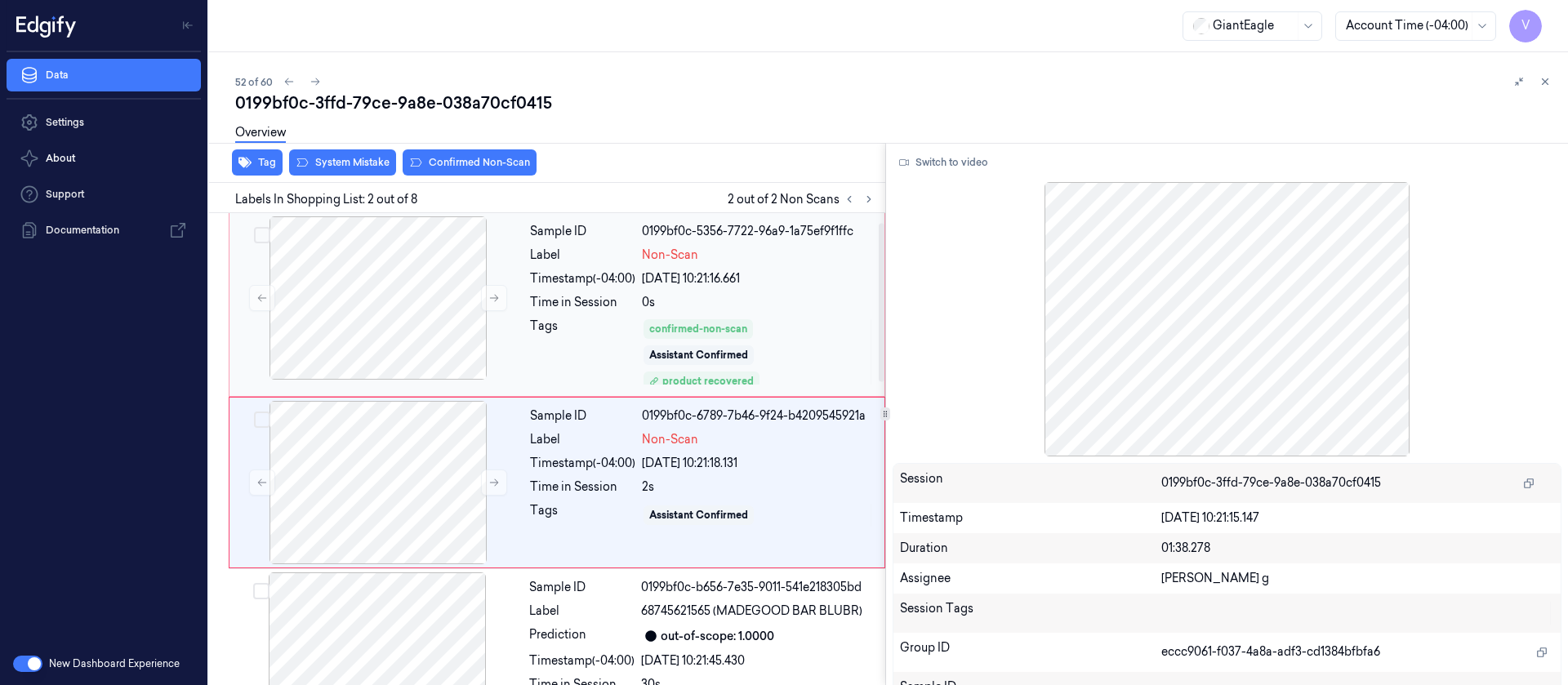
scroll to position [33, 0]
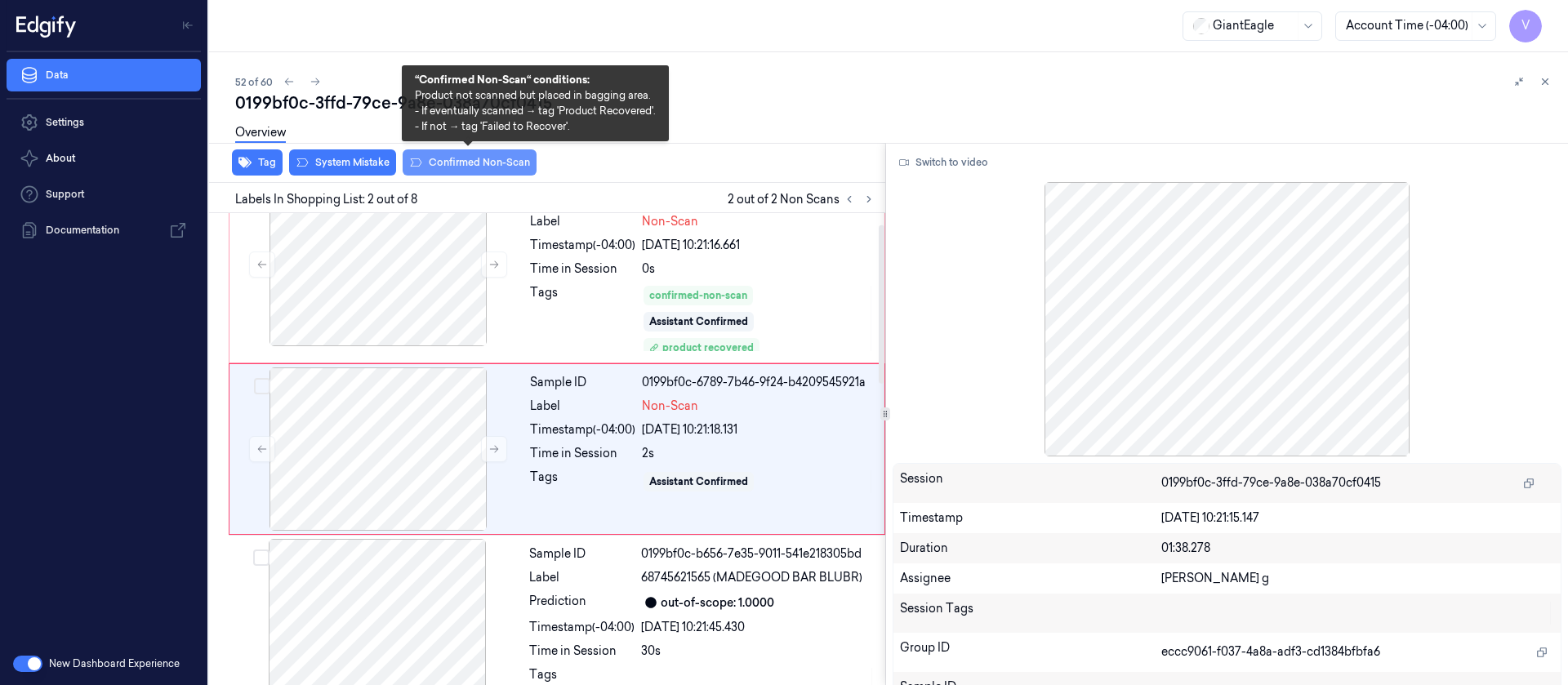
click at [456, 165] on button "Confirmed Non-Scan" at bounding box center [470, 163] width 134 height 26
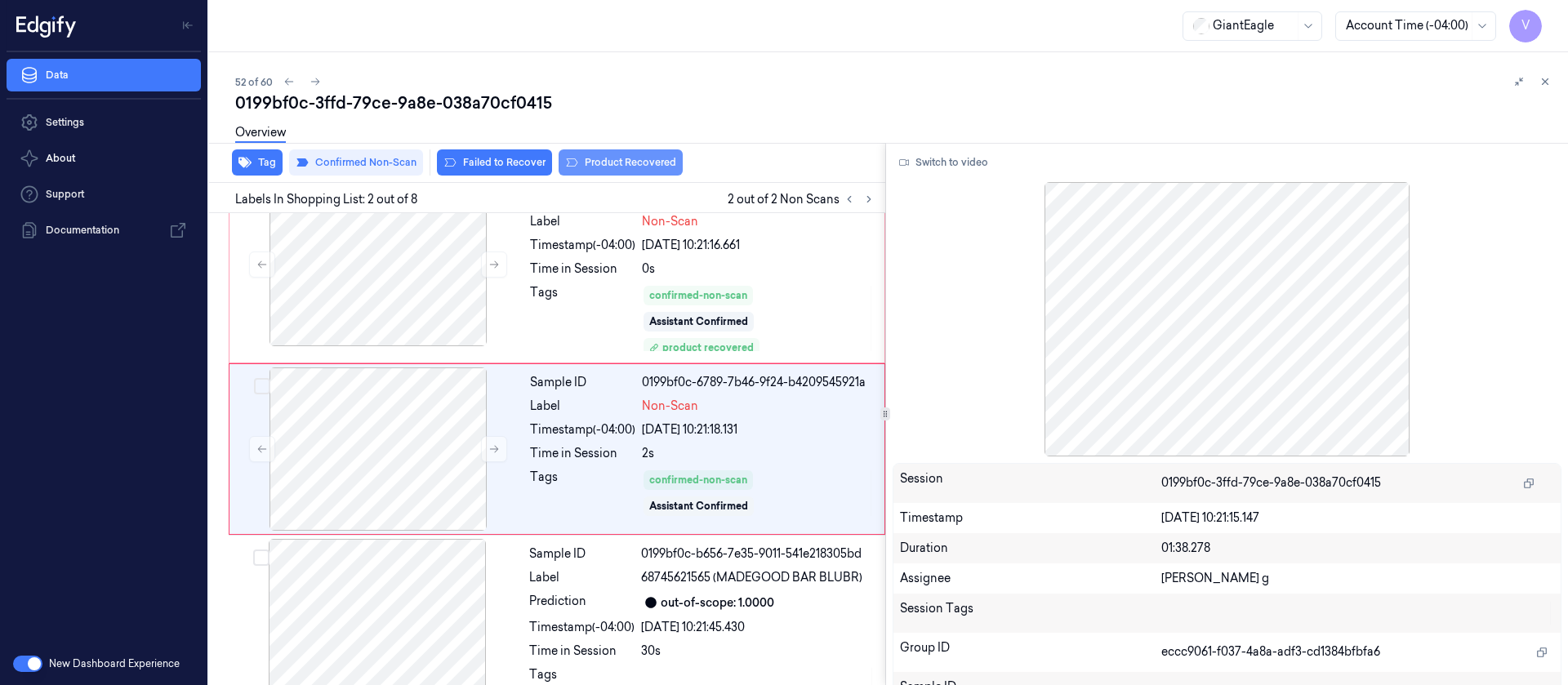
click at [615, 158] on button "Product Recovered" at bounding box center [620, 163] width 124 height 26
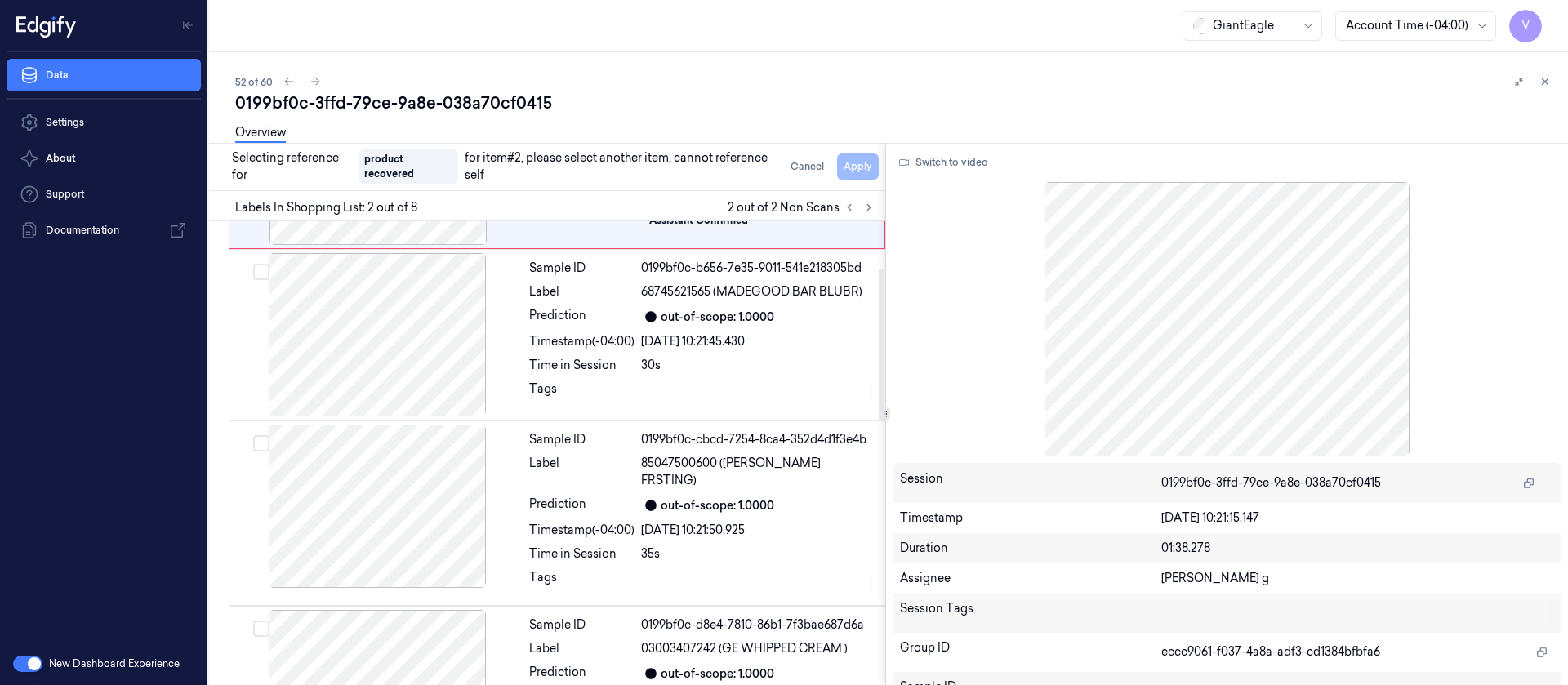
scroll to position [0, 0]
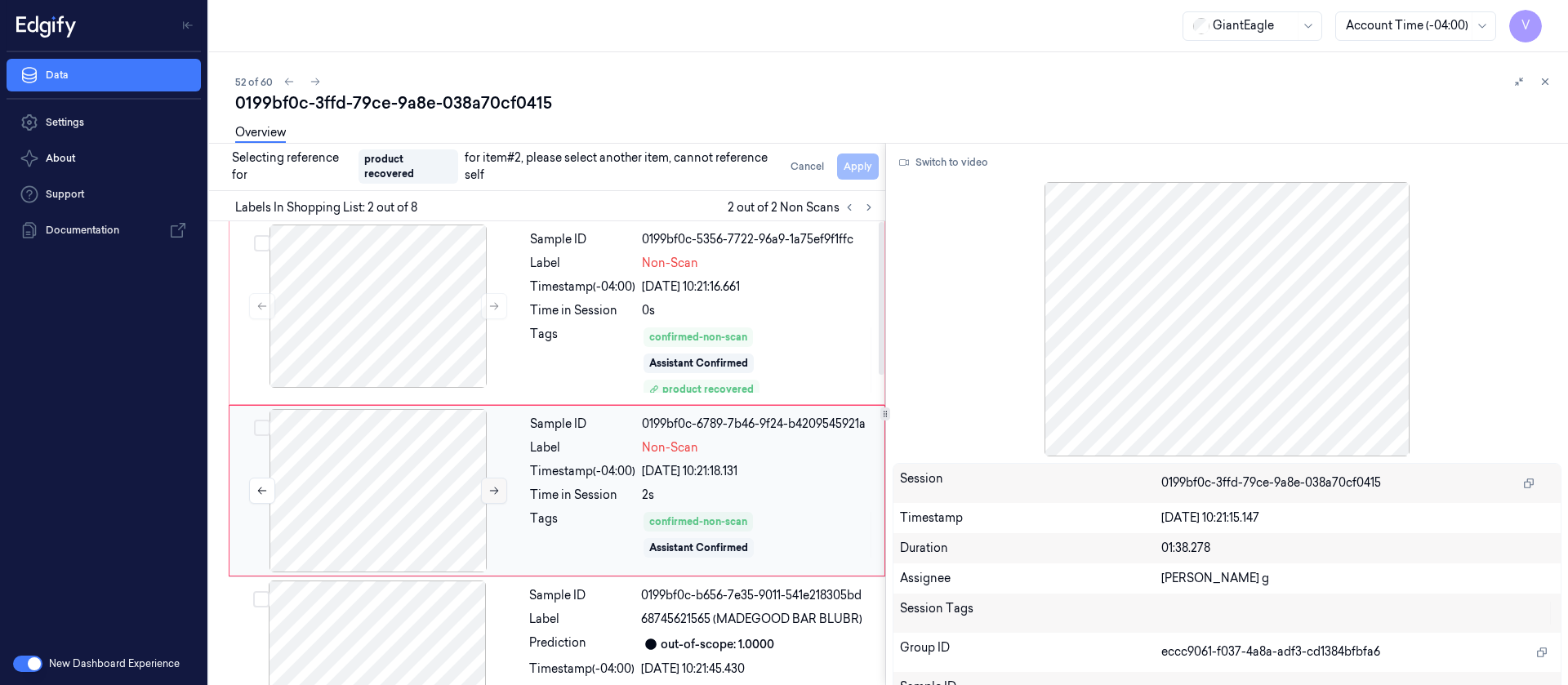
click at [492, 489] on icon at bounding box center [494, 491] width 11 height 11
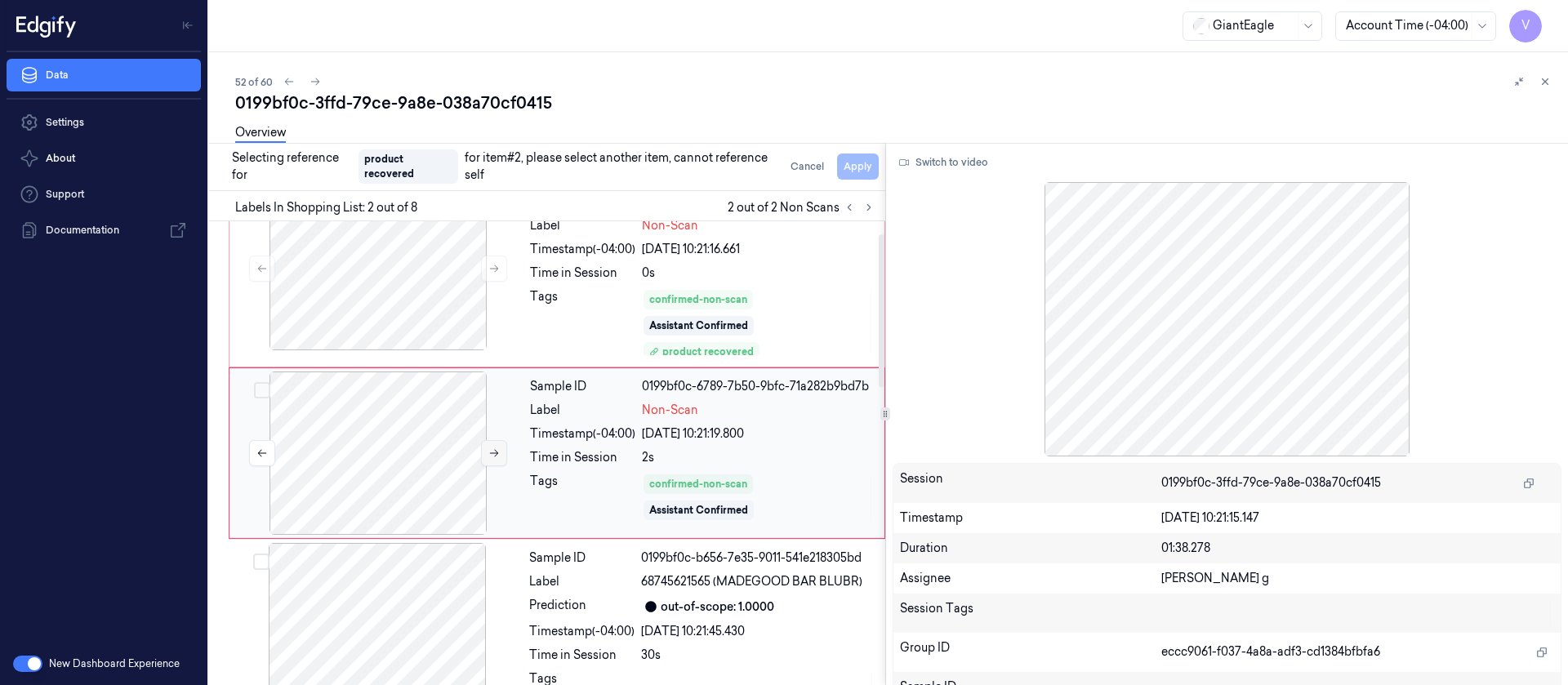
click at [491, 454] on icon at bounding box center [494, 453] width 11 height 11
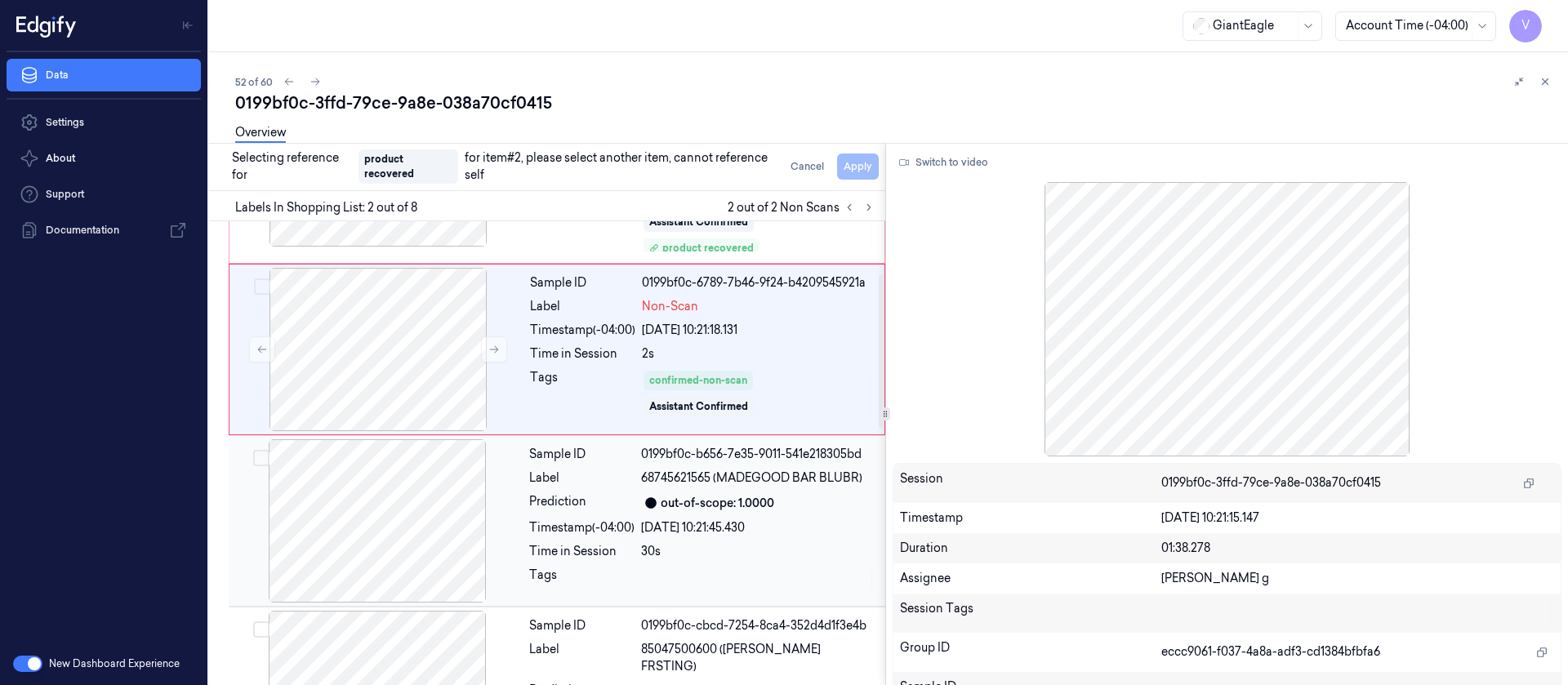
scroll to position [160, 0]
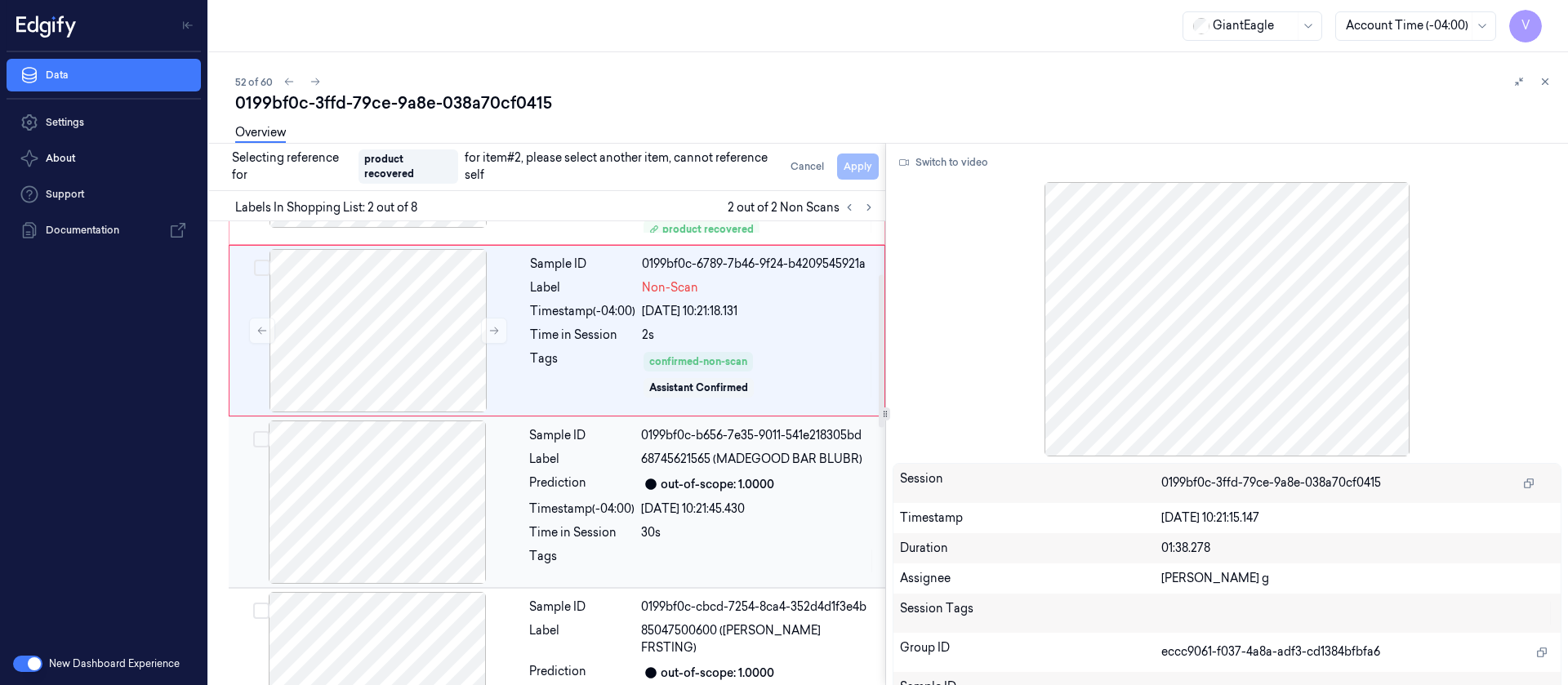
click at [442, 496] on div at bounding box center [377, 502] width 291 height 164
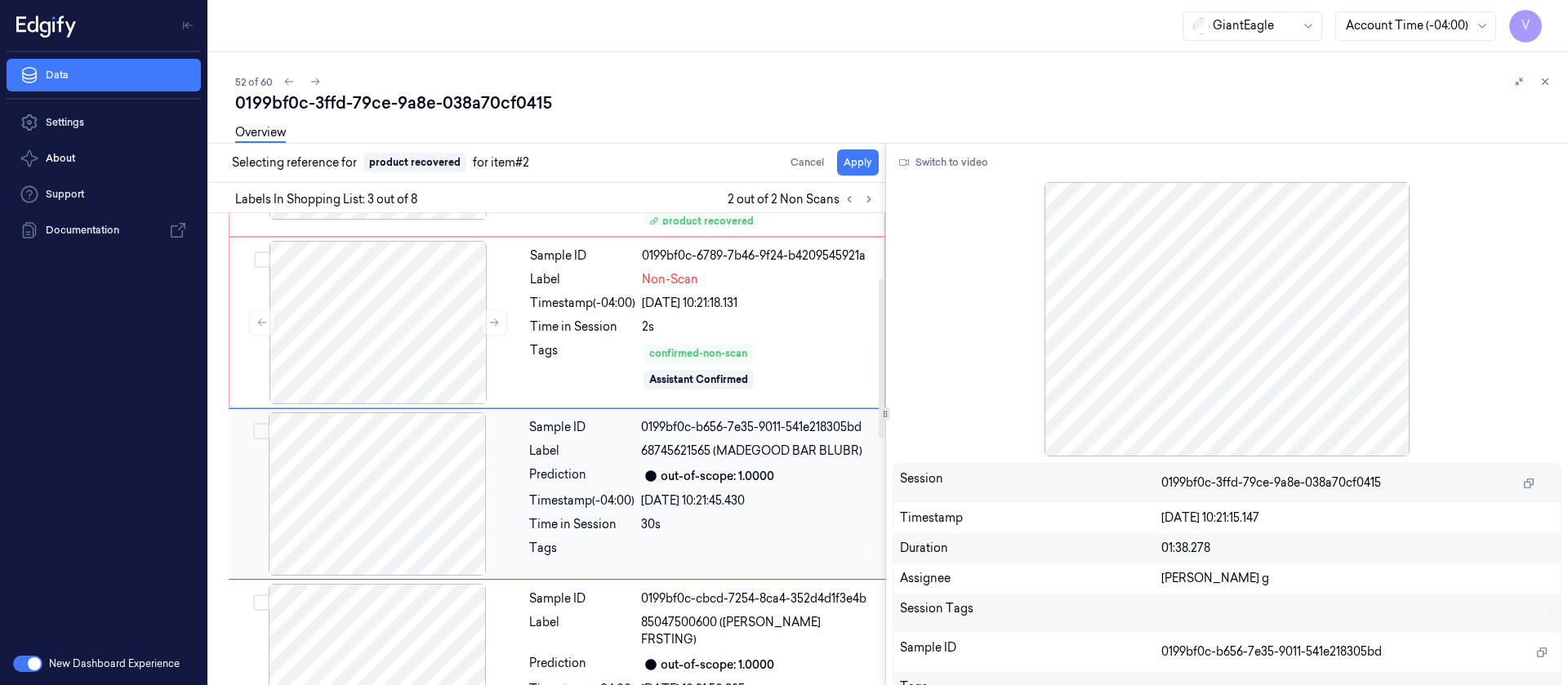
scroll to position [205, 0]
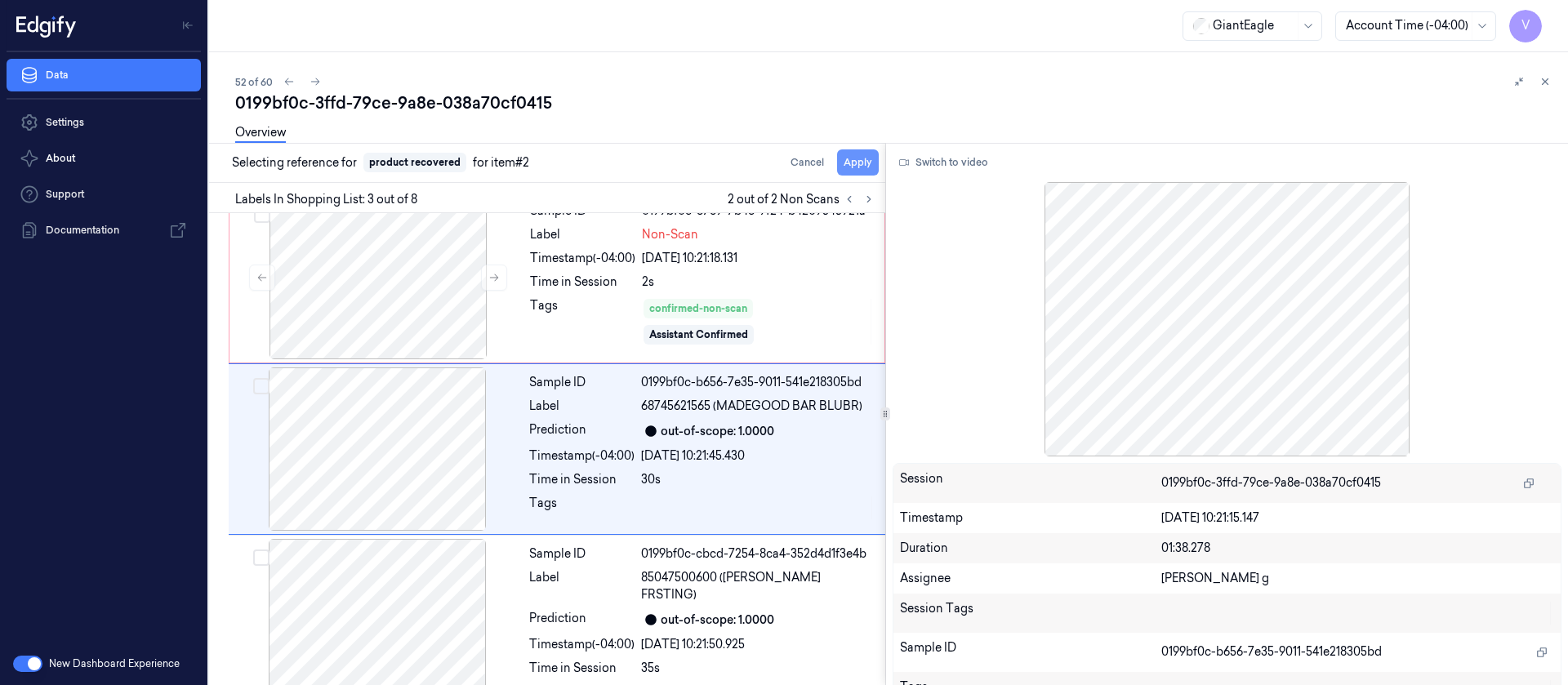
click at [854, 158] on button "Apply" at bounding box center [858, 163] width 42 height 26
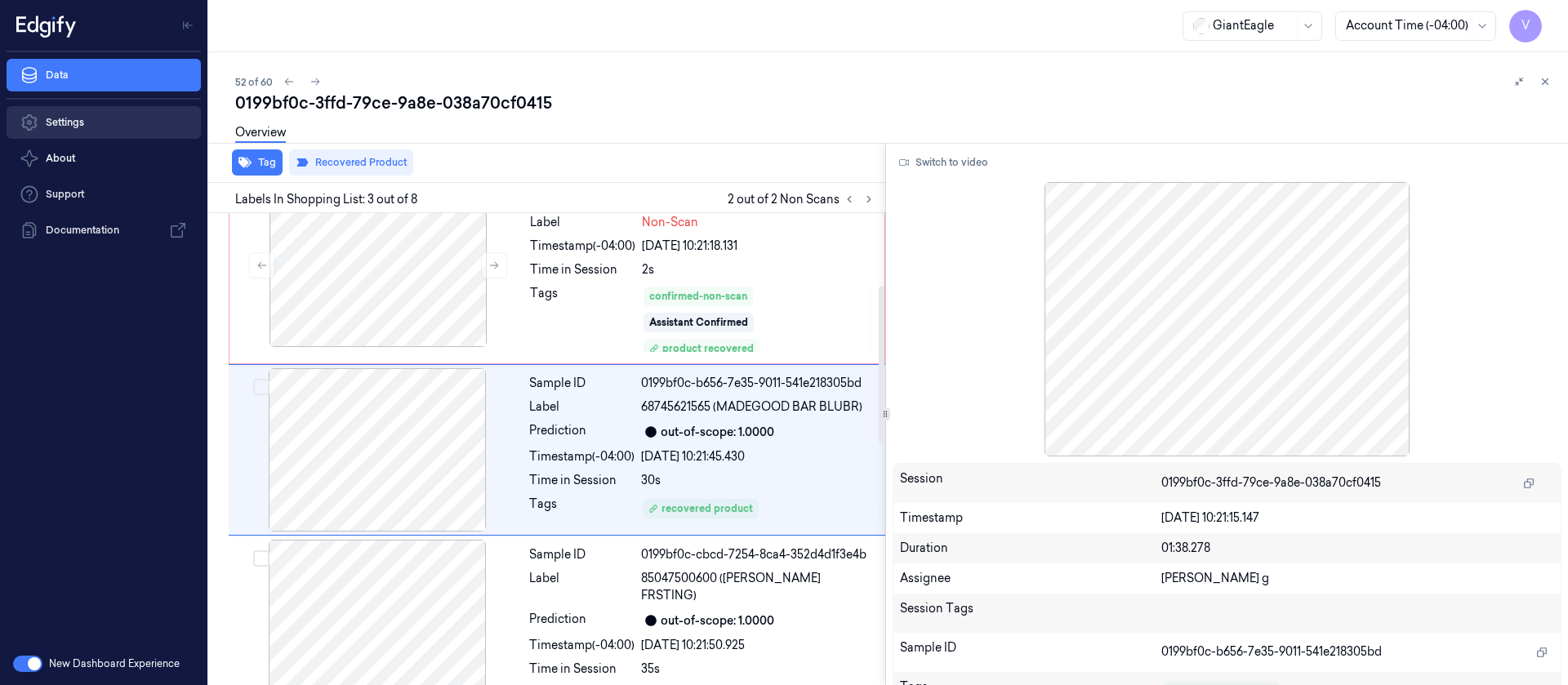
scroll to position [0, 0]
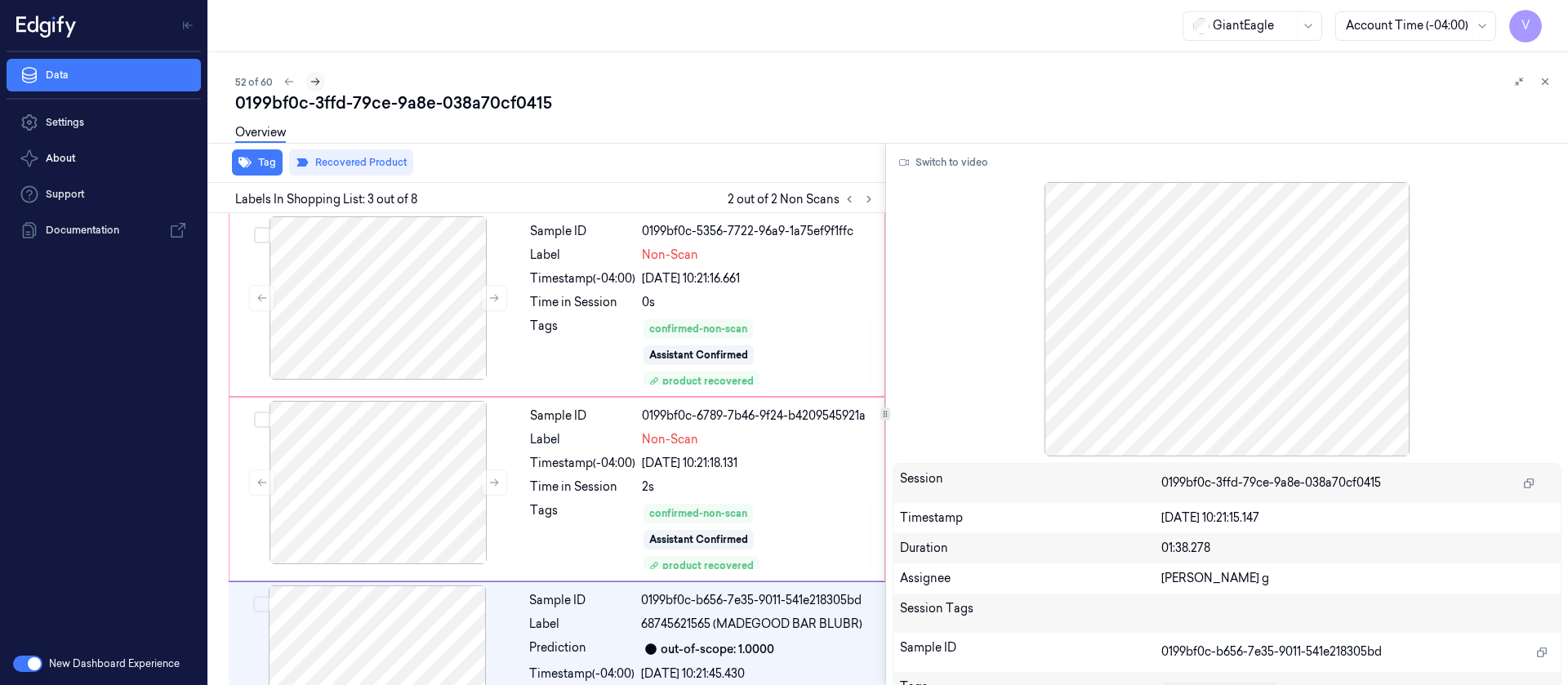
click at [317, 80] on icon at bounding box center [316, 82] width 9 height 7
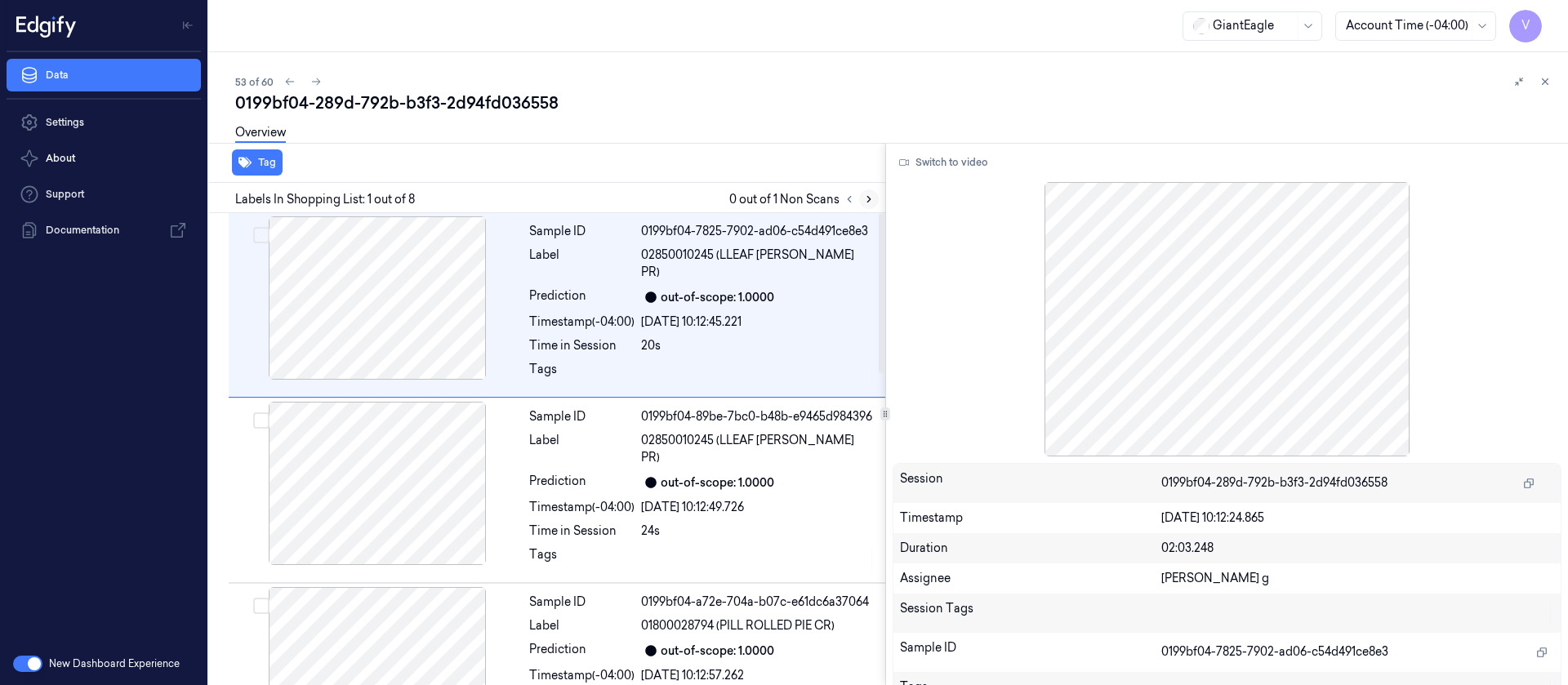
click at [876, 201] on button at bounding box center [868, 199] width 19 height 19
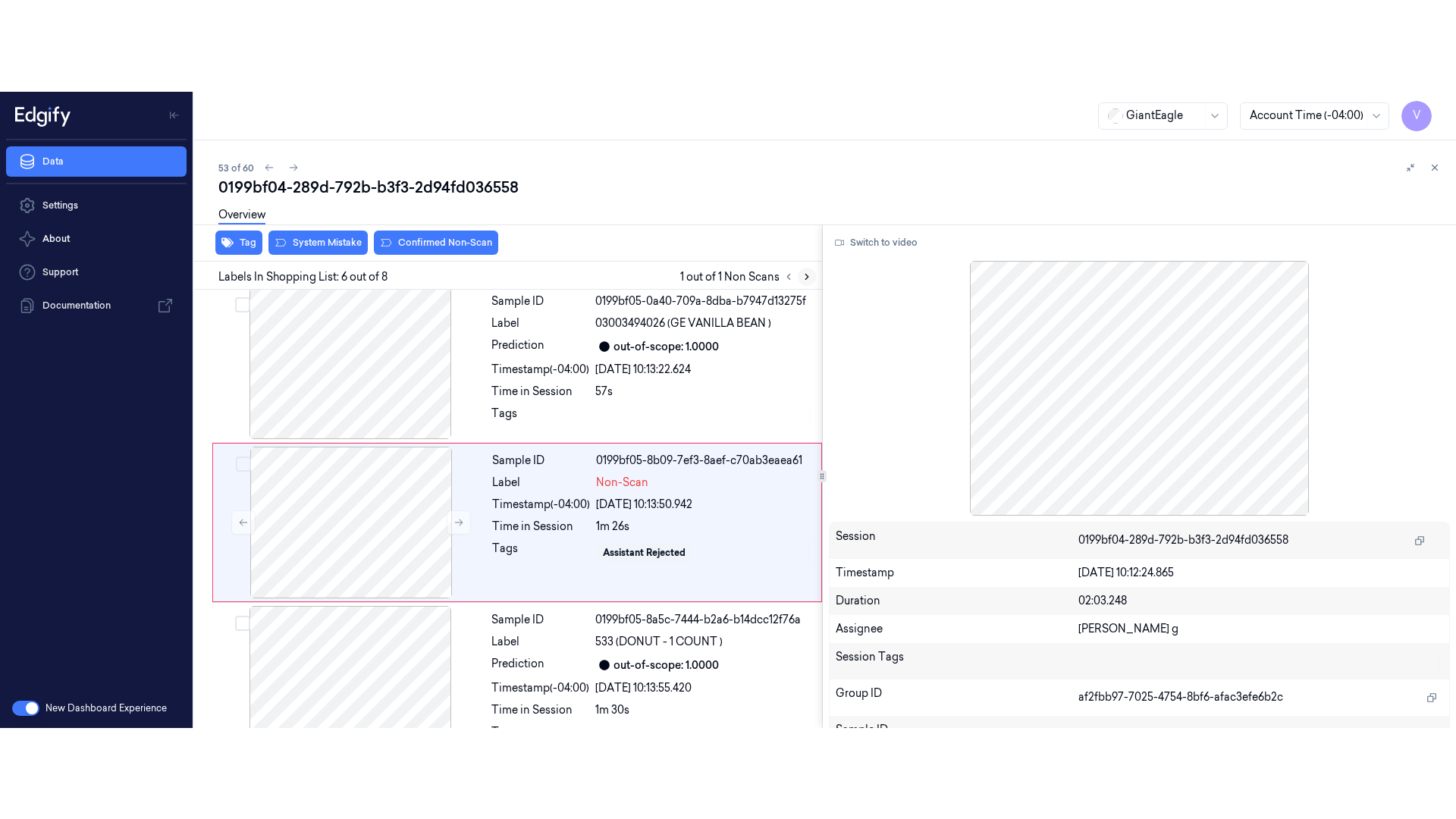
scroll to position [669, 0]
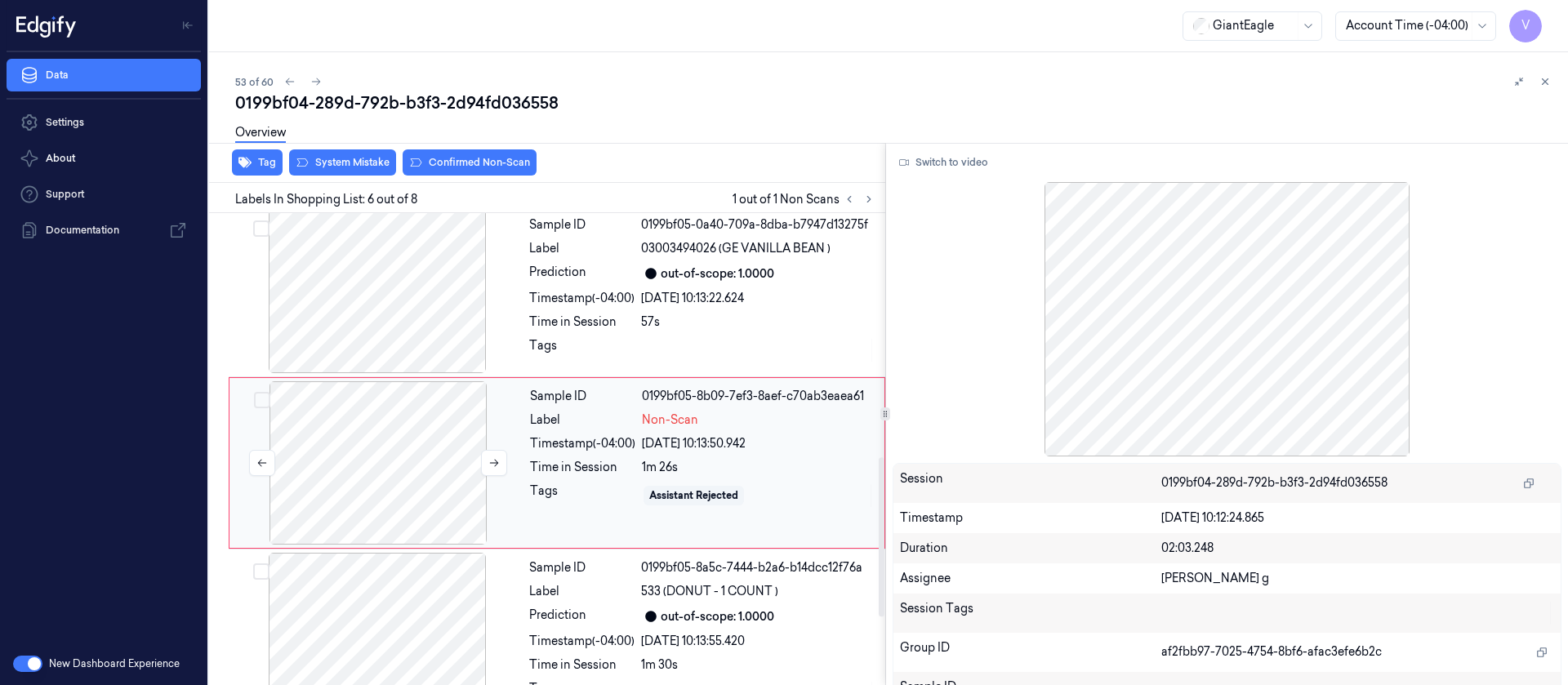
click at [375, 453] on div at bounding box center [378, 463] width 291 height 164
click at [486, 450] on button at bounding box center [494, 463] width 26 height 26
click at [939, 167] on button "Switch to video" at bounding box center [944, 163] width 102 height 26
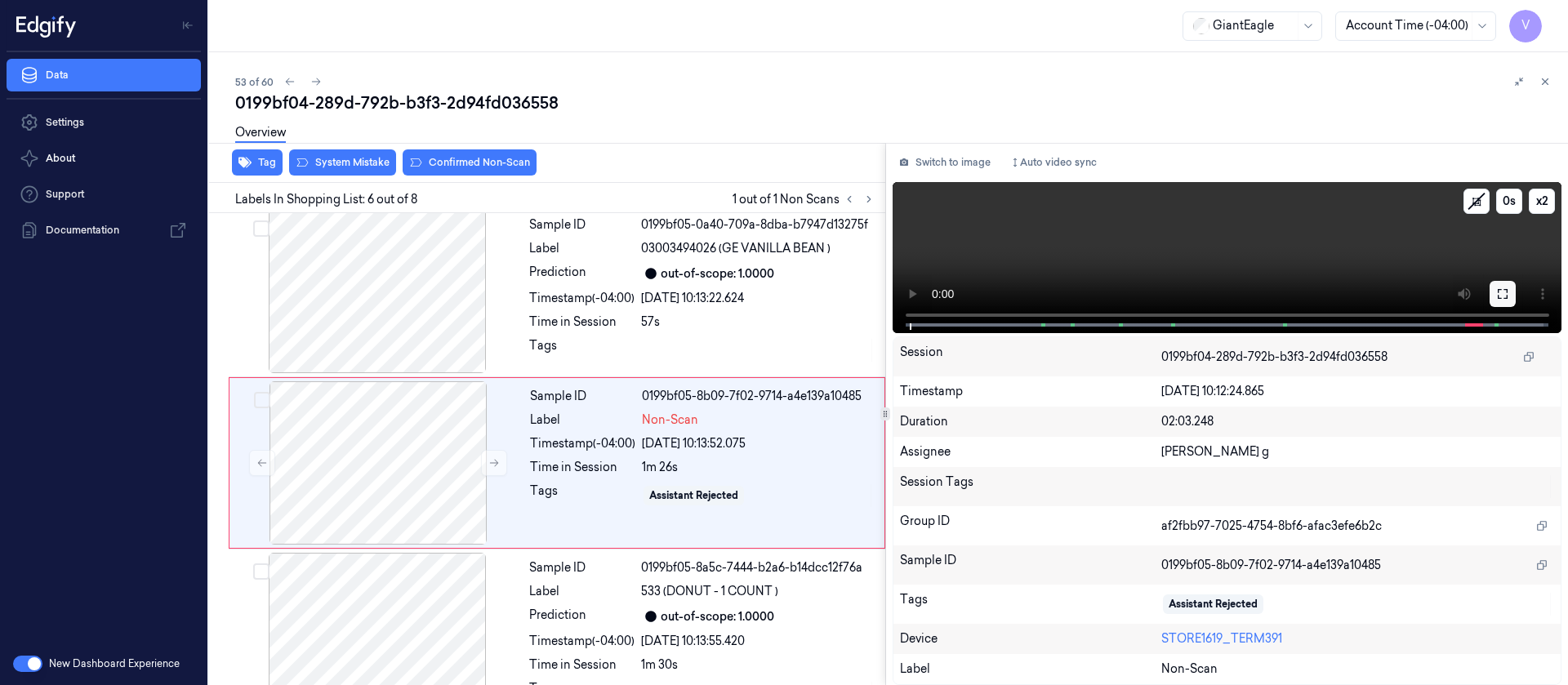
click at [1513, 286] on button at bounding box center [1502, 294] width 26 height 26
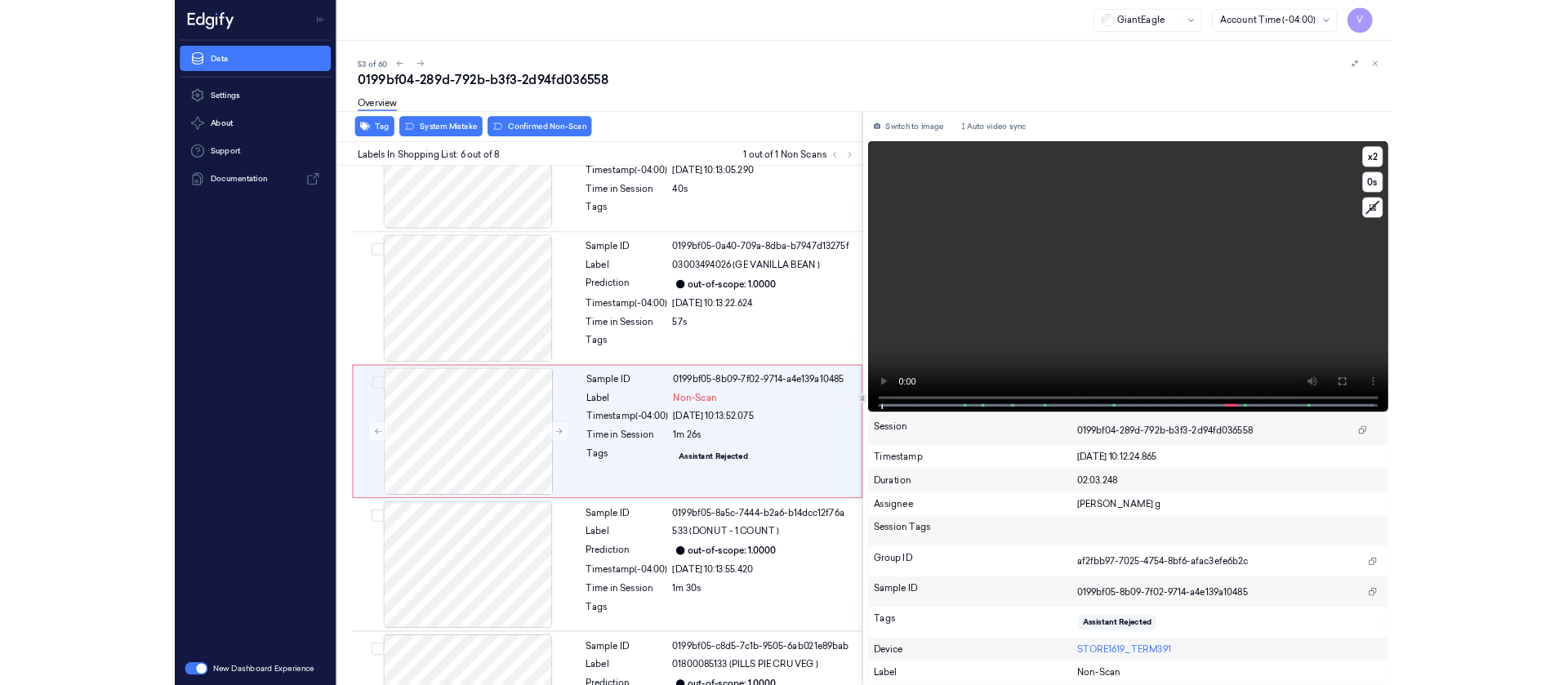
scroll to position [622, 0]
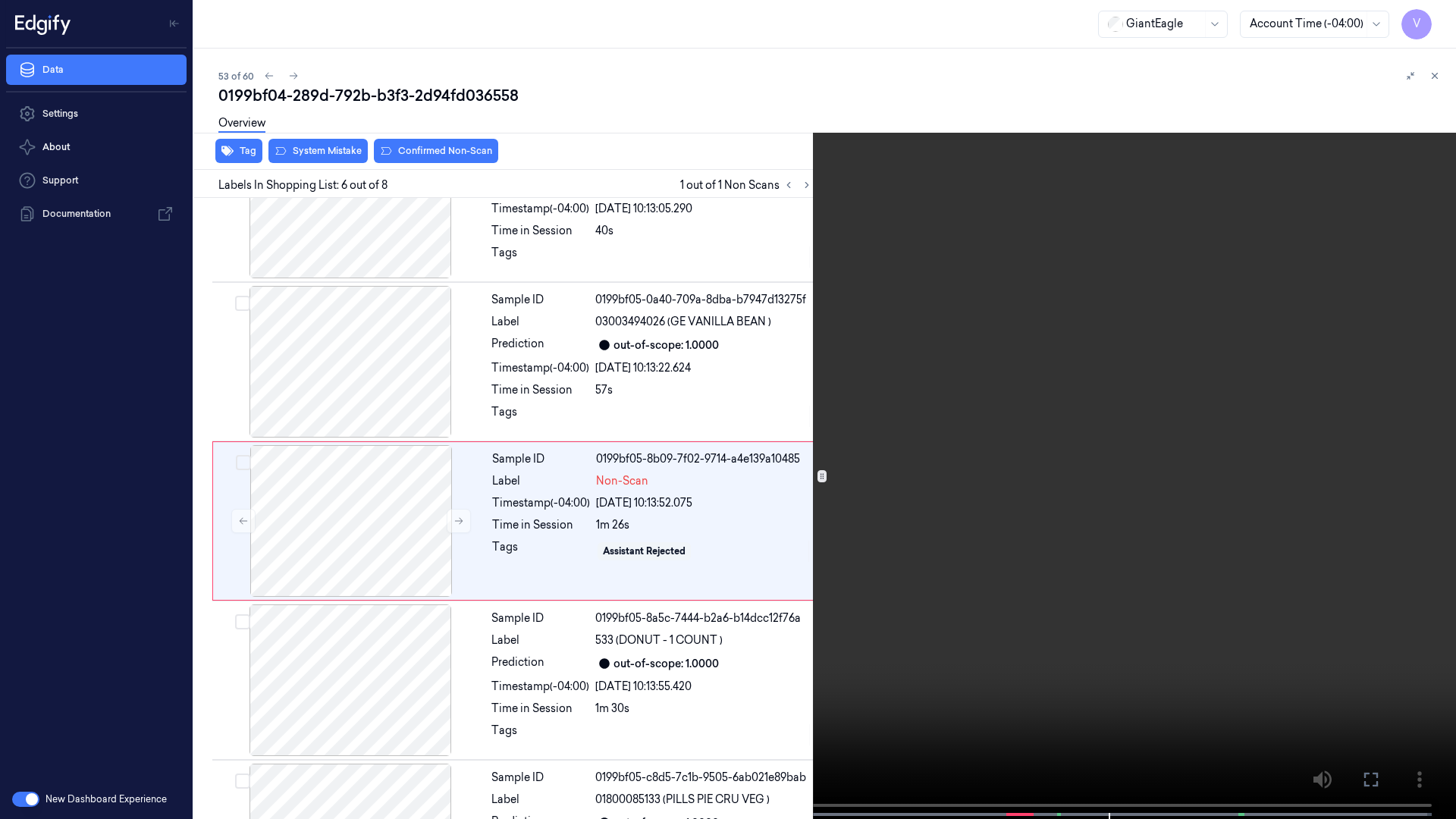
click at [0, 0] on icon at bounding box center [0, 0] width 0 height 0
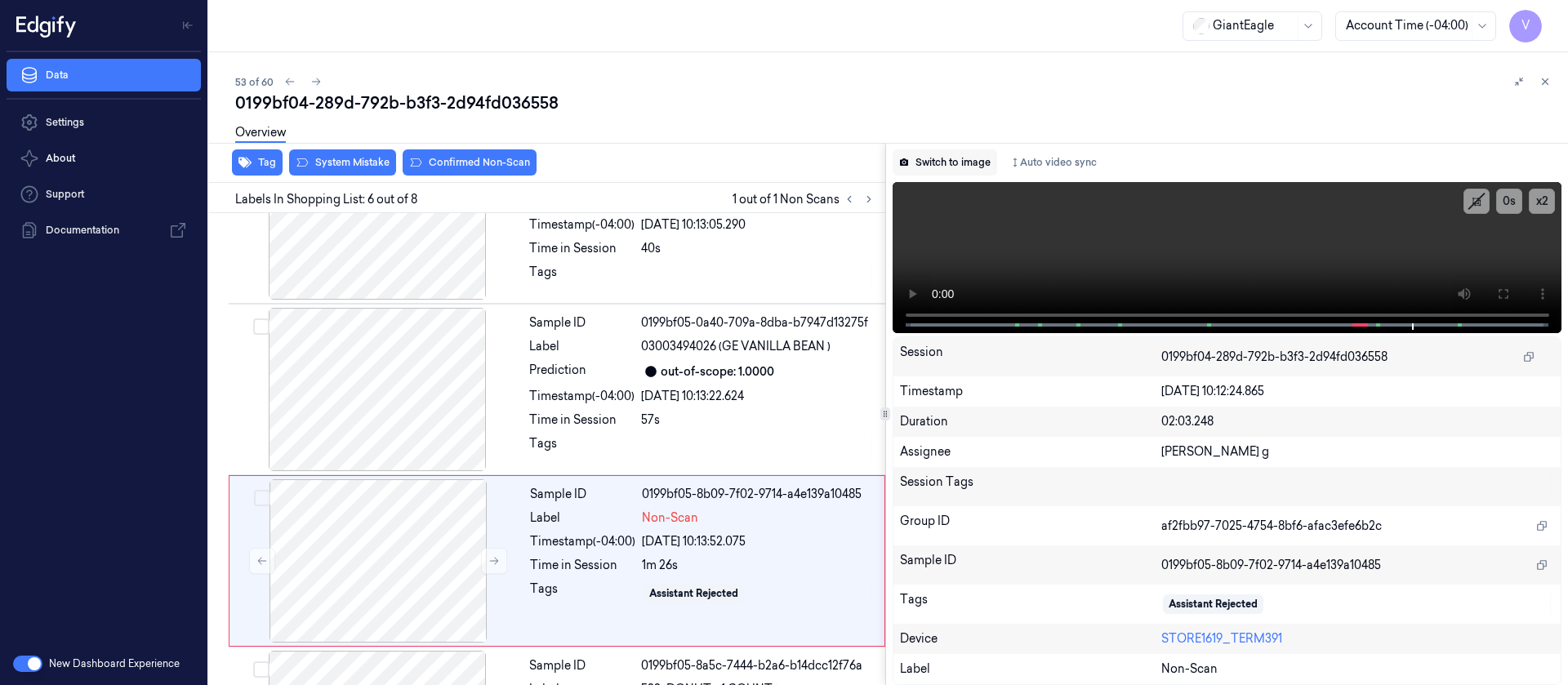
click at [937, 158] on button "Switch to image" at bounding box center [945, 163] width 104 height 26
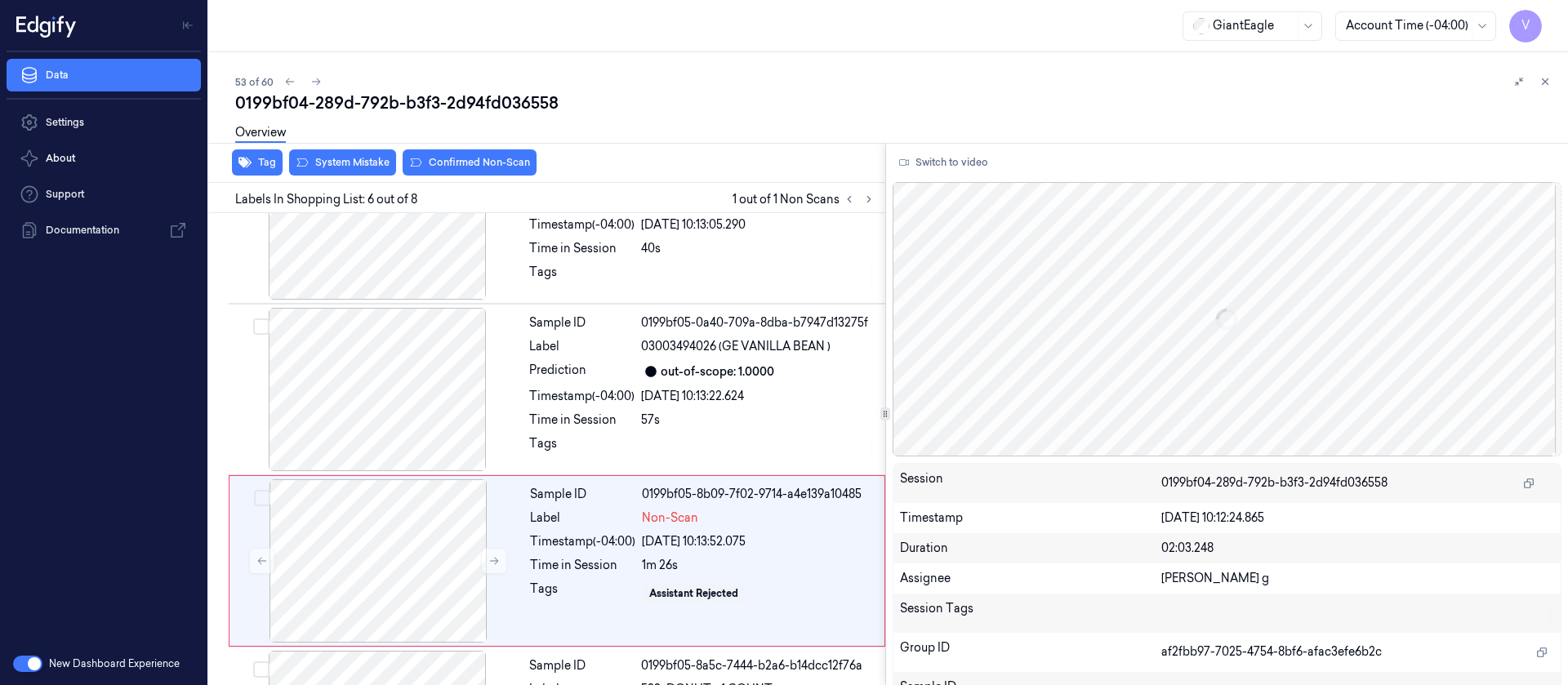
scroll to position [720, 0]
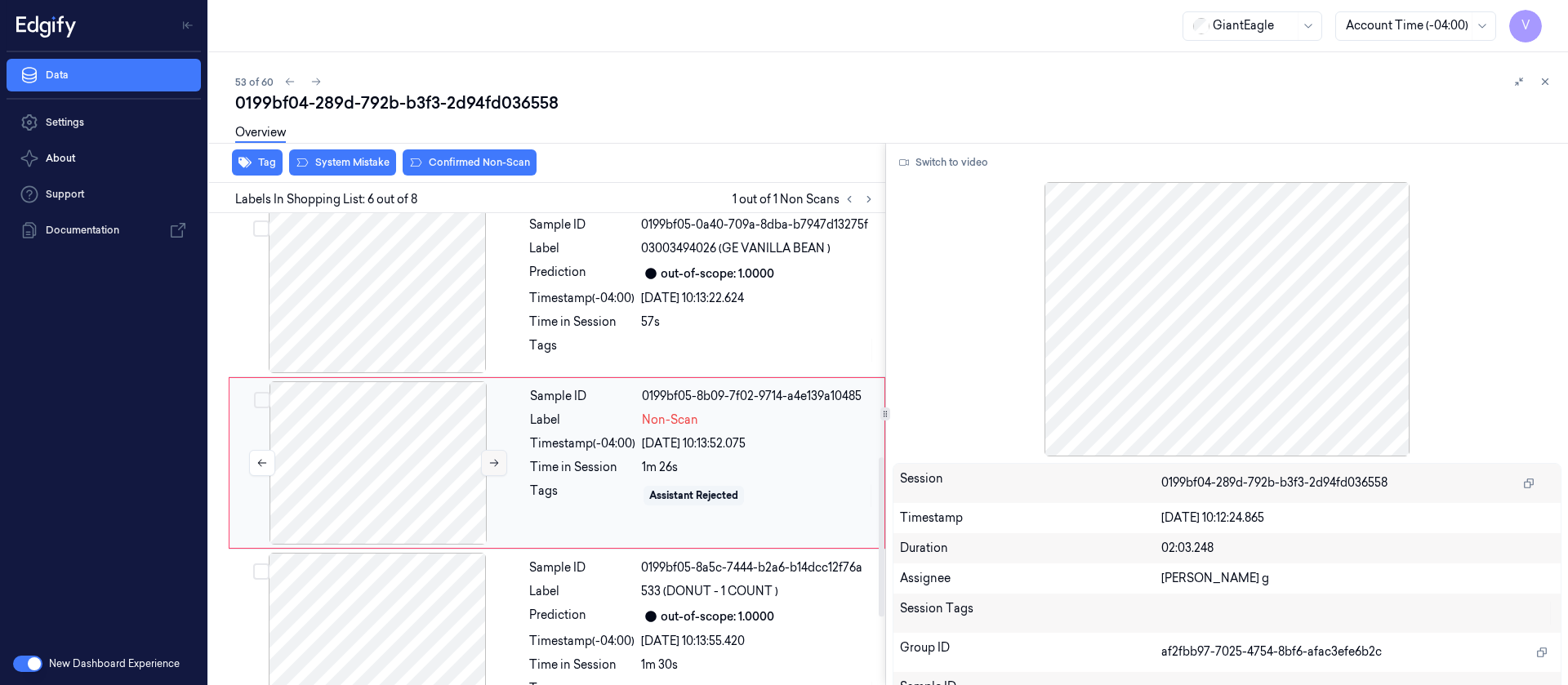
click at [492, 458] on icon at bounding box center [494, 463] width 11 height 11
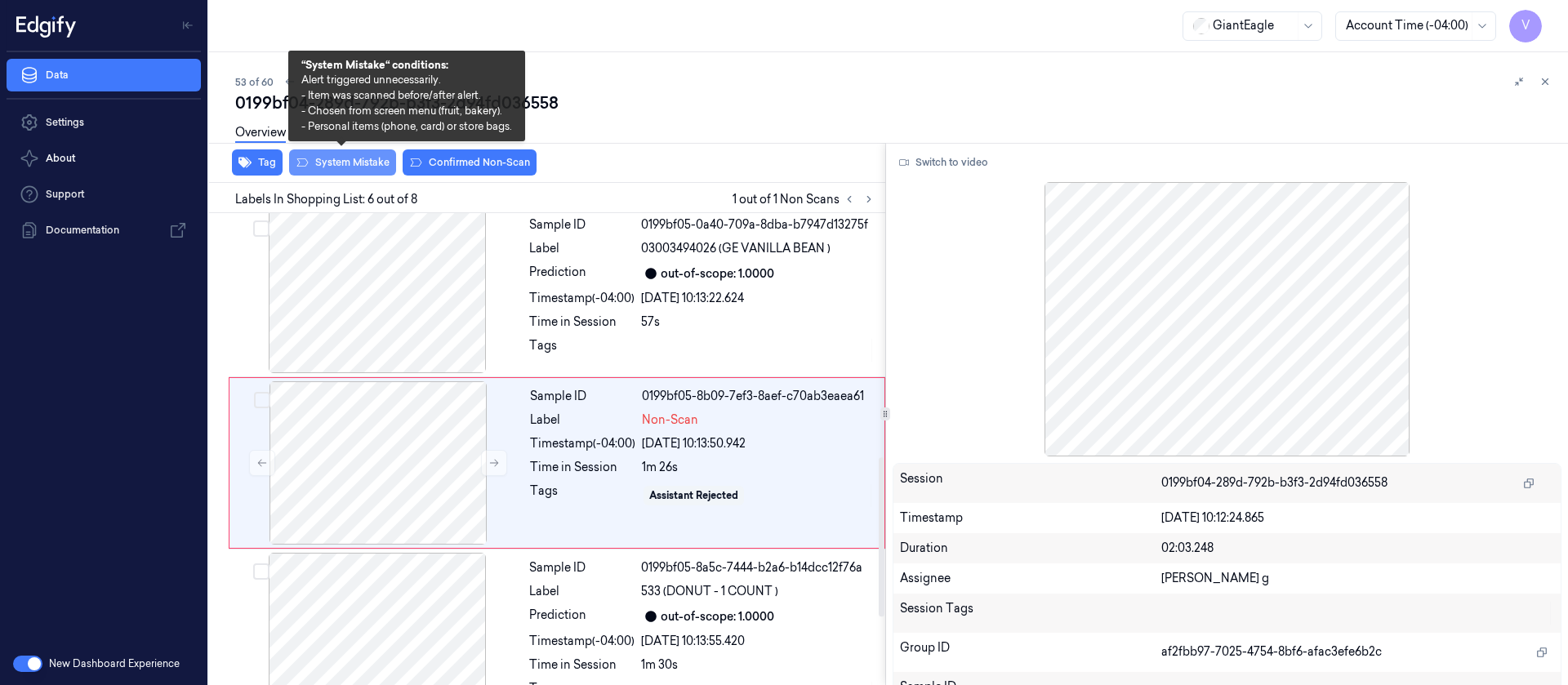
click at [341, 158] on button "System Mistake" at bounding box center [343, 163] width 107 height 26
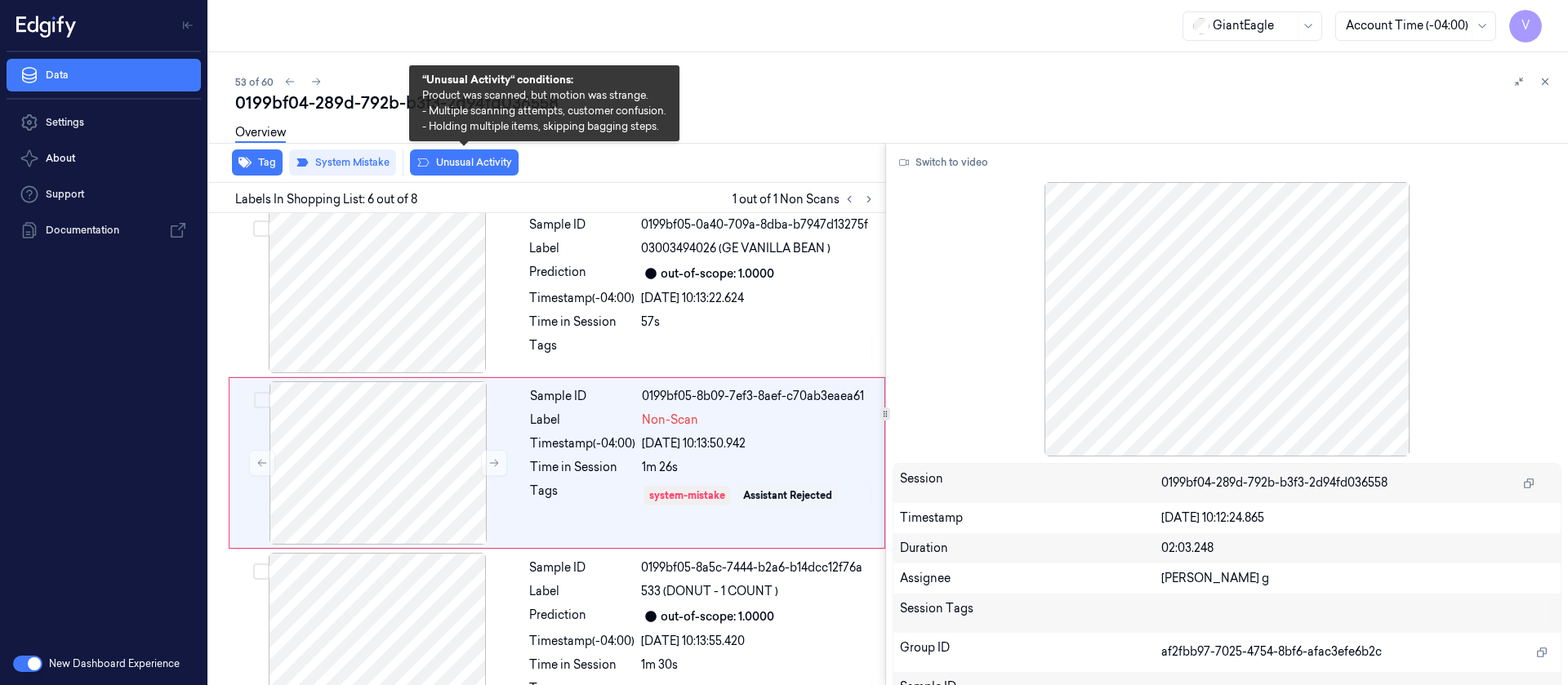
click at [476, 165] on button "Unusual Activity" at bounding box center [463, 163] width 108 height 26
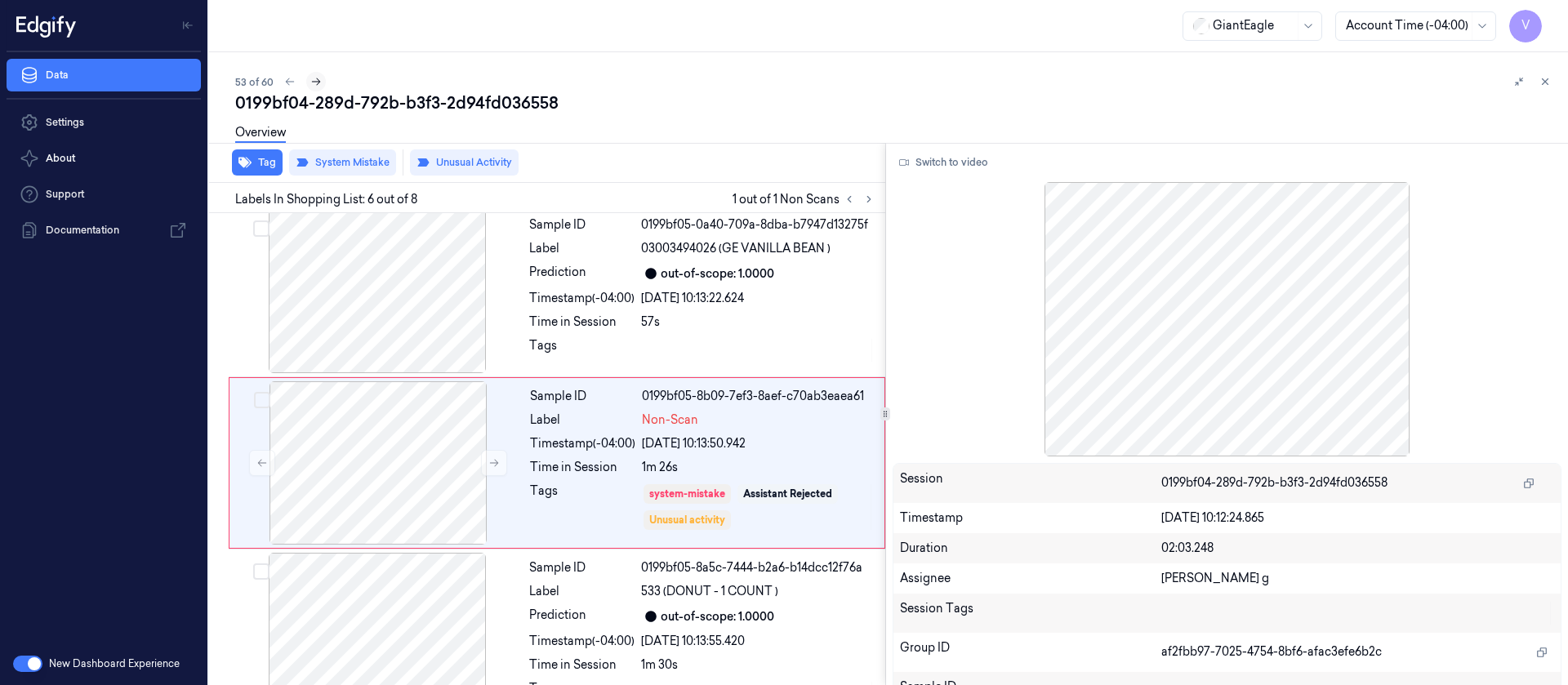
click at [312, 80] on icon at bounding box center [316, 81] width 11 height 11
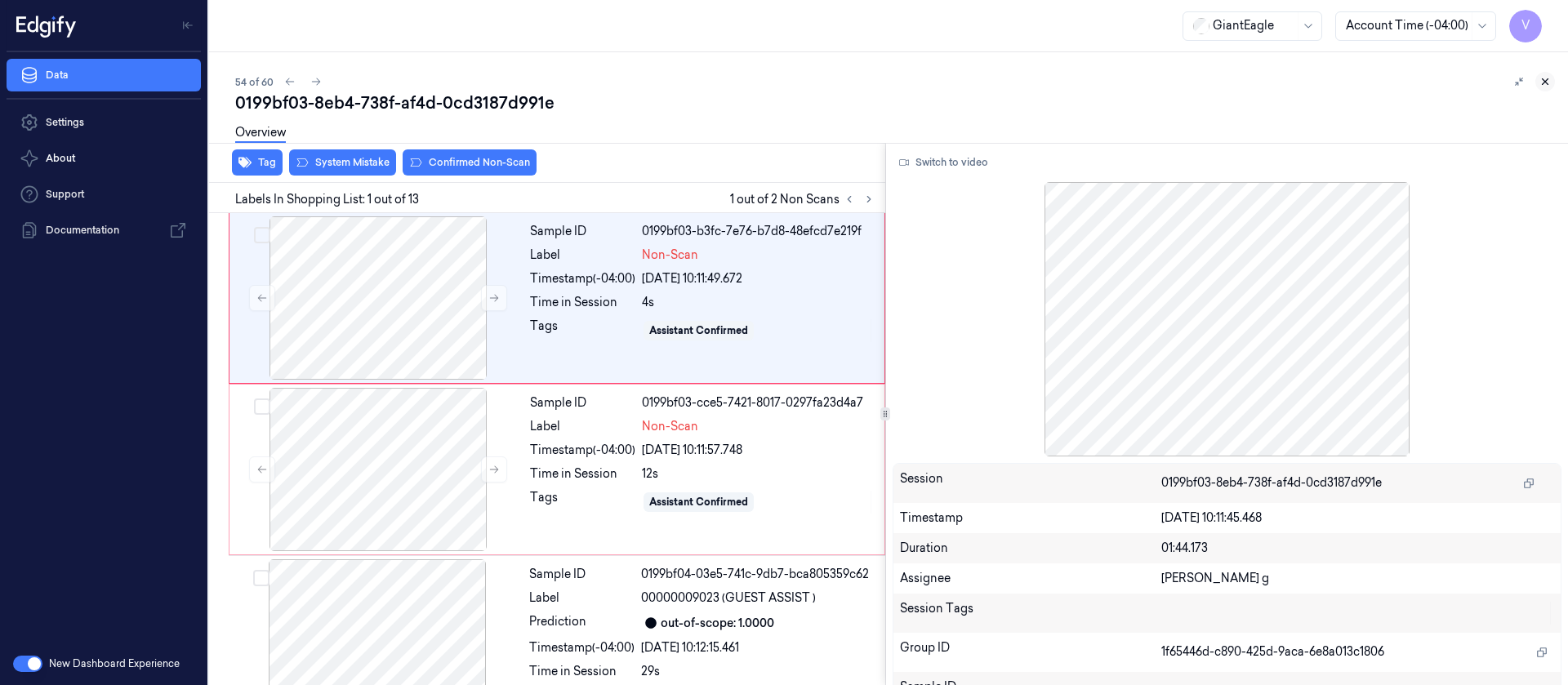
click at [1546, 86] on icon at bounding box center [1545, 81] width 11 height 11
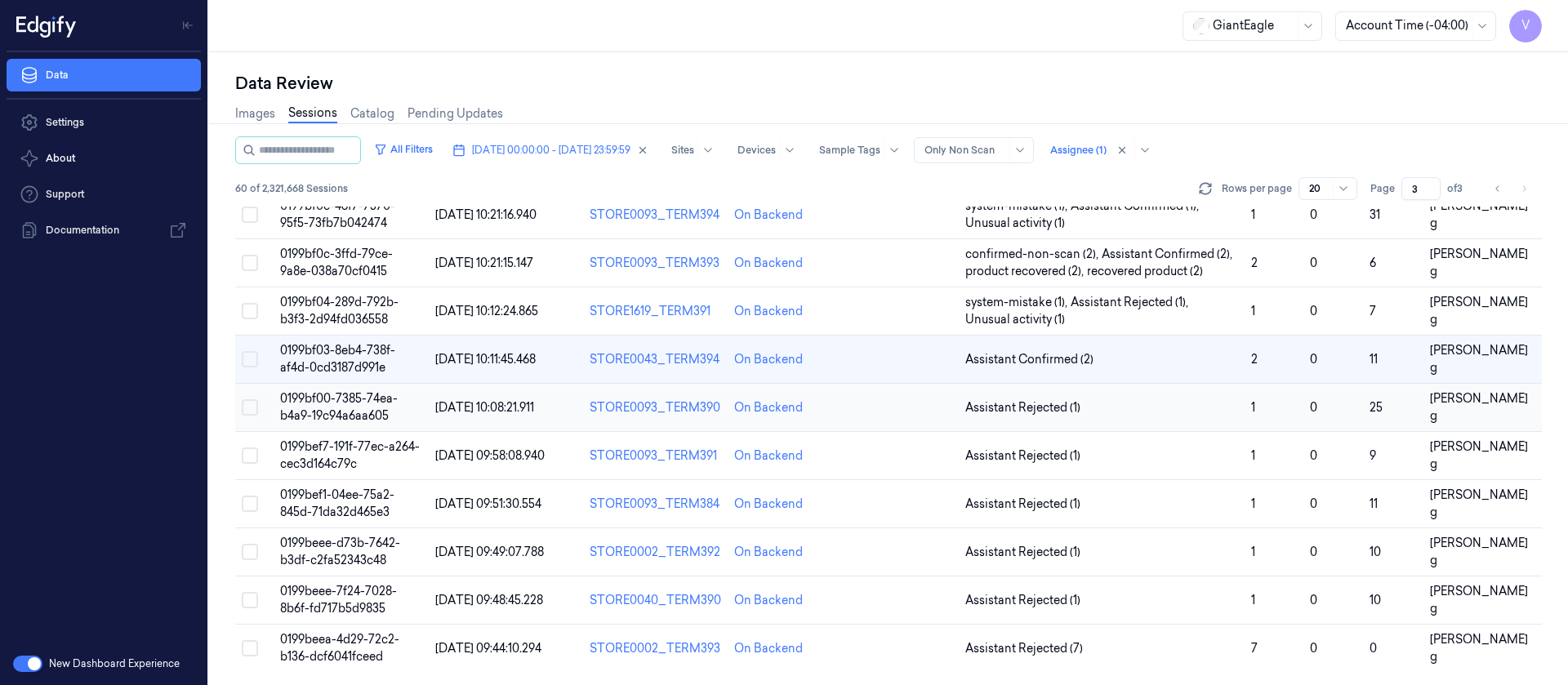
scroll to position [568, 0]
click at [901, 368] on td at bounding box center [901, 360] width 116 height 48
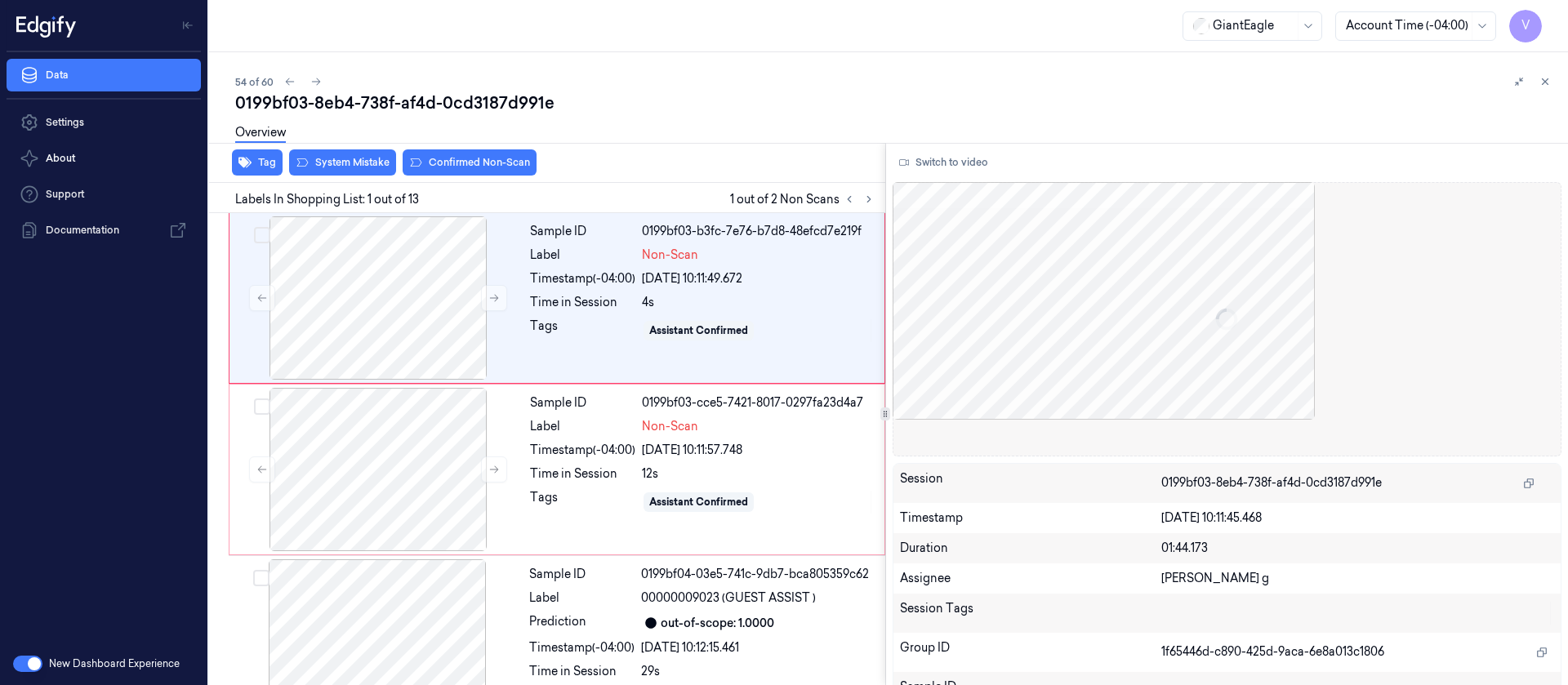
scroll to position [58, 0]
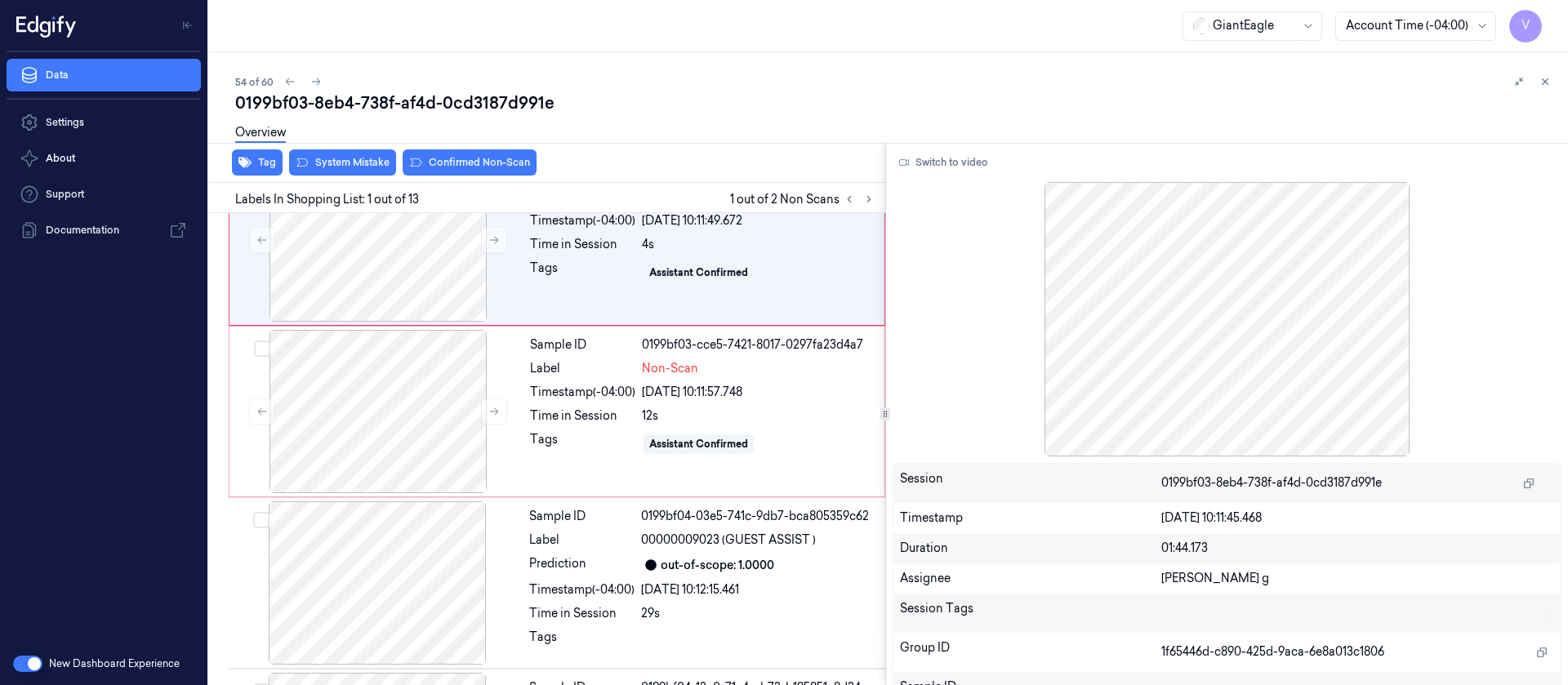
click at [742, 61] on div "54 of 60 0199bf03-8eb4-738f-af4d-0cd3187d991e Overview Tag System Mistake Confi…" at bounding box center [888, 369] width 1359 height 633
click at [374, 389] on div at bounding box center [378, 411] width 291 height 164
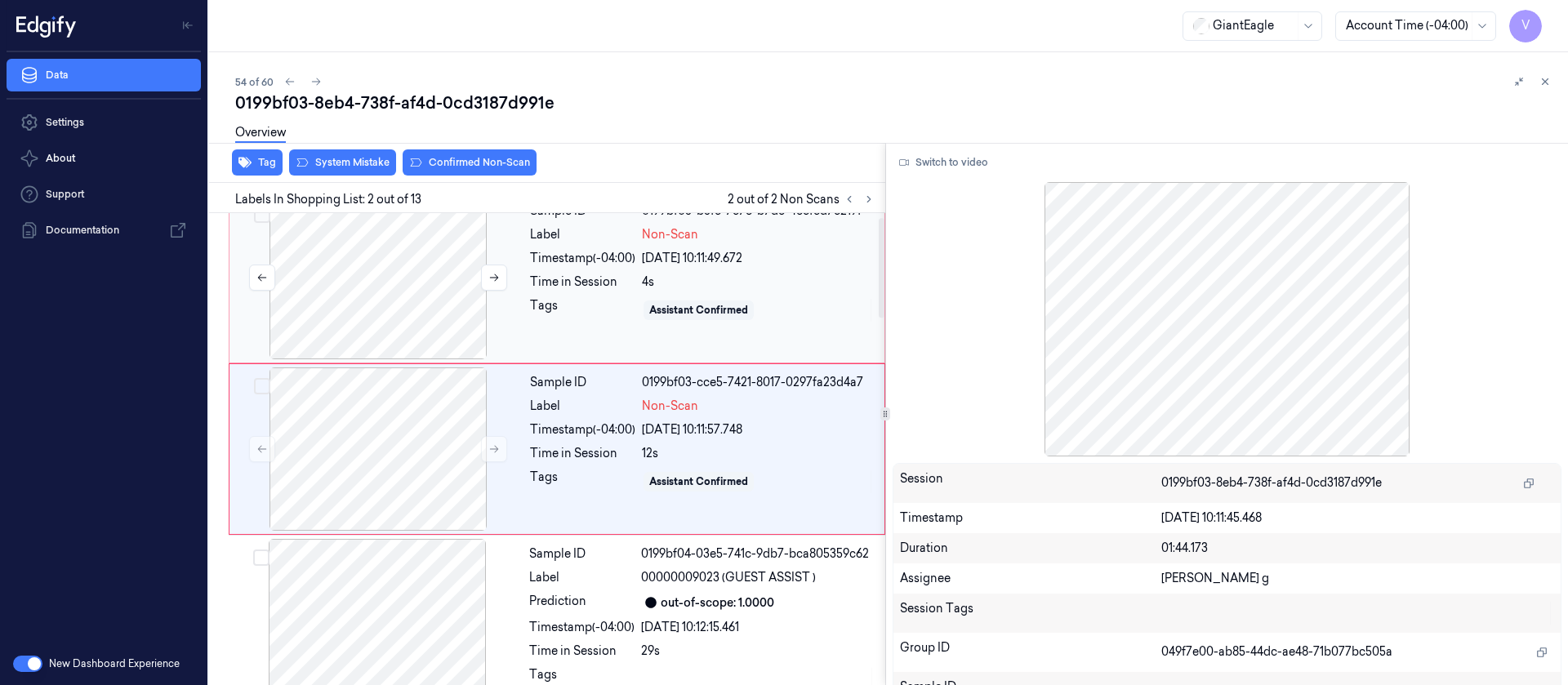
click at [439, 276] on div at bounding box center [378, 277] width 291 height 164
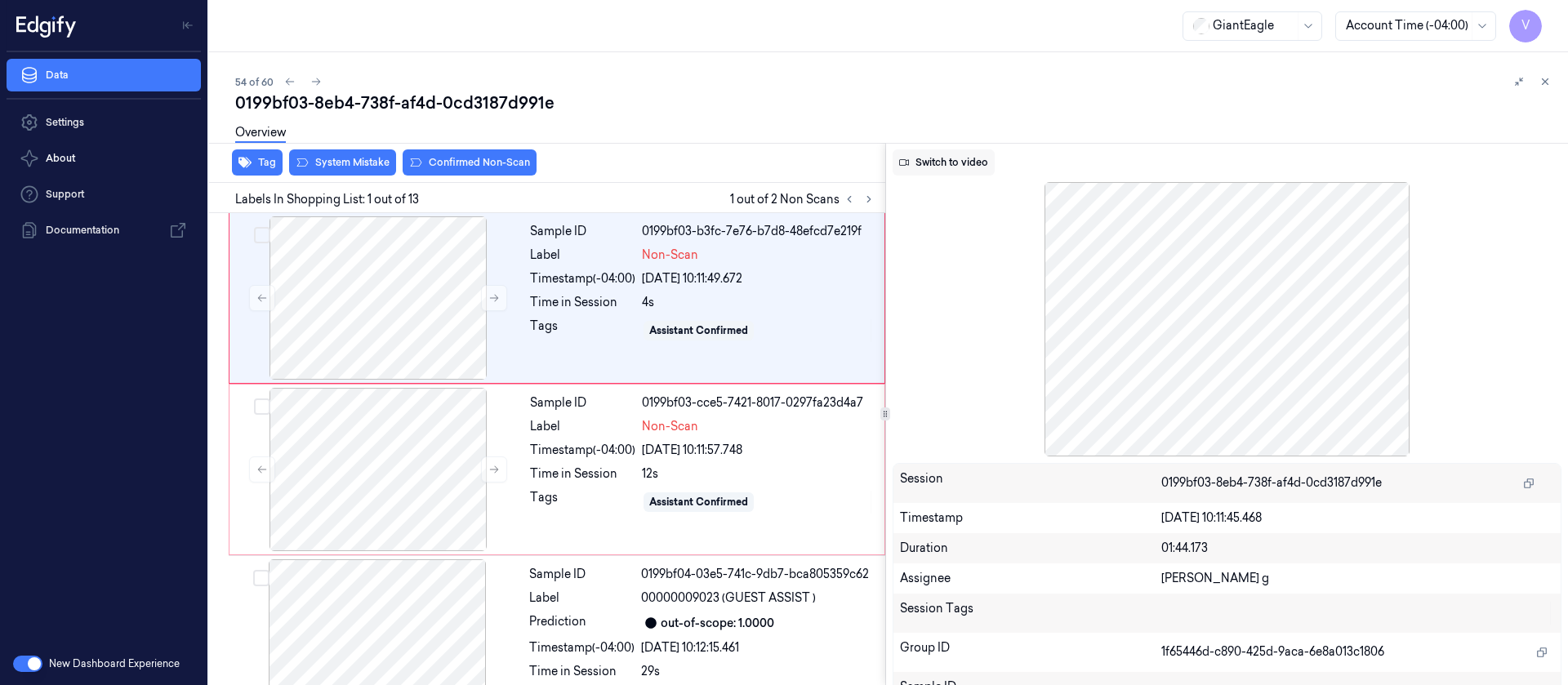
click at [936, 166] on button "Switch to video" at bounding box center [944, 163] width 102 height 26
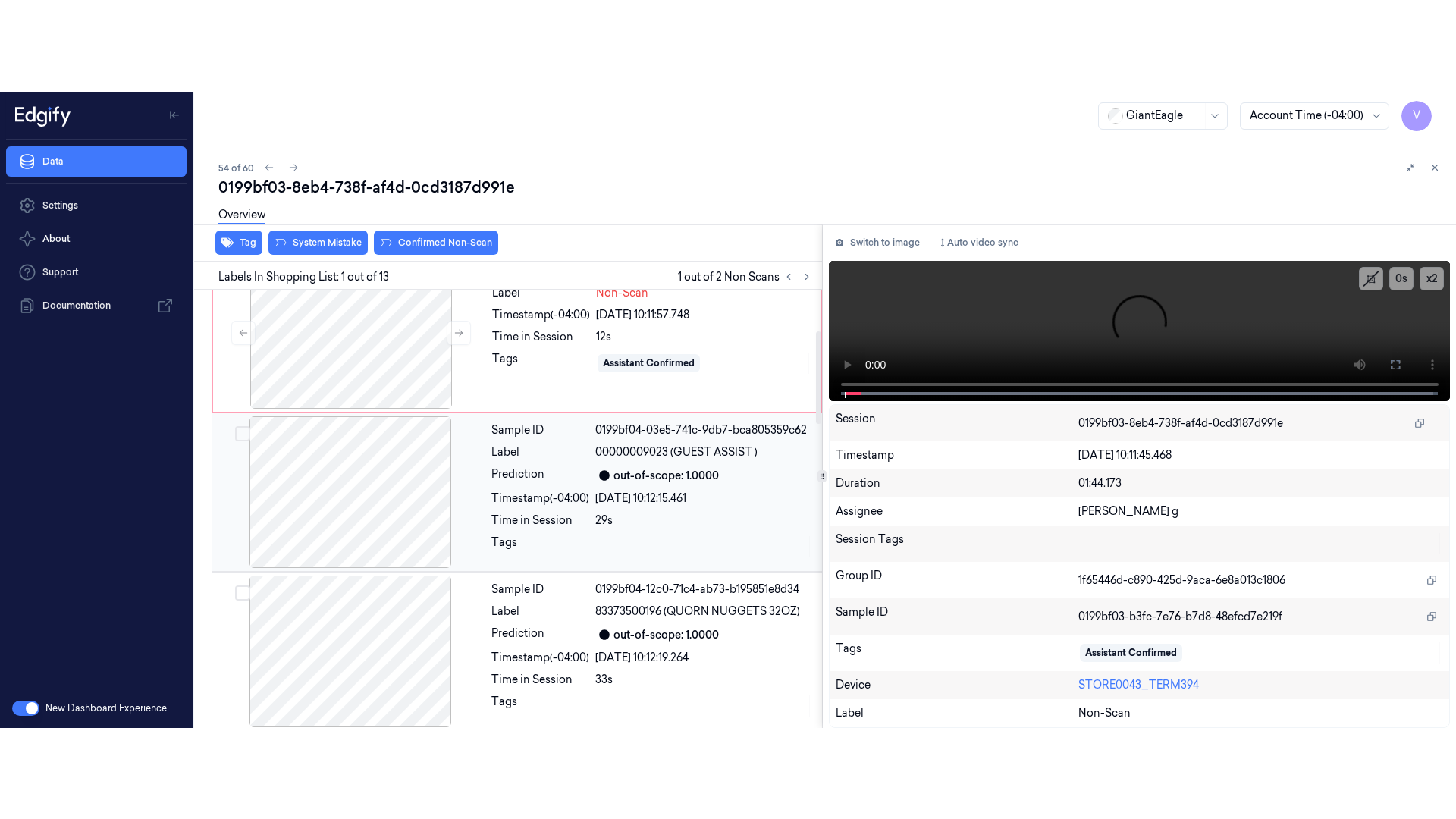
scroll to position [228, 0]
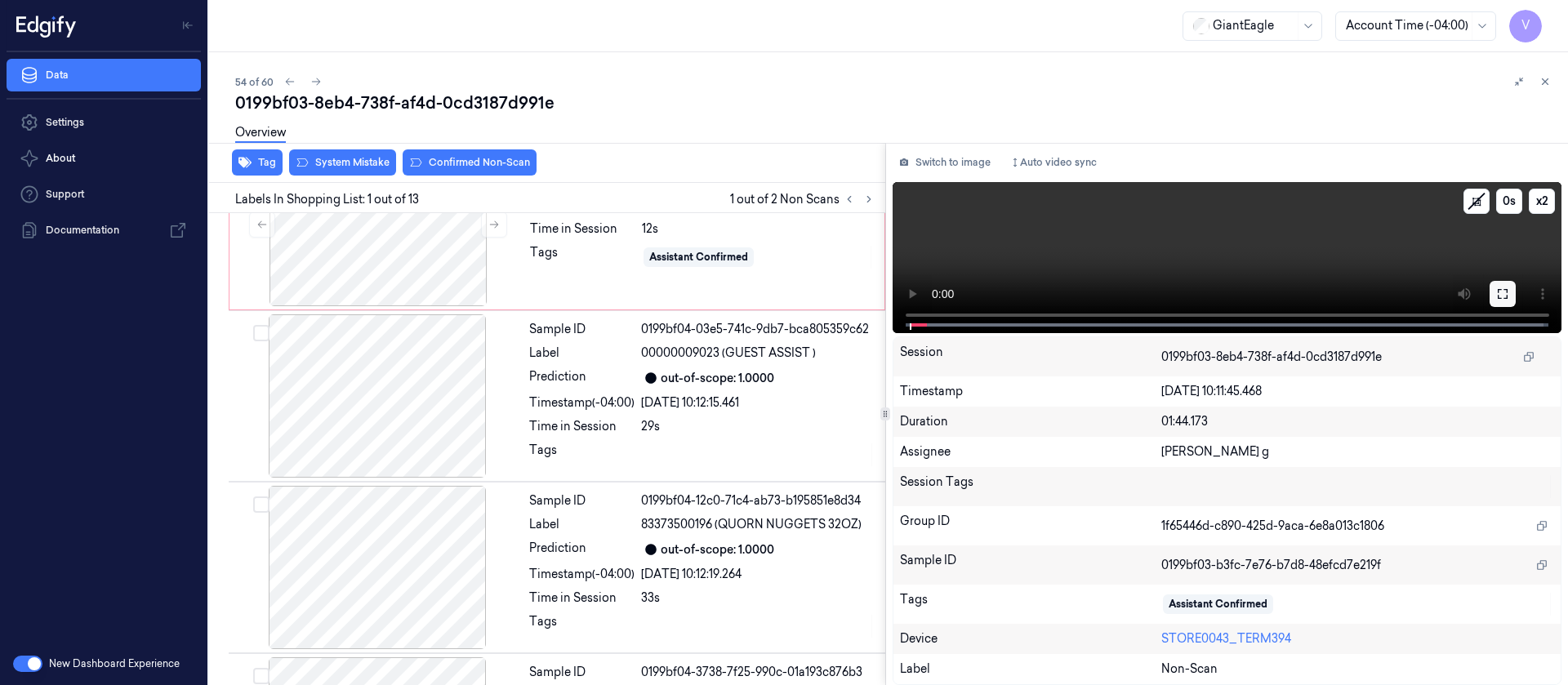
click at [1511, 287] on button at bounding box center [1502, 294] width 26 height 26
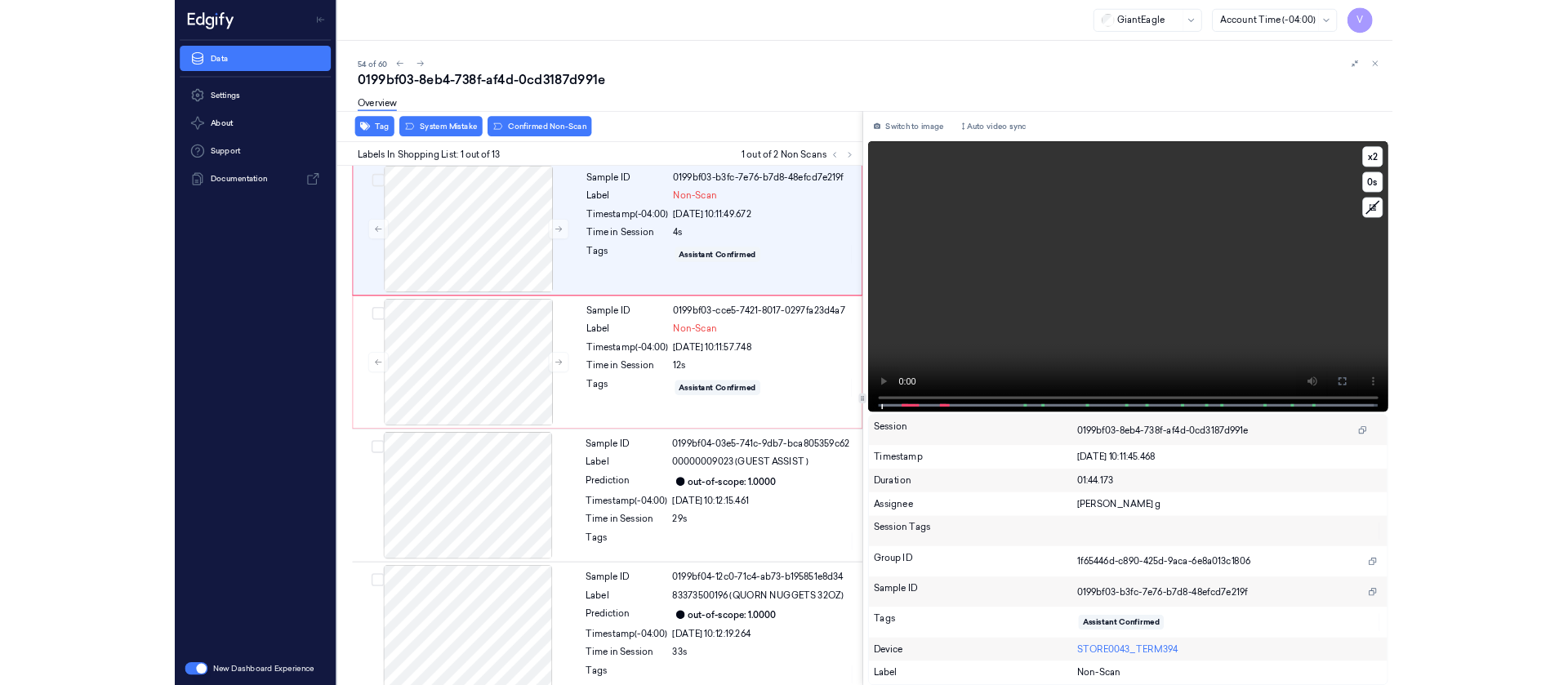
scroll to position [0, 0]
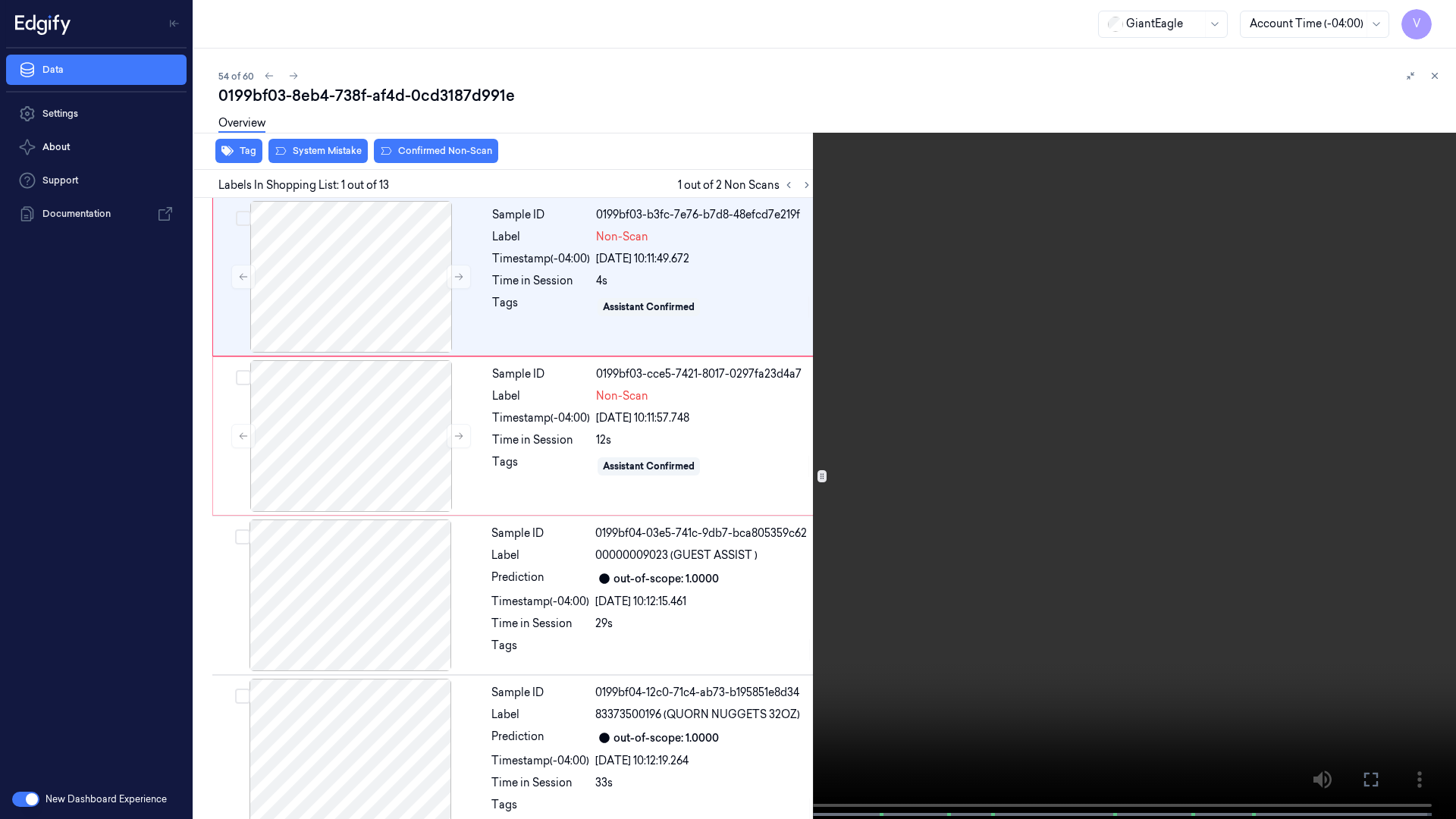
click at [0, 0] on button at bounding box center [0, 0] width 0 height 0
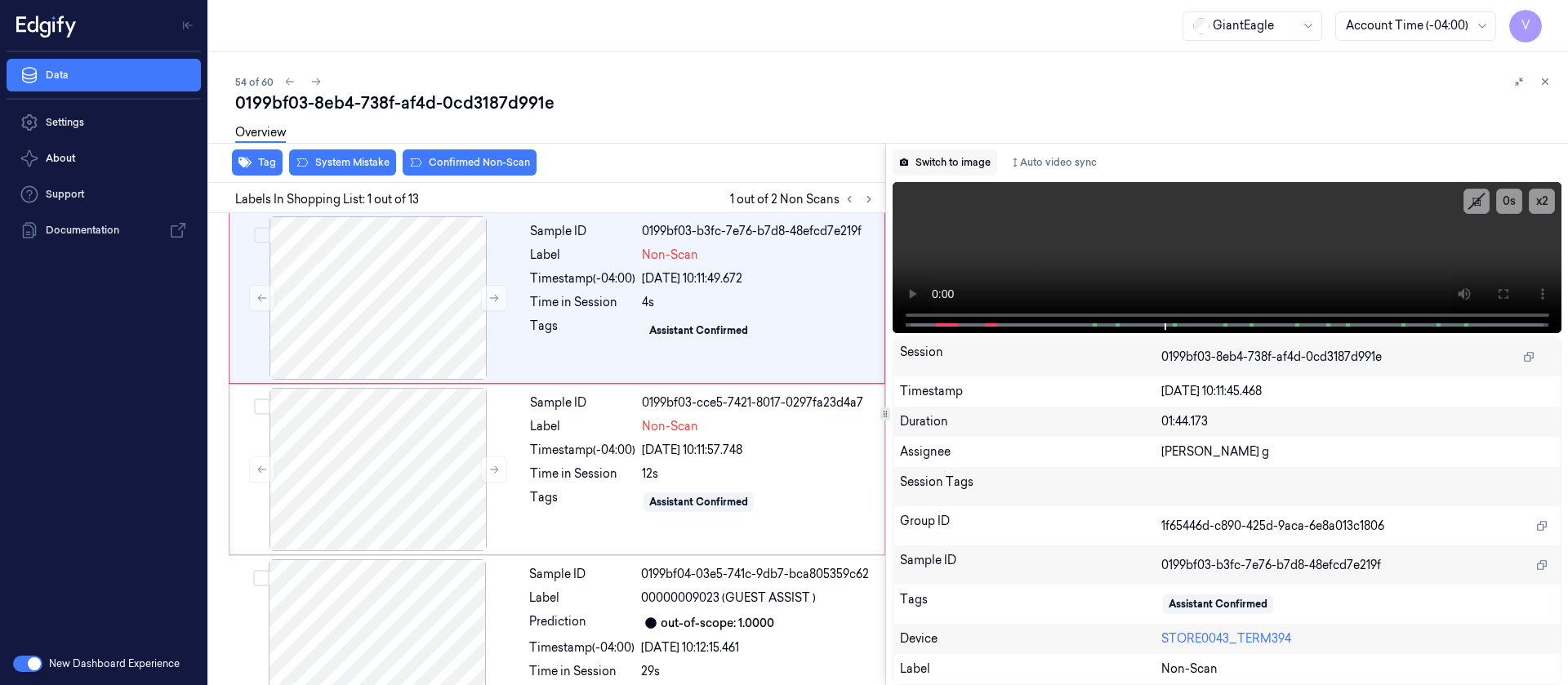
click at [963, 165] on button "Switch to image" at bounding box center [945, 163] width 104 height 26
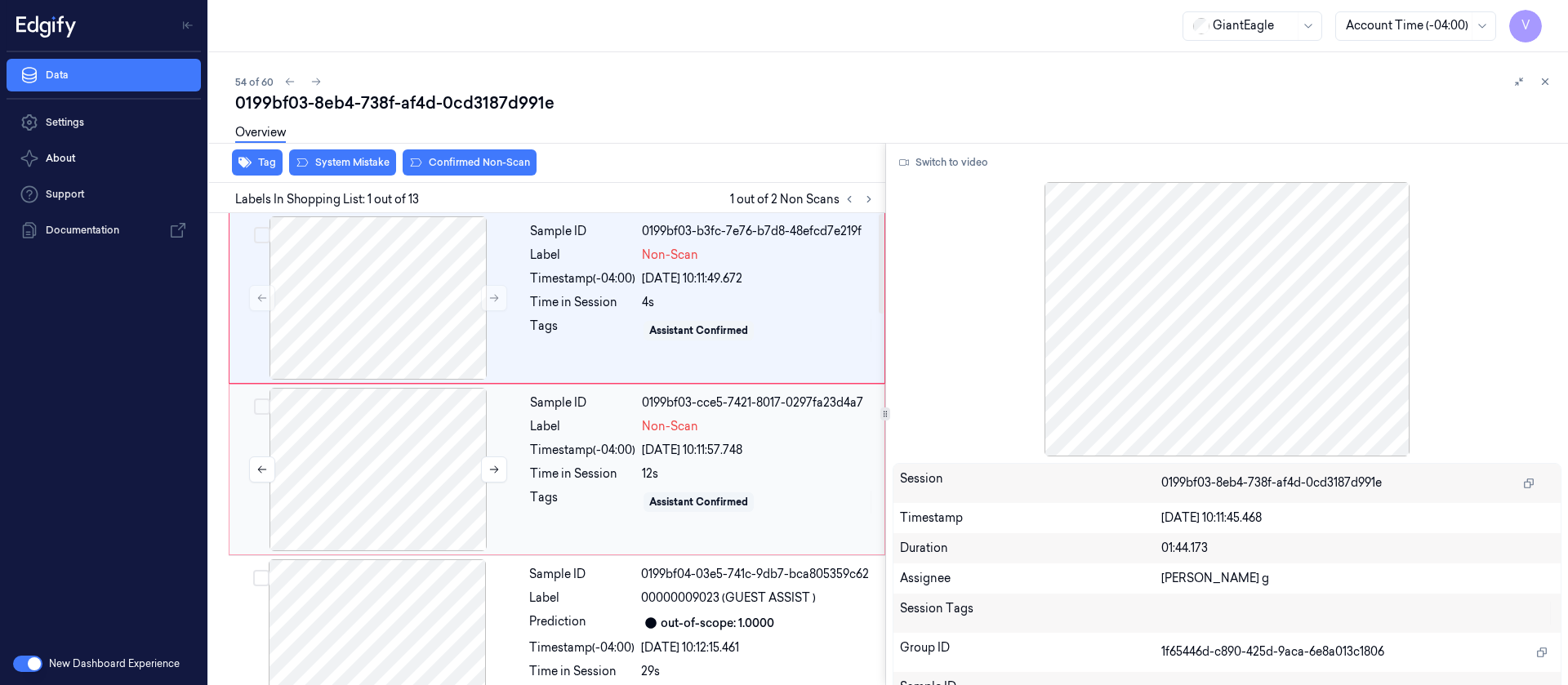
click at [360, 480] on div at bounding box center [378, 470] width 291 height 164
click at [435, 233] on div at bounding box center [378, 298] width 291 height 164
click at [343, 166] on button "System Mistake" at bounding box center [343, 163] width 107 height 26
click at [251, 157] on icon "button" at bounding box center [245, 163] width 13 height 13
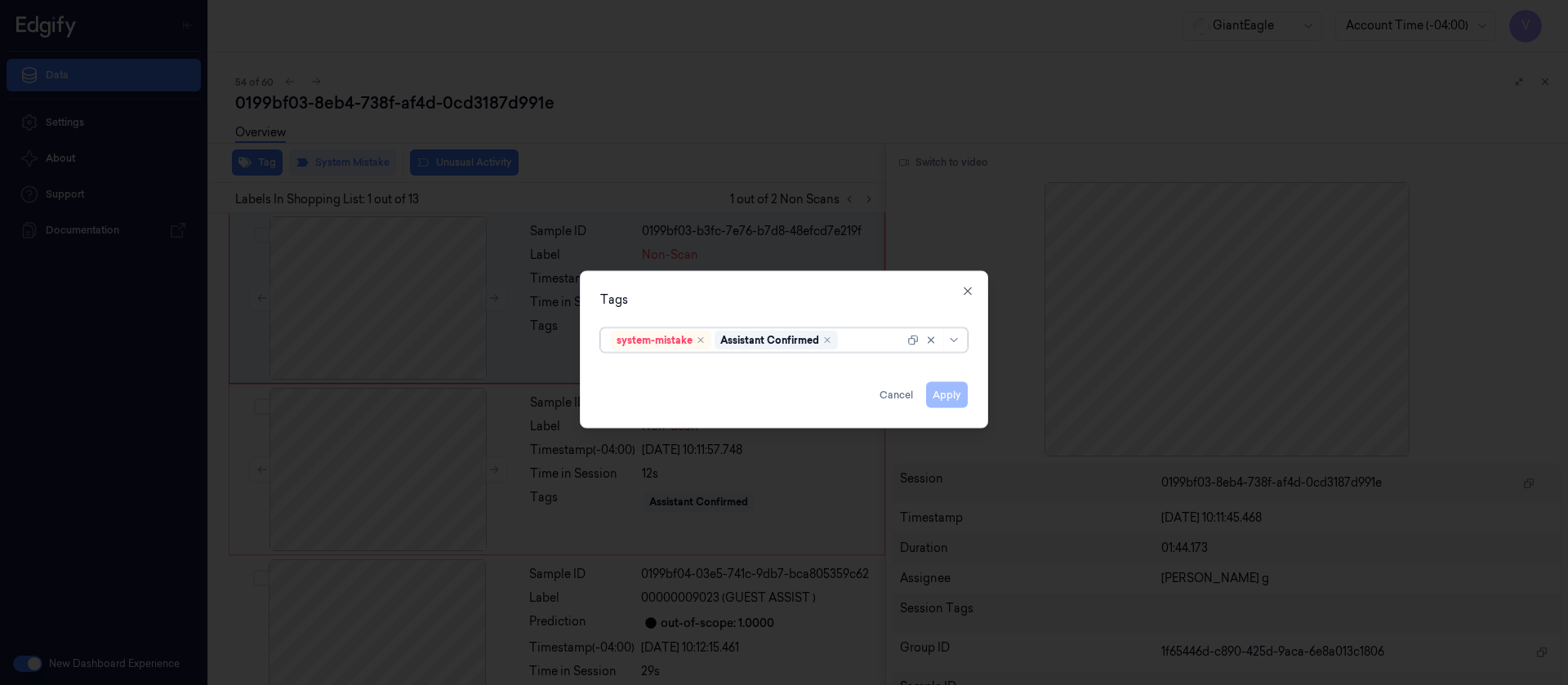
click at [865, 340] on div at bounding box center [873, 340] width 63 height 18
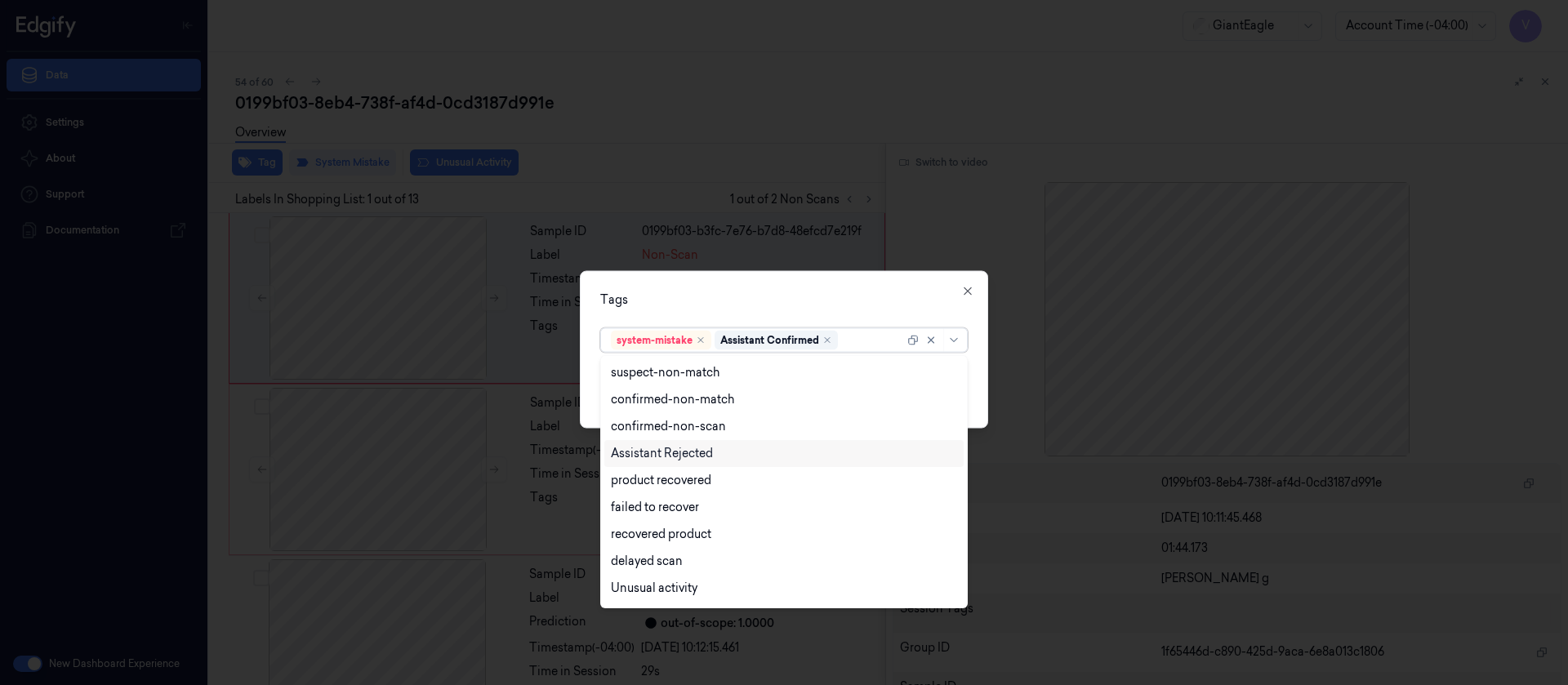
scroll to position [132, 0]
click at [631, 563] on div "Bag" at bounding box center [622, 564] width 22 height 18
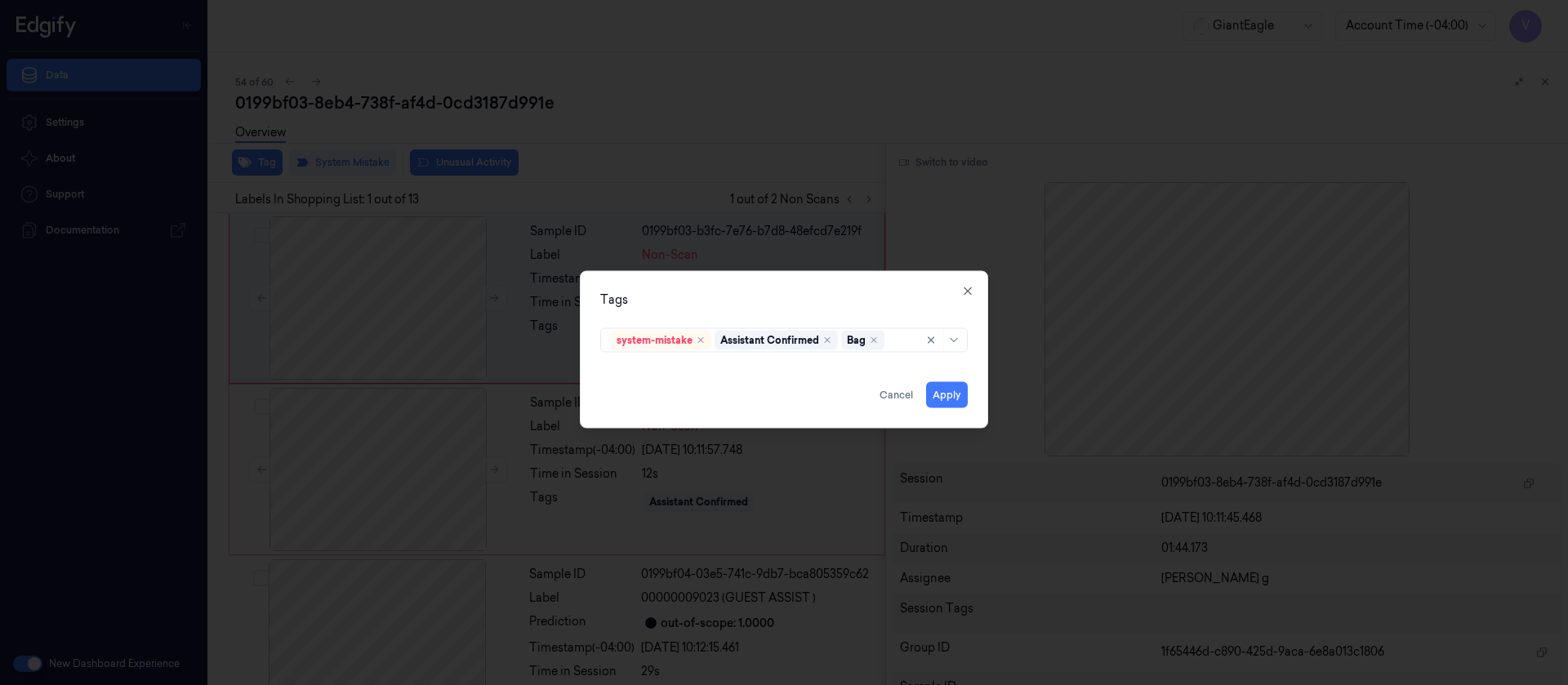
click at [806, 294] on div "Tags" at bounding box center [784, 300] width 368 height 18
click at [969, 392] on div "Tags system-mistake Assistant Confirmed Bag Apply Cancel Close" at bounding box center [784, 349] width 409 height 158
click at [938, 397] on button "Apply" at bounding box center [947, 395] width 42 height 26
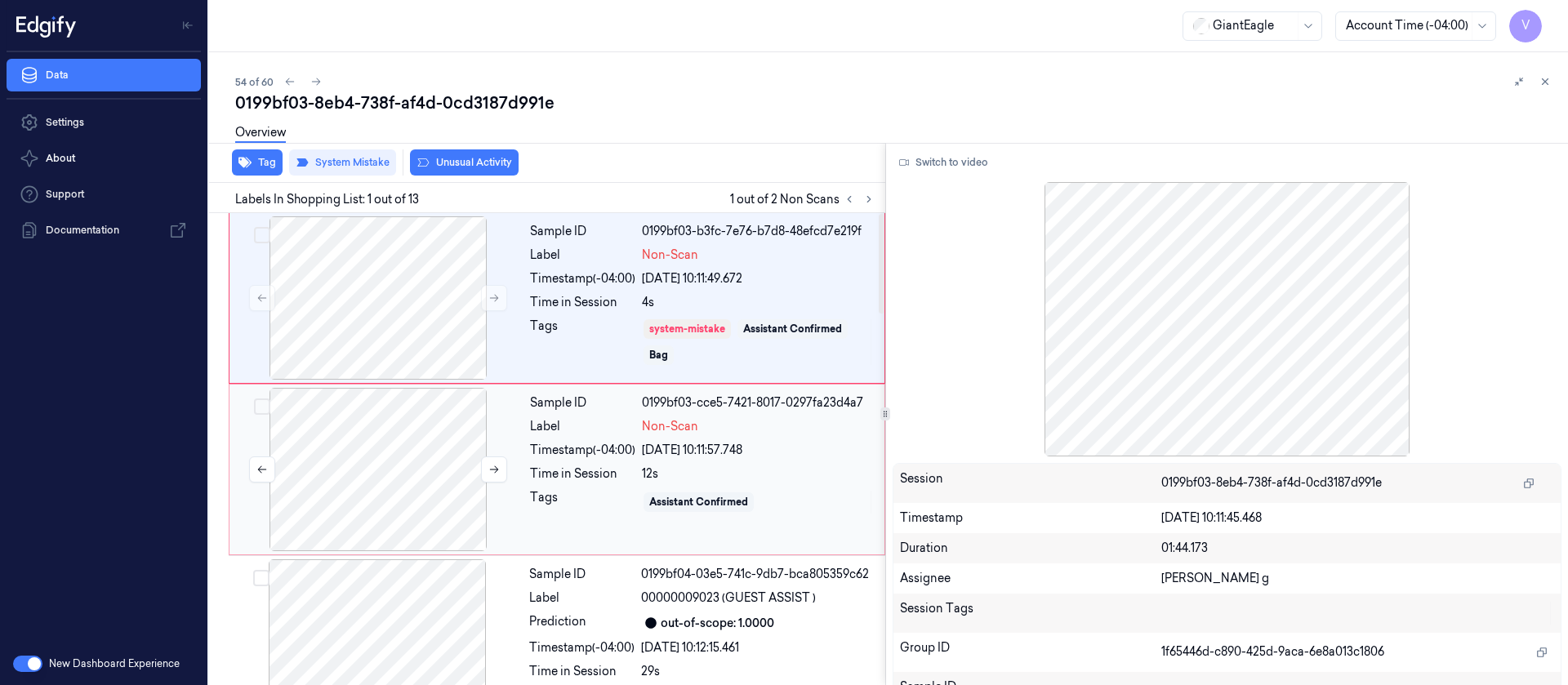
click at [407, 487] on div at bounding box center [378, 470] width 291 height 164
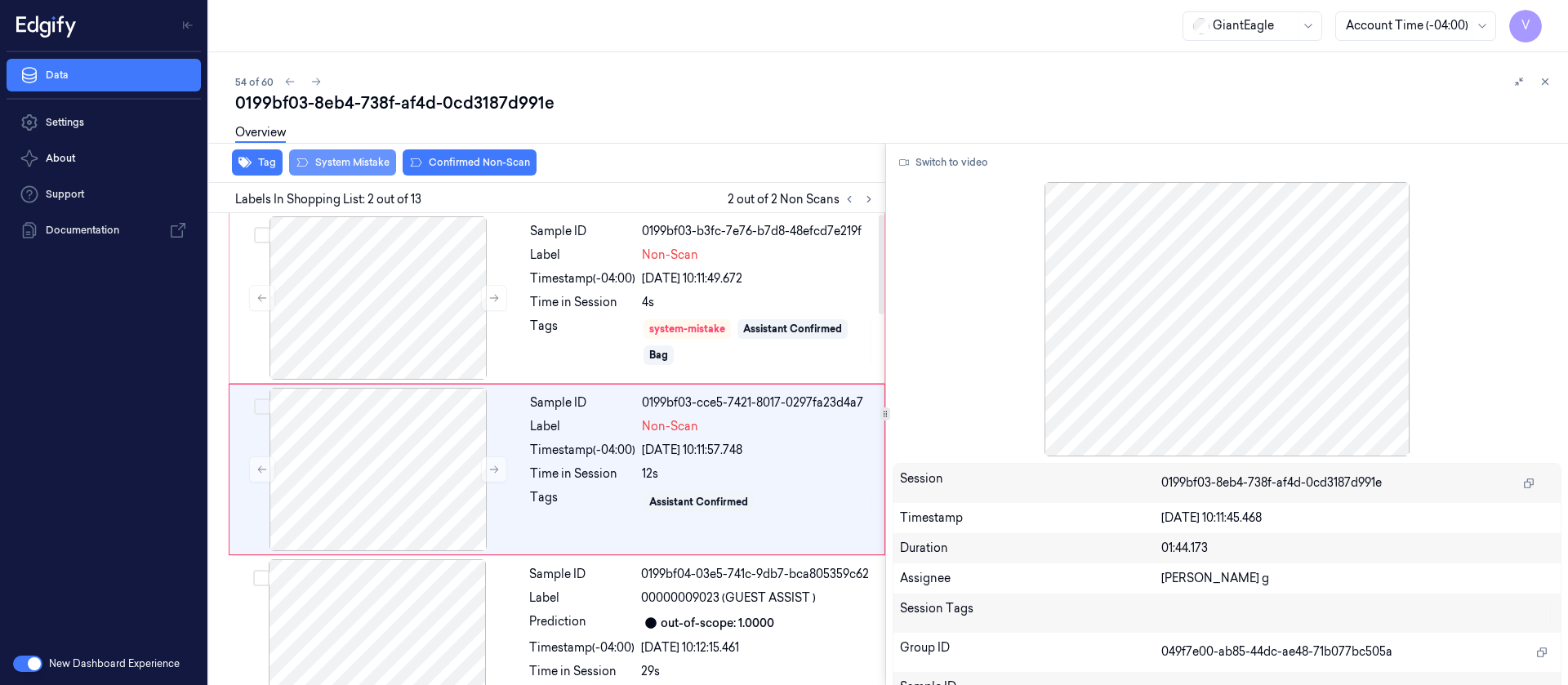
scroll to position [20, 0]
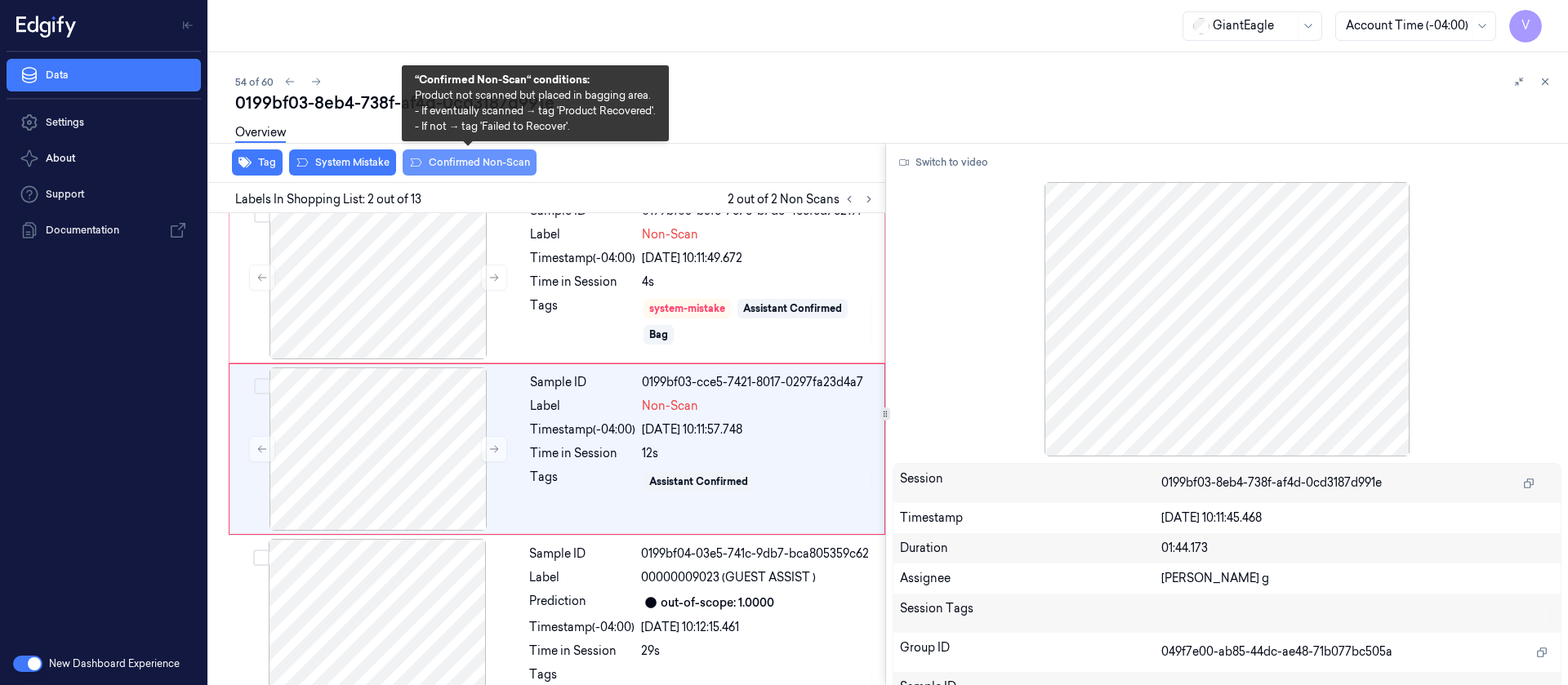
click at [487, 168] on button "Confirmed Non-Scan" at bounding box center [470, 163] width 134 height 26
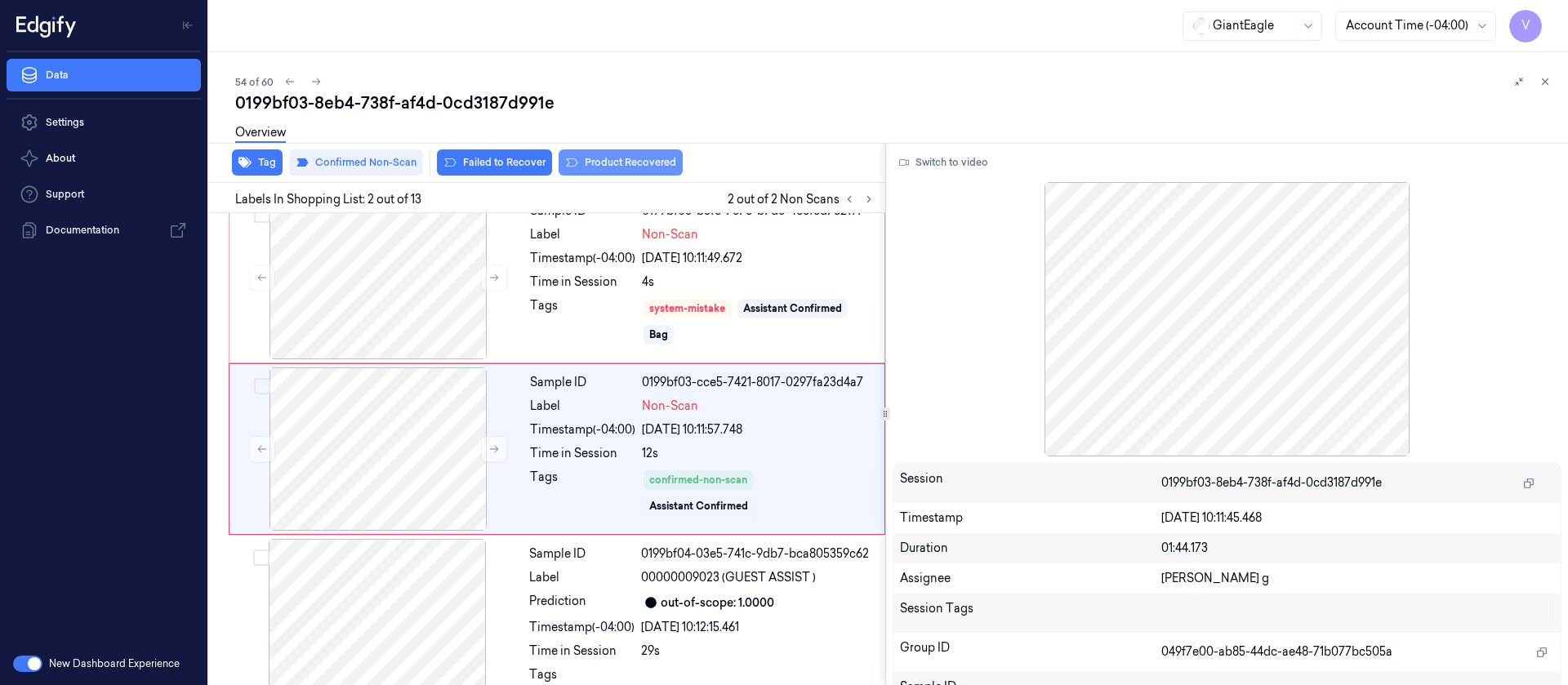
click at [632, 165] on button "Product Recovered" at bounding box center [620, 163] width 124 height 26
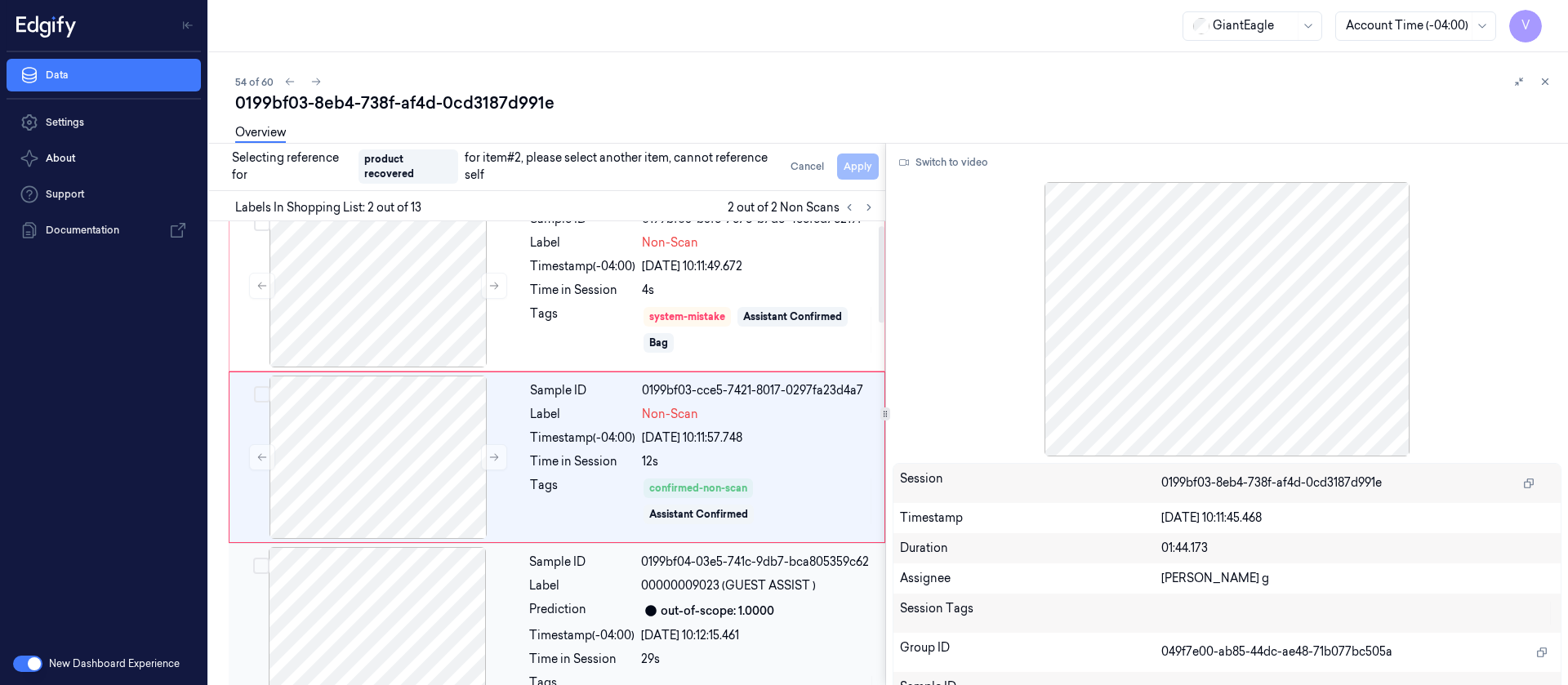
scroll to position [143, 0]
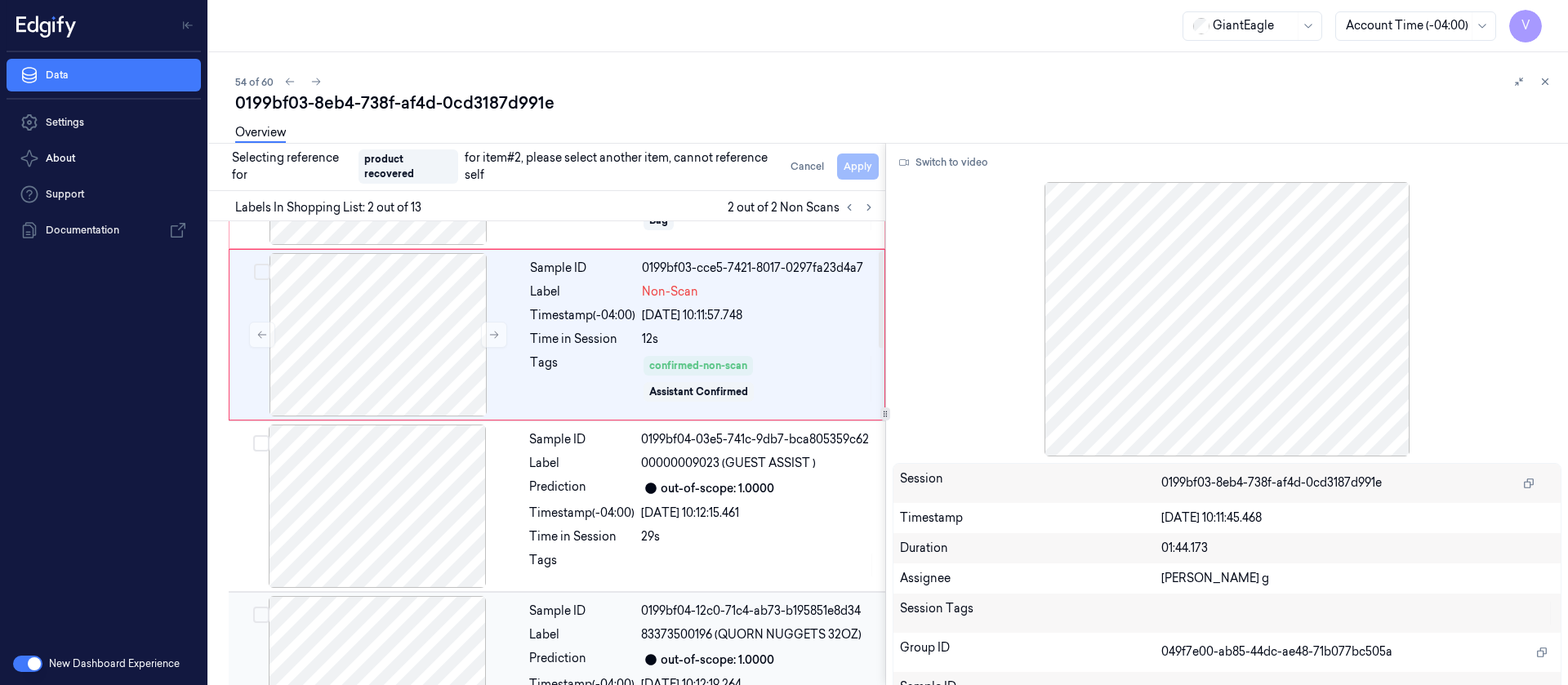
click at [396, 660] on div at bounding box center [377, 678] width 291 height 164
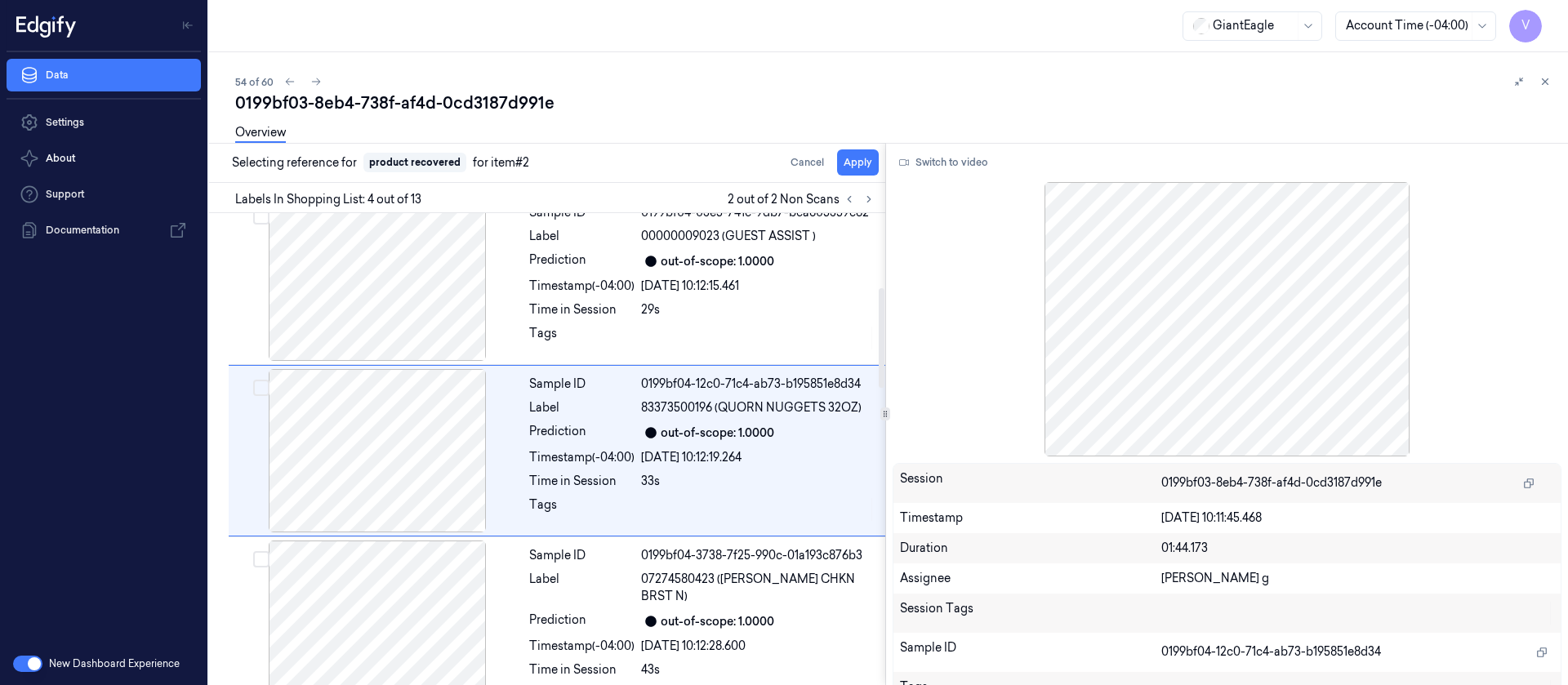
scroll to position [363, 0]
click at [844, 160] on button "Apply" at bounding box center [858, 163] width 42 height 26
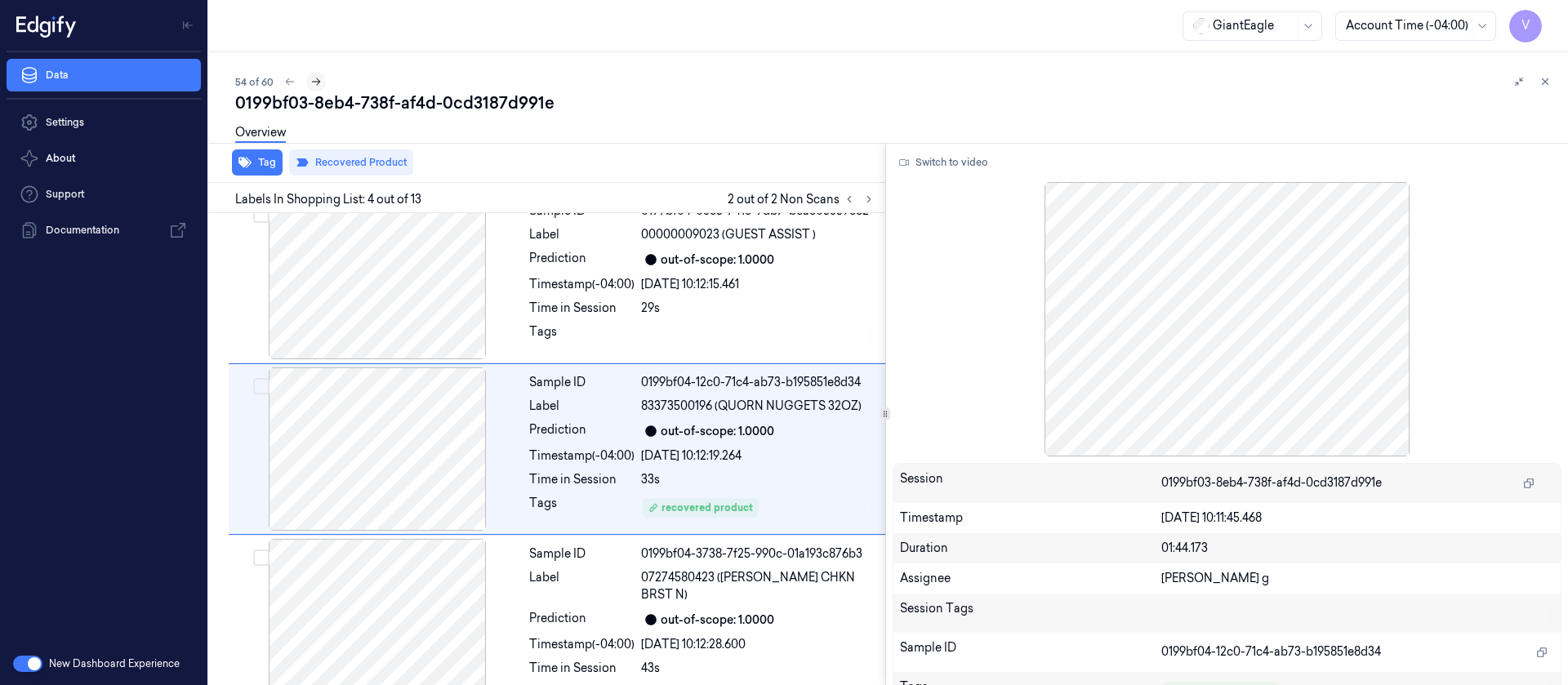
click at [312, 84] on icon at bounding box center [316, 81] width 11 height 11
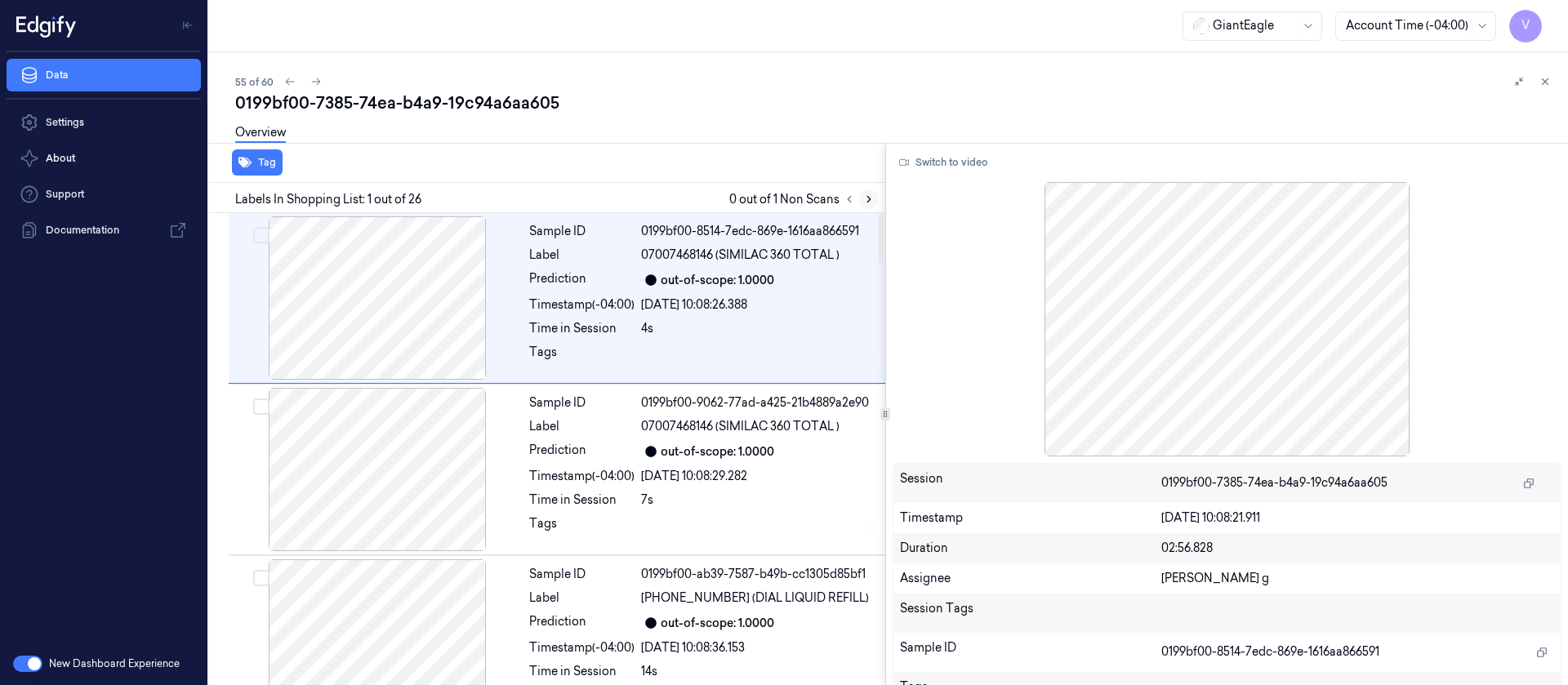
click at [872, 204] on icon at bounding box center [869, 199] width 11 height 11
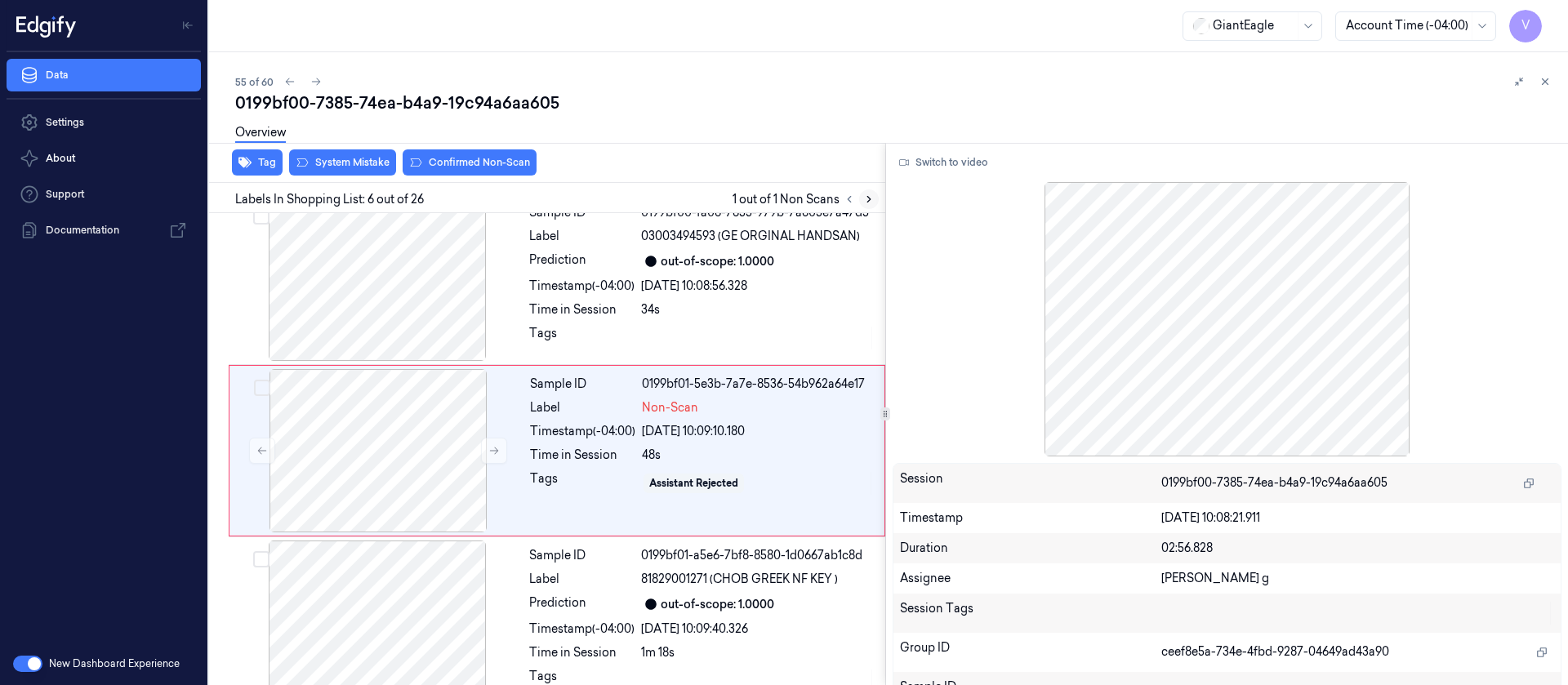
scroll to position [706, 0]
click at [631, 307] on div "Time in Session" at bounding box center [582, 308] width 105 height 18
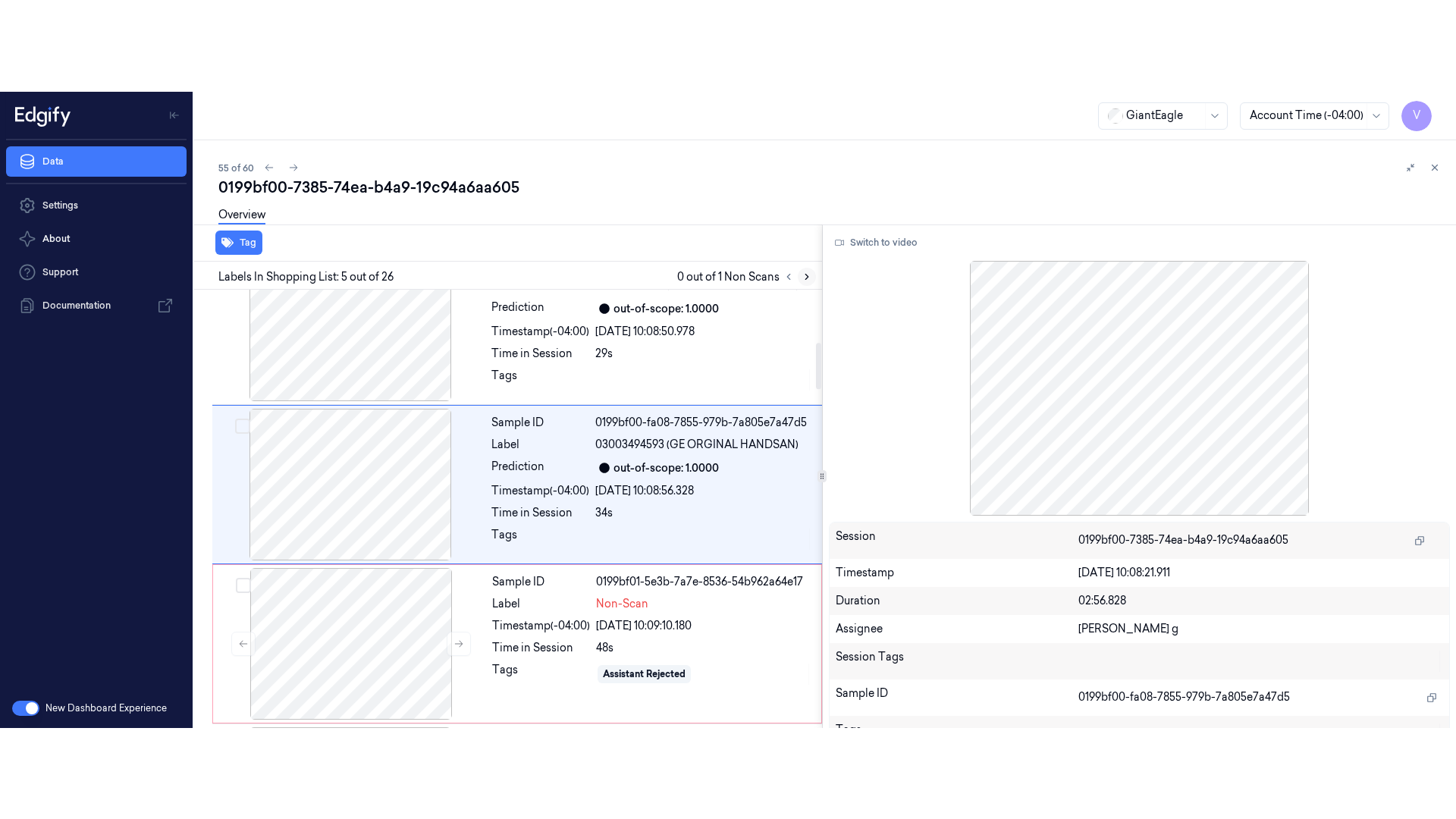
scroll to position [497, 0]
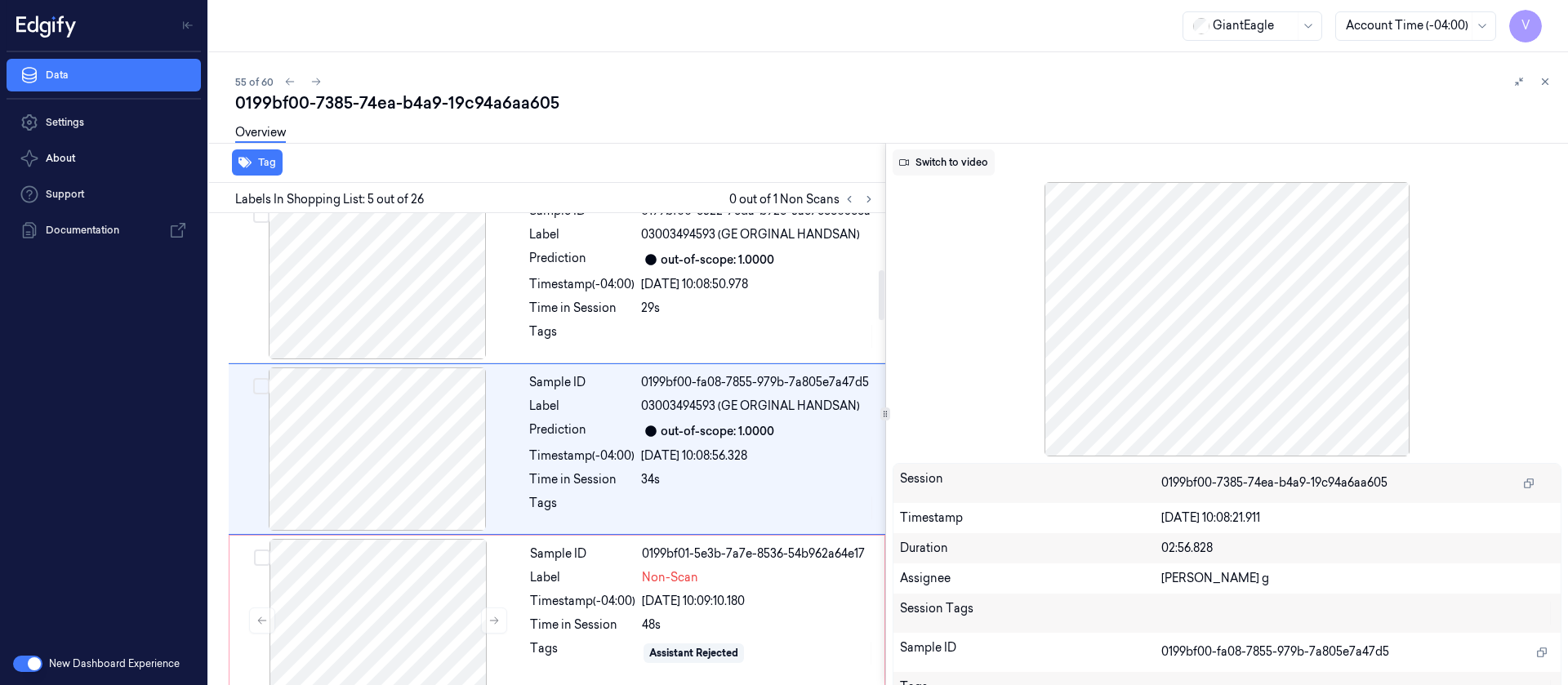
click at [942, 161] on button "Switch to video" at bounding box center [944, 163] width 102 height 26
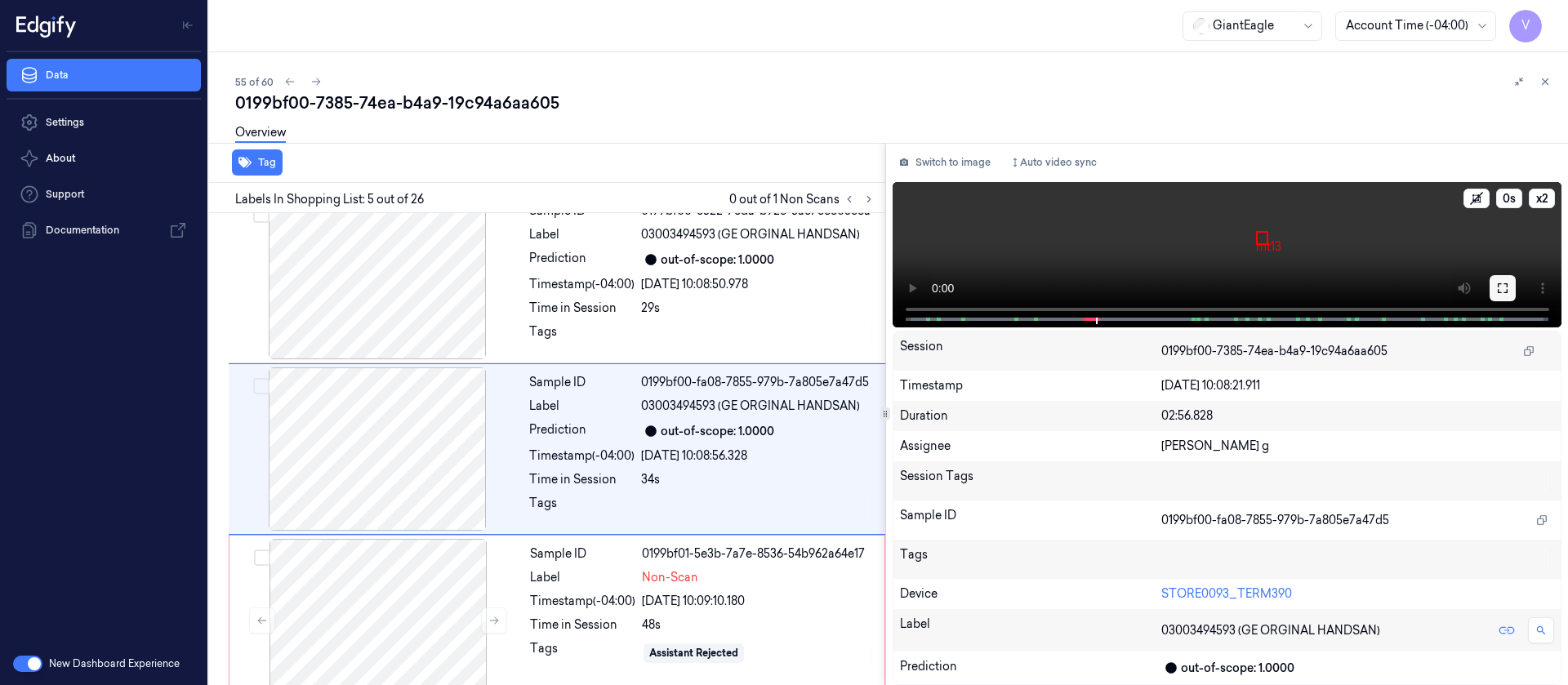
click at [1511, 295] on button at bounding box center [1502, 288] width 26 height 26
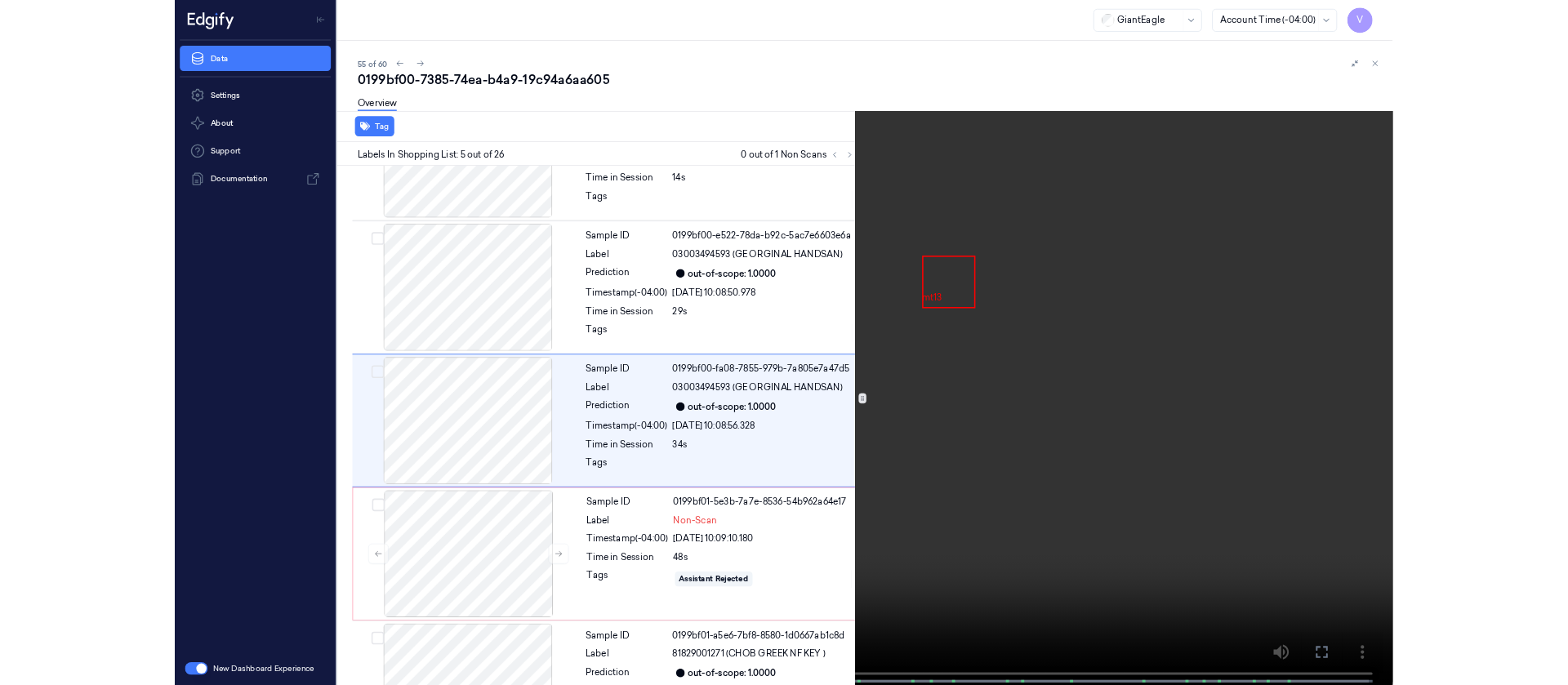
scroll to position [437, 0]
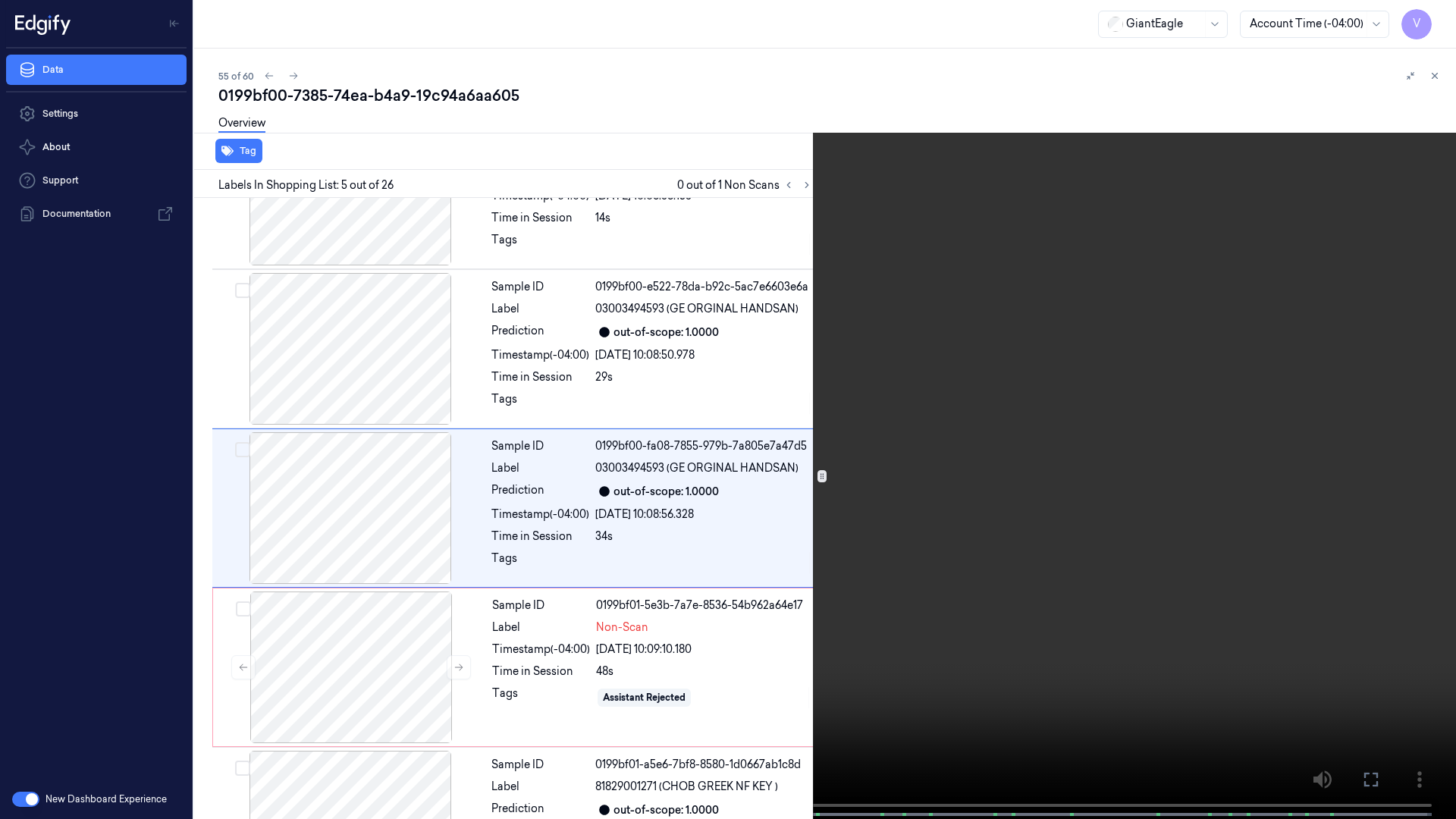
click at [0, 0] on icon at bounding box center [0, 0] width 0 height 0
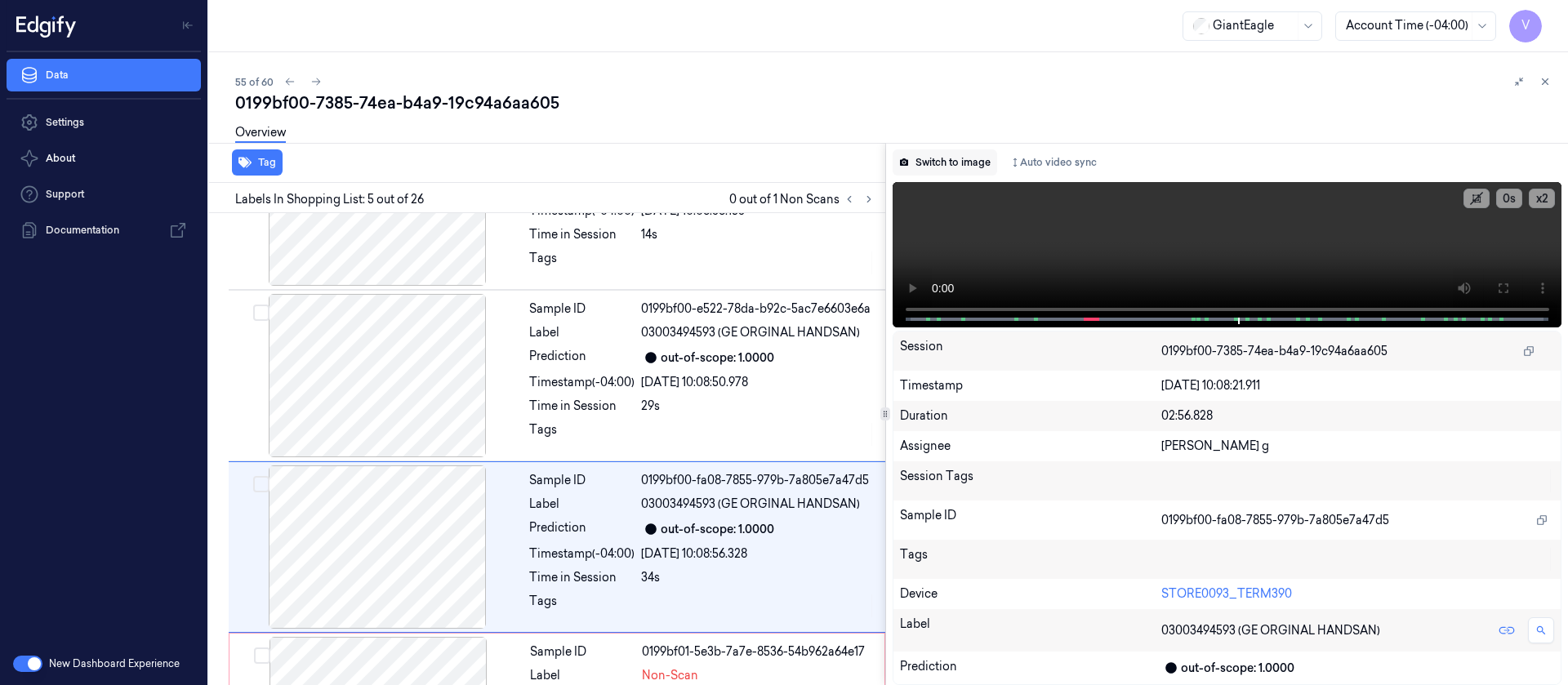
click at [922, 154] on button "Switch to image" at bounding box center [945, 163] width 104 height 26
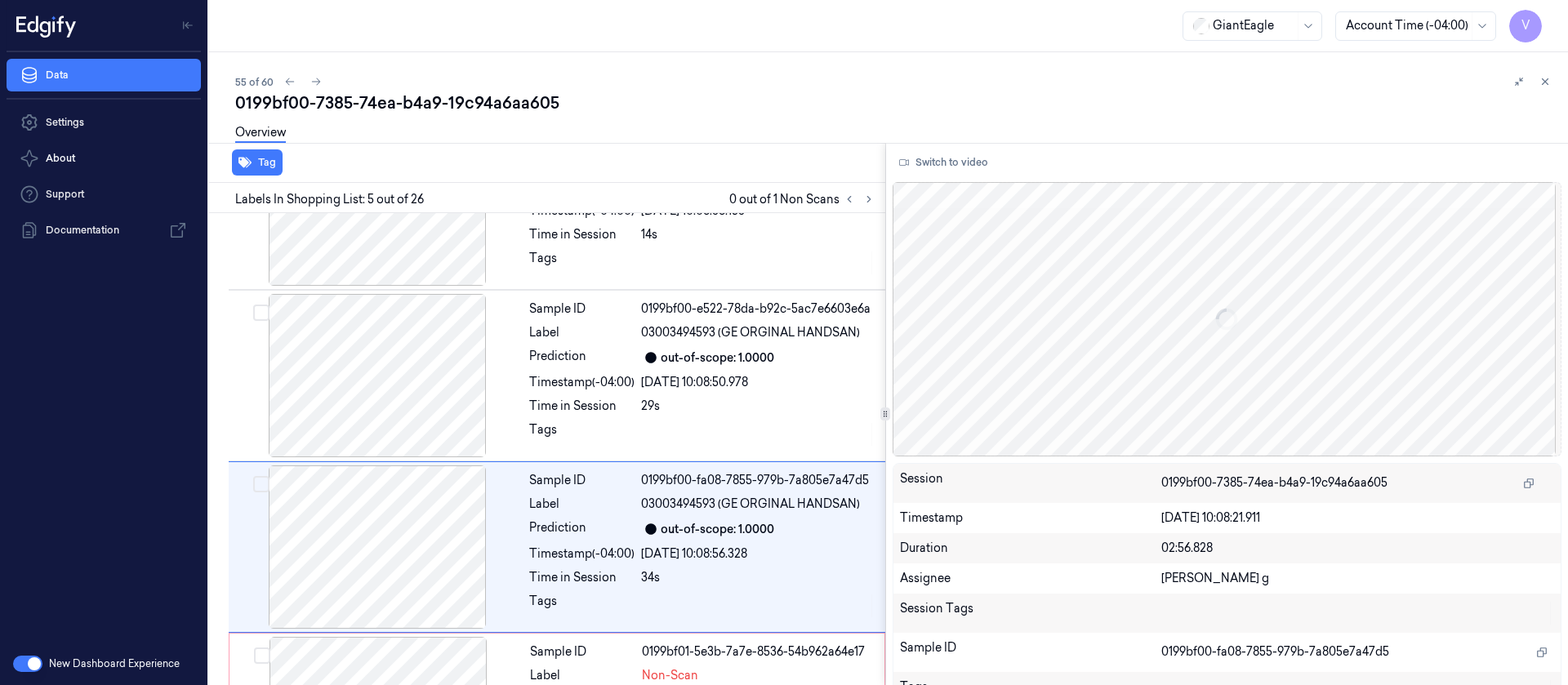
scroll to position [535, 0]
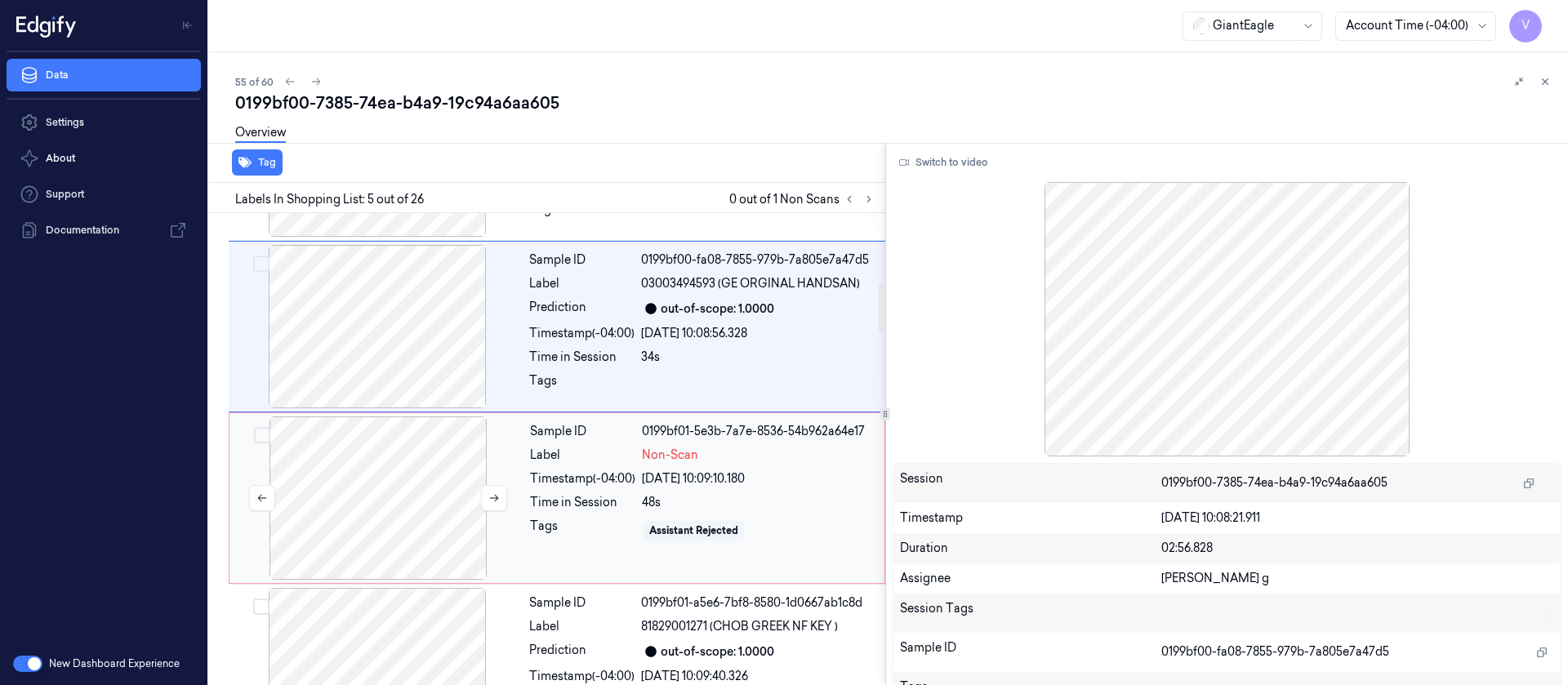
click at [376, 502] on div at bounding box center [378, 498] width 291 height 164
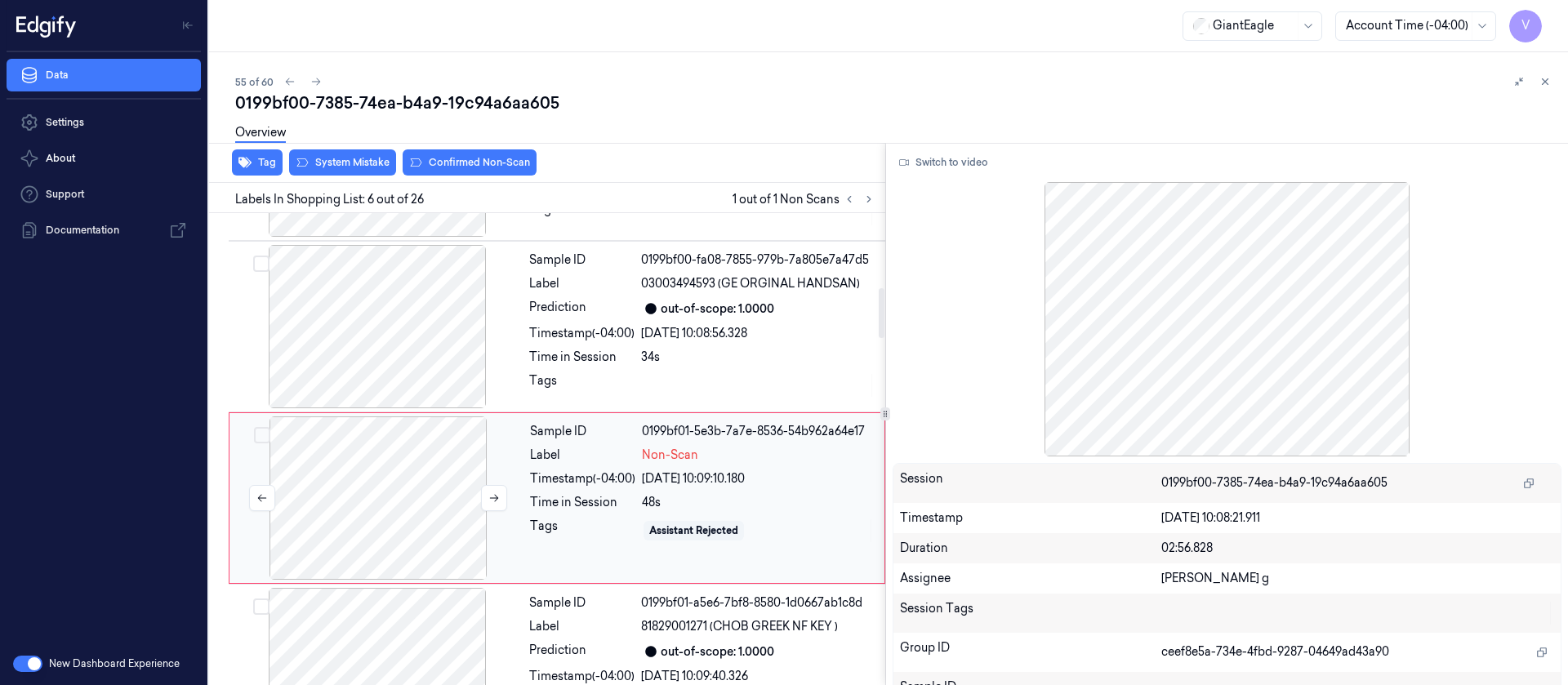
scroll to position [706, 0]
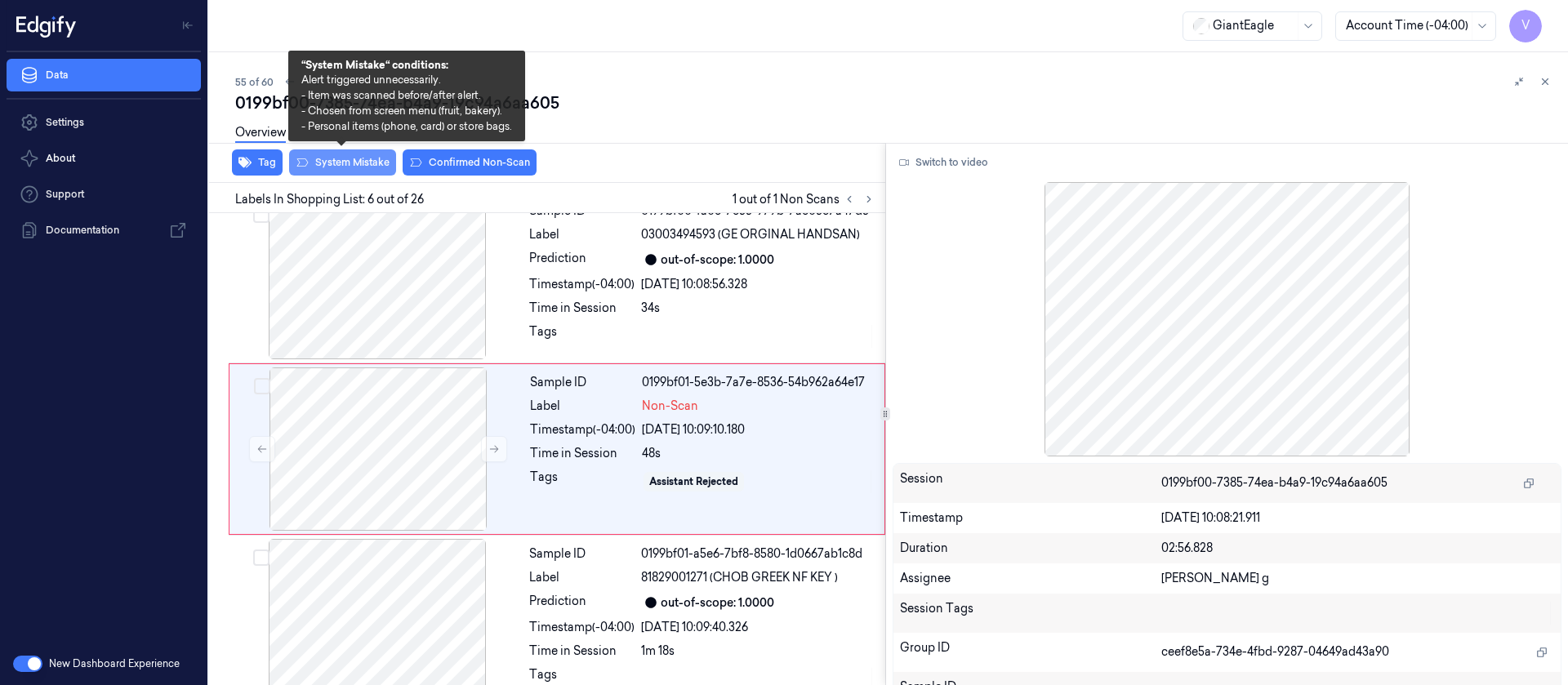
click at [359, 158] on button "System Mistake" at bounding box center [343, 163] width 107 height 26
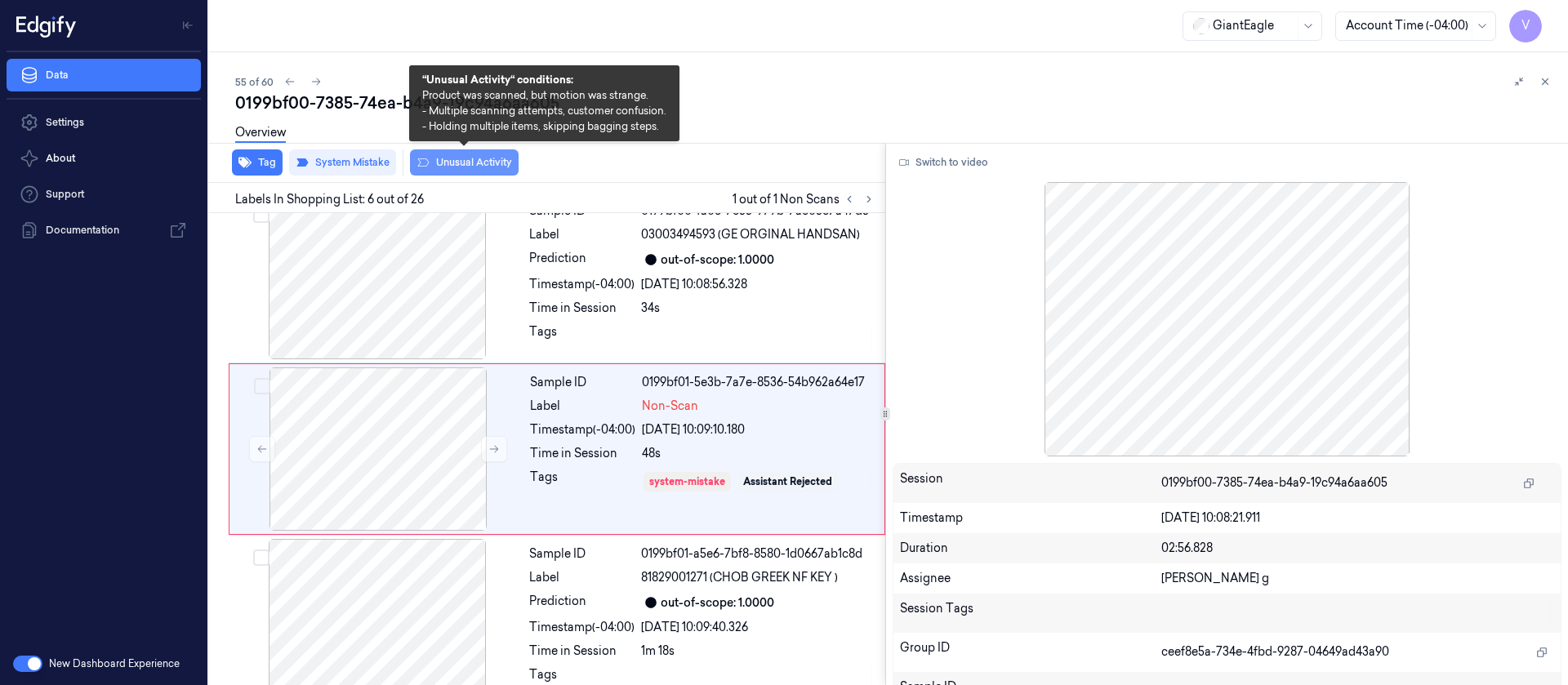
click at [439, 161] on button "Unusual Activity" at bounding box center [463, 163] width 108 height 26
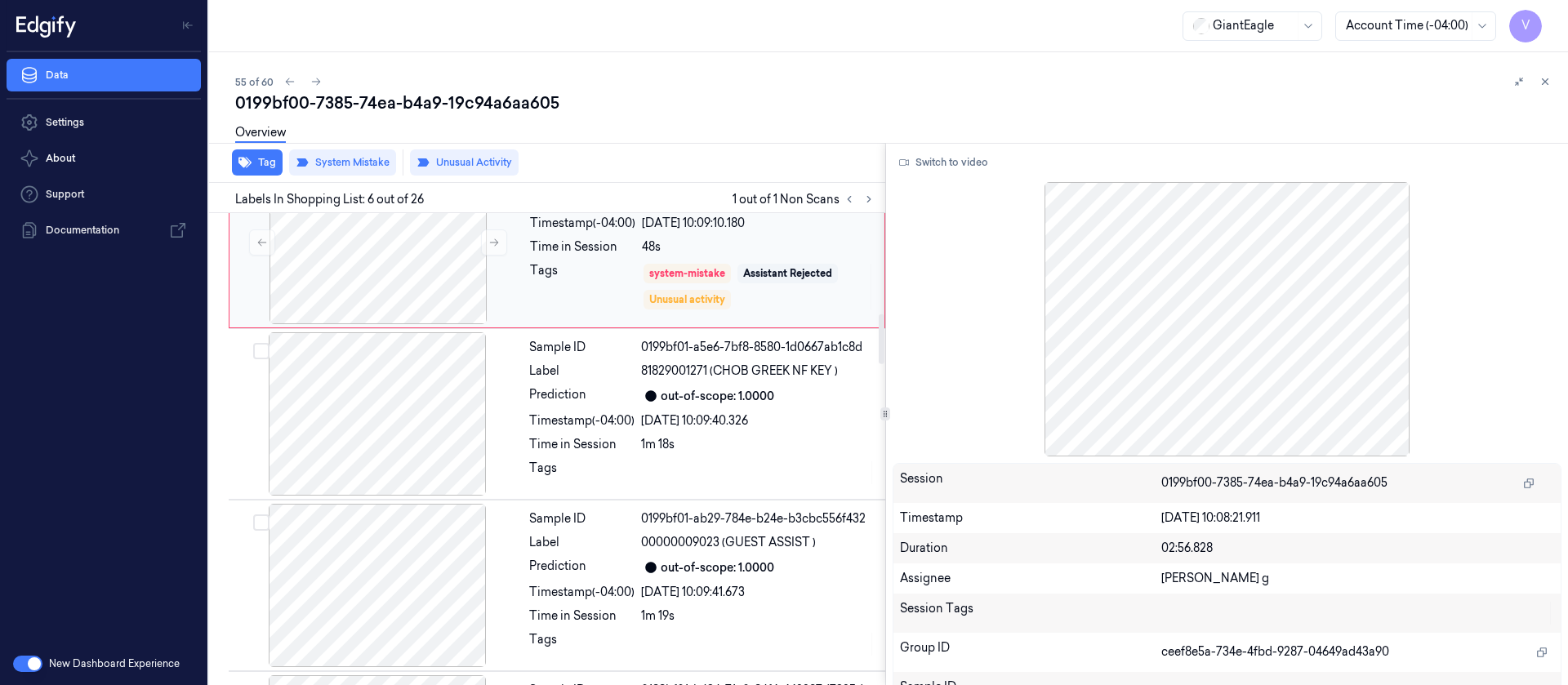
scroll to position [951, 0]
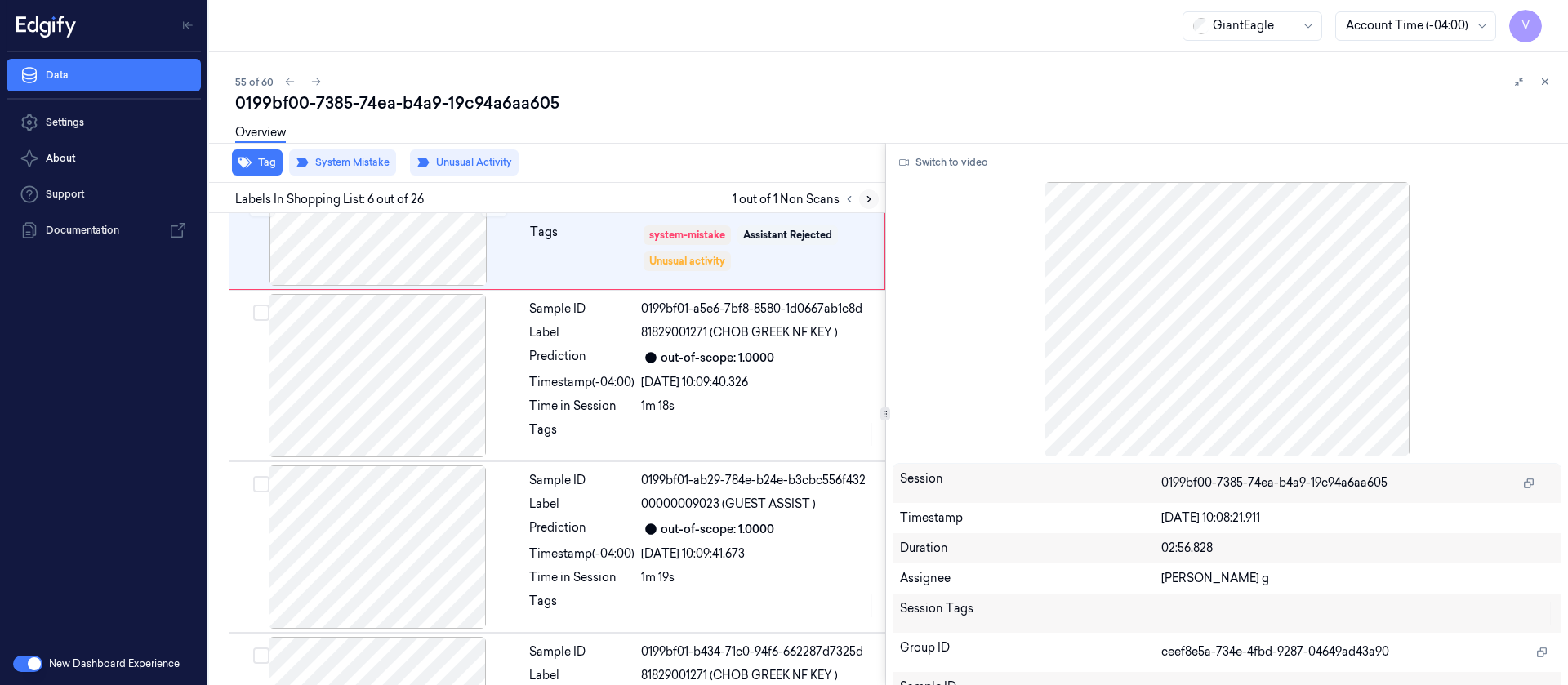
click at [869, 193] on icon at bounding box center [869, 199] width 11 height 11
click at [623, 109] on div "0199bf00-7385-74ea-b4a9-19c94a6aa605" at bounding box center [895, 103] width 1320 height 23
click at [312, 80] on icon at bounding box center [316, 81] width 11 height 11
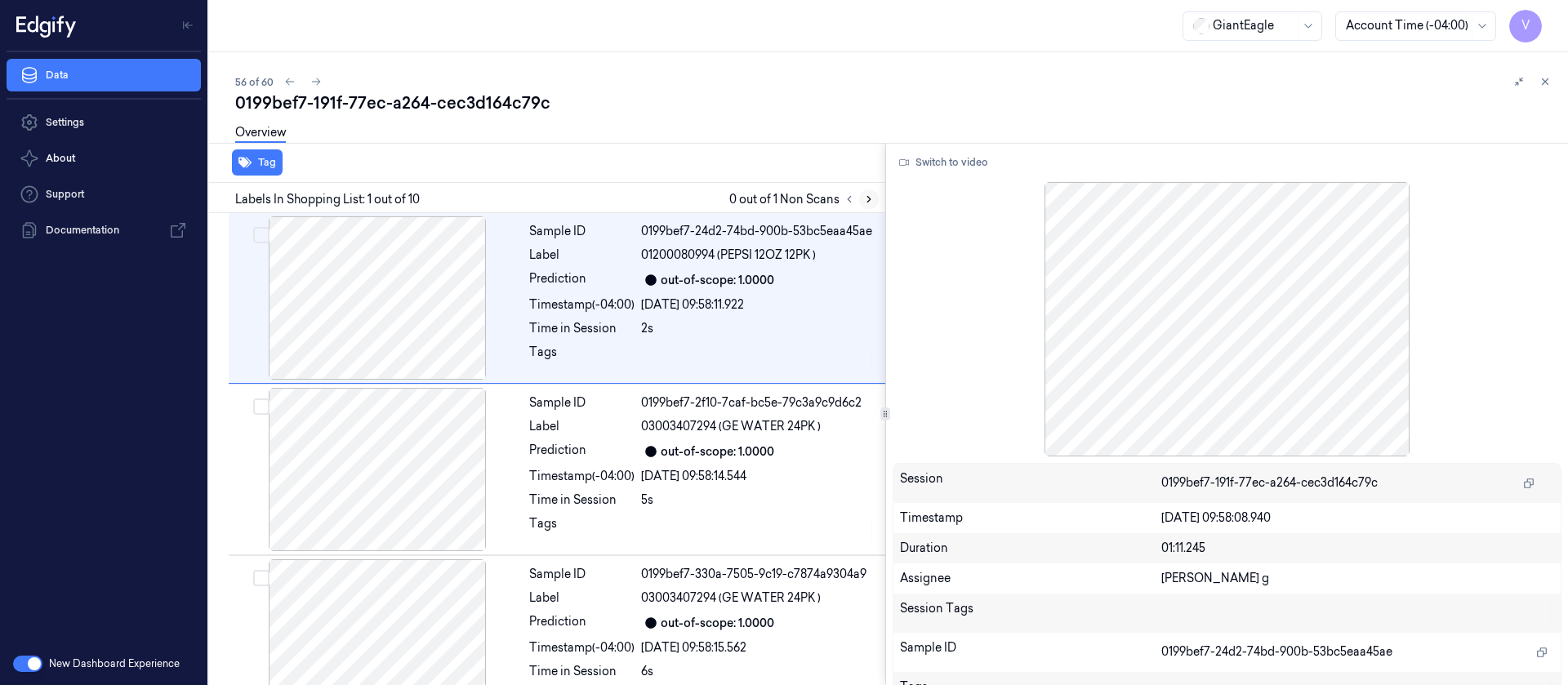
click at [867, 200] on icon at bounding box center [869, 199] width 11 height 11
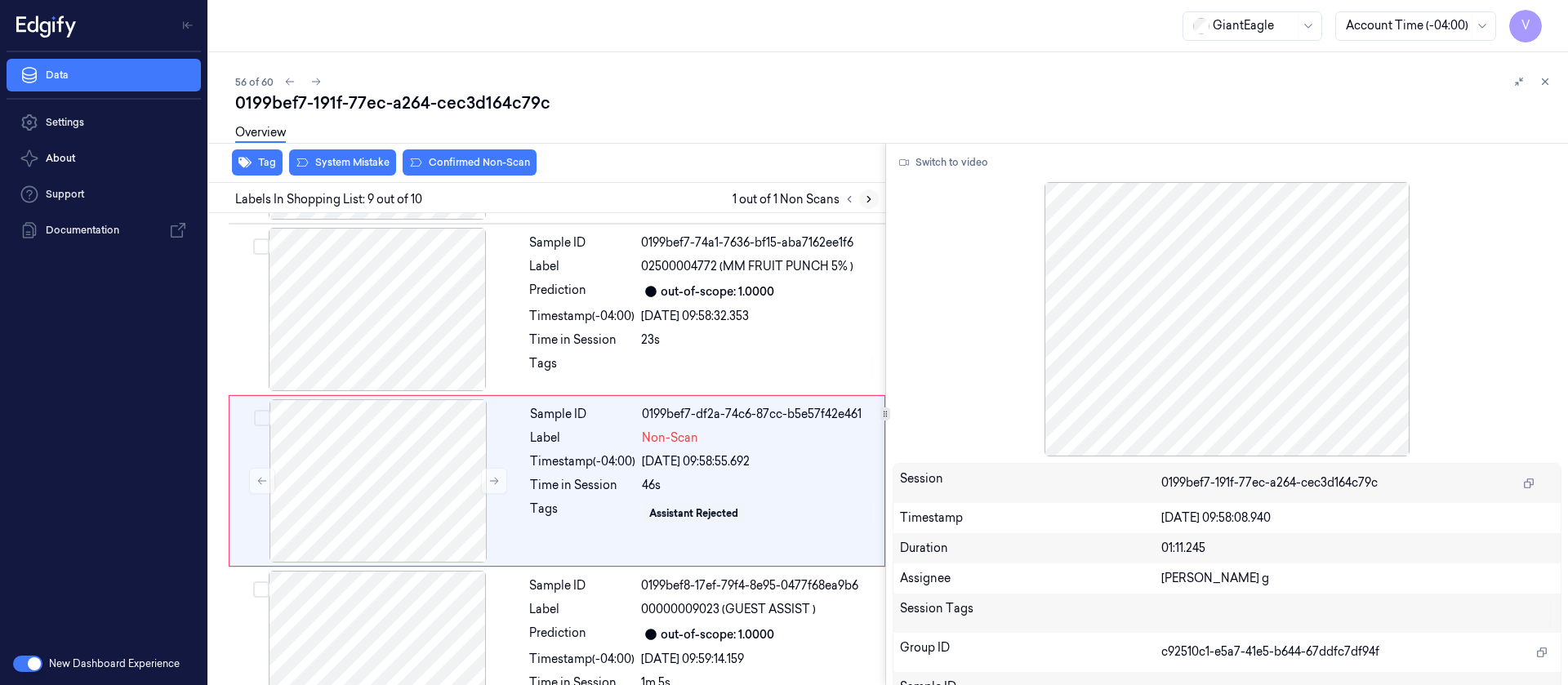
scroll to position [1221, 0]
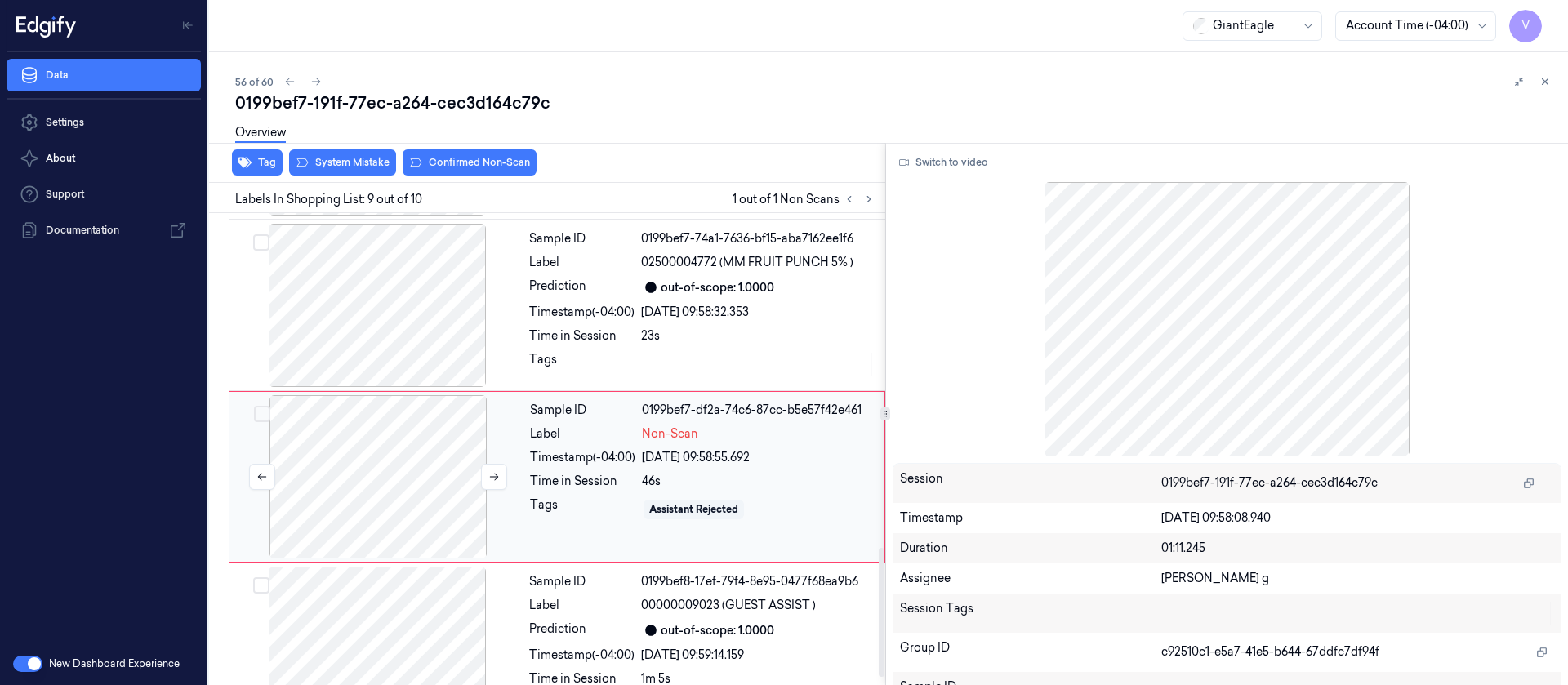
click at [364, 431] on div at bounding box center [378, 477] width 291 height 164
click at [495, 471] on icon at bounding box center [494, 477] width 11 height 11
click at [417, 292] on div at bounding box center [377, 305] width 291 height 164
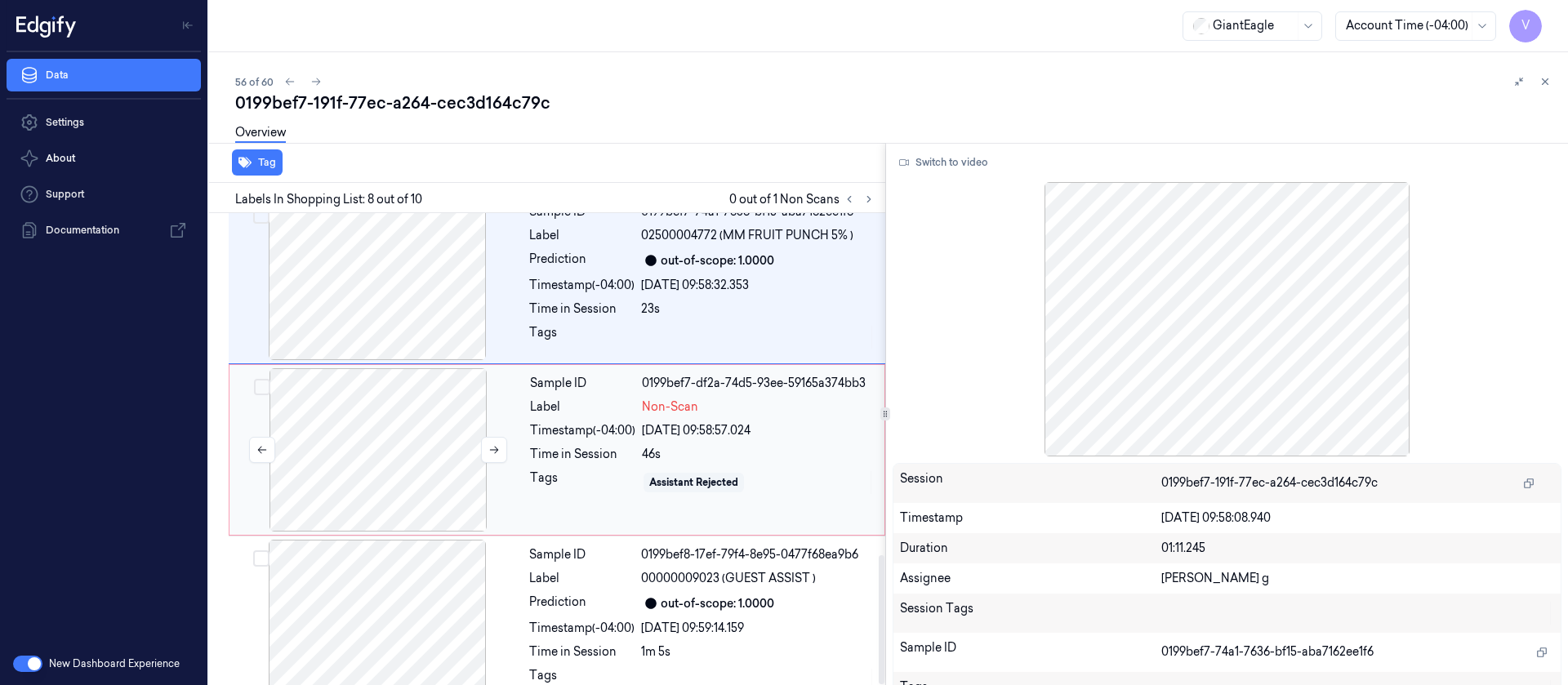
click at [398, 419] on div at bounding box center [378, 449] width 291 height 164
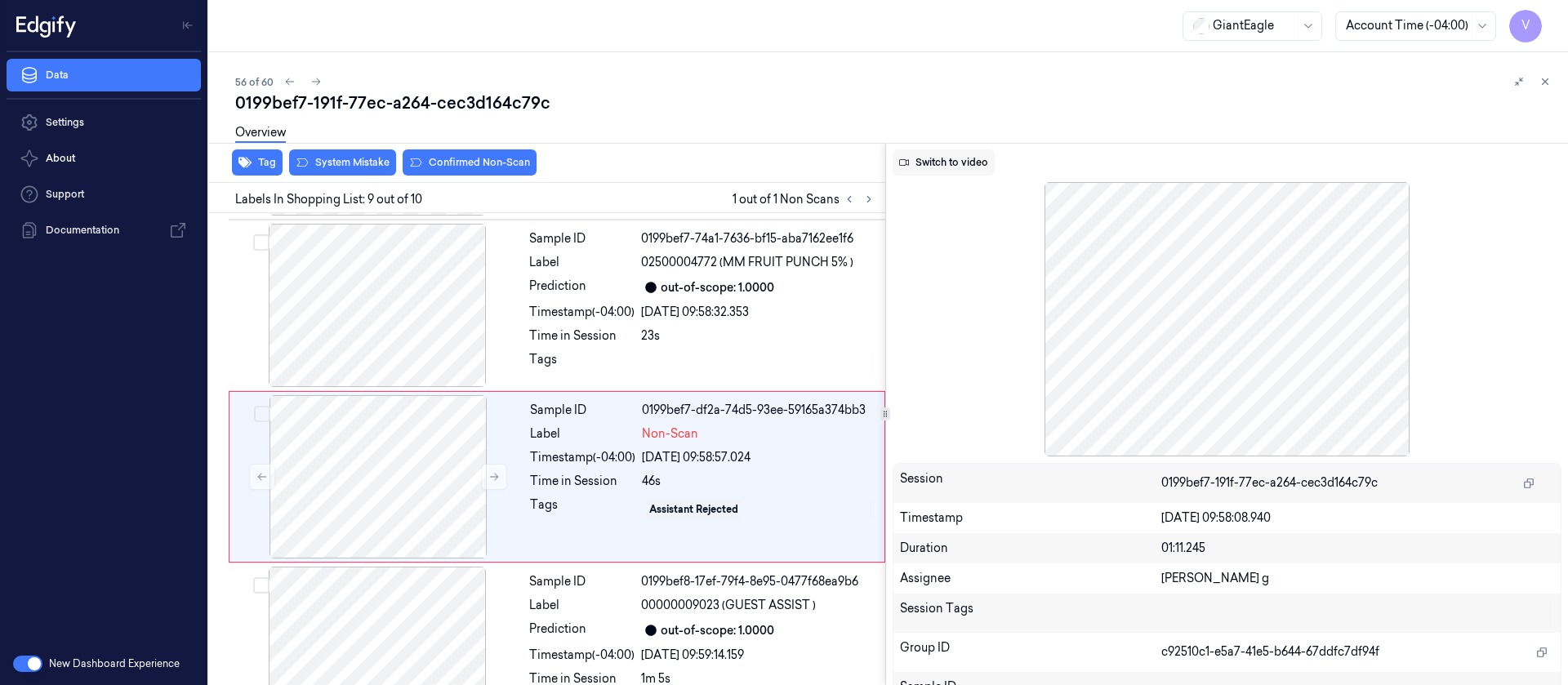
click at [928, 169] on button "Switch to video" at bounding box center [944, 163] width 102 height 26
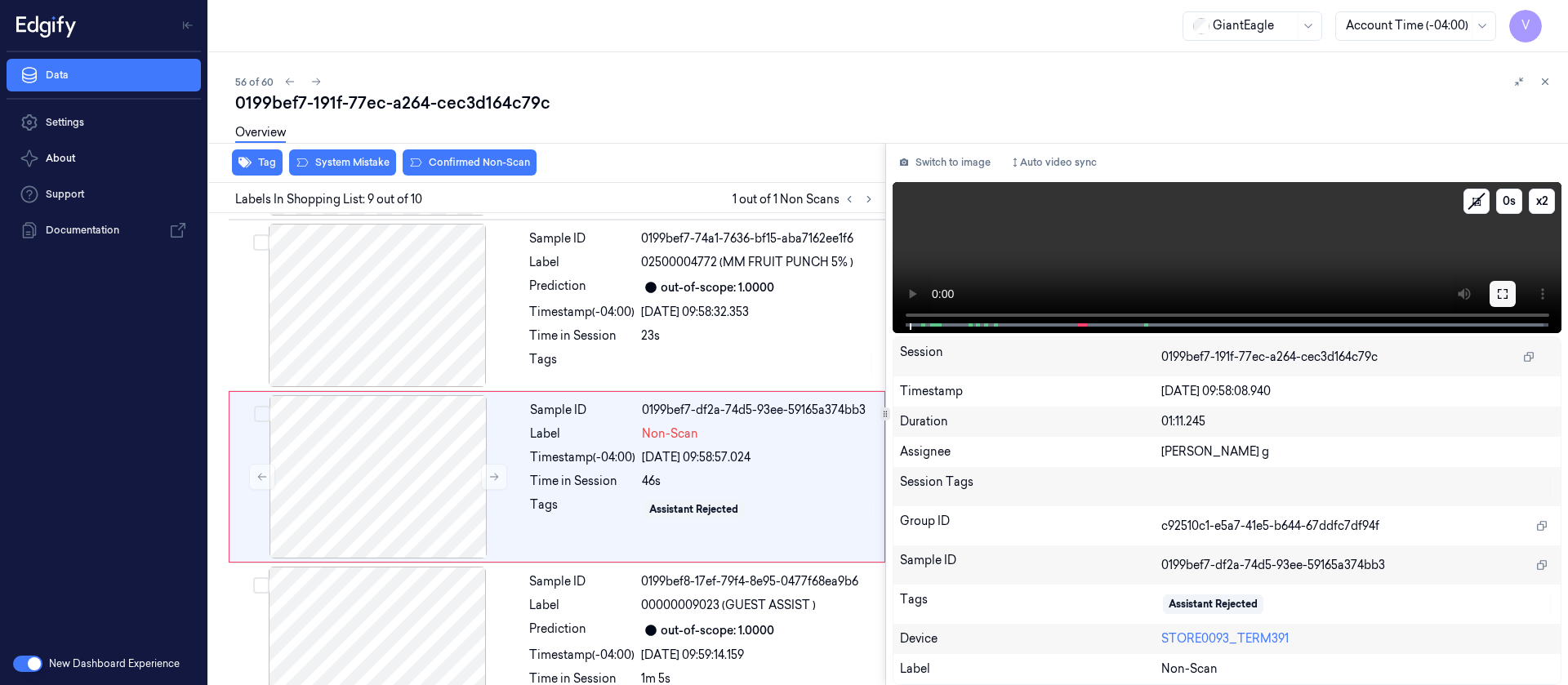
click at [1509, 295] on icon at bounding box center [1502, 294] width 13 height 13
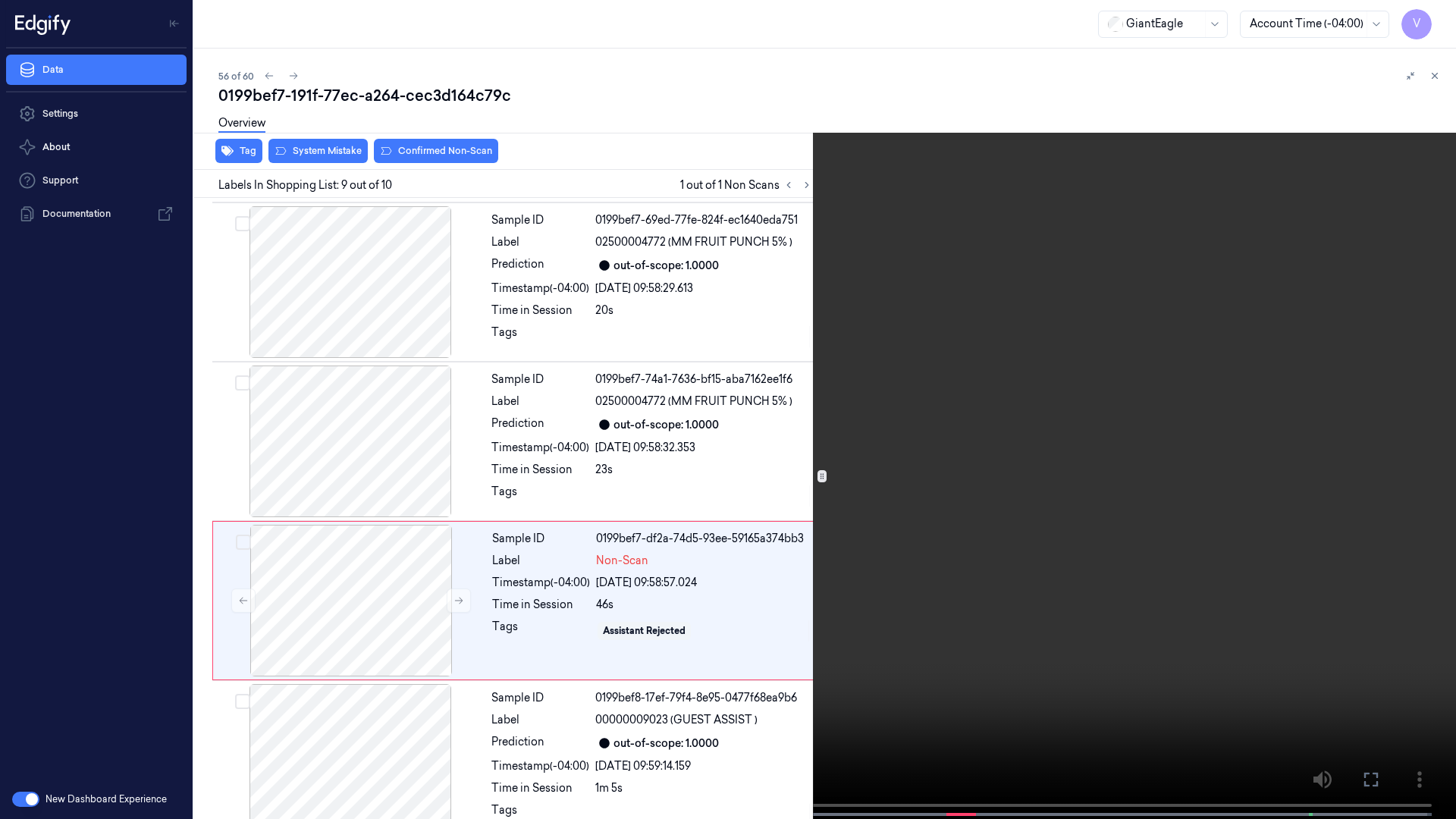
click at [0, 0] on icon at bounding box center [0, 0] width 0 height 0
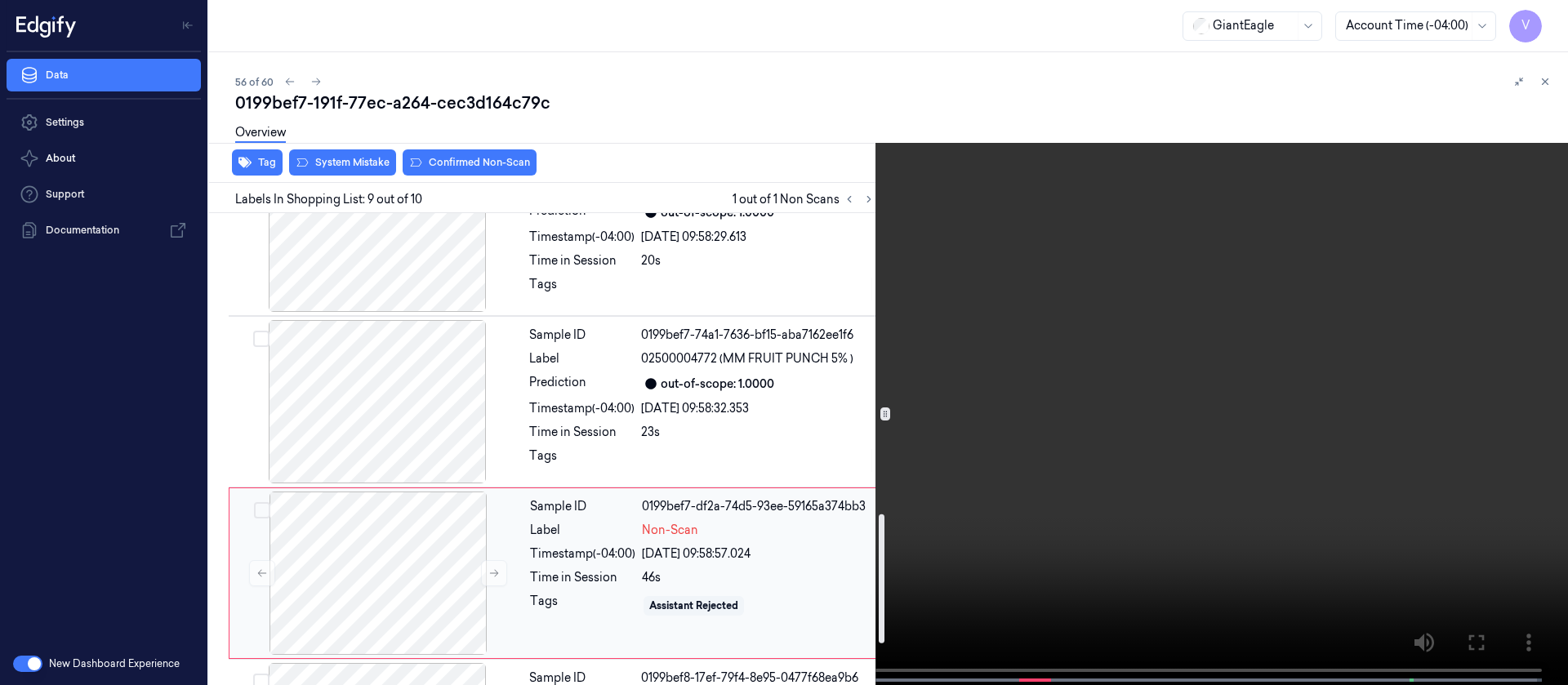
scroll to position [1098, 0]
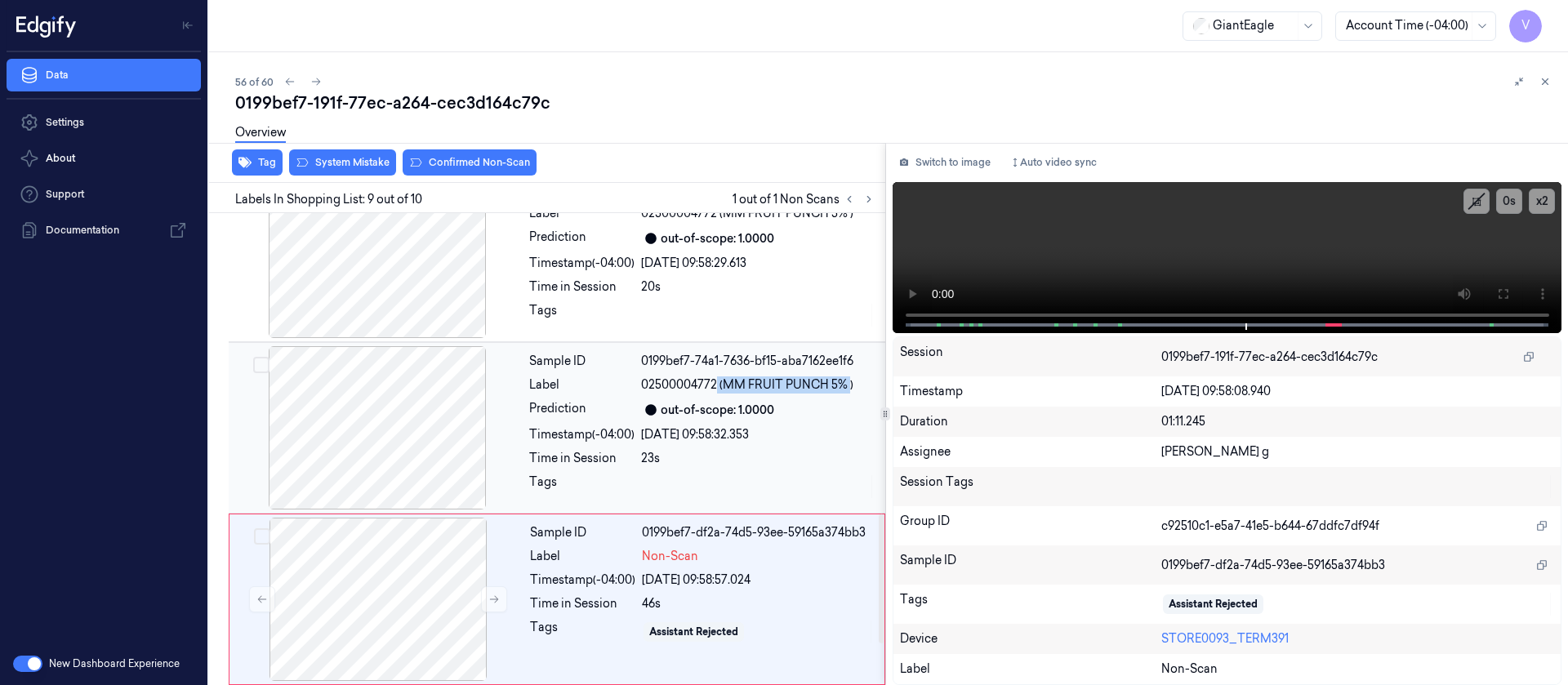
drag, startPoint x: 716, startPoint y: 352, endPoint x: 841, endPoint y: 362, distance: 125.4
click at [849, 376] on span "02500004772 (MM FRUIT PUNCH 5% )" at bounding box center [747, 385] width 213 height 18
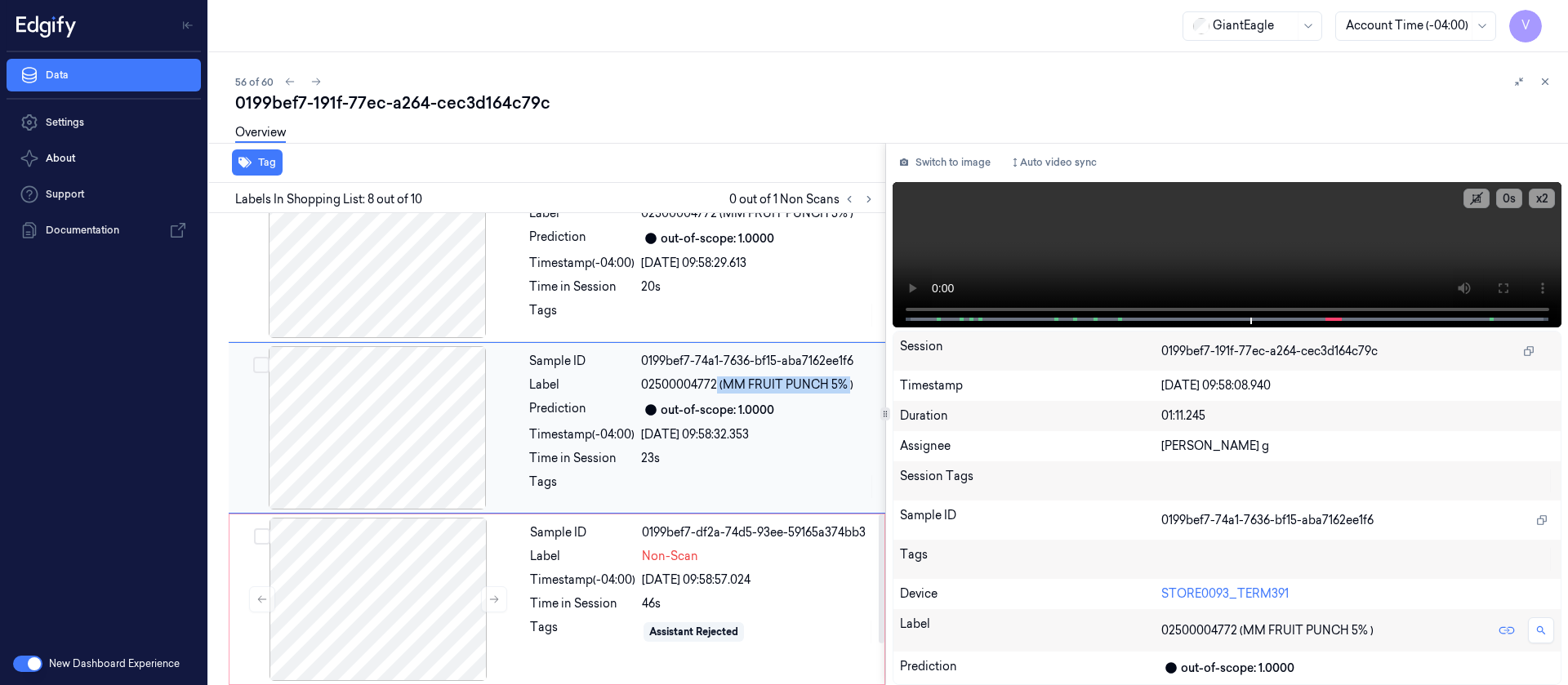
scroll to position [1049, 0]
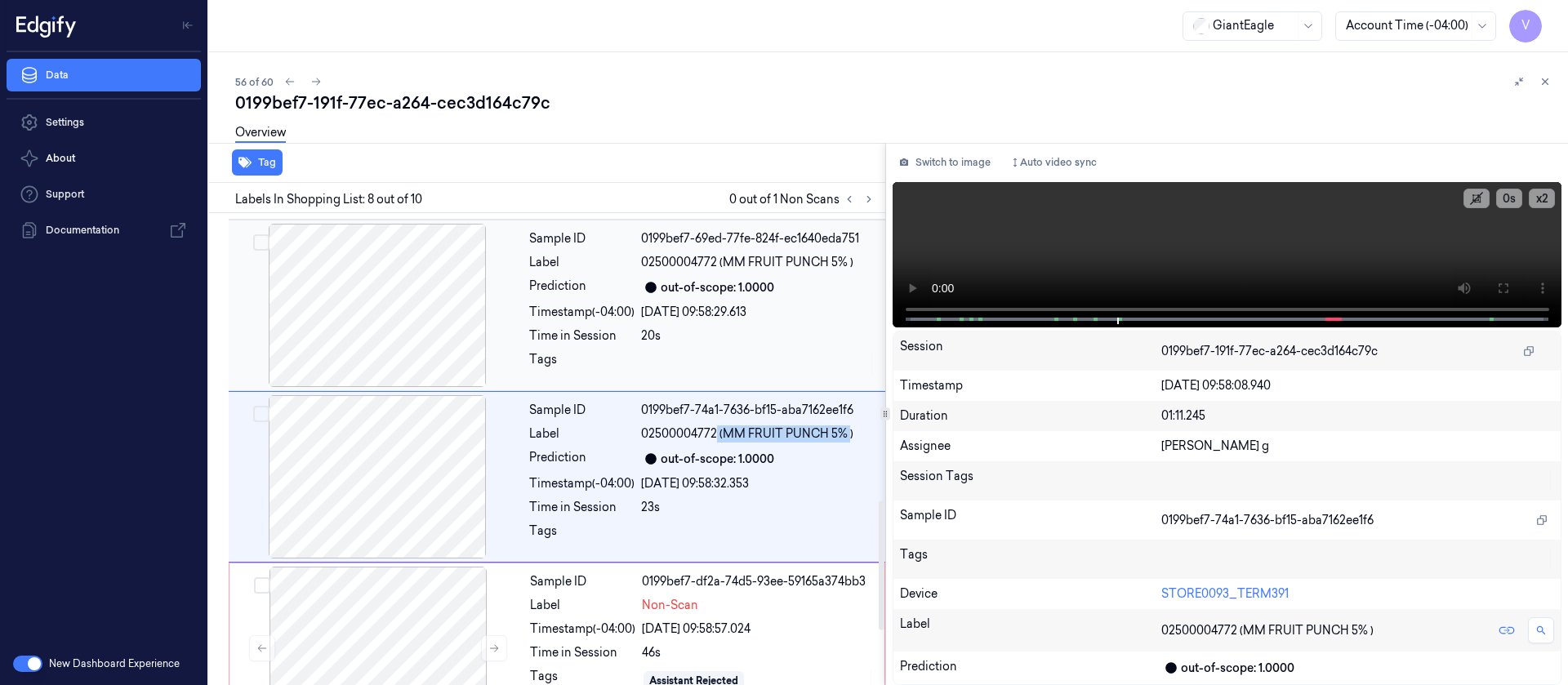
copy span "(MM FRUIT PUNCH 5%"
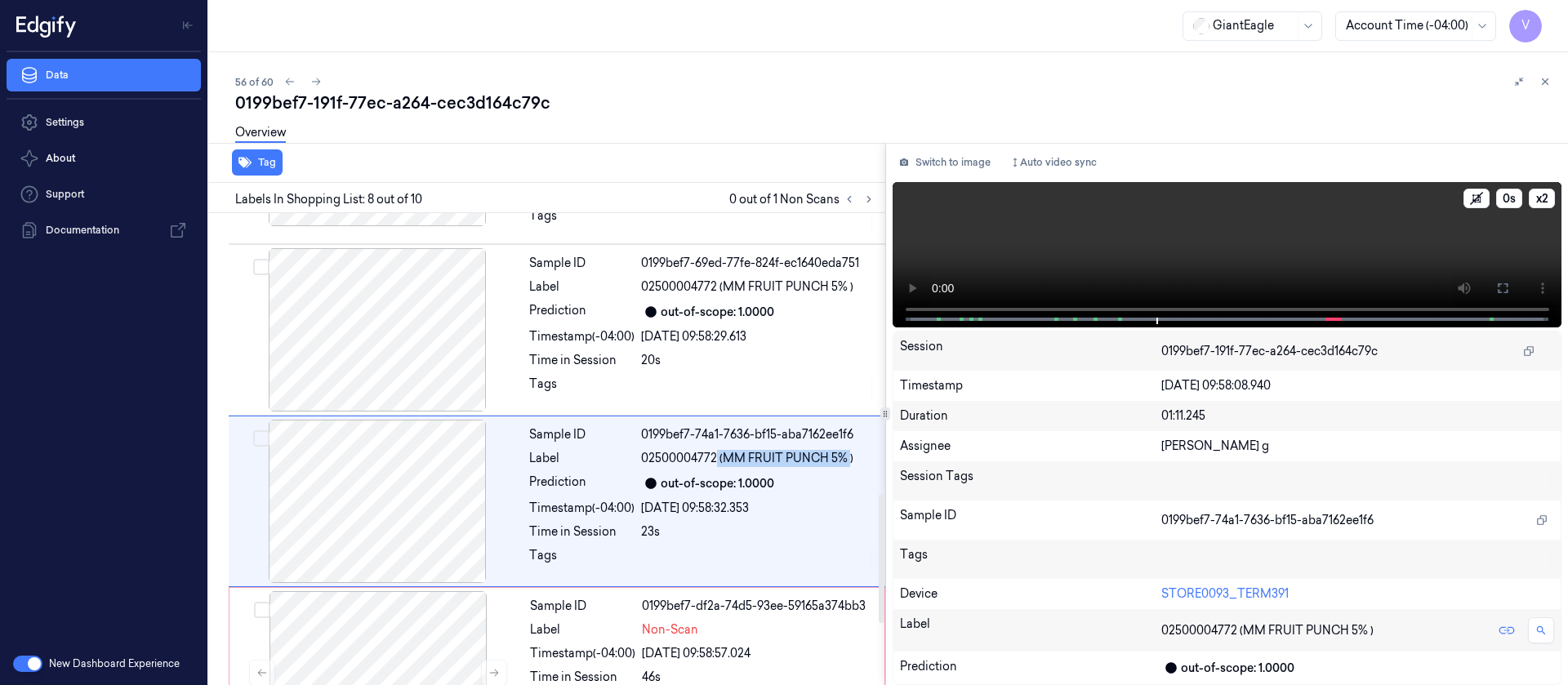
scroll to position [1225, 0]
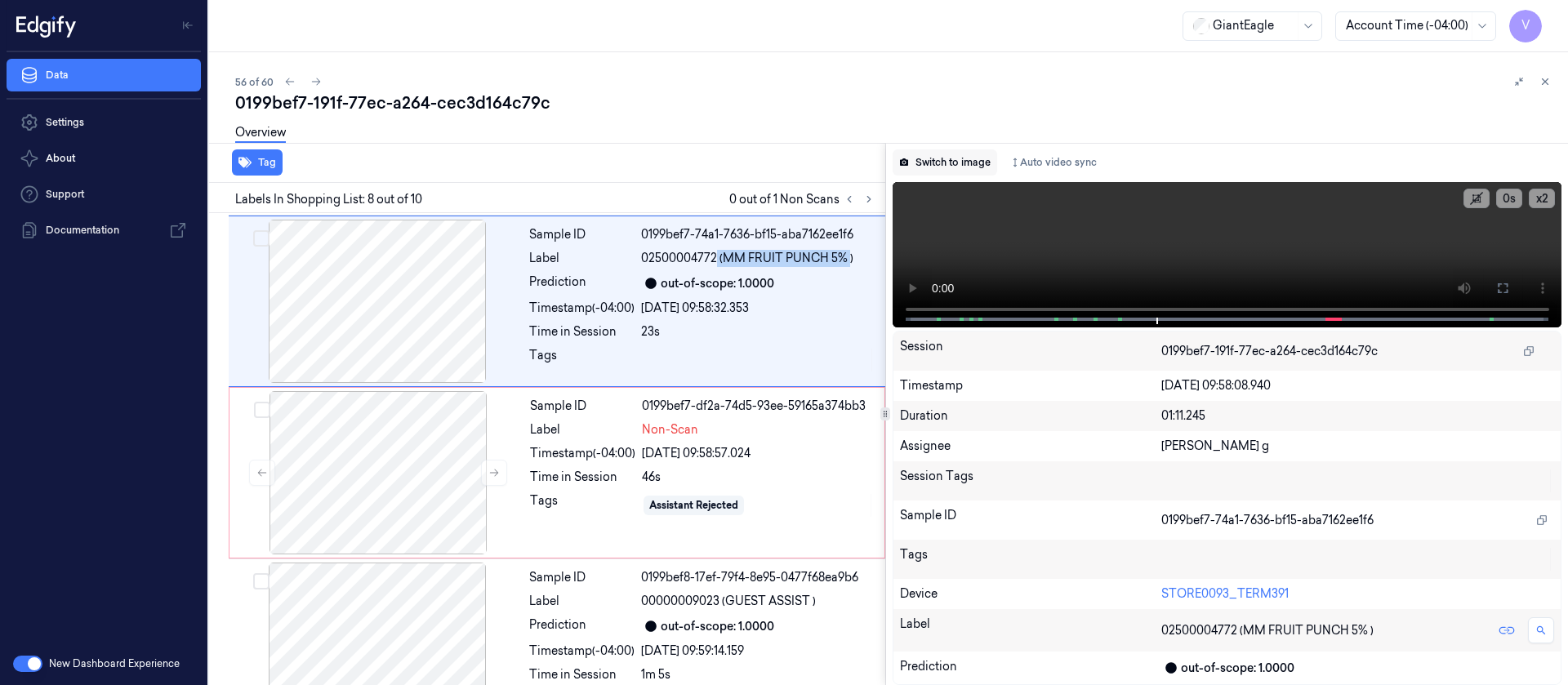
click at [958, 165] on button "Switch to image" at bounding box center [945, 163] width 104 height 26
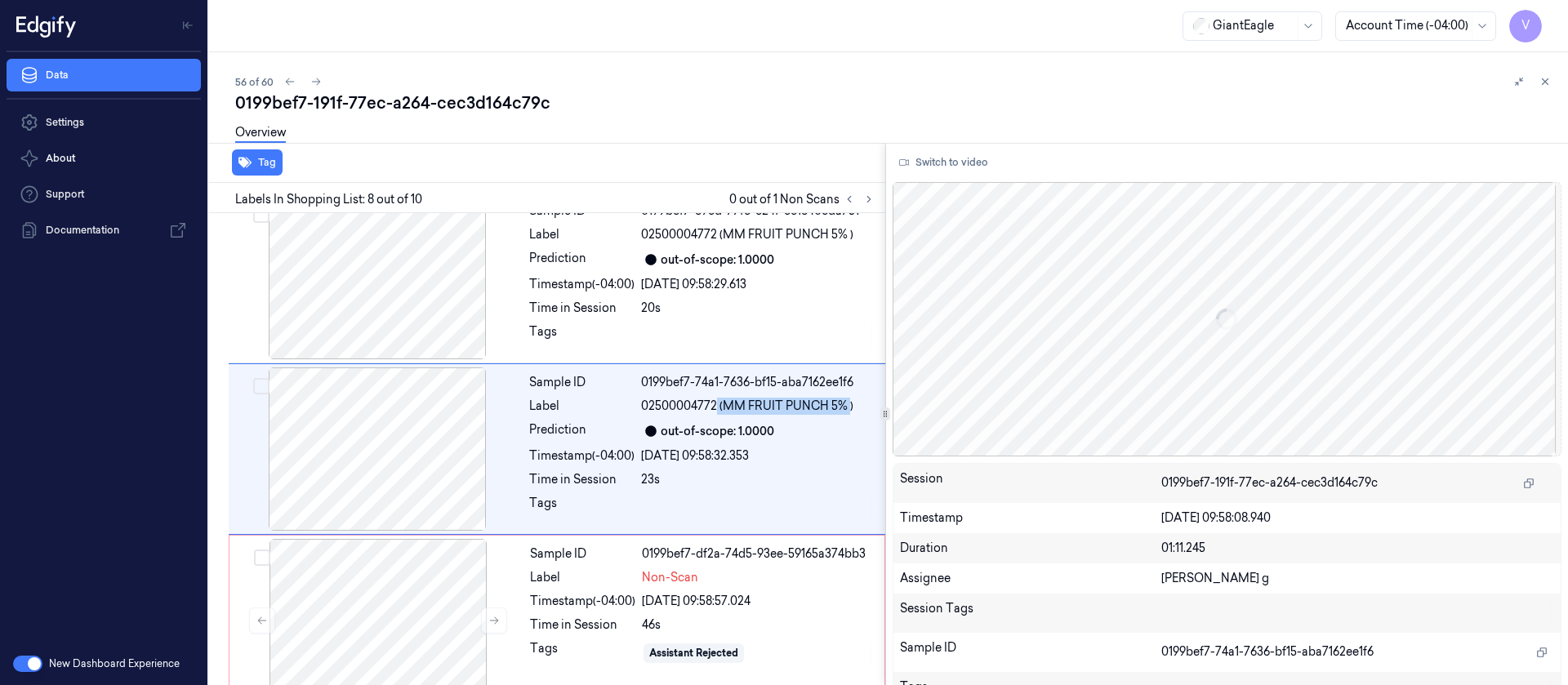
scroll to position [1049, 0]
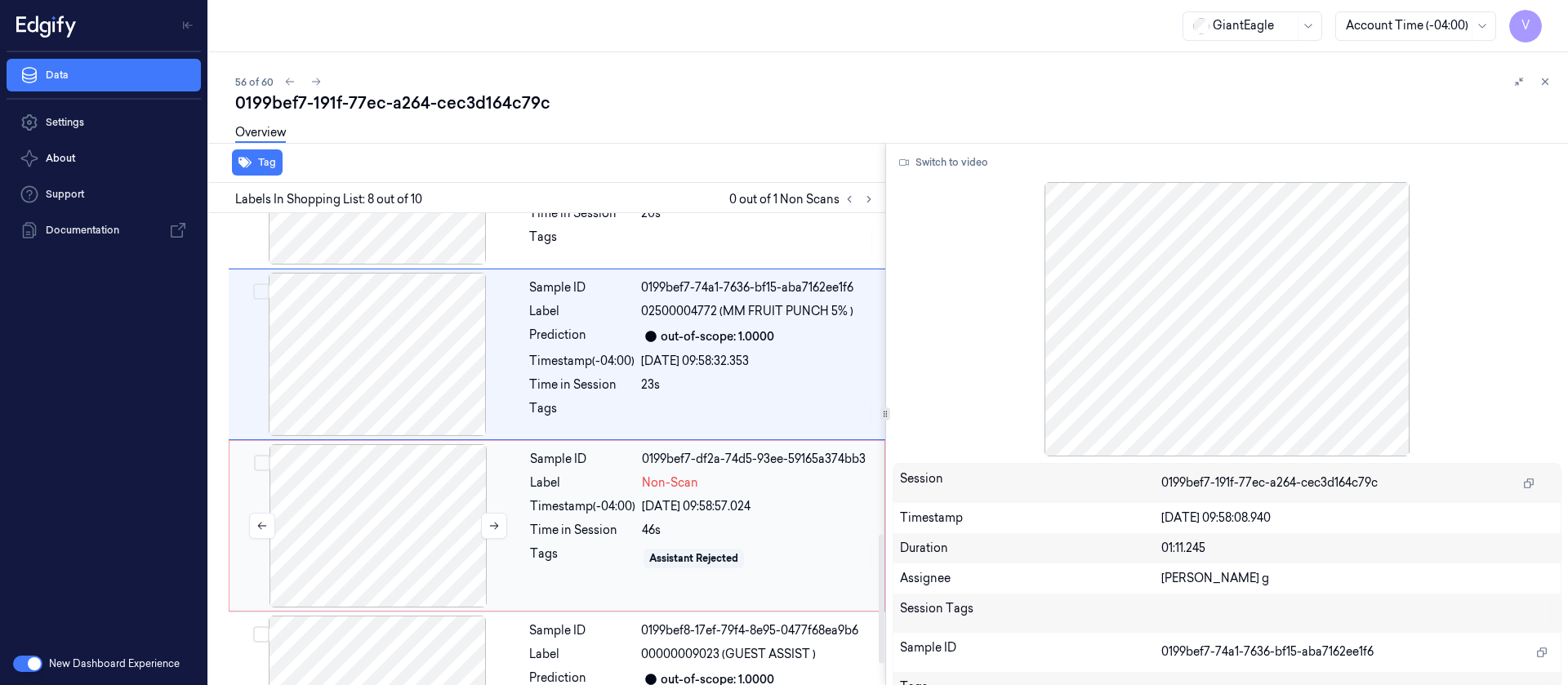
click at [374, 496] on div at bounding box center [378, 526] width 291 height 164
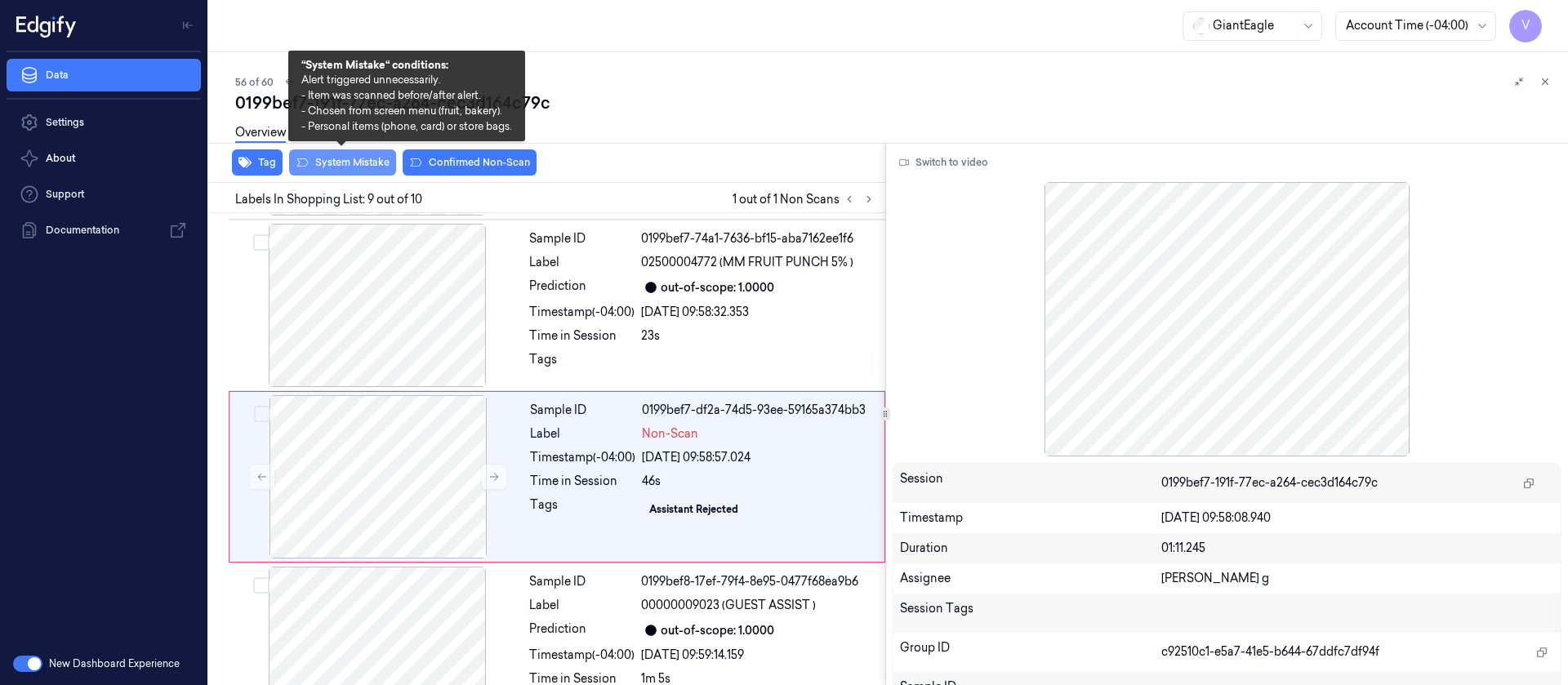
click at [352, 165] on button "System Mistake" at bounding box center [343, 163] width 107 height 26
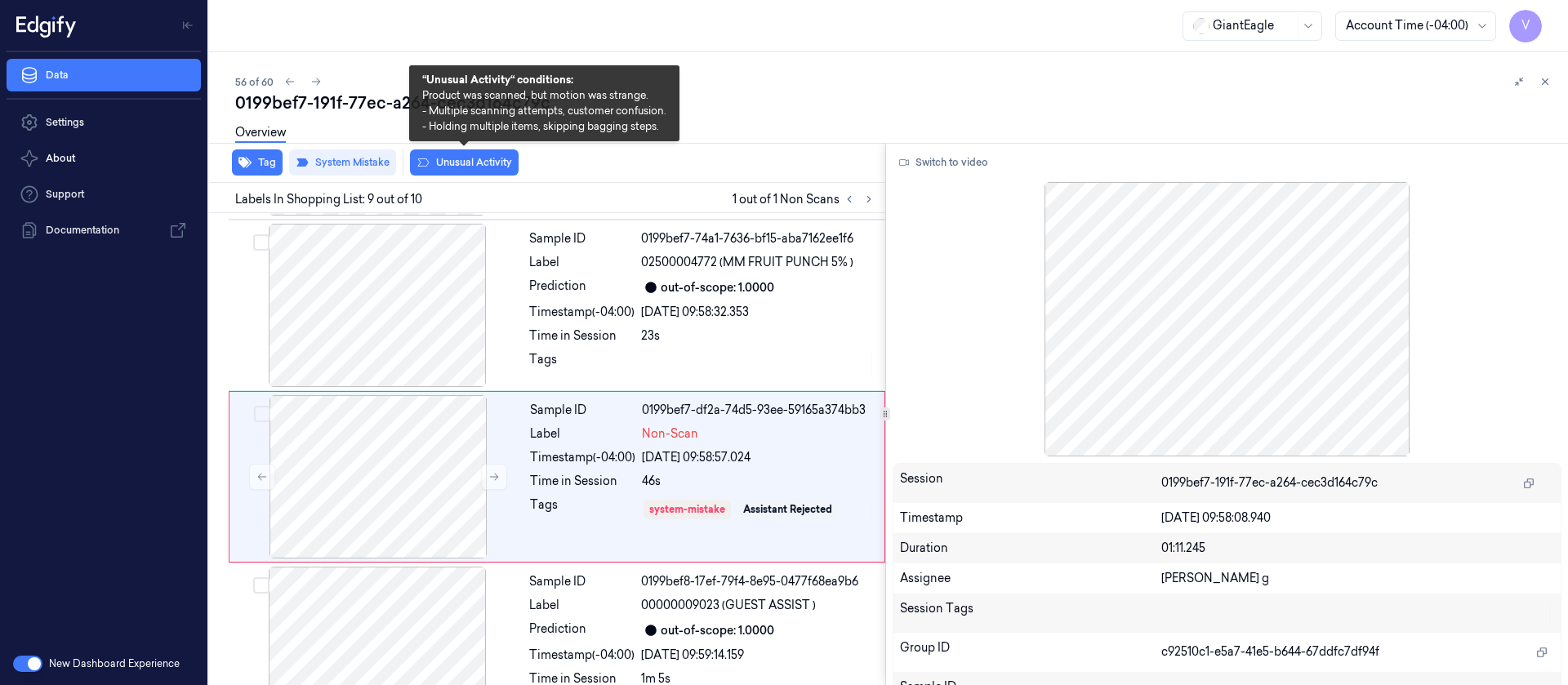
click at [463, 156] on button "Unusual Activity" at bounding box center [463, 163] width 108 height 26
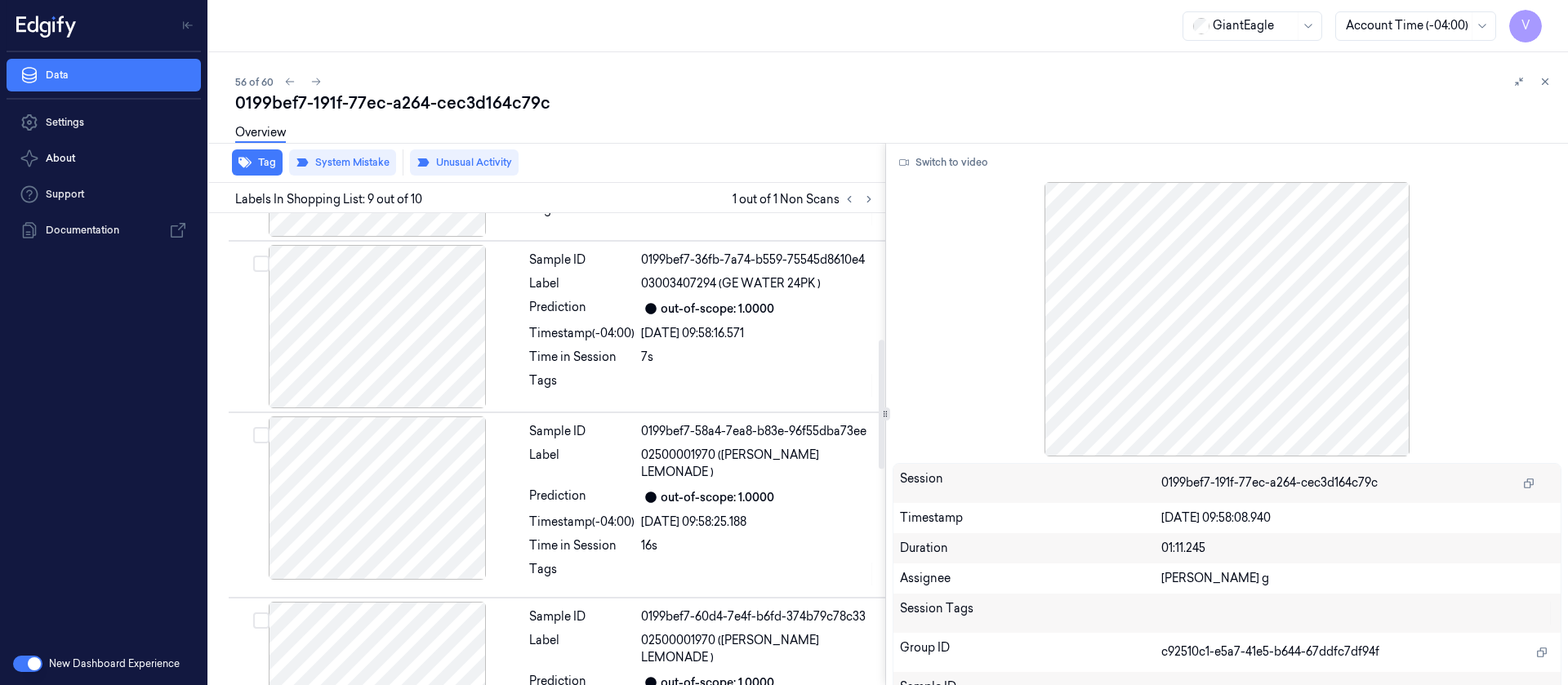
scroll to position [0, 0]
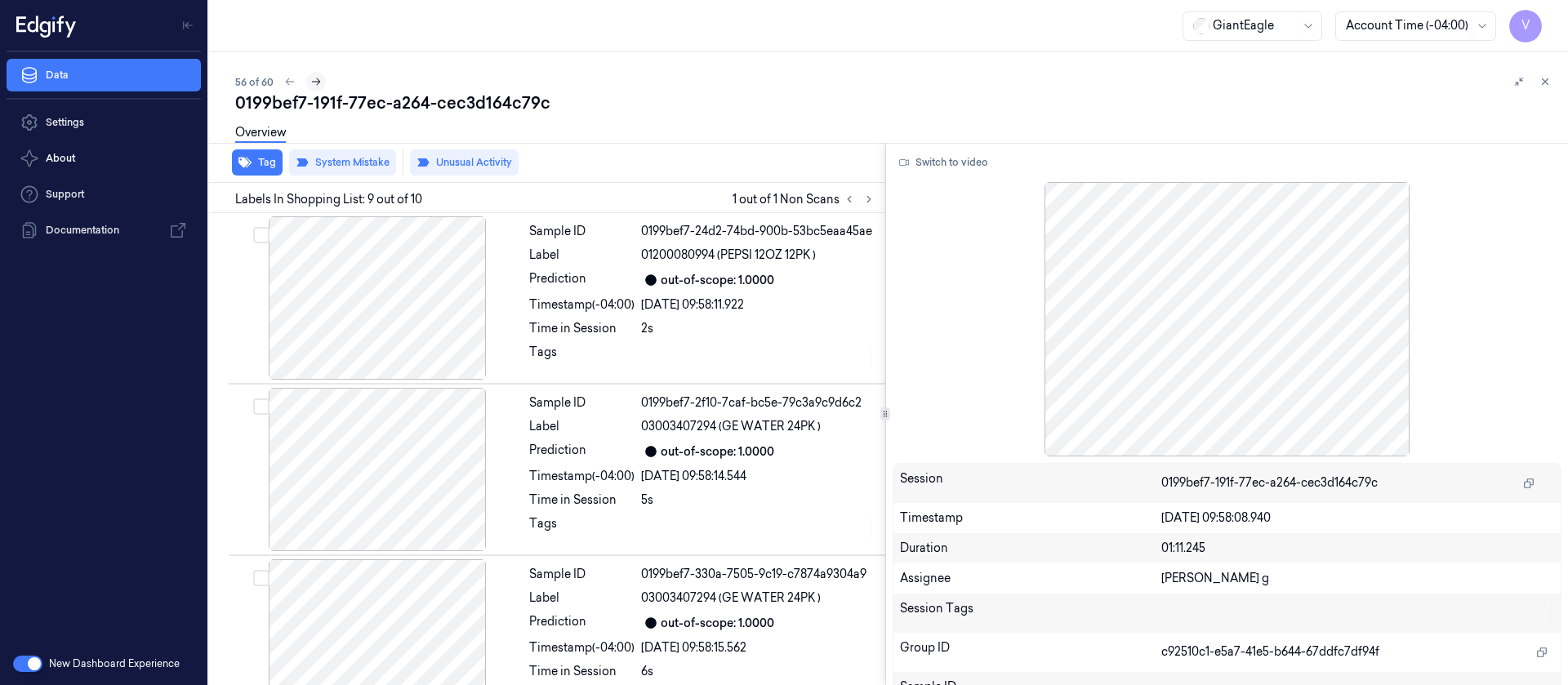
click at [312, 81] on icon at bounding box center [316, 81] width 11 height 11
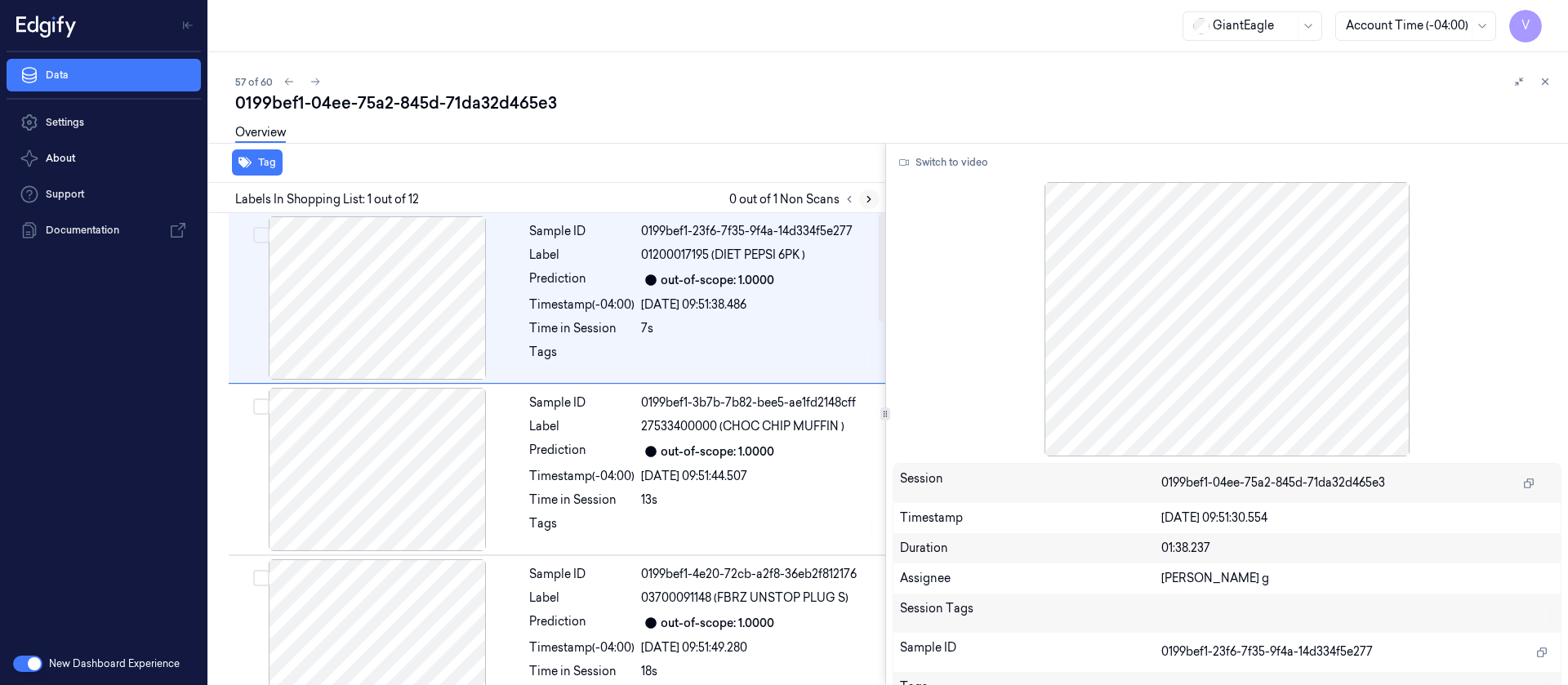
click at [867, 200] on icon at bounding box center [869, 199] width 11 height 11
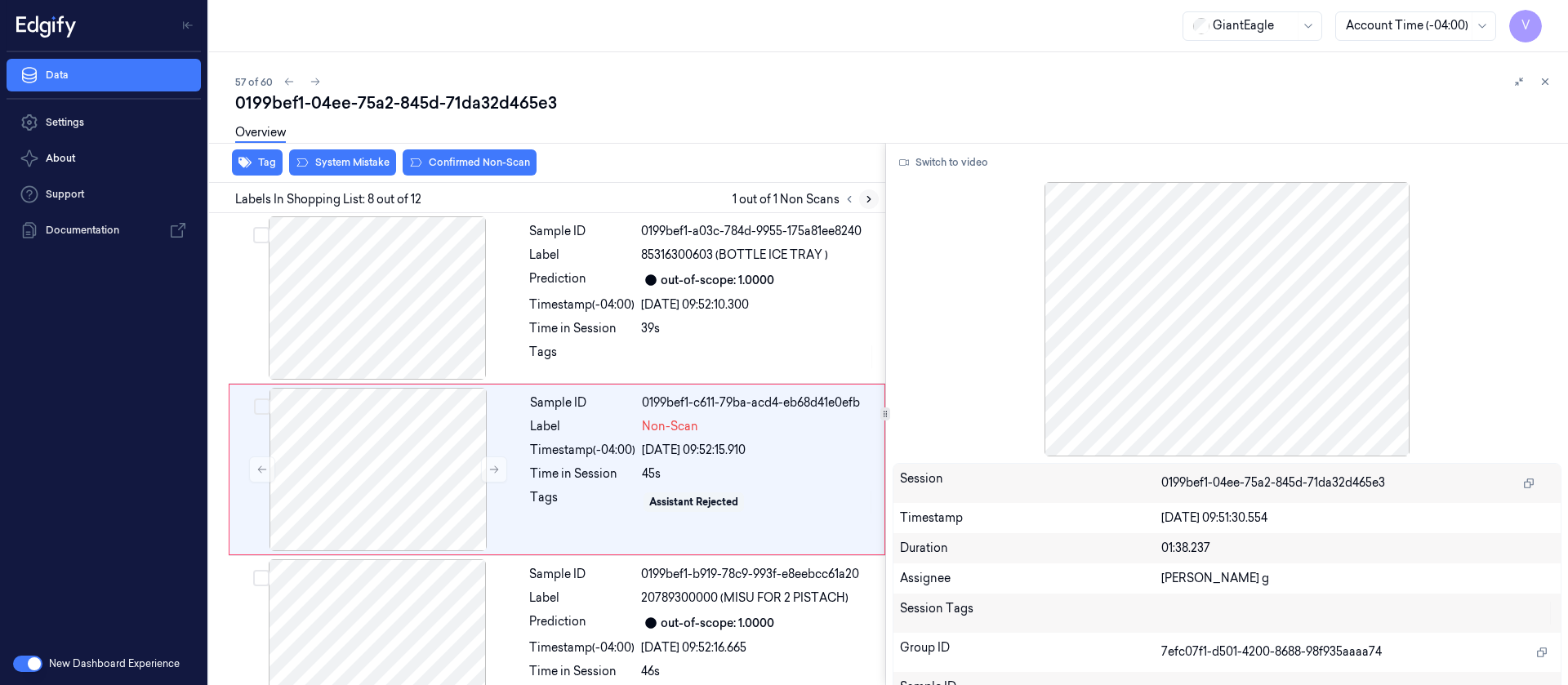
scroll to position [1049, 0]
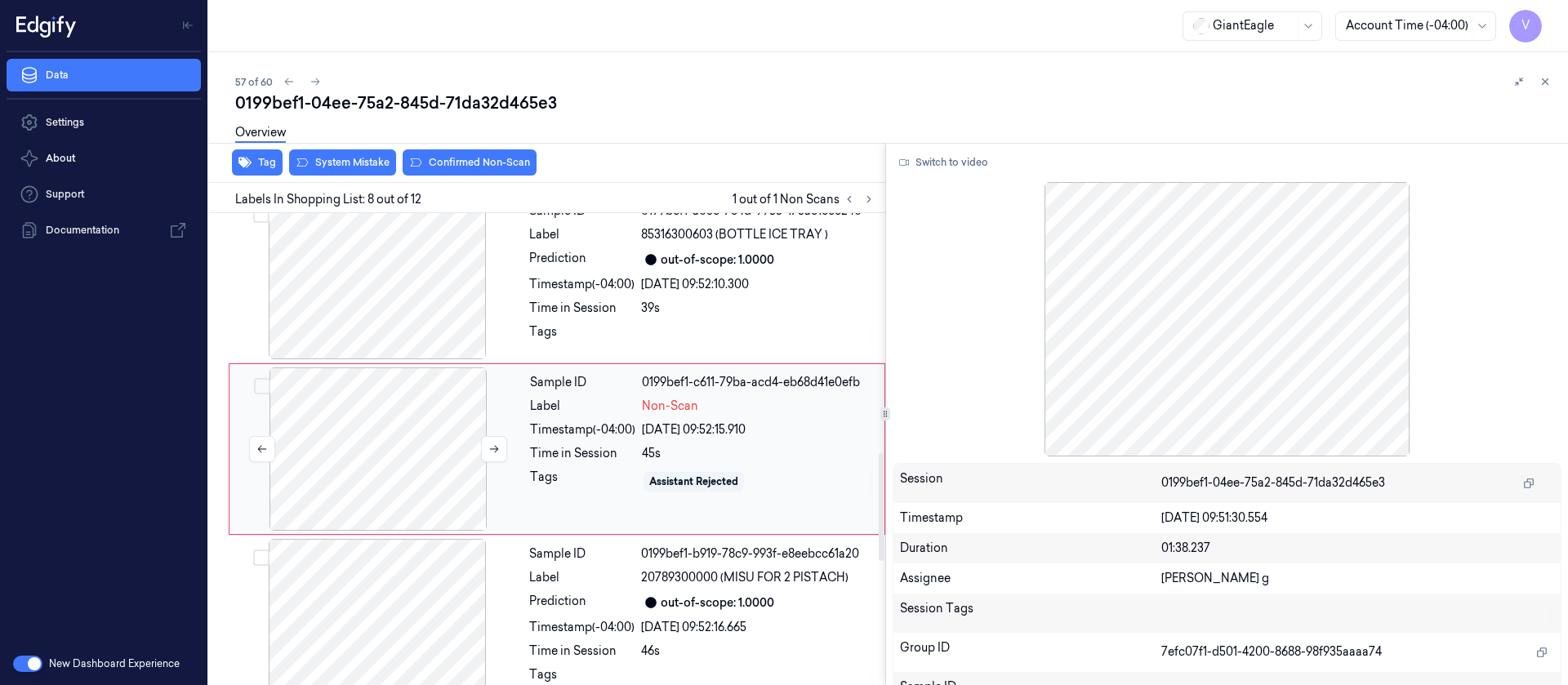
click at [354, 471] on div at bounding box center [378, 449] width 291 height 164
click at [492, 445] on icon at bounding box center [494, 449] width 11 height 11
click at [974, 145] on div "Switch to video Session 0199bef1-04ee-75a2-845d-71da32d465e3 Timestamp [DATE] 0…" at bounding box center [1228, 414] width 683 height 543
click at [954, 167] on button "Switch to video" at bounding box center [944, 163] width 102 height 26
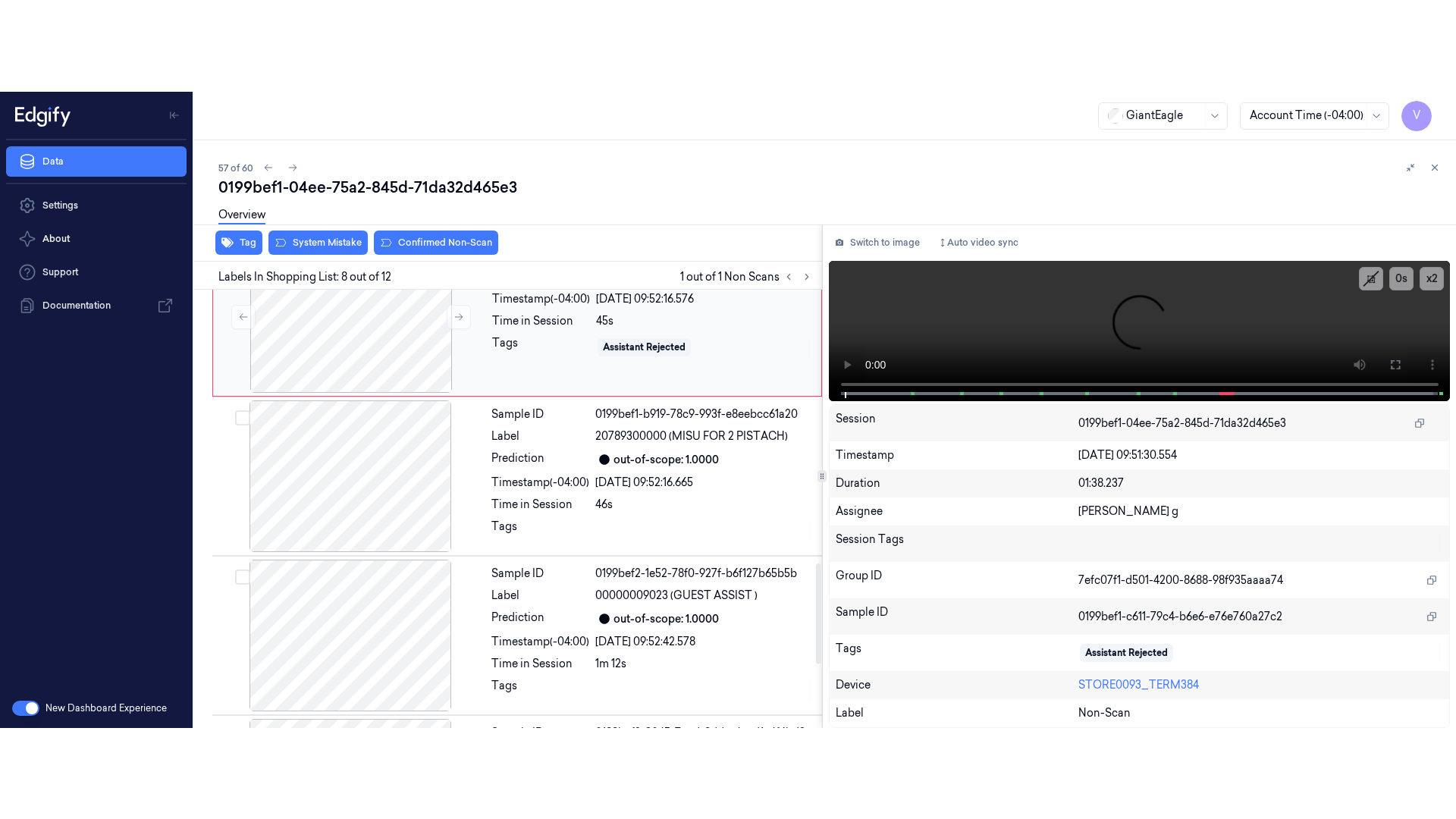
scroll to position [1202, 0]
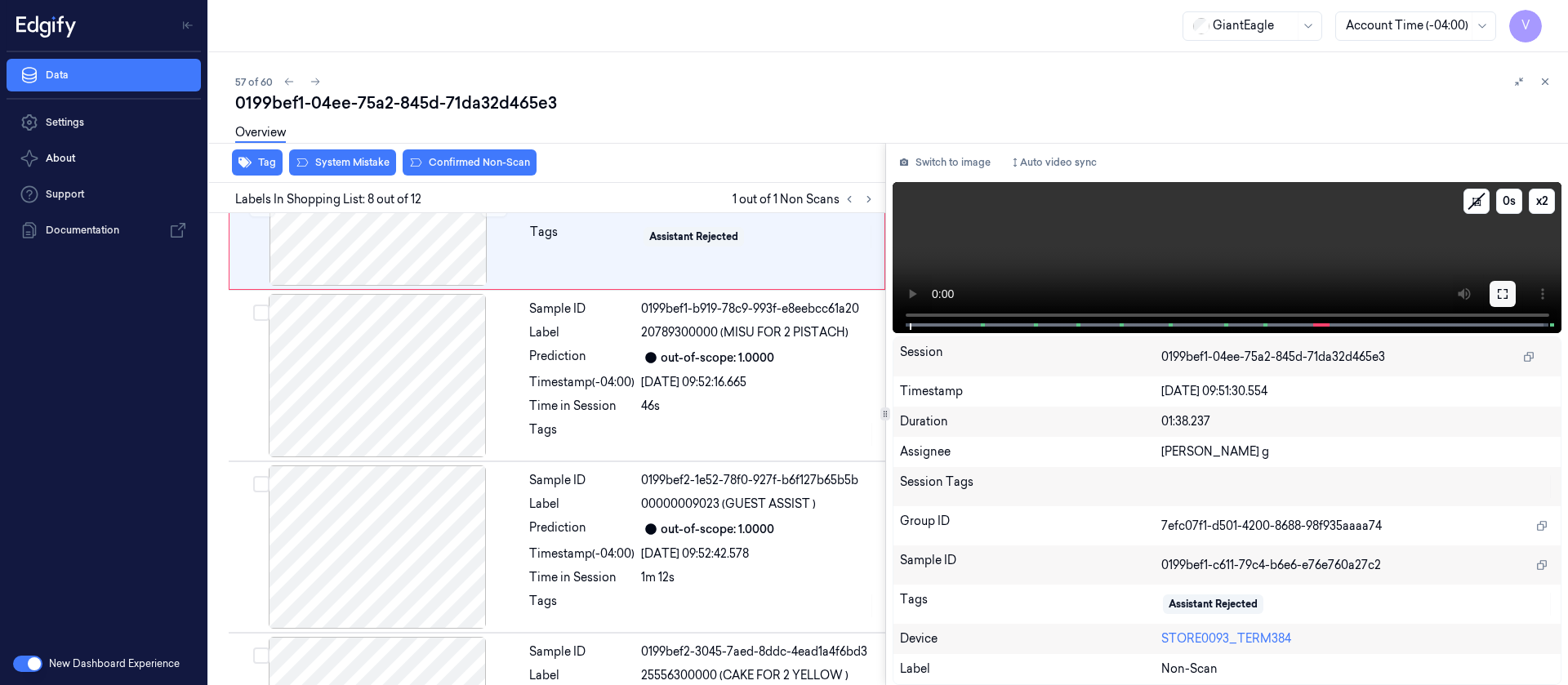
click at [1512, 291] on button at bounding box center [1502, 294] width 26 height 26
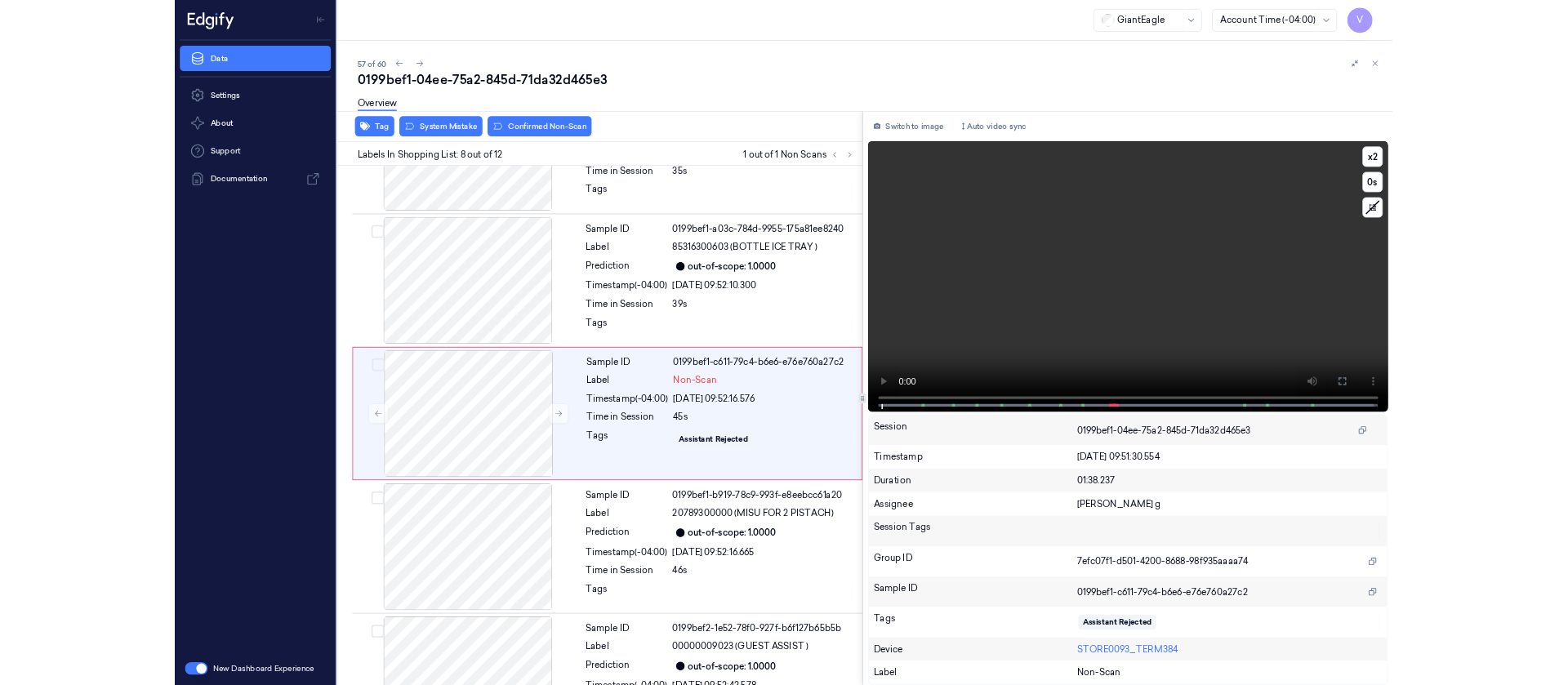
scroll to position [951, 0]
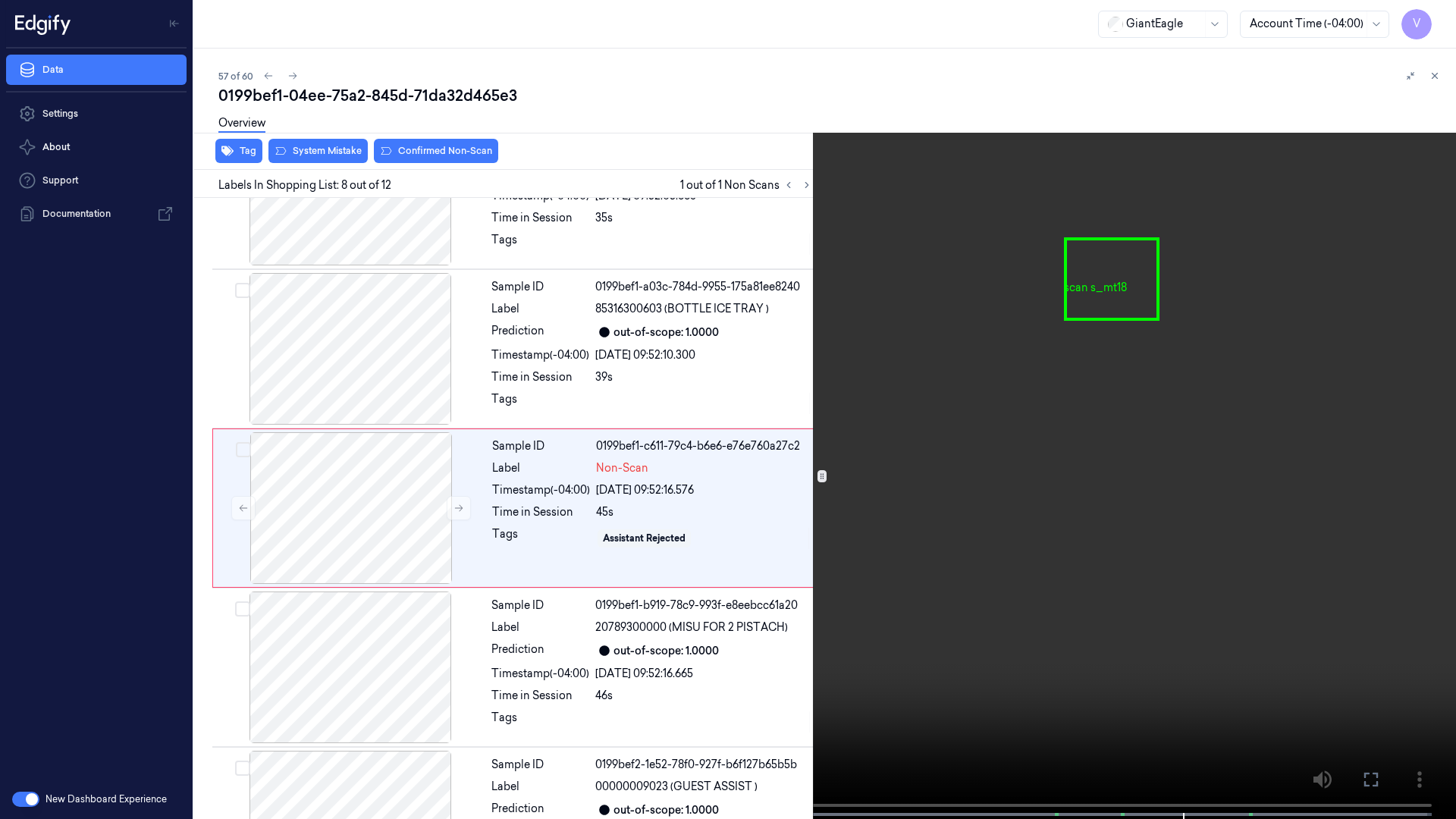
click at [0, 0] on icon at bounding box center [0, 0] width 0 height 0
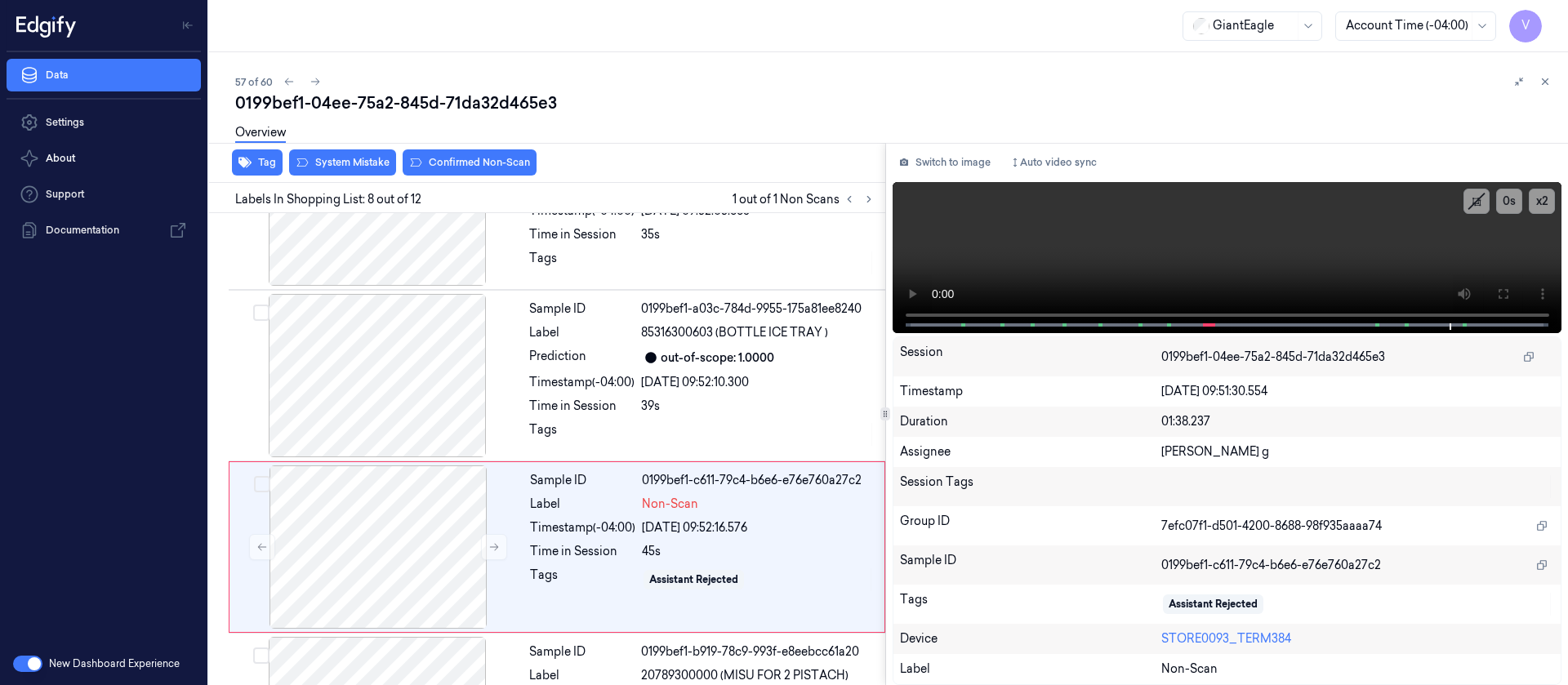
click at [959, 148] on div "Switch to image Auto video sync x 2 0 s Session 0199bef1-04ee-75a2-845d-71da32d…" at bounding box center [1228, 414] width 683 height 543
click at [942, 168] on button "Switch to image" at bounding box center [945, 163] width 104 height 26
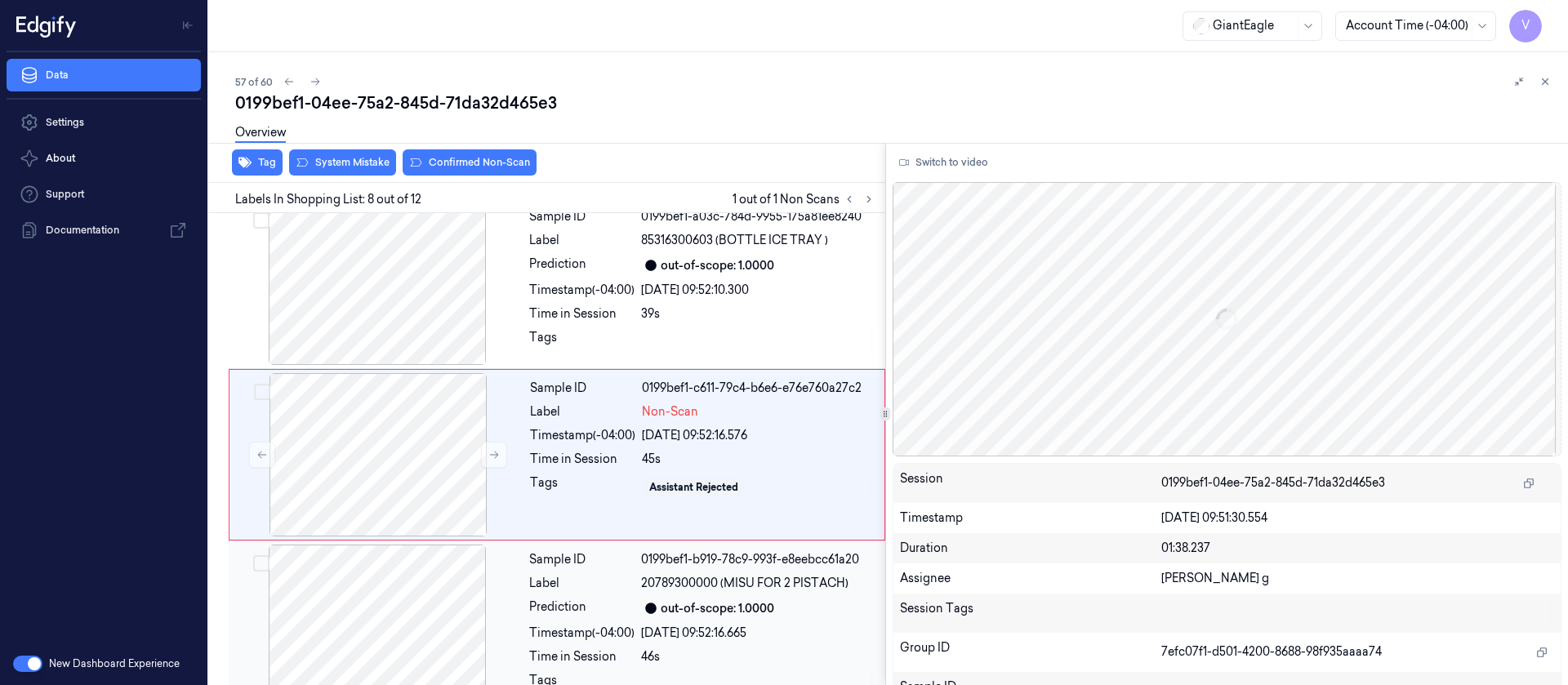
scroll to position [1049, 0]
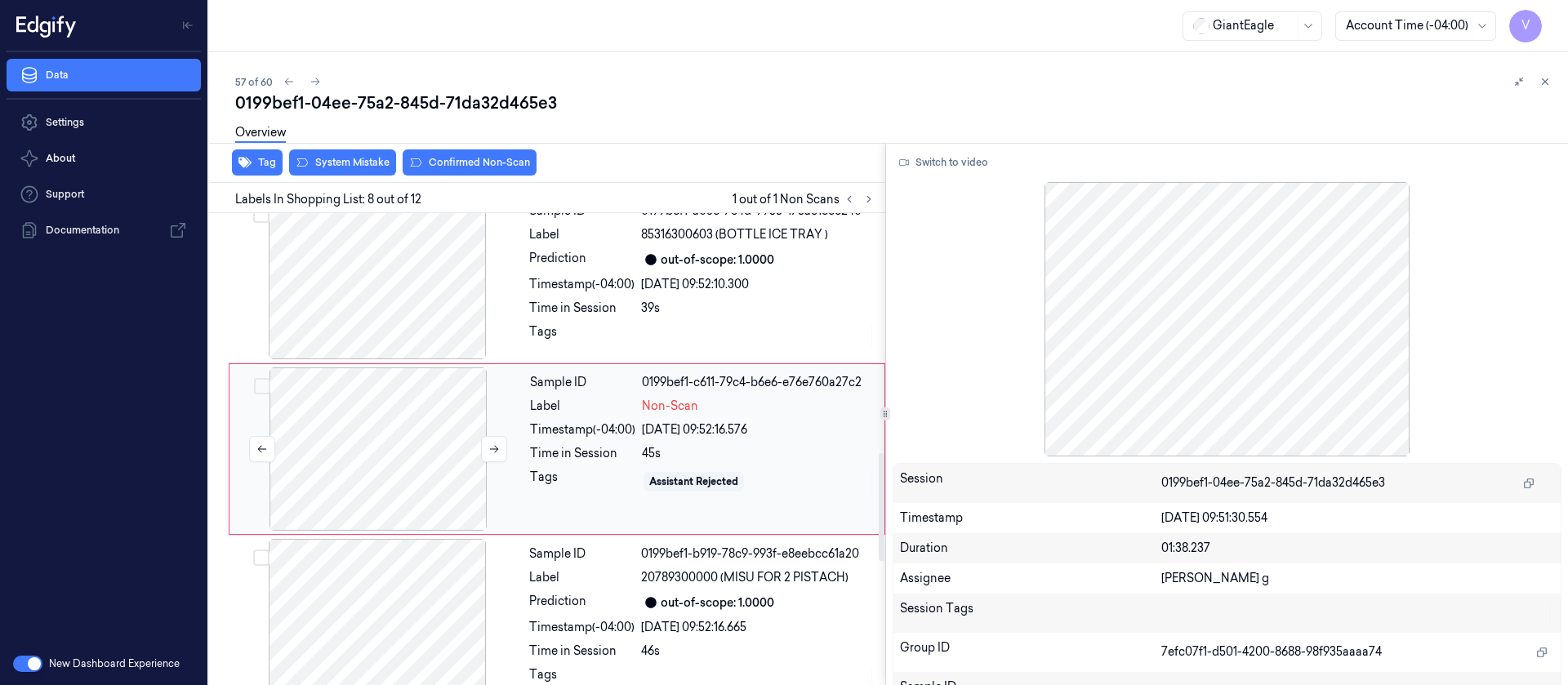
click at [354, 478] on div at bounding box center [378, 449] width 291 height 164
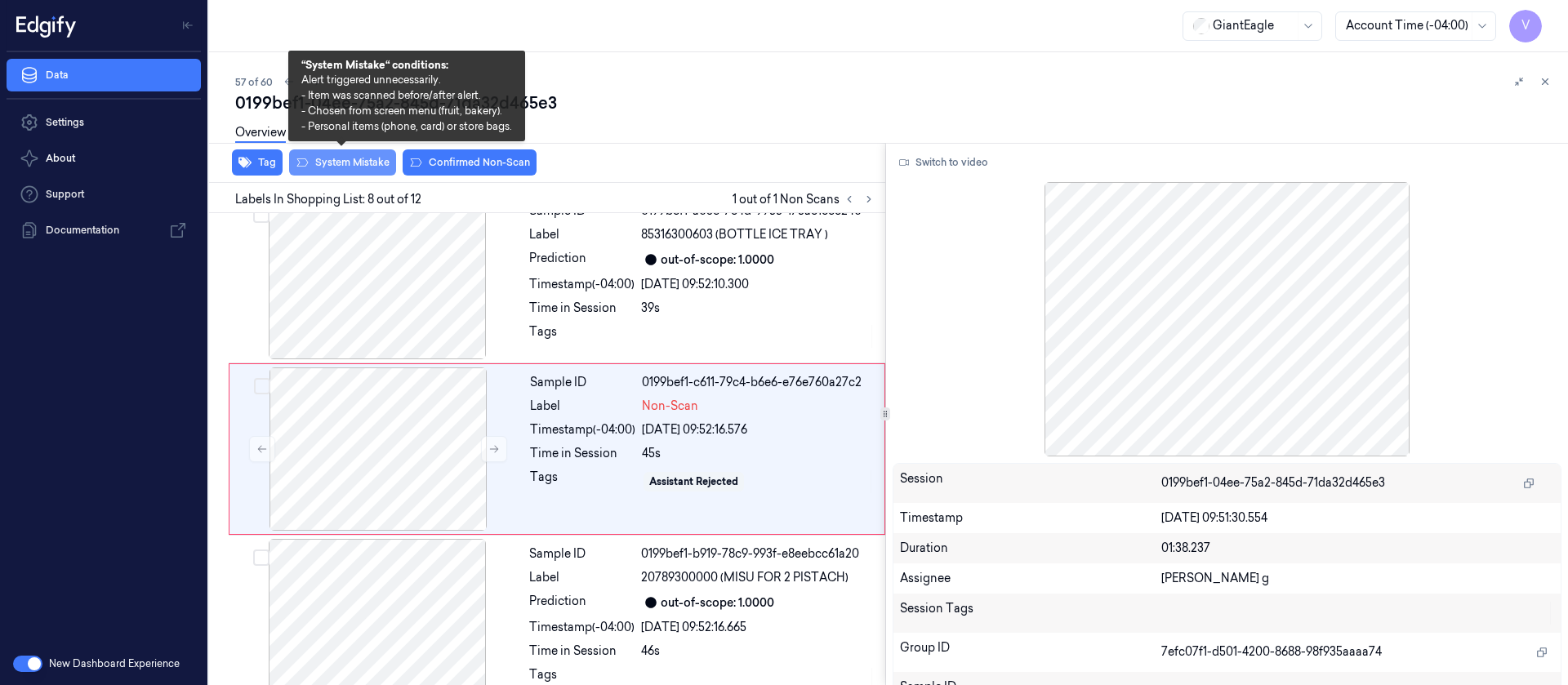
click at [357, 160] on button "System Mistake" at bounding box center [343, 163] width 107 height 26
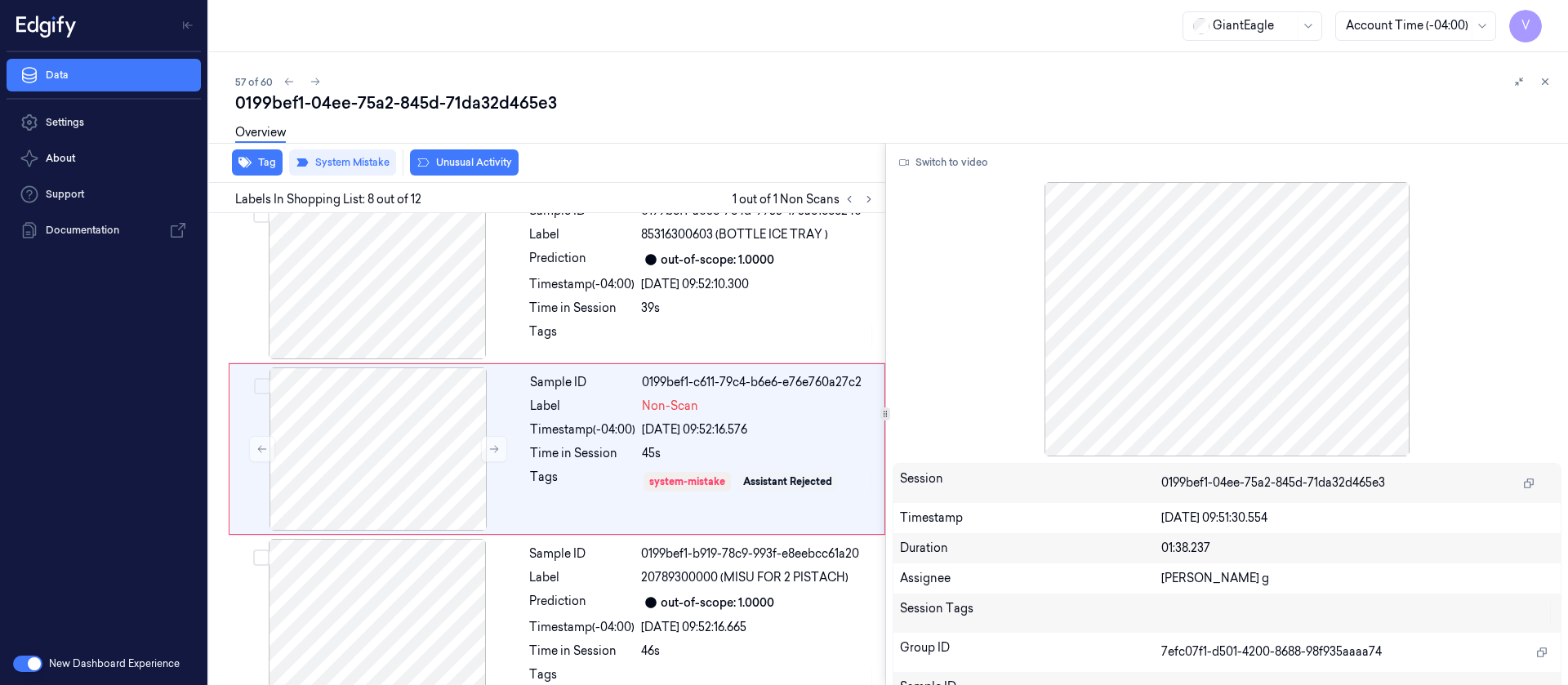
click at [466, 165] on button "Unusual Activity" at bounding box center [463, 163] width 108 height 26
click at [676, 143] on div at bounding box center [885, 143] width 1366 height 1
click at [630, 127] on div "Overview" at bounding box center [895, 135] width 1320 height 42
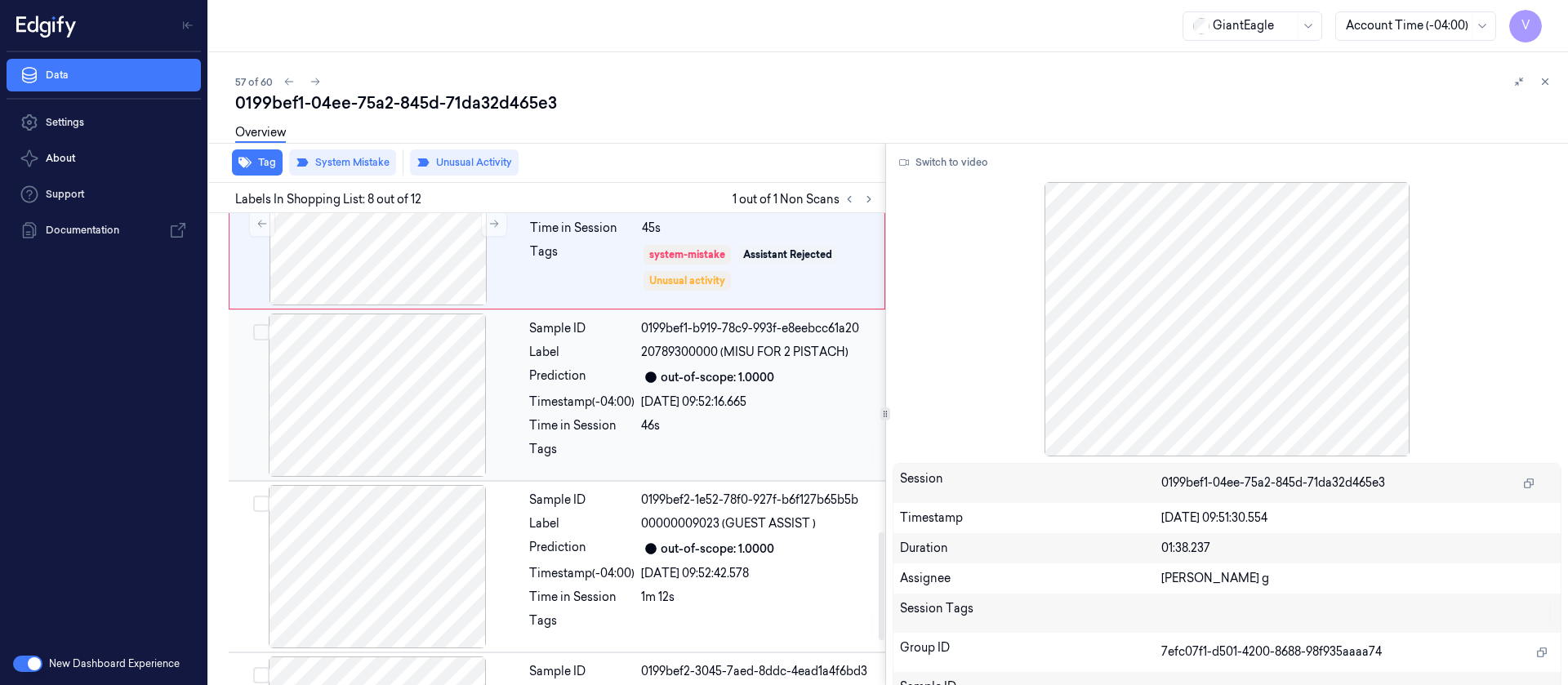
scroll to position [1417, 0]
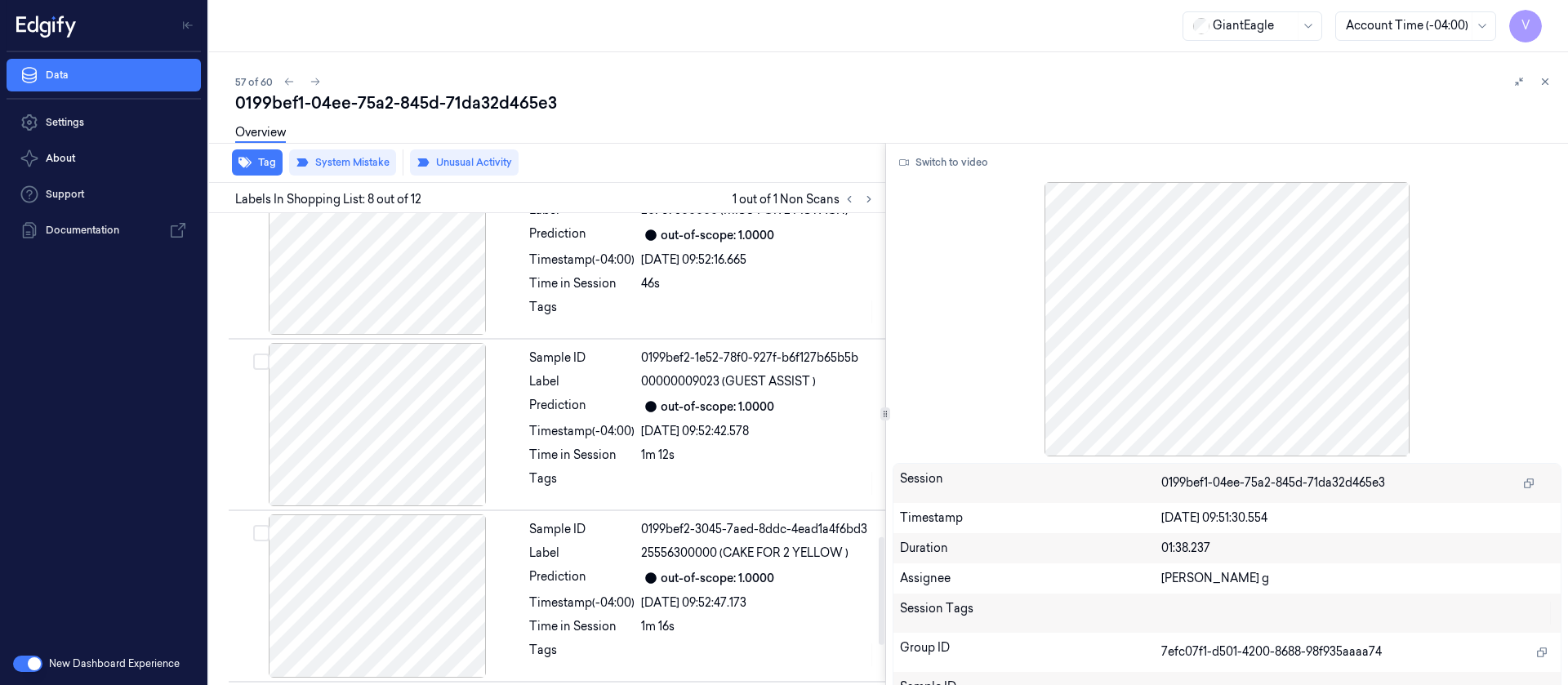
click at [817, 88] on div "57 of 60" at bounding box center [895, 81] width 1320 height 19
click at [312, 80] on icon at bounding box center [315, 81] width 11 height 11
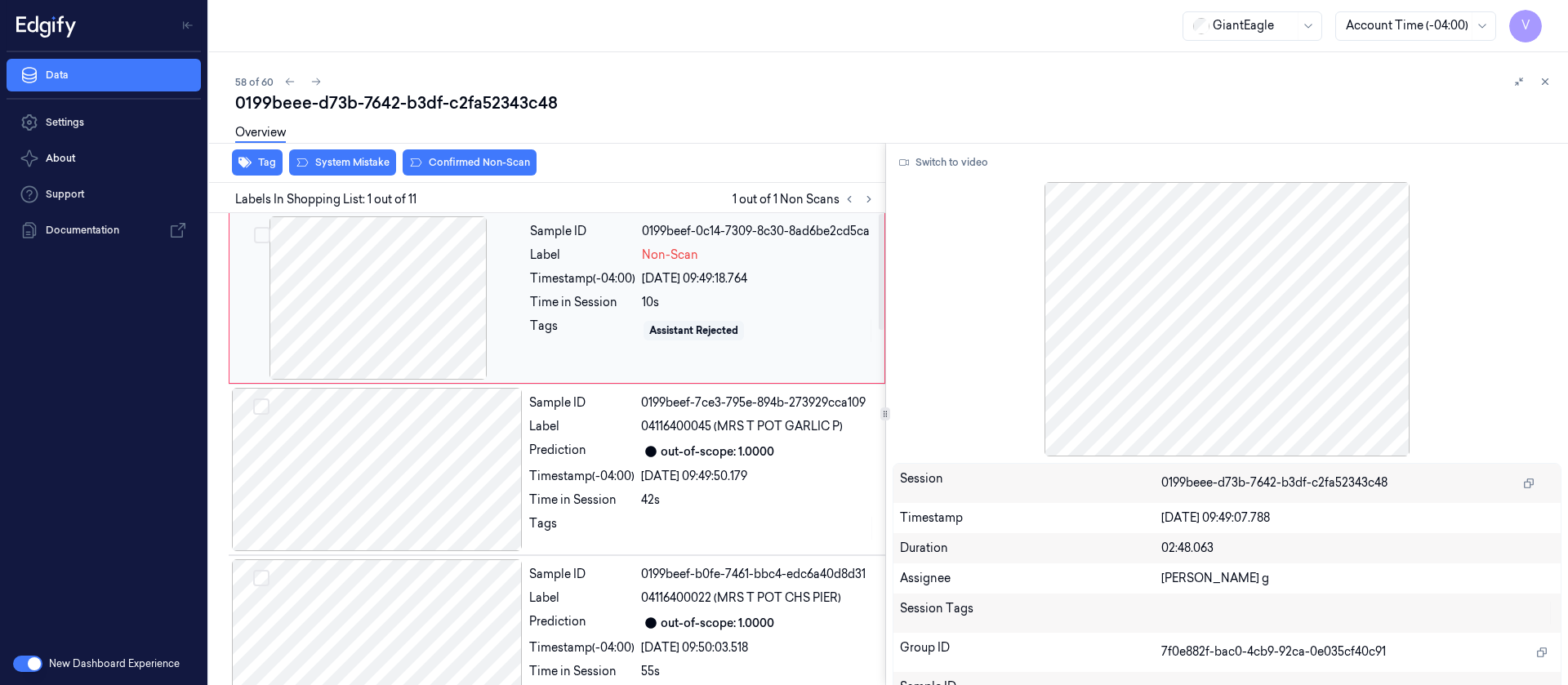
click at [421, 284] on div at bounding box center [378, 298] width 291 height 164
click at [947, 154] on button "Switch to video" at bounding box center [944, 163] width 102 height 26
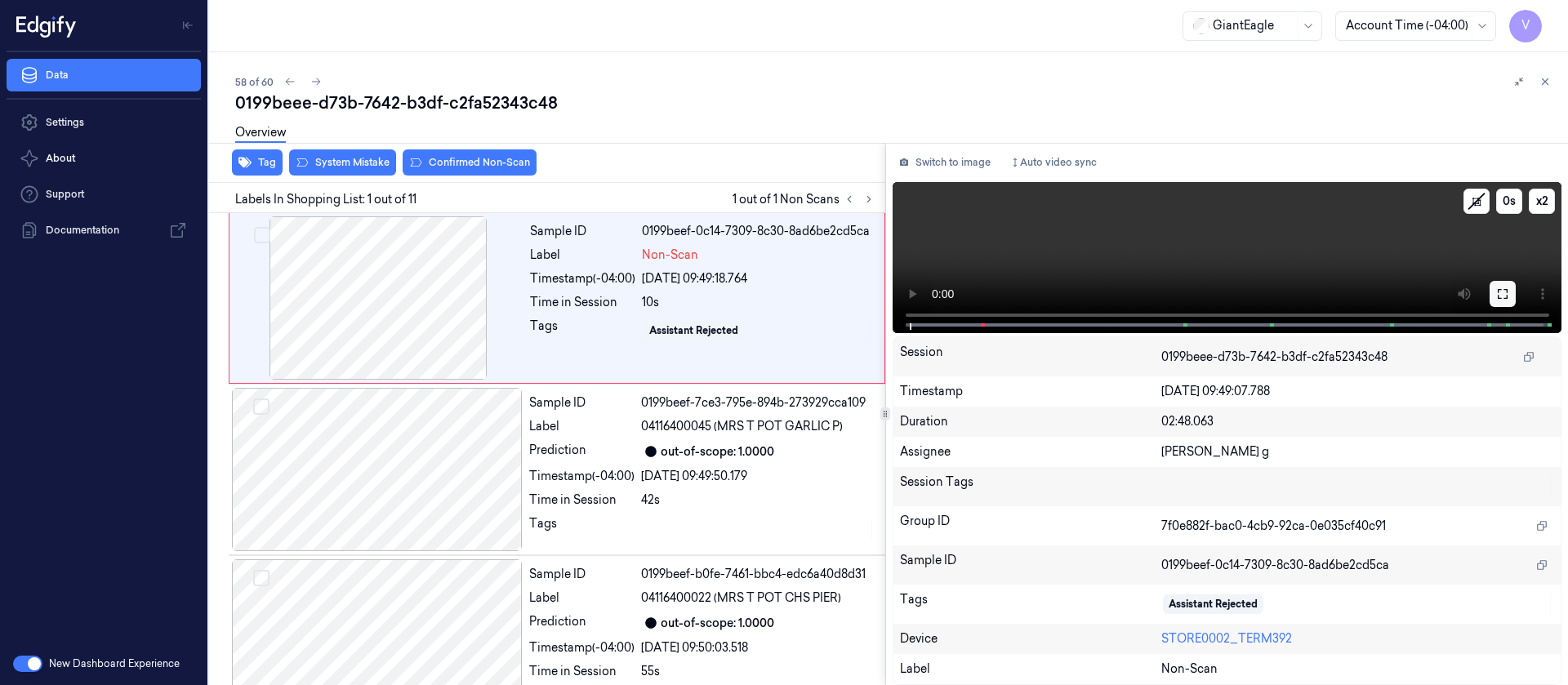
click at [1509, 287] on icon at bounding box center [1502, 294] width 13 height 13
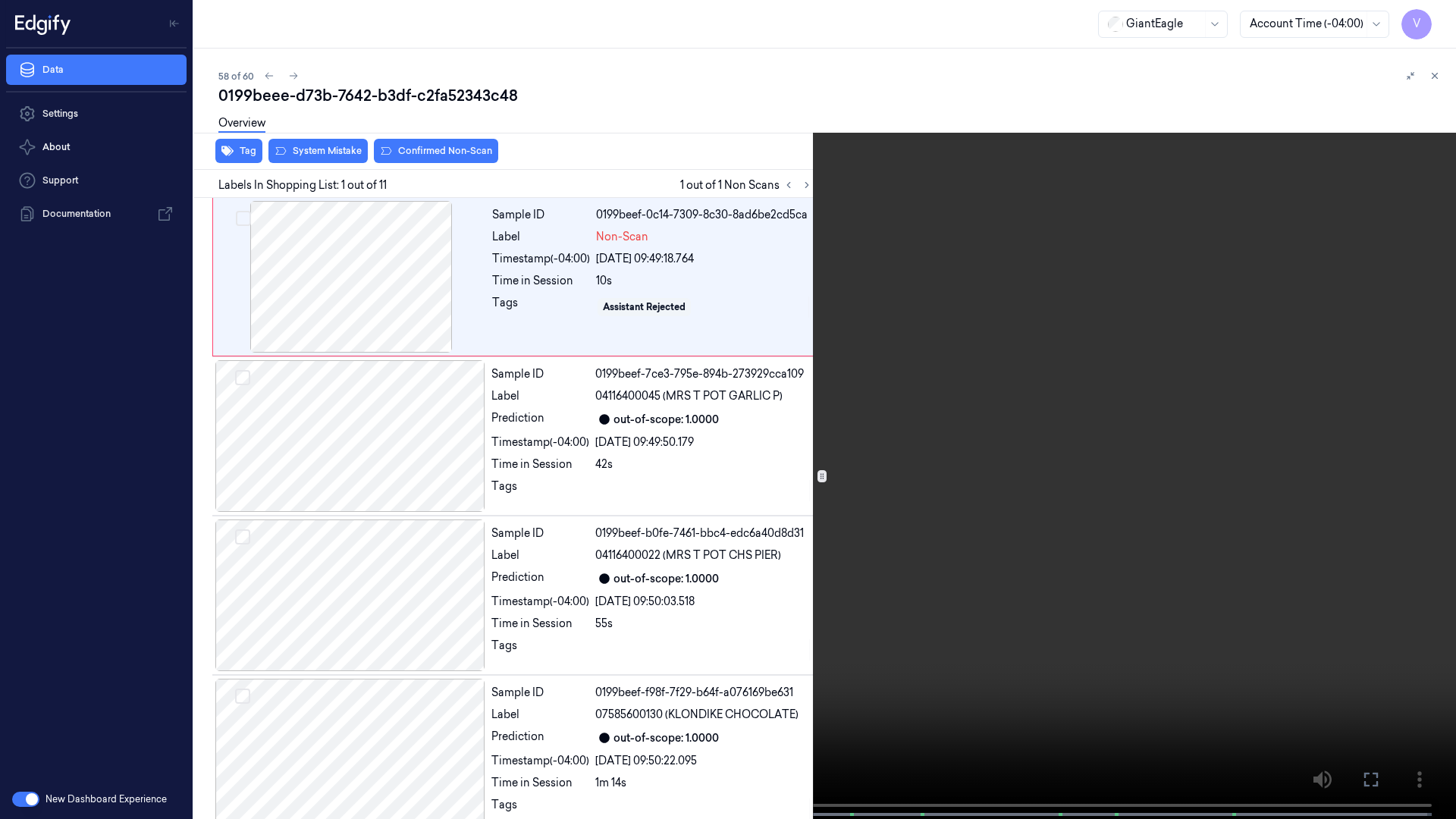
click at [1455, 438] on video at bounding box center [728, 411] width 1456 height 822
click at [0, 0] on icon at bounding box center [0, 0] width 0 height 0
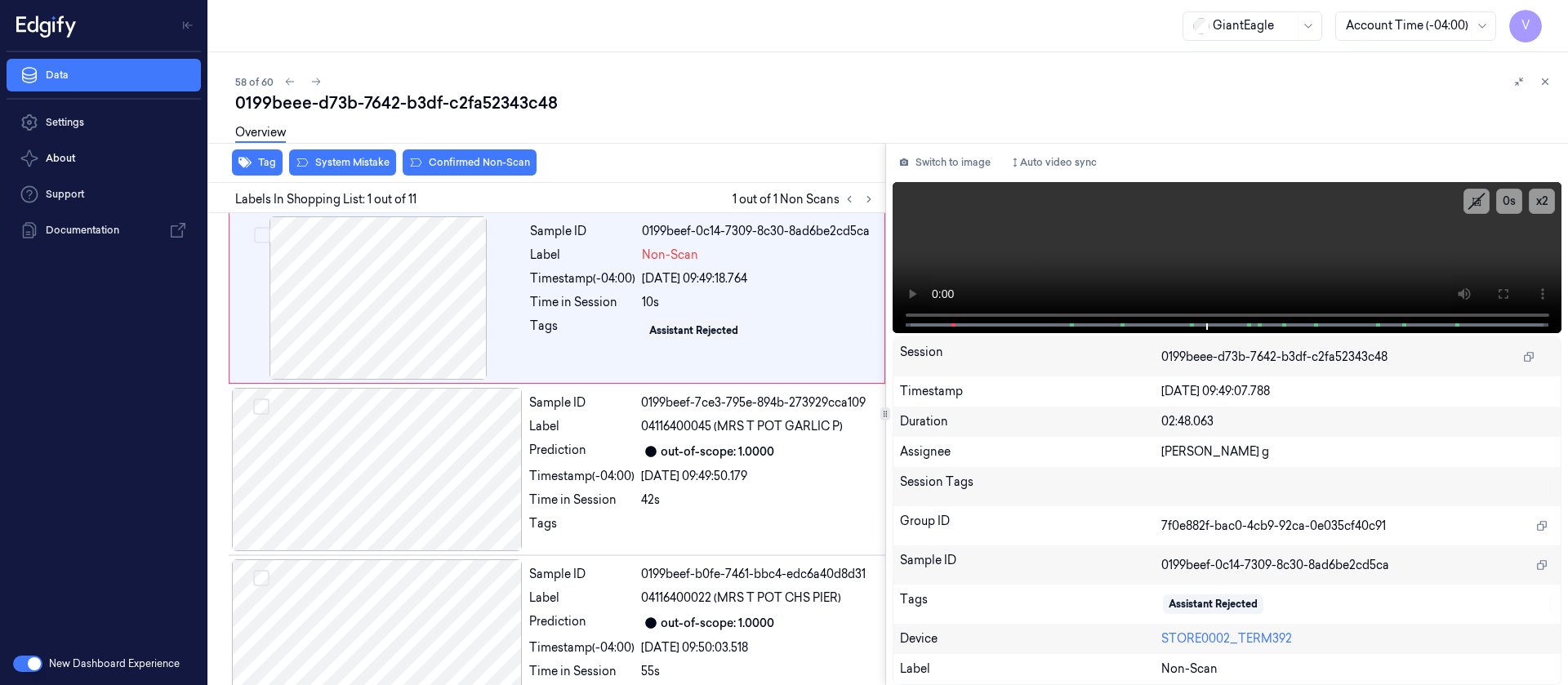
click at [956, 147] on div "Switch to image Auto video sync x 2 0 s Session 0199beee-d73b-7642-b3df-c2fa523…" at bounding box center [1228, 414] width 683 height 543
click at [939, 164] on button "Switch to image" at bounding box center [945, 163] width 104 height 26
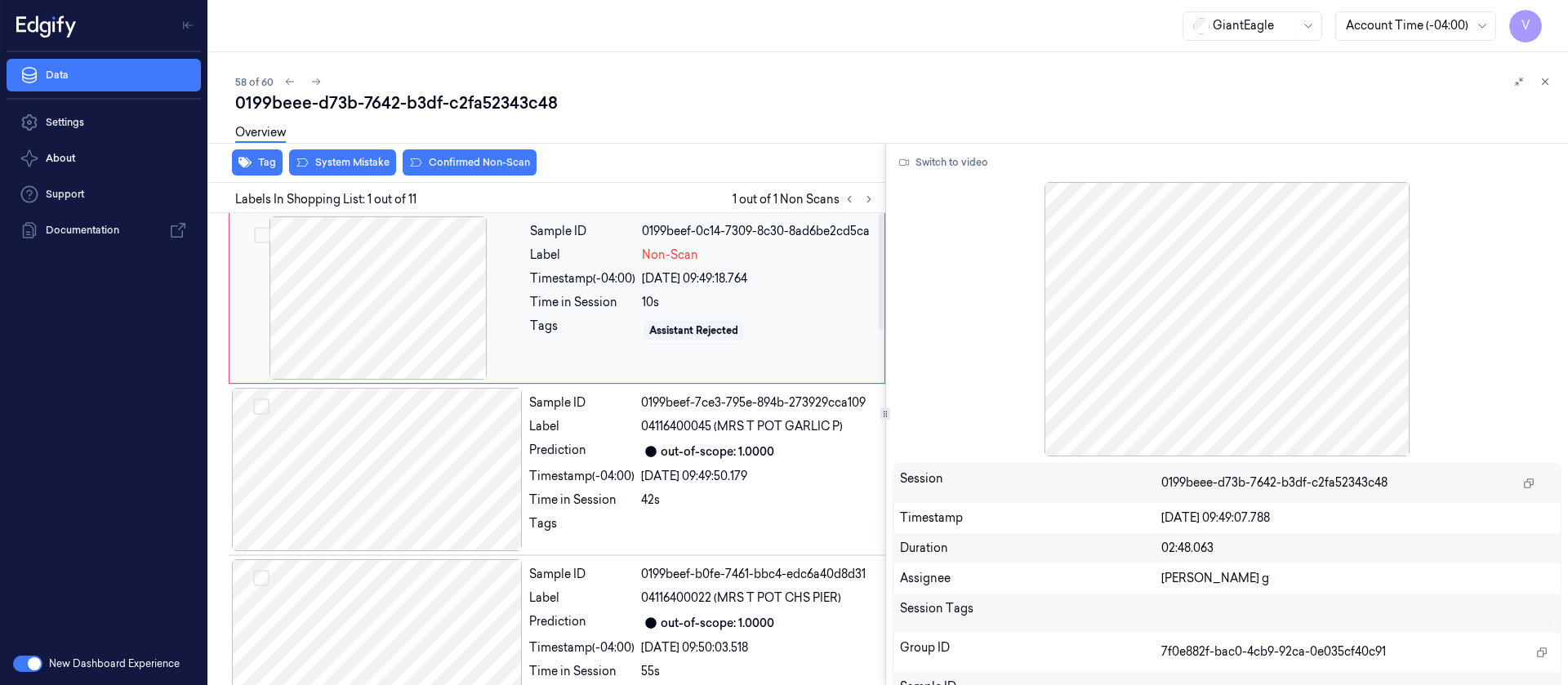
click at [423, 312] on div at bounding box center [378, 298] width 291 height 164
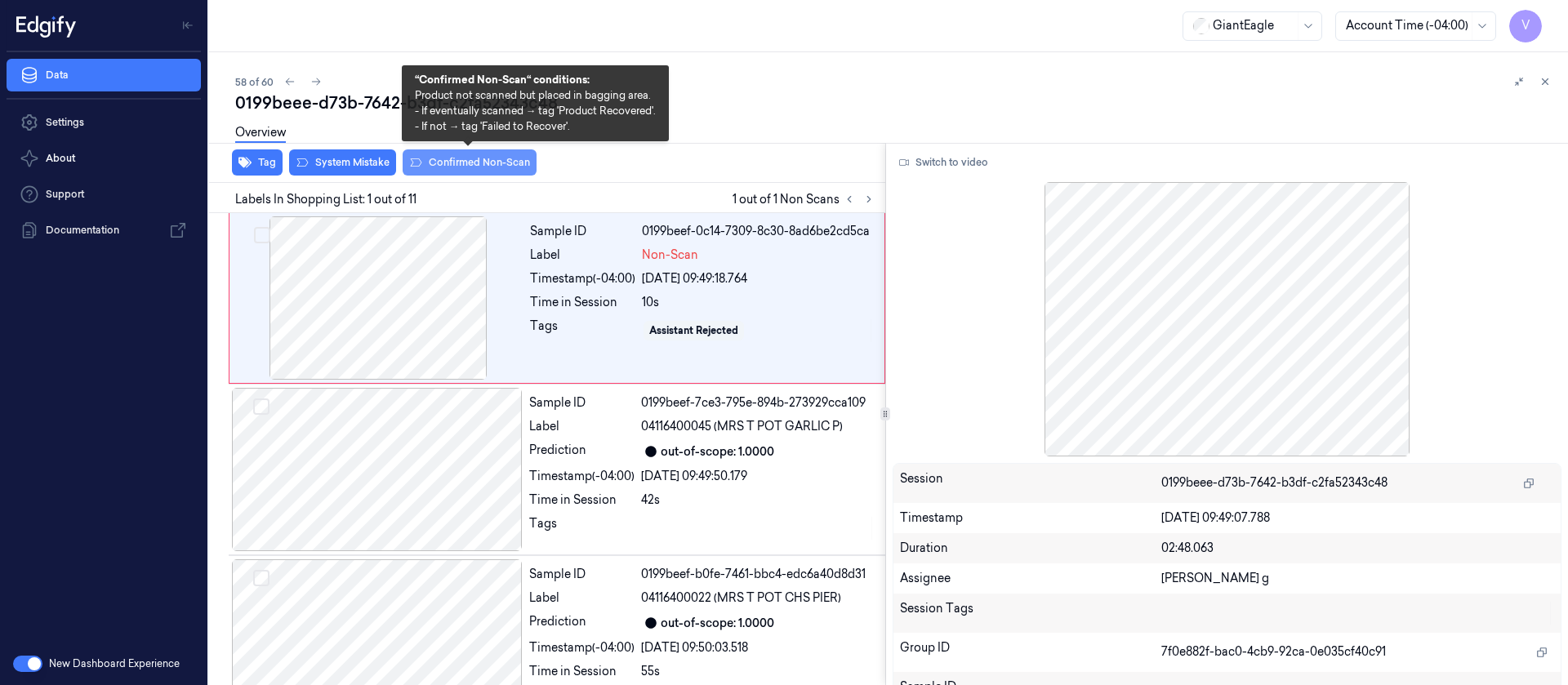
click at [459, 165] on button "Confirmed Non-Scan" at bounding box center [470, 163] width 134 height 26
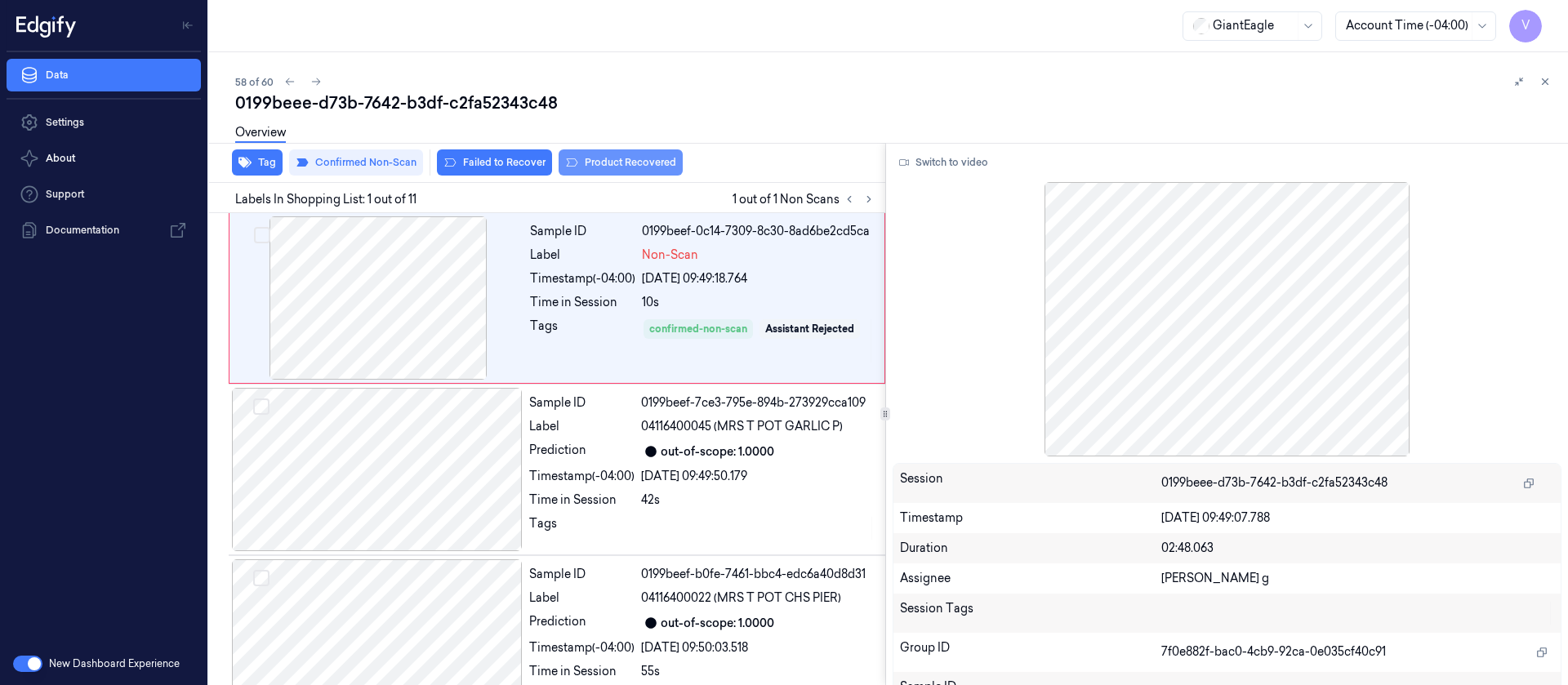
click at [605, 162] on button "Product Recovered" at bounding box center [620, 163] width 124 height 26
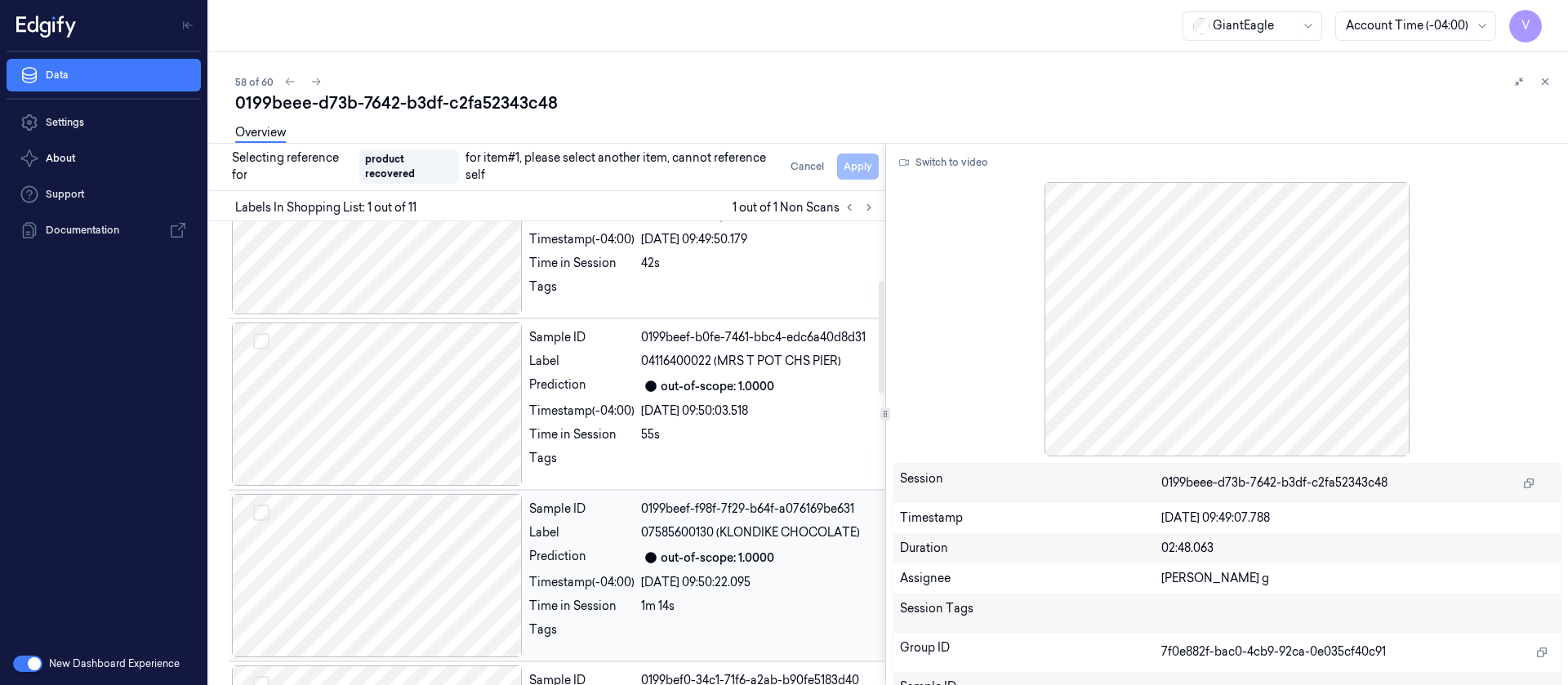
click at [397, 564] on div at bounding box center [377, 575] width 291 height 164
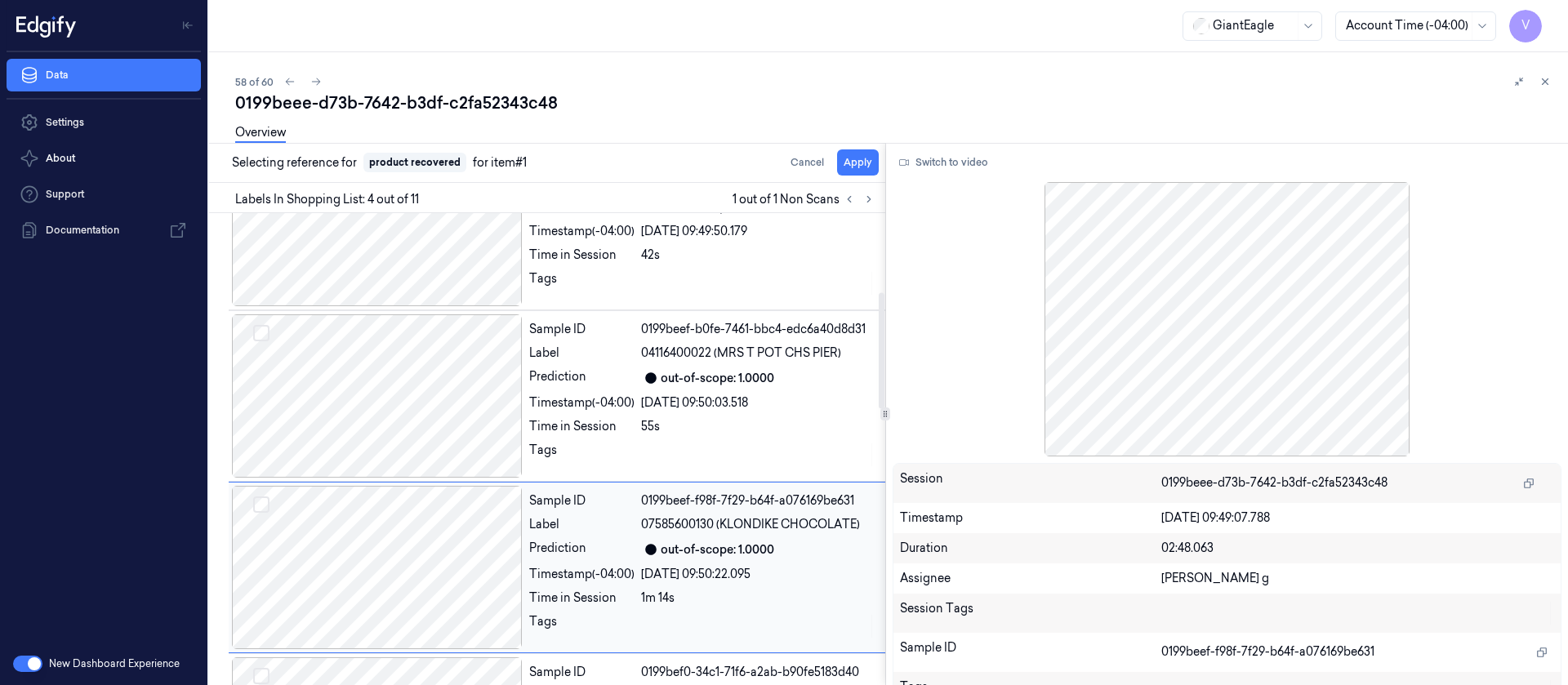
scroll to position [363, 0]
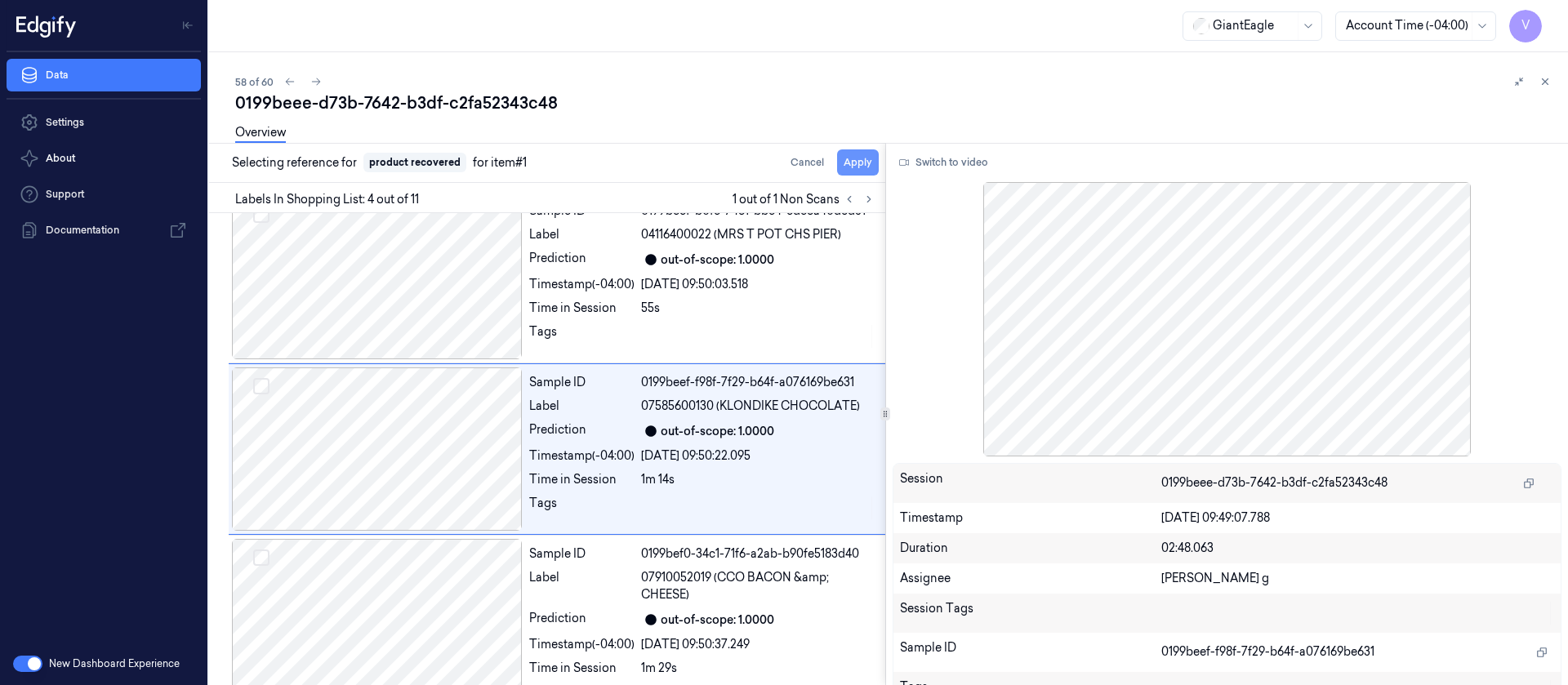
click at [857, 175] on button "Apply" at bounding box center [858, 163] width 42 height 26
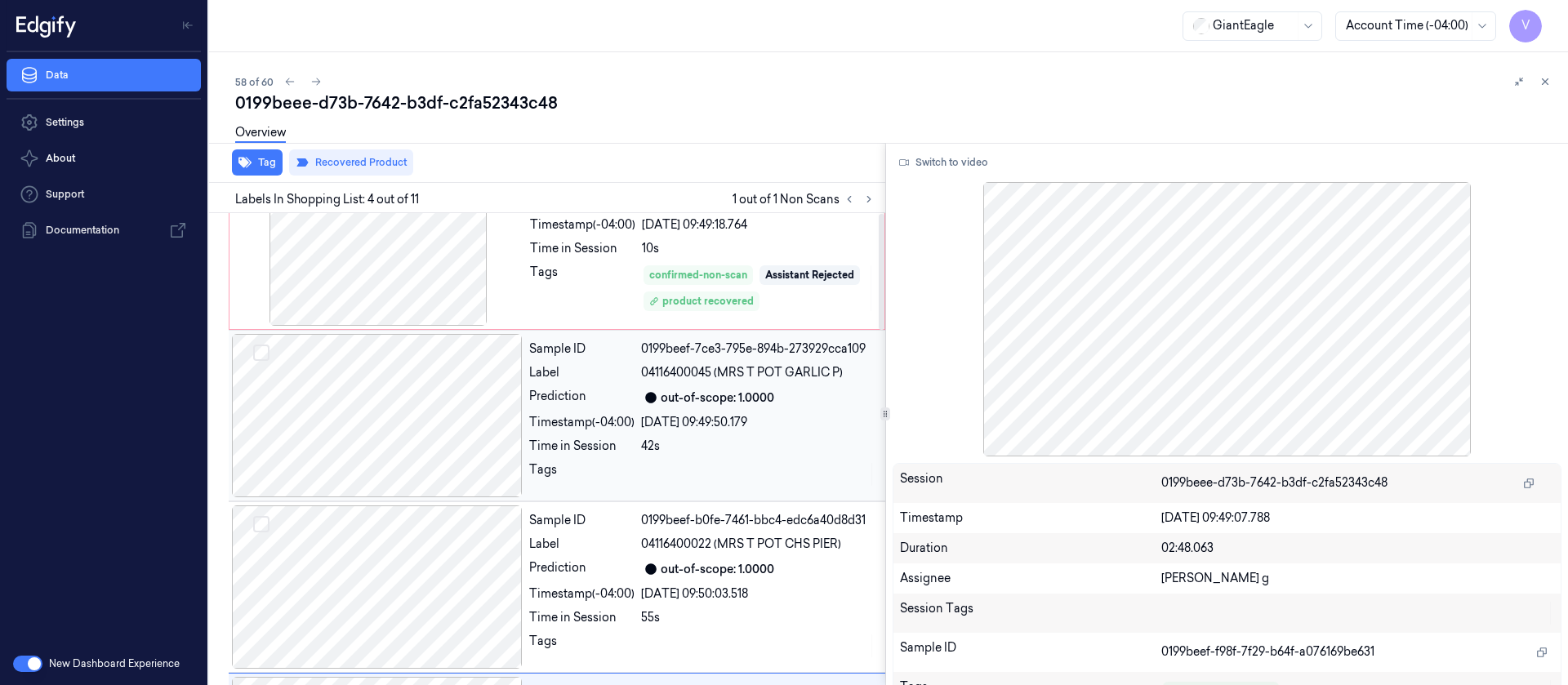
scroll to position [0, 0]
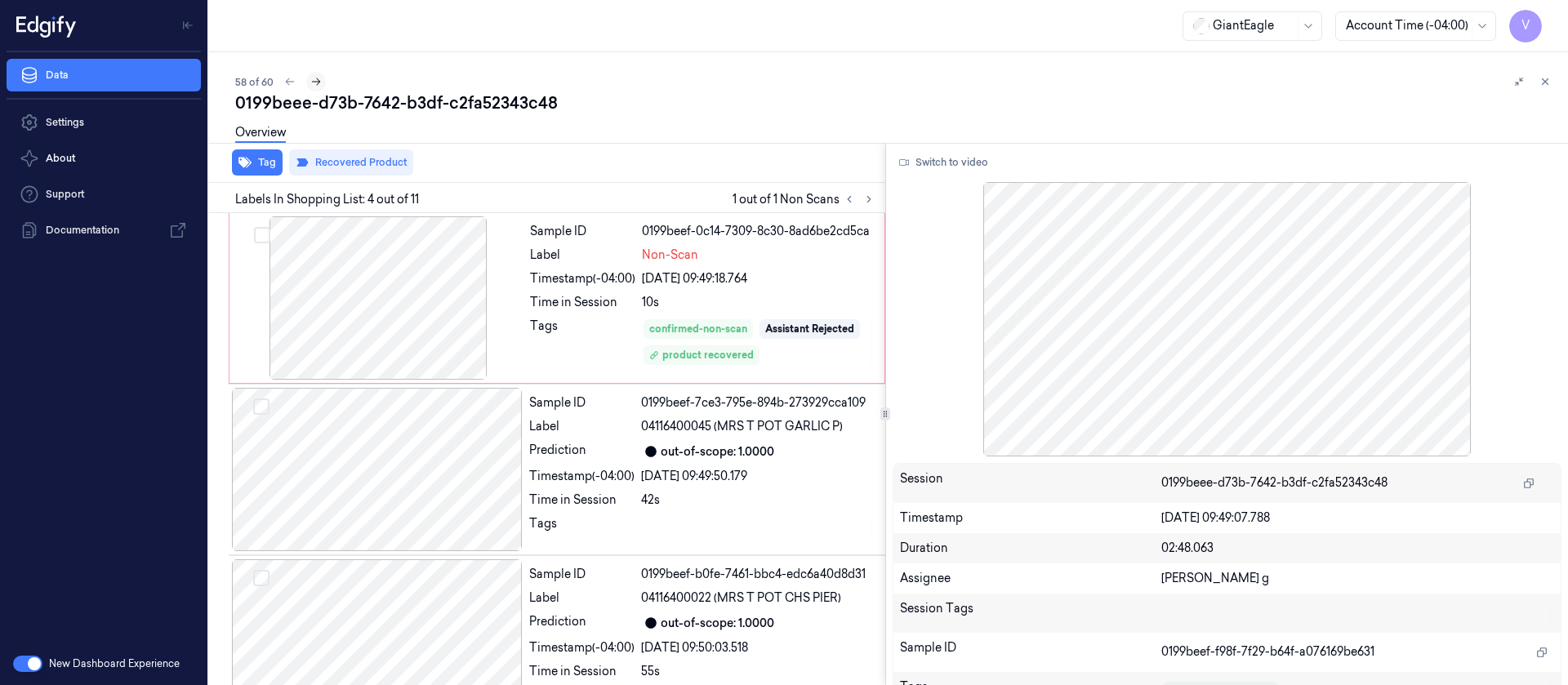
click at [311, 82] on icon at bounding box center [316, 81] width 11 height 11
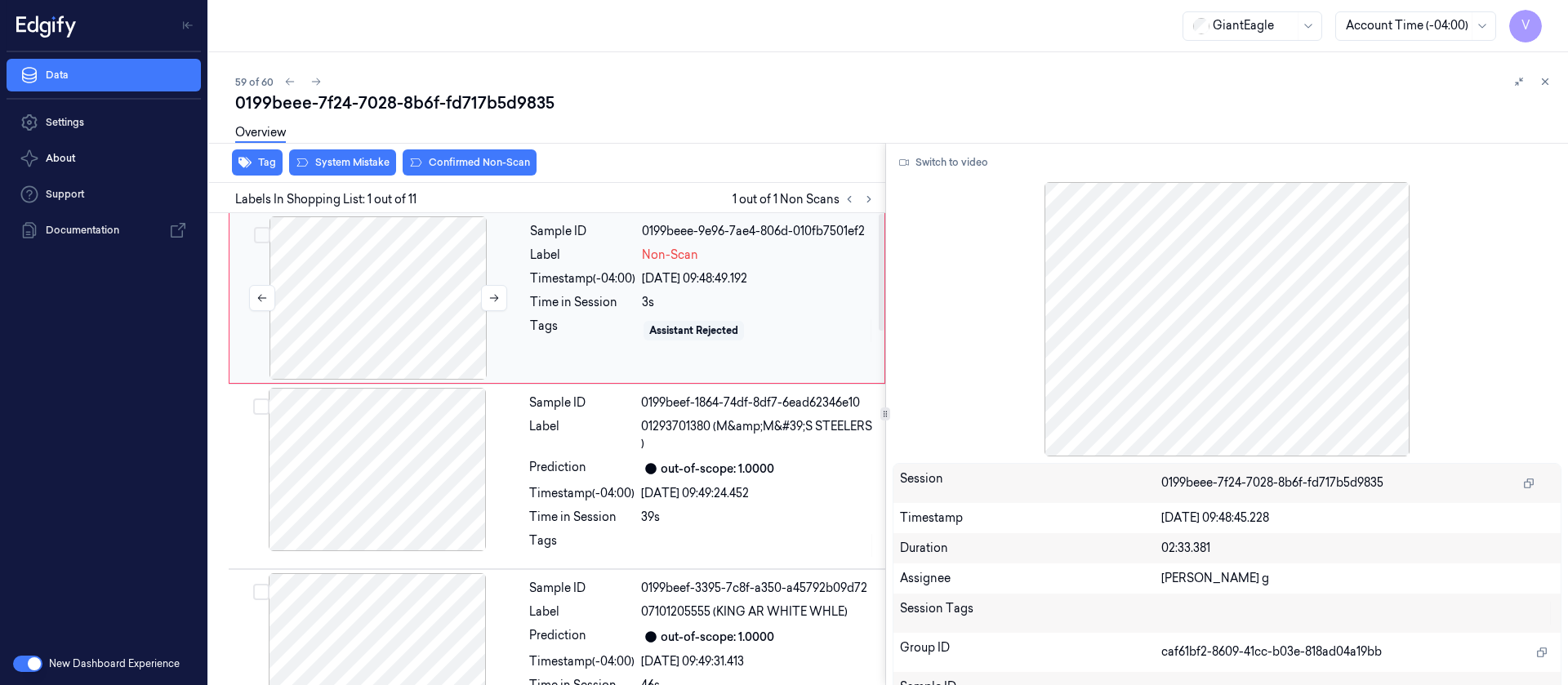
click at [363, 298] on div at bounding box center [378, 298] width 291 height 164
click at [957, 162] on button "Switch to video" at bounding box center [944, 163] width 102 height 26
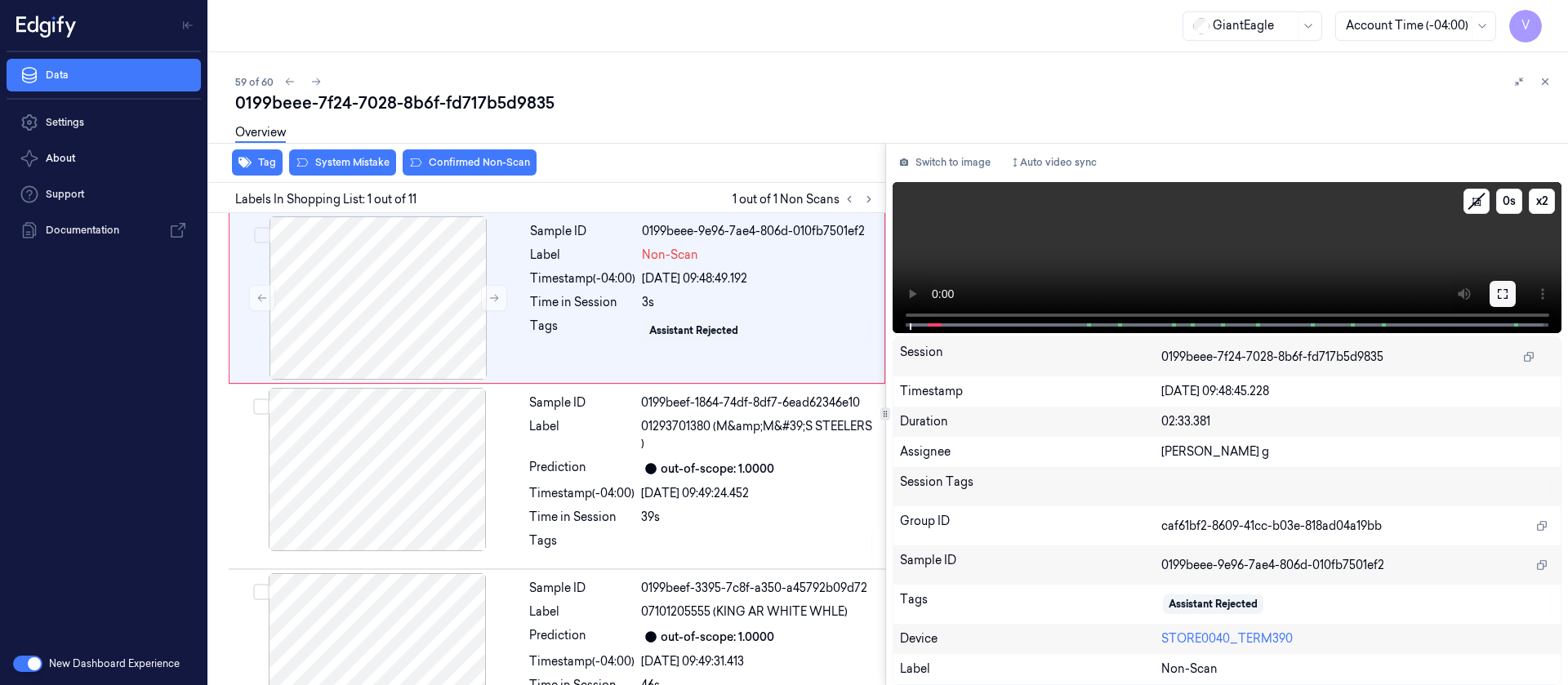
click at [1510, 299] on button at bounding box center [1502, 294] width 26 height 26
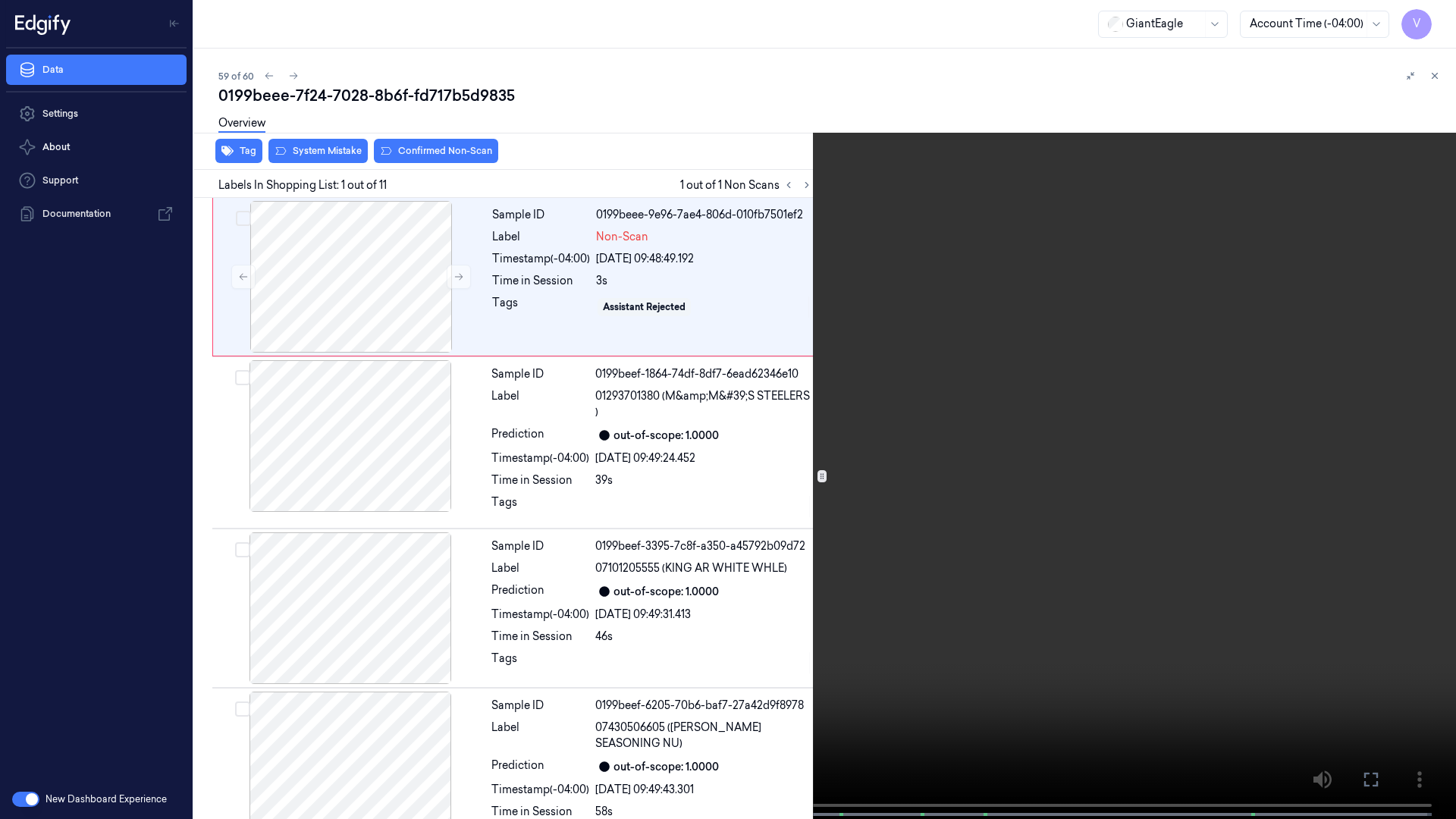
click at [197, 635] on video at bounding box center [728, 411] width 1456 height 822
click at [0, 0] on icon at bounding box center [0, 0] width 0 height 0
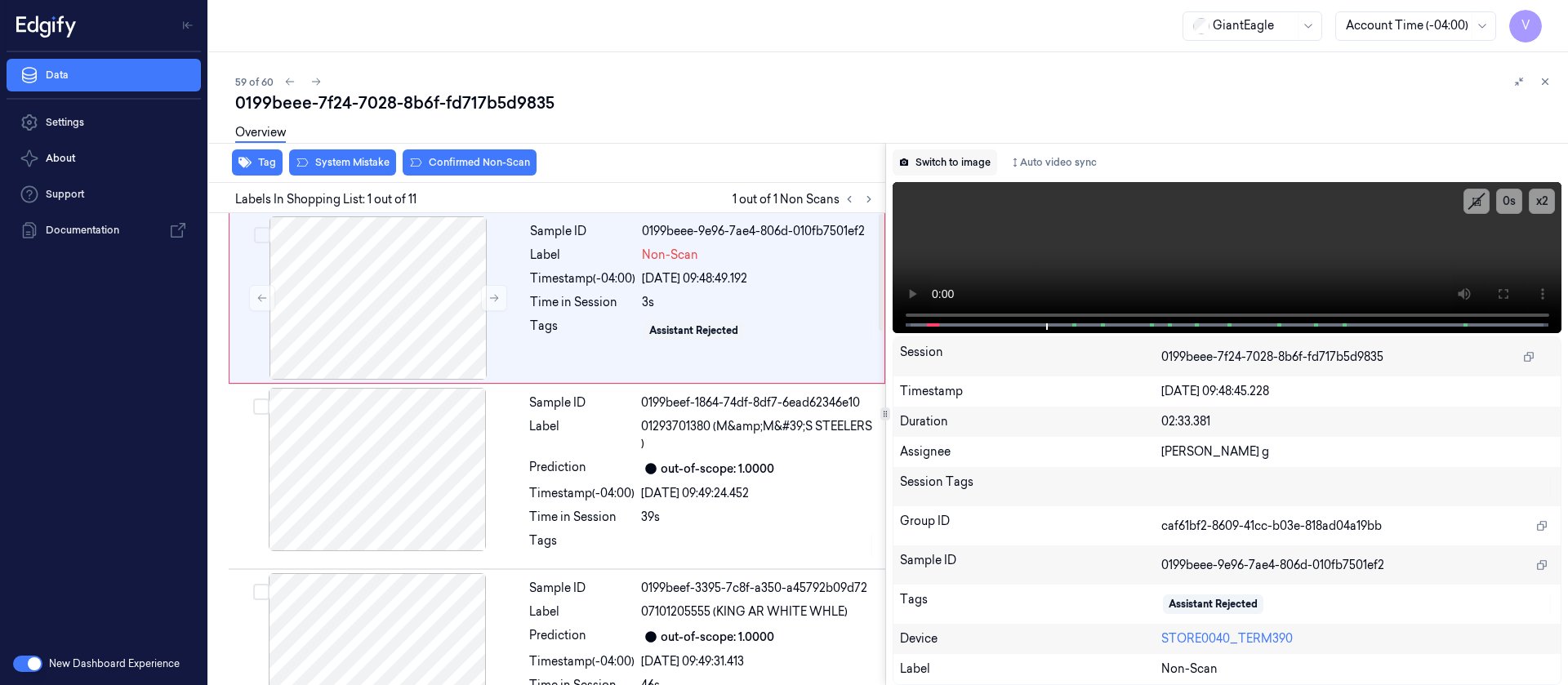
click at [936, 172] on button "Switch to image" at bounding box center [945, 163] width 104 height 26
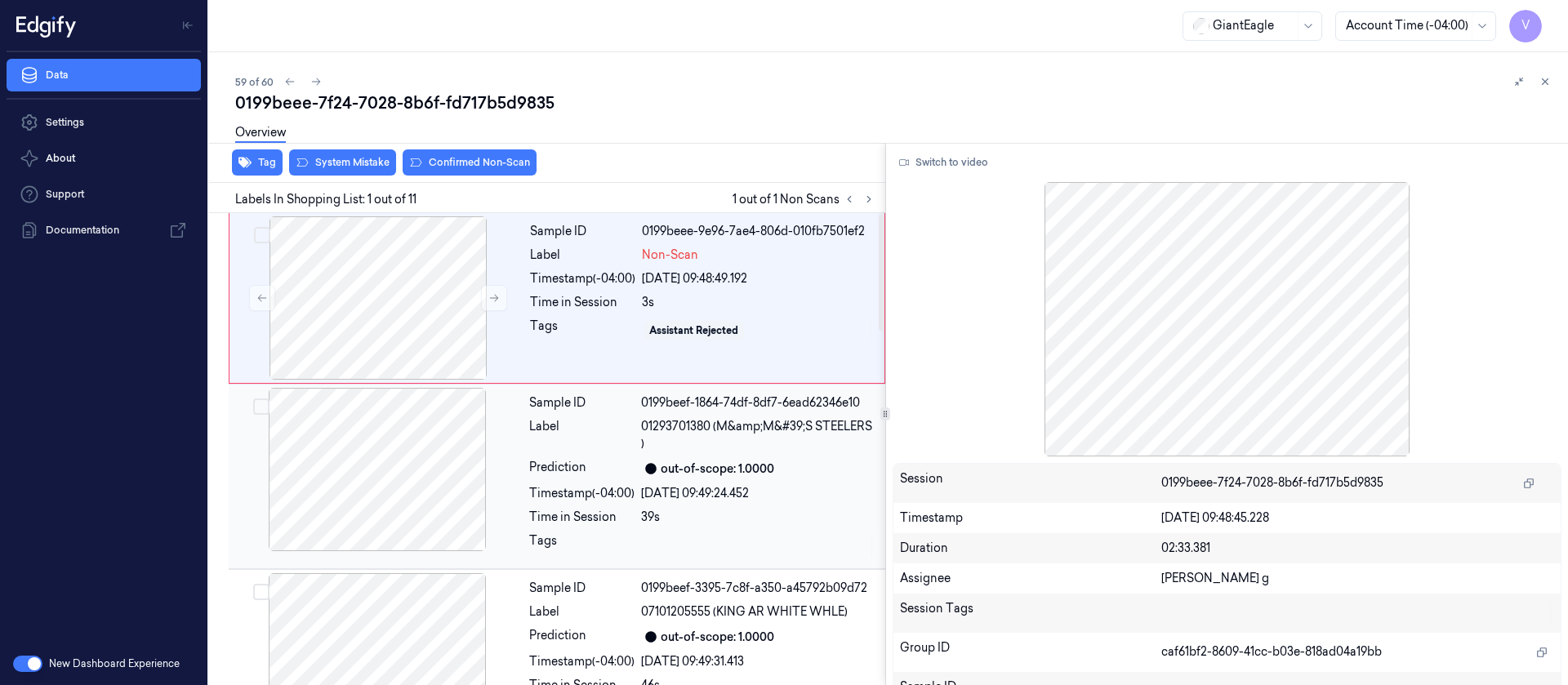
click at [383, 465] on div at bounding box center [377, 470] width 291 height 164
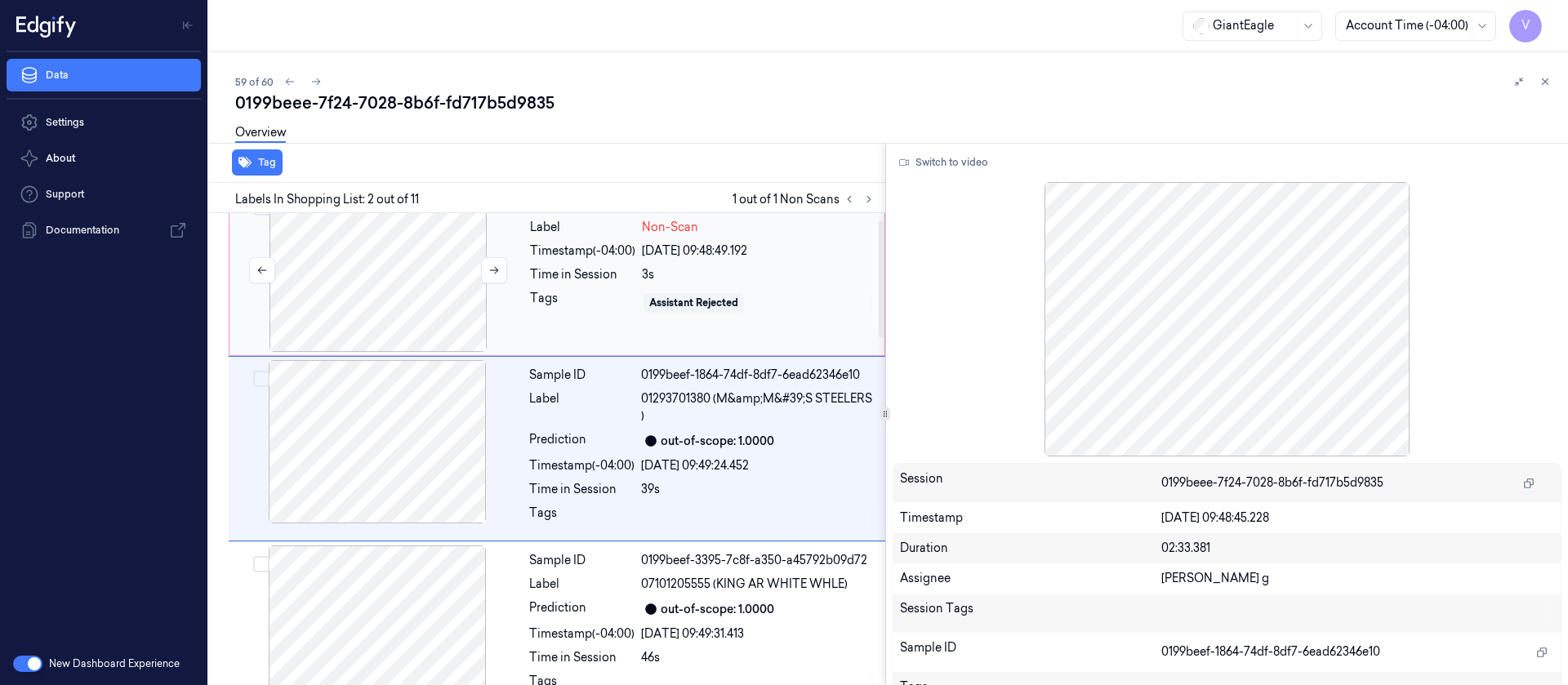
click at [391, 270] on div at bounding box center [378, 270] width 291 height 164
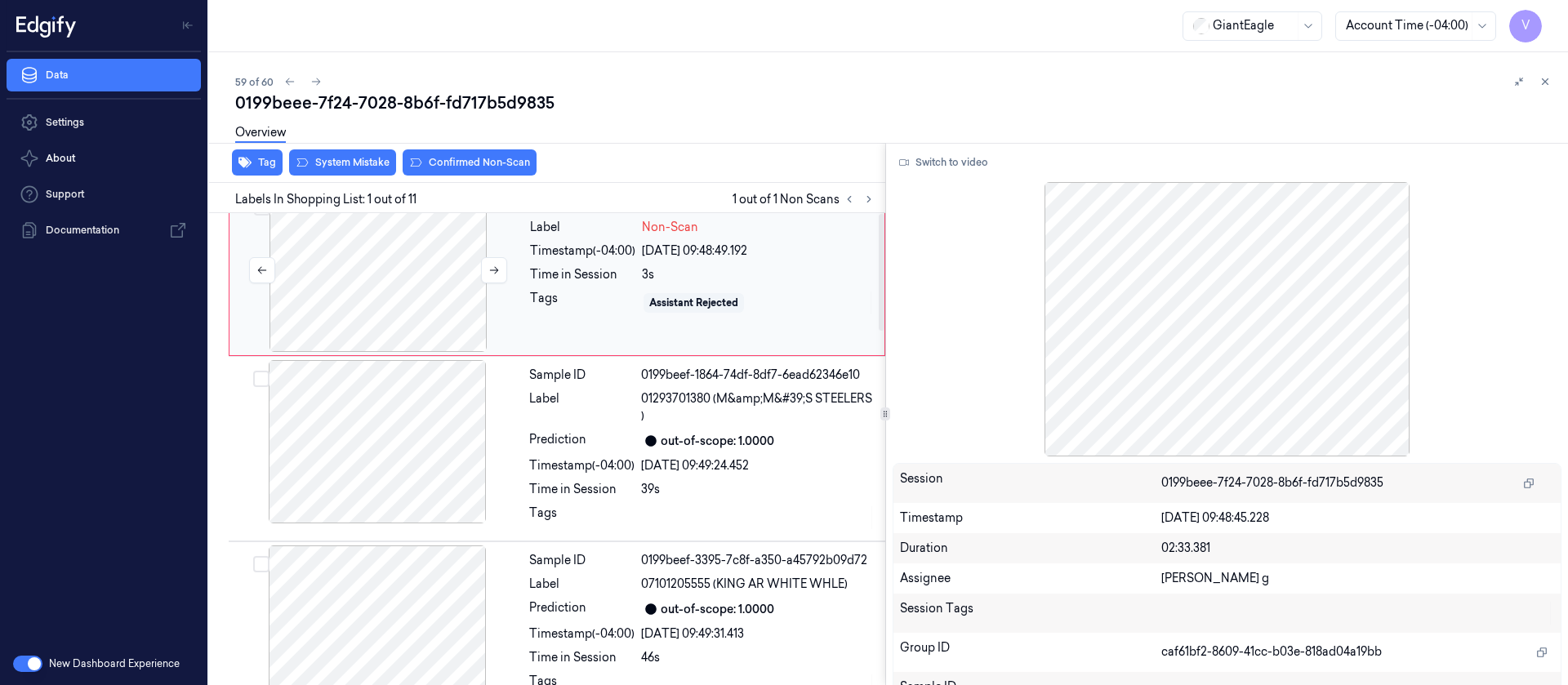
scroll to position [0, 0]
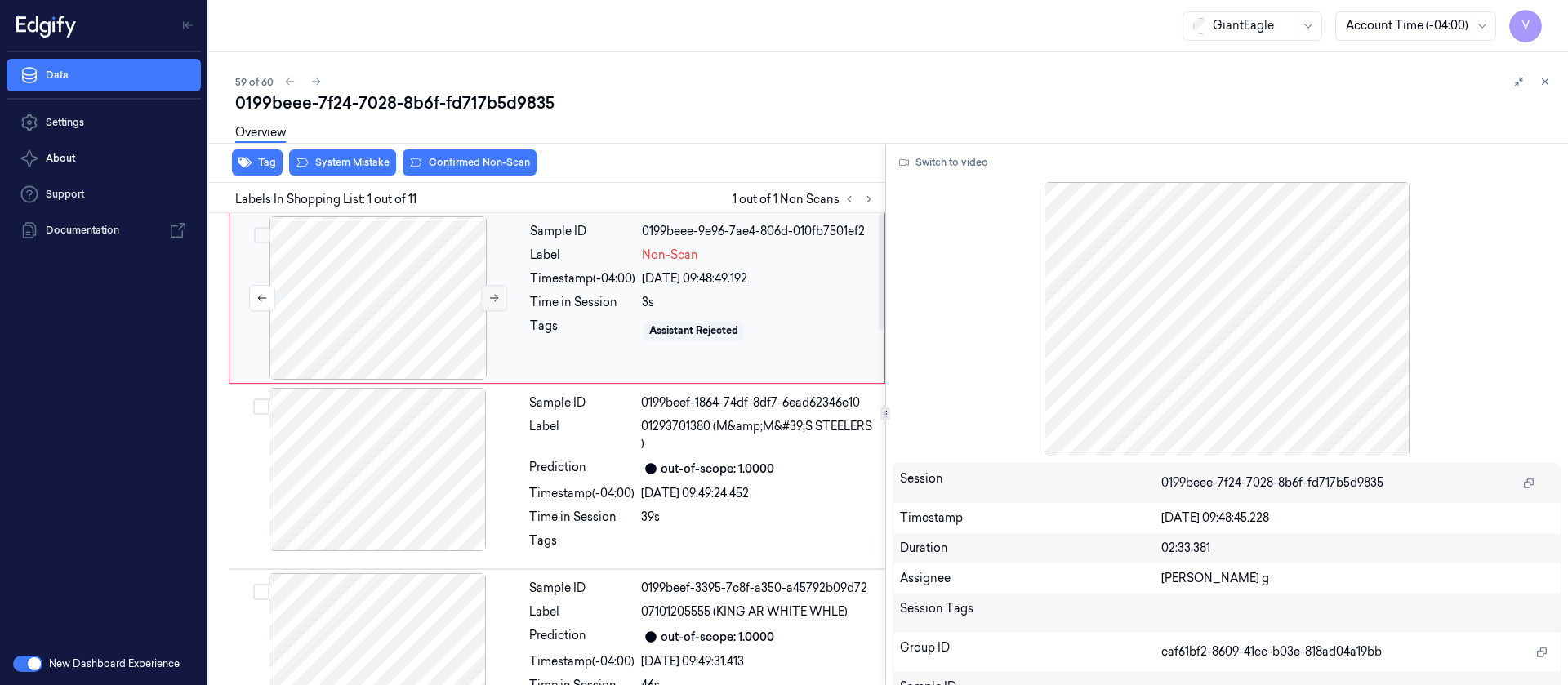
click at [491, 303] on icon at bounding box center [494, 298] width 11 height 11
click at [279, 276] on div at bounding box center [378, 298] width 291 height 164
click at [487, 158] on button "Confirmed Non-Scan" at bounding box center [470, 163] width 134 height 26
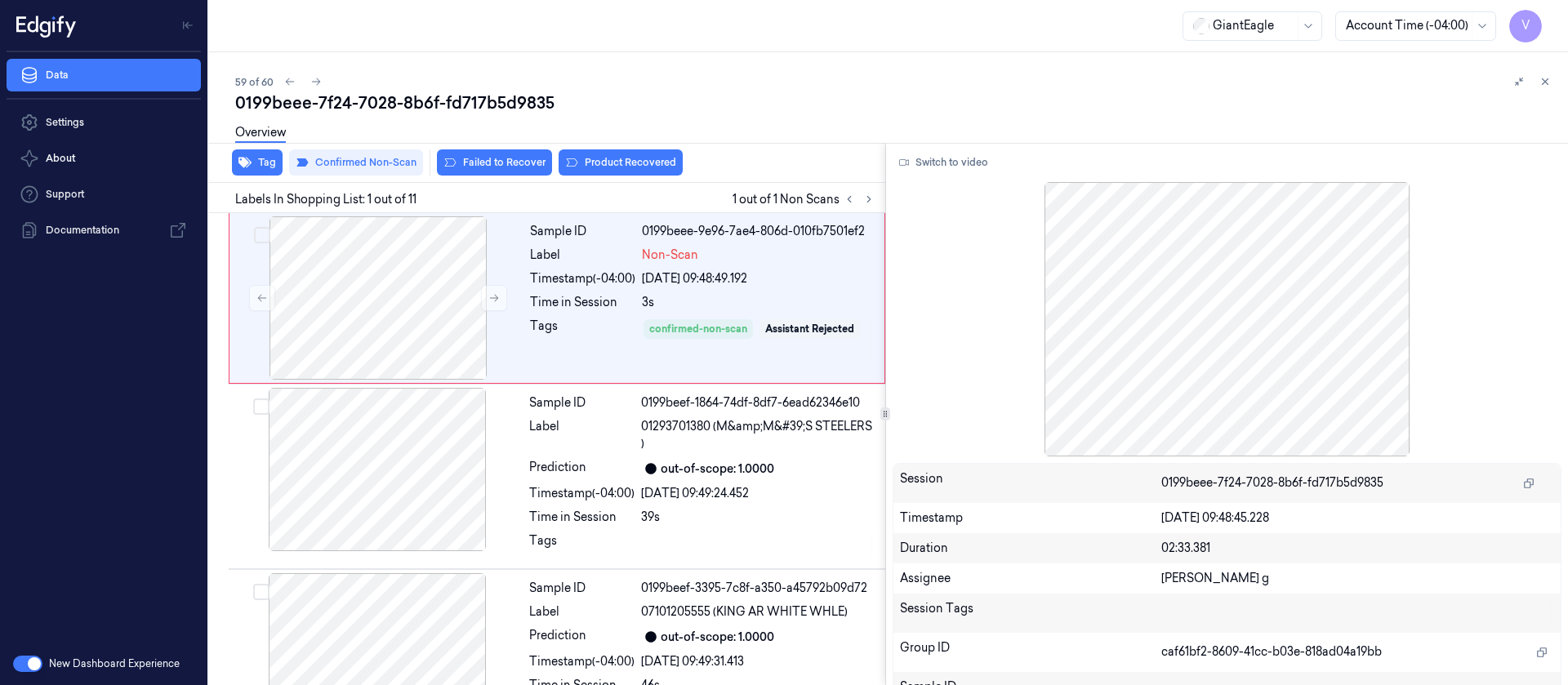
click at [611, 155] on div "Overview" at bounding box center [895, 135] width 1320 height 42
click at [615, 165] on button "Product Recovered" at bounding box center [620, 163] width 124 height 26
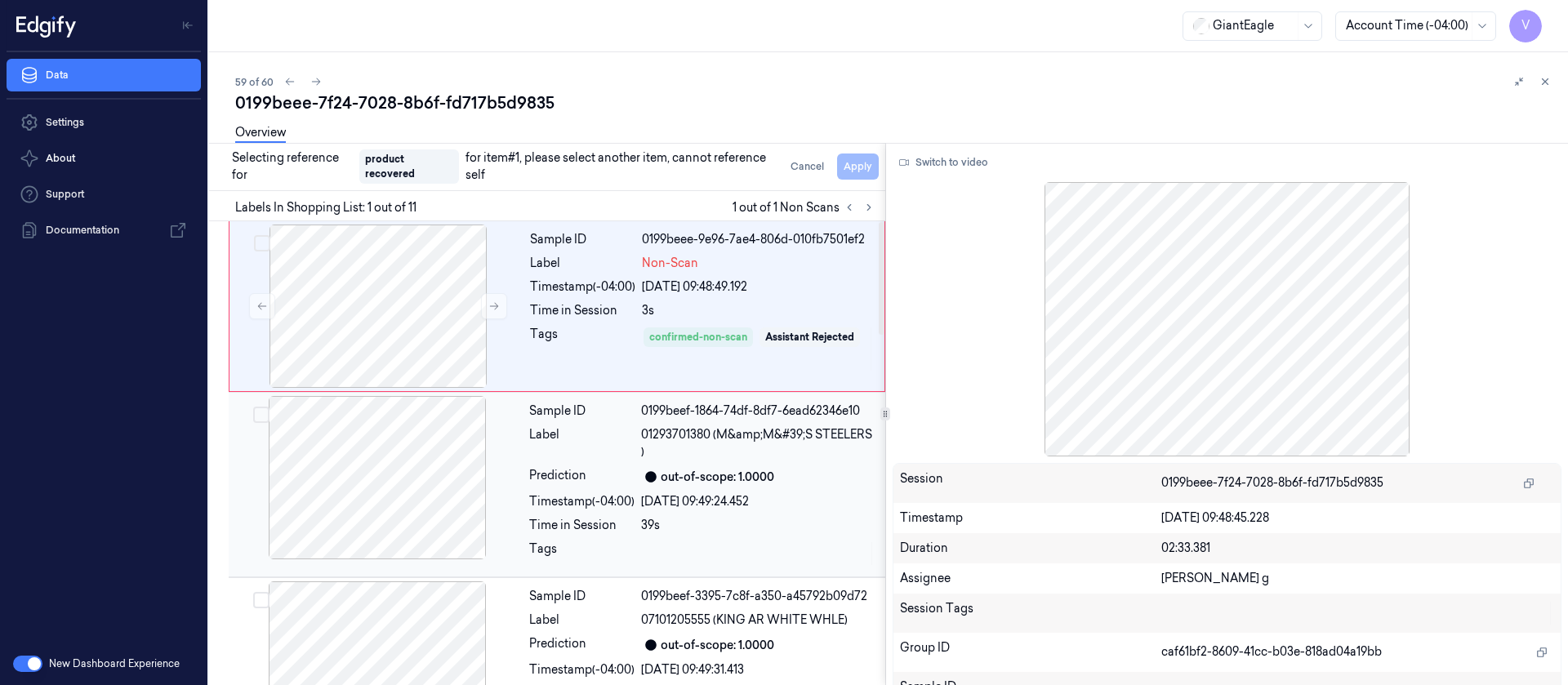
click at [364, 484] on div at bounding box center [377, 477] width 291 height 164
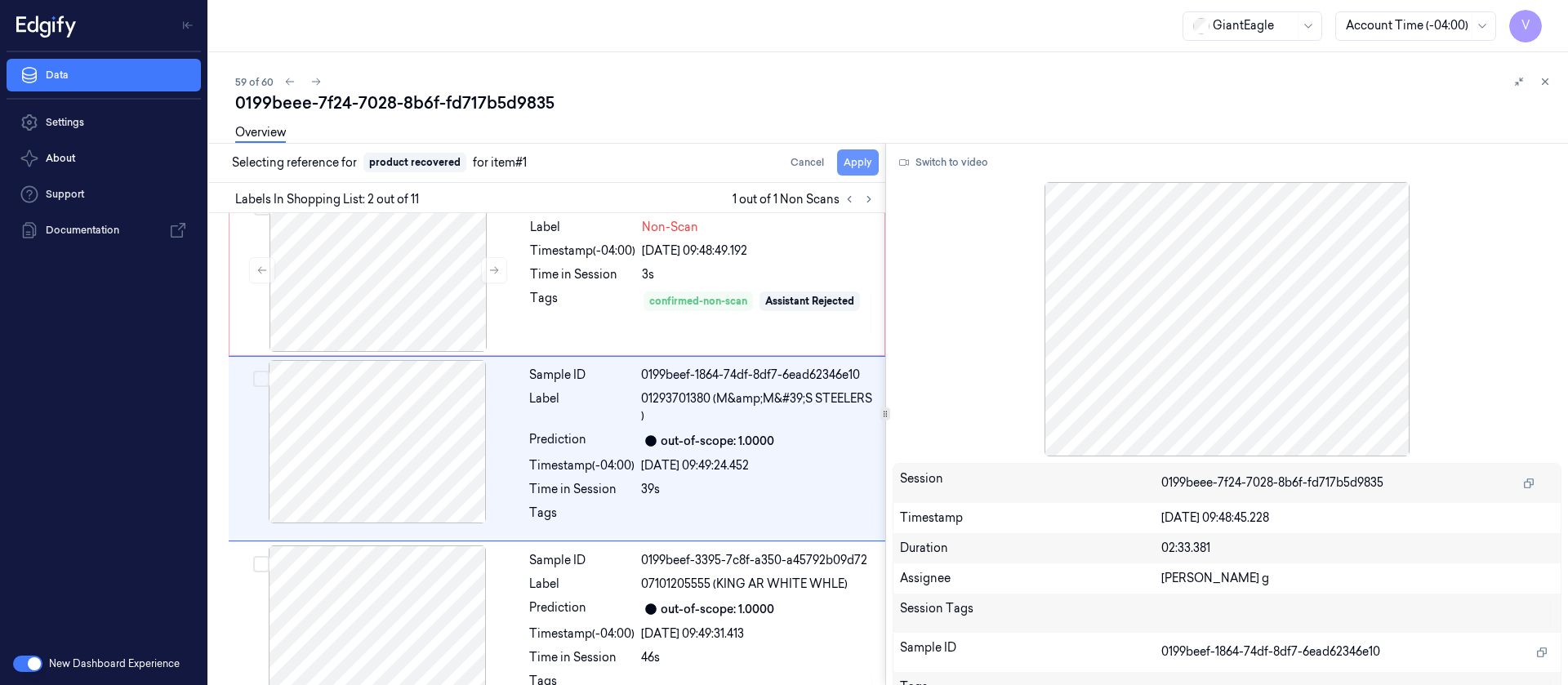
click at [851, 165] on button "Apply" at bounding box center [858, 163] width 42 height 26
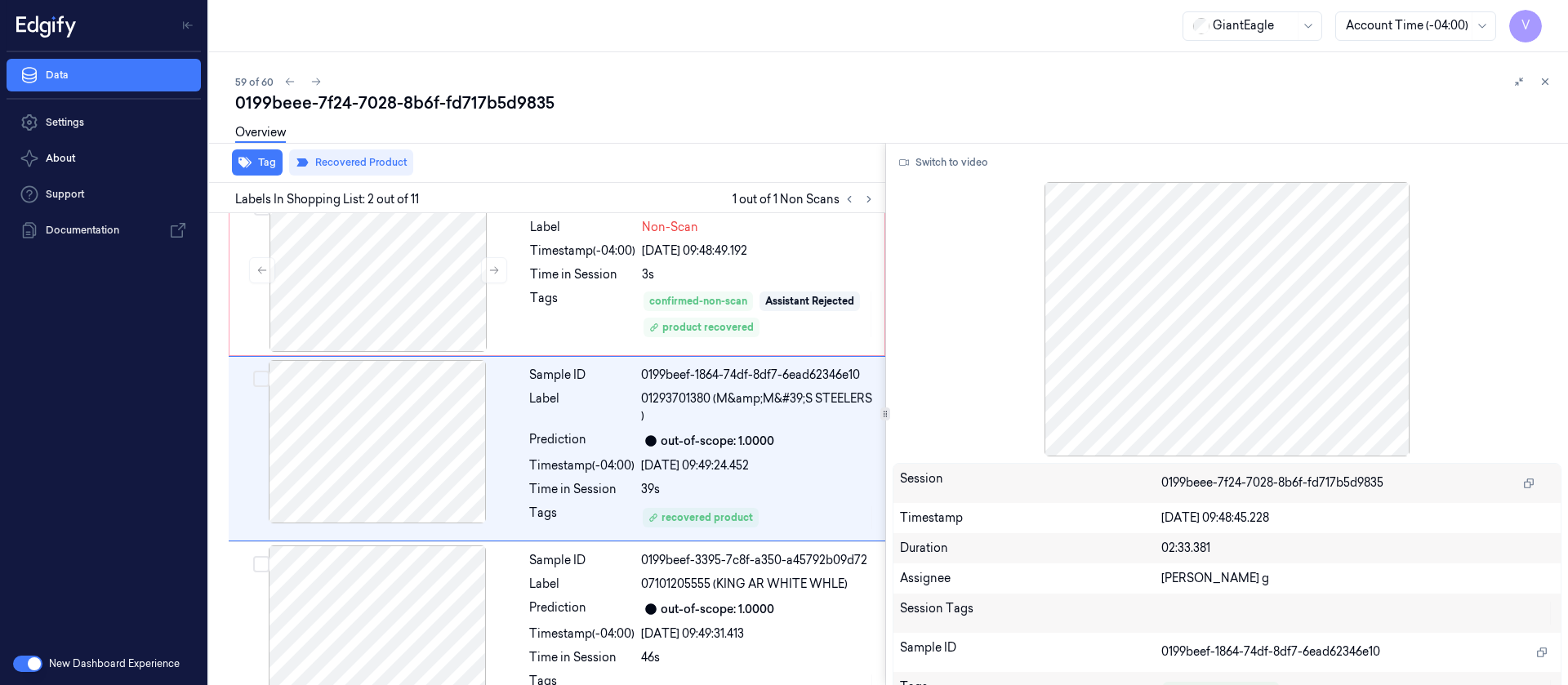
click at [842, 92] on div "0199beee-7f24-7028-8b6f-fd717b5d9835" at bounding box center [895, 103] width 1320 height 23
click at [312, 79] on icon at bounding box center [316, 81] width 11 height 11
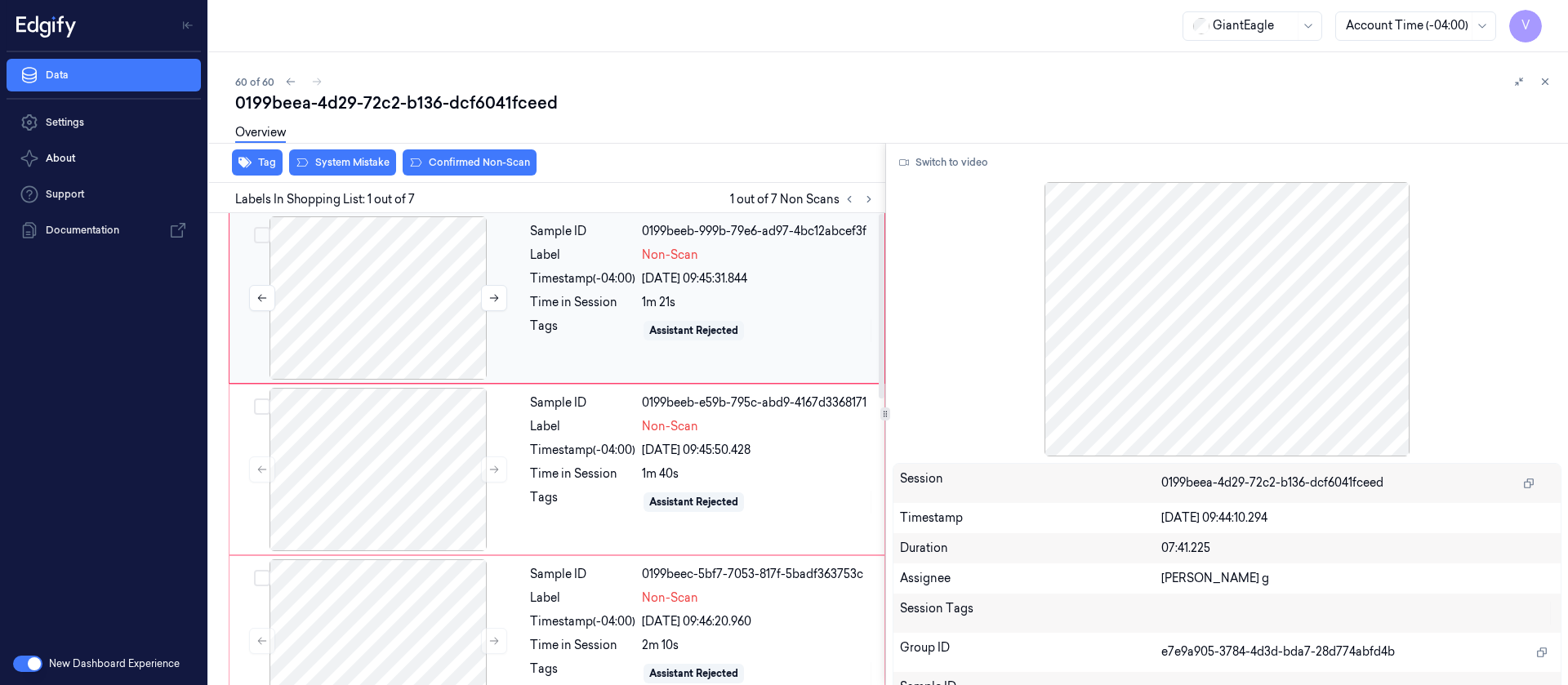
click at [378, 305] on div at bounding box center [378, 298] width 291 height 164
click at [313, 307] on div at bounding box center [378, 298] width 291 height 164
click at [943, 171] on button "Switch to video" at bounding box center [944, 163] width 102 height 26
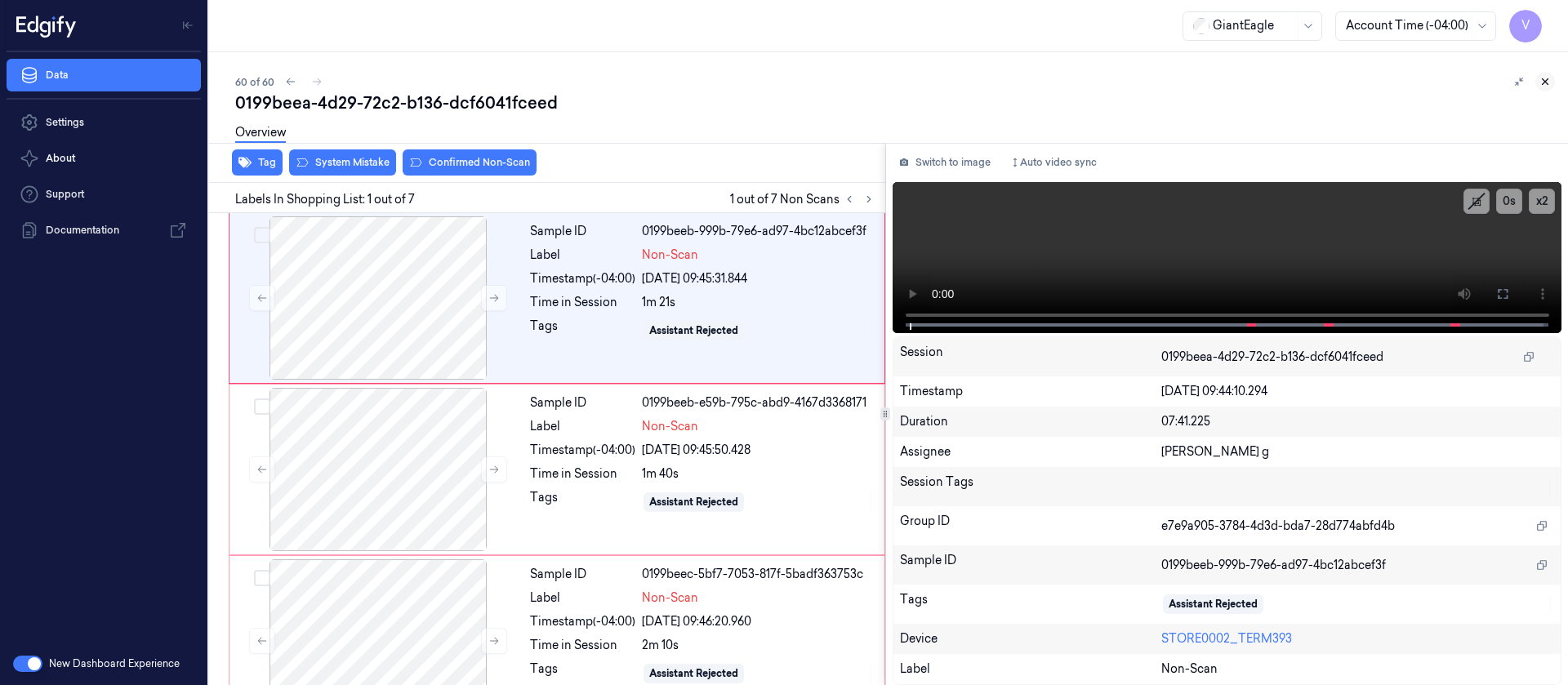
click at [1547, 80] on icon at bounding box center [1546, 82] width 6 height 6
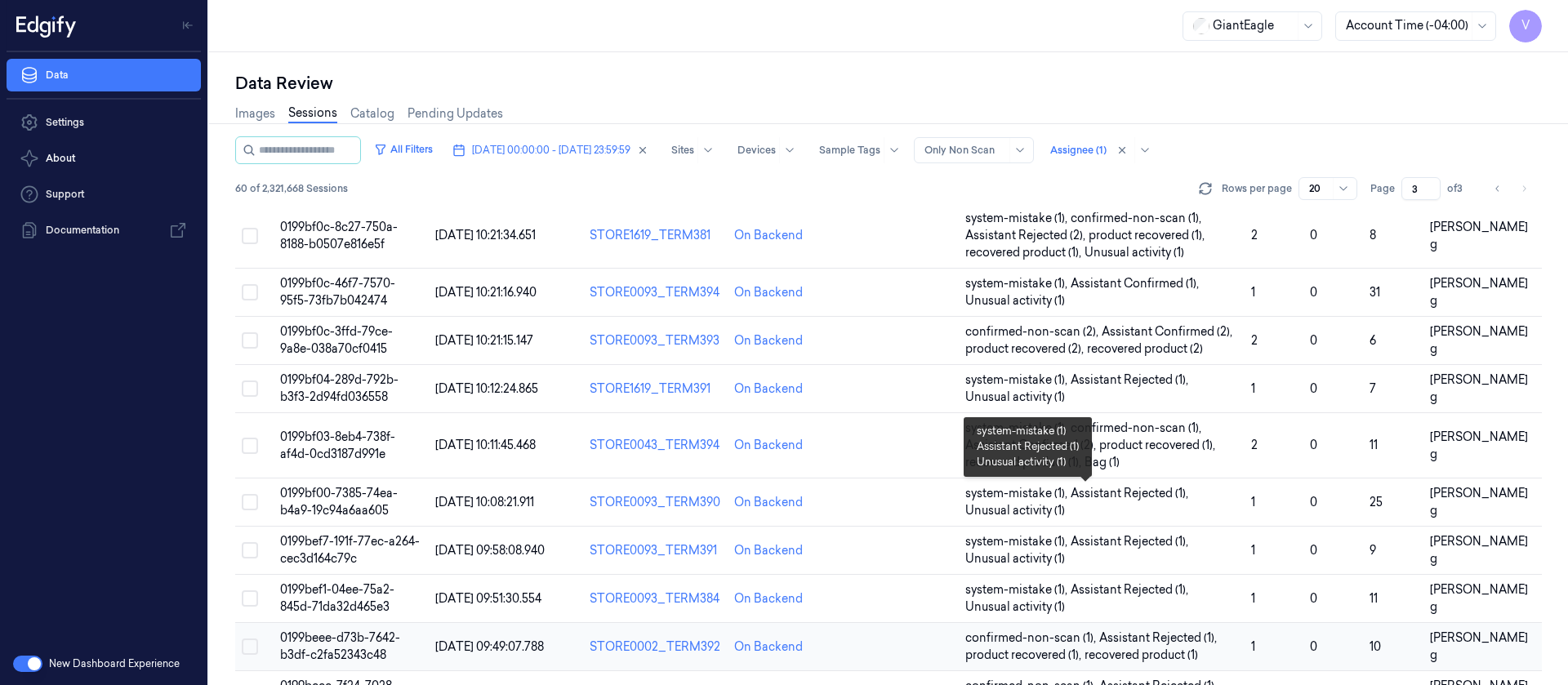
scroll to position [585, 0]
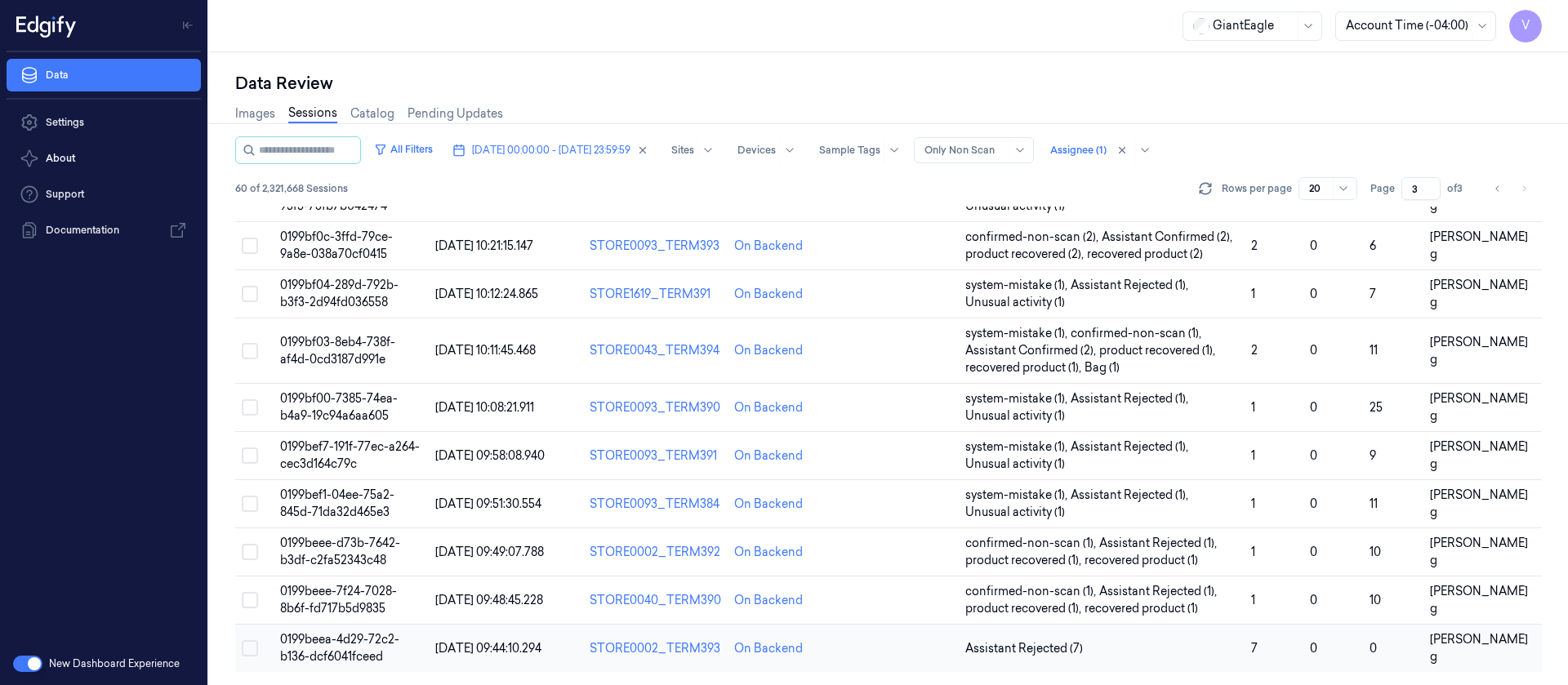
click at [871, 642] on td at bounding box center [901, 649] width 116 height 48
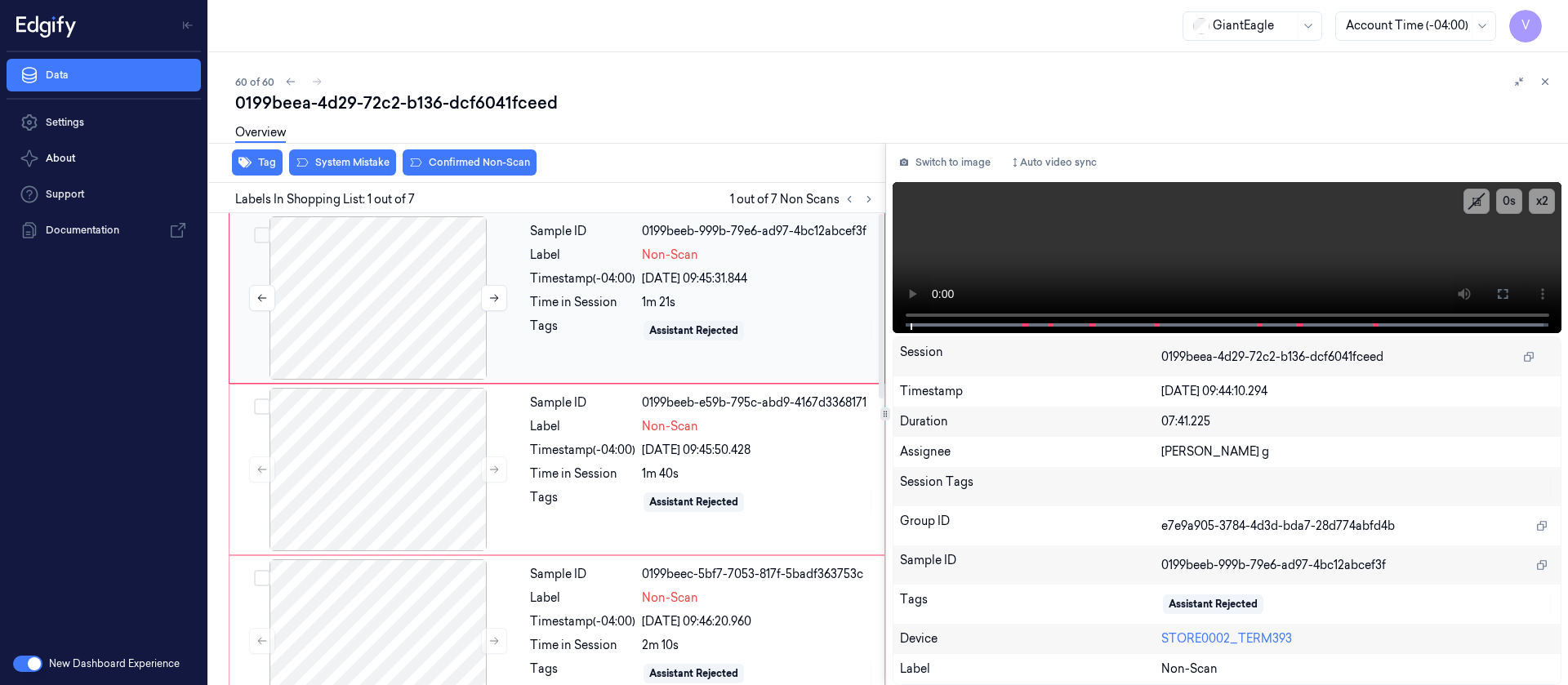
click at [310, 279] on div at bounding box center [378, 298] width 291 height 164
click at [1506, 295] on icon at bounding box center [1502, 294] width 13 height 13
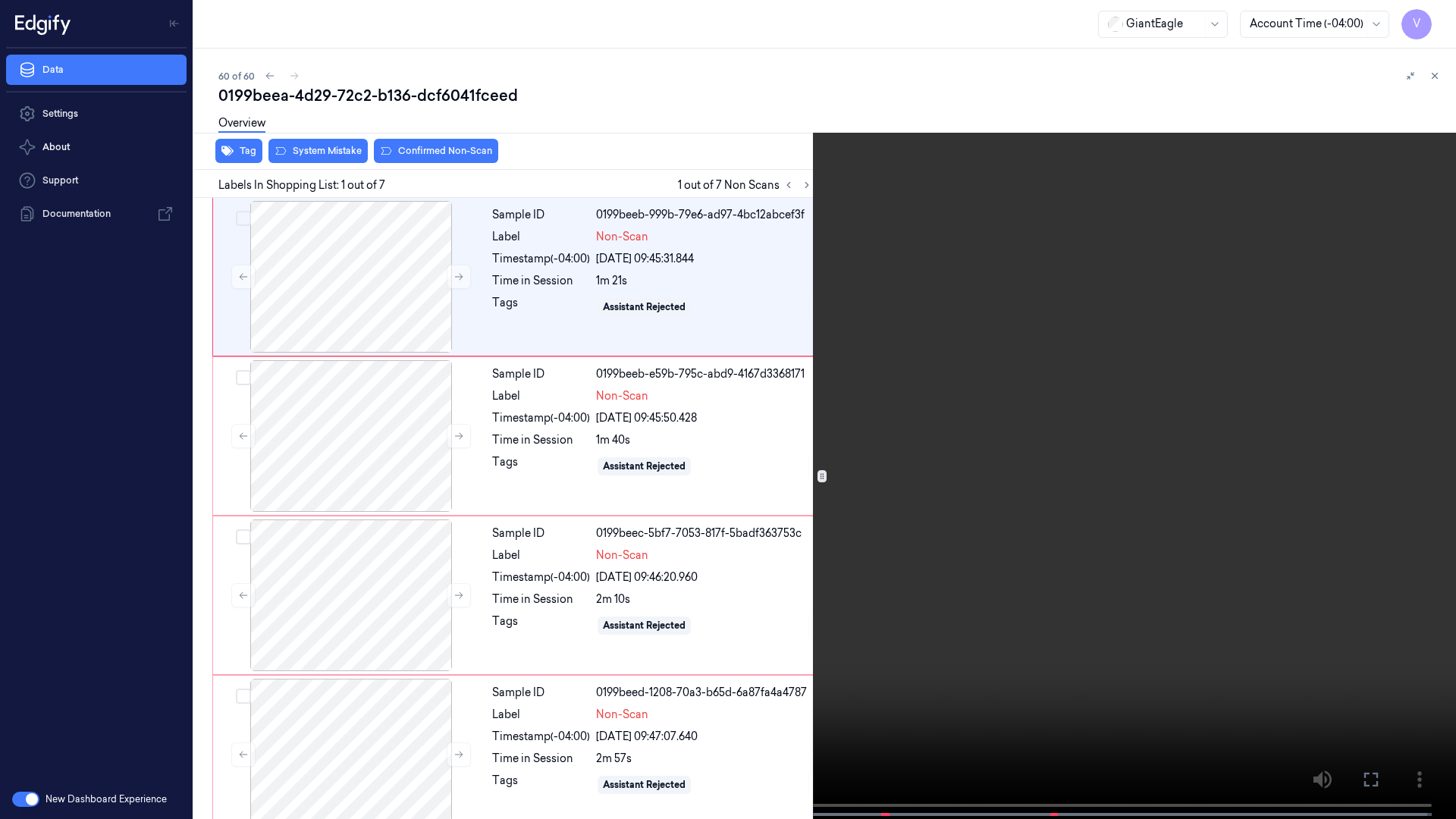
click at [1433, 21] on button "x 2" at bounding box center [1438, 18] width 24 height 24
click at [1433, 21] on button "x 4" at bounding box center [1438, 18] width 24 height 24
click at [1446, 9] on button "x 1" at bounding box center [1438, 18] width 24 height 24
click at [0, 0] on icon at bounding box center [0, 0] width 0 height 0
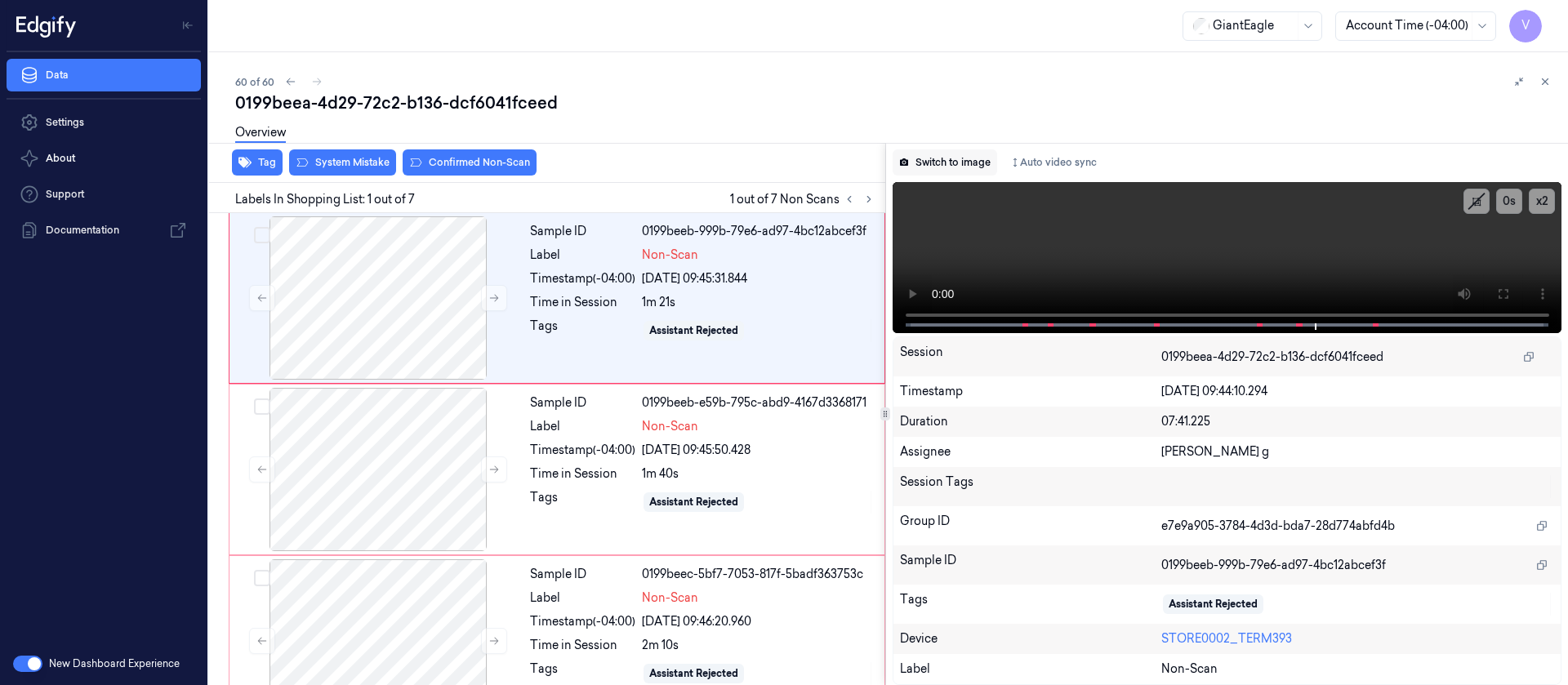
click at [960, 165] on button "Switch to image" at bounding box center [945, 163] width 104 height 26
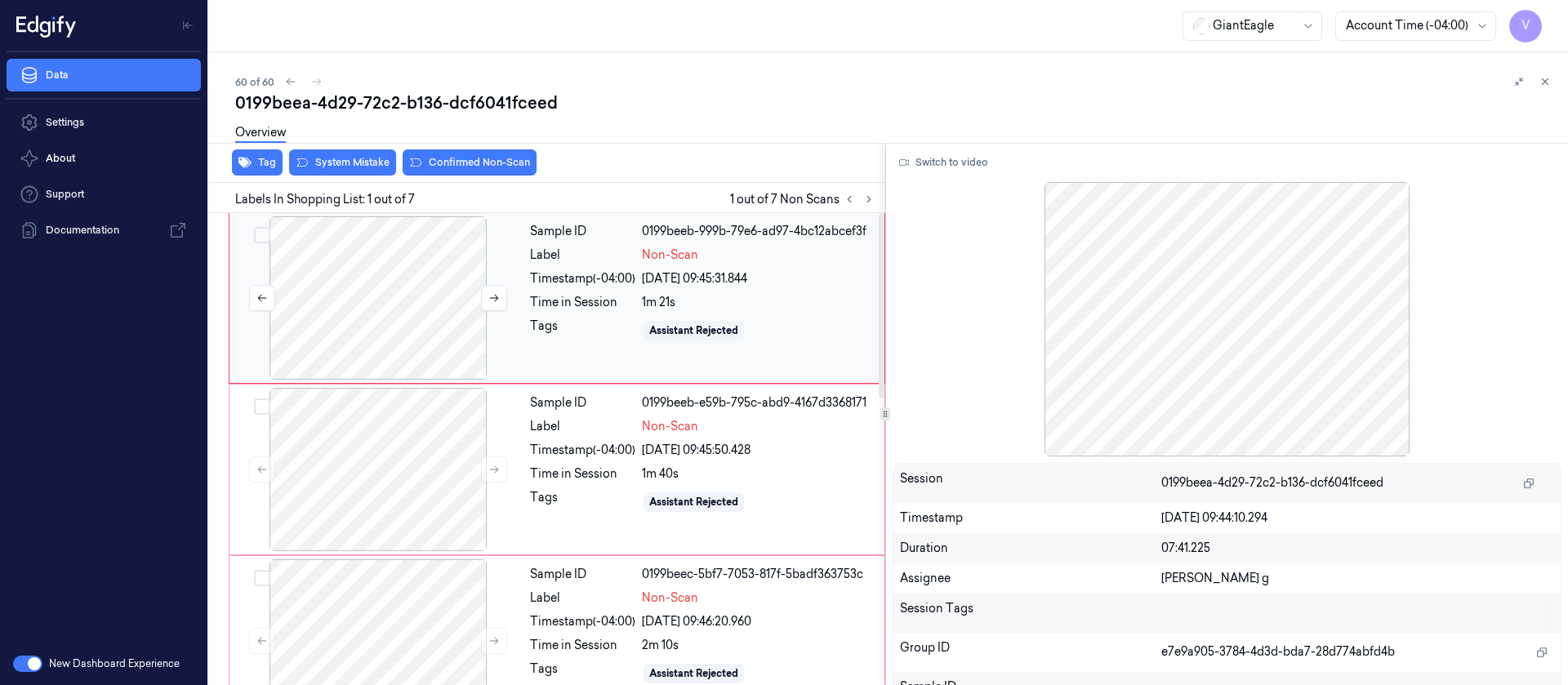
click at [333, 256] on div at bounding box center [378, 298] width 291 height 164
click at [772, 118] on div "Overview" at bounding box center [895, 135] width 1320 height 42
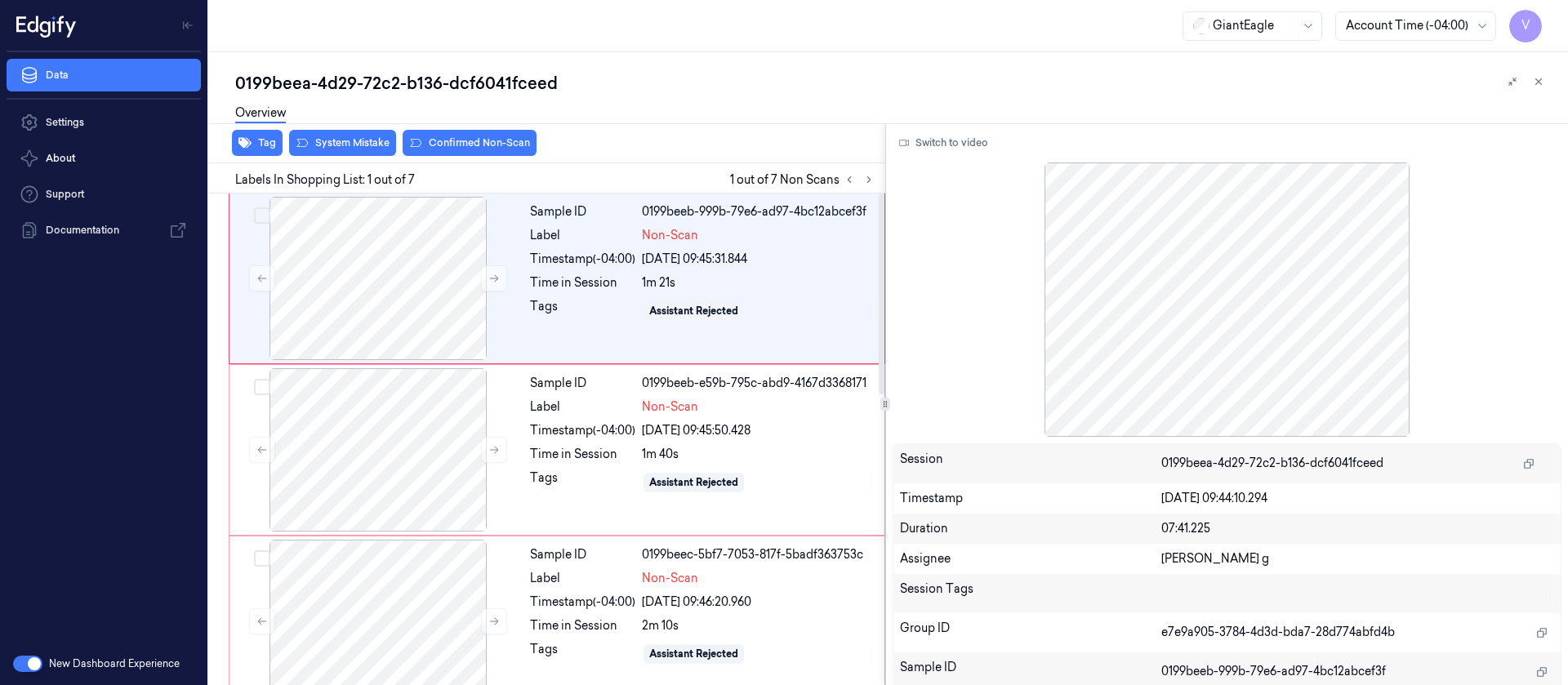
click at [670, 135] on div "Overview" at bounding box center [895, 115] width 1320 height 42
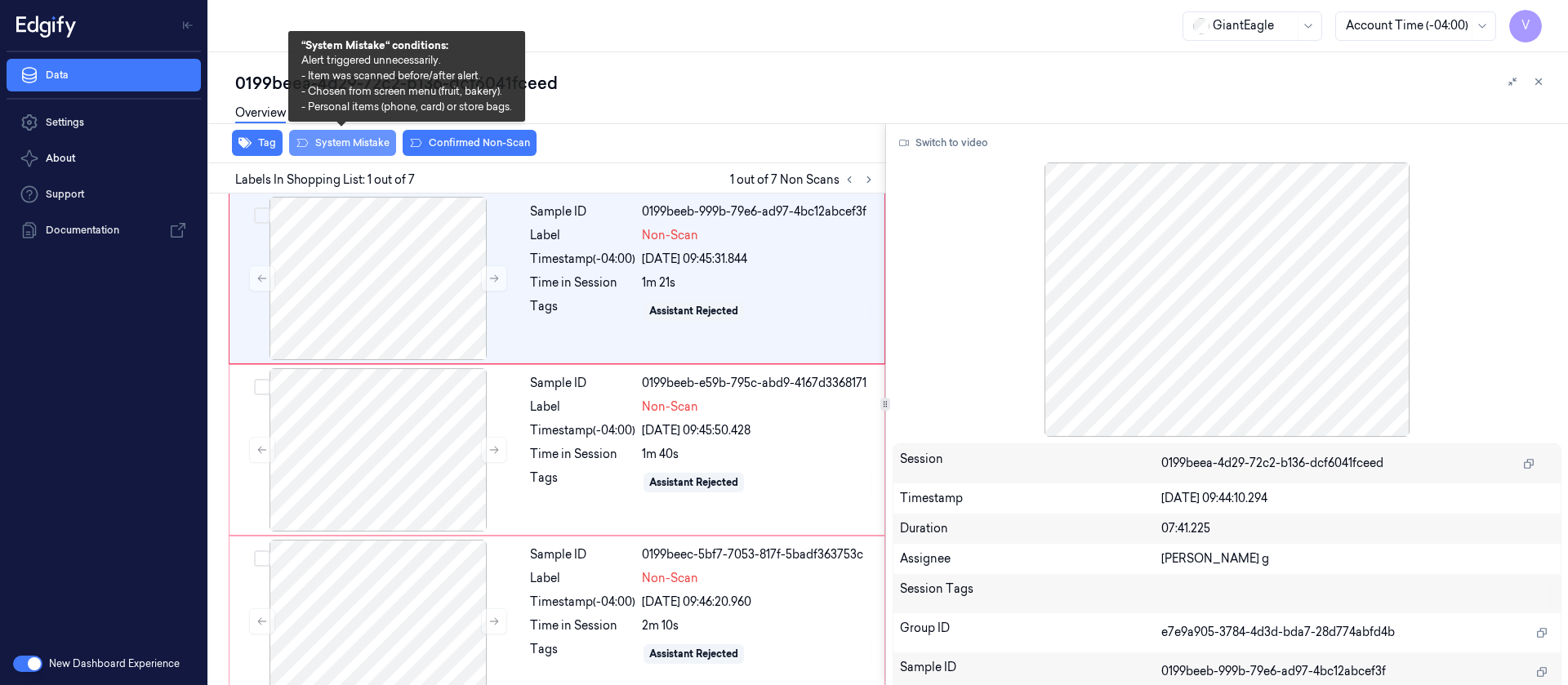
click at [337, 146] on button "System Mistake" at bounding box center [343, 142] width 107 height 26
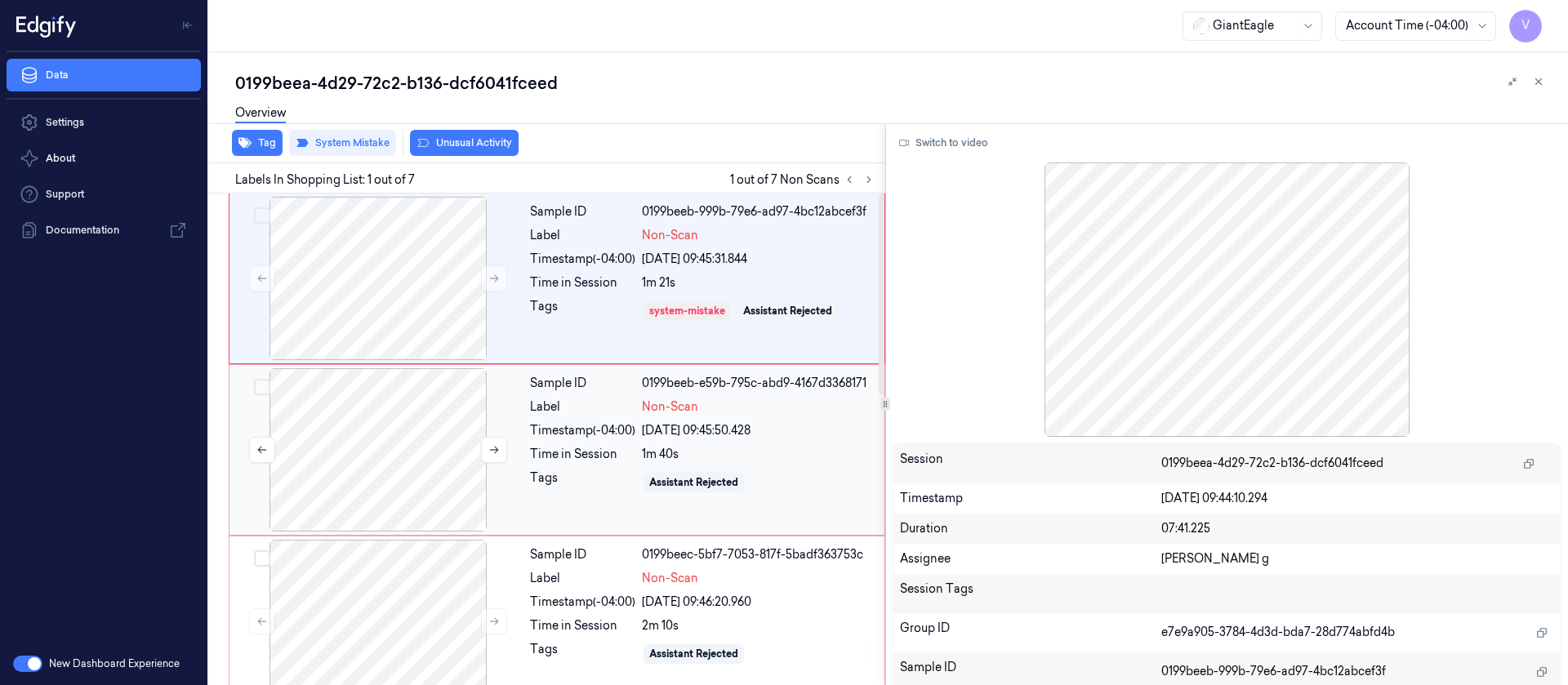
click at [386, 448] on div at bounding box center [378, 449] width 291 height 164
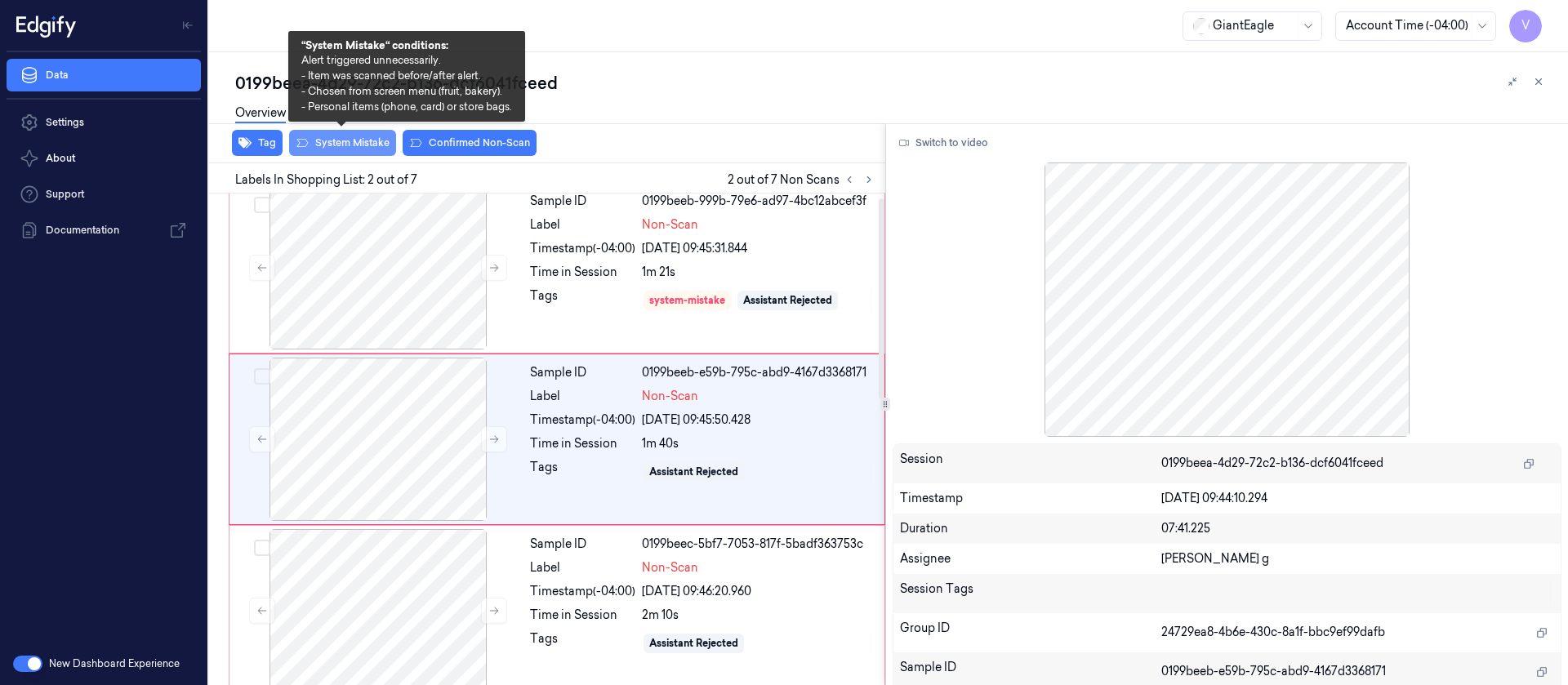
click at [356, 148] on button "System Mistake" at bounding box center [343, 142] width 107 height 26
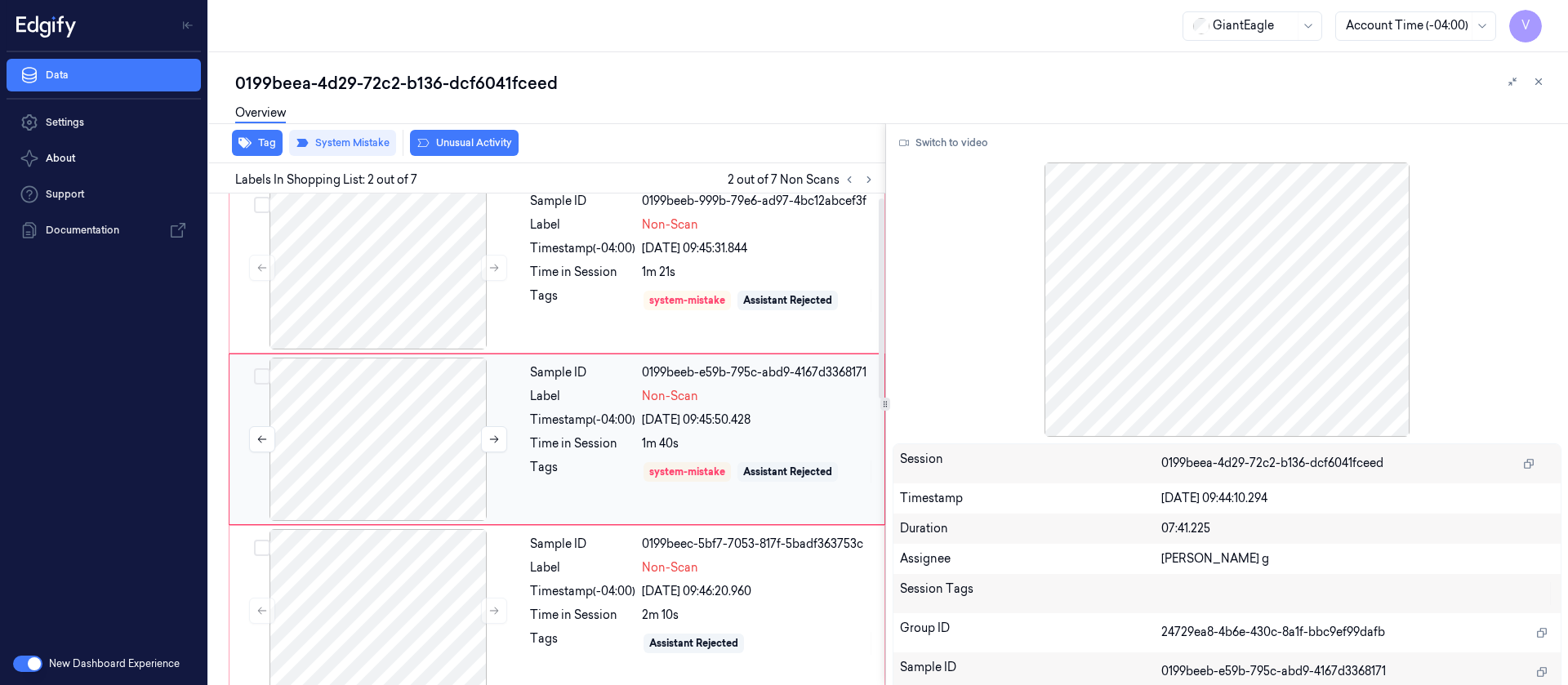
click at [326, 442] on div at bounding box center [378, 439] width 291 height 164
click at [406, 585] on div at bounding box center [378, 610] width 291 height 164
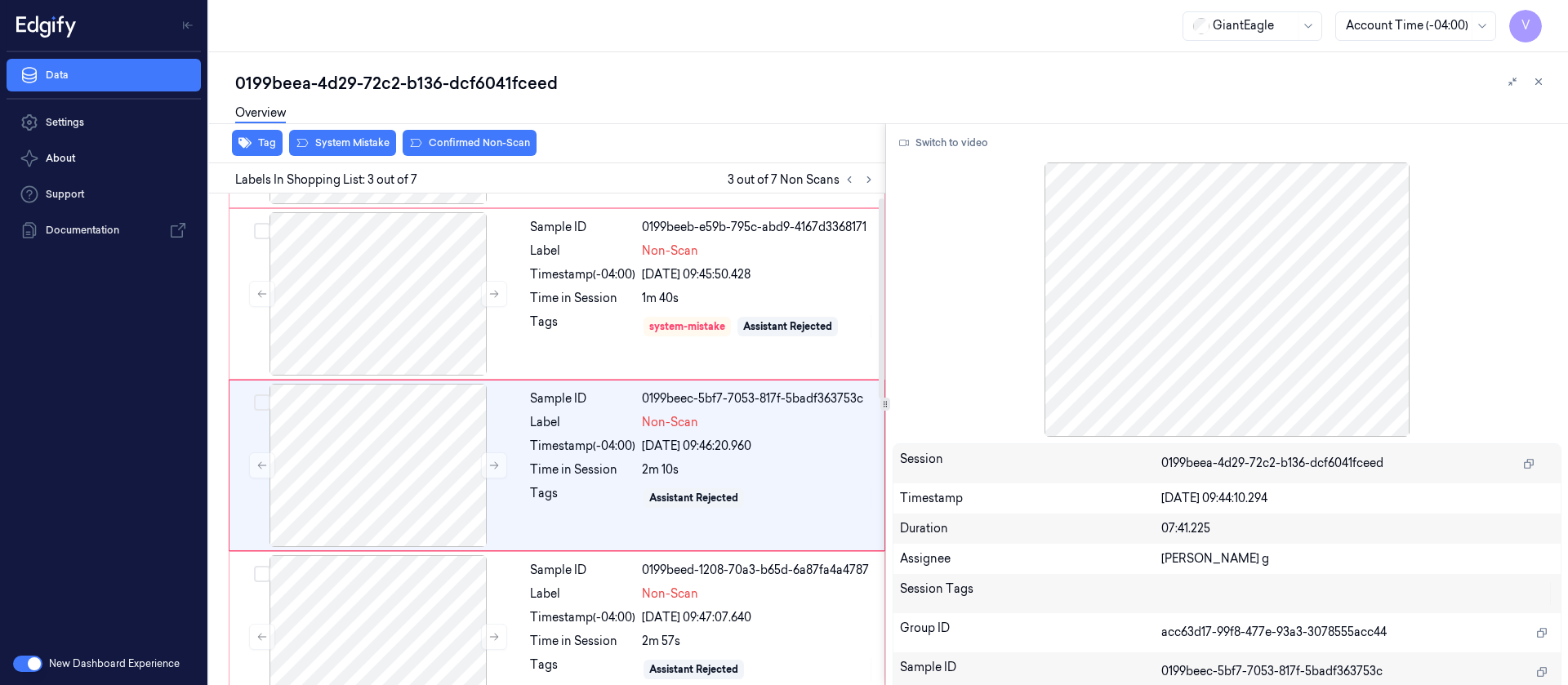
scroll to position [182, 0]
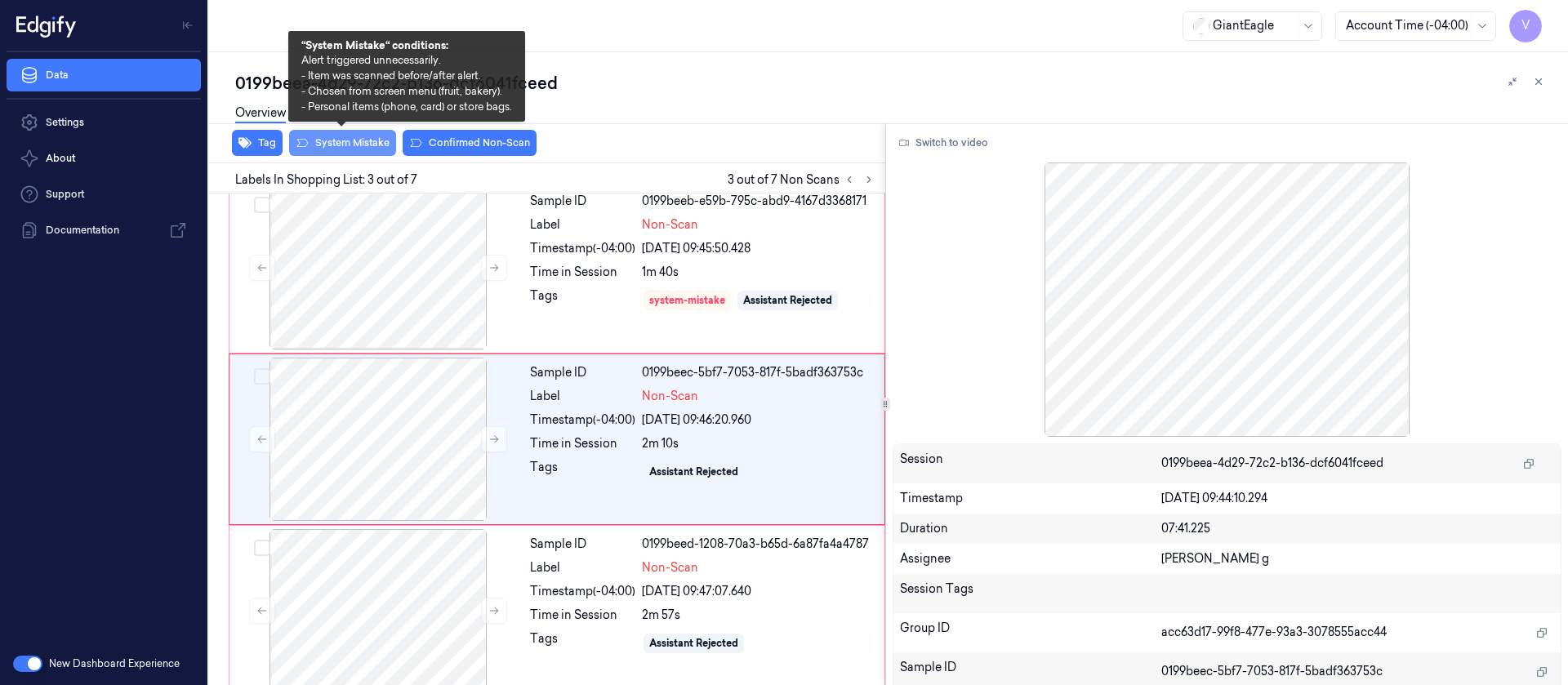
click at [326, 144] on button "System Mistake" at bounding box center [343, 142] width 107 height 26
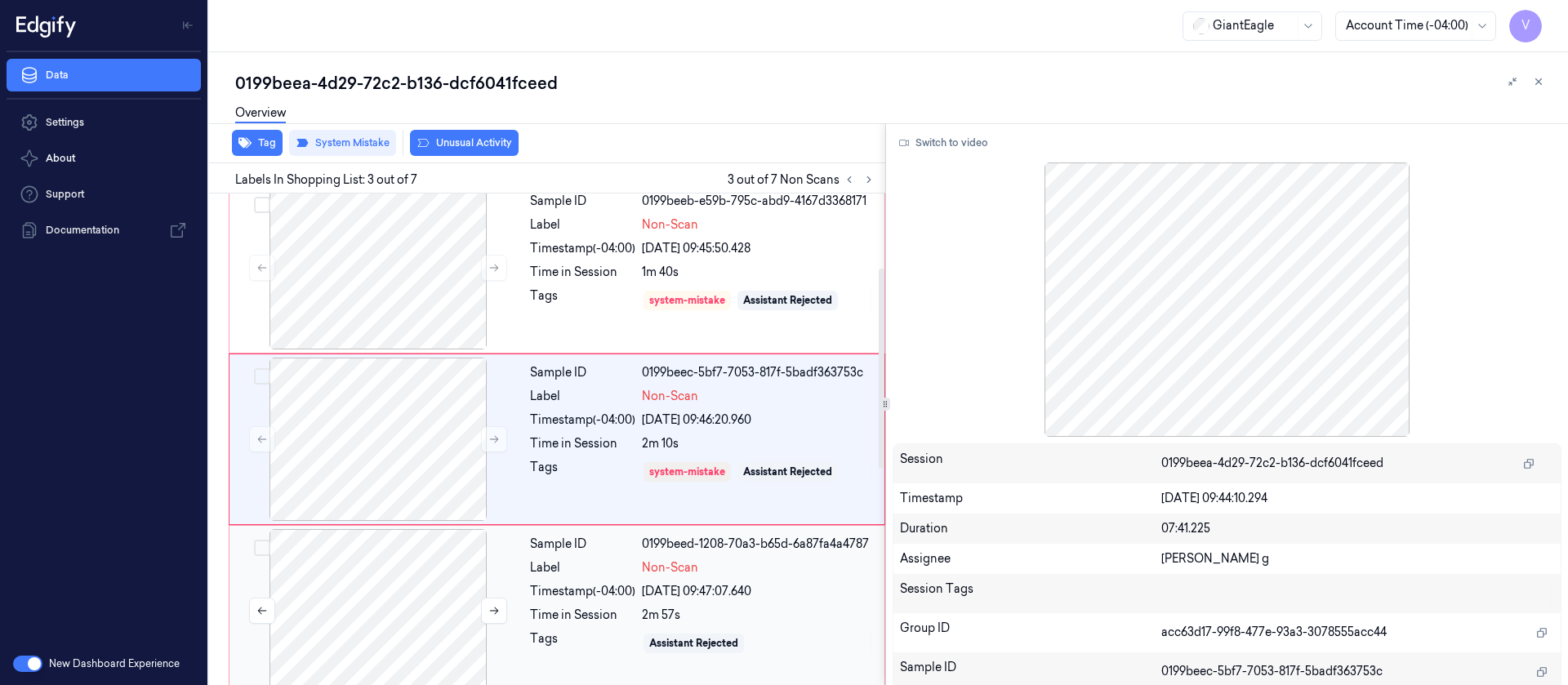
click at [356, 585] on div at bounding box center [378, 610] width 291 height 164
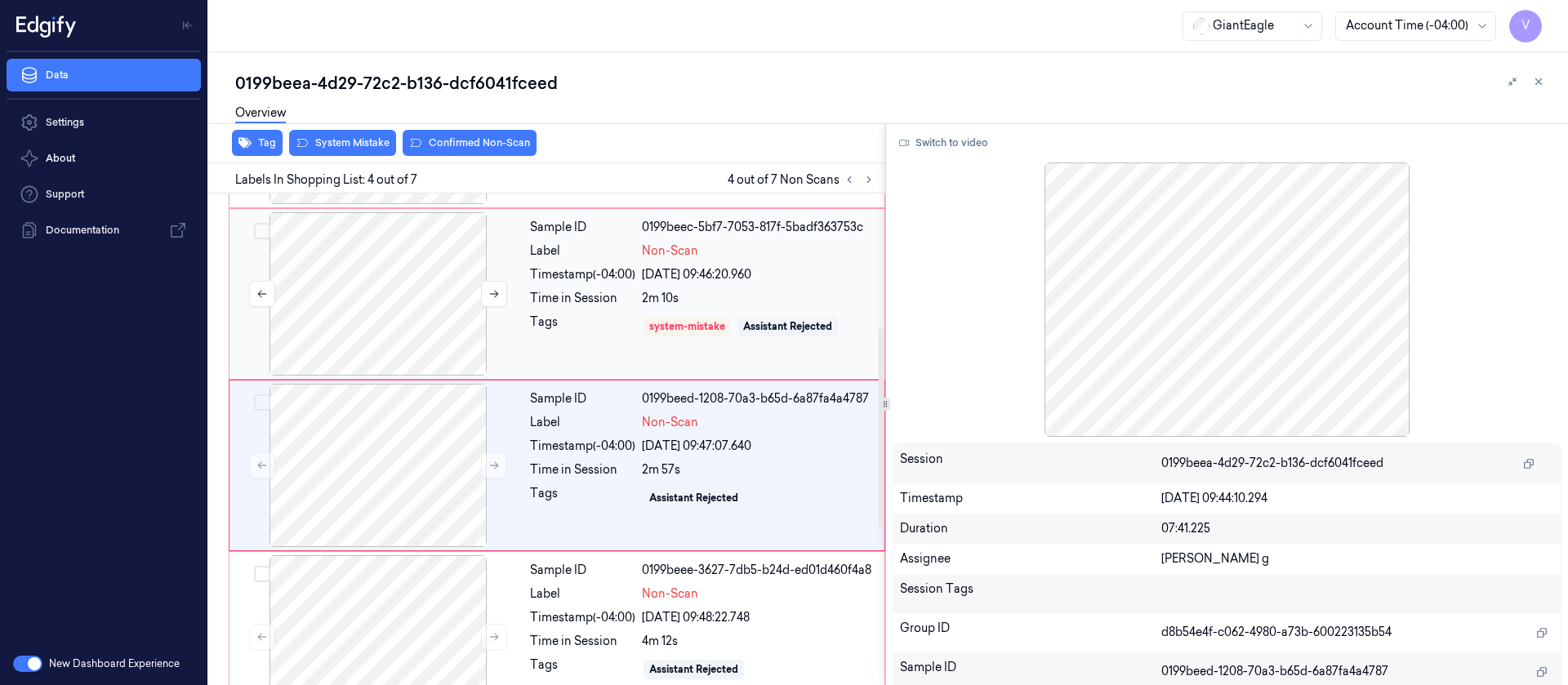
scroll to position [354, 0]
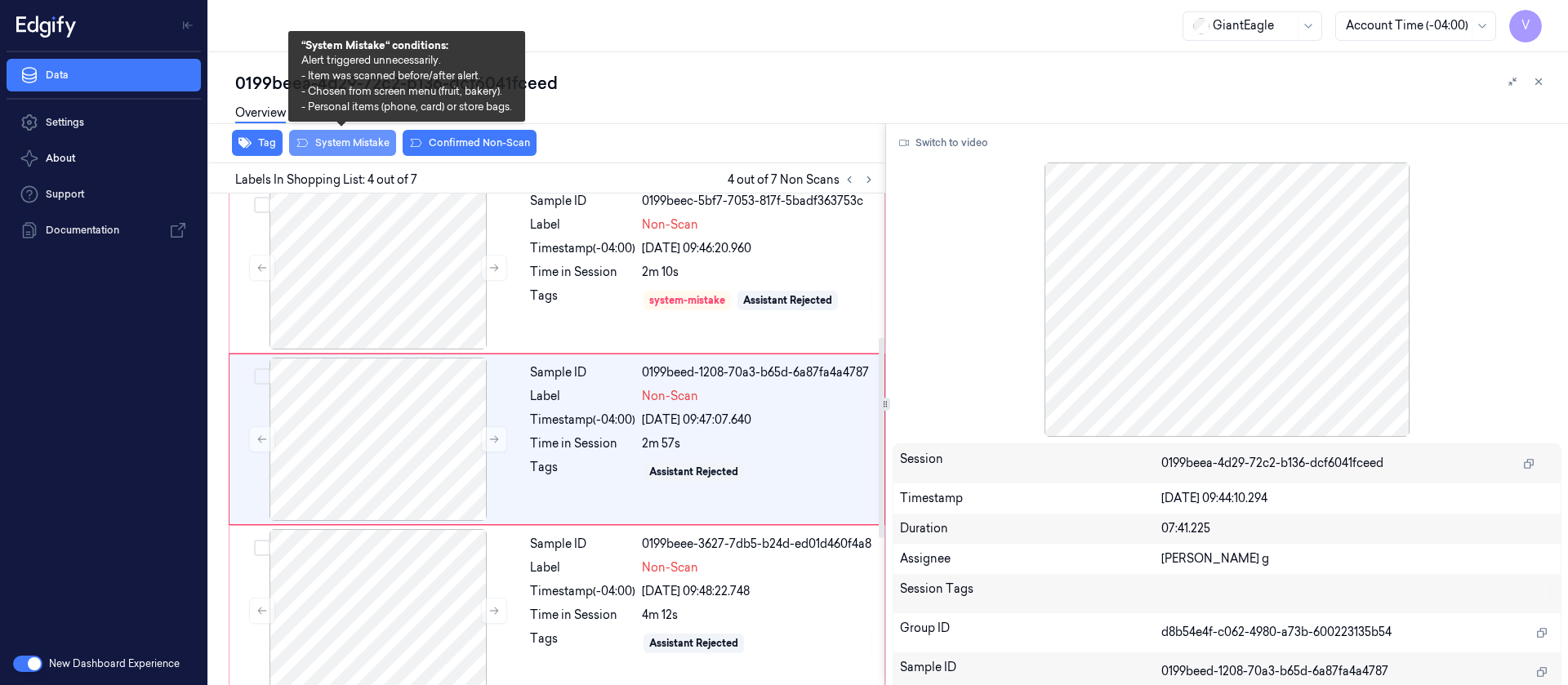
click at [361, 153] on button "System Mistake" at bounding box center [343, 142] width 107 height 26
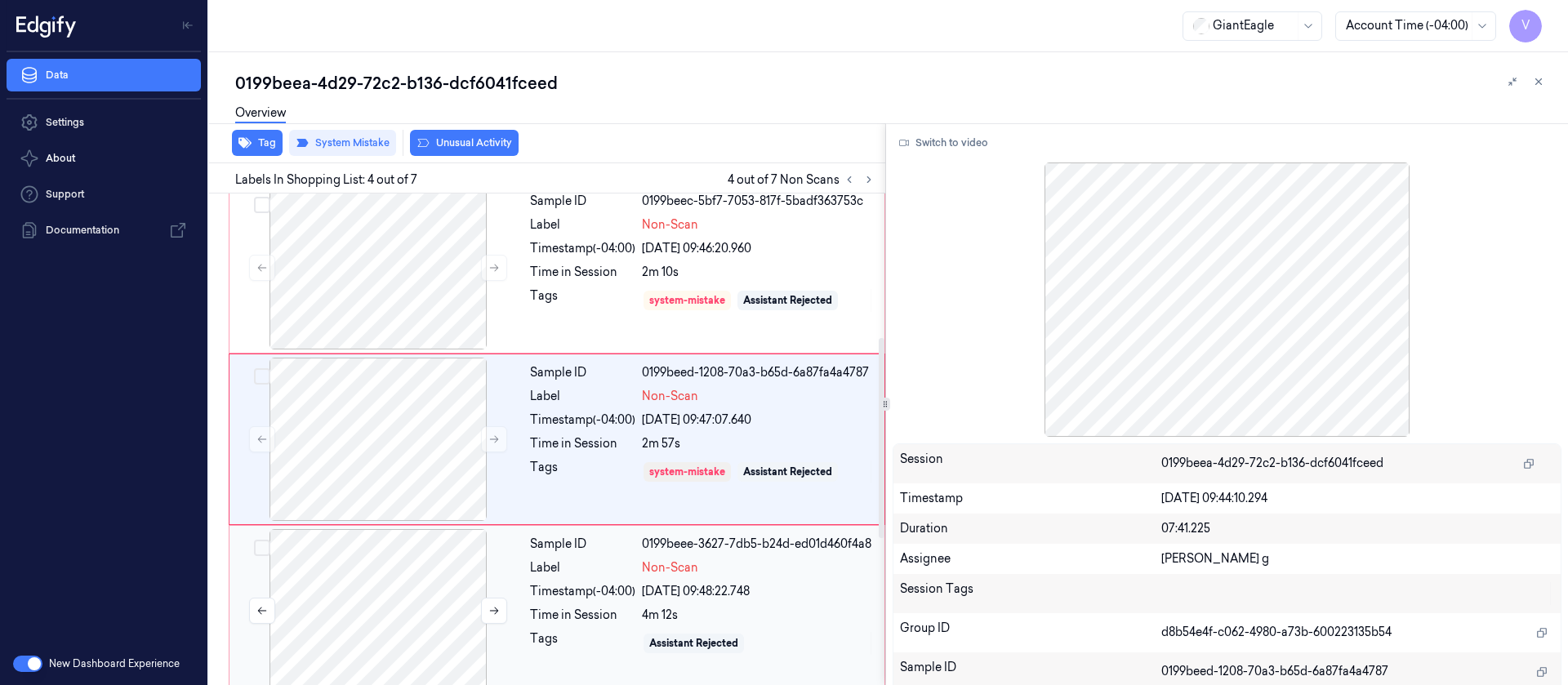
click at [391, 608] on div at bounding box center [378, 610] width 291 height 164
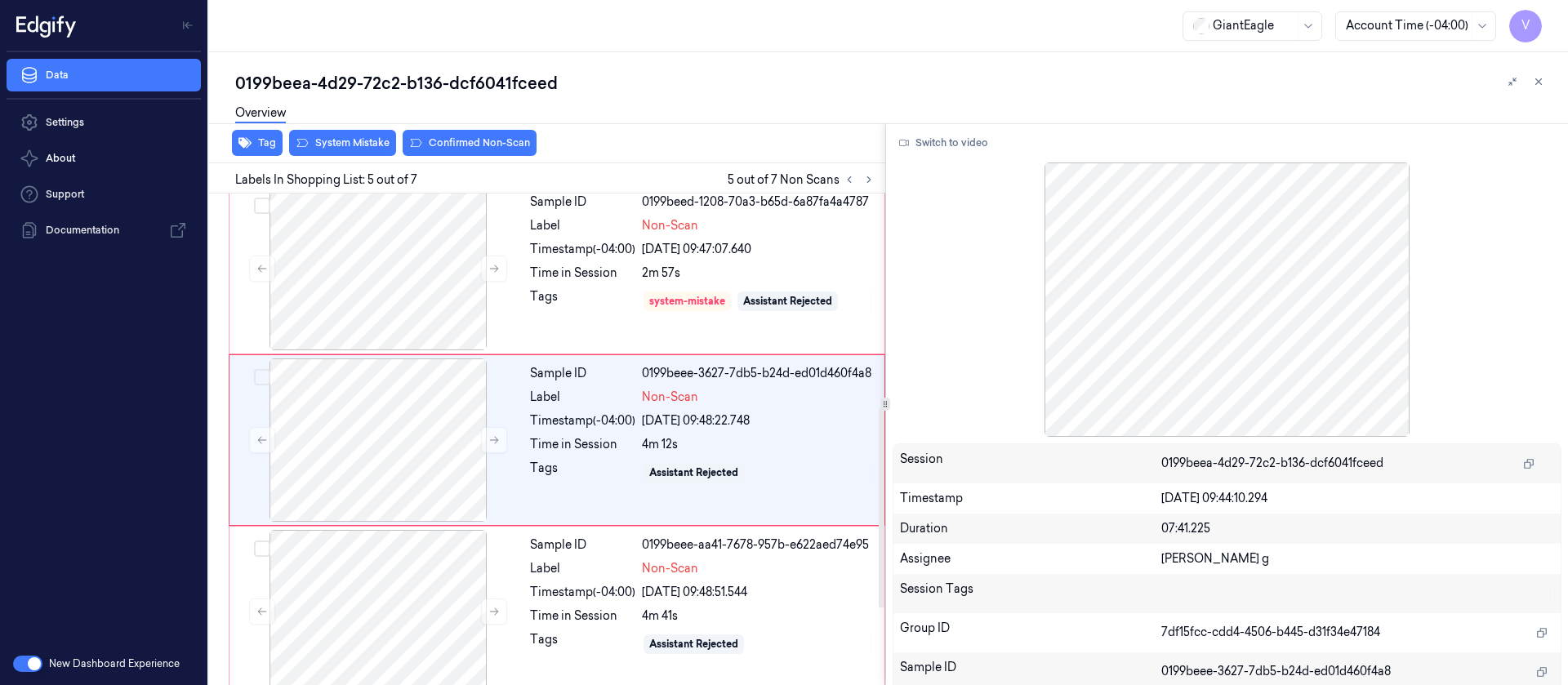
scroll to position [525, 0]
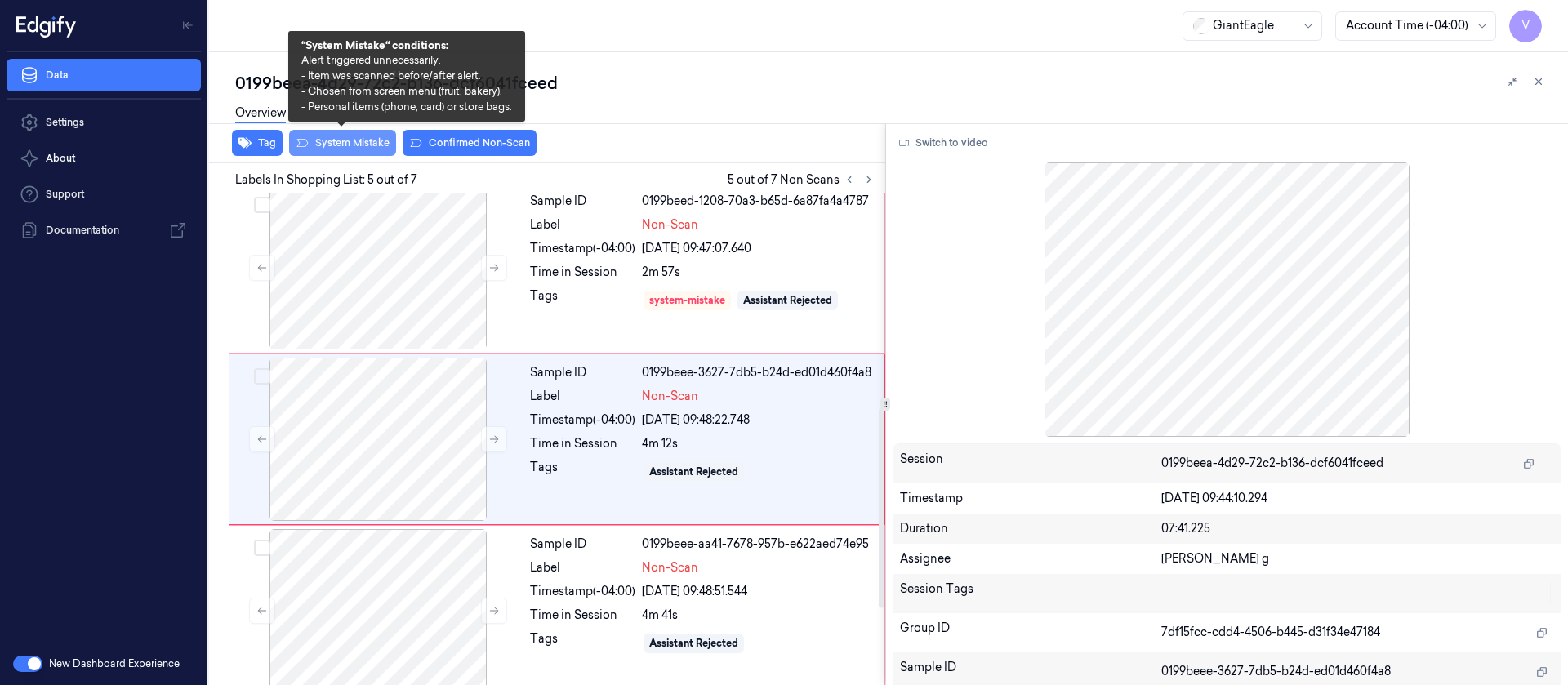
click at [335, 145] on button "System Mistake" at bounding box center [343, 142] width 107 height 26
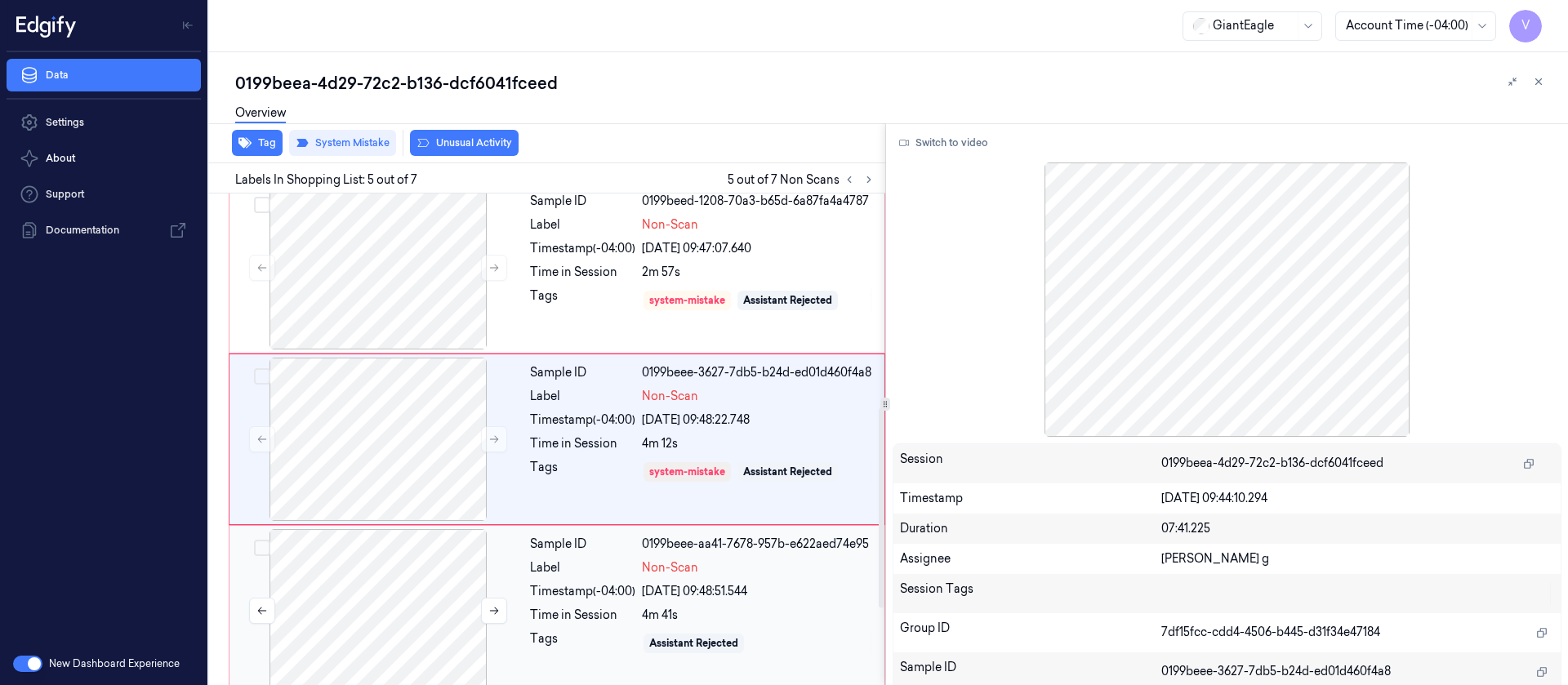
click at [409, 583] on div at bounding box center [378, 610] width 291 height 164
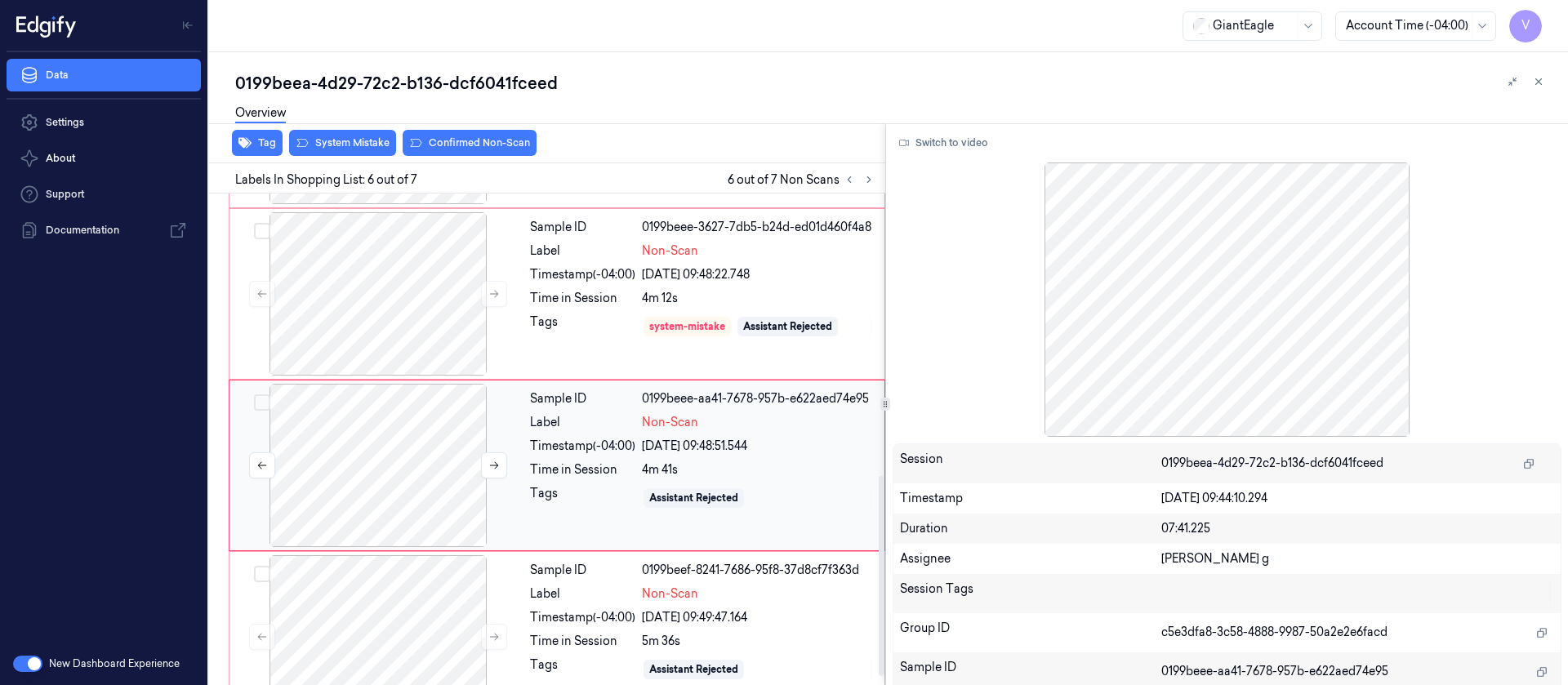
scroll to position [697, 0]
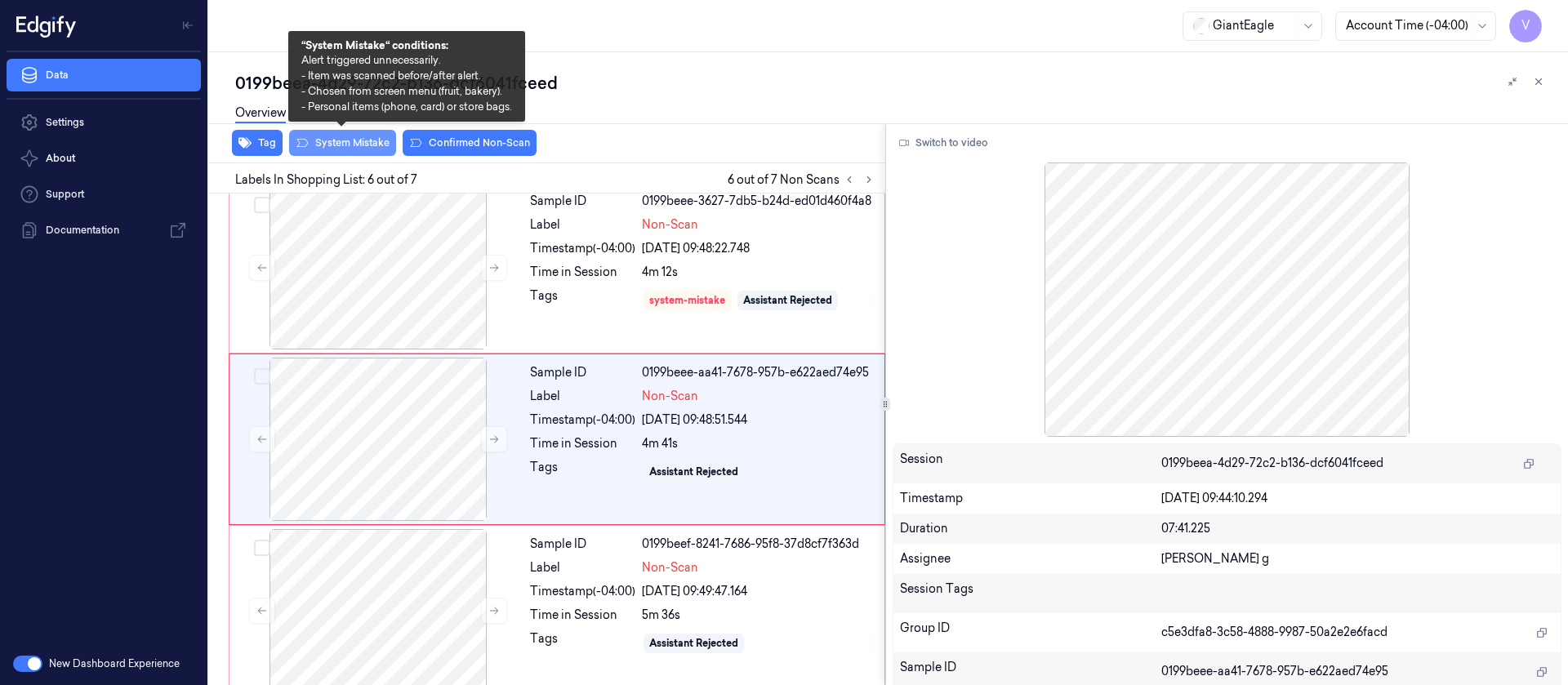
click at [364, 143] on button "System Mistake" at bounding box center [343, 142] width 107 height 26
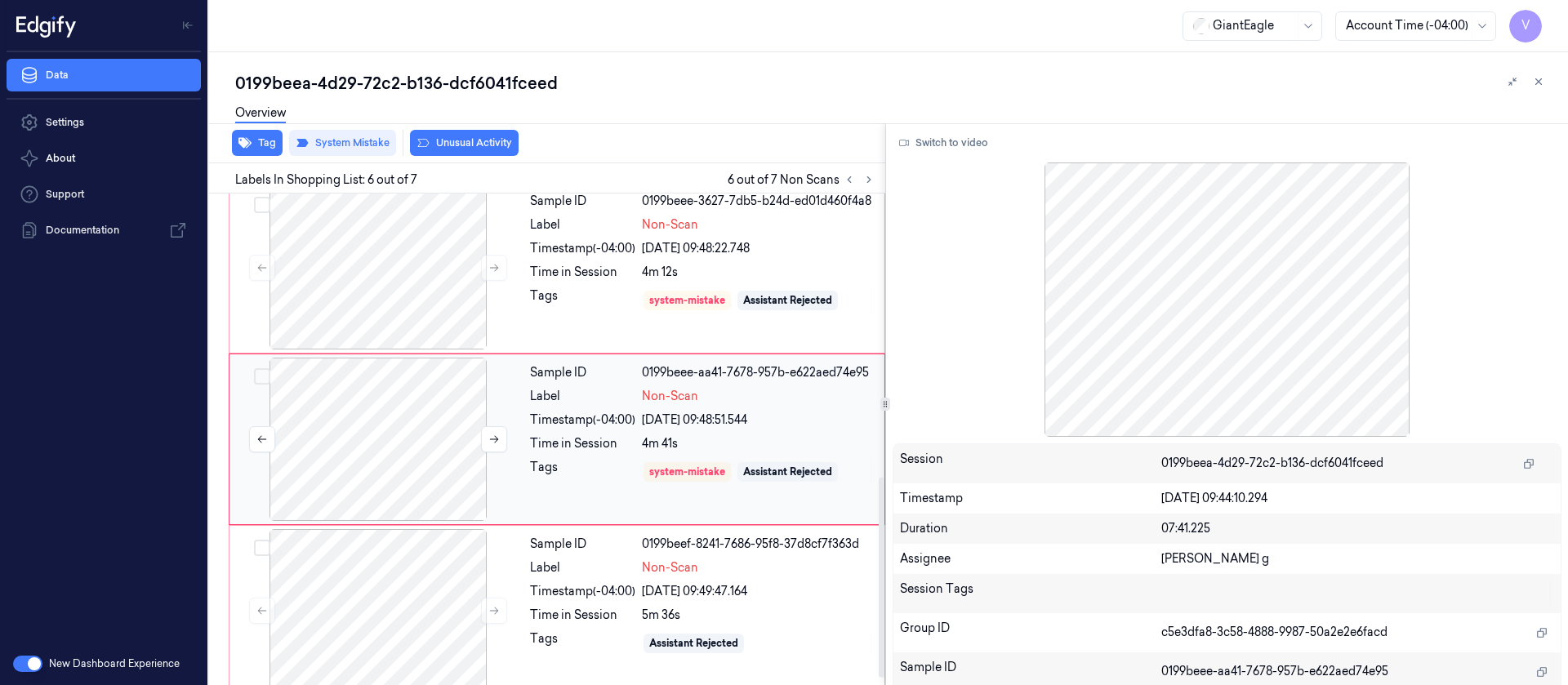
scroll to position [714, 0]
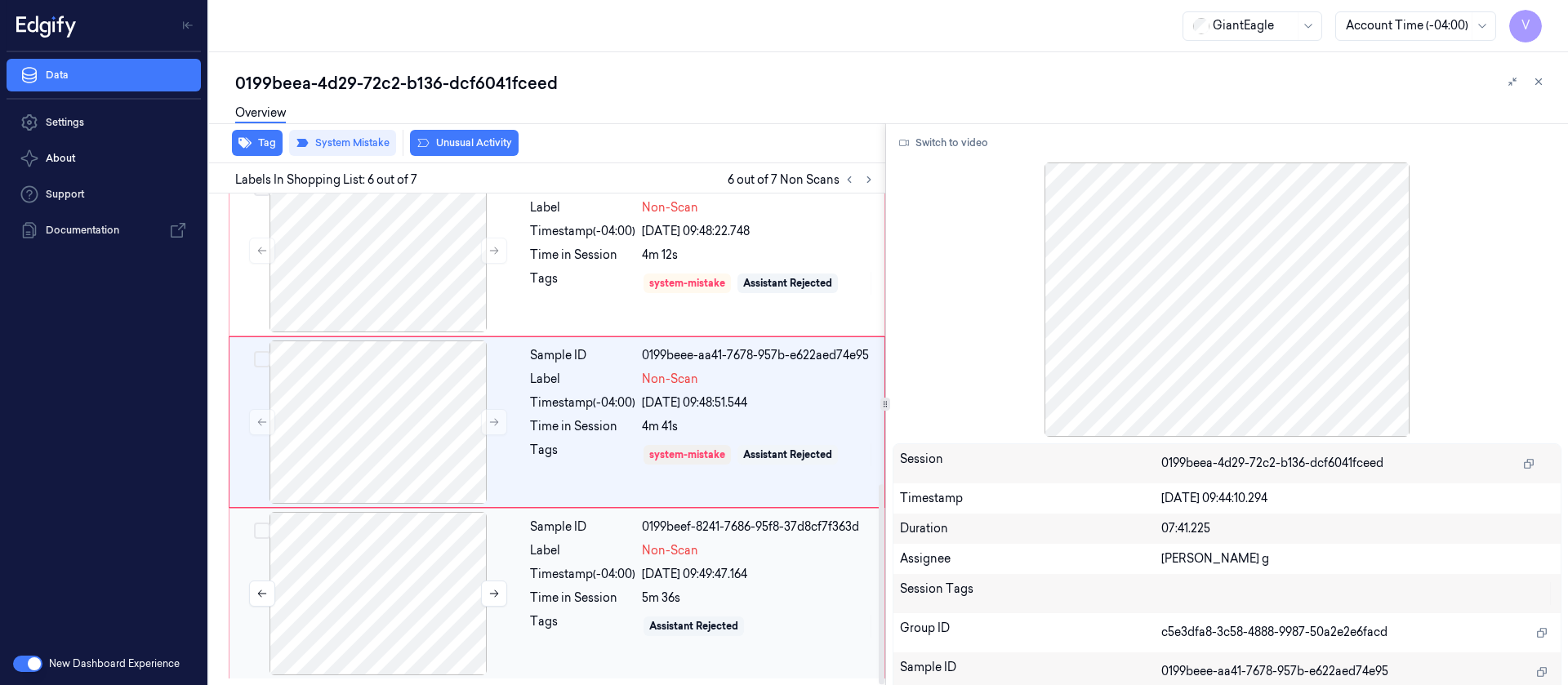
click at [396, 581] on div at bounding box center [378, 593] width 291 height 164
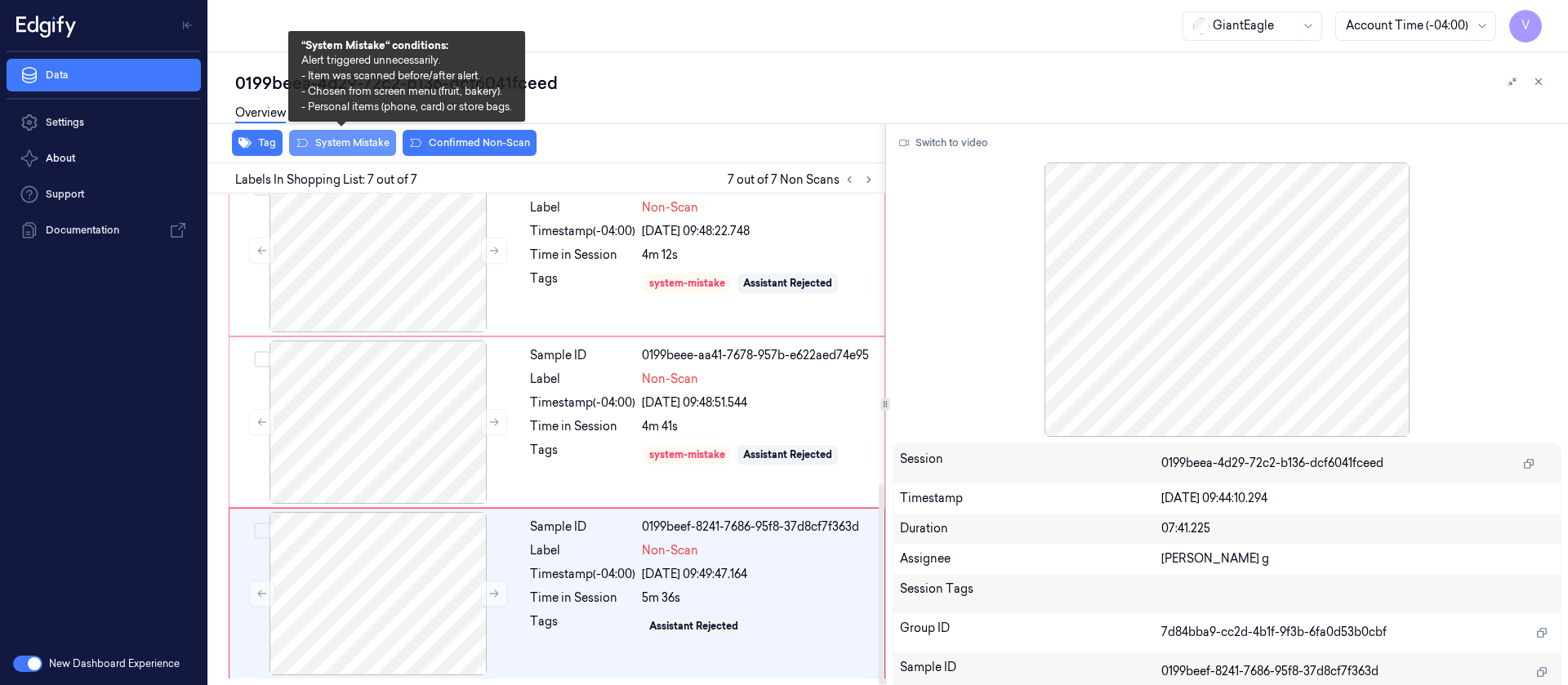
click at [348, 139] on button "System Mistake" at bounding box center [343, 142] width 107 height 26
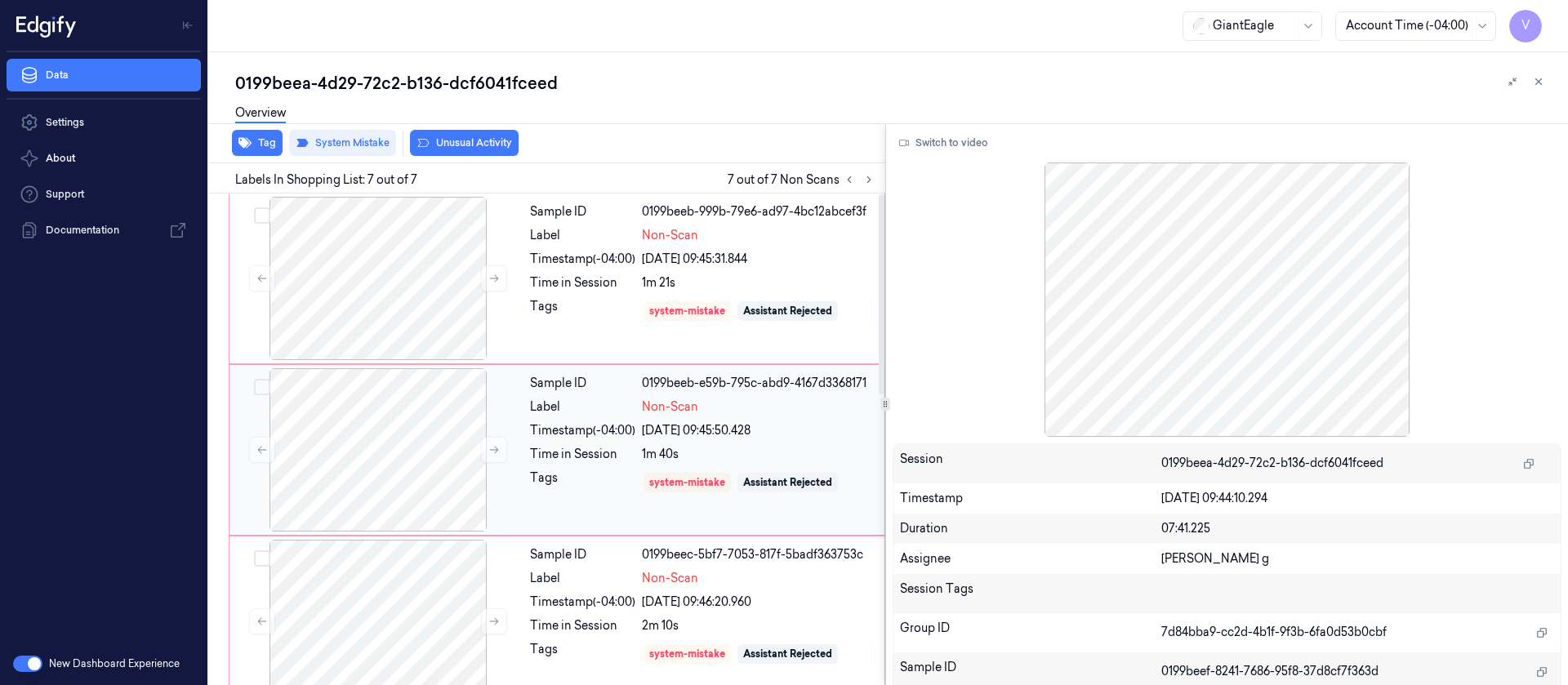
scroll to position [368, 0]
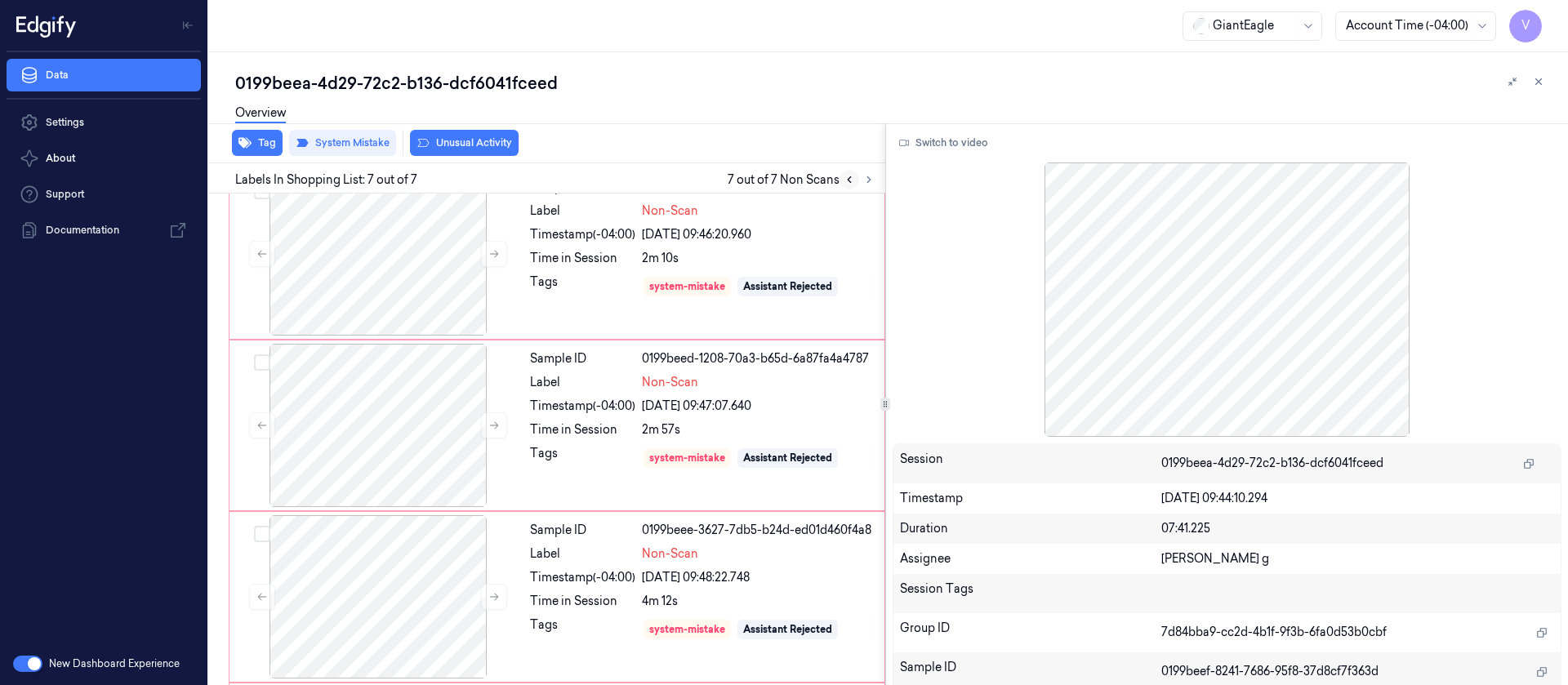
click at [849, 178] on icon at bounding box center [850, 180] width 4 height 6
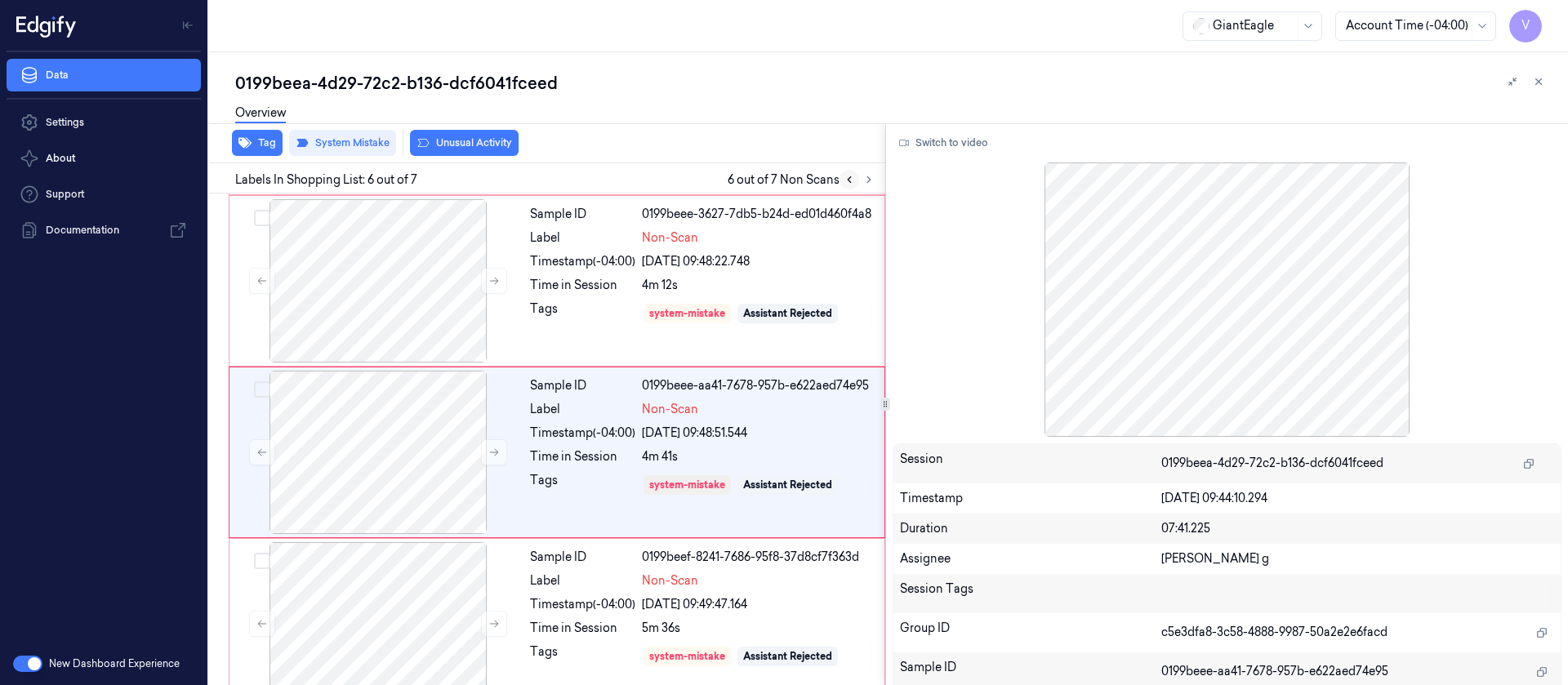
scroll to position [697, 0]
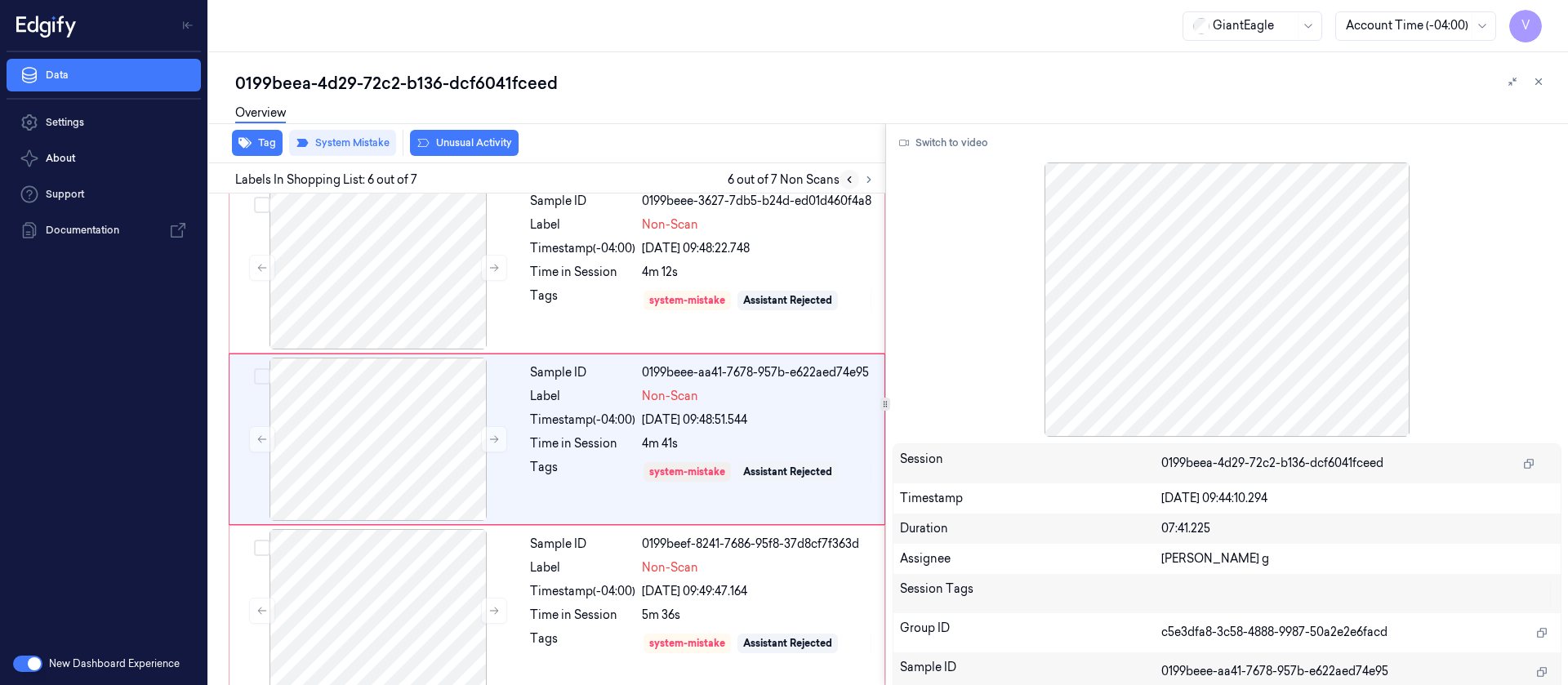
click at [849, 178] on icon at bounding box center [850, 180] width 4 height 6
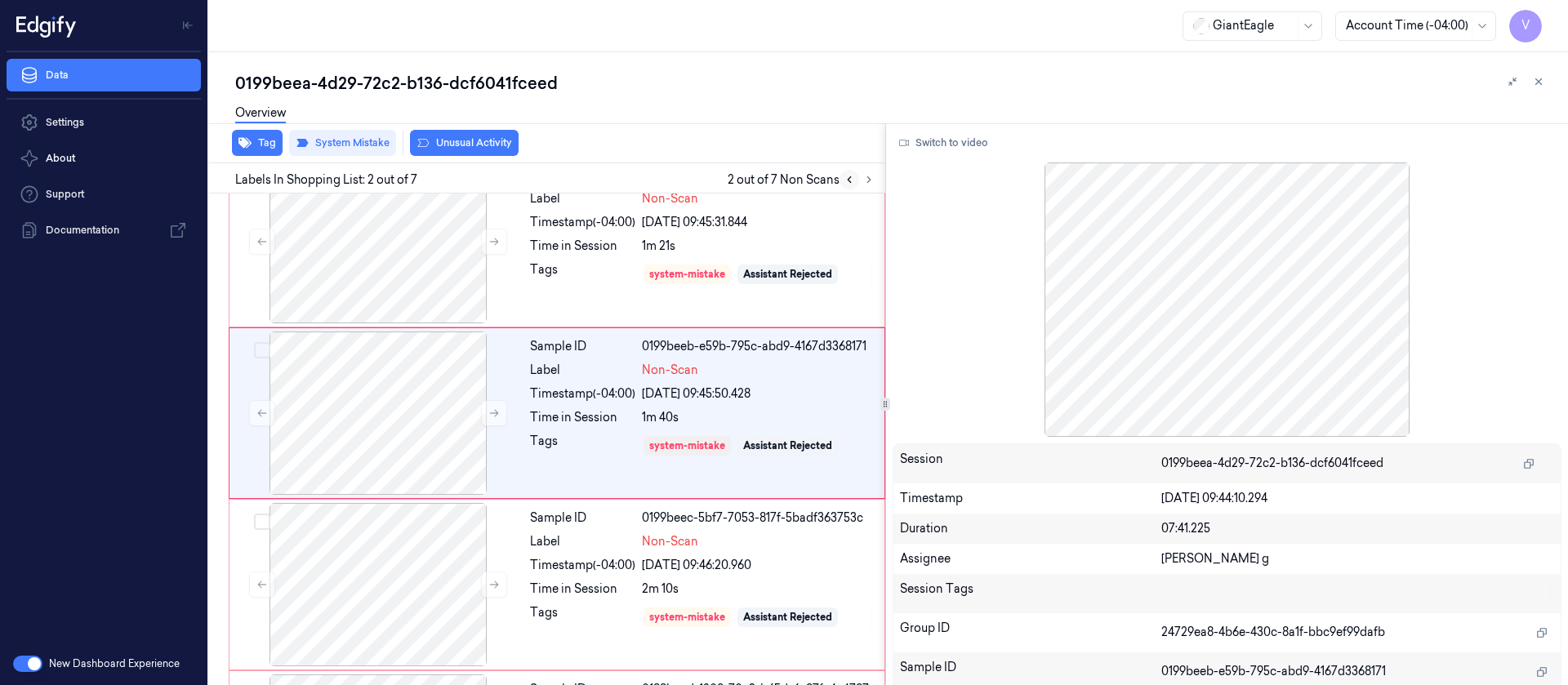
scroll to position [10, 0]
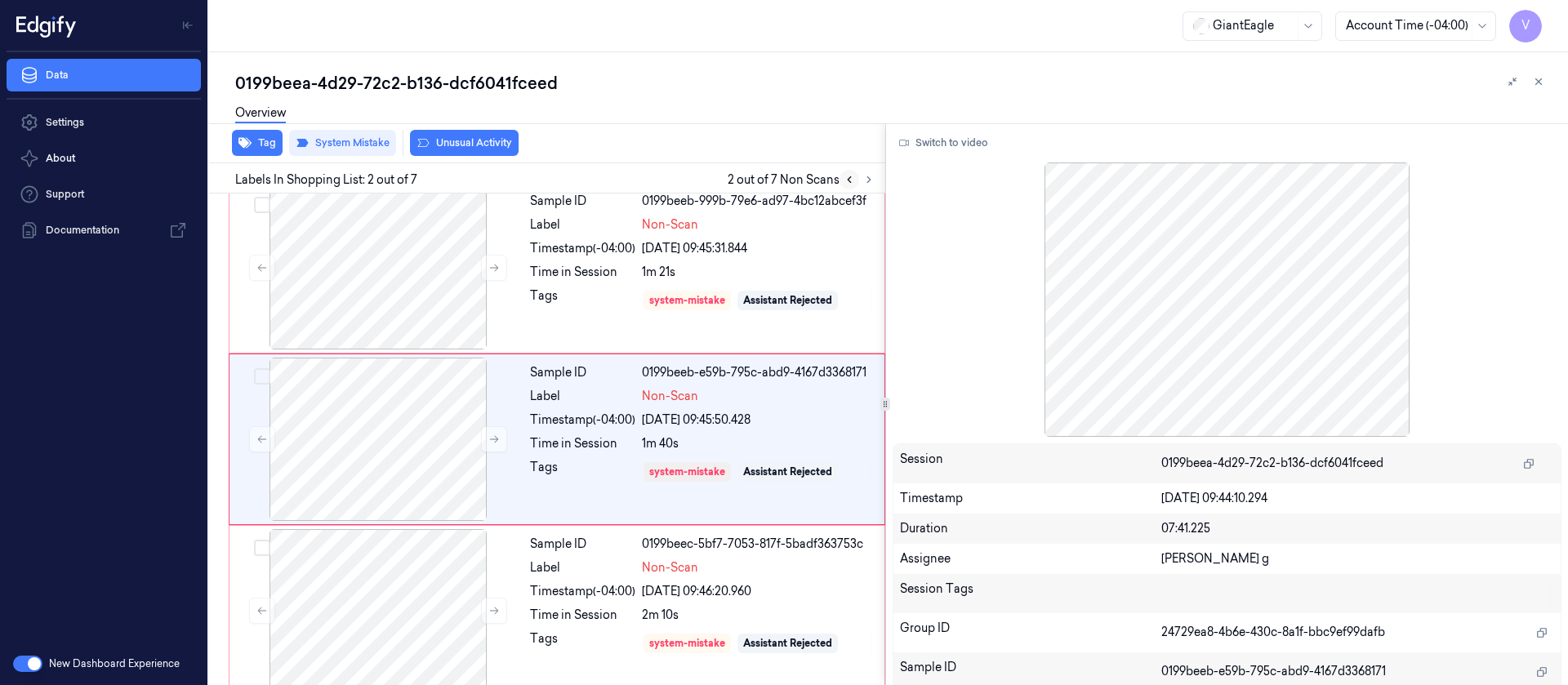
click at [849, 178] on icon at bounding box center [850, 180] width 4 height 6
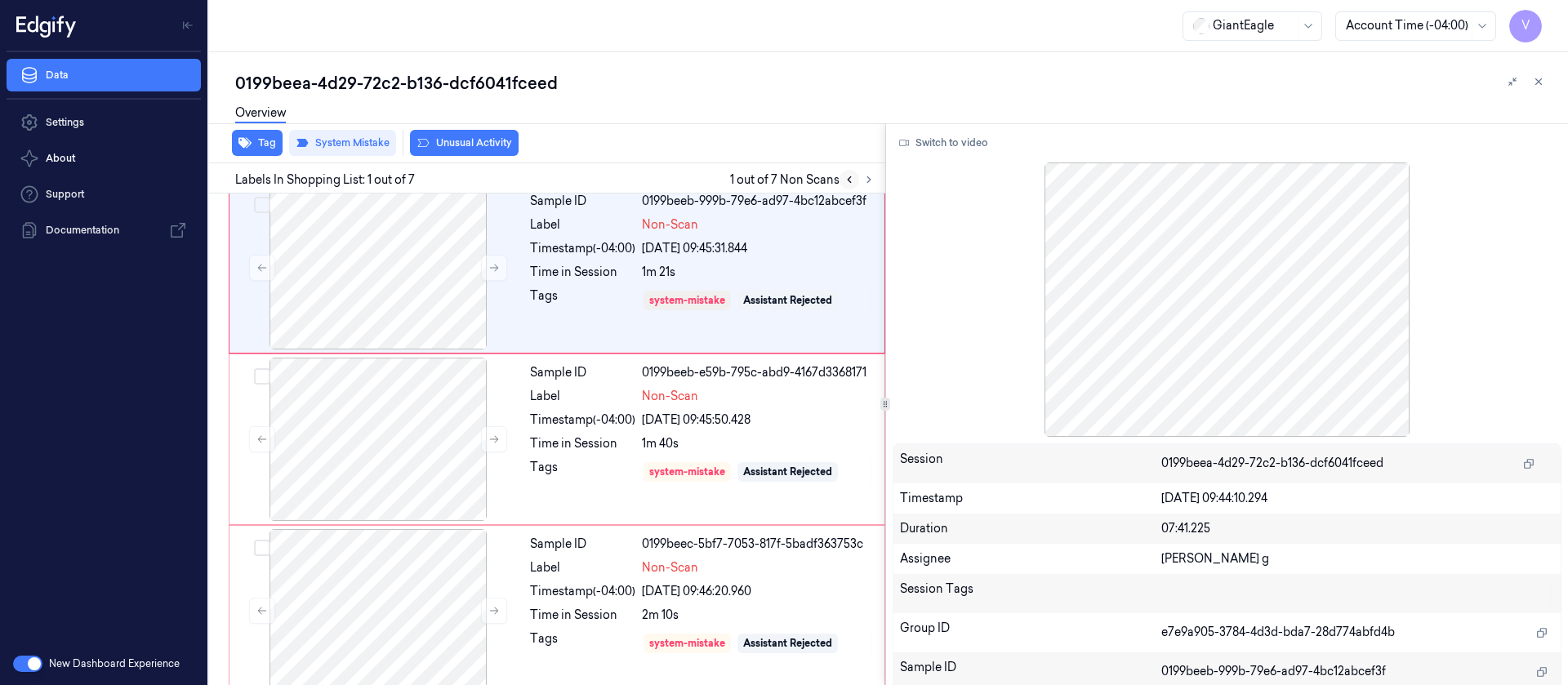
scroll to position [0, 0]
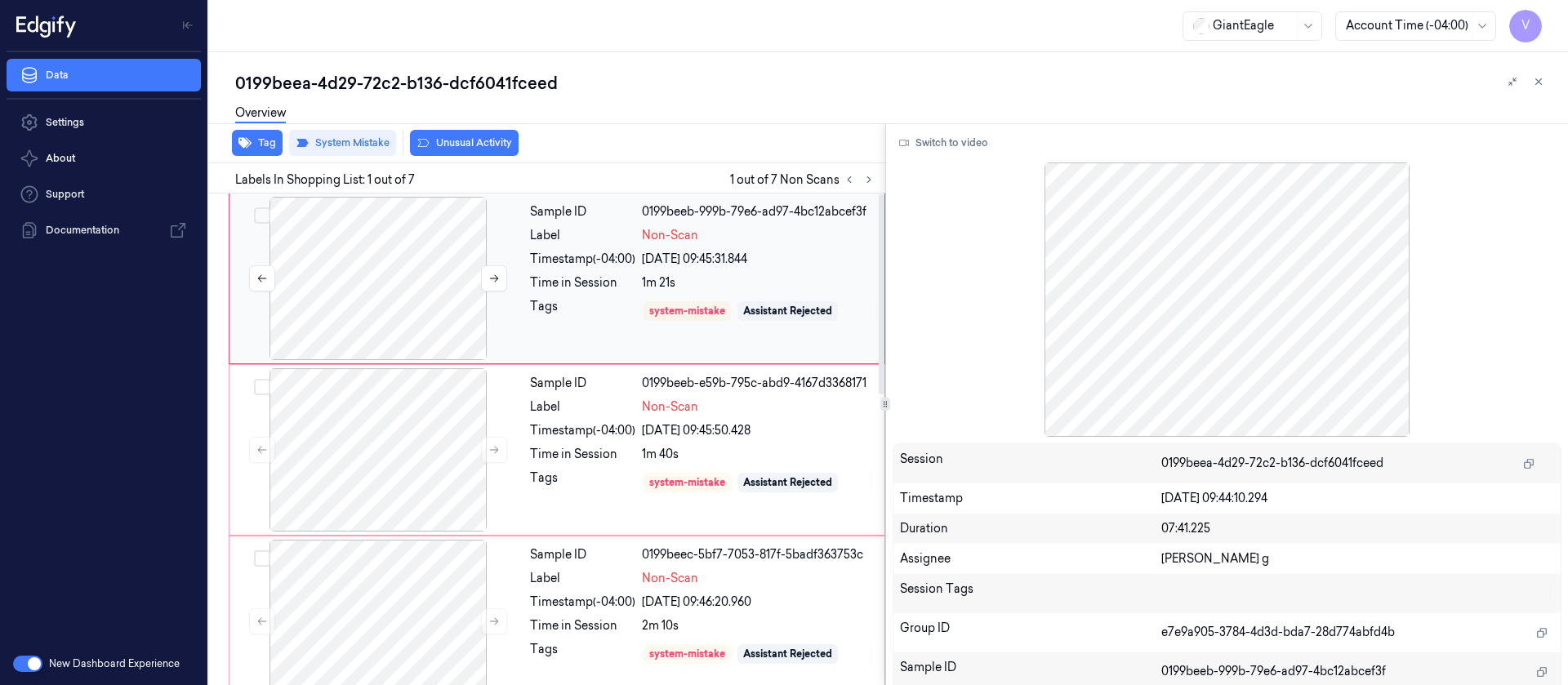
click at [300, 285] on div at bounding box center [378, 278] width 291 height 164
click at [967, 137] on button "Switch to video" at bounding box center [944, 142] width 102 height 26
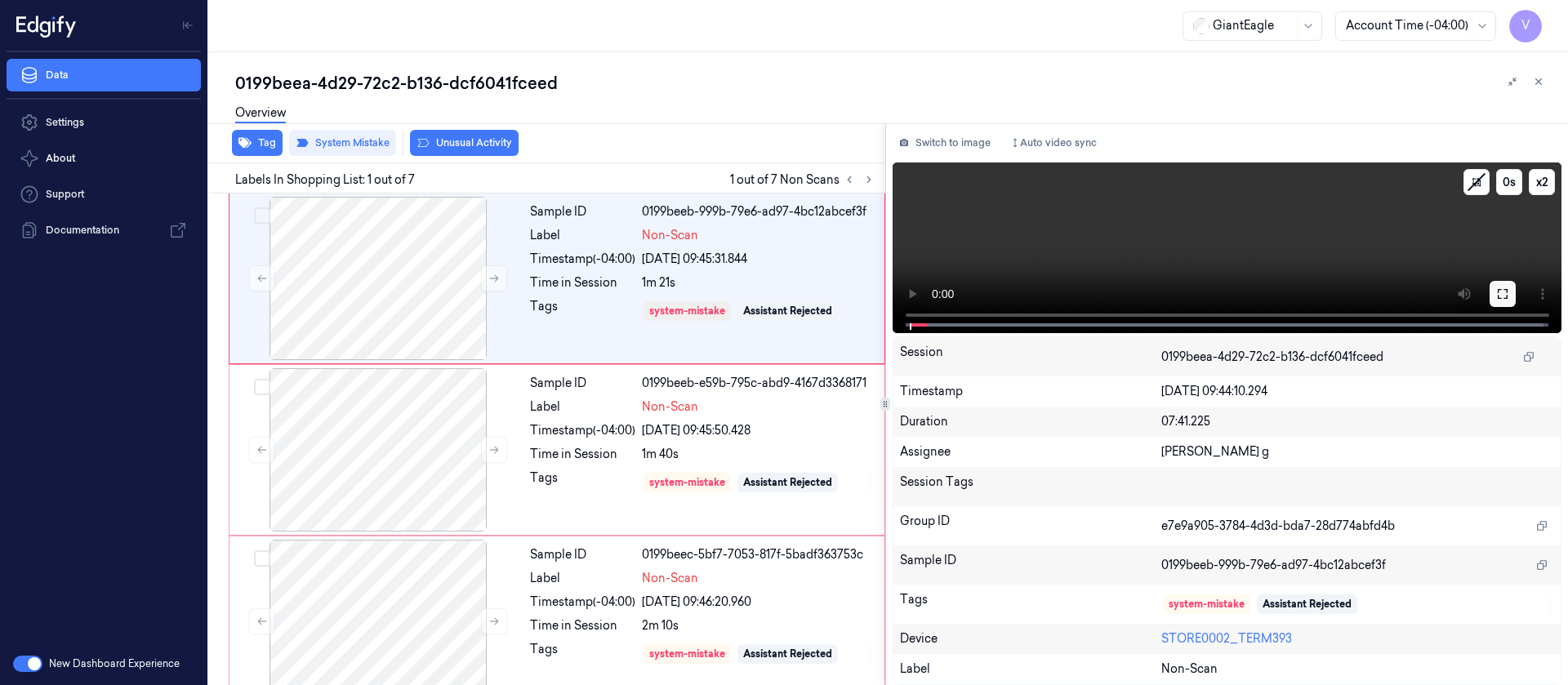
click at [1508, 291] on icon at bounding box center [1502, 294] width 10 height 10
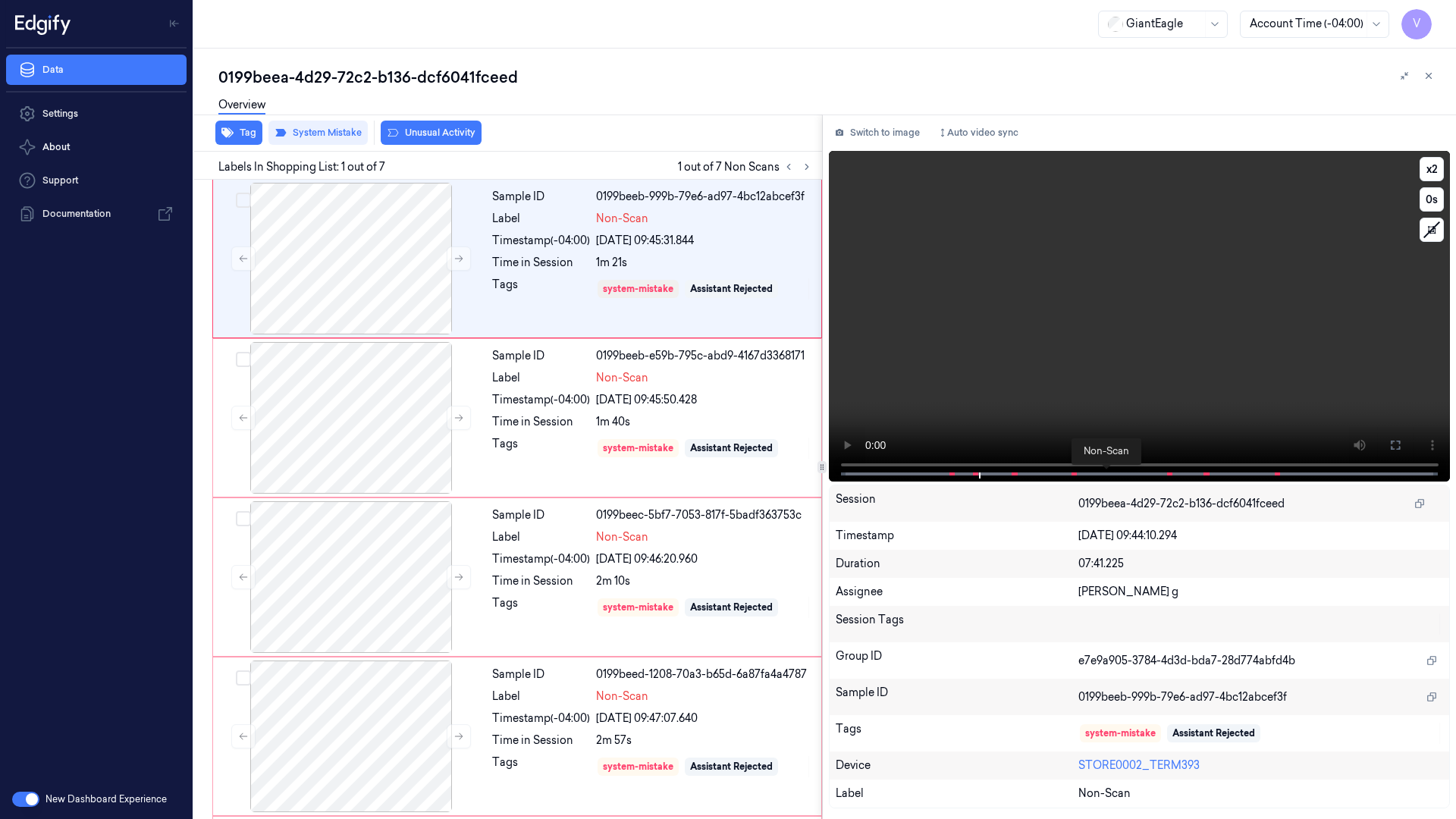
click at [949, 478] on span at bounding box center [950, 474] width 3 height 8
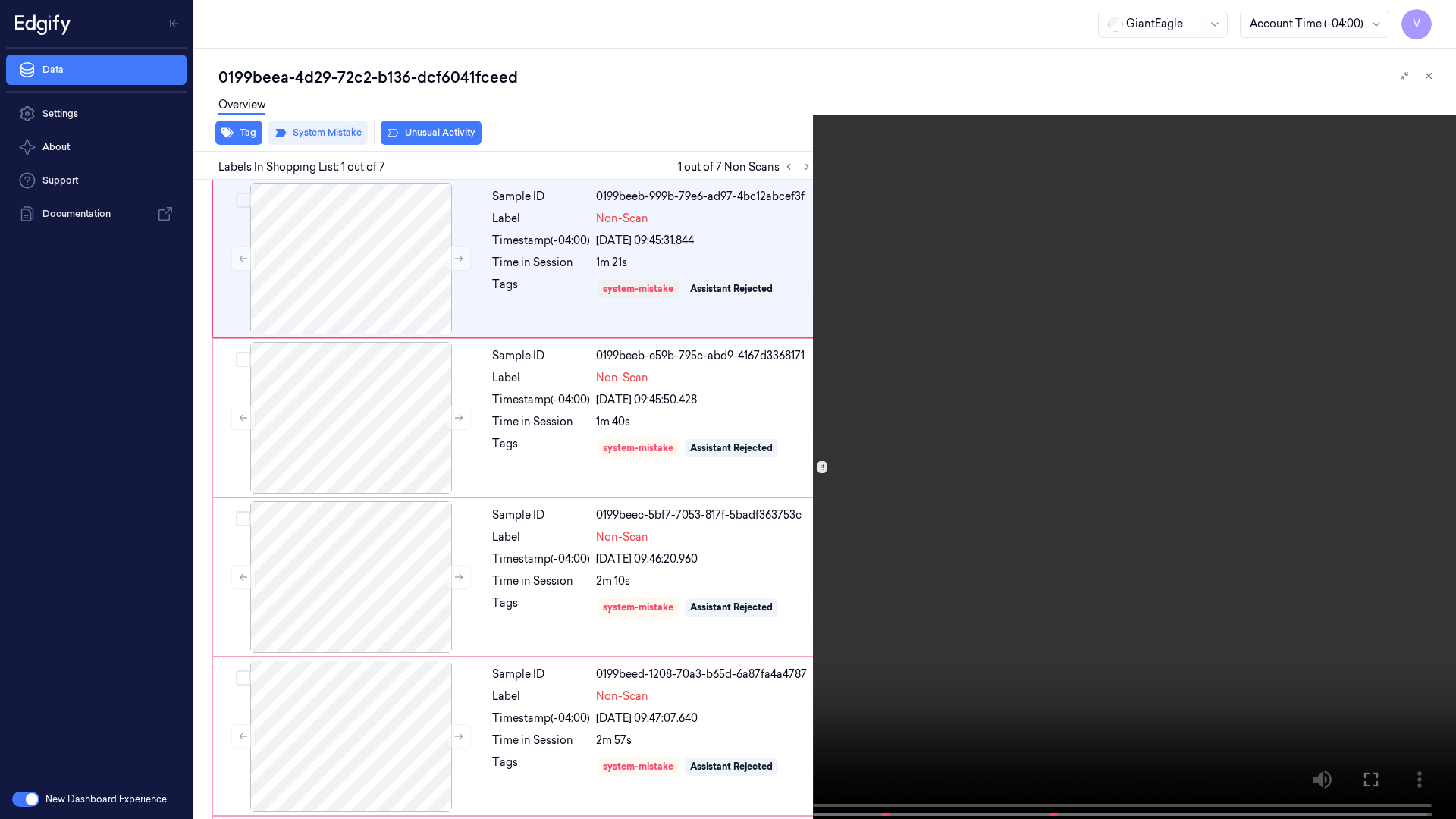
click at [0, 0] on icon at bounding box center [0, 0] width 0 height 0
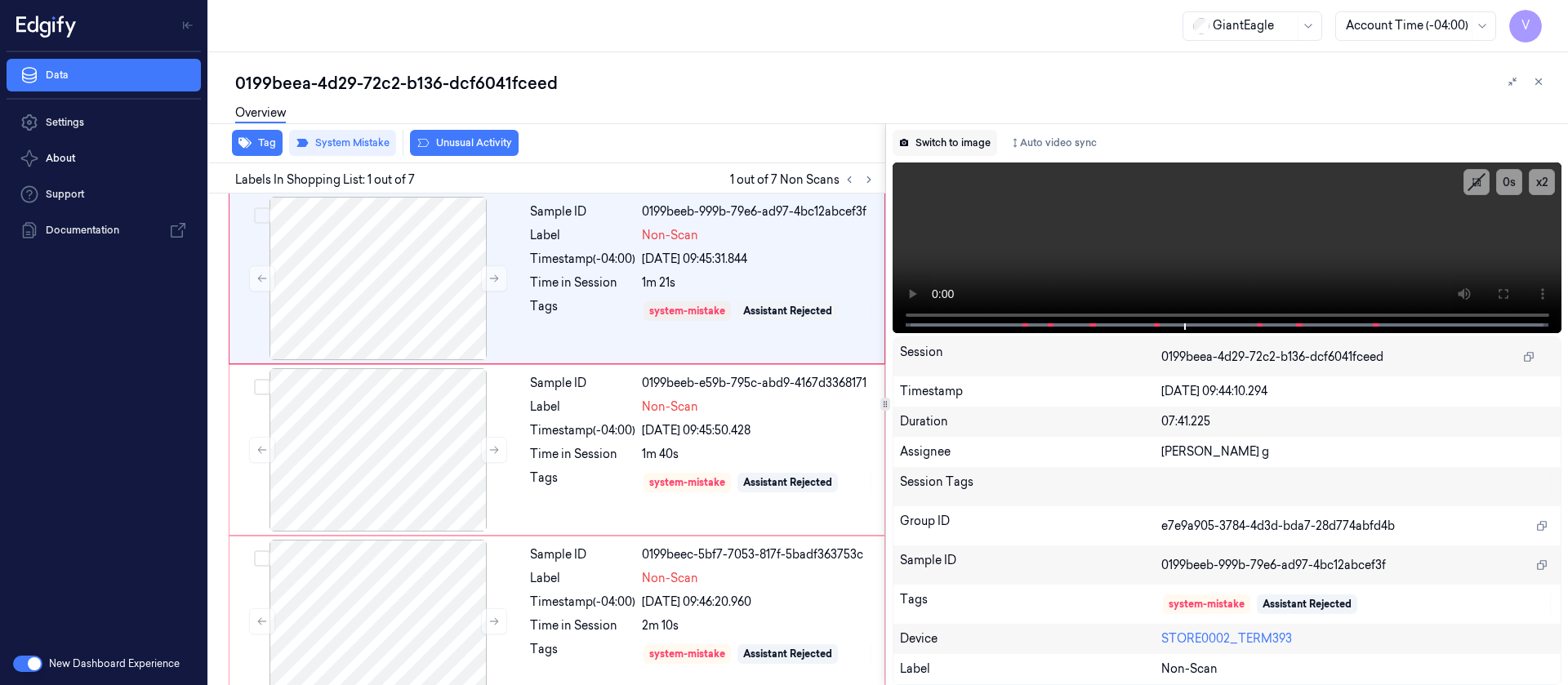
click at [940, 141] on button "Switch to image" at bounding box center [945, 142] width 104 height 26
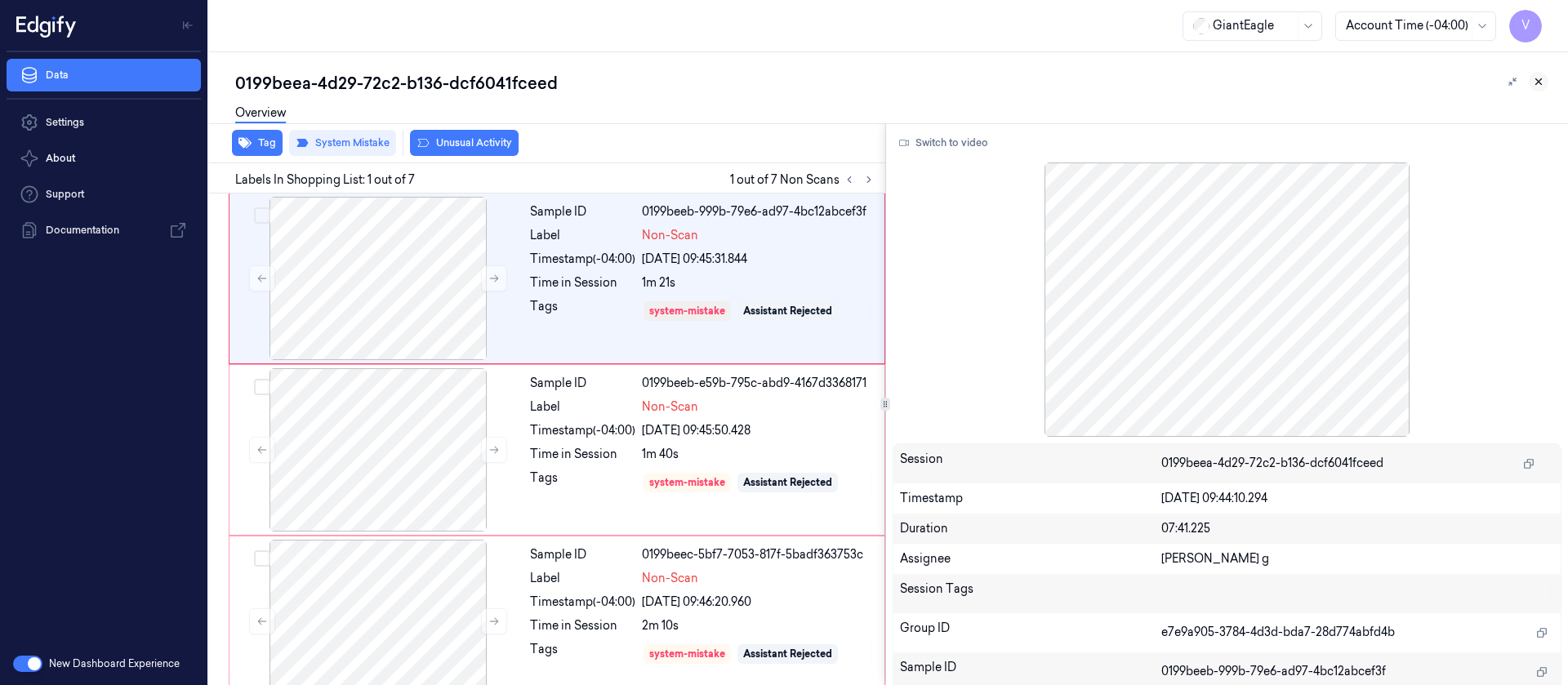
click at [1540, 80] on icon at bounding box center [1539, 82] width 6 height 6
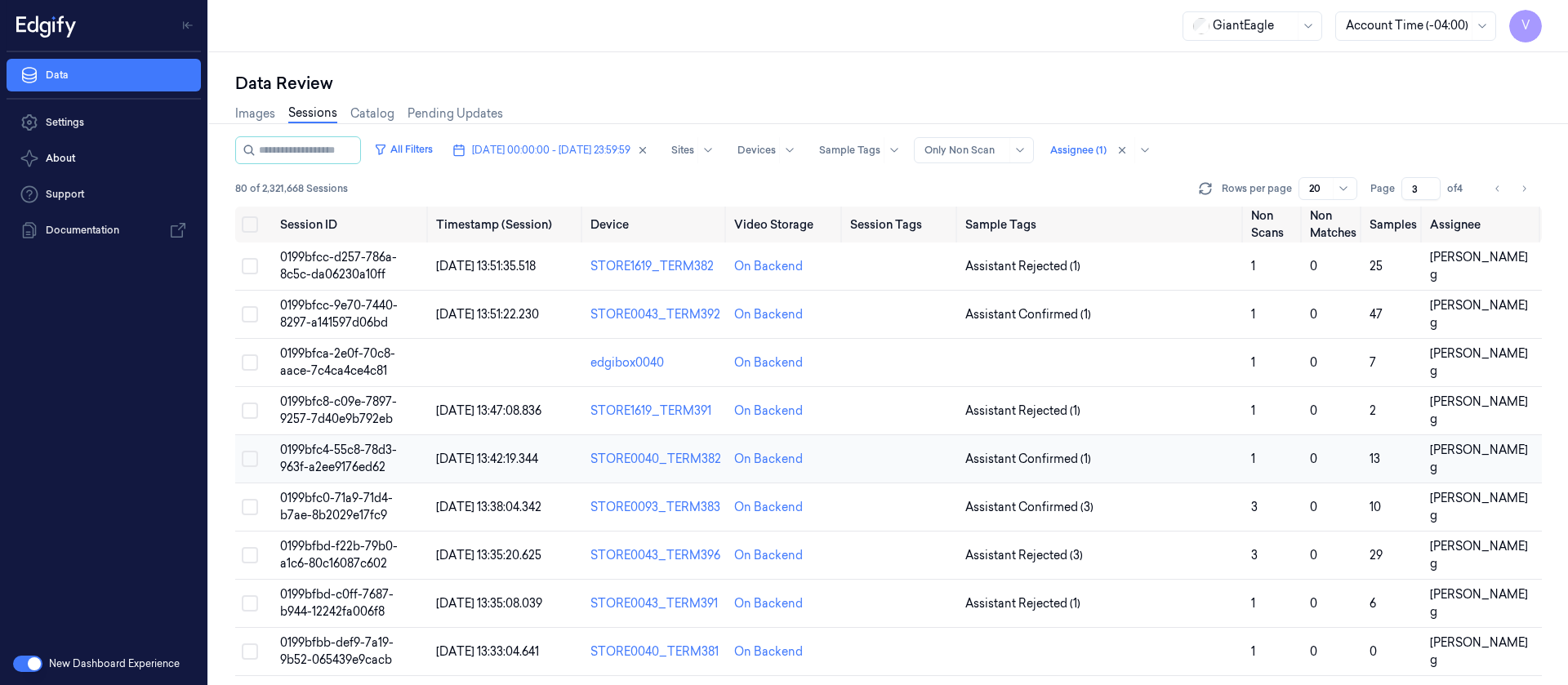
scroll to position [533, 0]
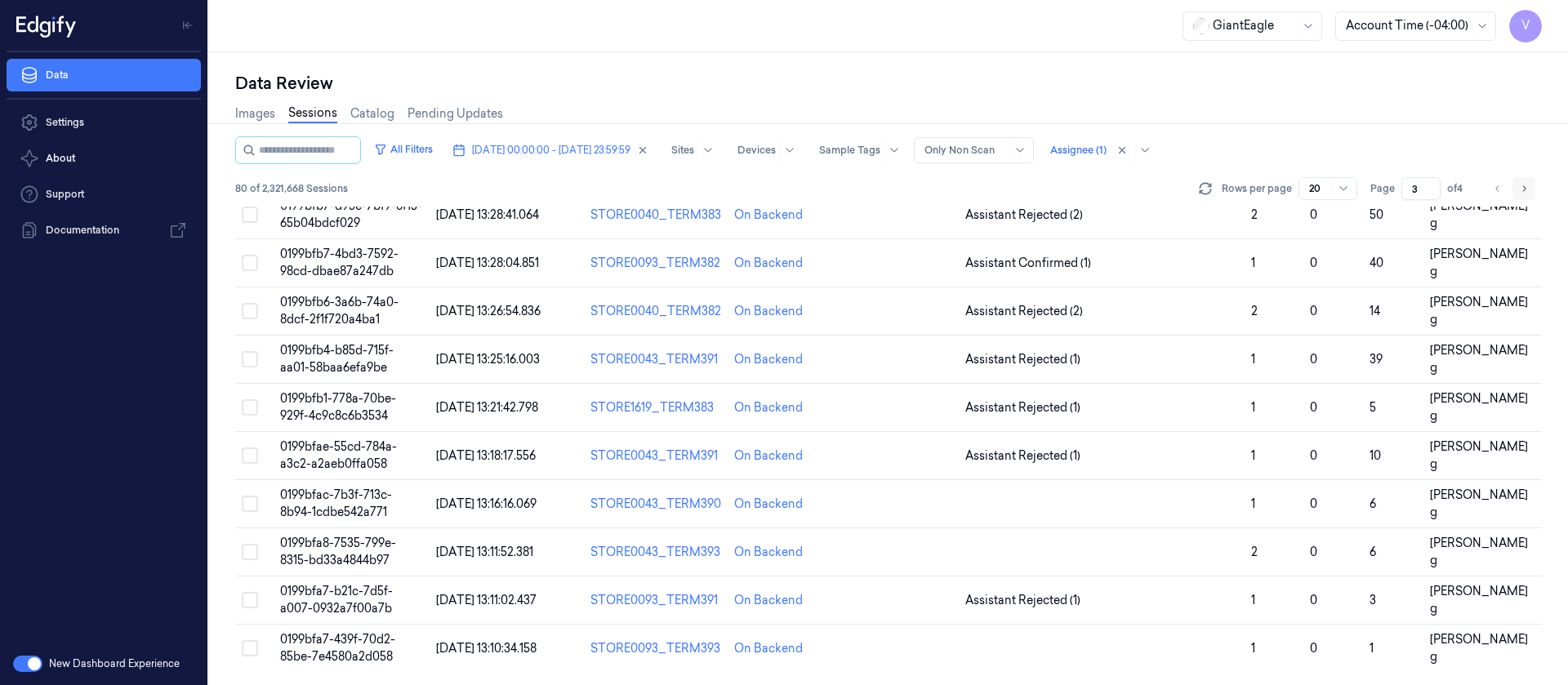
click at [1521, 185] on icon "Go to next page" at bounding box center [1524, 189] width 10 height 13
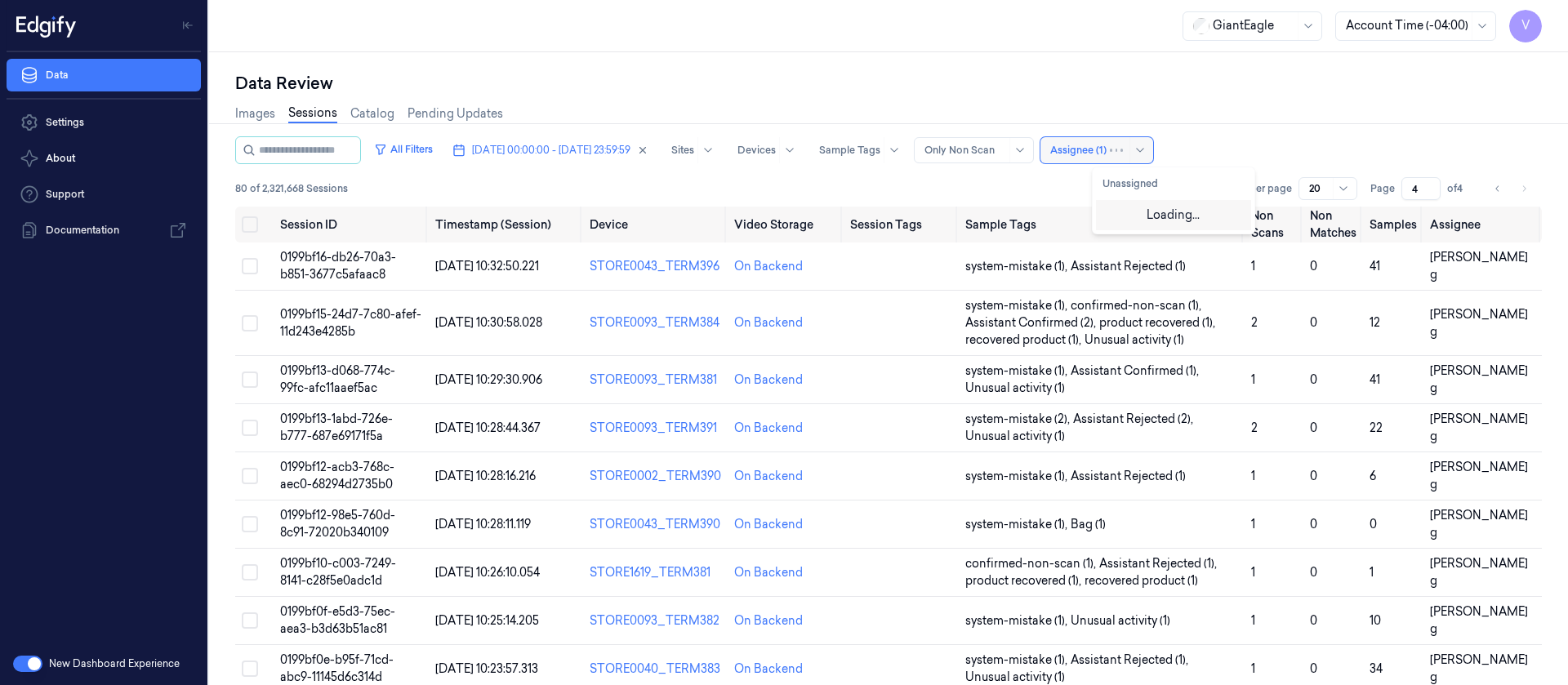
click at [1107, 156] on div at bounding box center [1078, 151] width 56 height 15
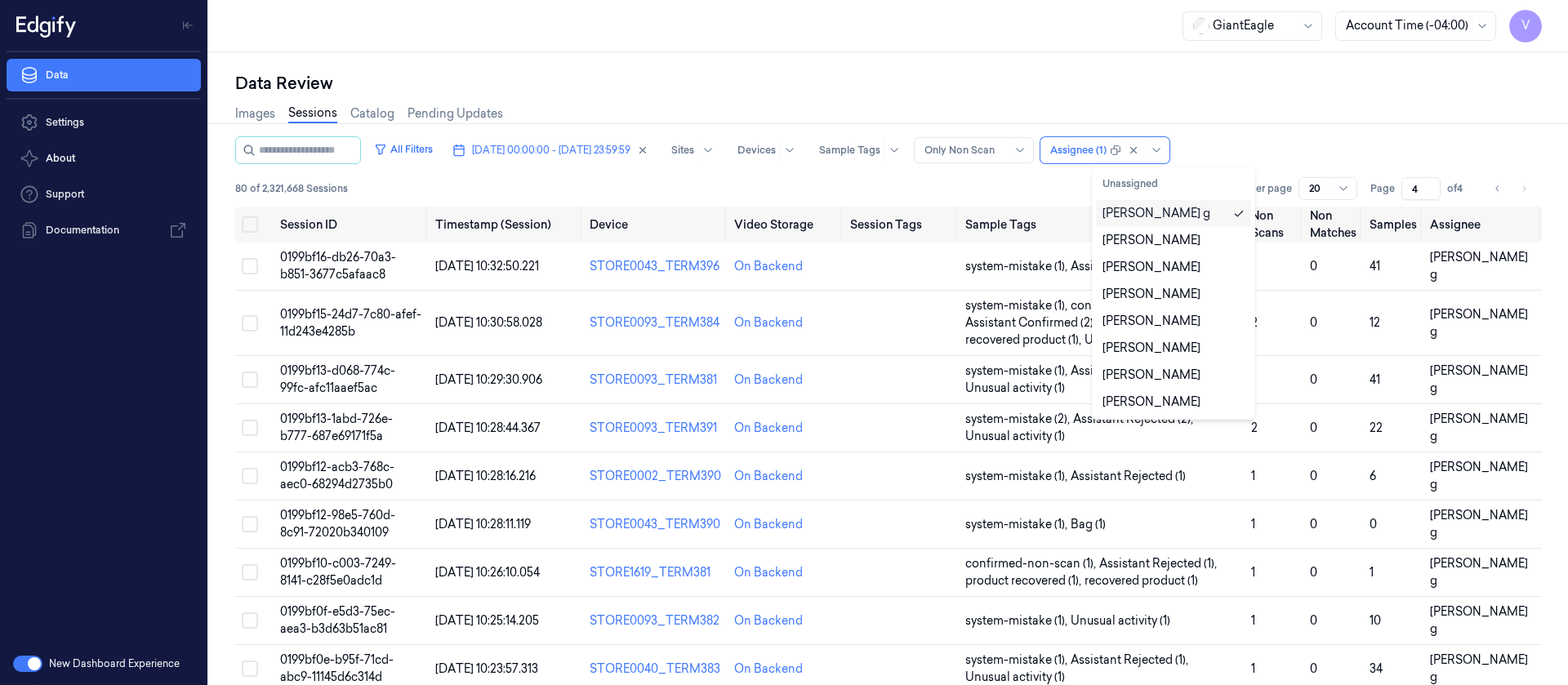
click at [1302, 139] on div "All Filters [DATE] 00:00:00 - [DATE] 23:59:59 Sites Devices Sample Tags Alert T…" at bounding box center [888, 151] width 1306 height 28
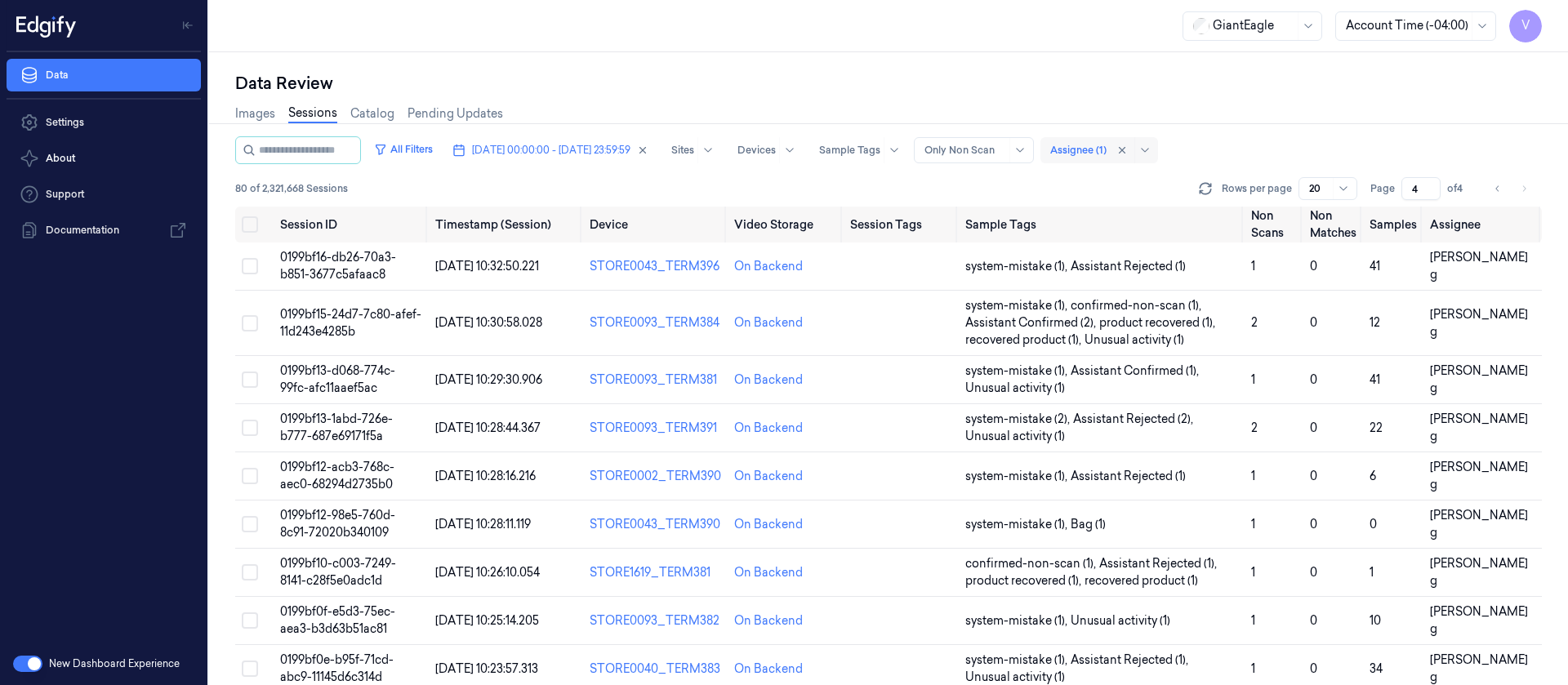
click at [1107, 162] on div "Assignee (1)" at bounding box center [1078, 150] width 56 height 26
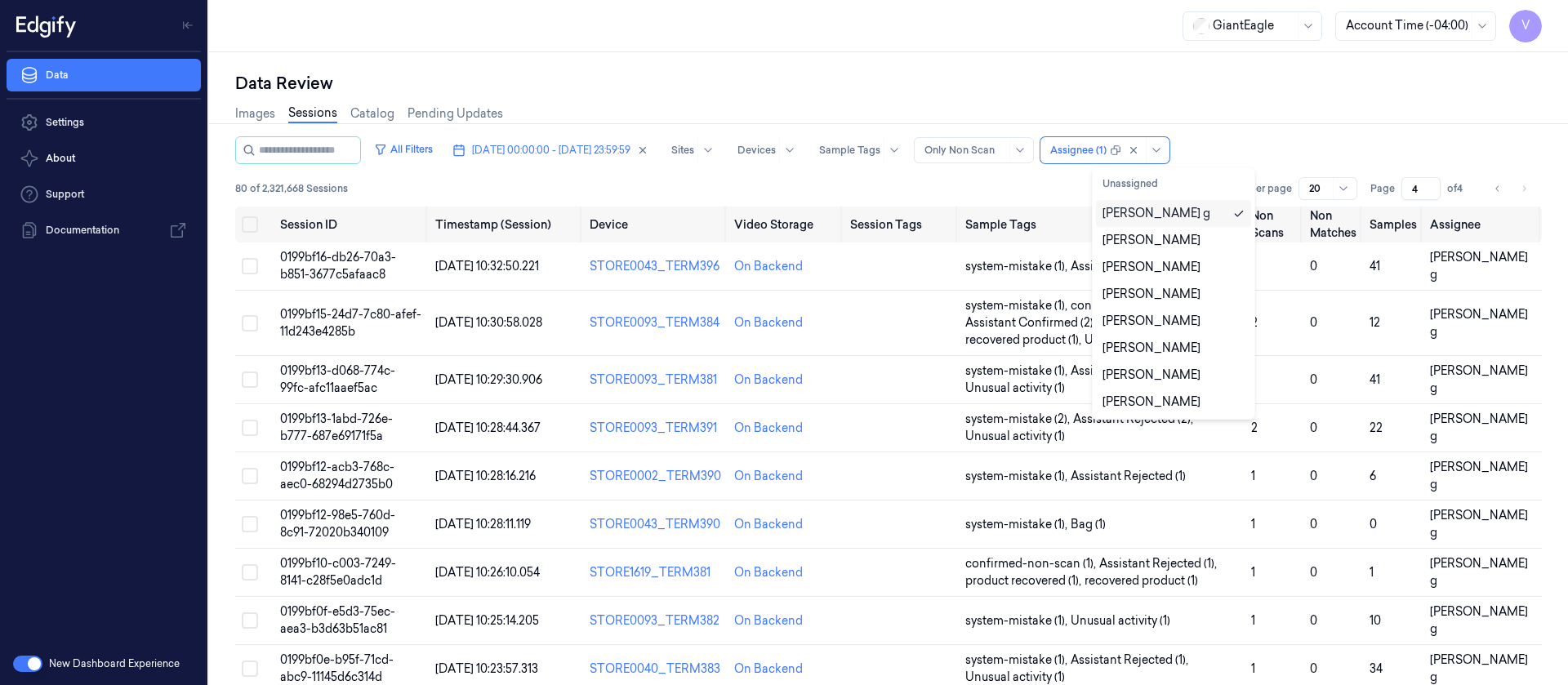
click at [1149, 214] on div "[PERSON_NAME] g" at bounding box center [1174, 214] width 142 height 18
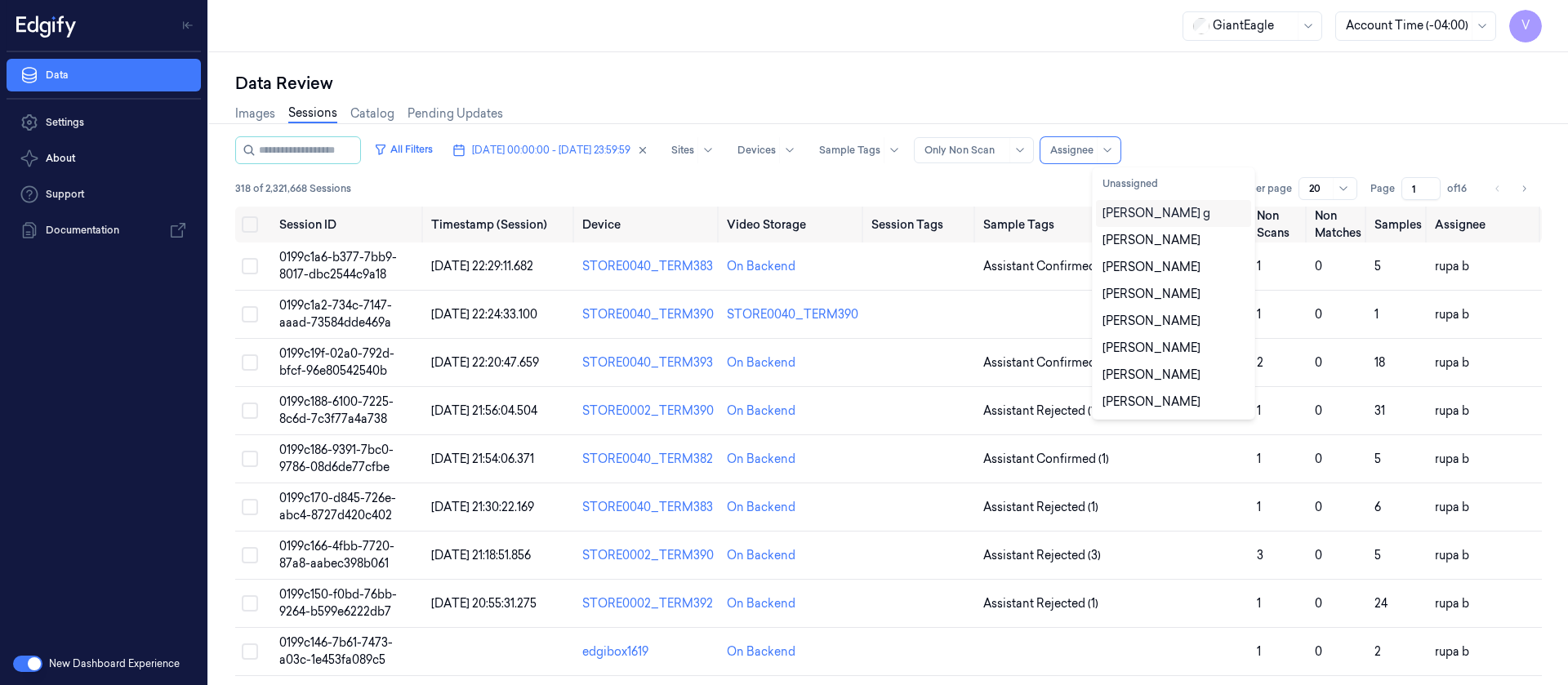
click at [1295, 128] on div "Images Sessions Catalog Pending Updates" at bounding box center [888, 115] width 1306 height 42
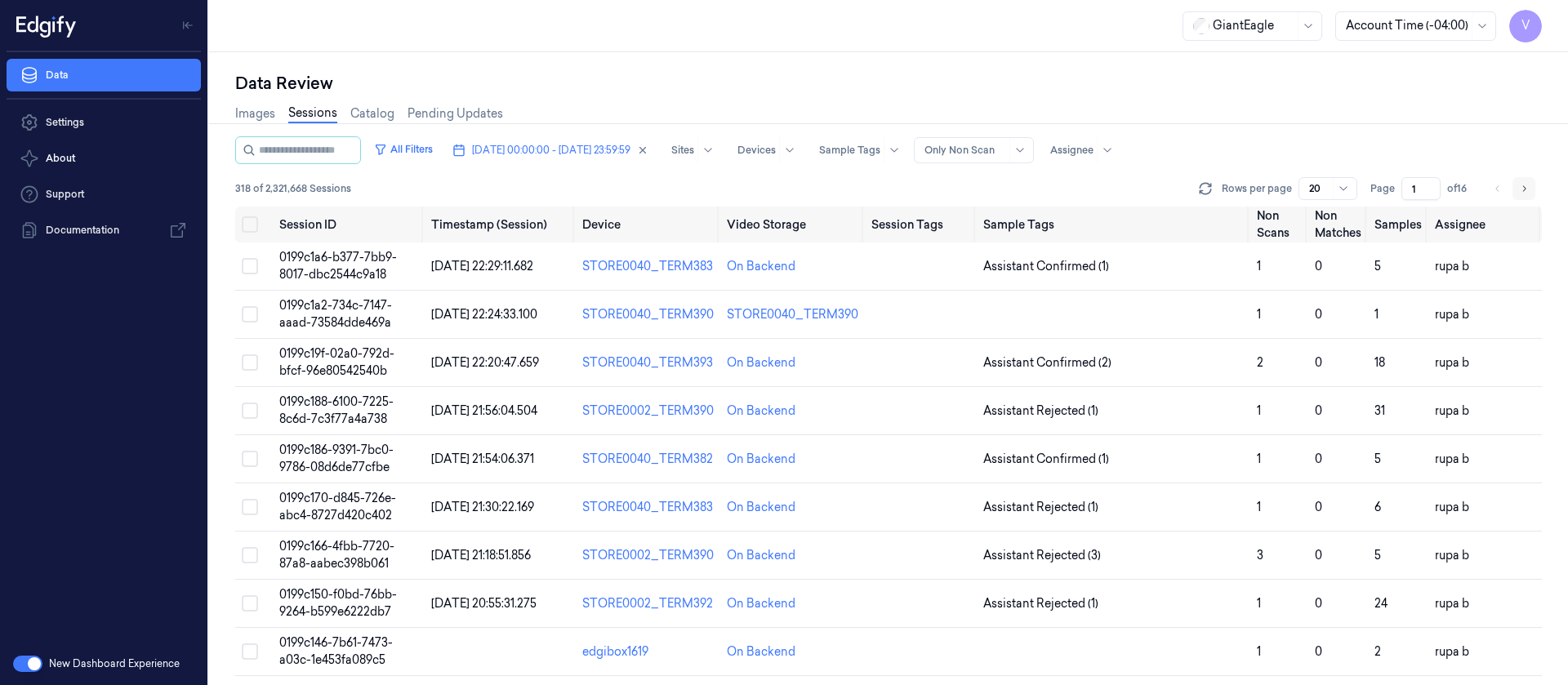
click at [1524, 186] on icon "Go to next page" at bounding box center [1524, 189] width 10 height 13
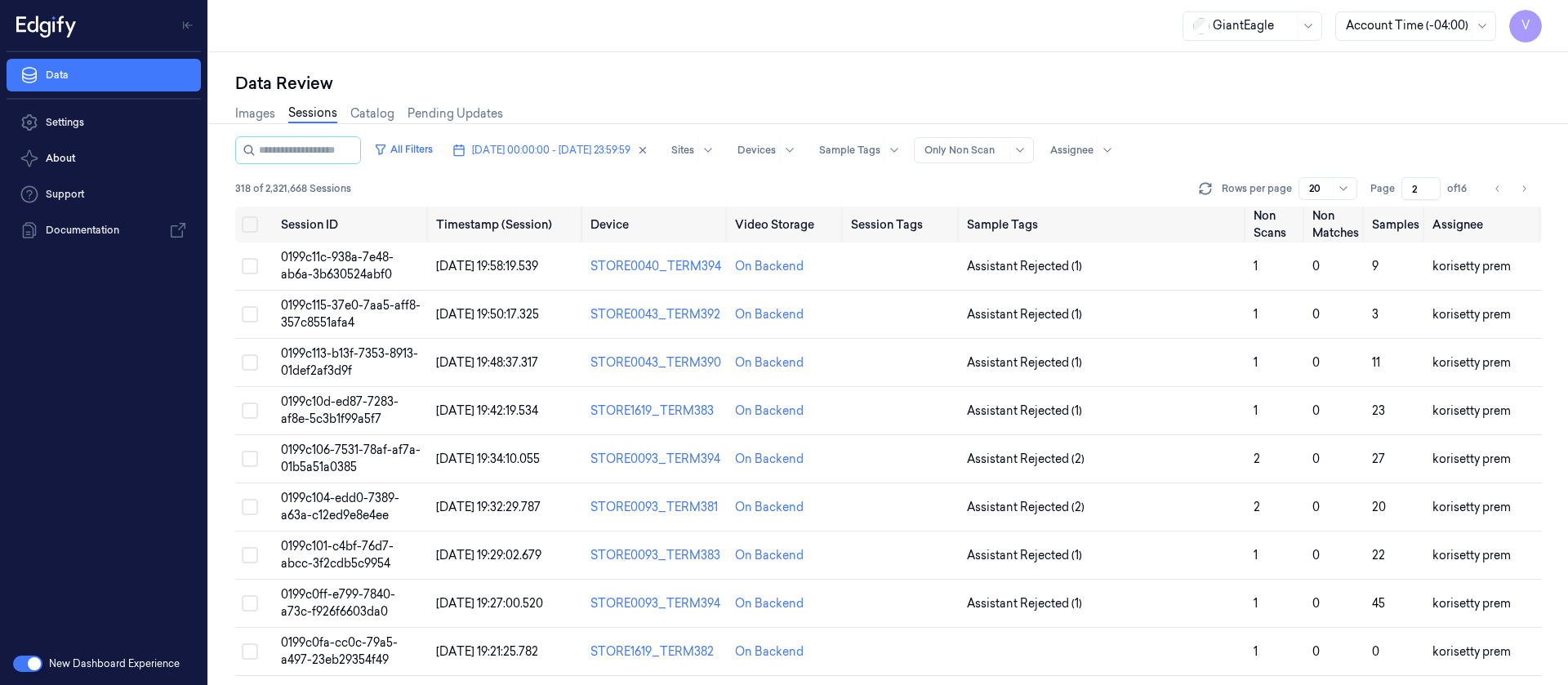
click at [1466, 186] on span "of 16" at bounding box center [1460, 189] width 26 height 15
click at [1463, 187] on span "of 16" at bounding box center [1460, 189] width 26 height 15
click at [1535, 190] on button "Go to next page" at bounding box center [1524, 189] width 23 height 23
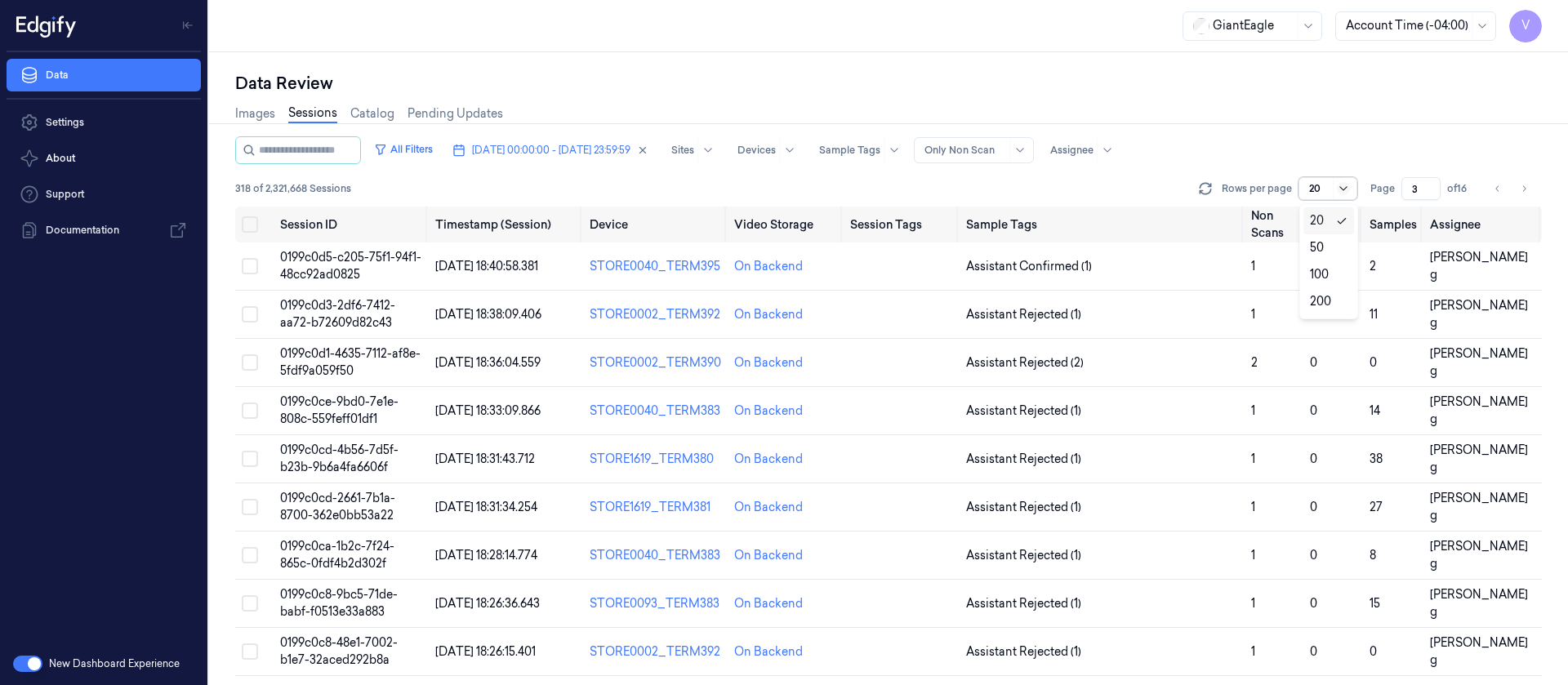
click at [1341, 190] on icon at bounding box center [1343, 189] width 13 height 13
click at [1419, 158] on div "All Filters [DATE] 00:00:00 - [DATE] 23:59:59 Sites Devices Sample Tags Alert T…" at bounding box center [888, 151] width 1306 height 28
click at [1524, 189] on icon "Go to next page" at bounding box center [1524, 189] width 10 height 13
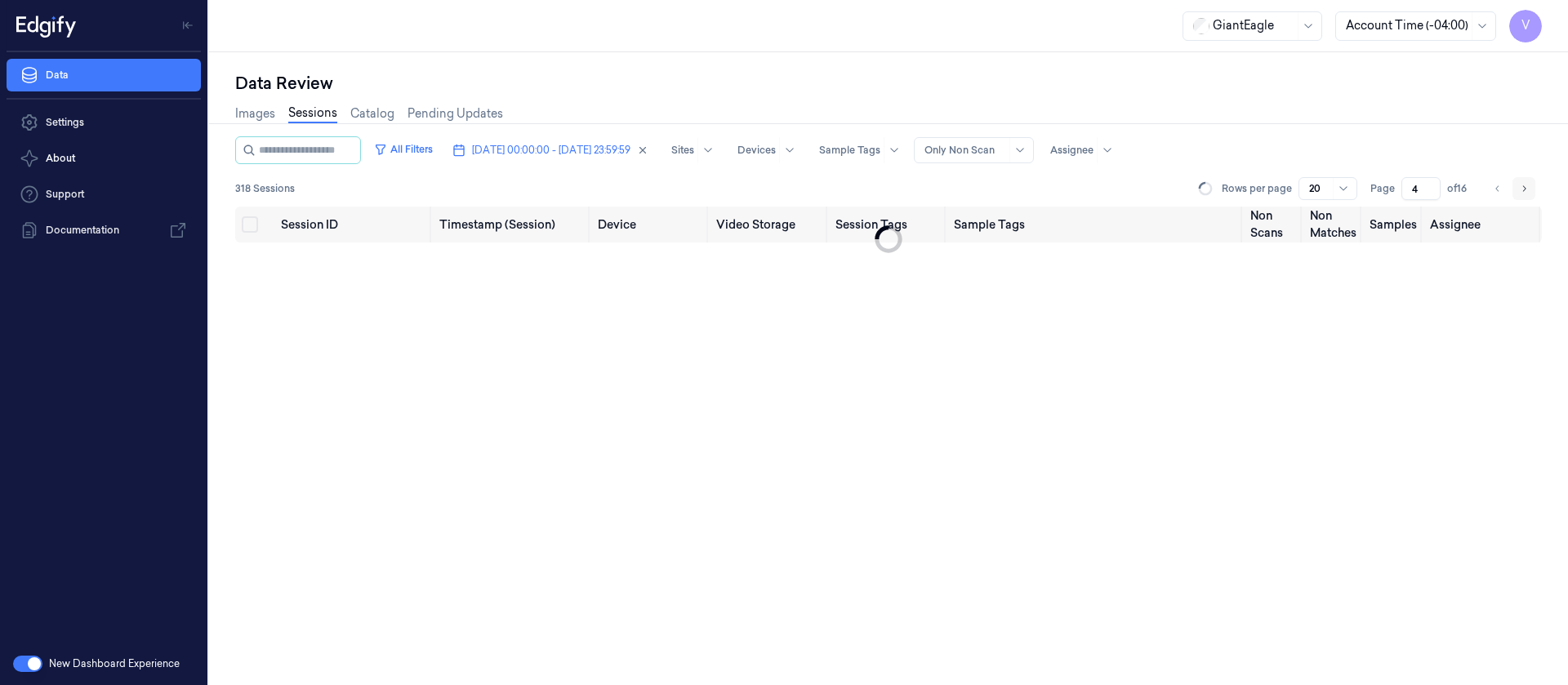
click at [1524, 189] on icon "Go to next page" at bounding box center [1524, 189] width 10 height 13
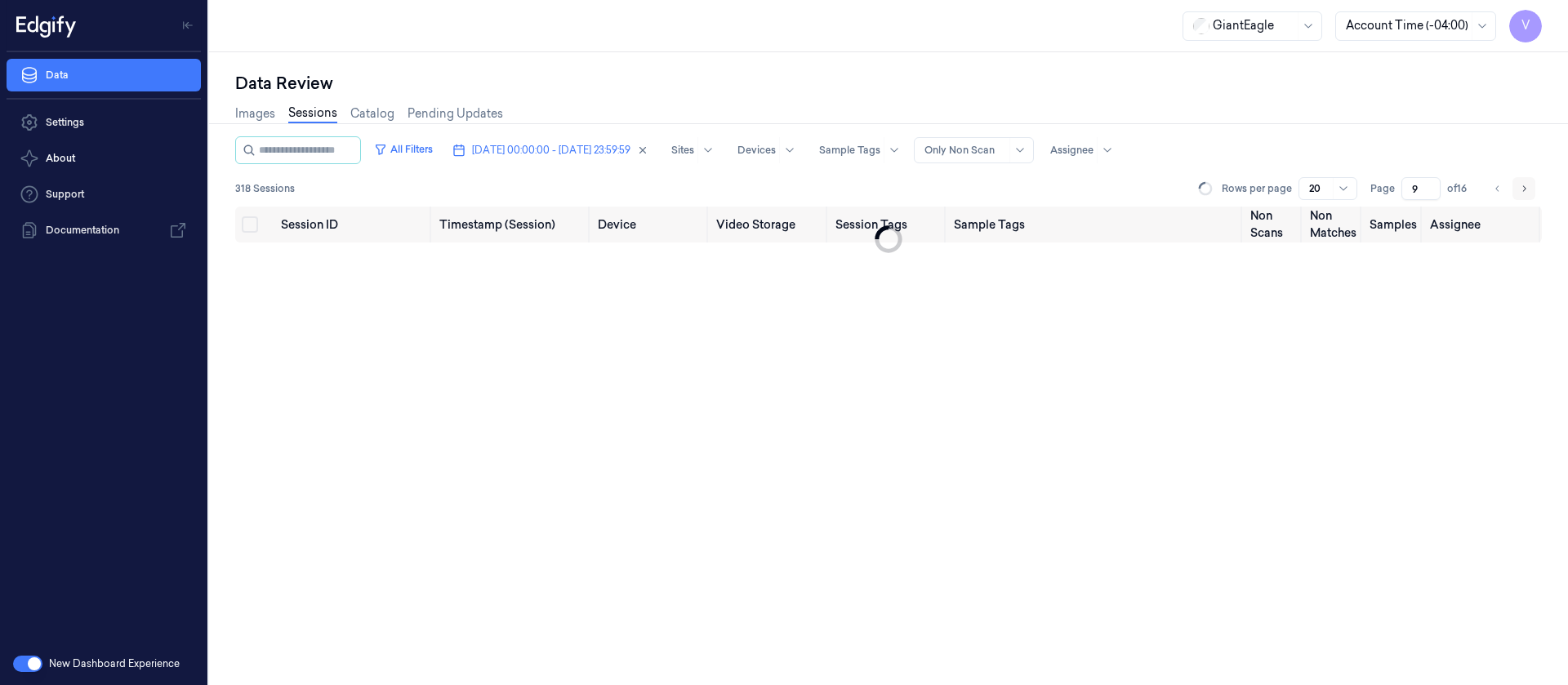
click at [1524, 189] on icon "Go to next page" at bounding box center [1524, 189] width 10 height 13
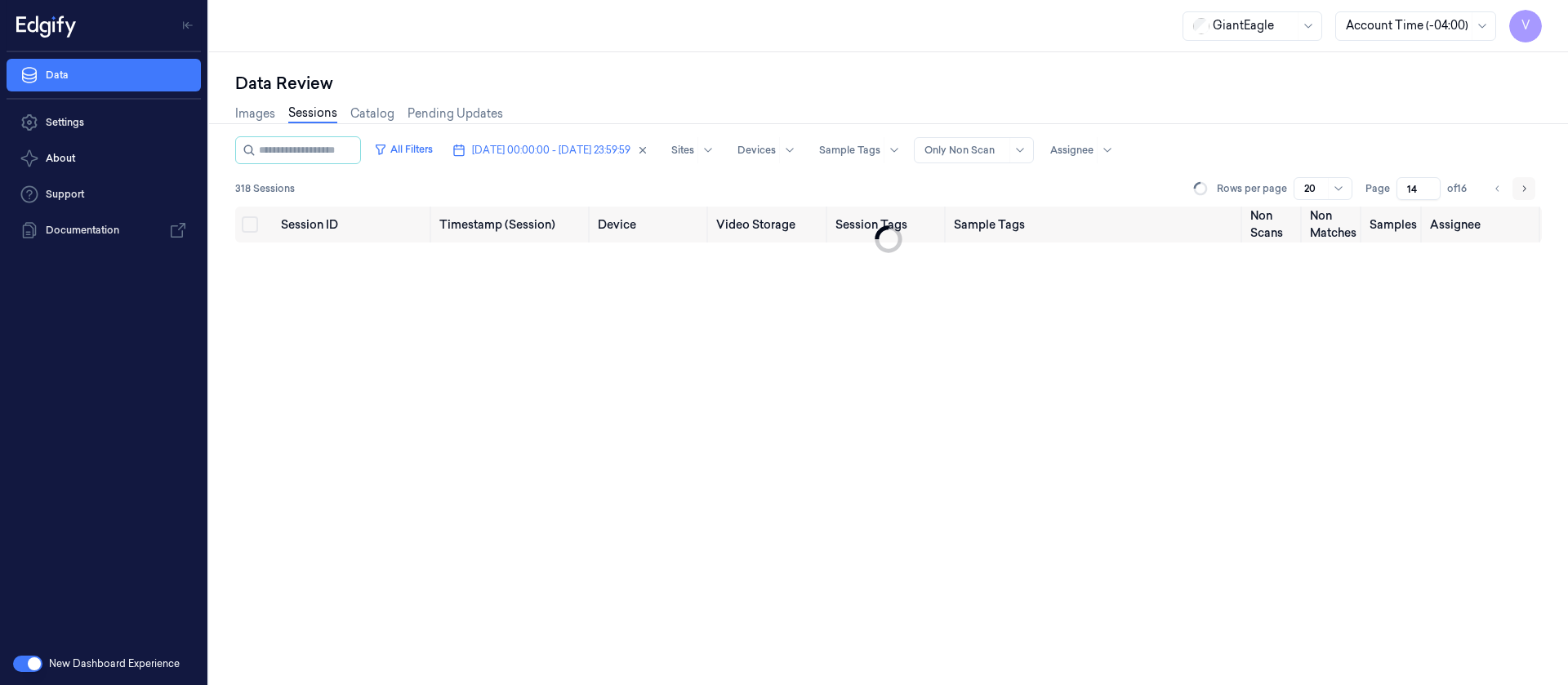
click at [1524, 189] on icon "Go to next page" at bounding box center [1524, 189] width 10 height 13
type input "15"
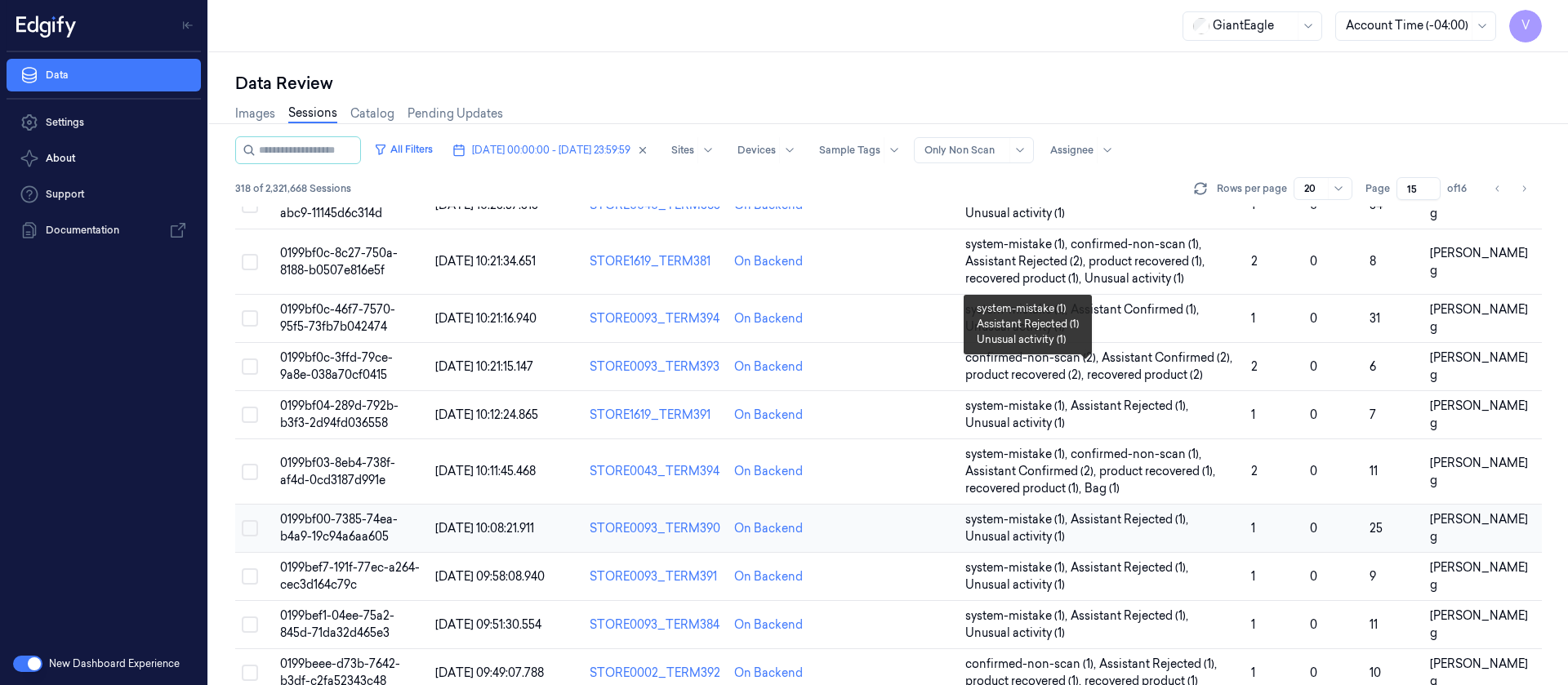
scroll to position [585, 0]
